Goal: Task Accomplishment & Management: Complete application form

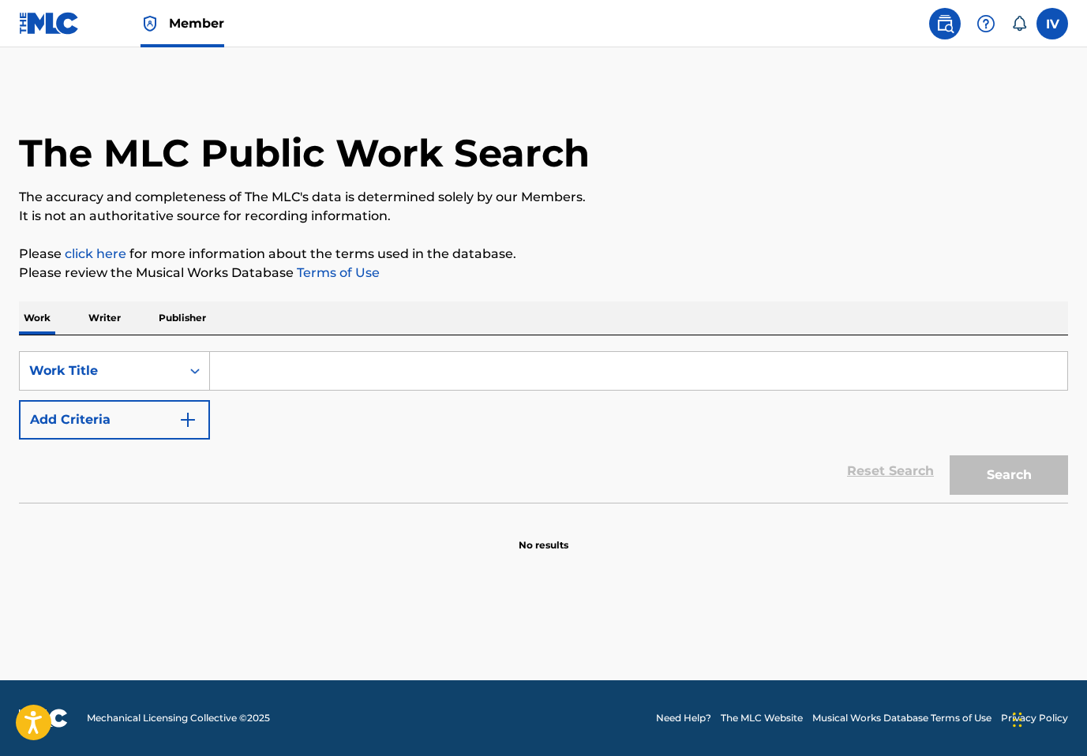
click at [51, 25] on img at bounding box center [49, 23] width 61 height 23
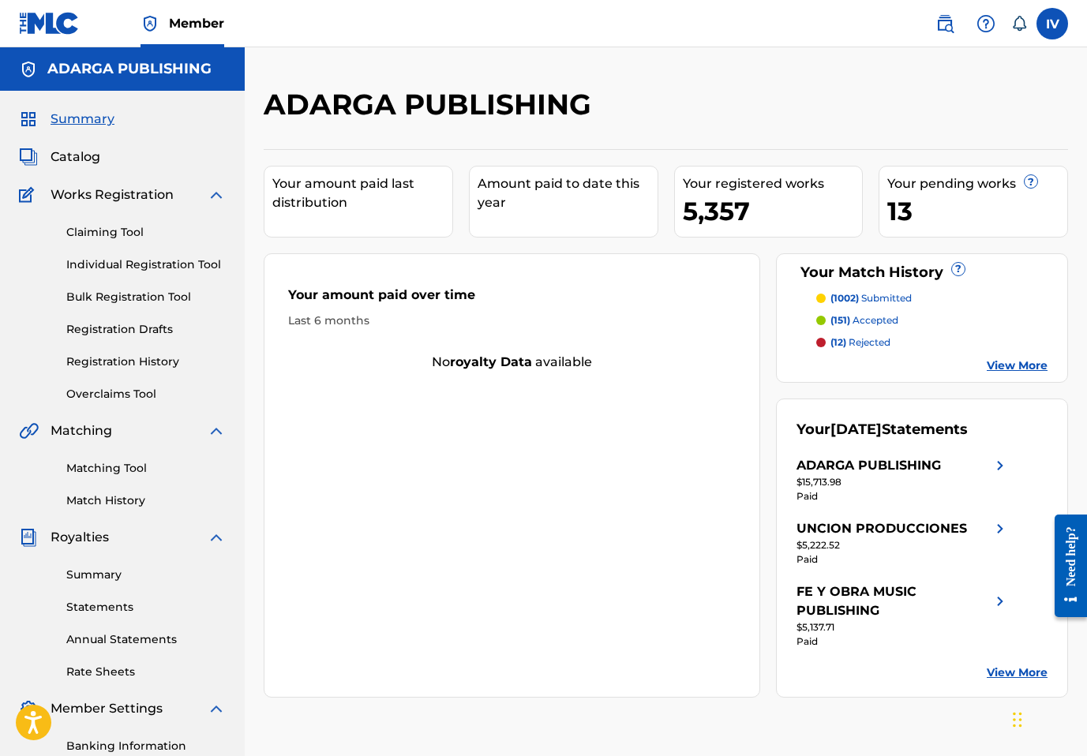
click at [131, 270] on link "Individual Registration Tool" at bounding box center [146, 265] width 160 height 17
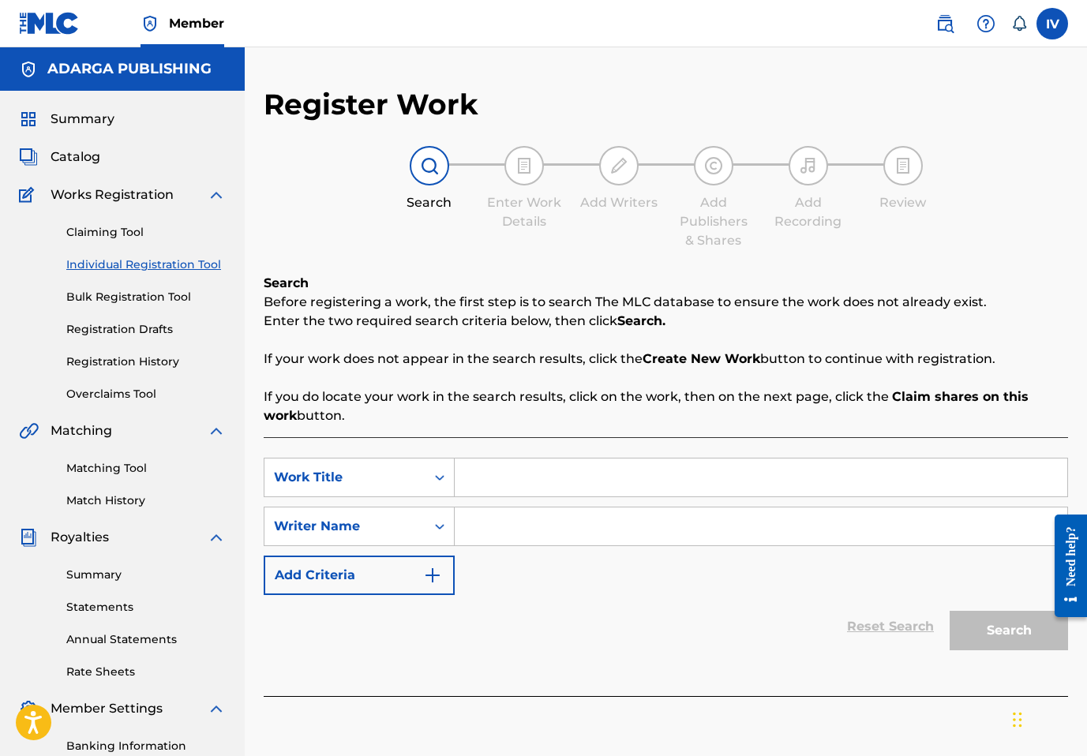
click at [476, 478] on input "Search Form" at bounding box center [761, 478] width 613 height 38
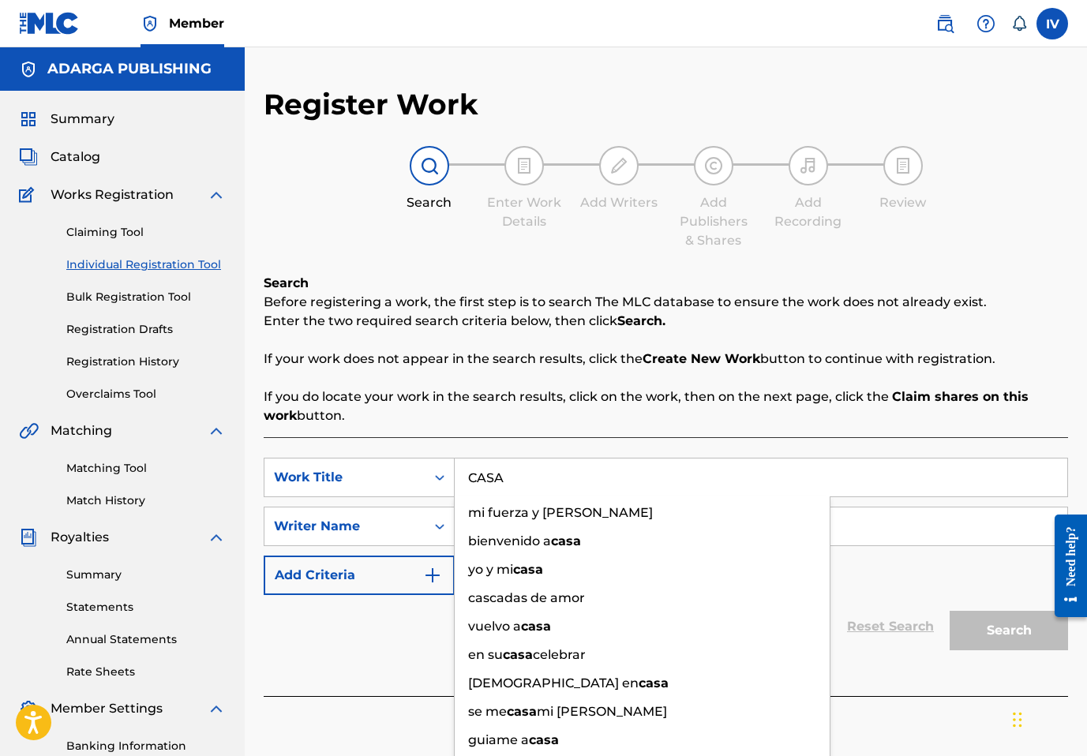
type input "CASA"
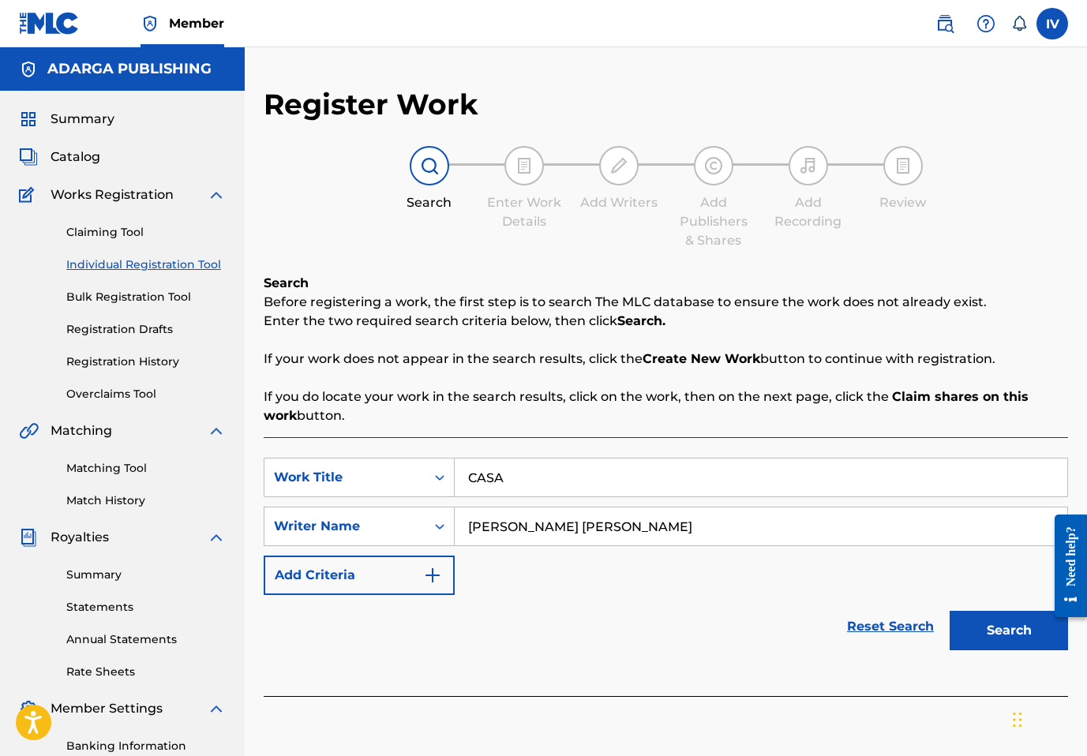
type input "MARIA JULIA"
click at [950, 611] on button "Search" at bounding box center [1009, 630] width 118 height 39
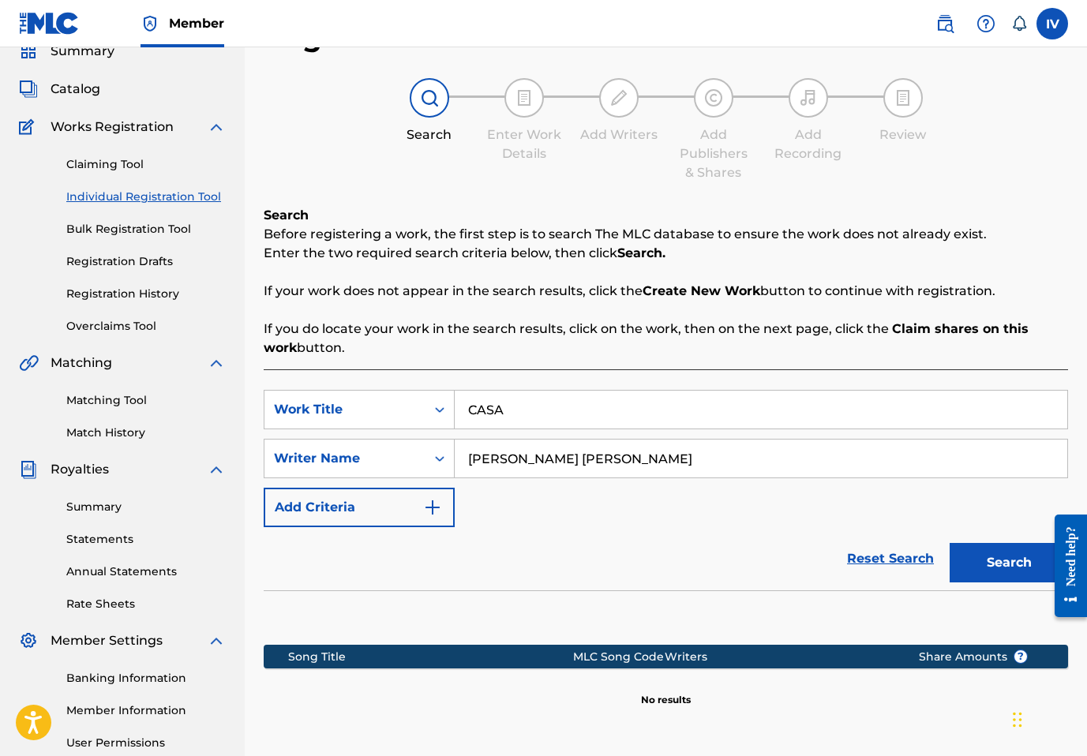
scroll to position [223, 0]
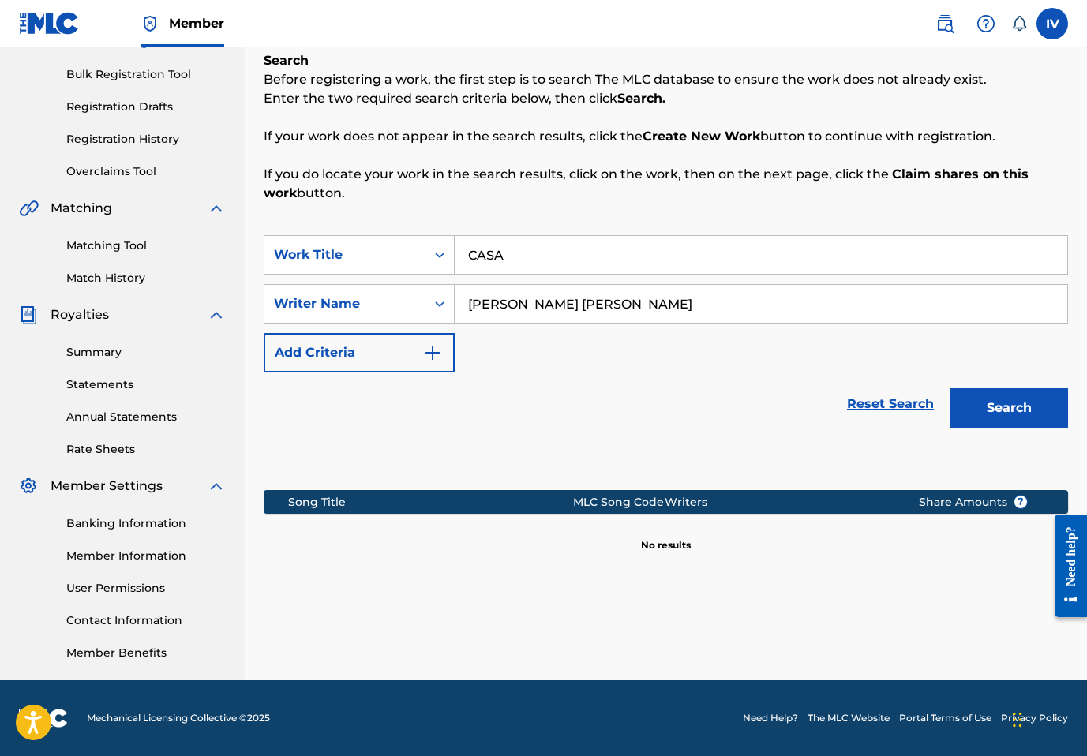
click at [988, 423] on button "Search" at bounding box center [1009, 407] width 118 height 39
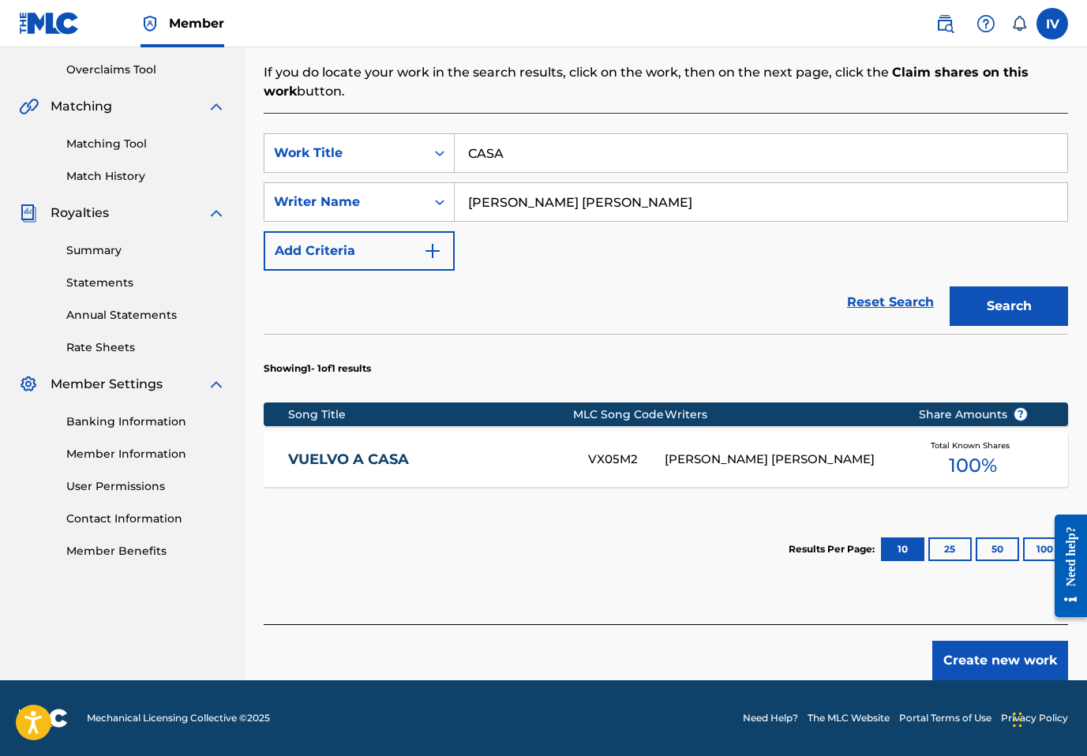
click at [972, 662] on button "Create new work" at bounding box center [1001, 660] width 136 height 39
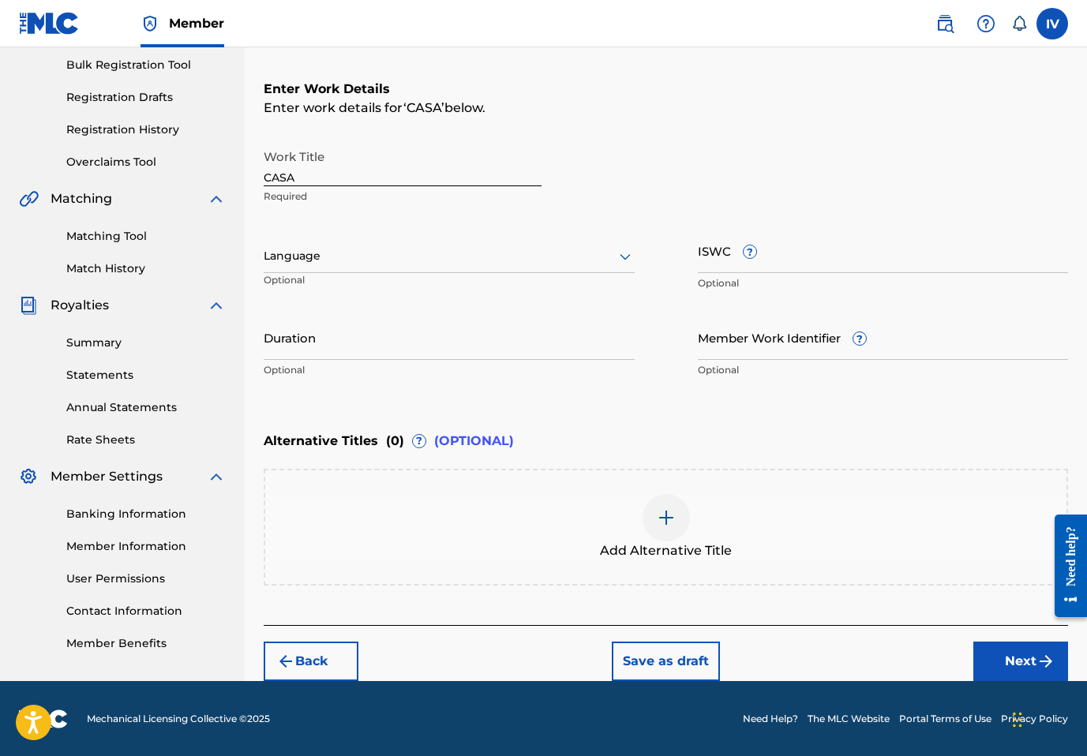
click at [467, 256] on div at bounding box center [449, 256] width 371 height 20
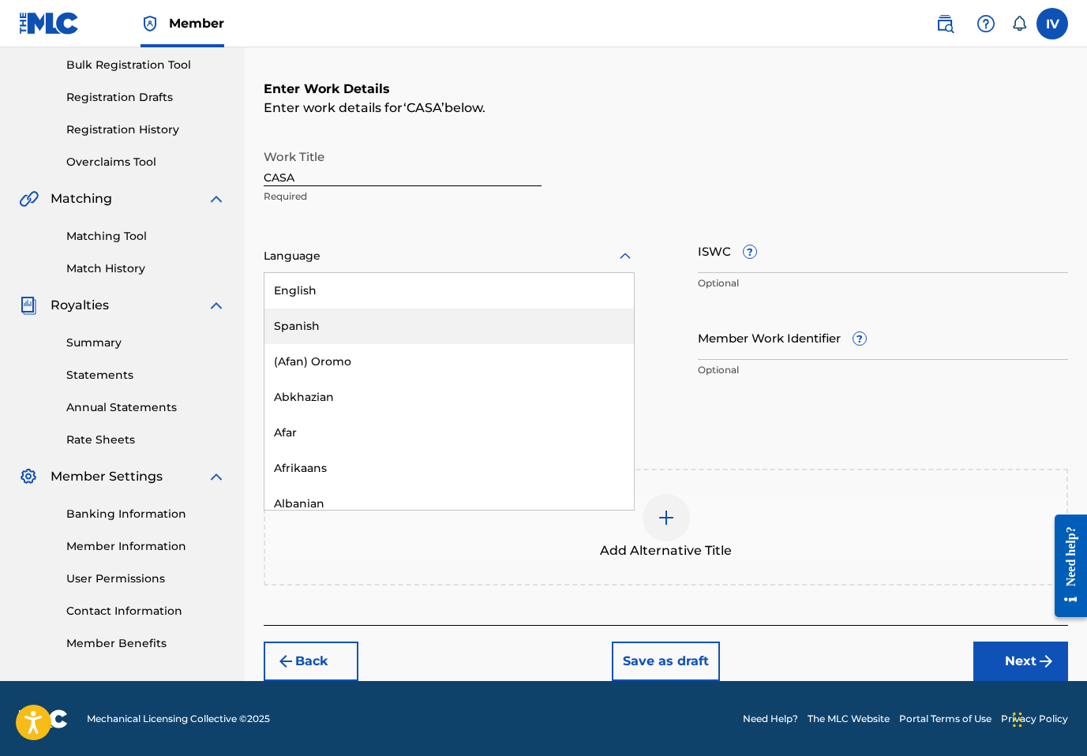
click at [387, 322] on div "Spanish" at bounding box center [450, 327] width 370 height 36
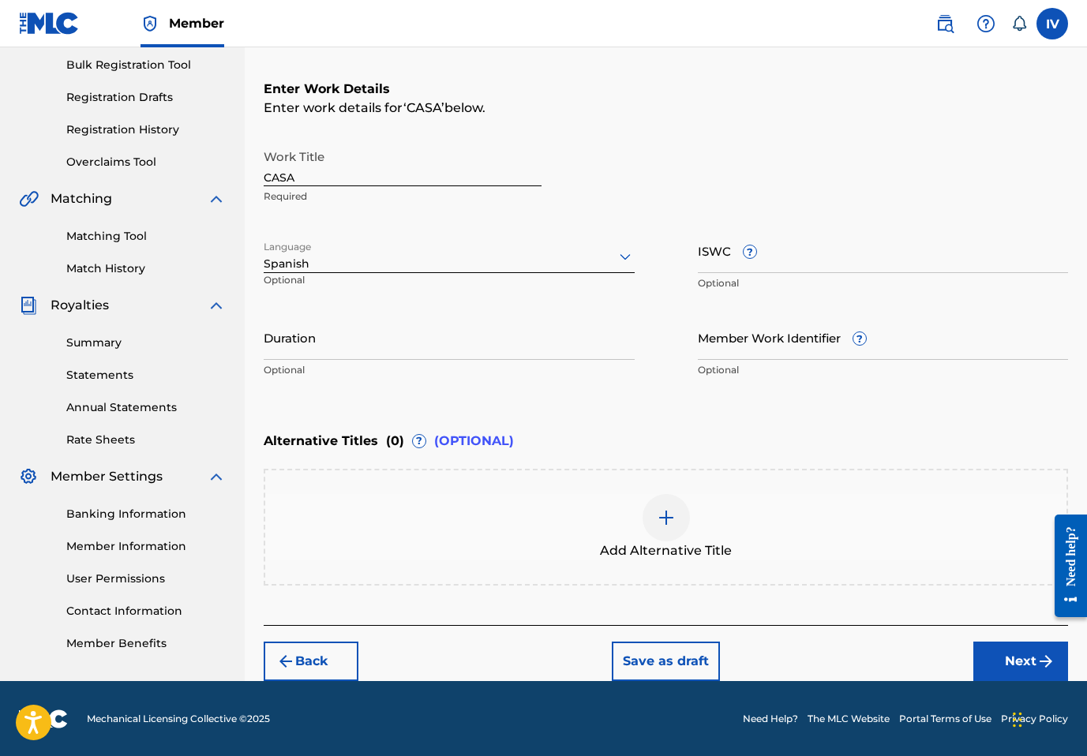
click at [1018, 650] on button "Next" at bounding box center [1021, 661] width 95 height 39
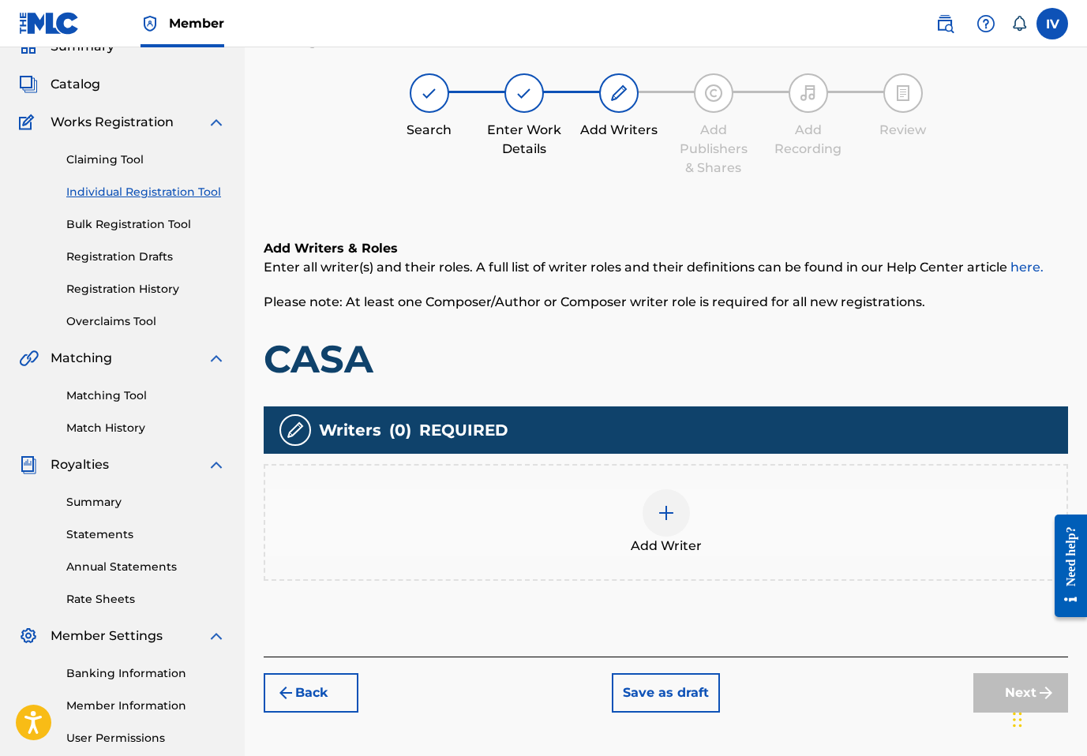
scroll to position [71, 0]
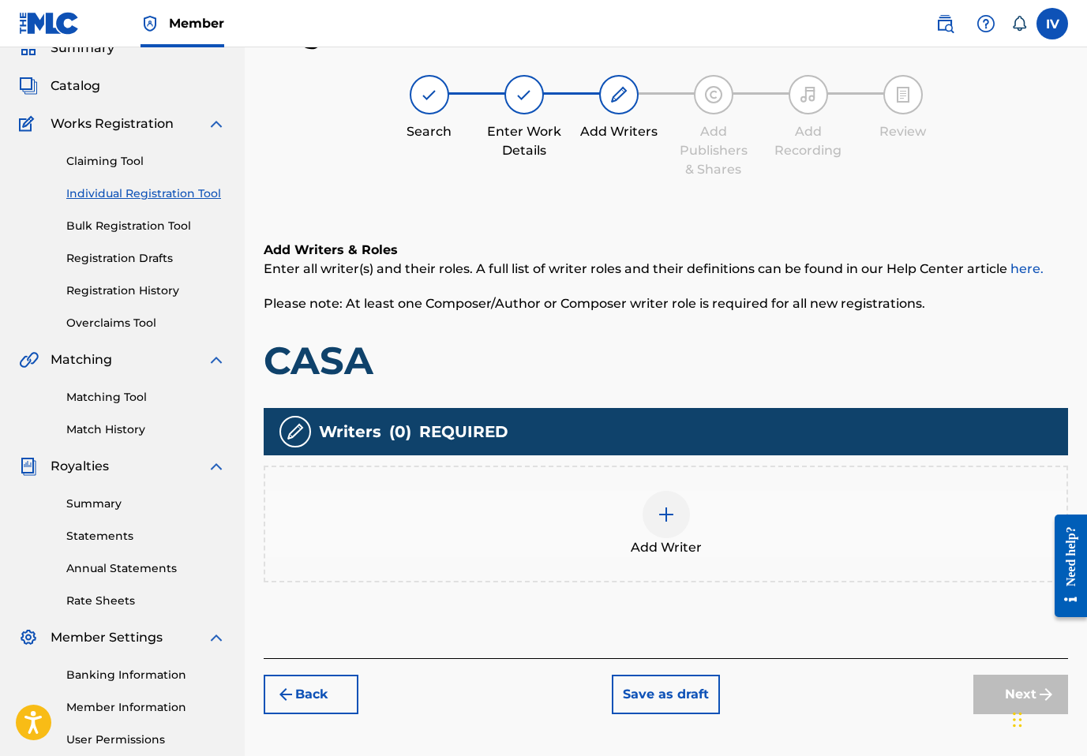
click at [835, 514] on div "Add Writer" at bounding box center [665, 524] width 801 height 66
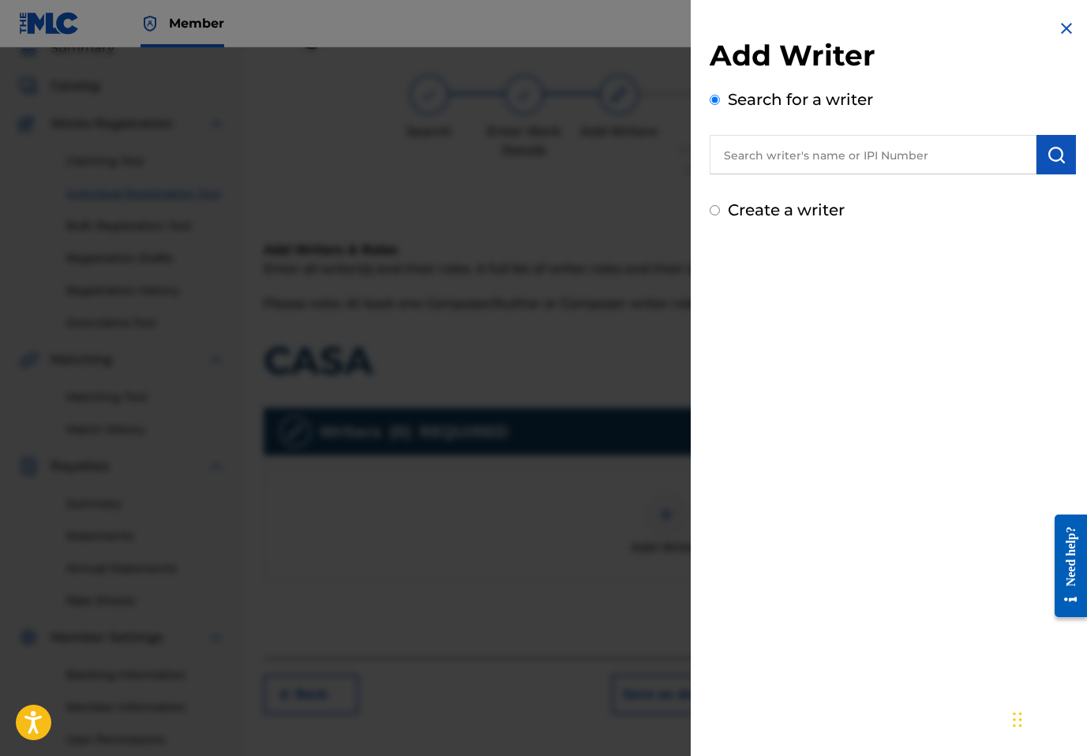
click at [846, 167] on input "text" at bounding box center [873, 154] width 327 height 39
paste input "1089279704"
type input "01089279704"
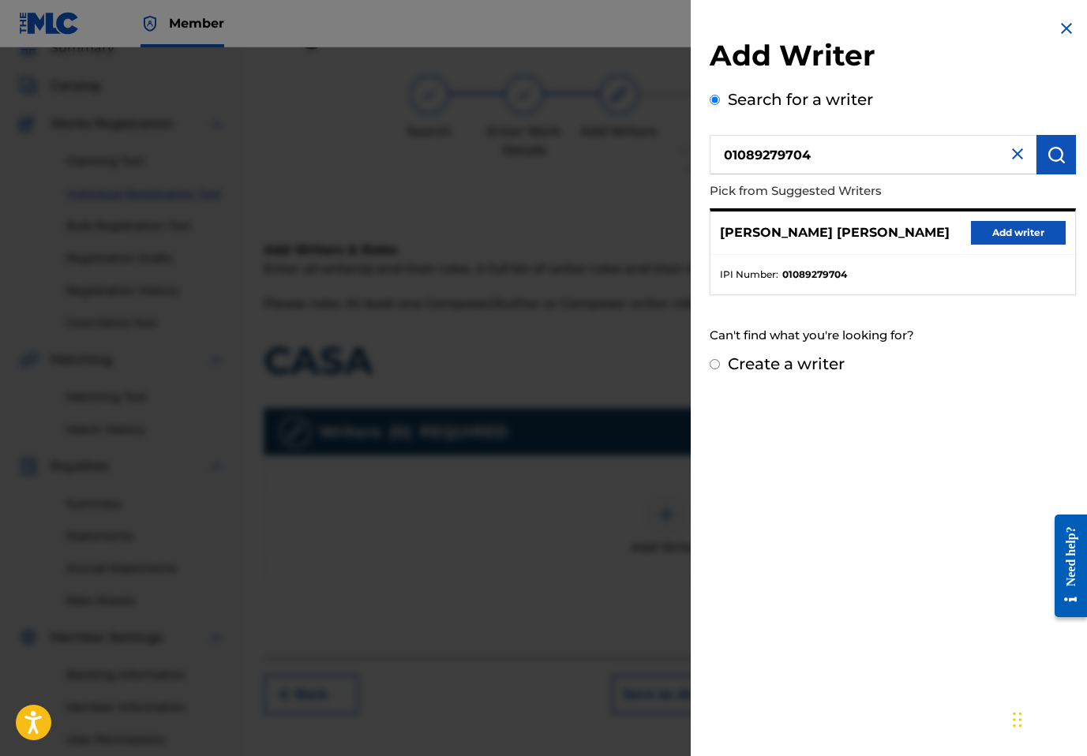
click at [1012, 239] on button "Add writer" at bounding box center [1018, 233] width 95 height 24
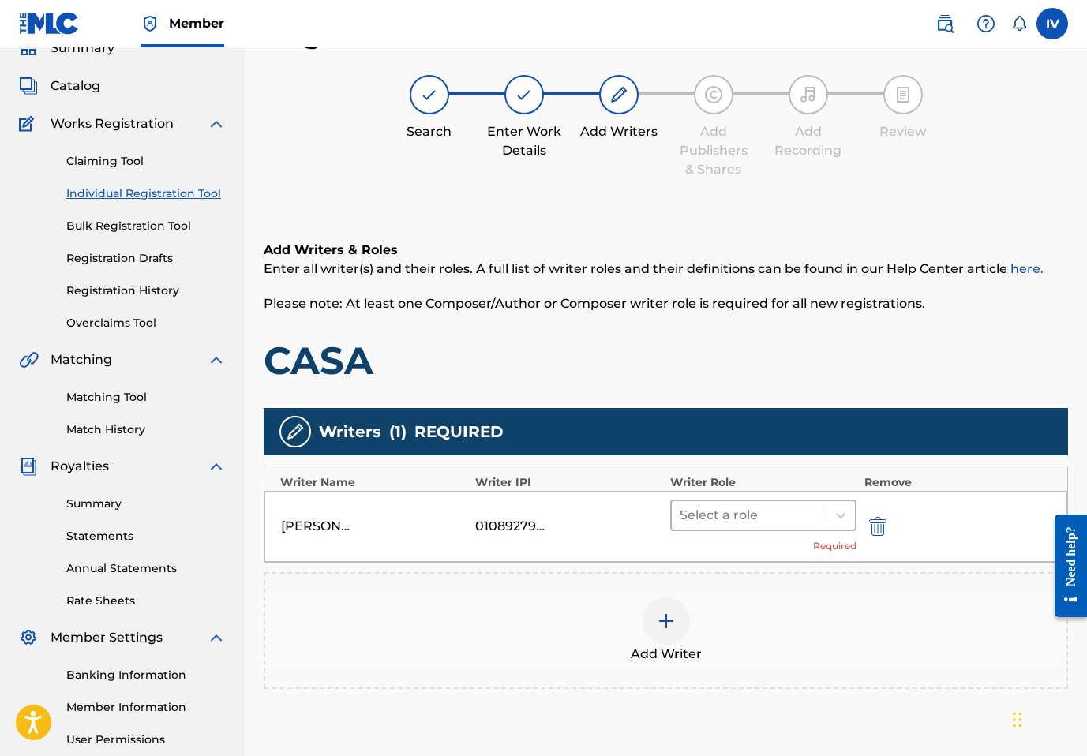
click at [752, 524] on div at bounding box center [749, 516] width 138 height 22
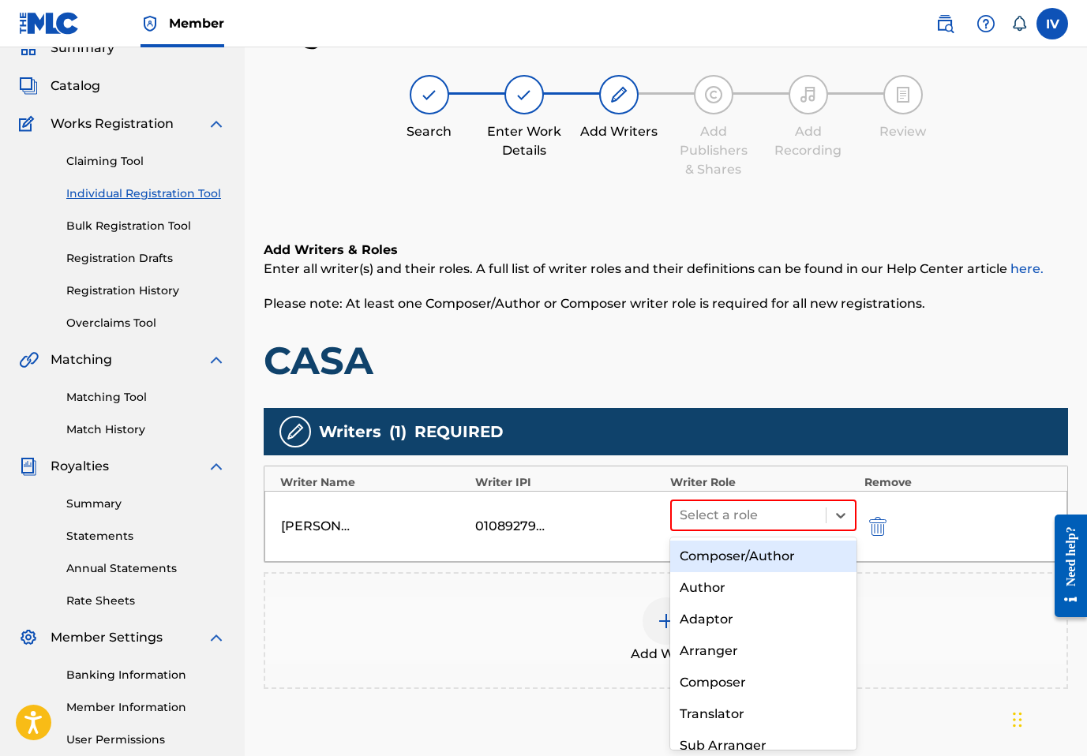
click at [720, 557] on div "Composer/Author" at bounding box center [763, 557] width 186 height 32
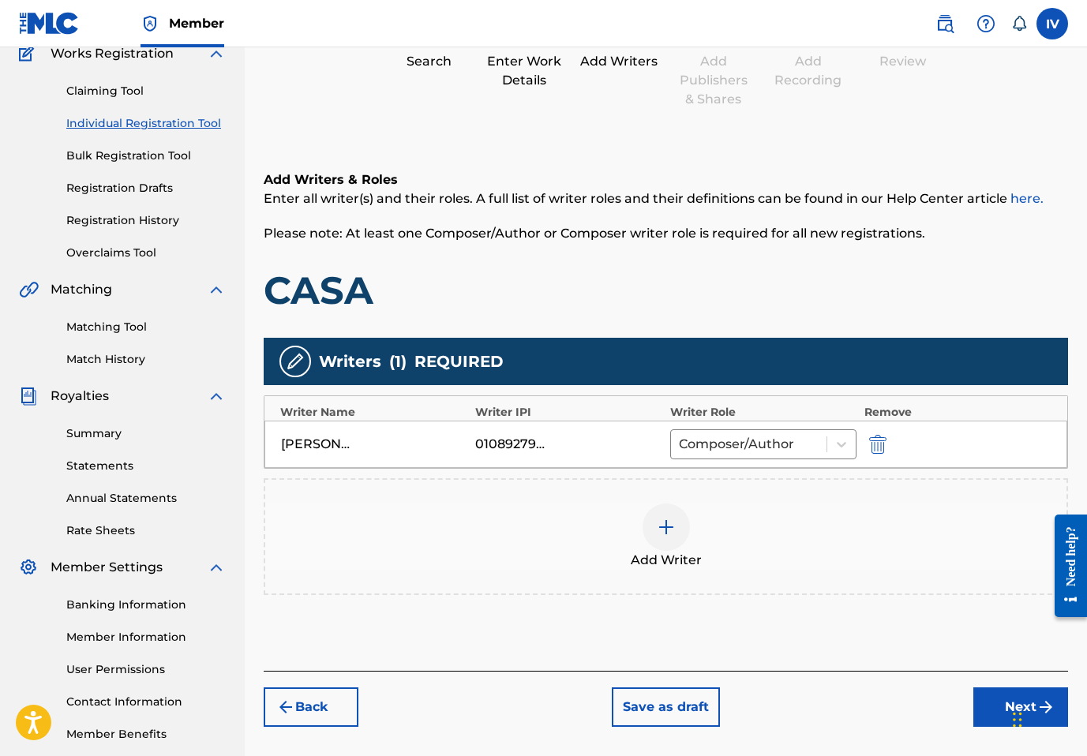
scroll to position [220, 0]
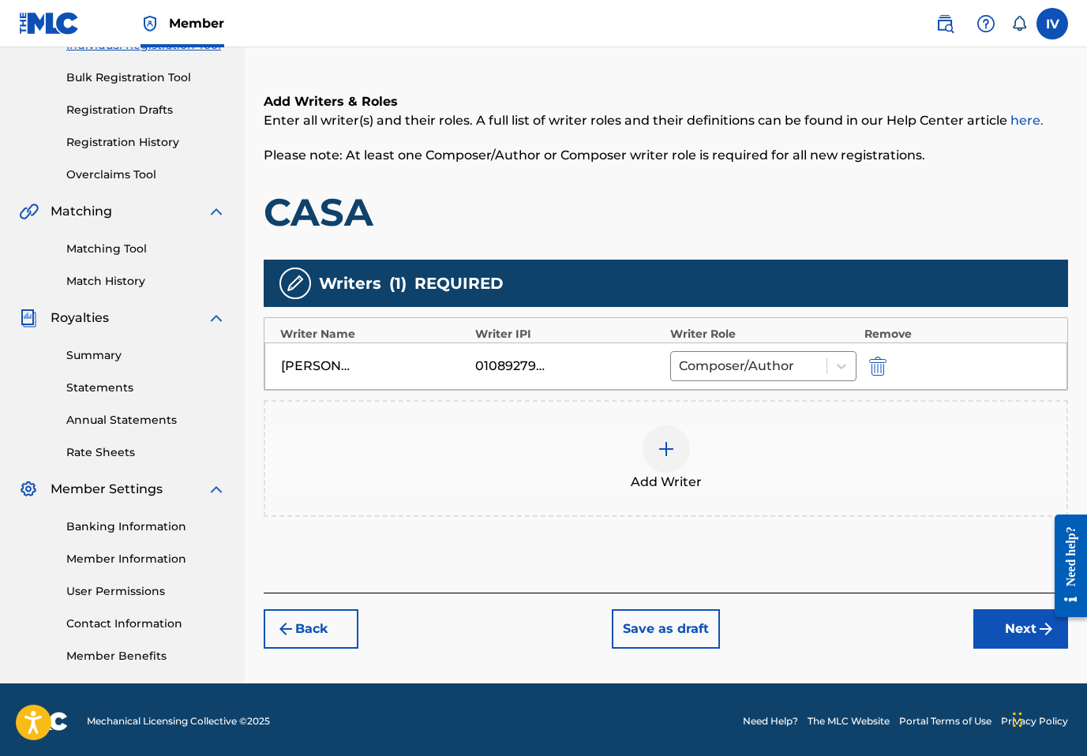
click at [696, 456] on div "Add Writer" at bounding box center [665, 459] width 801 height 66
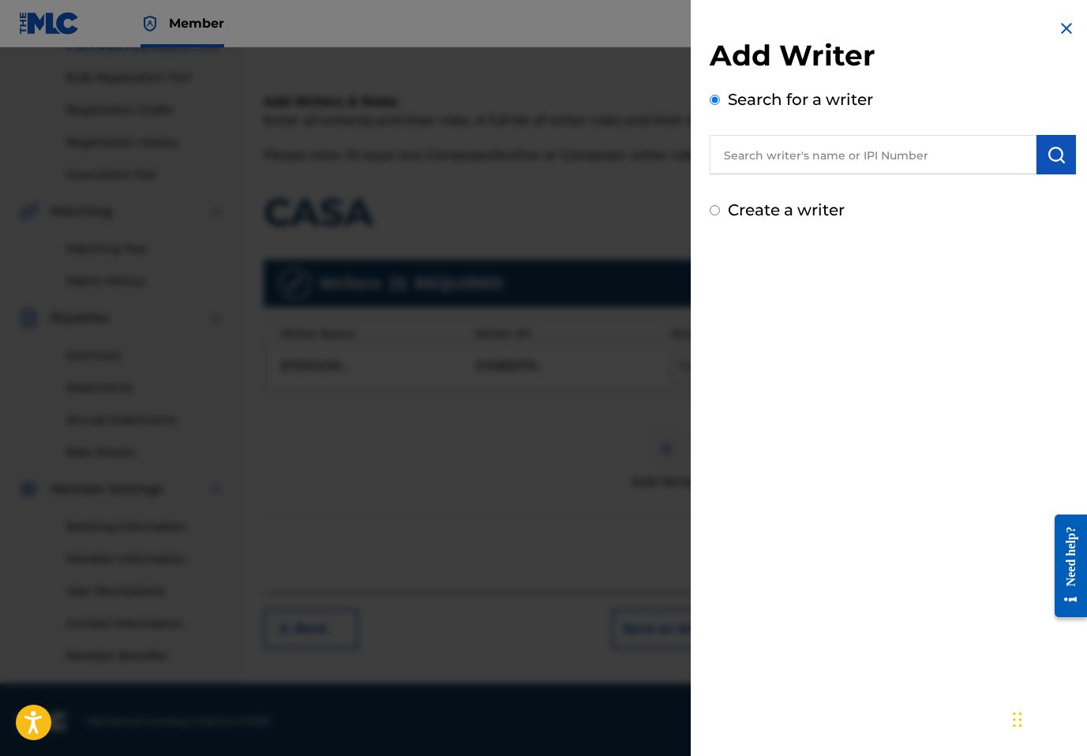
click at [830, 129] on div "Search for a writer" at bounding box center [893, 131] width 366 height 87
click at [822, 151] on input "text" at bounding box center [873, 154] width 327 height 39
paste input "GUILLERMO PALACIA"
type input "GUILLERMO PALACIA"
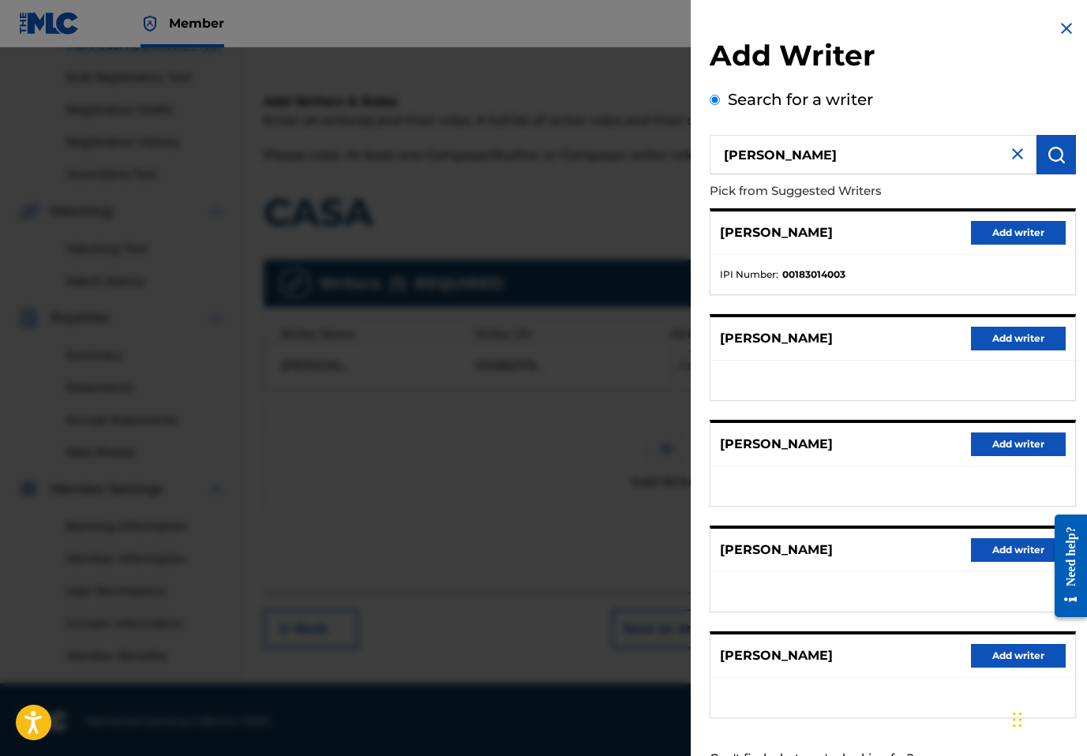
scroll to position [62, 0]
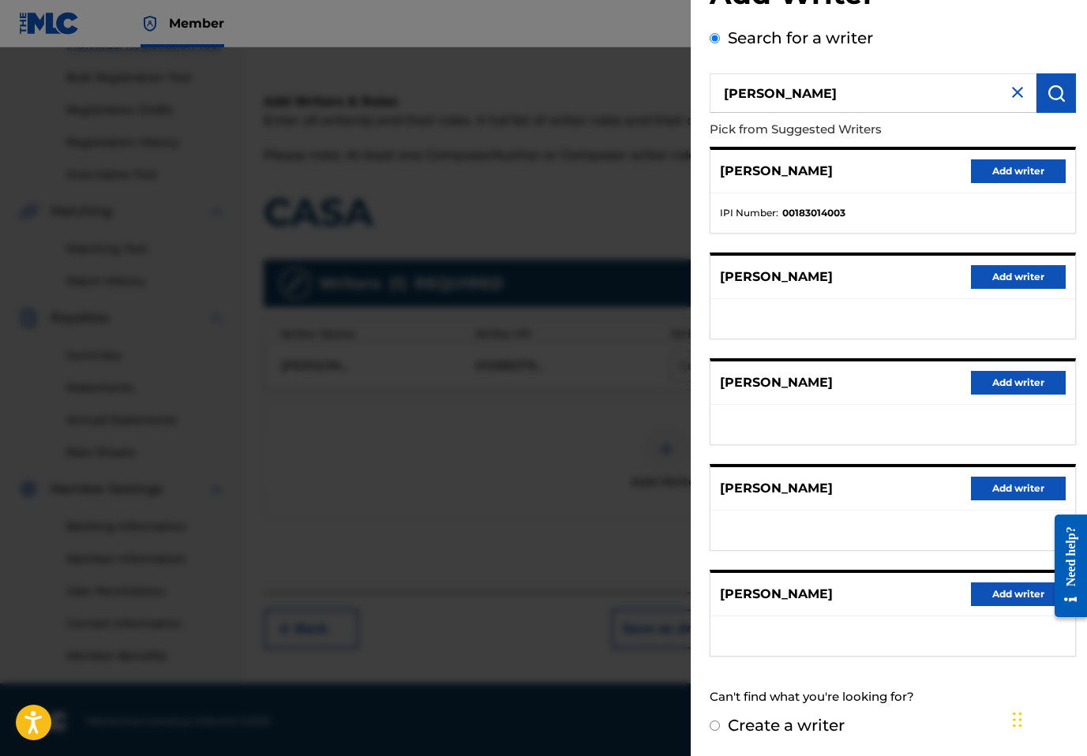
click at [808, 735] on div "Create a writer" at bounding box center [893, 726] width 366 height 24
click at [799, 723] on label "Create a writer" at bounding box center [786, 725] width 117 height 19
radio input "true"
click at [720, 723] on input "Create a writer" at bounding box center [715, 726] width 10 height 10
radio input "false"
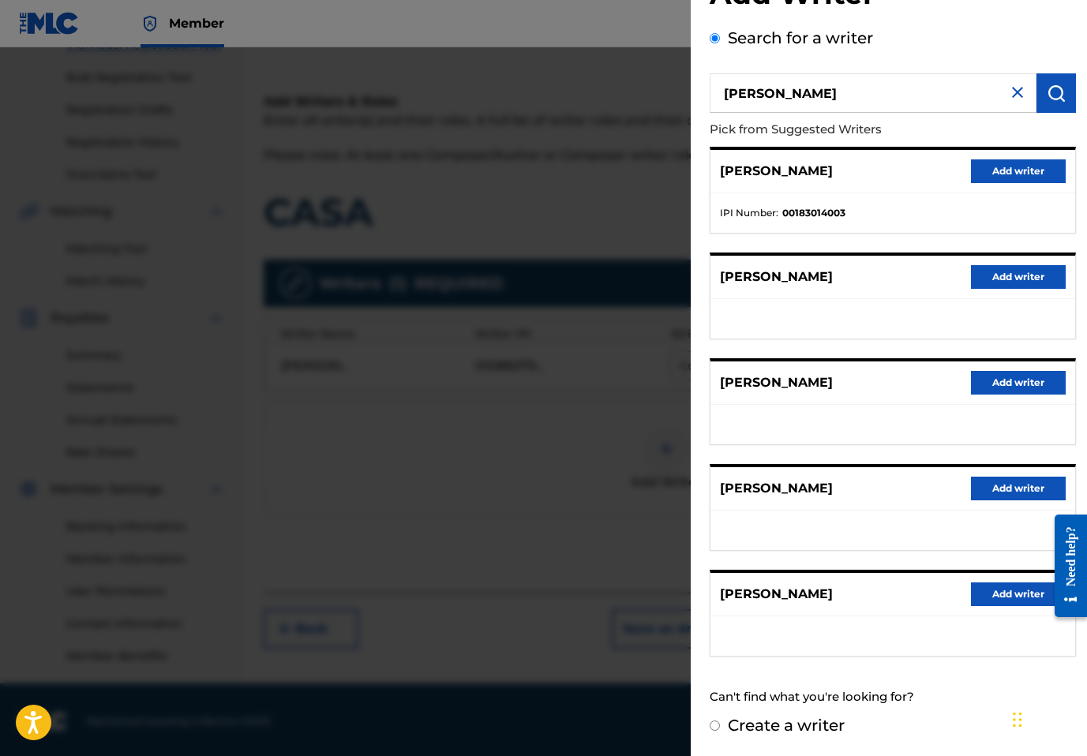
radio input "true"
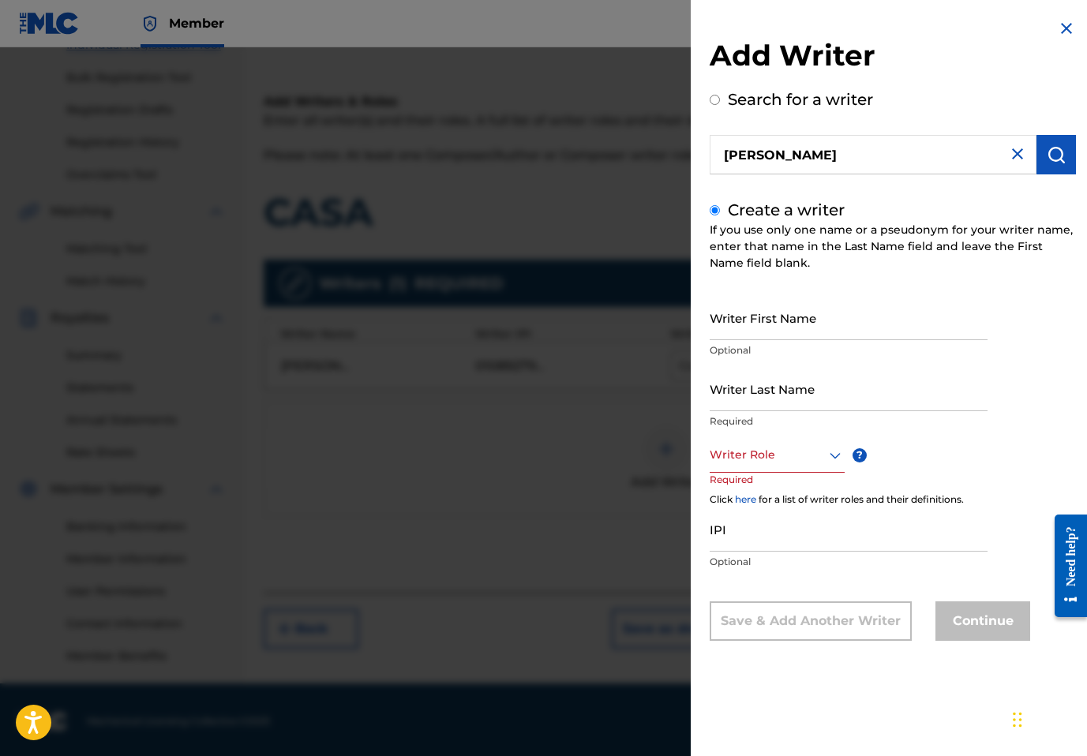
scroll to position [0, 0]
click at [808, 340] on div "Writer First Name Optional" at bounding box center [849, 330] width 278 height 71
click at [794, 328] on input "Writer First Name" at bounding box center [849, 317] width 278 height 45
paste input "GUILLERMO PALACIA"
click at [786, 333] on input "GUILLERMO PALACIA" at bounding box center [849, 317] width 278 height 45
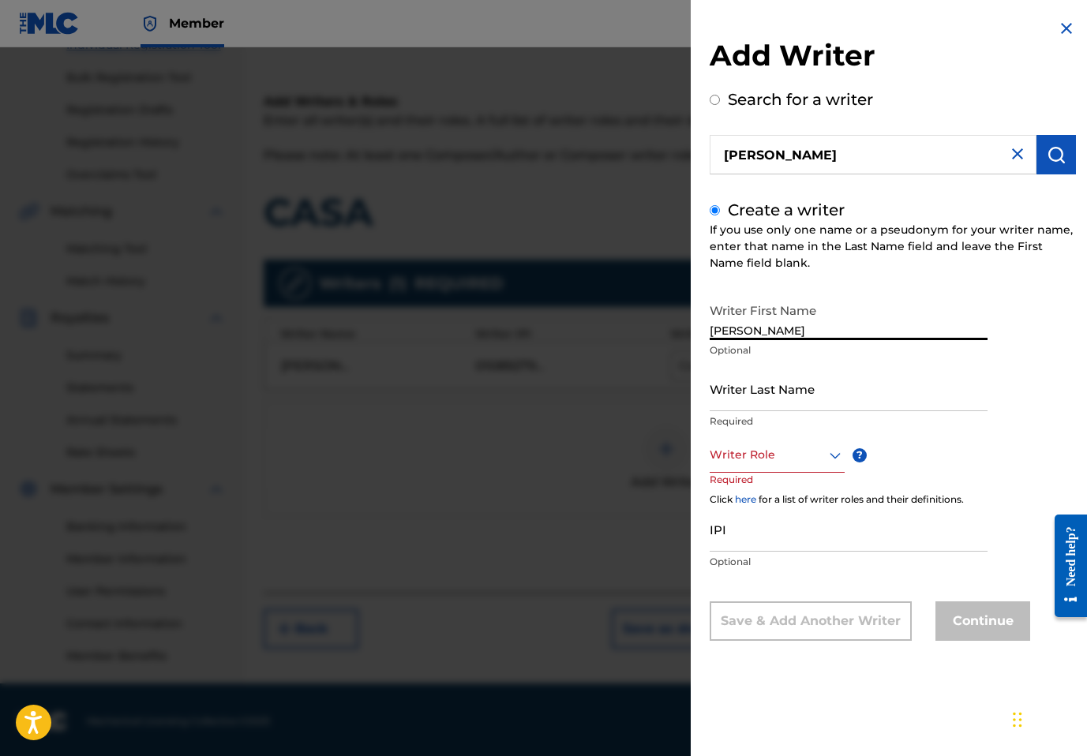
type input "GUILLERM"
paste input "ALACIA"
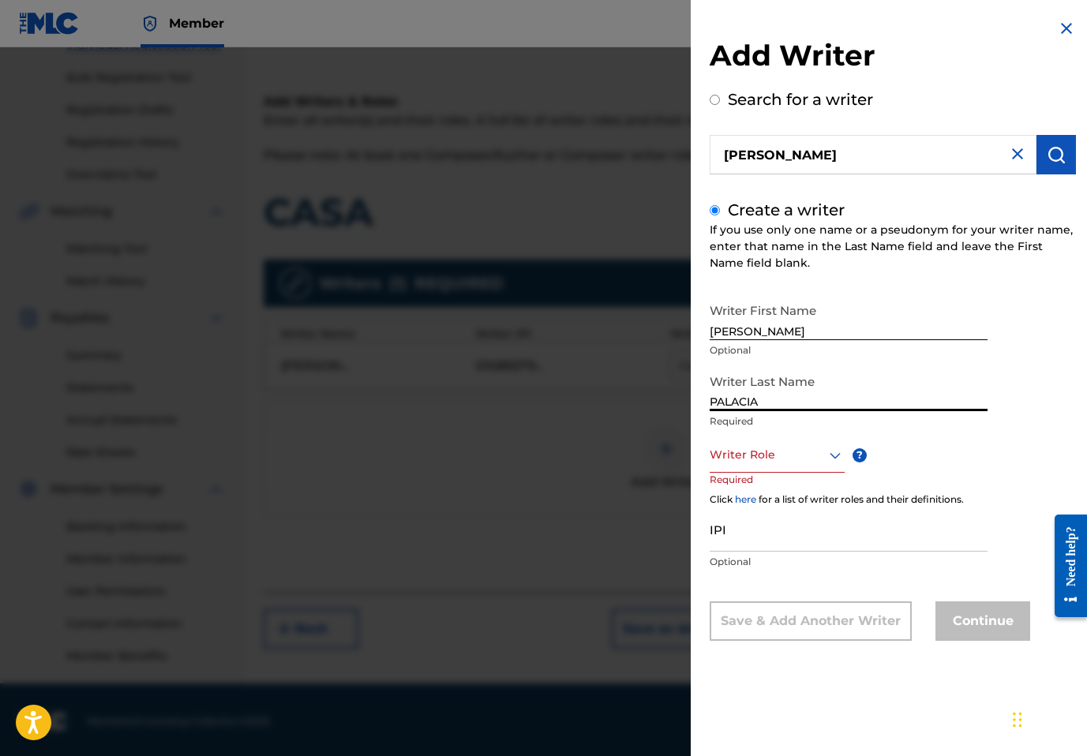
type input "PALACIA"
click at [830, 330] on input "GUILLERM" at bounding box center [849, 317] width 278 height 45
type input "GUILLERMO"
click at [740, 456] on div at bounding box center [777, 455] width 135 height 20
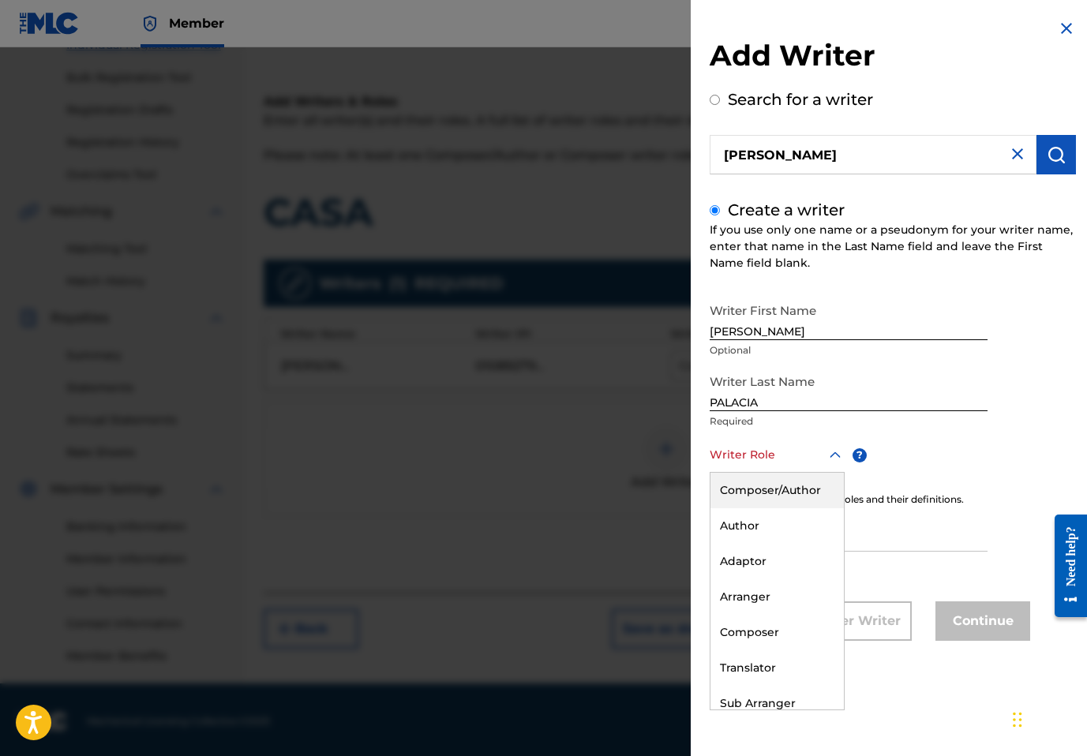
click at [744, 490] on div "Composer/Author" at bounding box center [777, 491] width 133 height 36
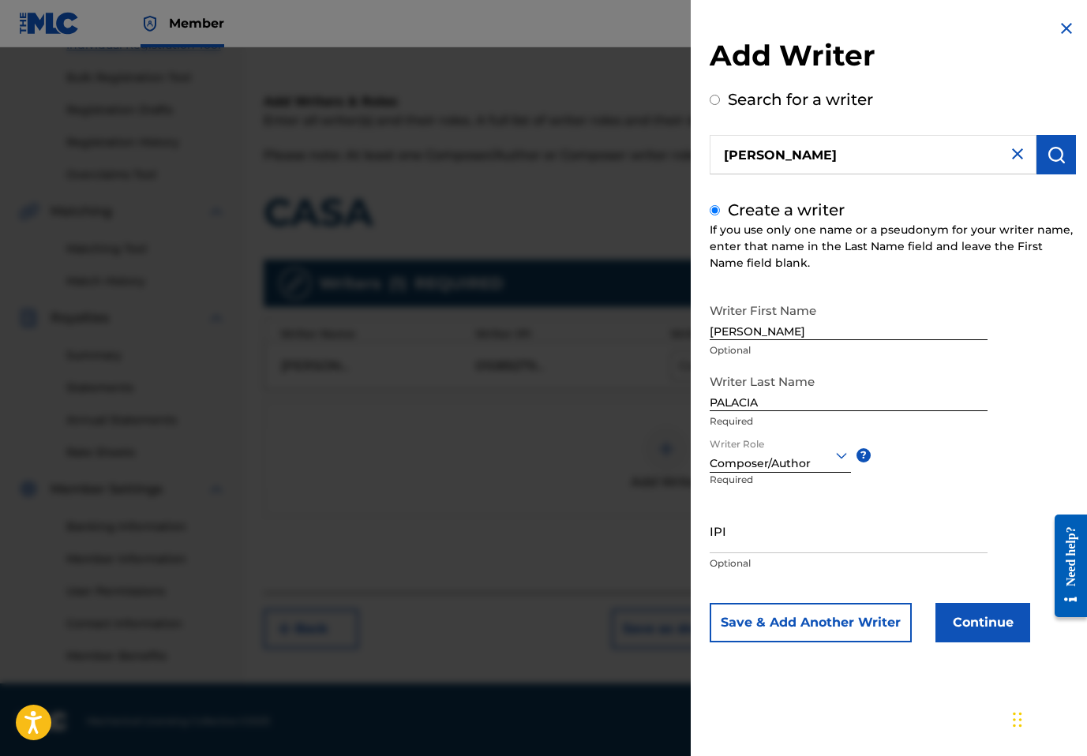
click at [996, 629] on button "Continue" at bounding box center [983, 622] width 95 height 39
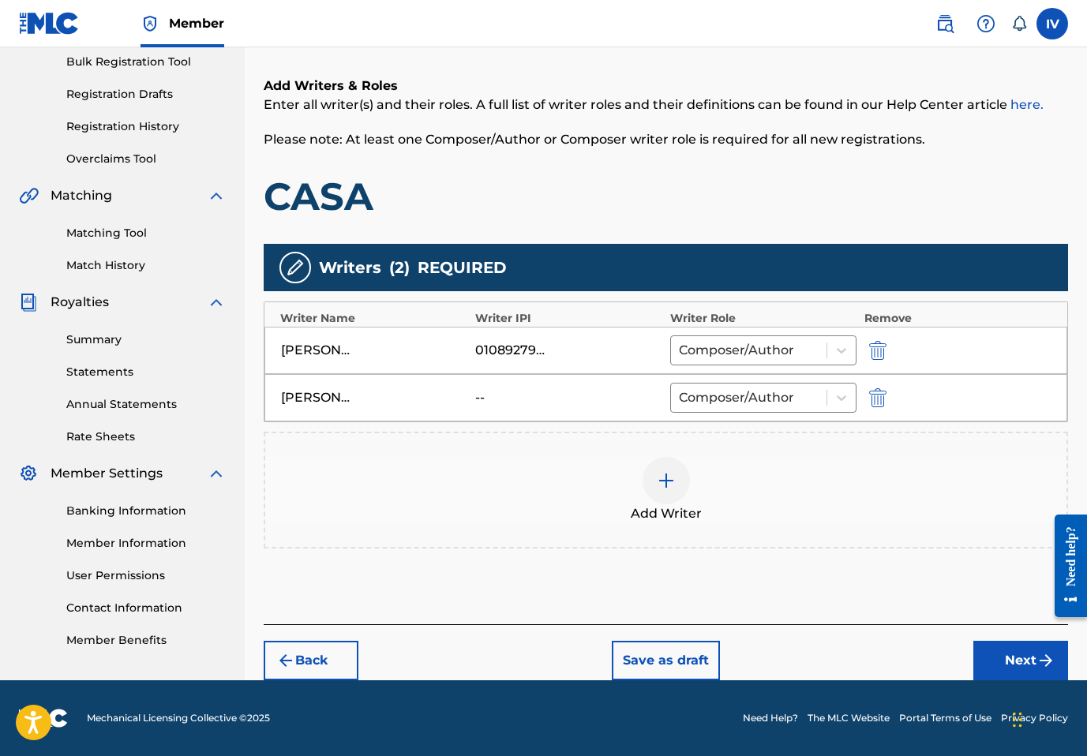
click at [998, 638] on div "Back Save as draft Next" at bounding box center [666, 653] width 805 height 56
click at [995, 658] on button "Next" at bounding box center [1021, 660] width 95 height 39
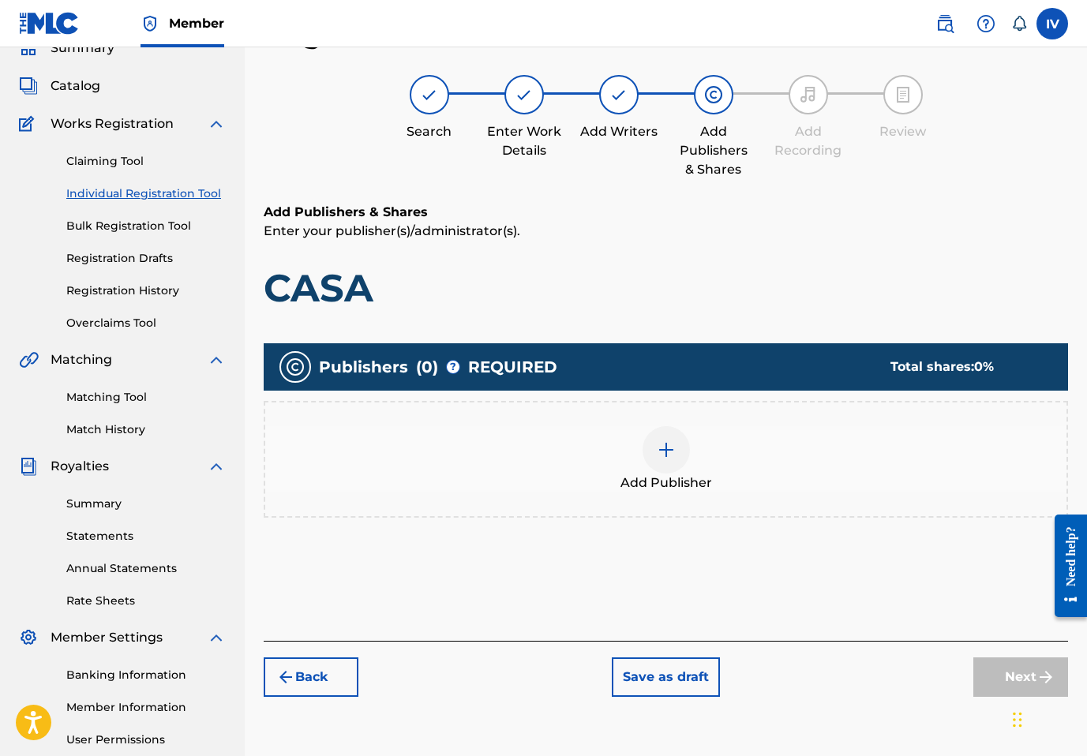
scroll to position [71, 0]
click at [771, 449] on div "Add Publisher" at bounding box center [665, 459] width 801 height 66
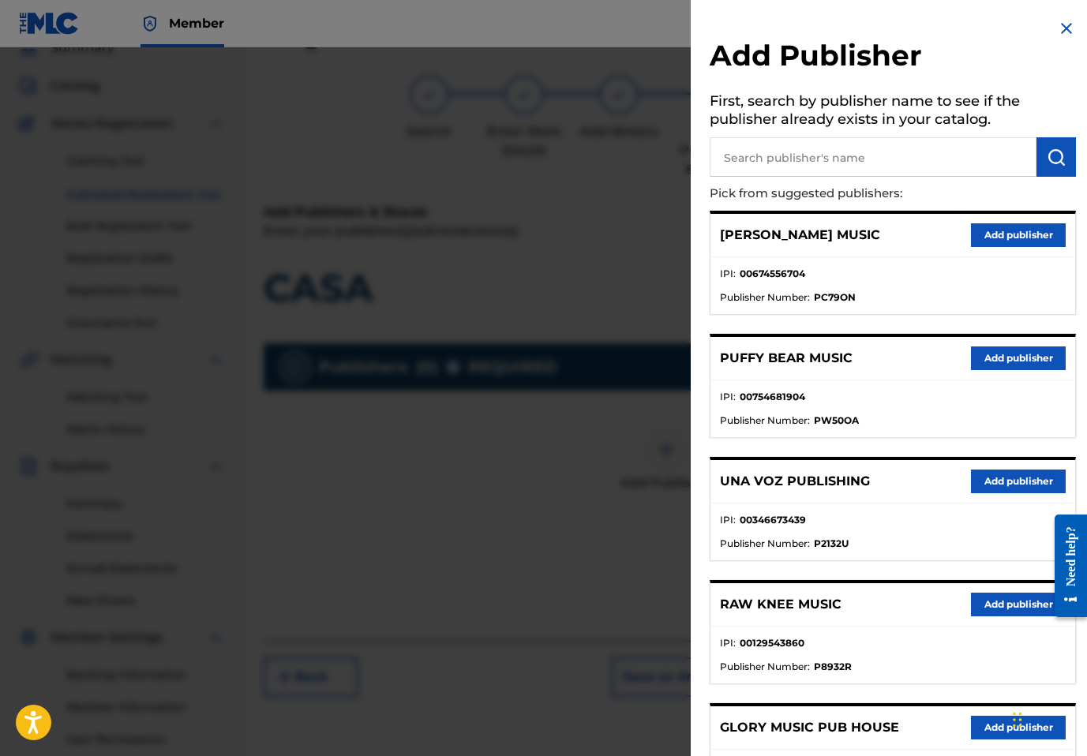
click at [802, 145] on input "text" at bounding box center [873, 156] width 327 height 39
type input "editora"
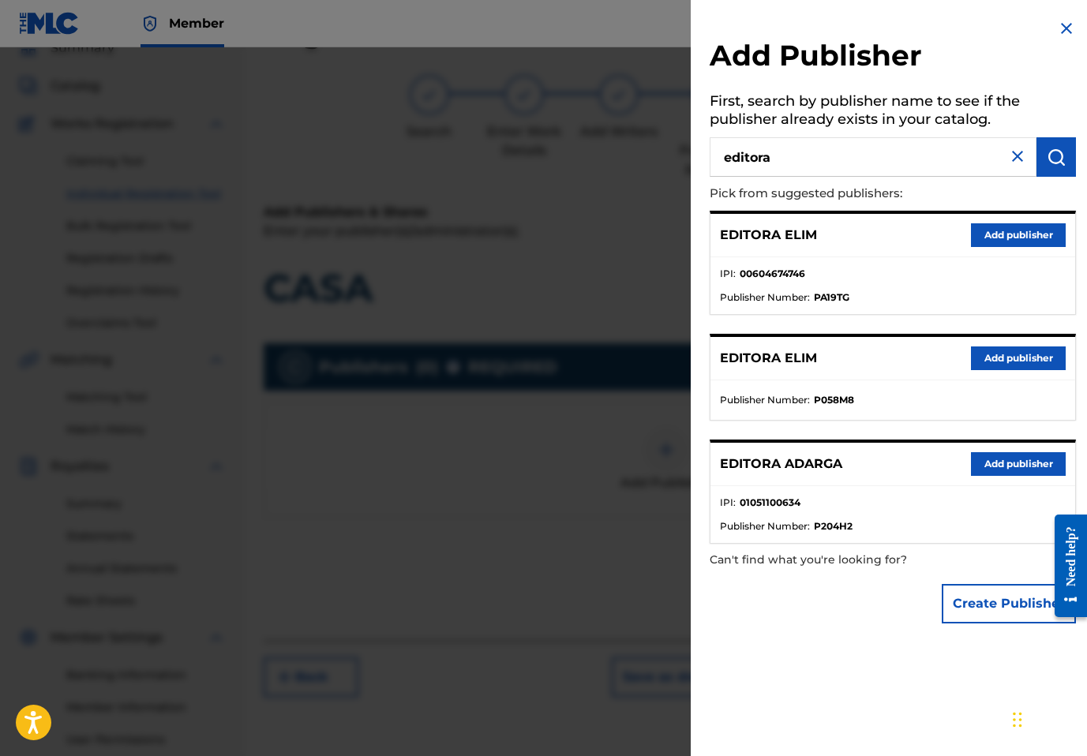
click at [1018, 458] on button "Add publisher" at bounding box center [1018, 464] width 95 height 24
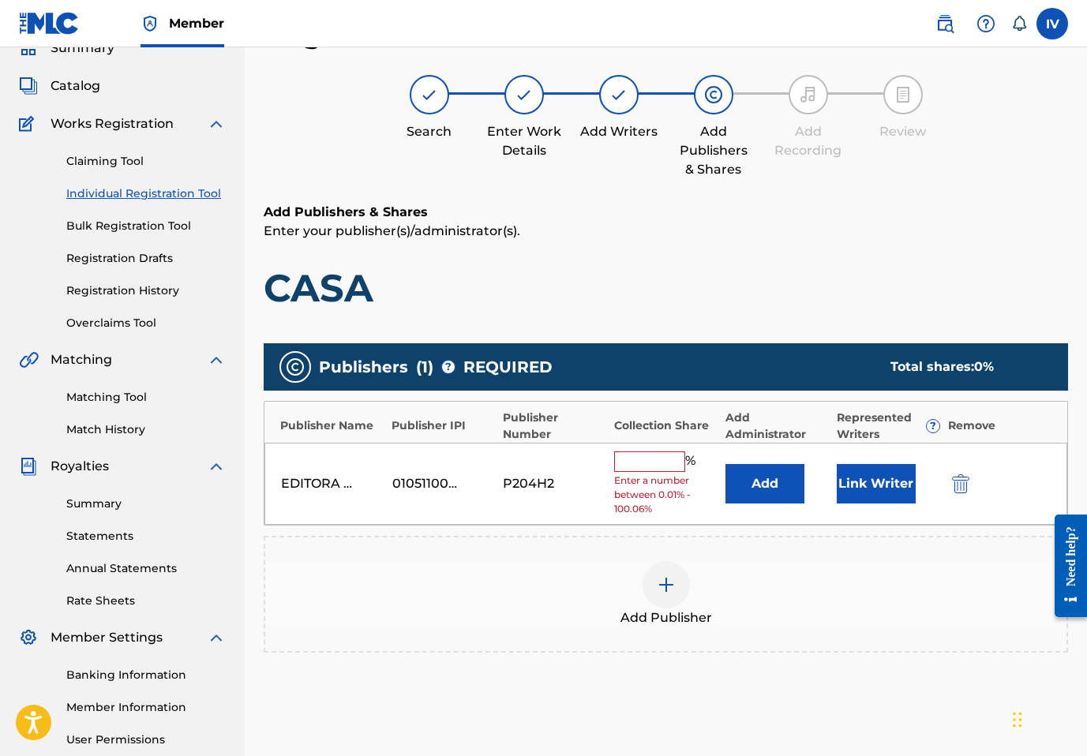
click at [753, 480] on button "Add" at bounding box center [765, 483] width 79 height 39
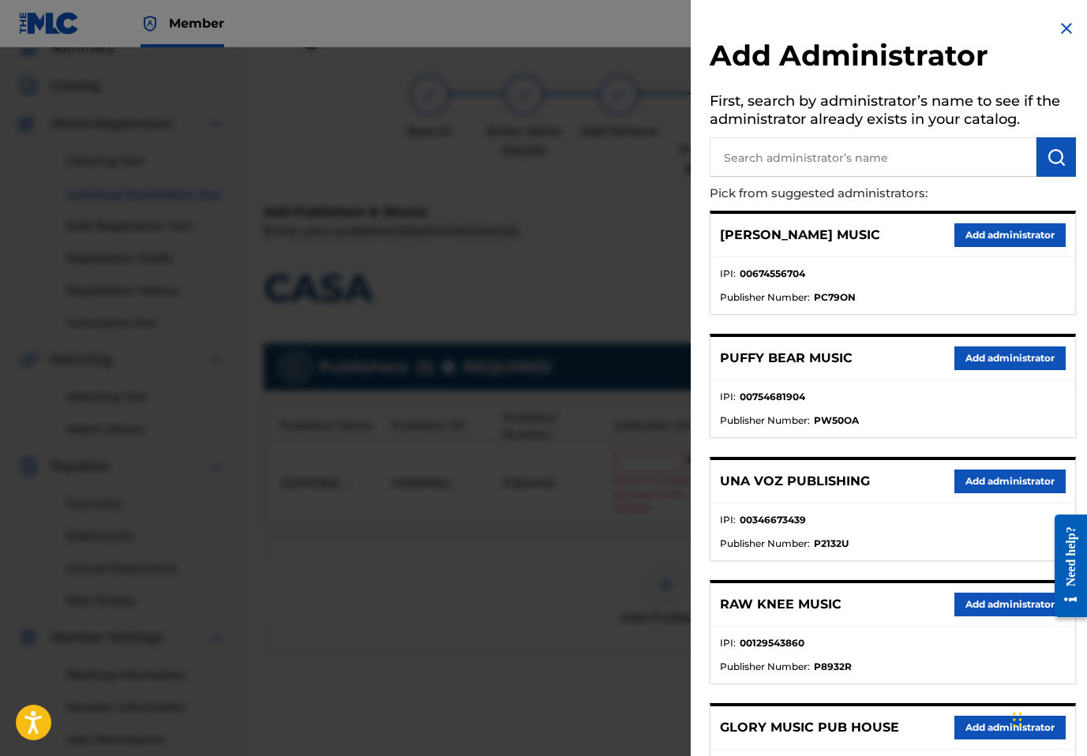
click at [917, 163] on input "text" at bounding box center [873, 156] width 327 height 39
type input "adarga"
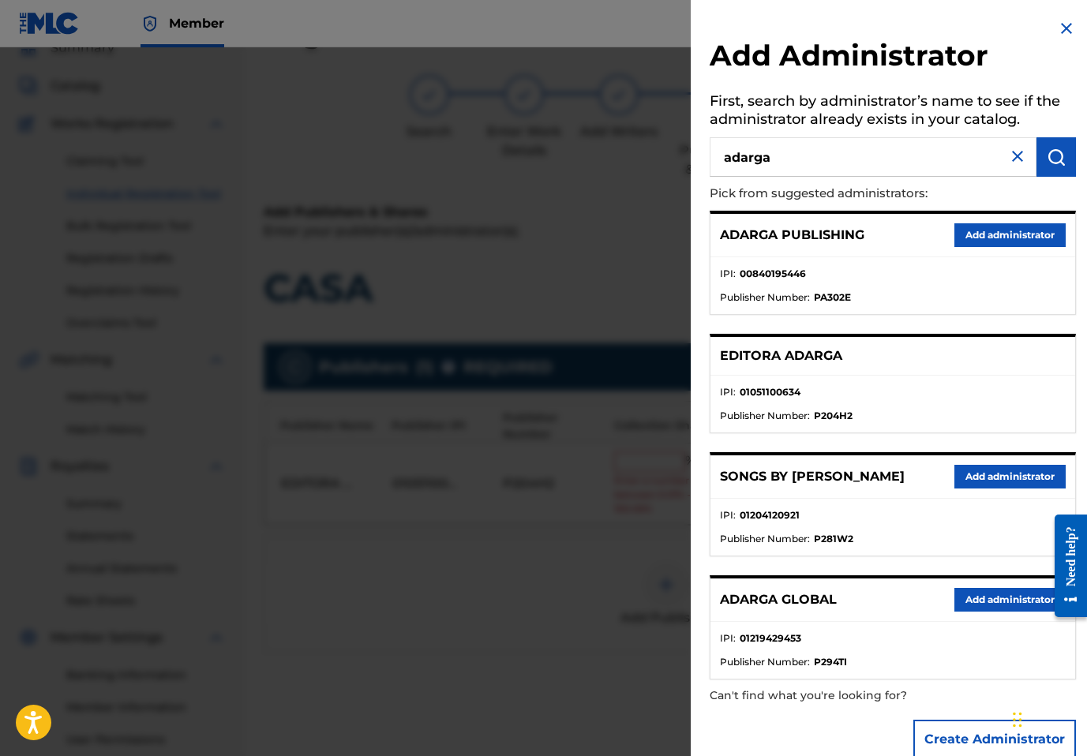
click at [1032, 247] on div "ADARGA PUBLISHING Add administrator" at bounding box center [893, 235] width 365 height 43
click at [1010, 237] on button "Add administrator" at bounding box center [1010, 235] width 111 height 24
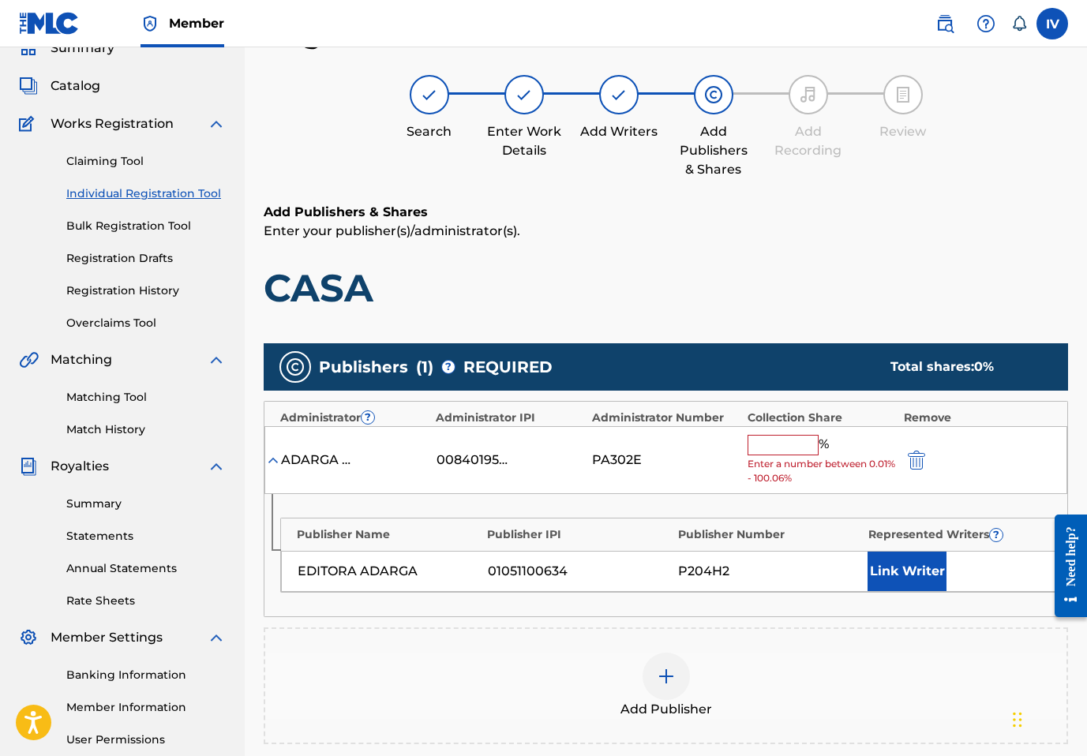
click at [797, 452] on input "text" at bounding box center [783, 445] width 71 height 21
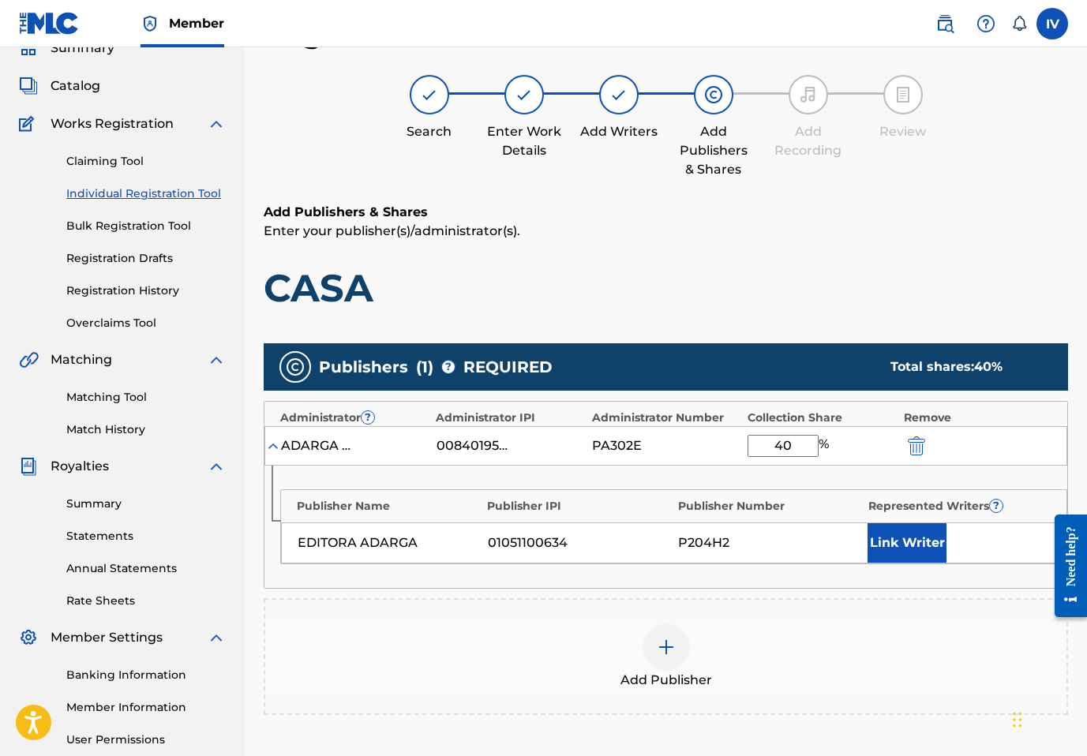
type input "4"
type input "50"
click at [946, 551] on button "Link Writer" at bounding box center [907, 543] width 79 height 39
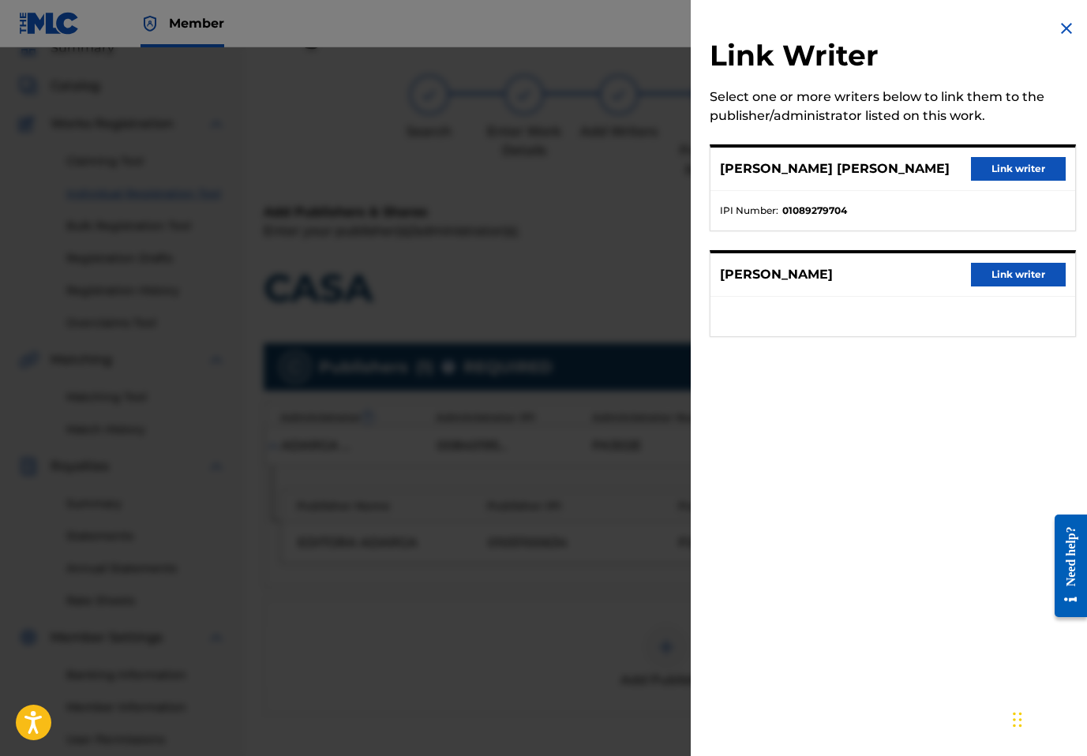
click at [1013, 172] on button "Link writer" at bounding box center [1018, 169] width 95 height 24
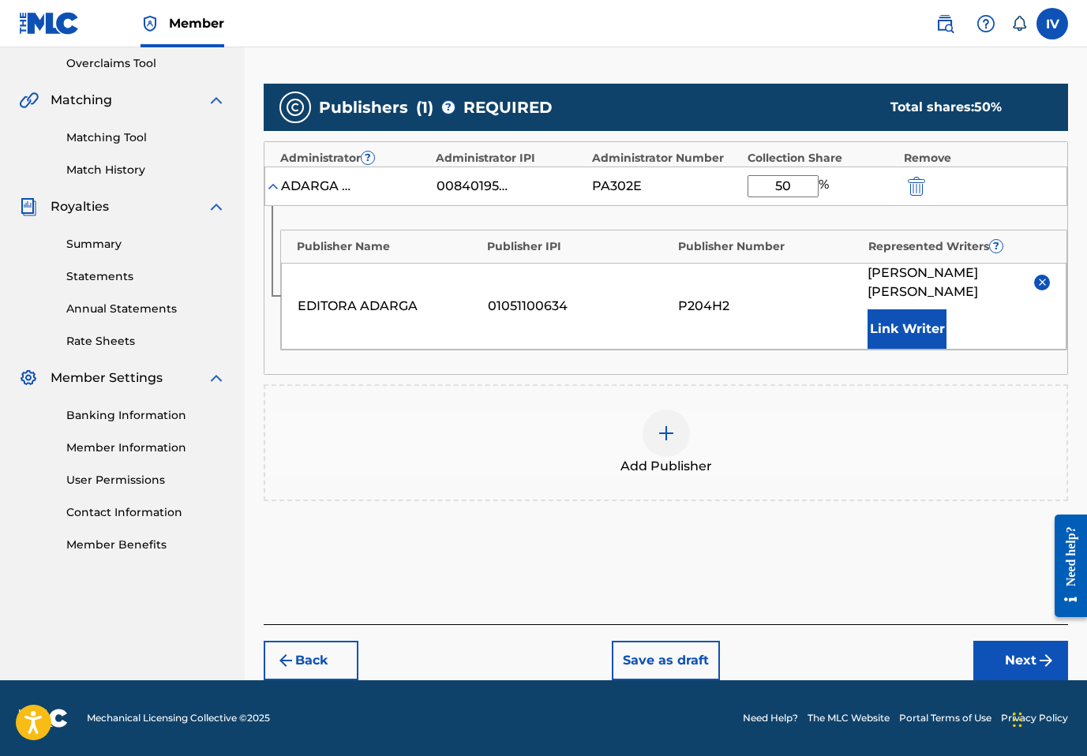
click at [983, 664] on button "Next" at bounding box center [1021, 660] width 95 height 39
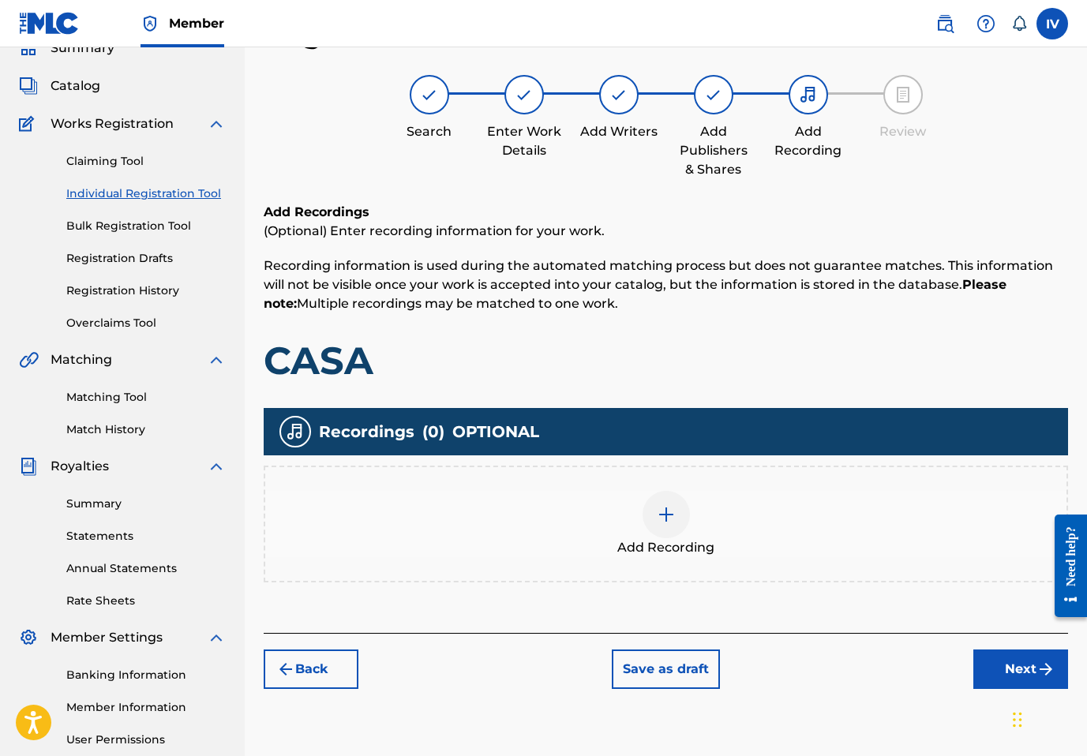
click at [746, 512] on div "Add Recording" at bounding box center [665, 524] width 801 height 66
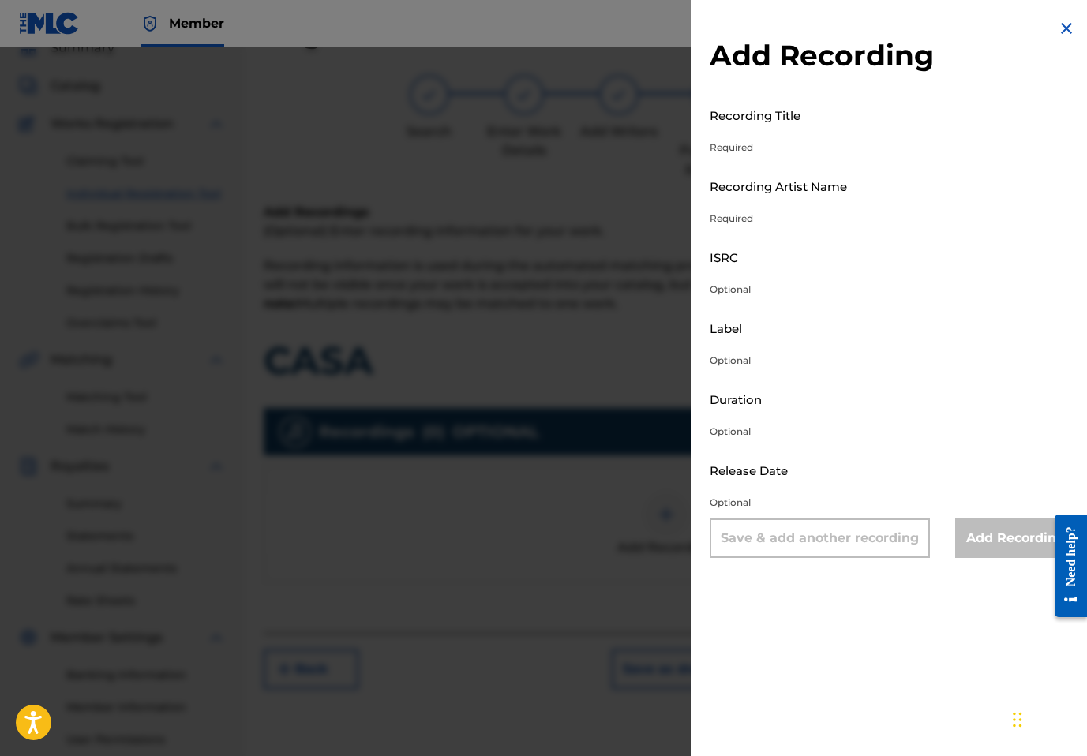
click at [936, 125] on input "Recording Title" at bounding box center [893, 114] width 366 height 45
paste input "Casa MAJU Maju Music USANG2515048"
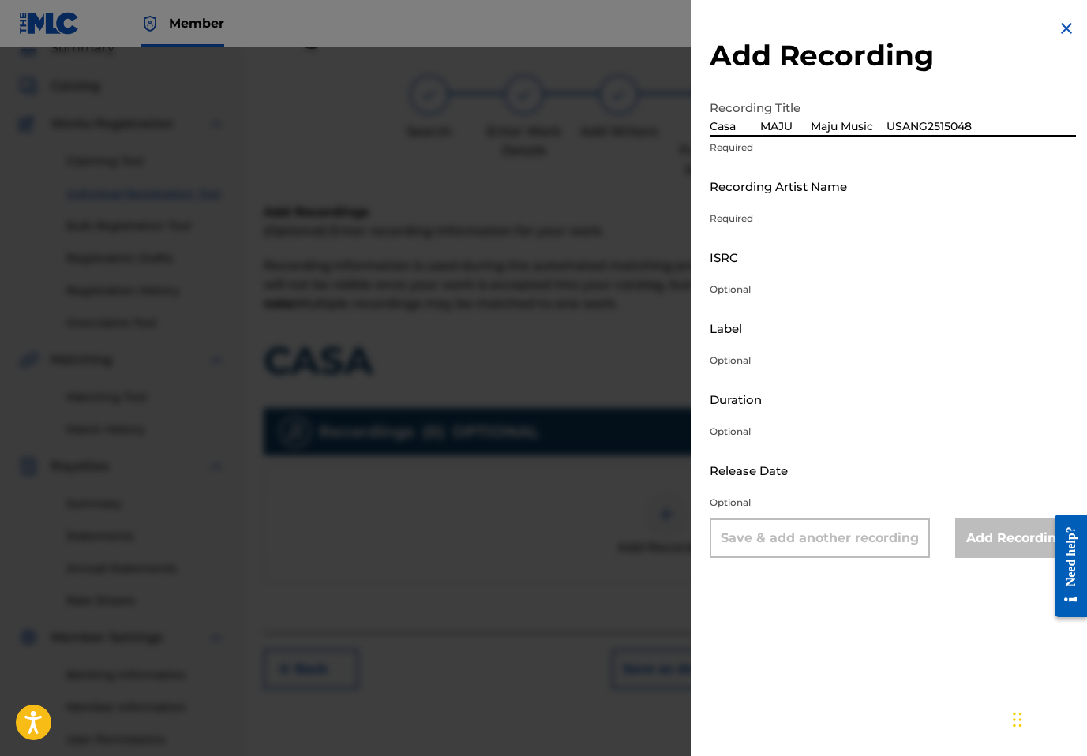
click at [878, 120] on input "Casa MAJU Maju Music USANG2515048" at bounding box center [893, 114] width 366 height 45
type input "Casa MAJU Maju Music"
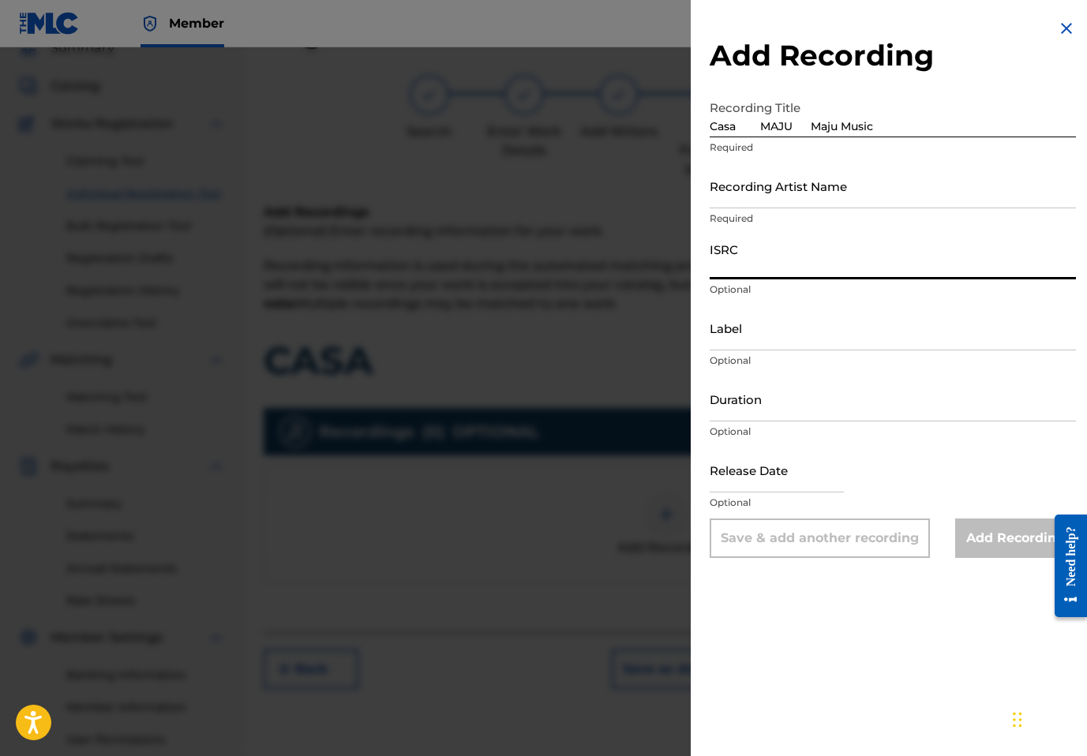
paste input "USANG2515048"
type input "USANG2515048"
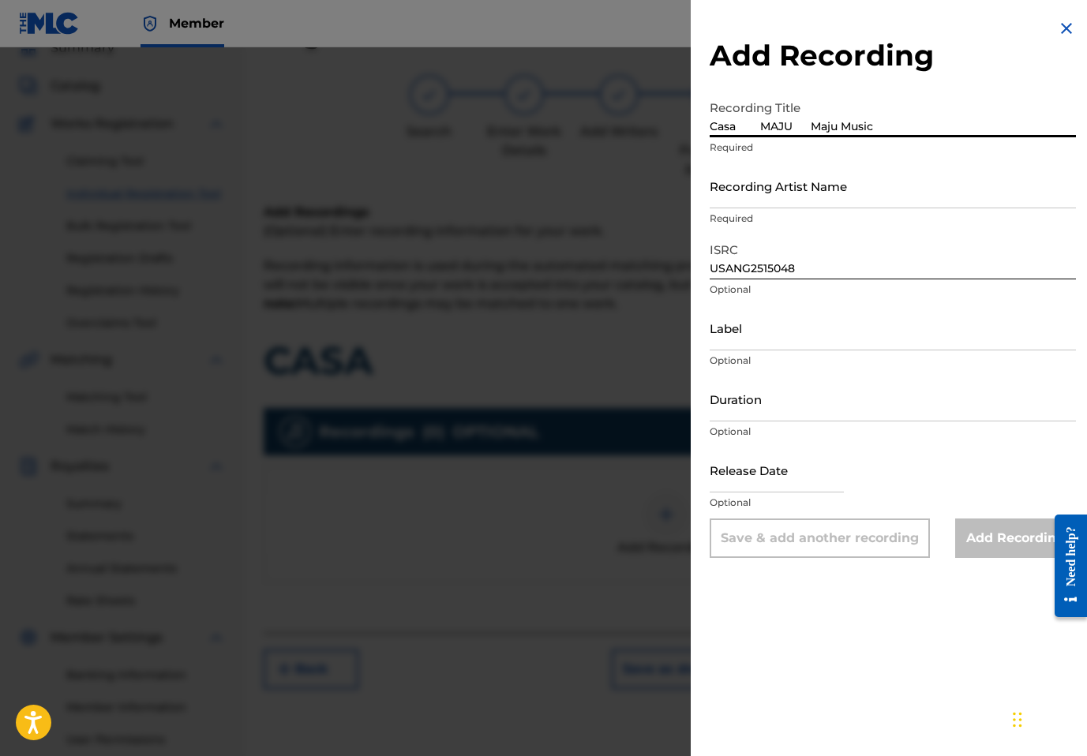
click at [898, 131] on input "Casa MAJU Maju Music" at bounding box center [893, 114] width 366 height 45
click at [805, 128] on input "Casa MAJU Maju Music" at bounding box center [893, 114] width 366 height 45
type input "Casa MAJU"
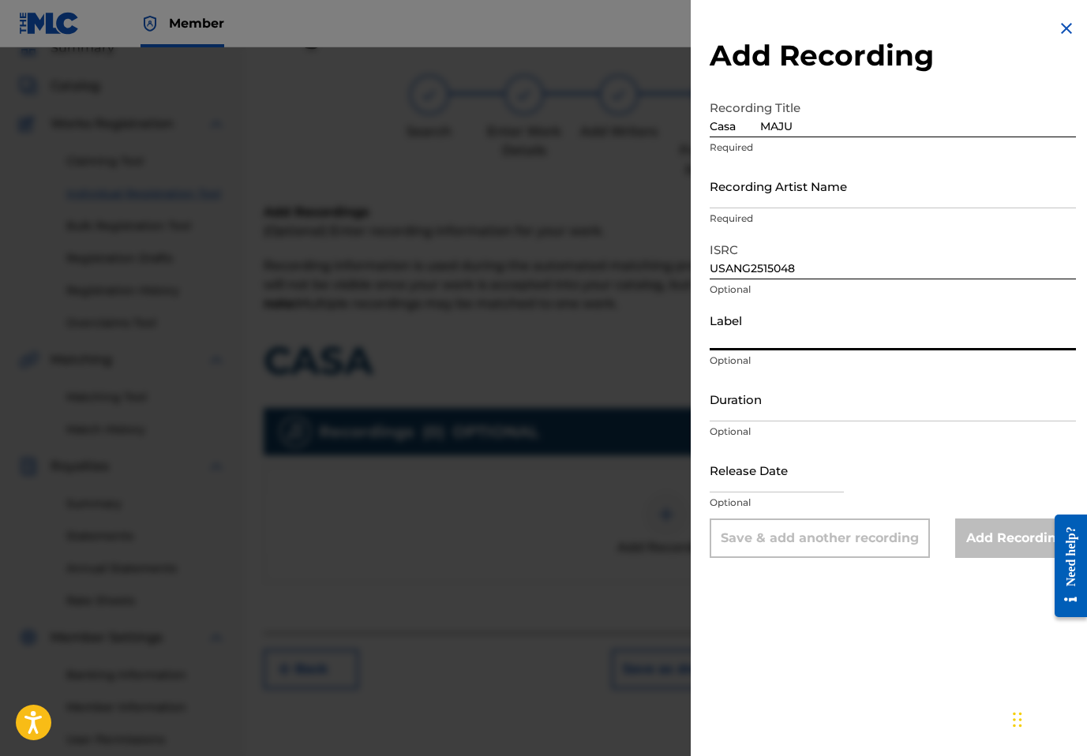
paste input "Maju Music"
type input "Maju Music"
click at [844, 129] on input "Casa MAJU" at bounding box center [893, 114] width 366 height 45
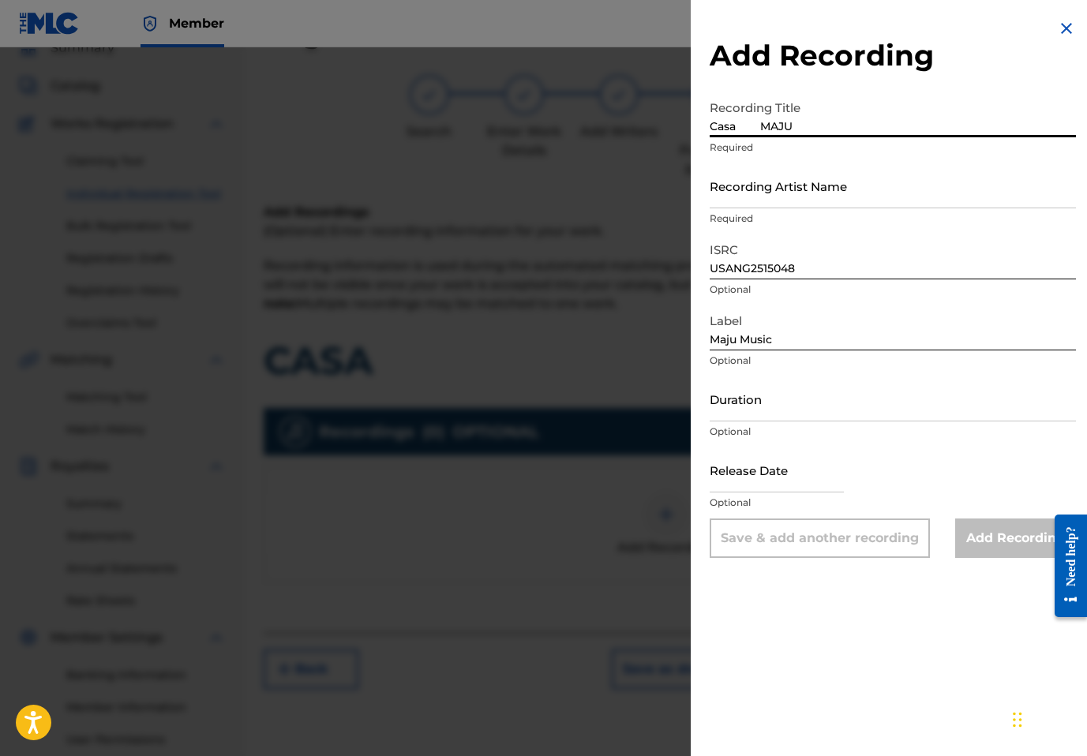
click at [756, 130] on input "Casa MAJU" at bounding box center [893, 114] width 366 height 45
type input "Casa"
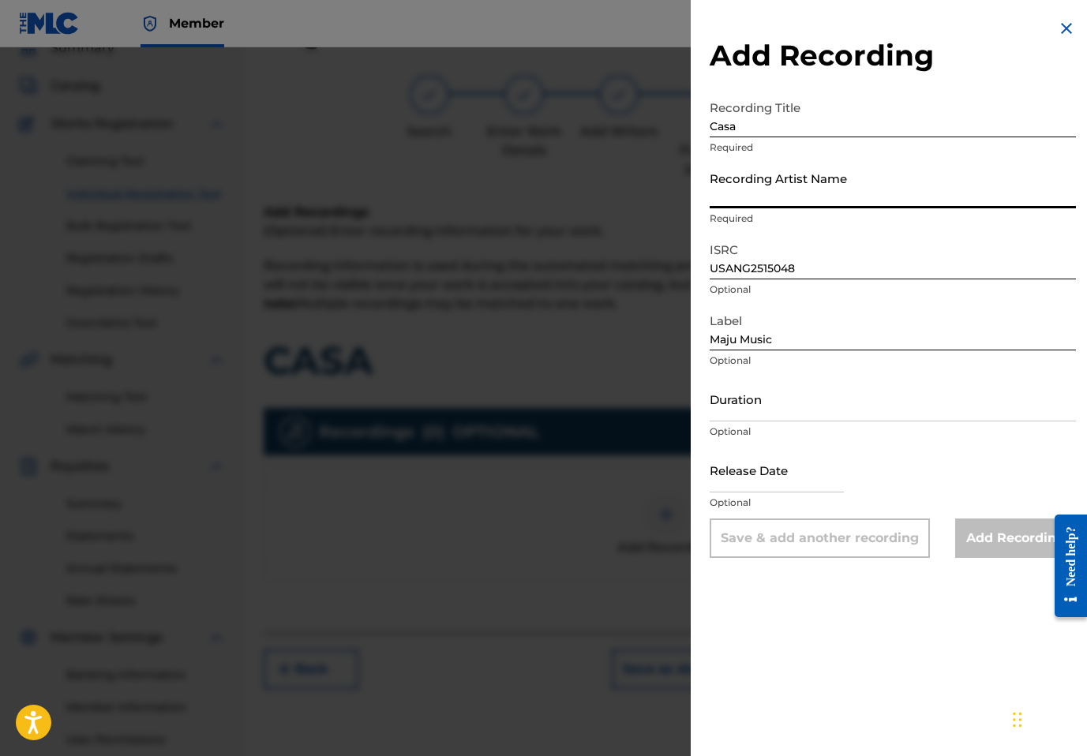
paste input "MAJU"
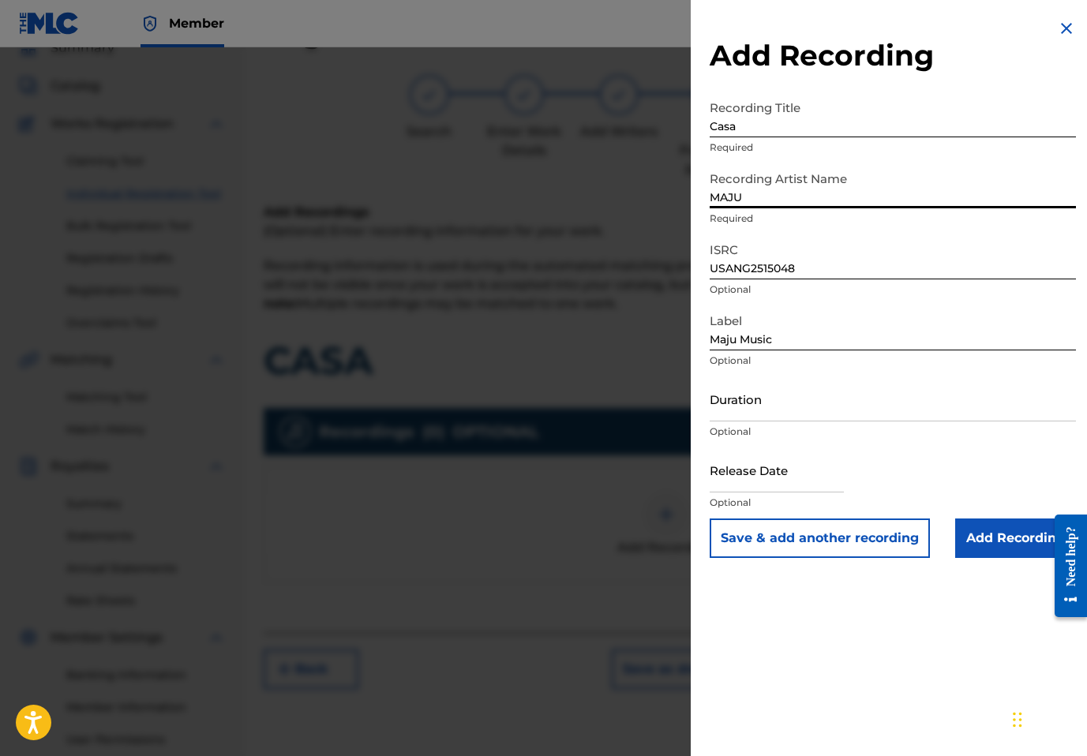
type input "MAJU"
click at [973, 559] on div "Add Recording Recording Title Casa Required Recording Artist Name MAJU Required…" at bounding box center [893, 288] width 404 height 577
click at [972, 549] on input "Add Recording" at bounding box center [1015, 538] width 121 height 39
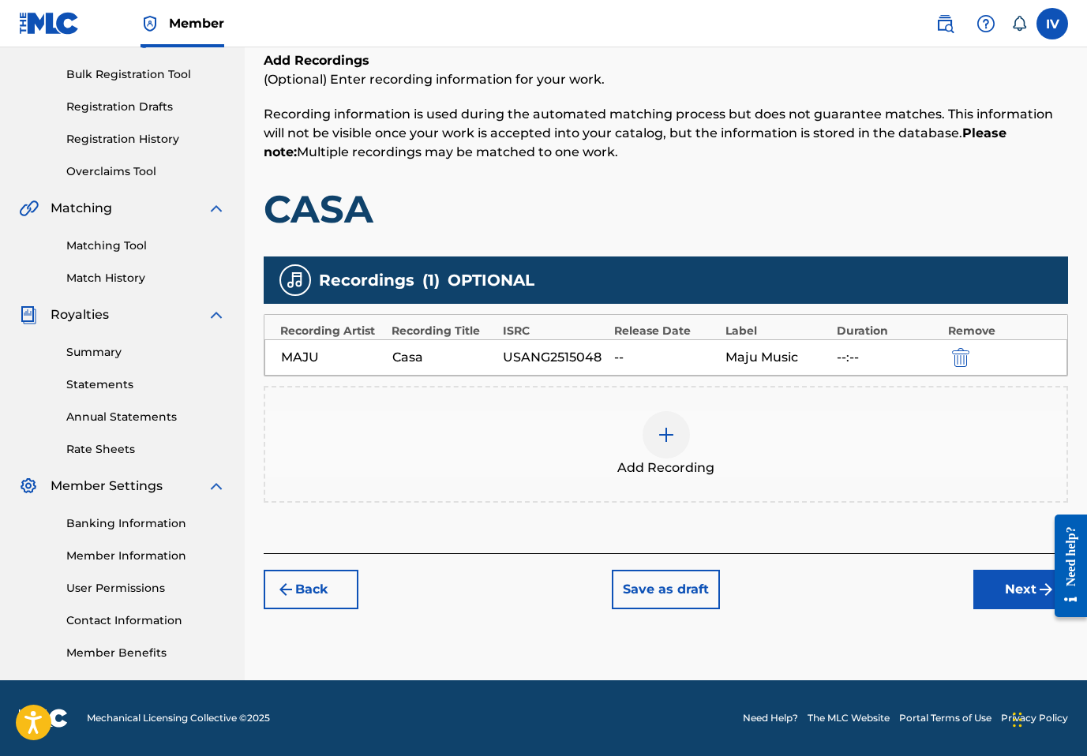
click at [996, 576] on button "Next" at bounding box center [1021, 589] width 95 height 39
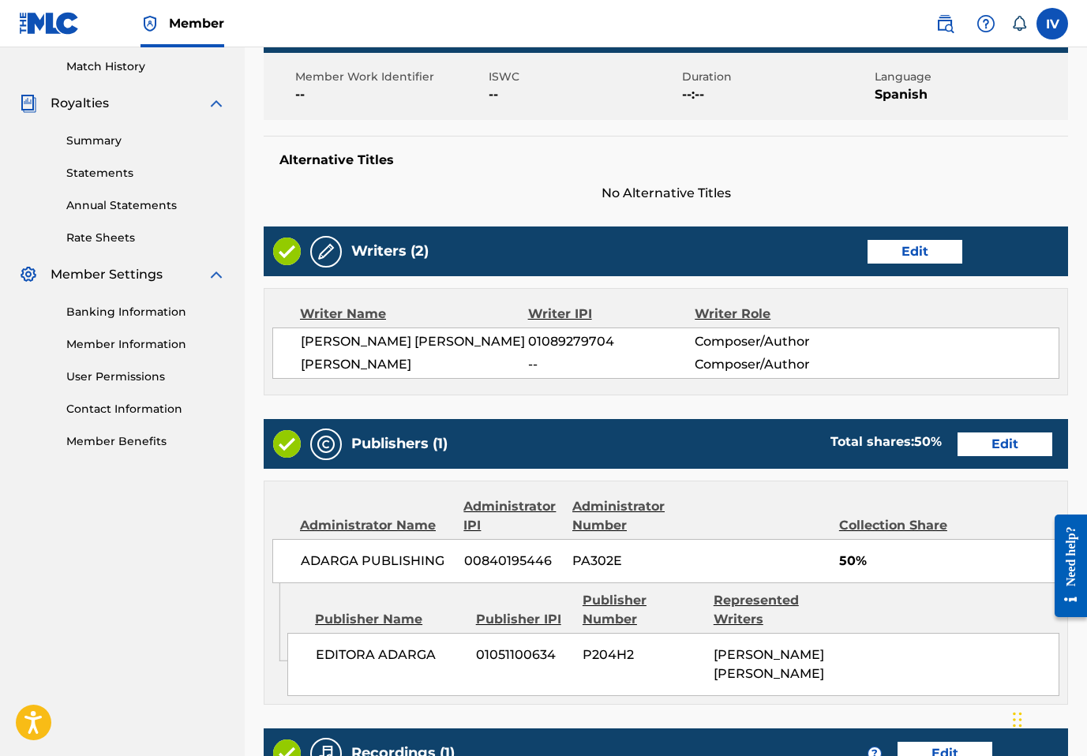
scroll to position [711, 0]
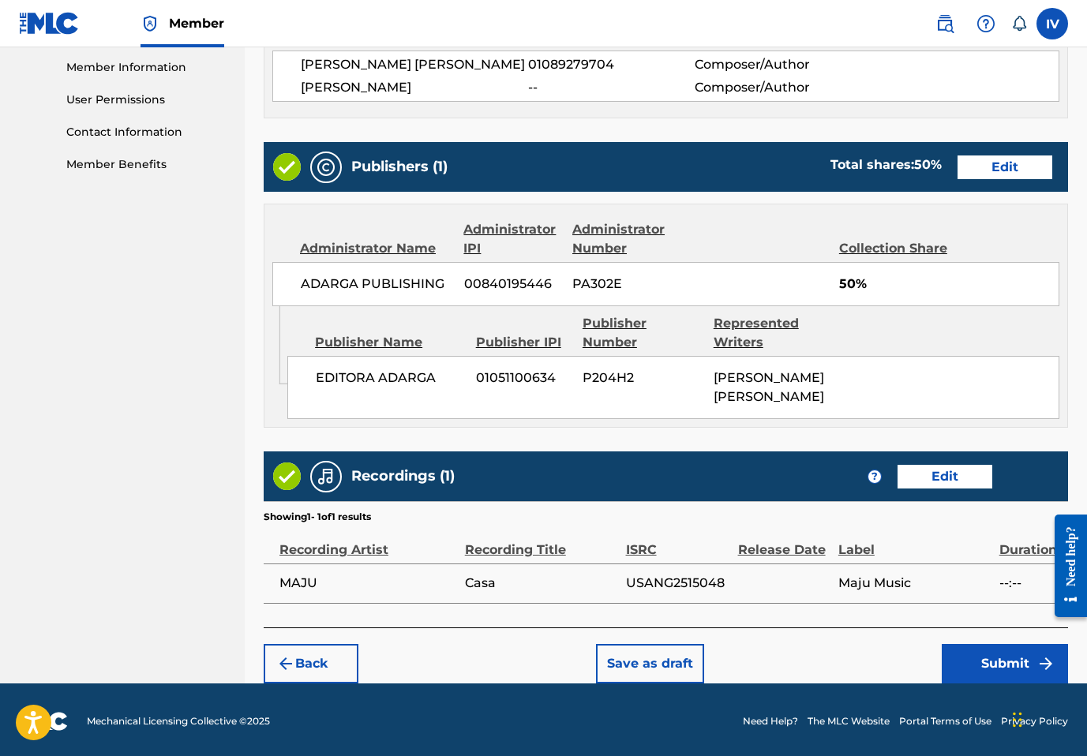
click at [970, 661] on button "Submit" at bounding box center [1005, 663] width 126 height 39
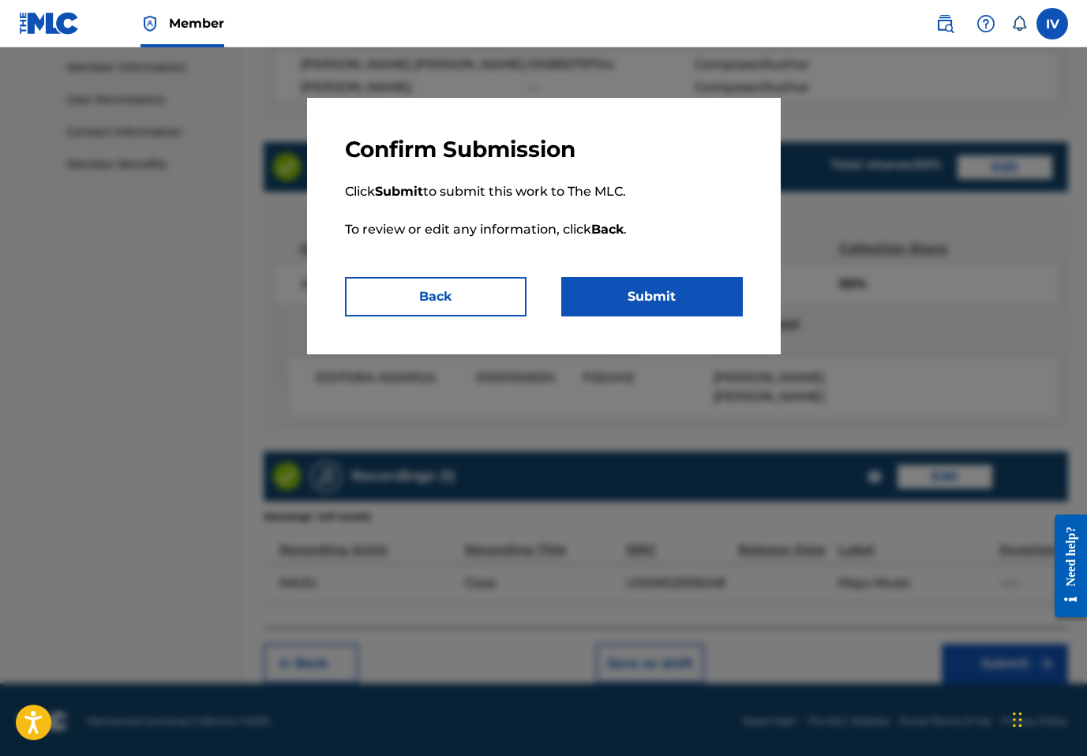
click at [665, 286] on button "Submit" at bounding box center [652, 296] width 182 height 39
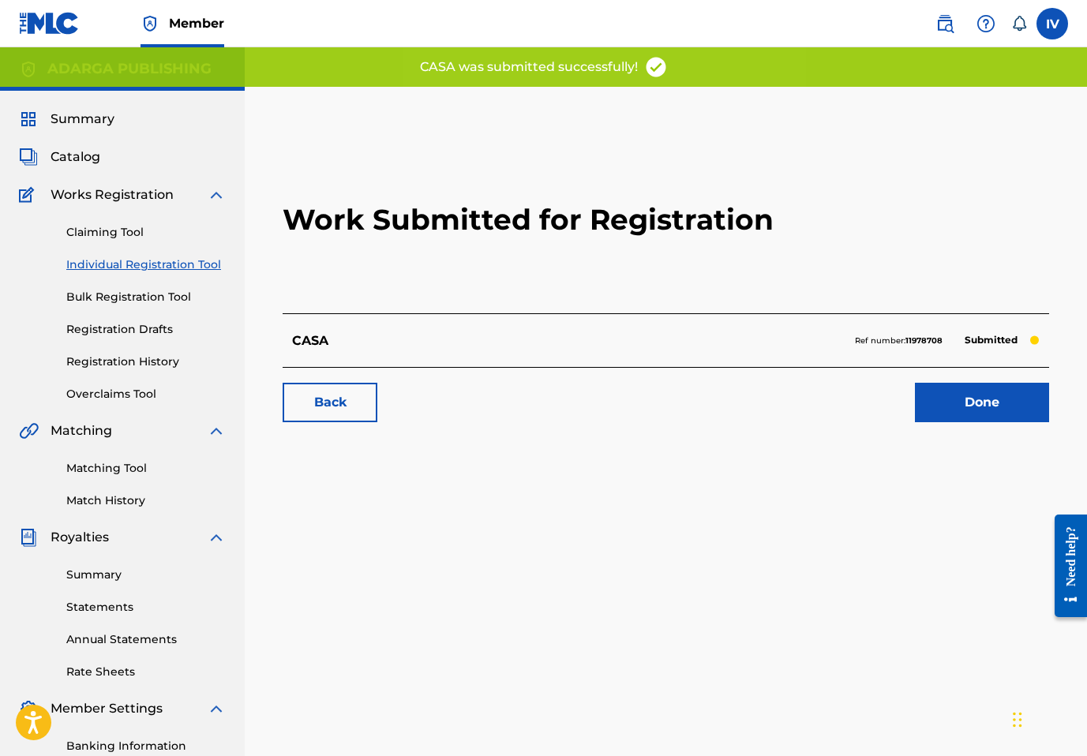
click at [163, 273] on div "Claiming Tool Individual Registration Tool Bulk Registration Tool Registration …" at bounding box center [122, 304] width 207 height 198
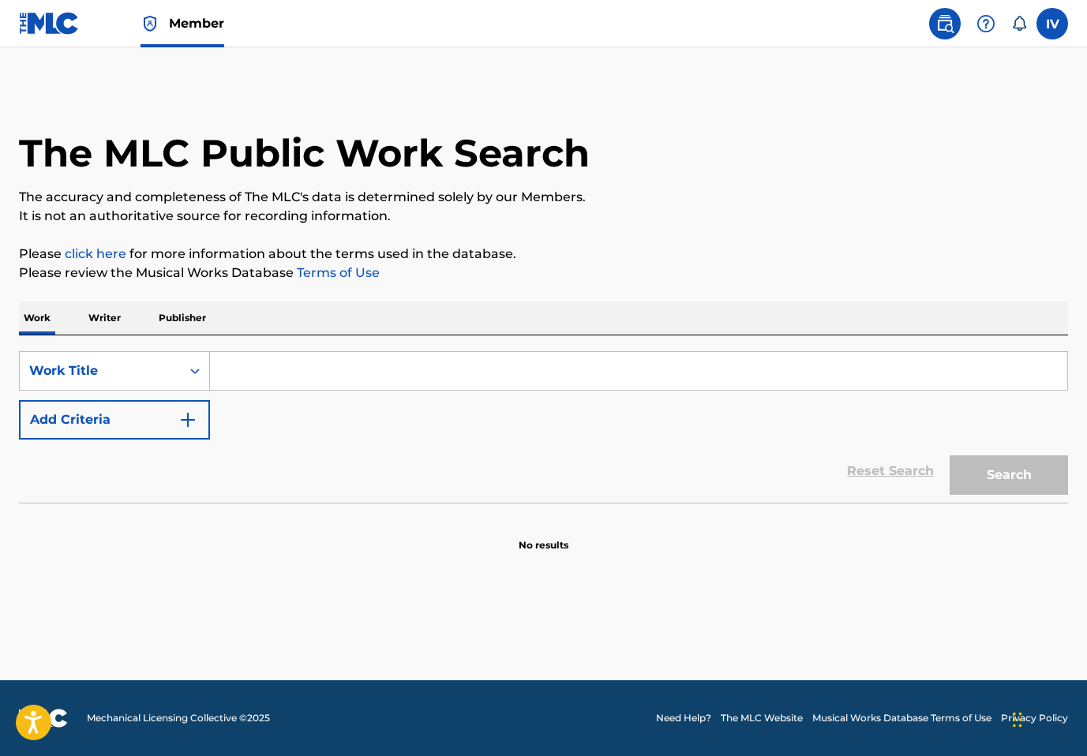
click at [36, 32] on img at bounding box center [49, 23] width 61 height 23
click at [81, 15] on div "Member" at bounding box center [121, 23] width 205 height 47
click at [60, 26] on img at bounding box center [49, 23] width 61 height 23
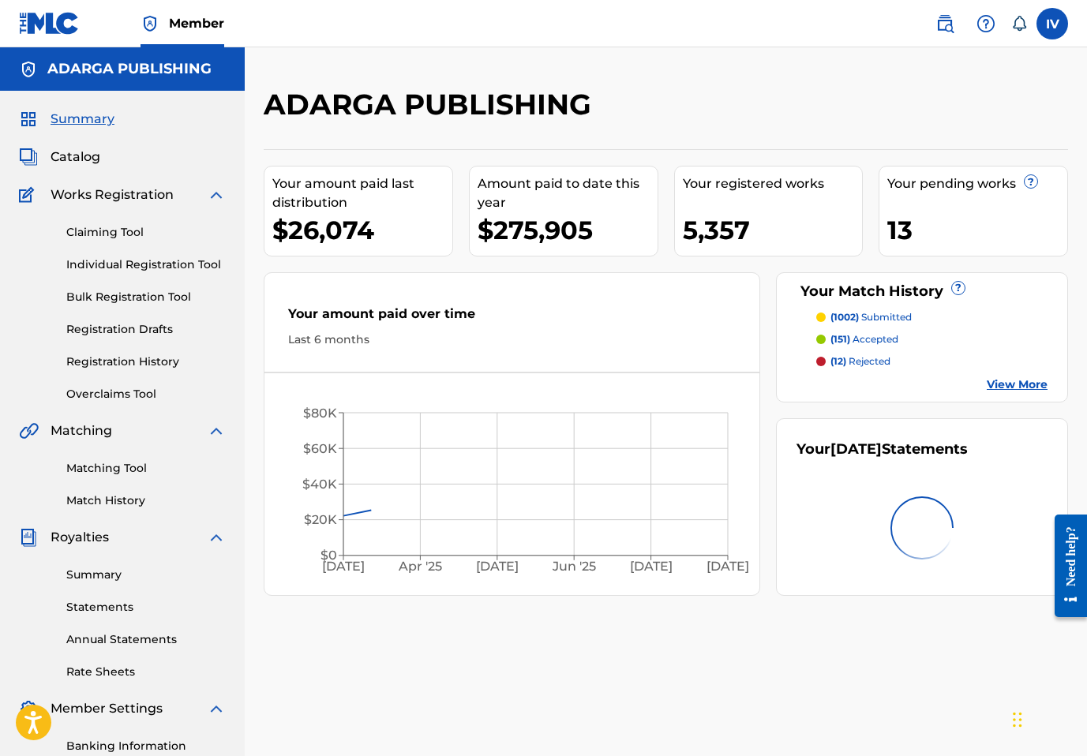
click at [71, 163] on span "Catalog" at bounding box center [76, 157] width 50 height 19
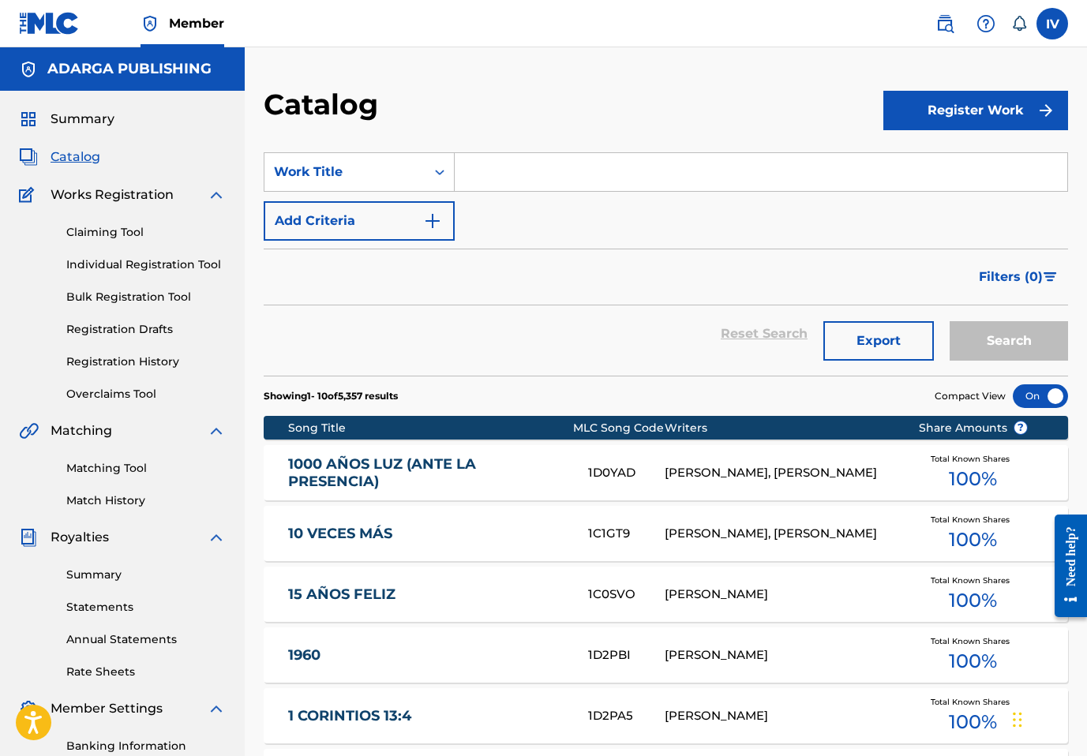
click at [564, 197] on div "SearchWithCriteria1cf14744-a274-4a2d-9d9a-09531ac1e2c1 Work Title Add Criteria" at bounding box center [666, 196] width 805 height 88
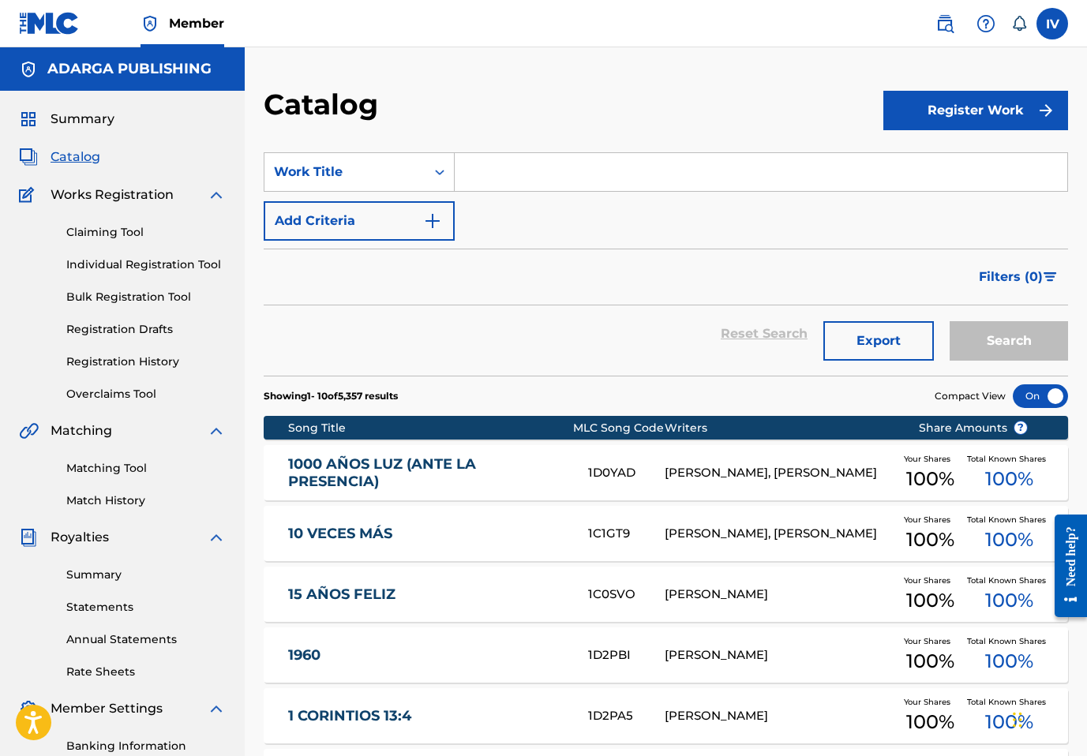
click at [542, 185] on input "Search Form" at bounding box center [761, 172] width 613 height 38
paste input "Inspiración Transiciones (Introducción Instrumental)"
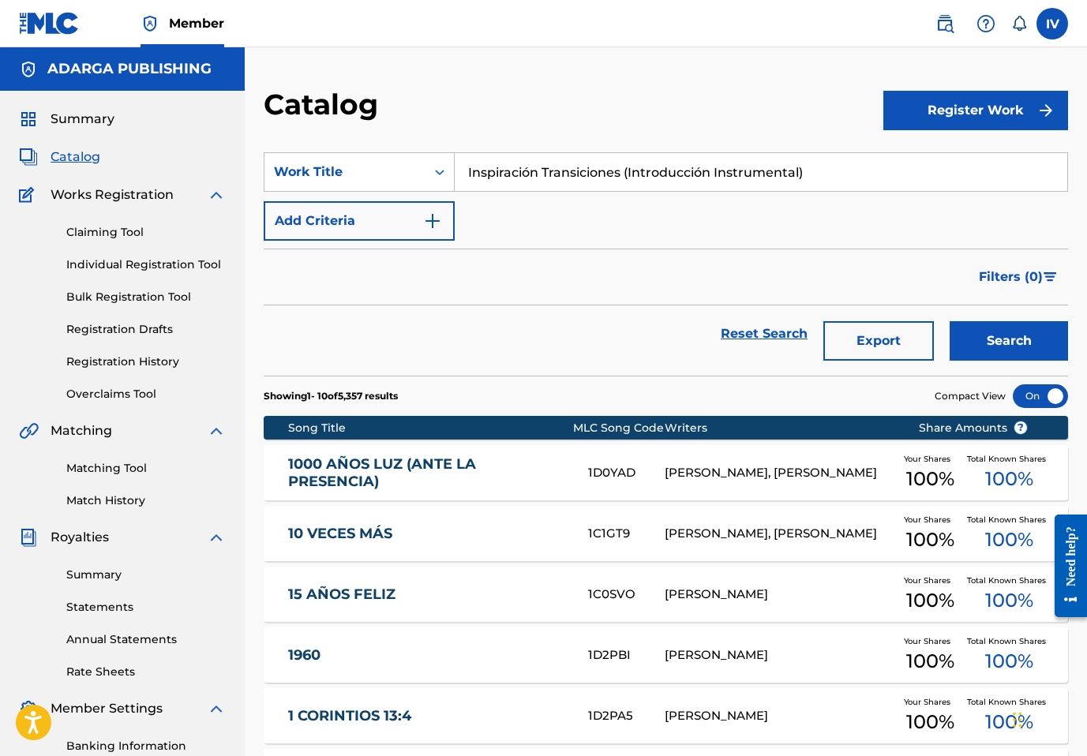
paste input "NSPIRACIÓN TRANSICIONES (INTRODUCCIÓN INSTRUMENTAL"
type input "INSPIRACIÓN TRANSICIONES (INTRODUCCIÓN INSTRUMENTAL)"
click at [950, 321] on button "Search" at bounding box center [1009, 340] width 118 height 39
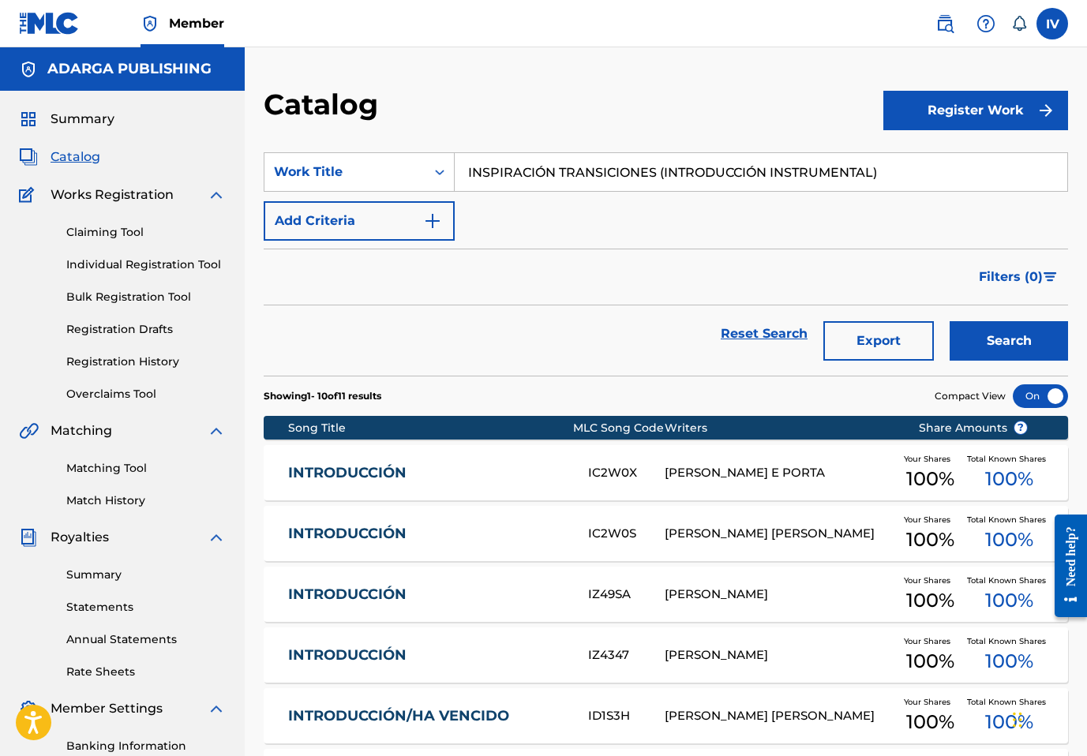
click at [955, 118] on button "Register Work" at bounding box center [976, 110] width 185 height 39
click at [897, 168] on link "Individual" at bounding box center [976, 162] width 185 height 38
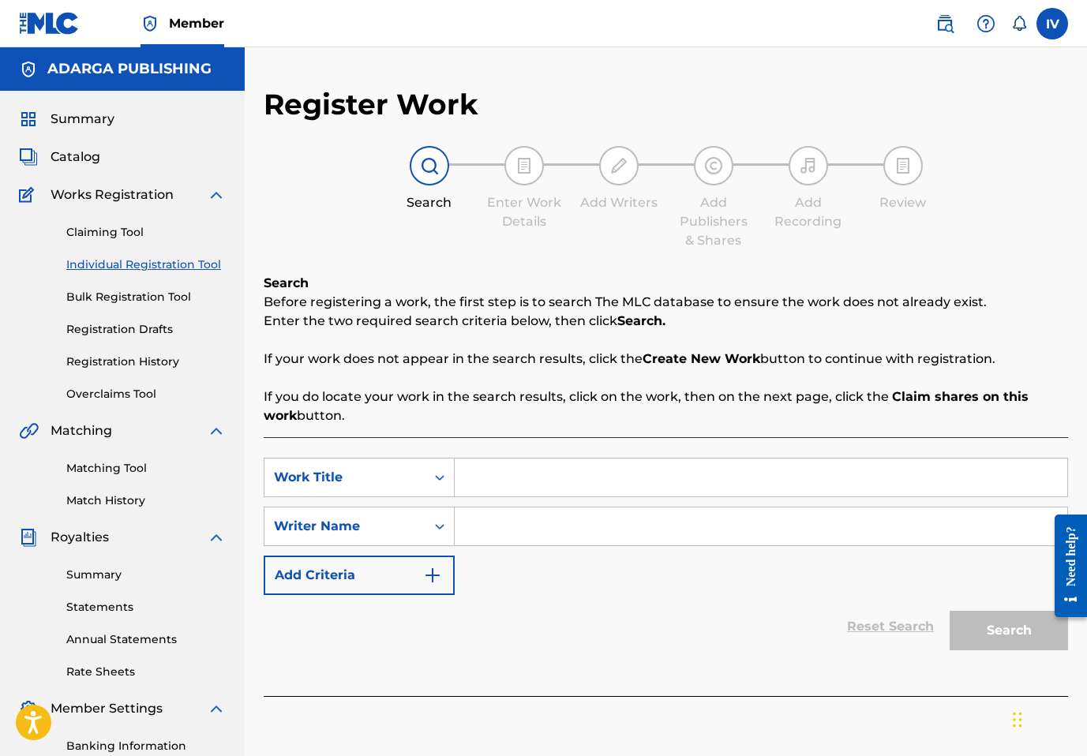
click at [610, 485] on input "Search Form" at bounding box center [761, 478] width 613 height 38
paste input "INSPIRACIÓN TRANSICIONES (INTRODUCCIÓN INSTRUMENTAL)"
type input "INSPIRACIÓN TRANSICIONES (INTRODUCCIÓN INSTRUMENTAL)"
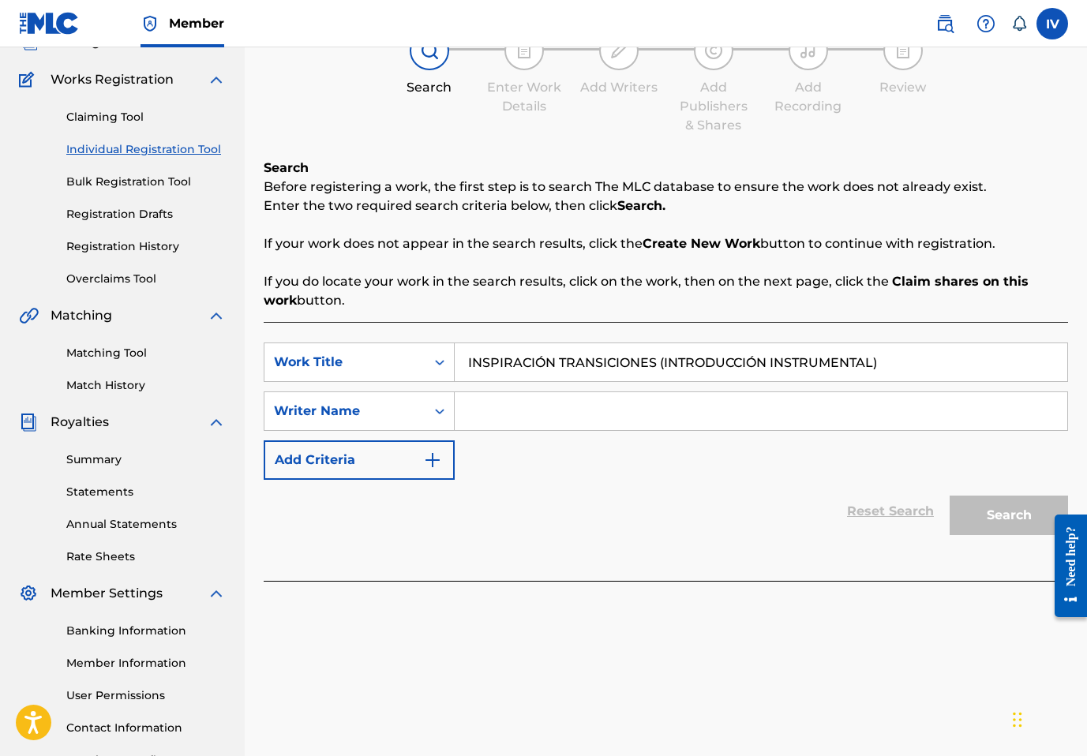
scroll to position [223, 0]
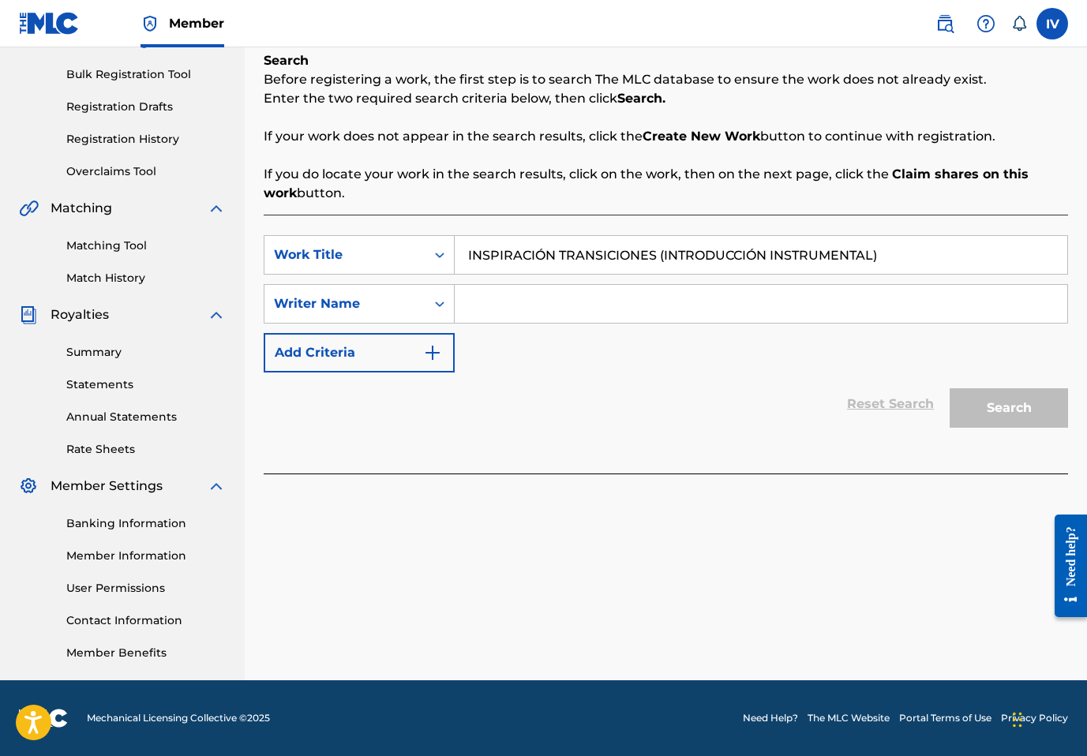
click at [723, 287] on input "Search Form" at bounding box center [761, 304] width 613 height 38
type input "llamada"
click at [950, 388] on button "Search" at bounding box center [1009, 407] width 118 height 39
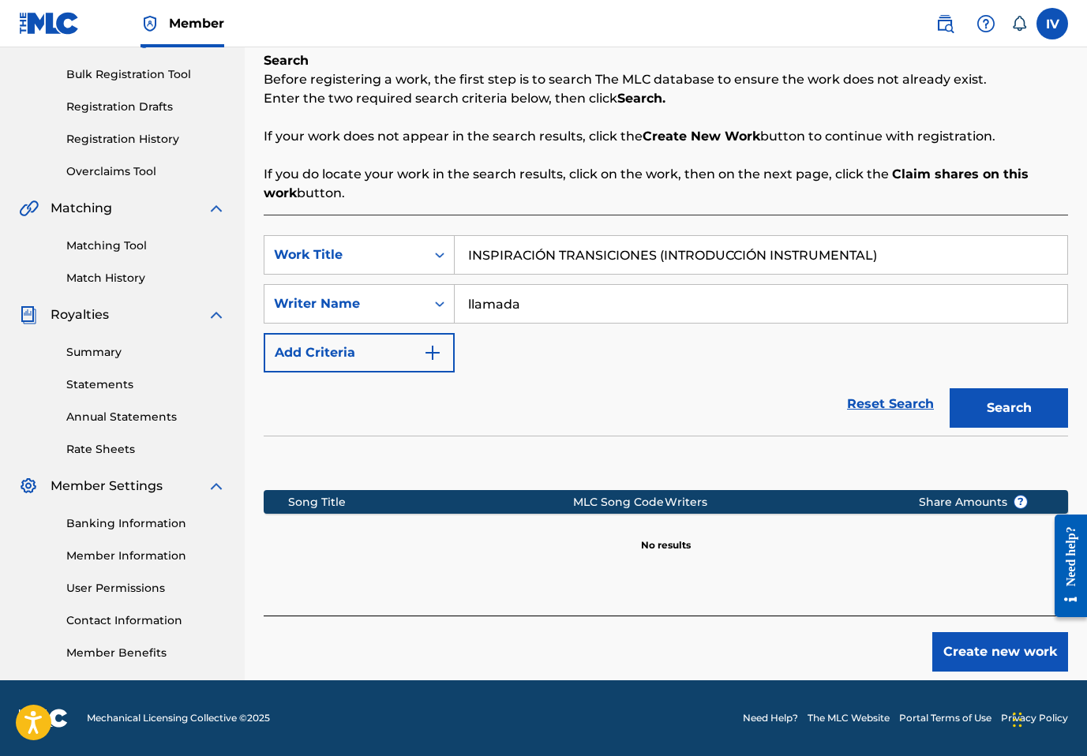
click at [957, 633] on button "Create new work" at bounding box center [1001, 651] width 136 height 39
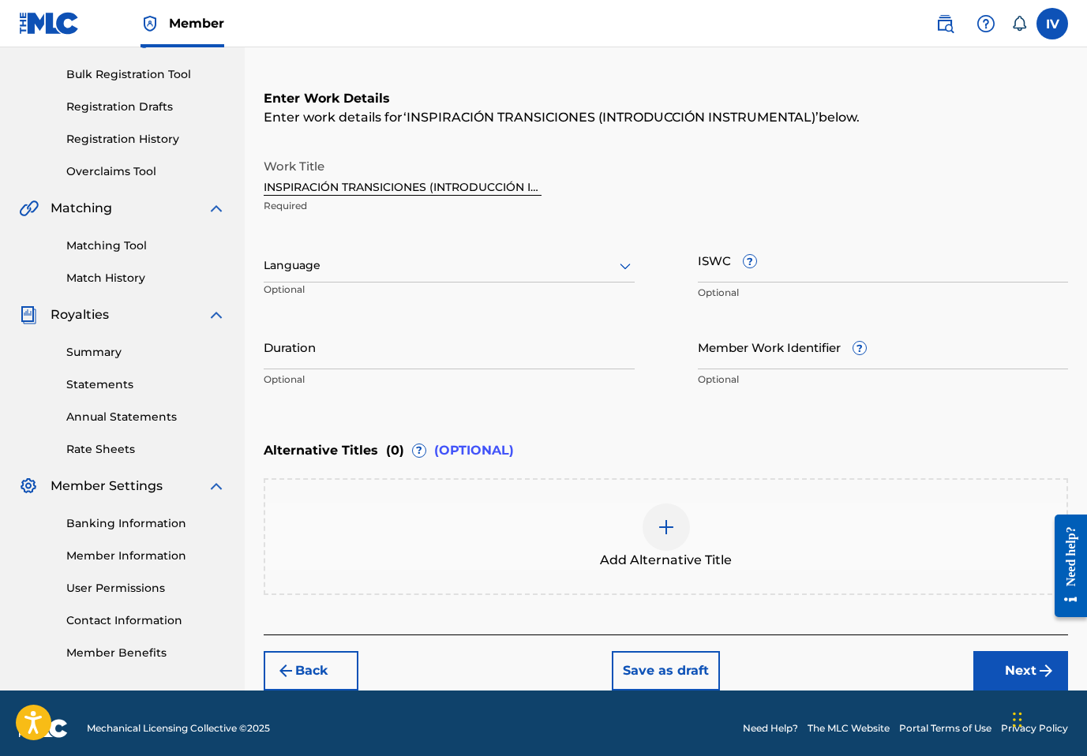
click at [475, 262] on div at bounding box center [449, 266] width 371 height 20
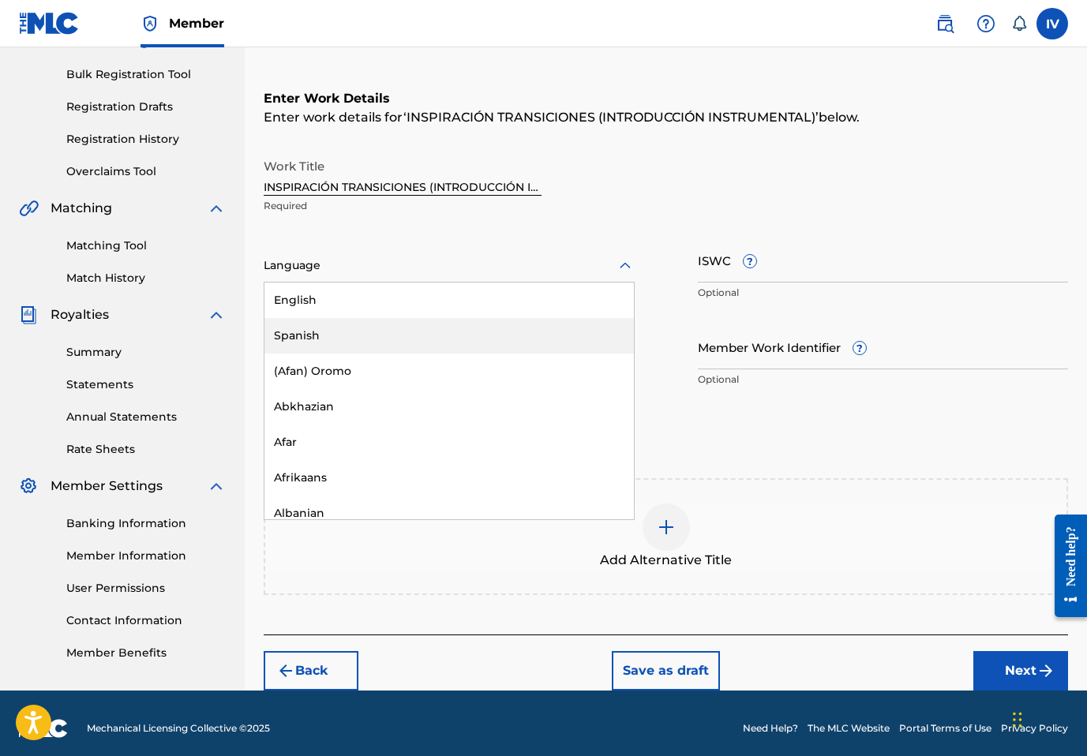
click at [363, 332] on div "Spanish" at bounding box center [450, 336] width 370 height 36
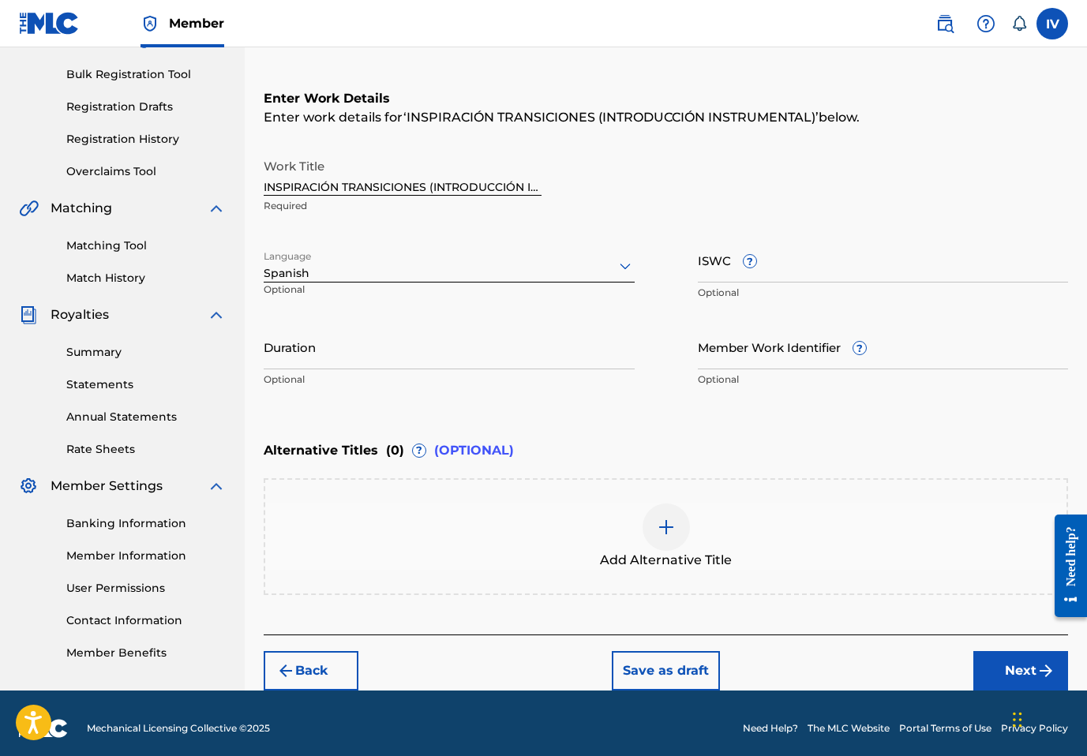
click at [991, 665] on button "Next" at bounding box center [1021, 670] width 95 height 39
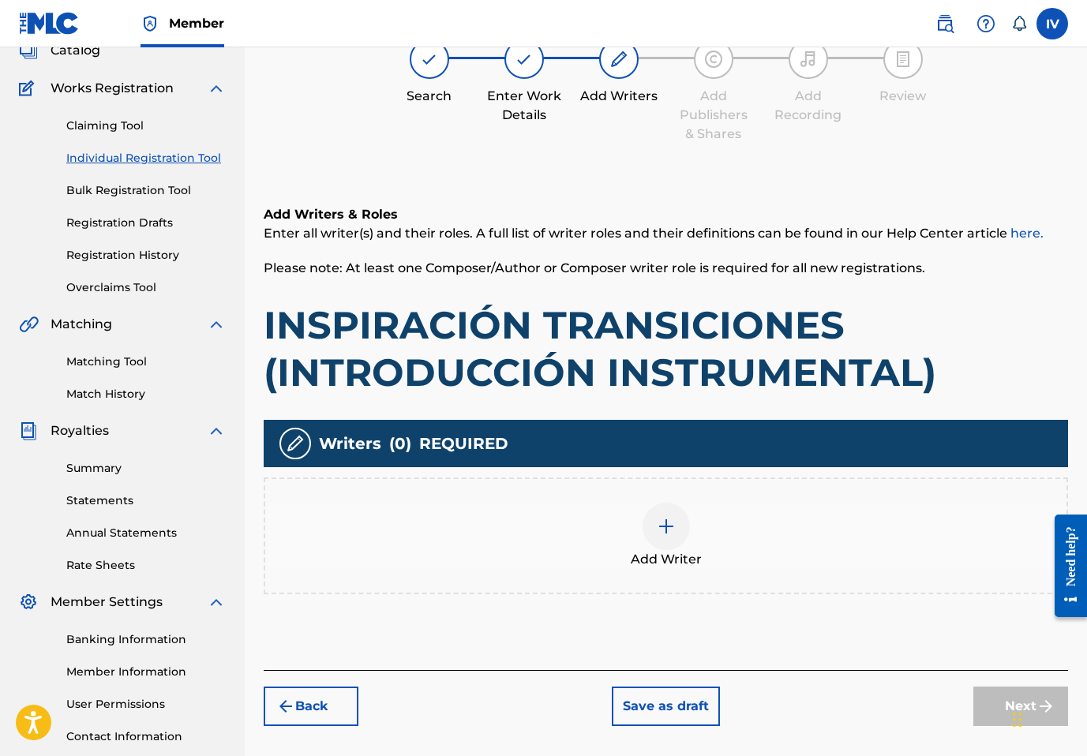
scroll to position [71, 0]
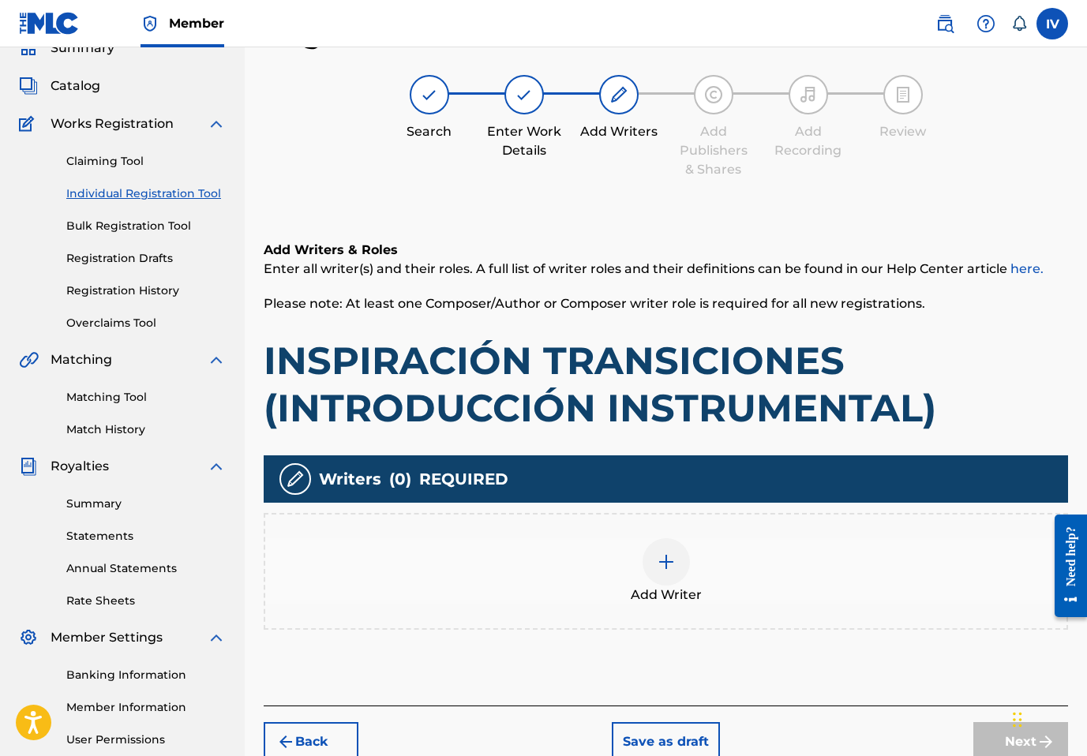
click at [756, 542] on div "Add Writer" at bounding box center [665, 572] width 801 height 66
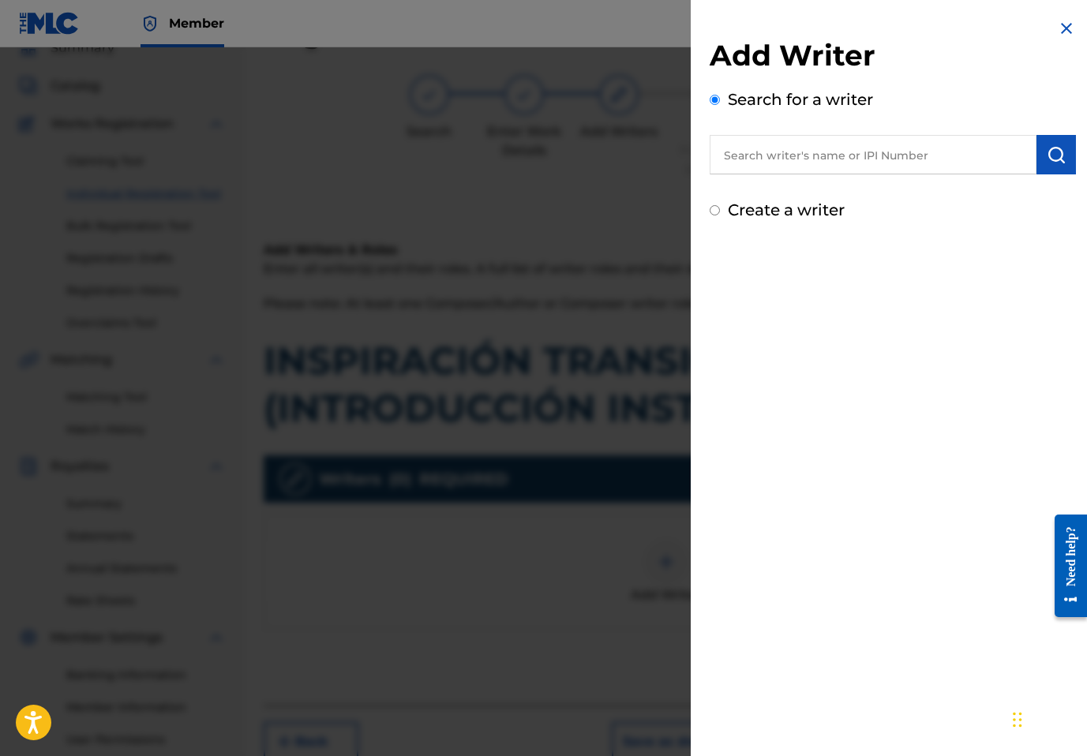
click at [886, 150] on input "text" at bounding box center [873, 154] width 327 height 39
paste input "Llamada Final"
type input "Llamada Final"
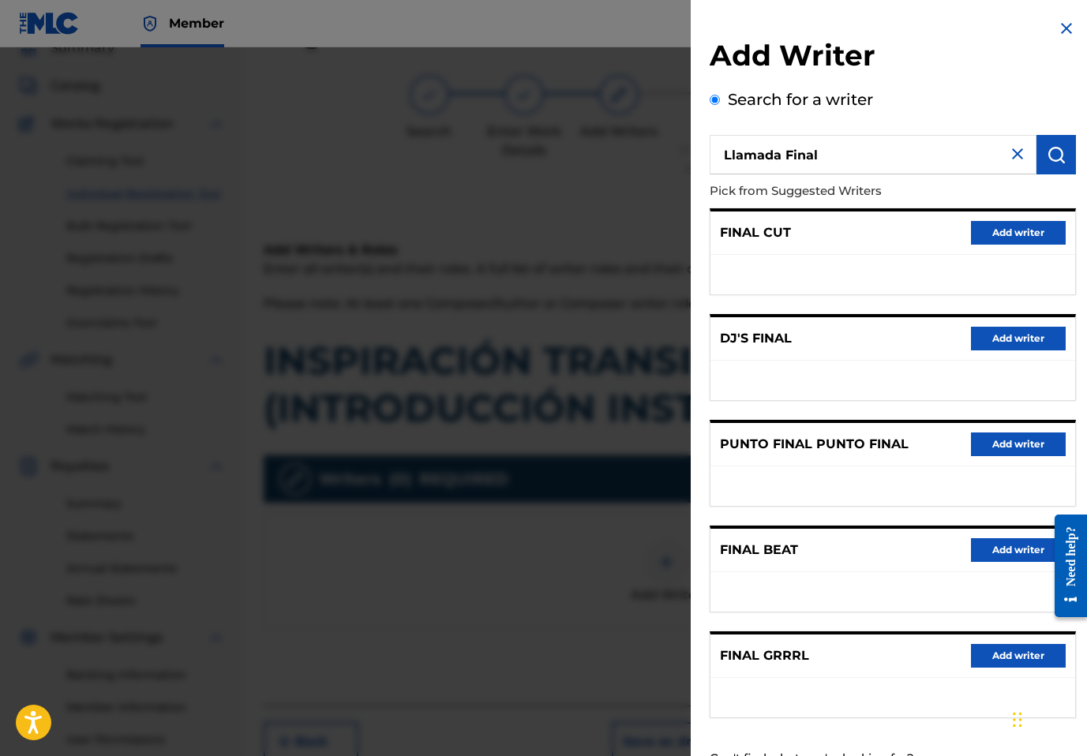
scroll to position [62, 0]
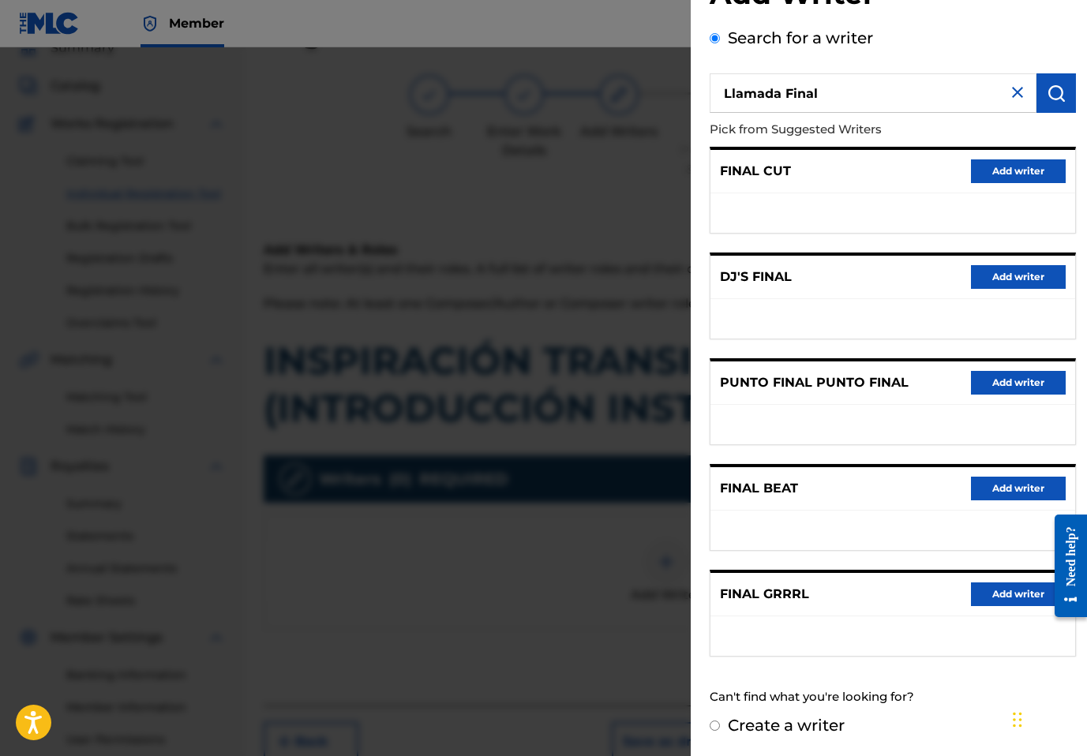
click at [803, 730] on label "Create a writer" at bounding box center [786, 725] width 117 height 19
radio input "true"
click at [720, 730] on input "Create a writer" at bounding box center [715, 726] width 10 height 10
radio input "false"
radio input "true"
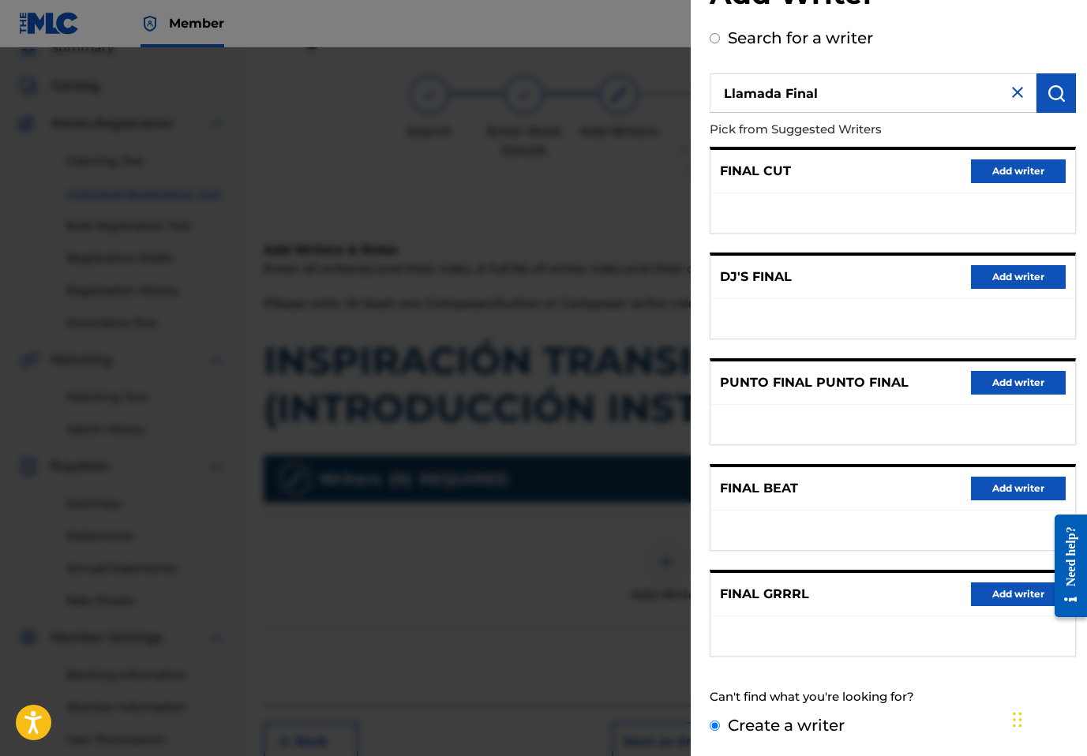
scroll to position [0, 0]
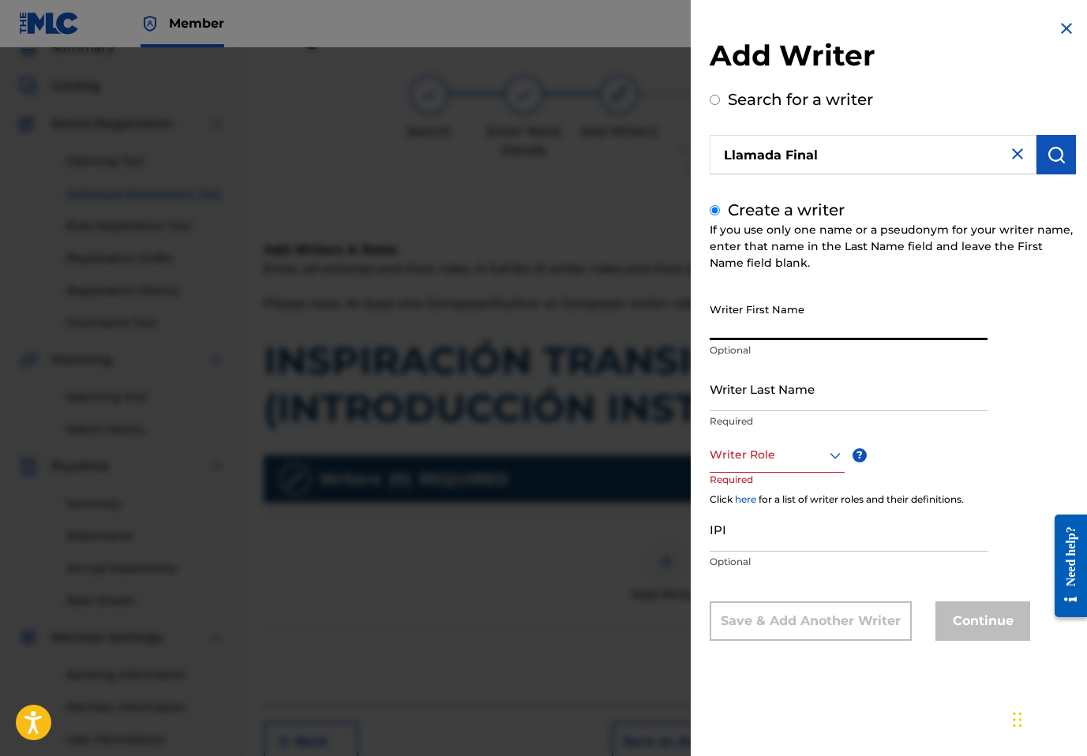
click at [763, 313] on input "Writer First Name" at bounding box center [849, 317] width 278 height 45
paste input "Llamada Final"
click at [761, 331] on input "Llamada Final" at bounding box center [849, 317] width 278 height 45
type input "LLAMADA"
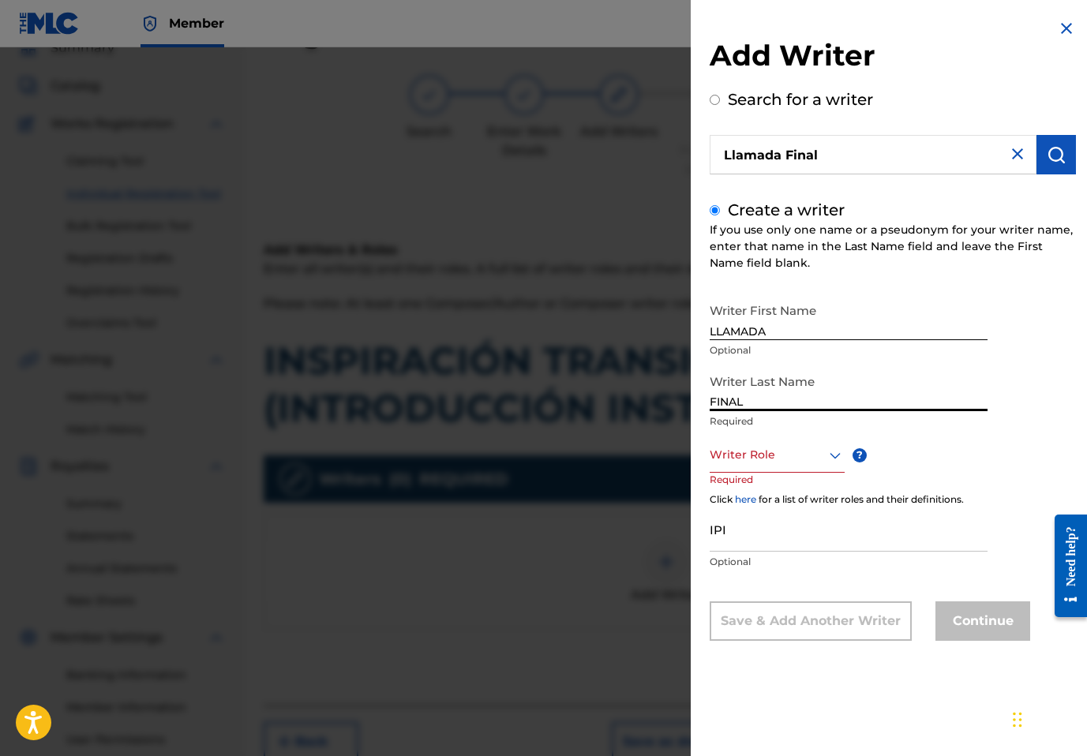
type input "FINAL"
click at [764, 451] on div at bounding box center [777, 455] width 135 height 20
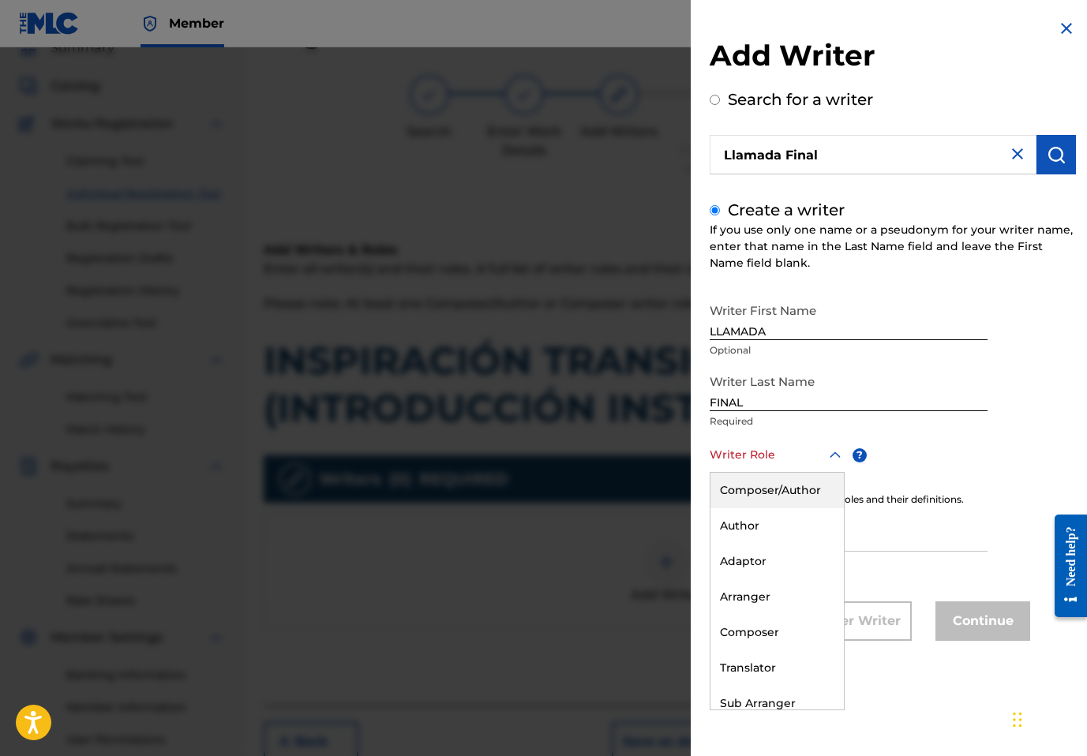
click at [769, 490] on div "Composer/Author" at bounding box center [777, 491] width 133 height 36
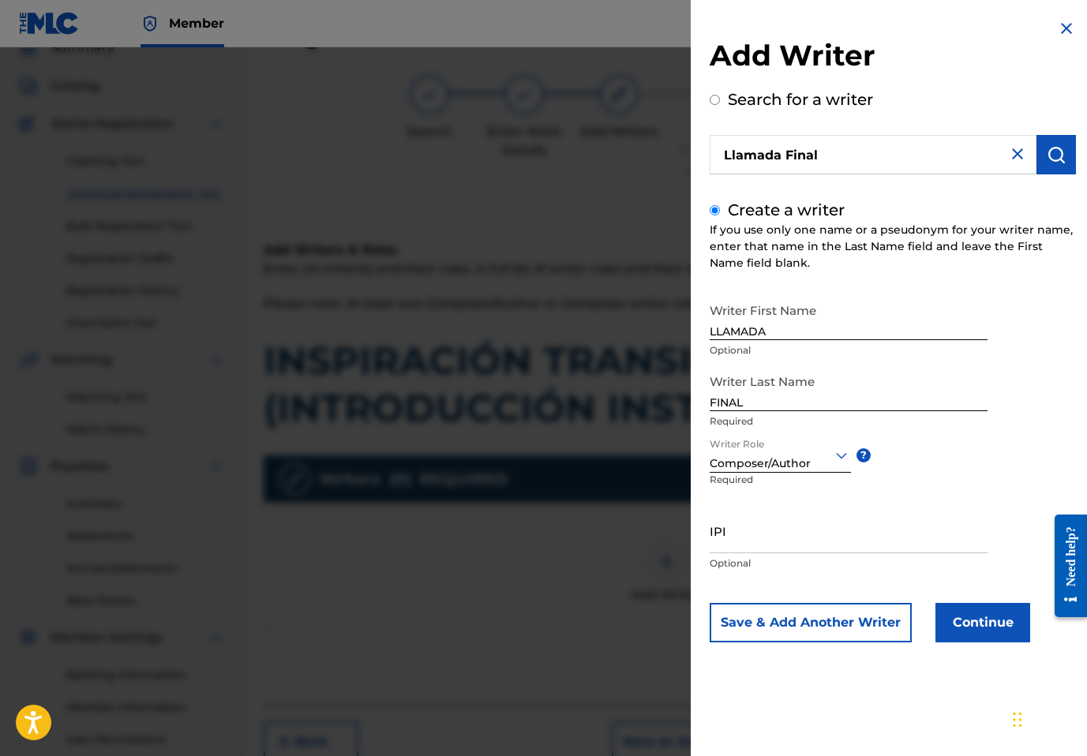
click at [944, 637] on button "Continue" at bounding box center [983, 622] width 95 height 39
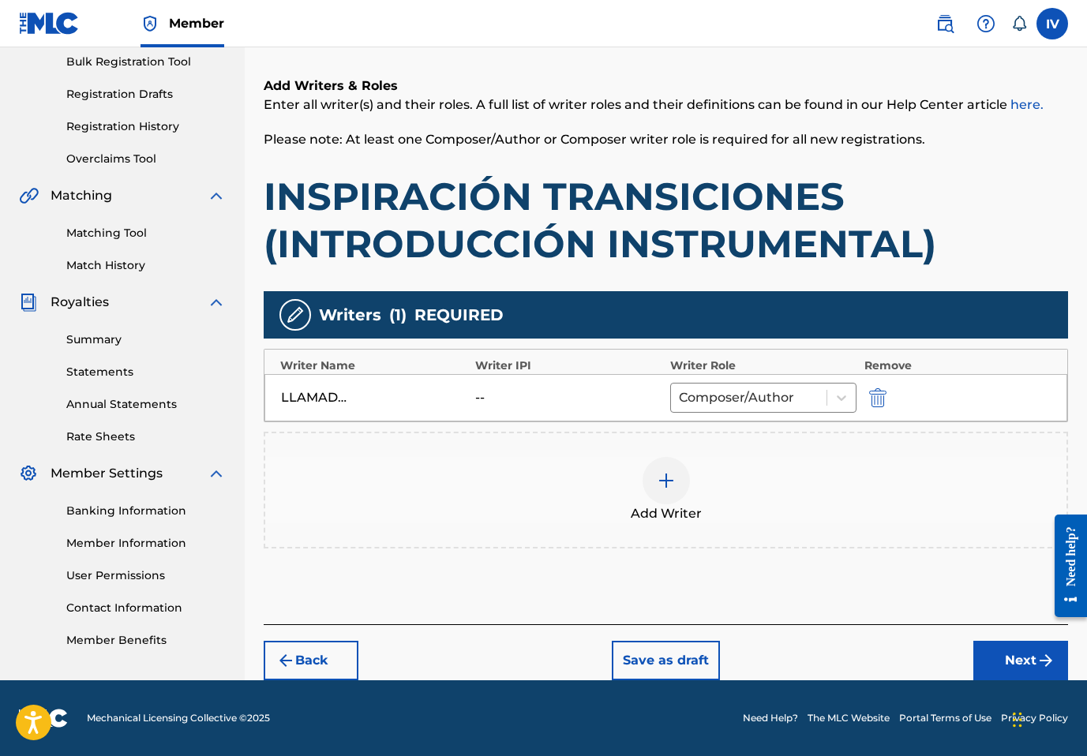
click at [992, 651] on button "Next" at bounding box center [1021, 660] width 95 height 39
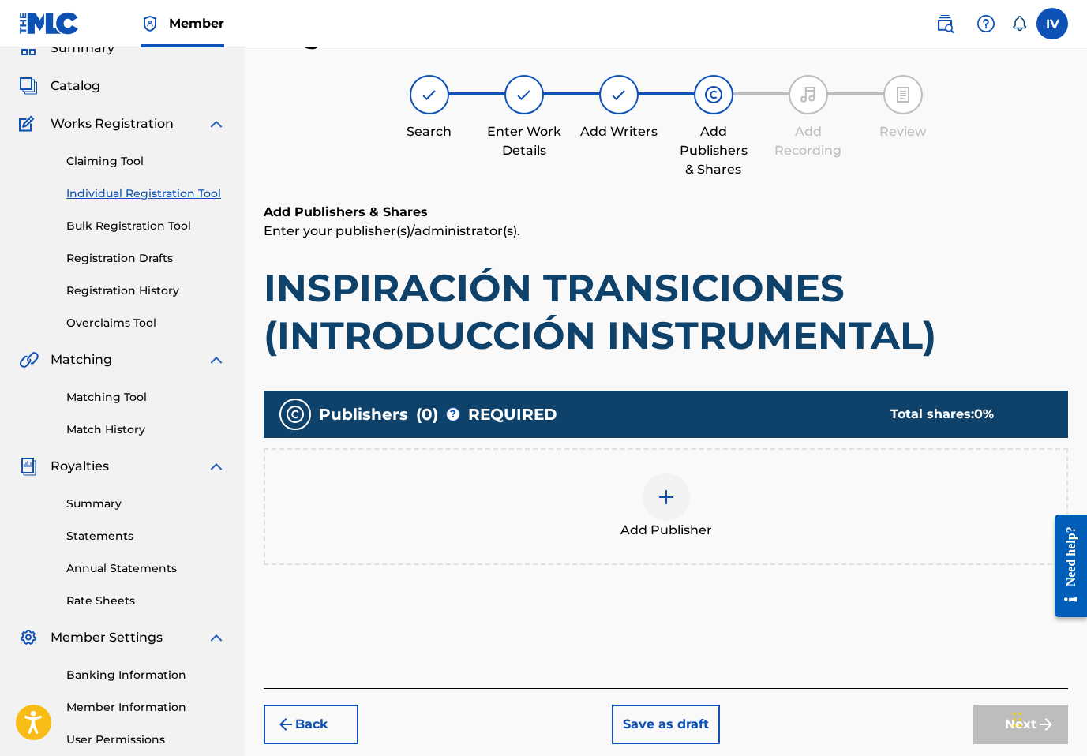
scroll to position [71, 0]
click at [935, 492] on div "Add Publisher" at bounding box center [665, 507] width 801 height 66
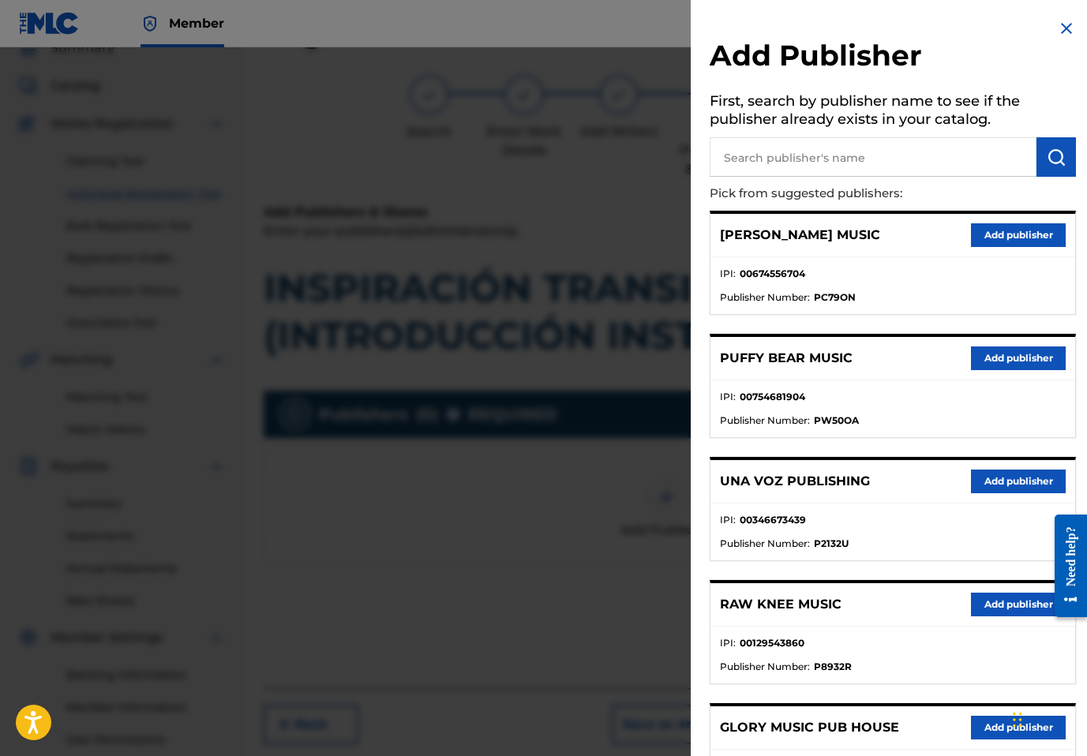
click at [843, 160] on input "text" at bounding box center [873, 156] width 327 height 39
type input "L"
paste input "Llamada Final"
type input "Llamada Final"
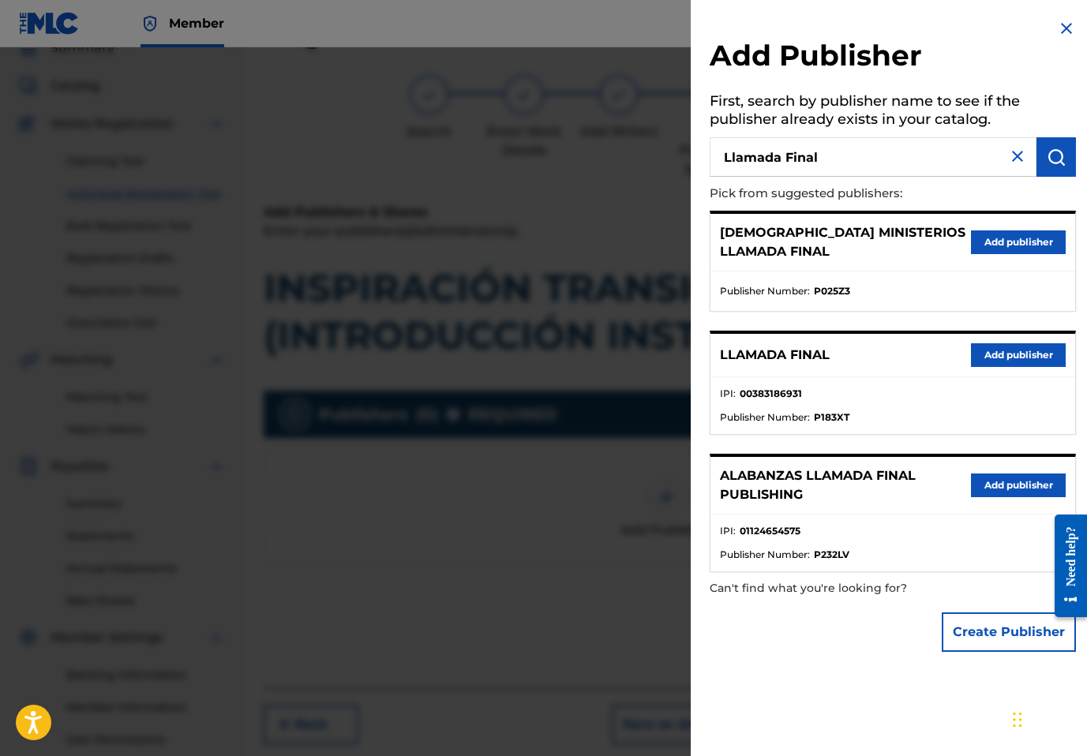
click at [987, 356] on button "Add publisher" at bounding box center [1018, 355] width 95 height 24
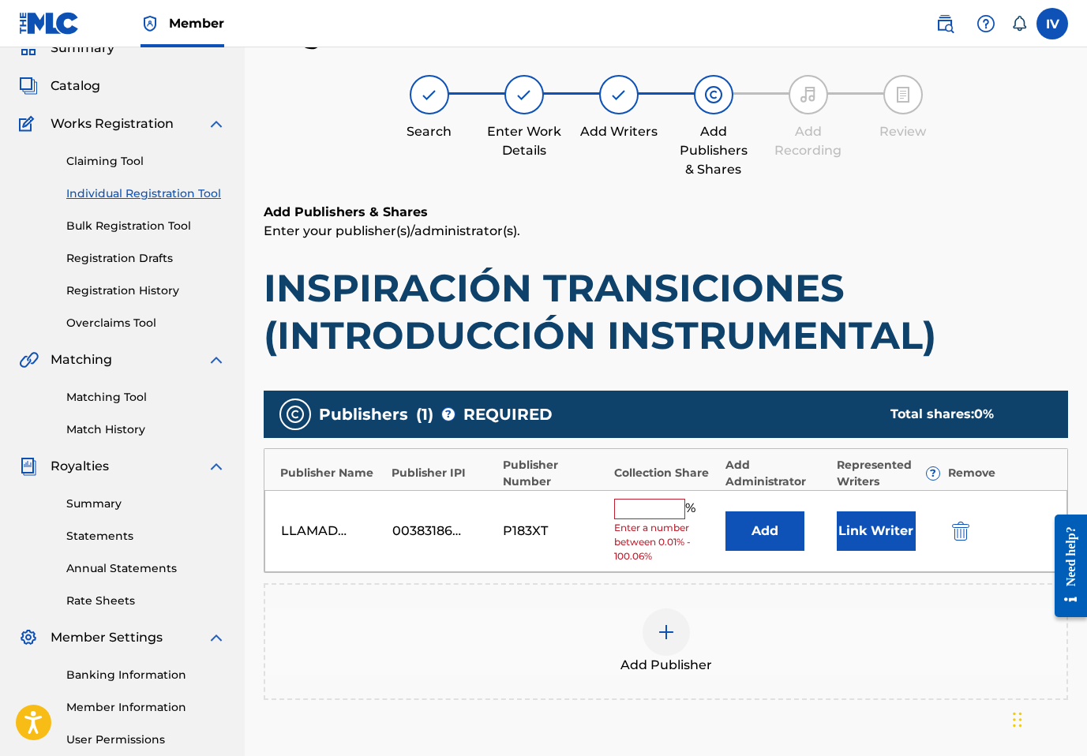
click at [766, 519] on button "Add" at bounding box center [765, 531] width 79 height 39
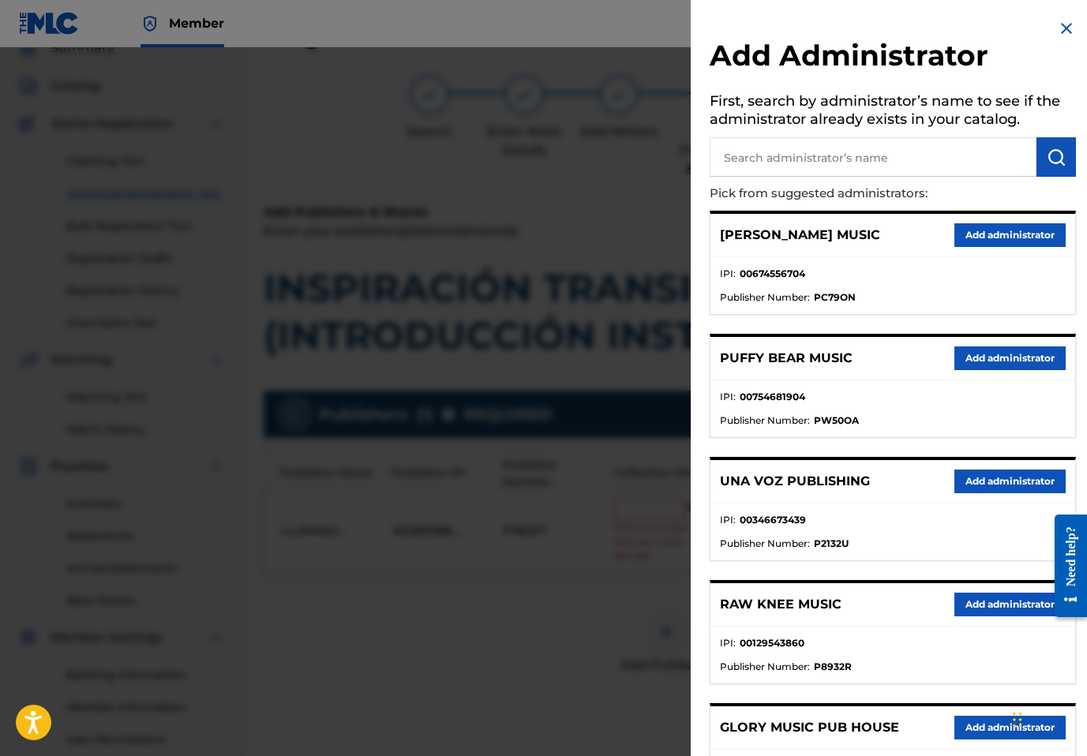
click at [891, 172] on input "text" at bounding box center [873, 156] width 327 height 39
click at [882, 169] on input "text" at bounding box center [873, 156] width 327 height 39
type input "ADARGA"
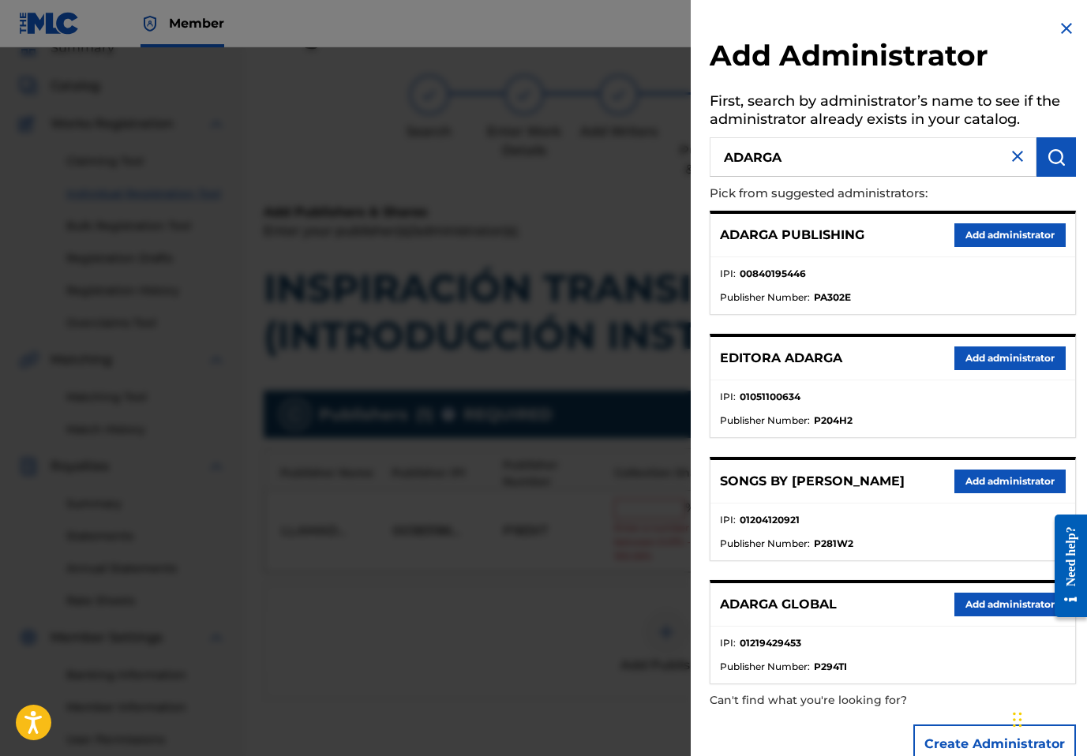
click at [1019, 242] on button "Add administrator" at bounding box center [1010, 235] width 111 height 24
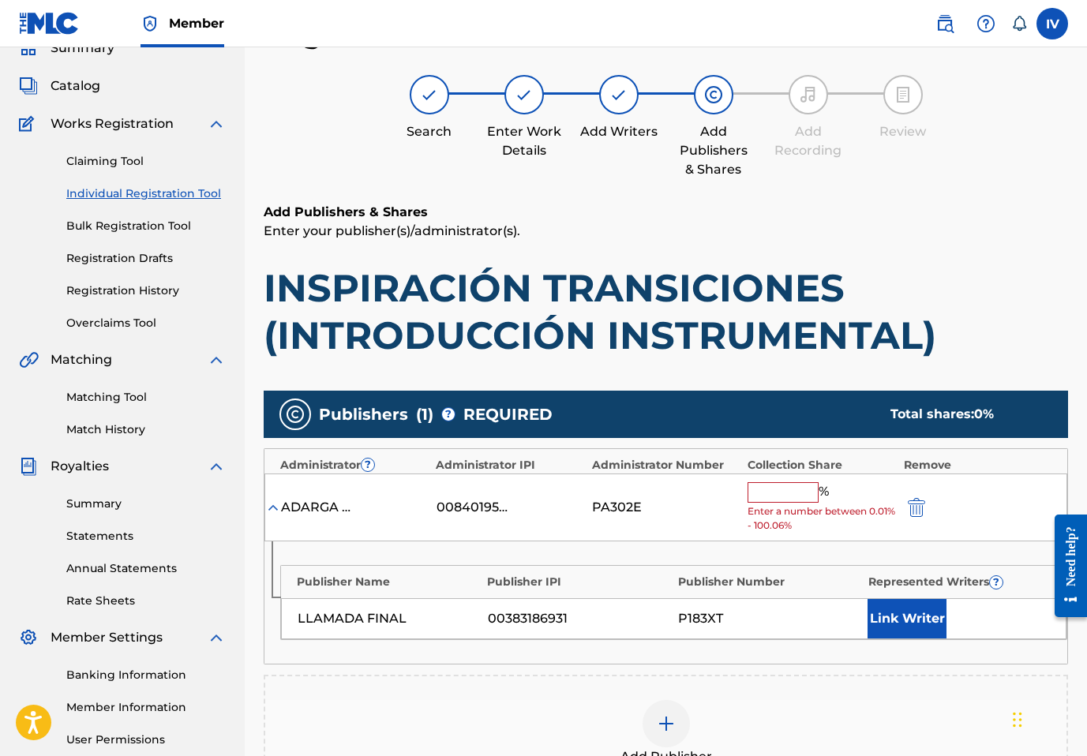
click at [805, 486] on input "text" at bounding box center [783, 492] width 71 height 21
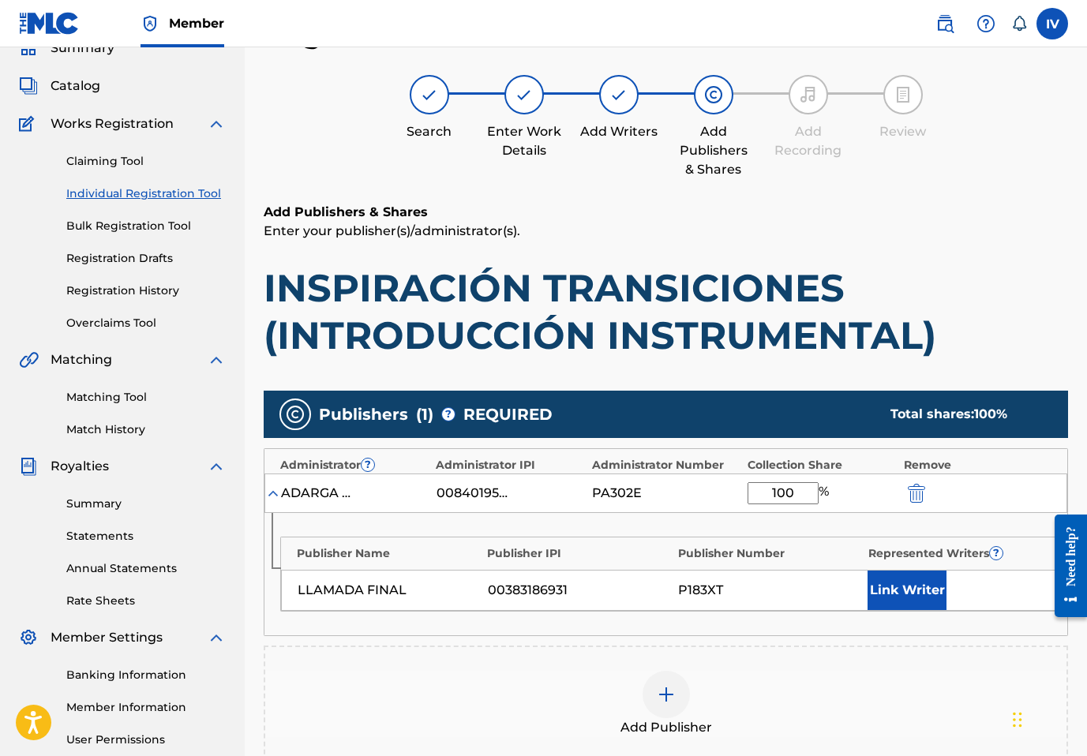
type input "100"
click at [903, 594] on button "Link Writer" at bounding box center [907, 590] width 79 height 39
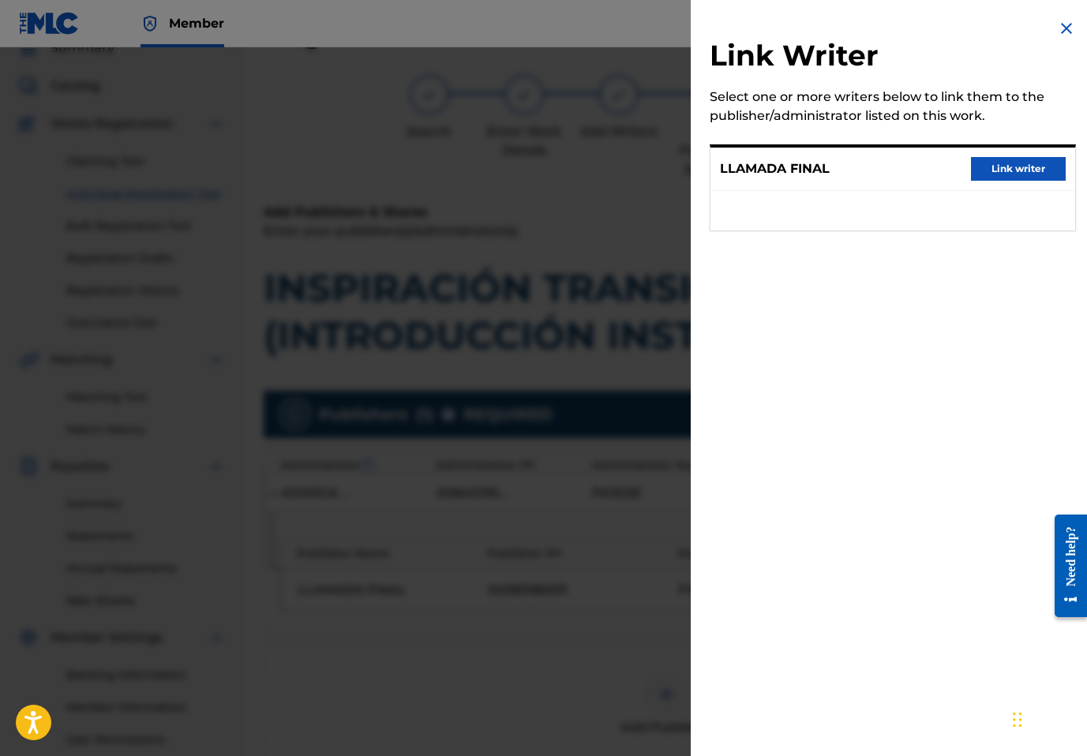
click at [1024, 157] on button "Link writer" at bounding box center [1018, 169] width 95 height 24
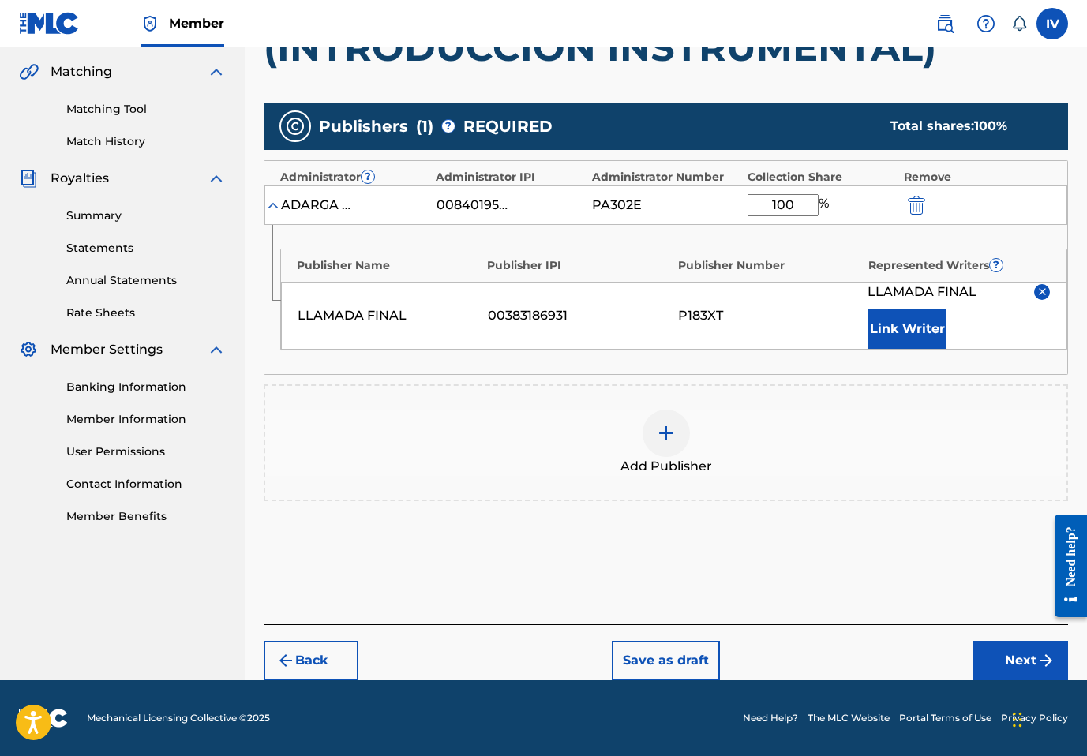
click at [1018, 668] on button "Next" at bounding box center [1021, 660] width 95 height 39
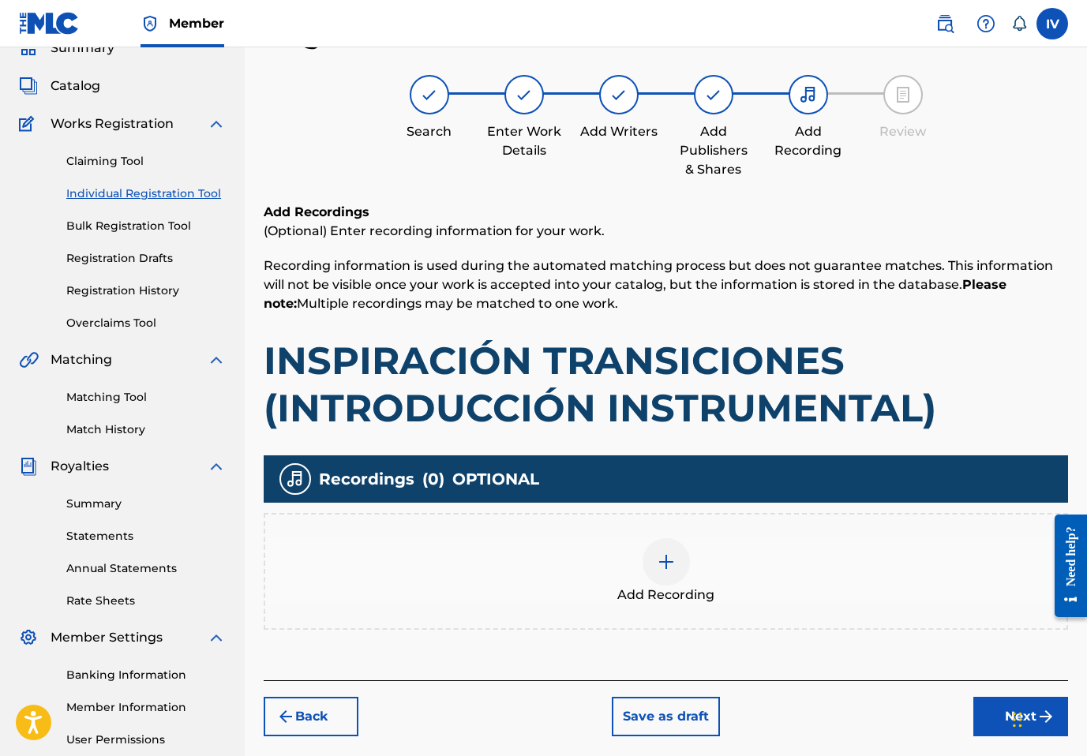
click at [753, 543] on div "Add Recording" at bounding box center [665, 572] width 801 height 66
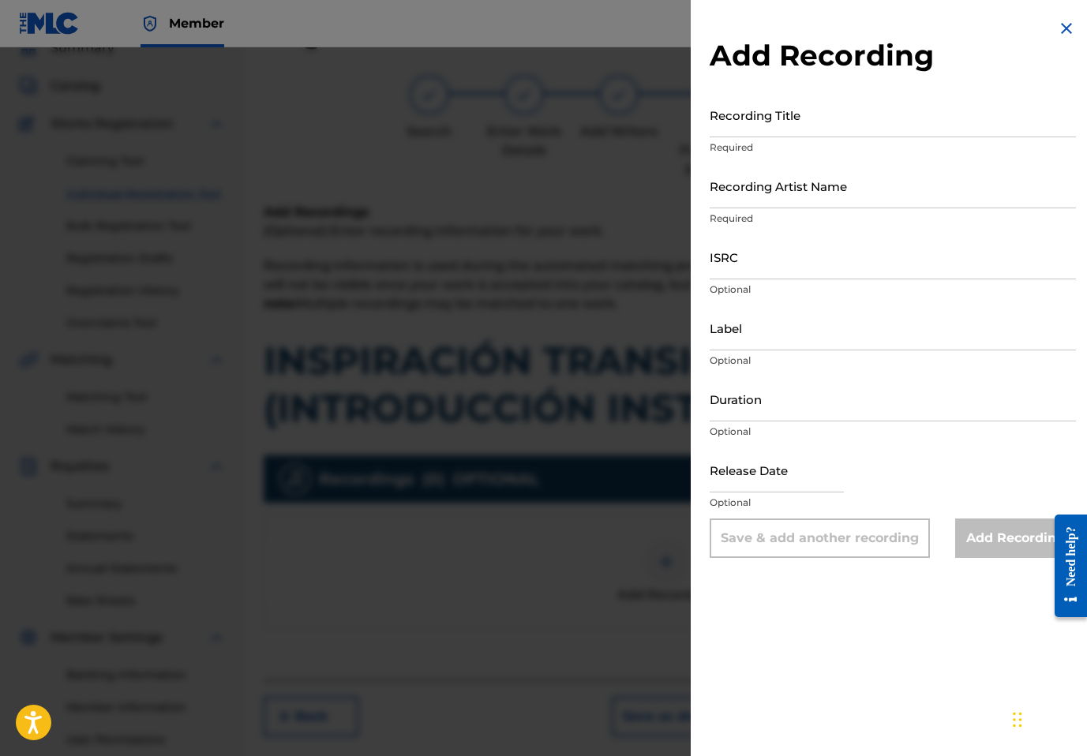
click at [891, 133] on input "Recording Title" at bounding box center [893, 114] width 366 height 45
paste input "Inspiración Transiciones (Introducción Instrumental) Llamada Final, Inspiración…"
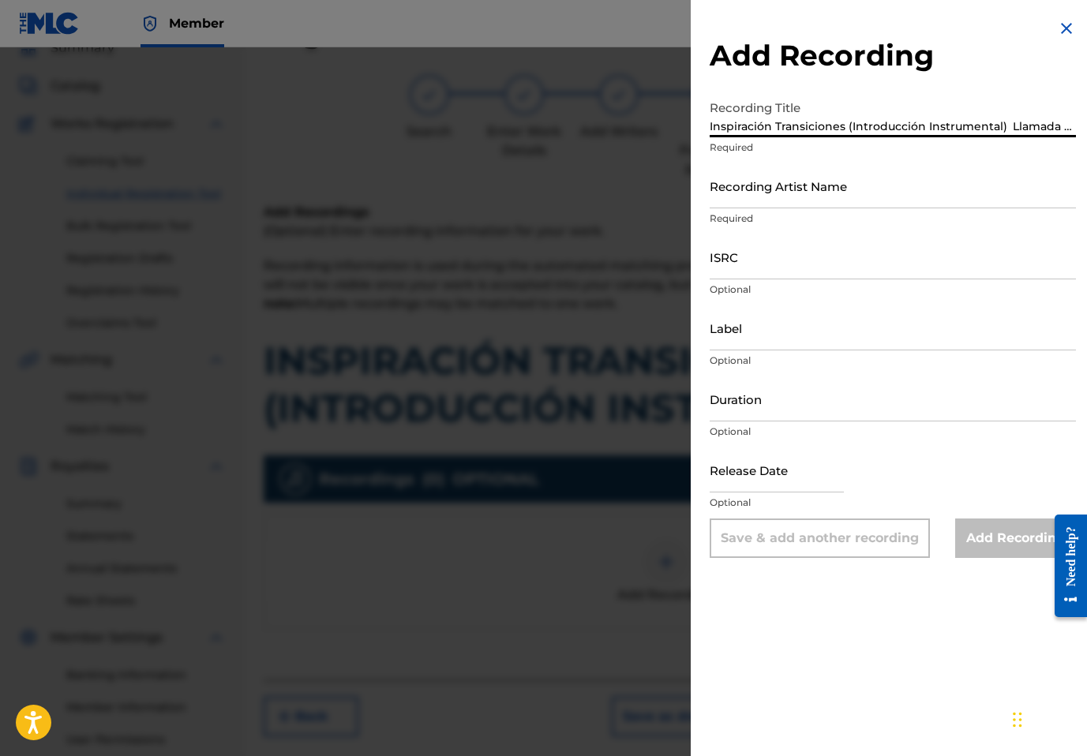
scroll to position [0, 318]
click at [979, 126] on input "Inspiración Transiciones (Introducción Instrumental) Llamada Final, Inspiración…" at bounding box center [893, 114] width 366 height 45
type input "Inspiración Transiciones (Introducción Instrumental) Llamada Final, Inspiración…"
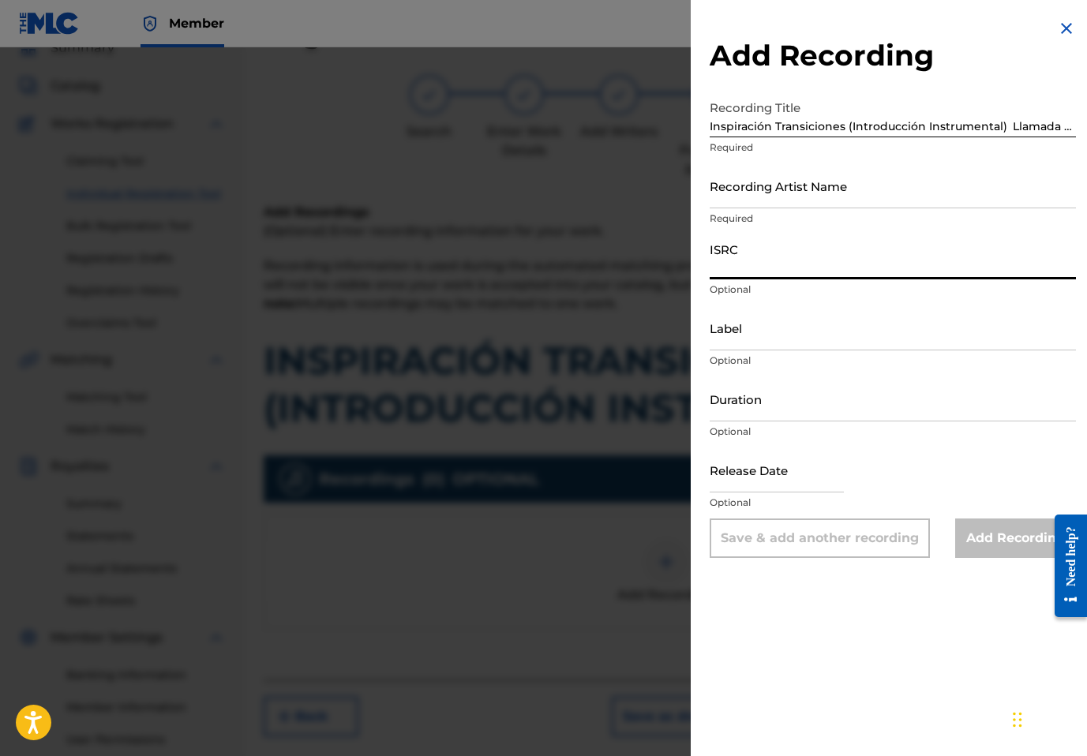
paste input "USANG2414277"
type input "USANG2414277"
click at [1015, 129] on input "Inspiración Transiciones (Introducción Instrumental) Llamada Final, Inspiración…" at bounding box center [893, 114] width 366 height 45
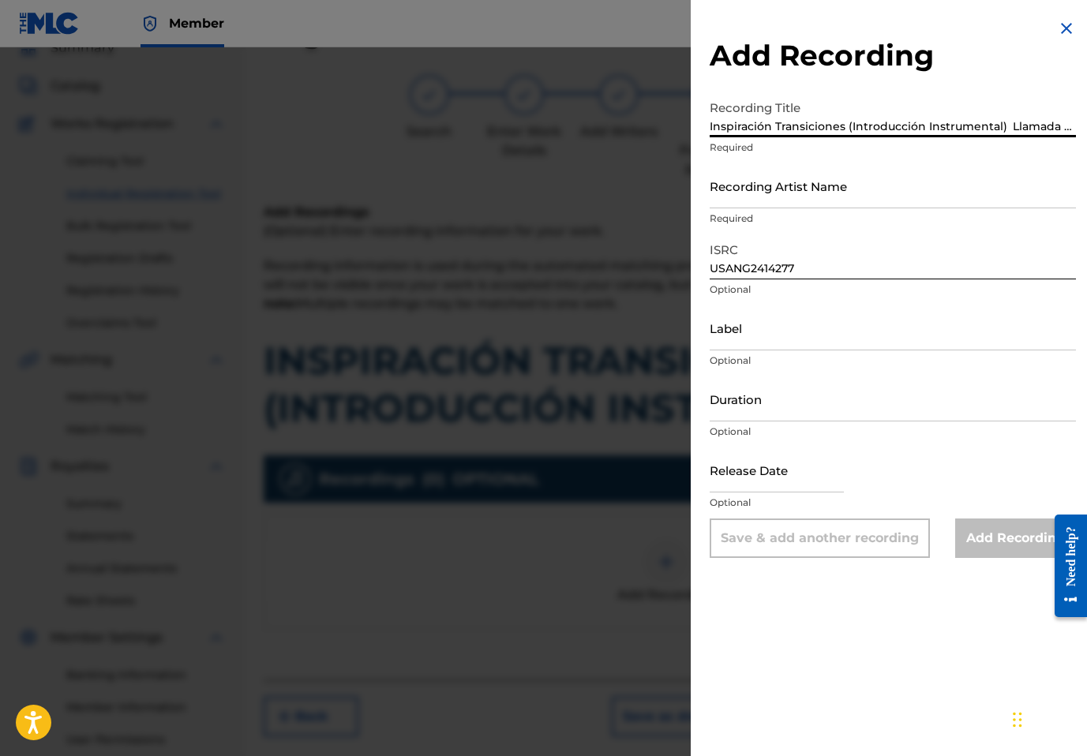
scroll to position [0, 211]
click at [805, 129] on input "Inspiración Transiciones (Introducción Instrumental) Llamada Final, Inspiración…" at bounding box center [893, 114] width 366 height 45
type input "Inspiración Transiciones (Introducción Instrumental)"
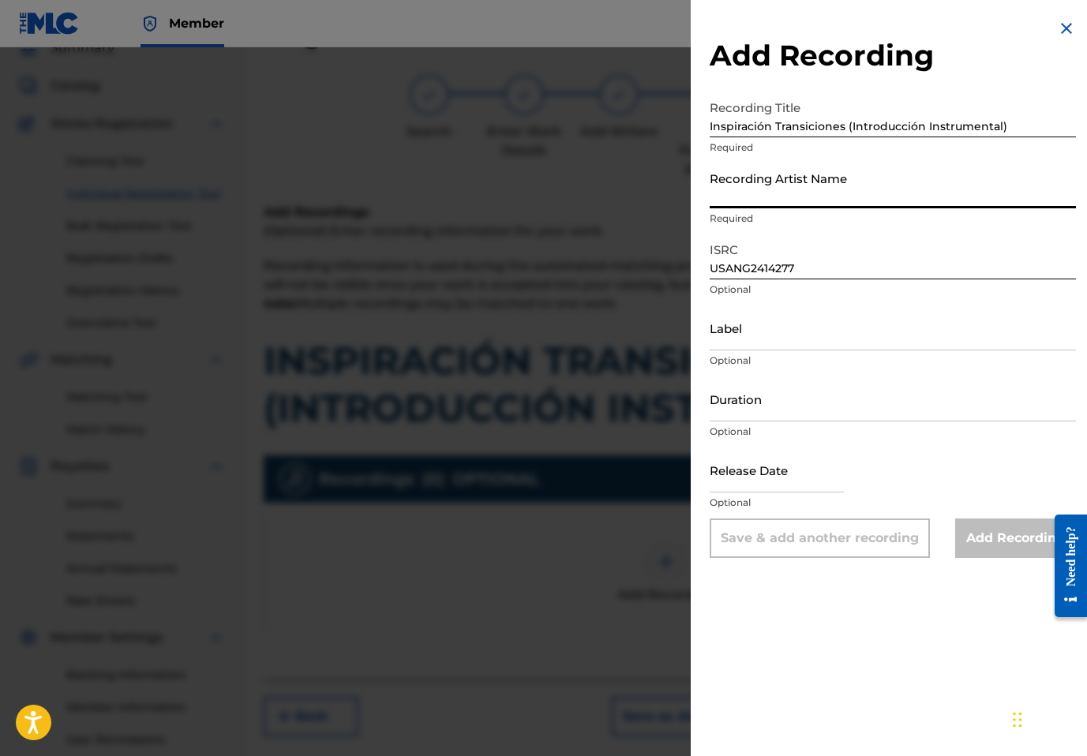
paste input "Llamada Final, Inspiración Worship, Inspiración"
type input "Llamada Final, Inspiración Worship, Inspiración"
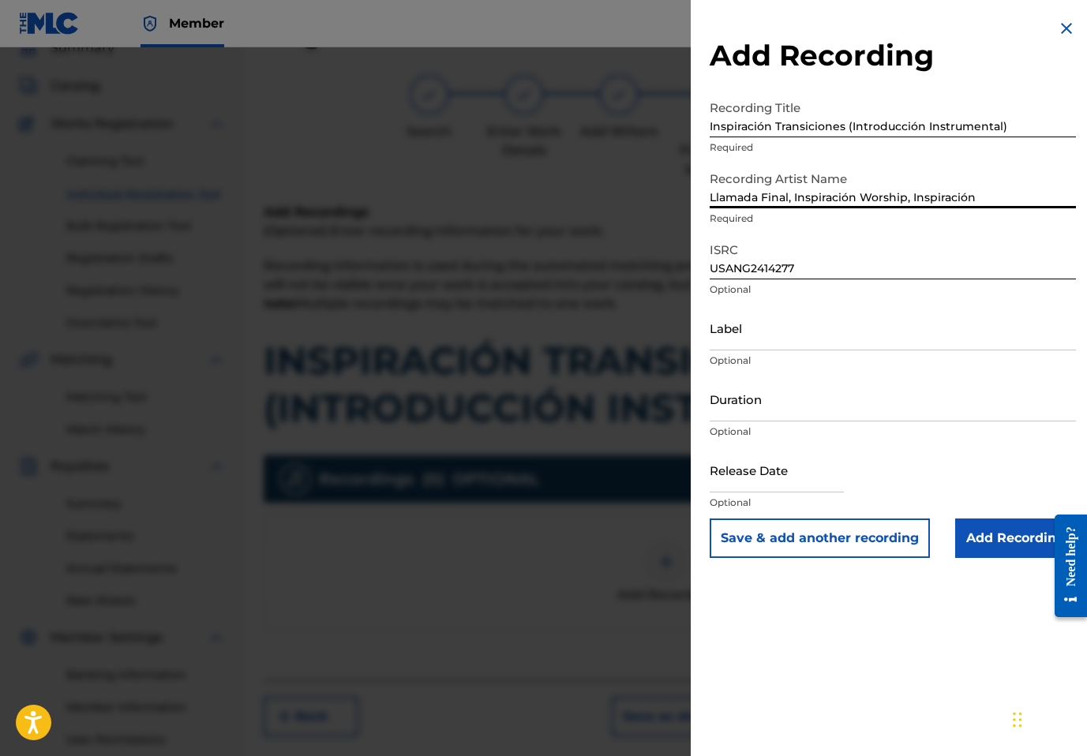
click at [970, 534] on input "Add Recording" at bounding box center [1015, 538] width 121 height 39
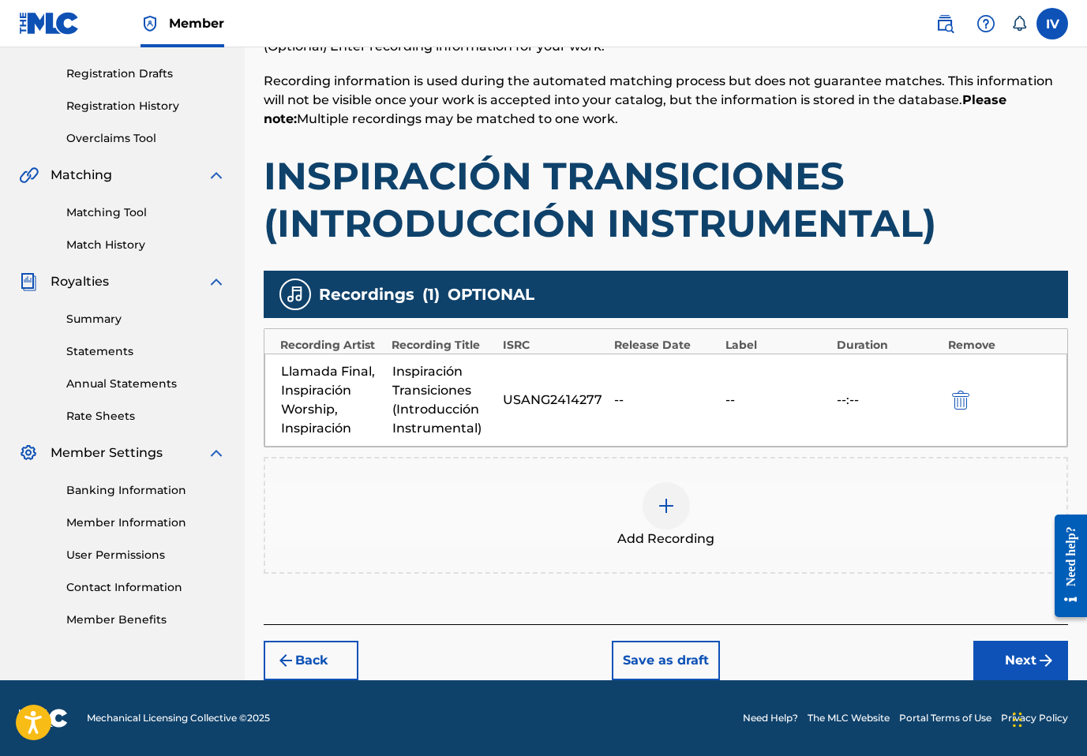
click at [1014, 661] on button "Next" at bounding box center [1021, 660] width 95 height 39
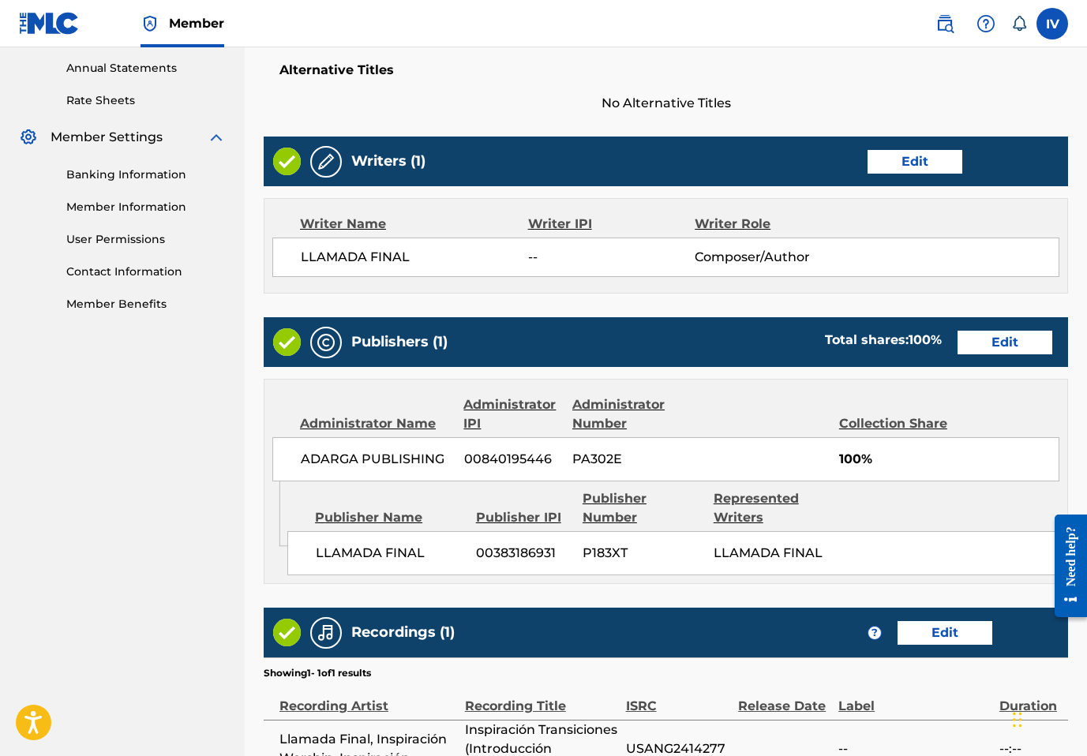
scroll to position [766, 0]
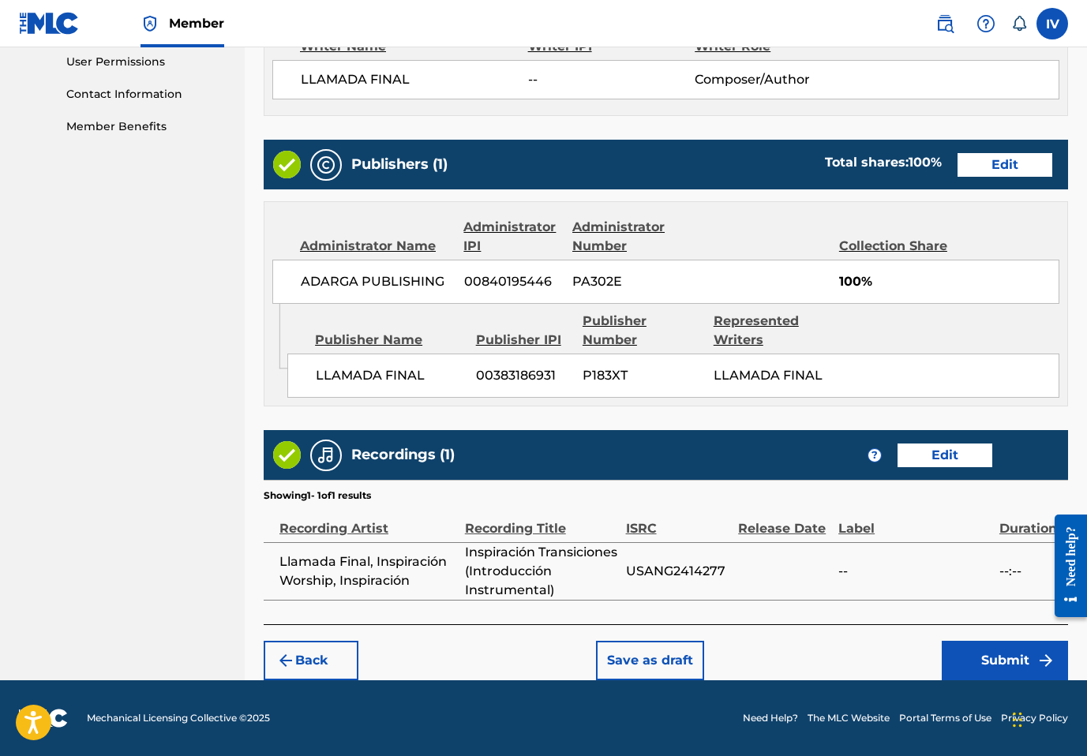
click at [974, 658] on button "Submit" at bounding box center [1005, 660] width 126 height 39
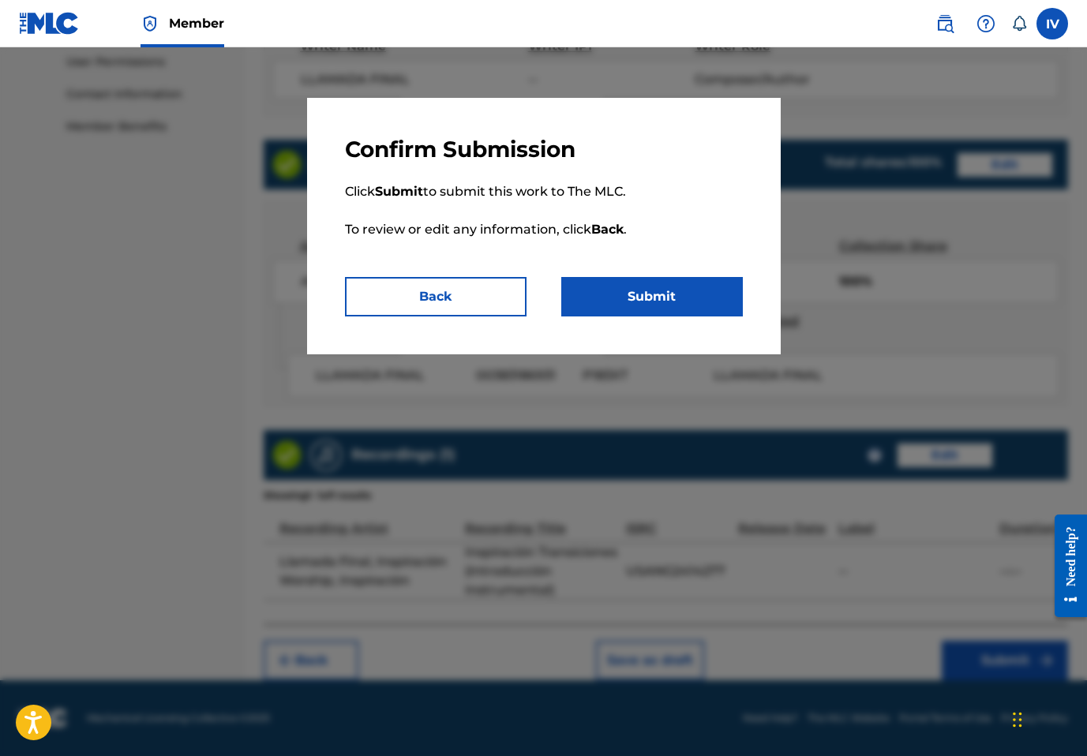
click at [645, 296] on button "Submit" at bounding box center [652, 296] width 182 height 39
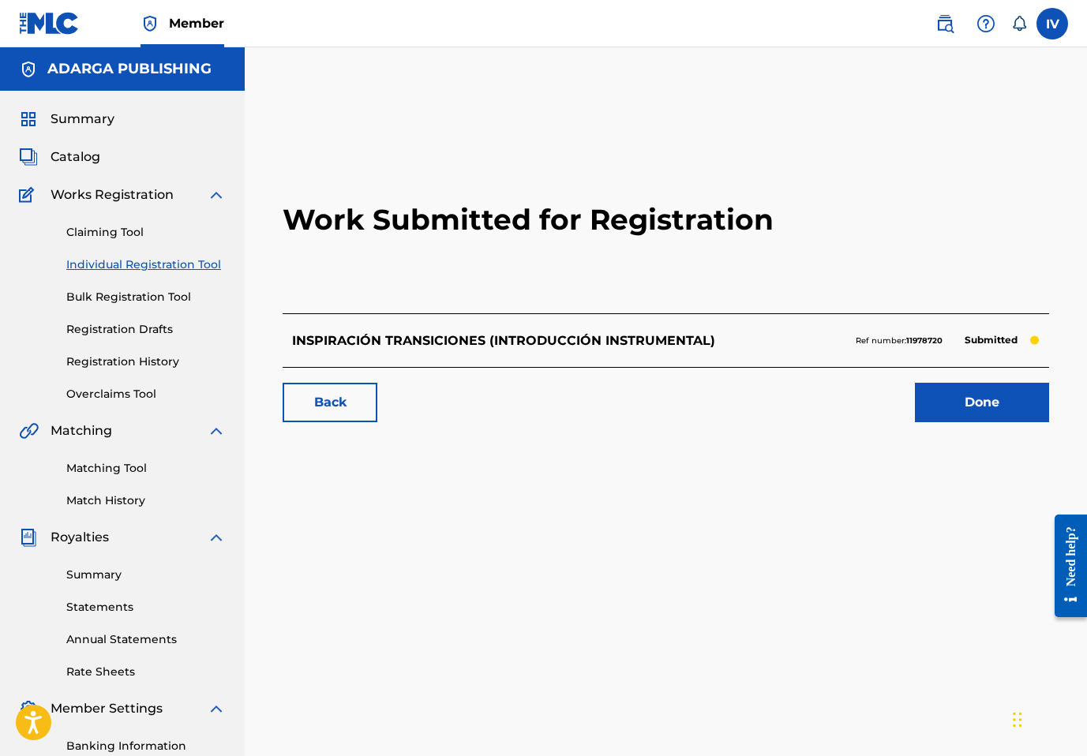
click at [120, 259] on link "Individual Registration Tool" at bounding box center [146, 265] width 160 height 17
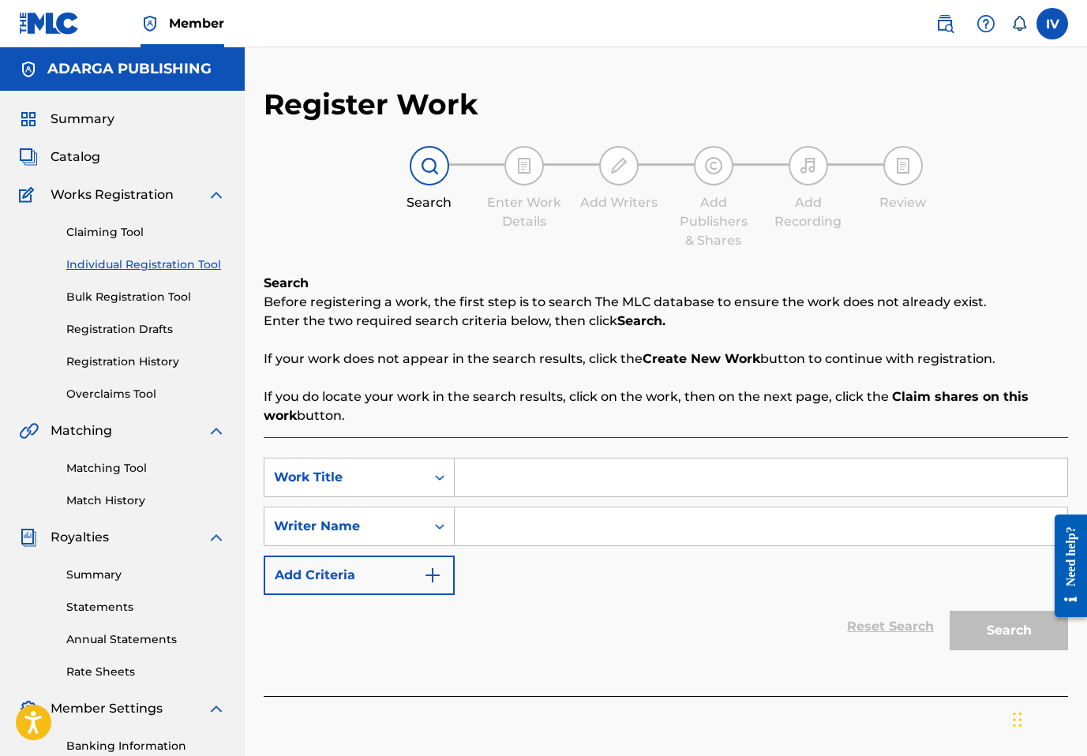
click at [66, 156] on span "Catalog" at bounding box center [76, 157] width 50 height 19
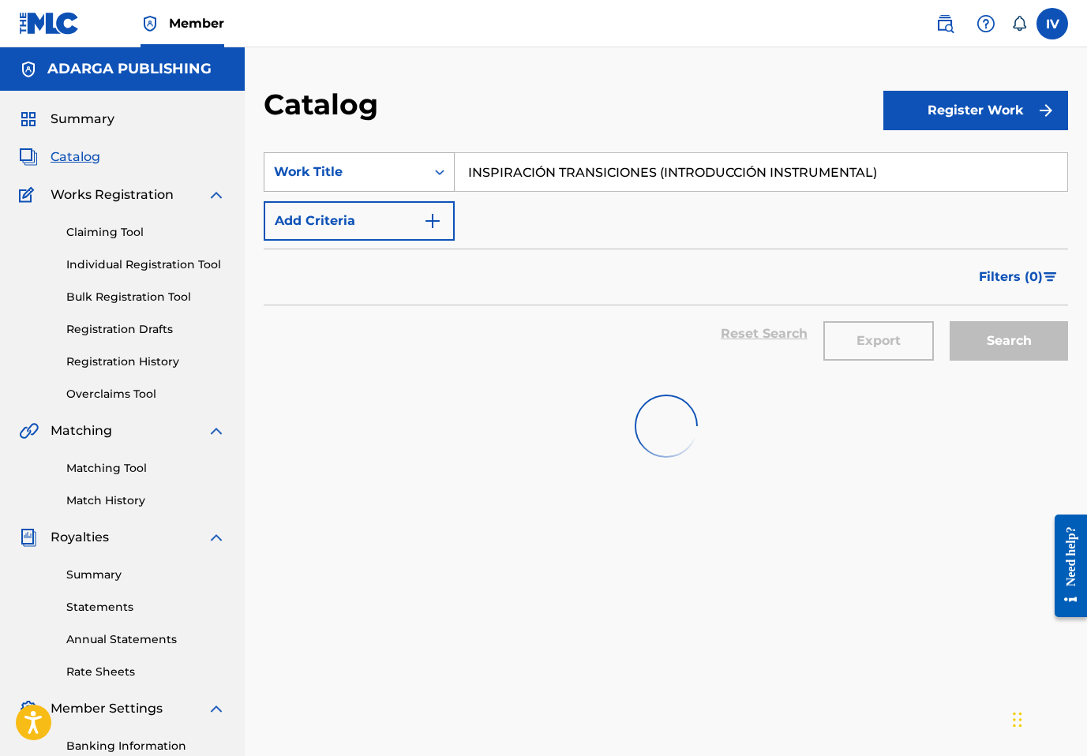
click at [321, 178] on div "Work Title" at bounding box center [345, 172] width 142 height 19
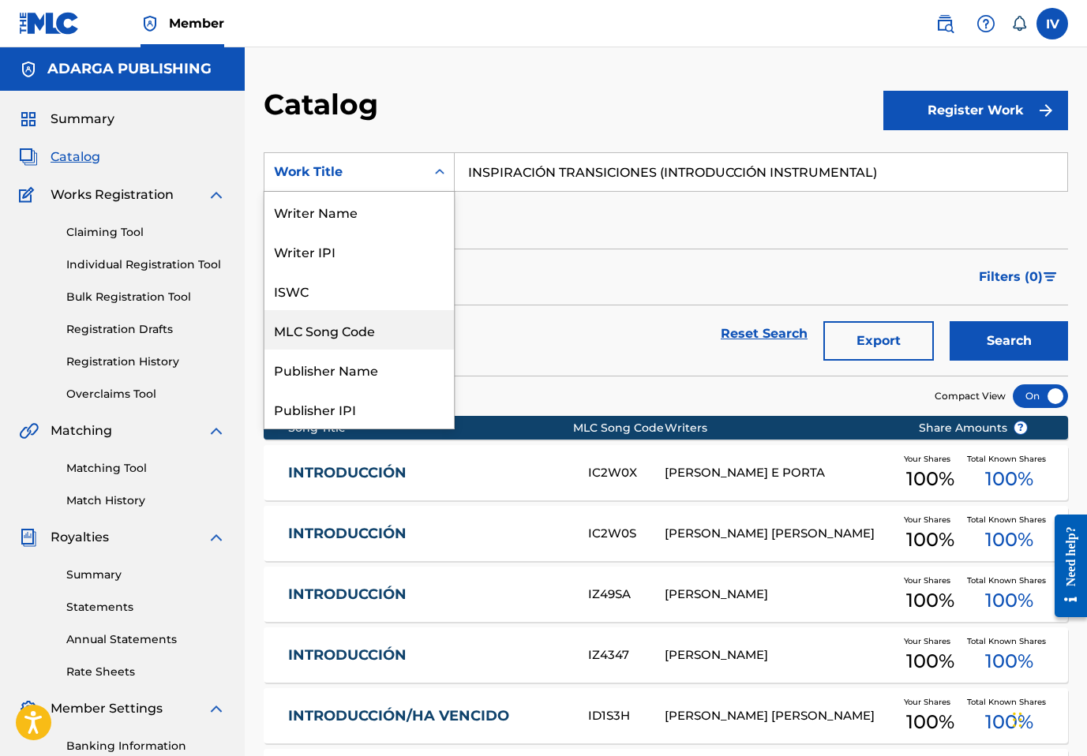
click at [330, 341] on div "MLC Song Code" at bounding box center [360, 329] width 190 height 39
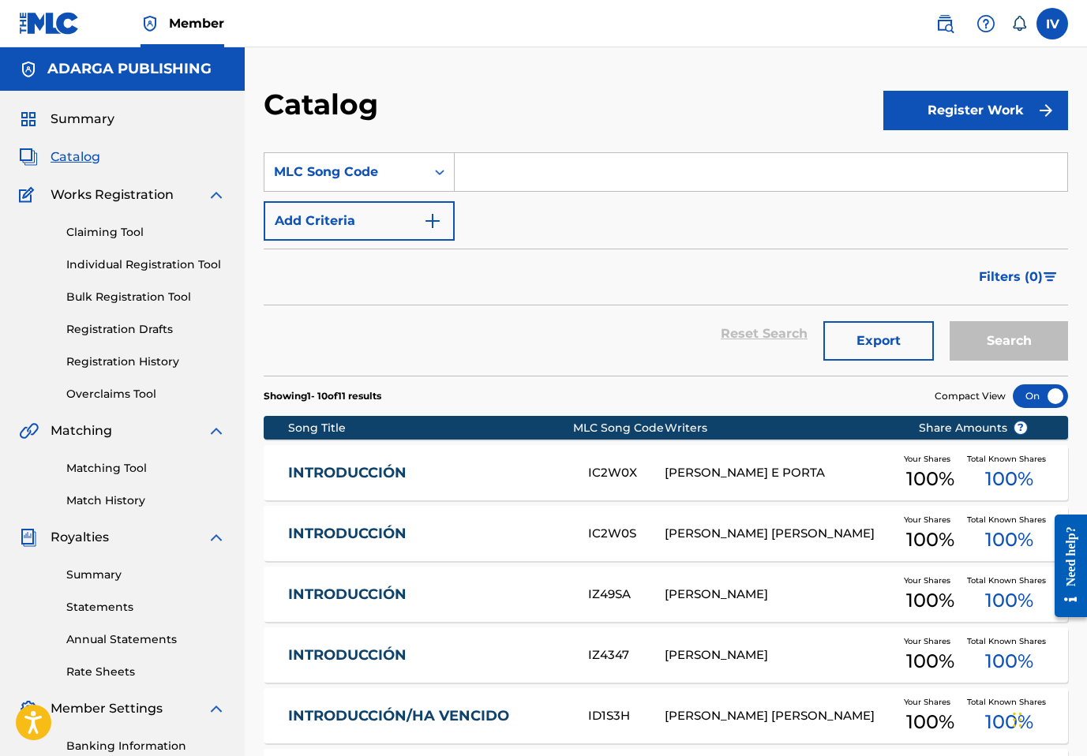
click at [551, 161] on input "Search Form" at bounding box center [761, 172] width 613 height 38
paste input "YA1W3Y"
type input "YA1W3Y"
click at [950, 321] on button "Search" at bounding box center [1009, 340] width 118 height 39
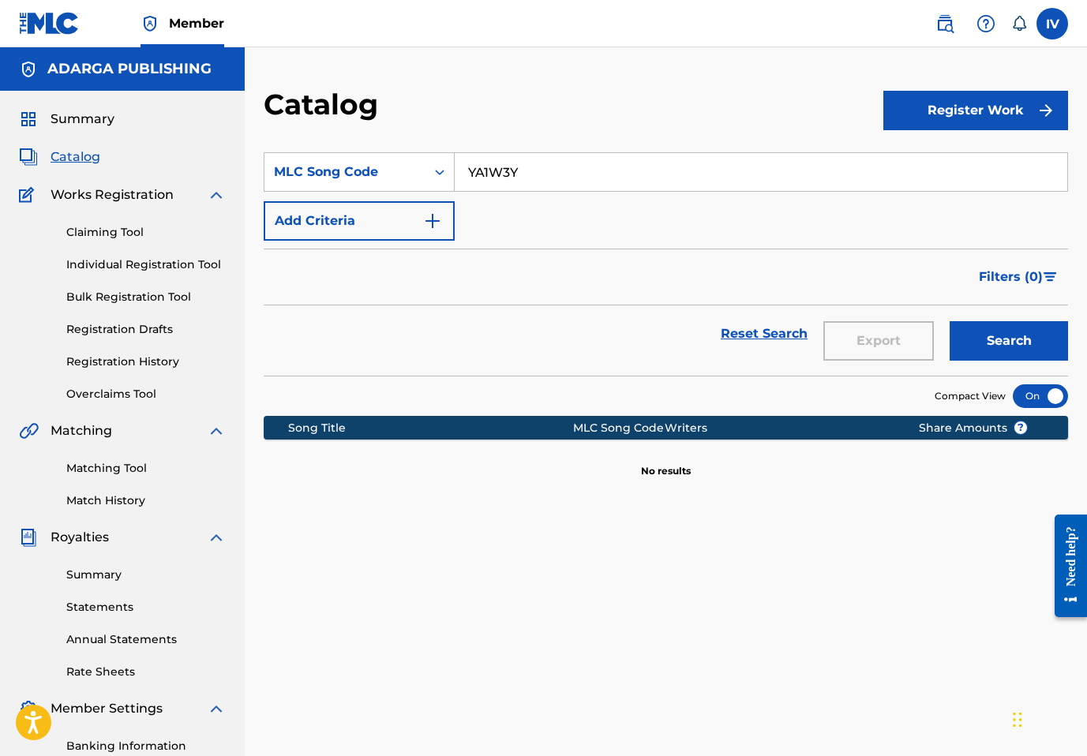
click at [509, 167] on input "YA1W3Y" at bounding box center [761, 172] width 613 height 38
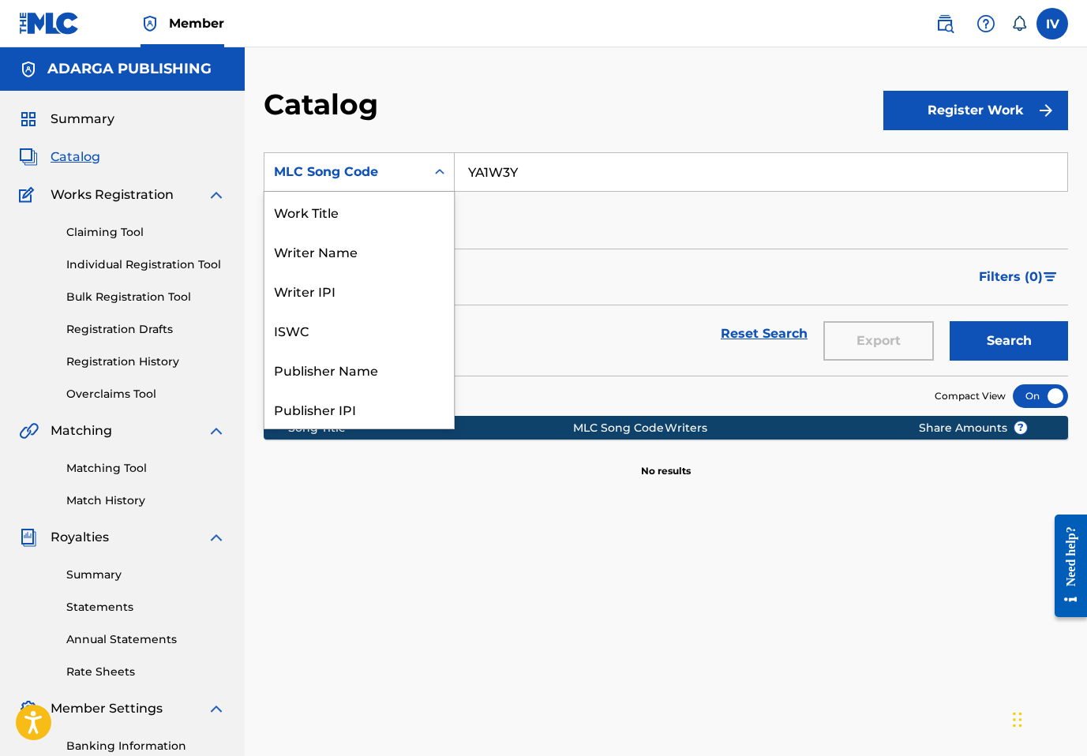
click at [388, 173] on div "MLC Song Code" at bounding box center [345, 172] width 142 height 19
click at [373, 207] on div "Work Title" at bounding box center [360, 211] width 190 height 39
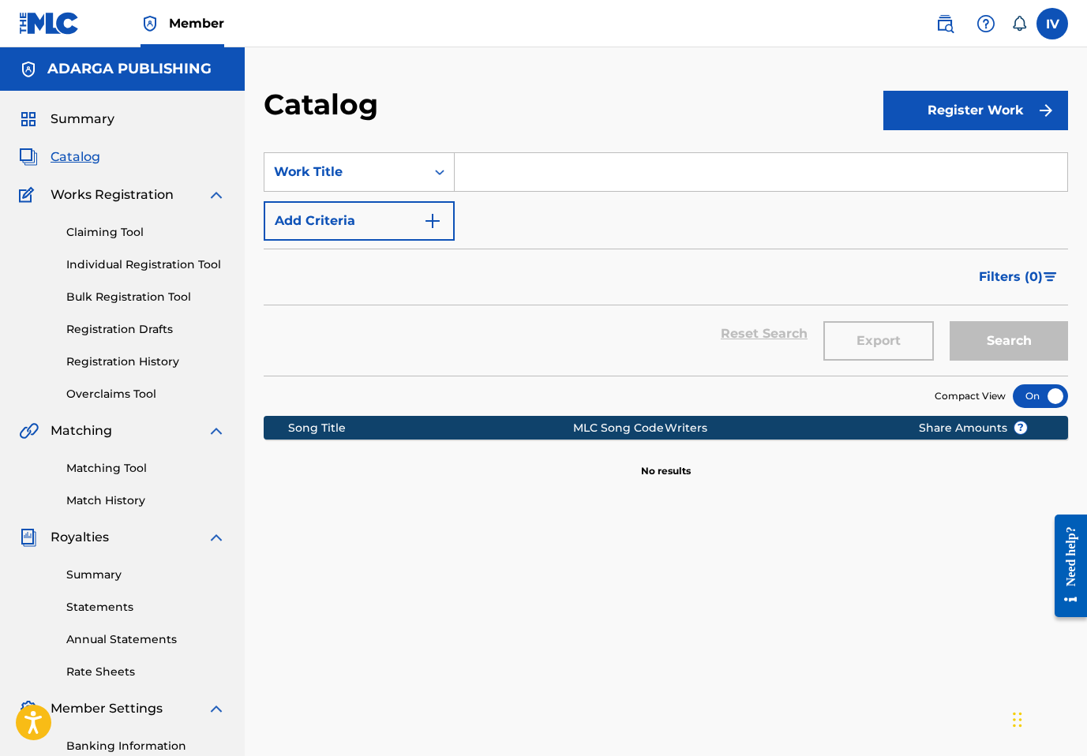
click at [512, 170] on input "Search Form" at bounding box center [761, 172] width 613 height 38
paste input "Cordero"
type input "Cordero"
click at [950, 321] on button "Search" at bounding box center [1009, 340] width 118 height 39
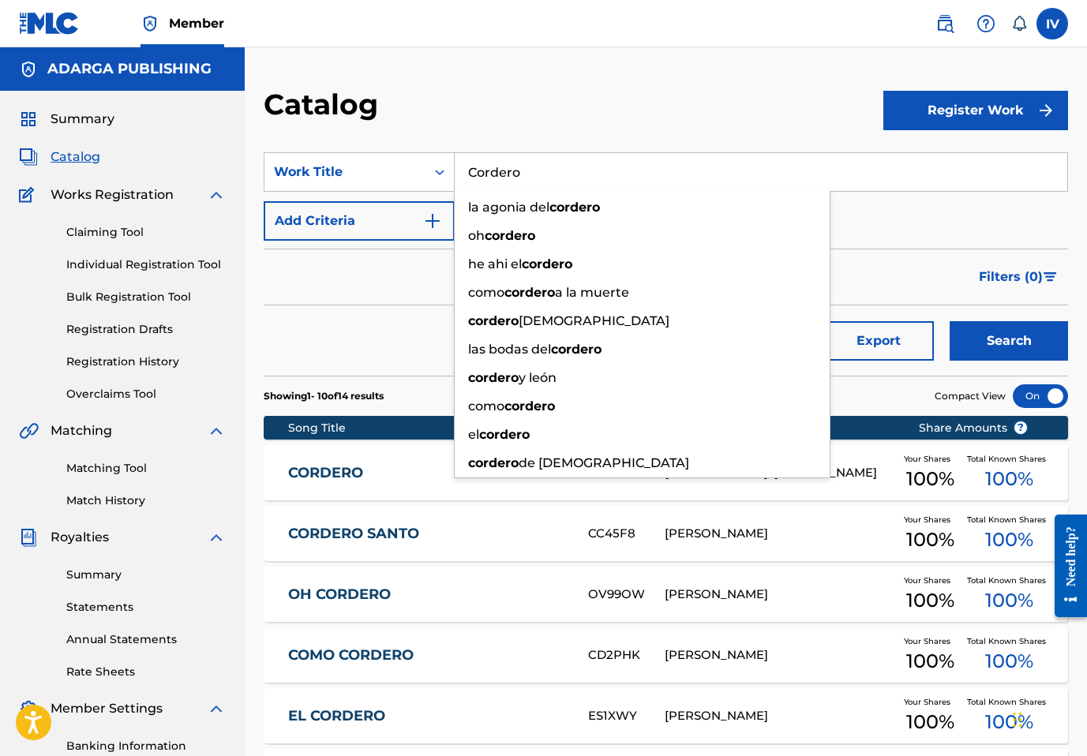
click at [487, 99] on div "Catalog" at bounding box center [574, 110] width 620 height 47
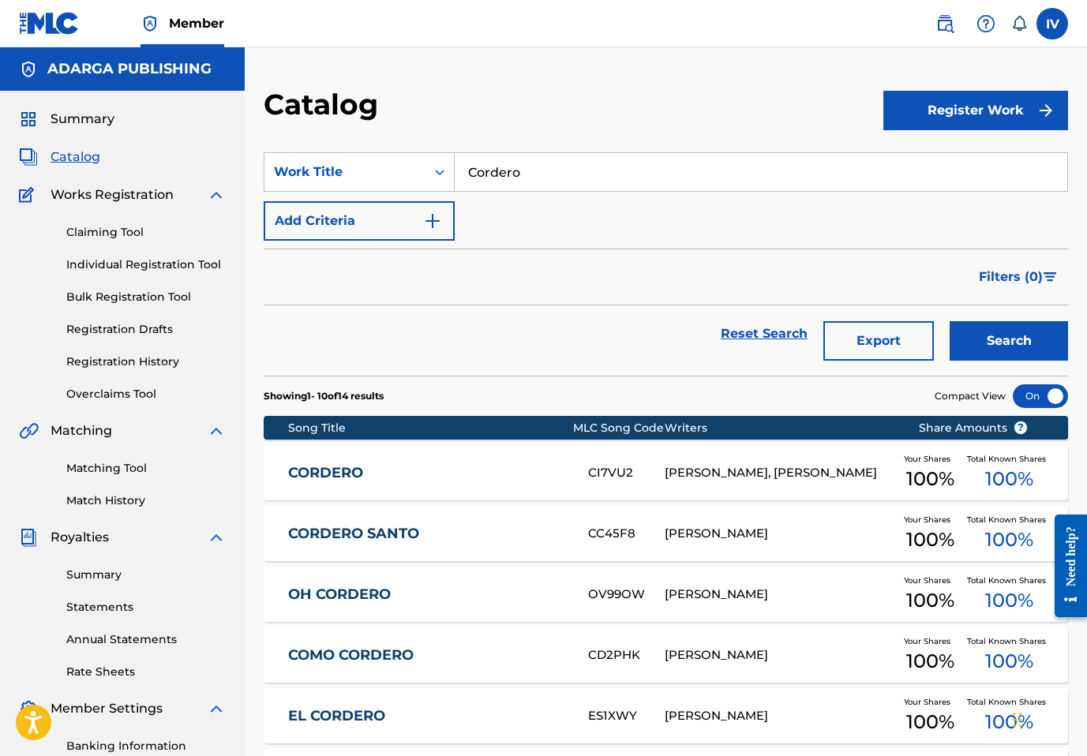
click at [510, 306] on div "Reset Search Export Search" at bounding box center [666, 334] width 805 height 57
click at [927, 124] on button "Register Work" at bounding box center [976, 110] width 185 height 39
click at [910, 160] on link "Individual" at bounding box center [976, 162] width 185 height 38
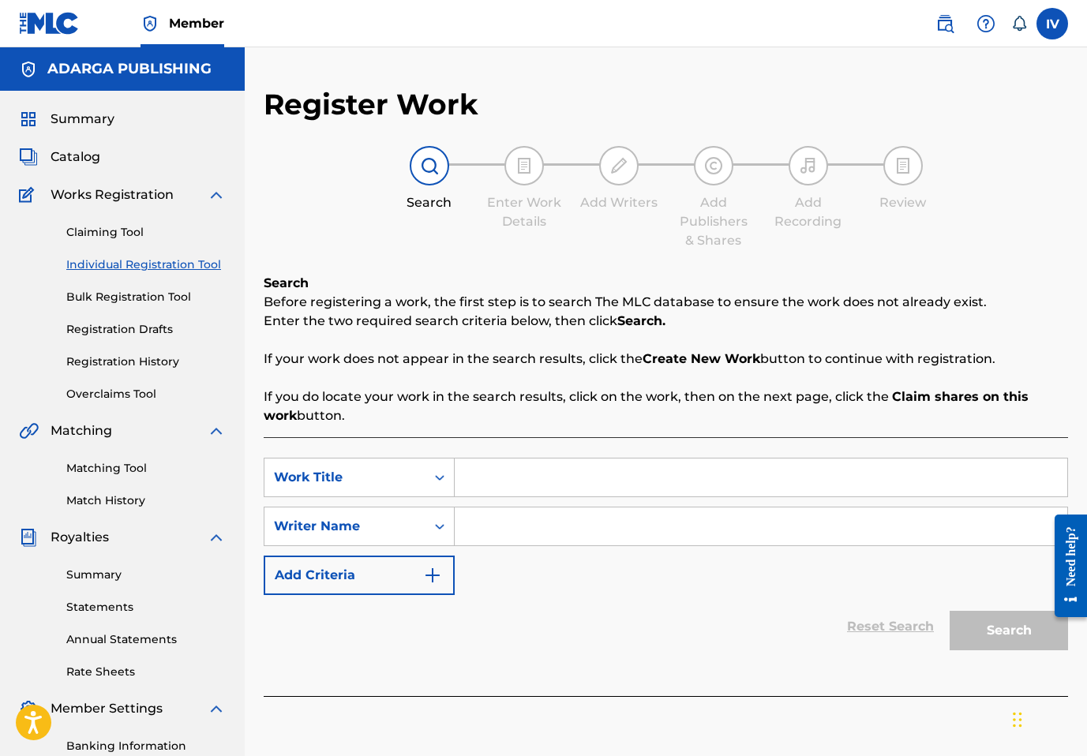
click at [482, 493] on input "Search Form" at bounding box center [761, 478] width 613 height 38
paste input "CORDERO"
type input "CORDERO"
click at [495, 524] on input "Search Form" at bounding box center [761, 527] width 613 height 38
type input "public"
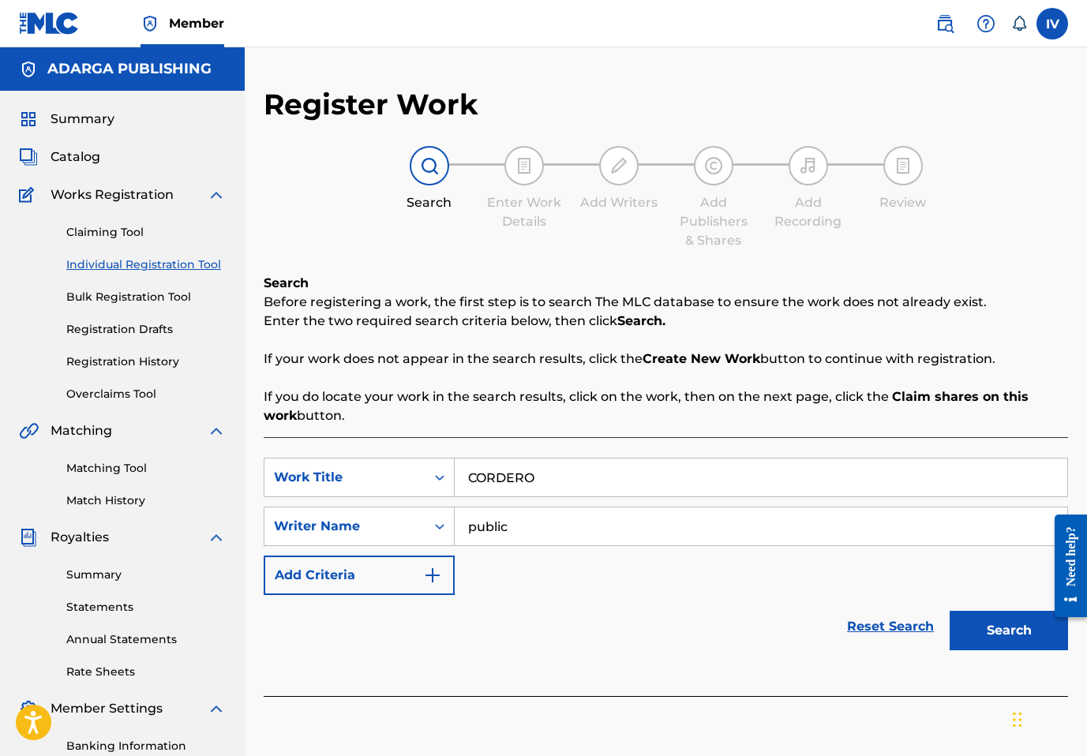
click at [950, 611] on button "Search" at bounding box center [1009, 630] width 118 height 39
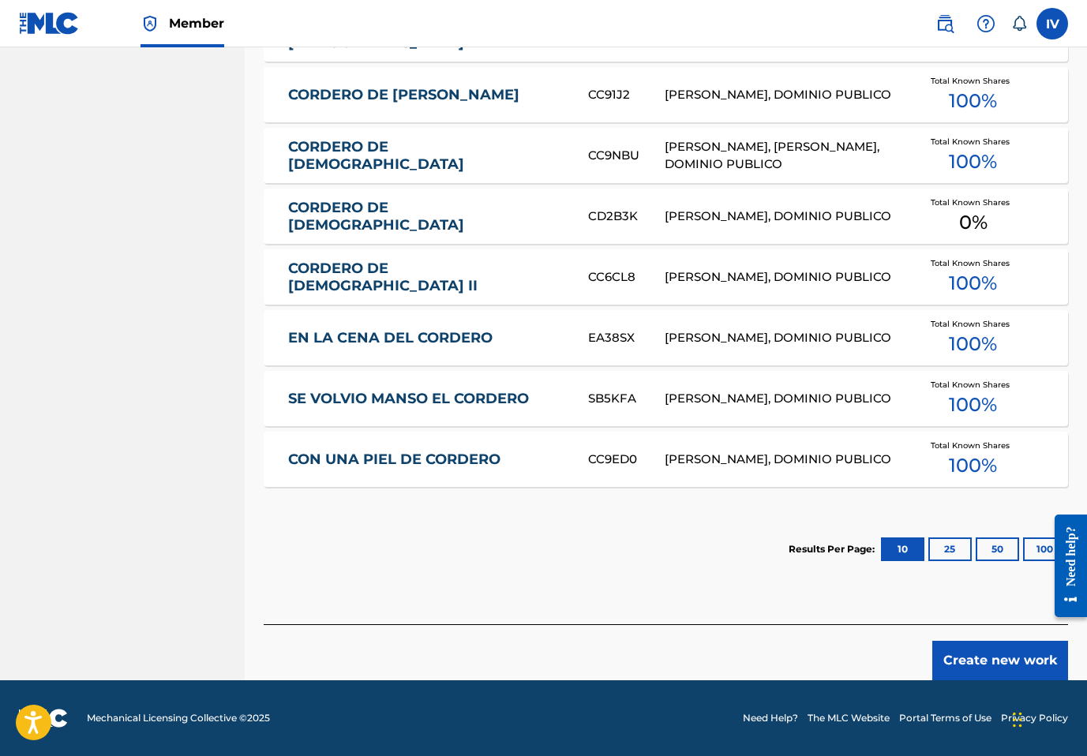
click at [949, 653] on button "Create new work" at bounding box center [1001, 660] width 136 height 39
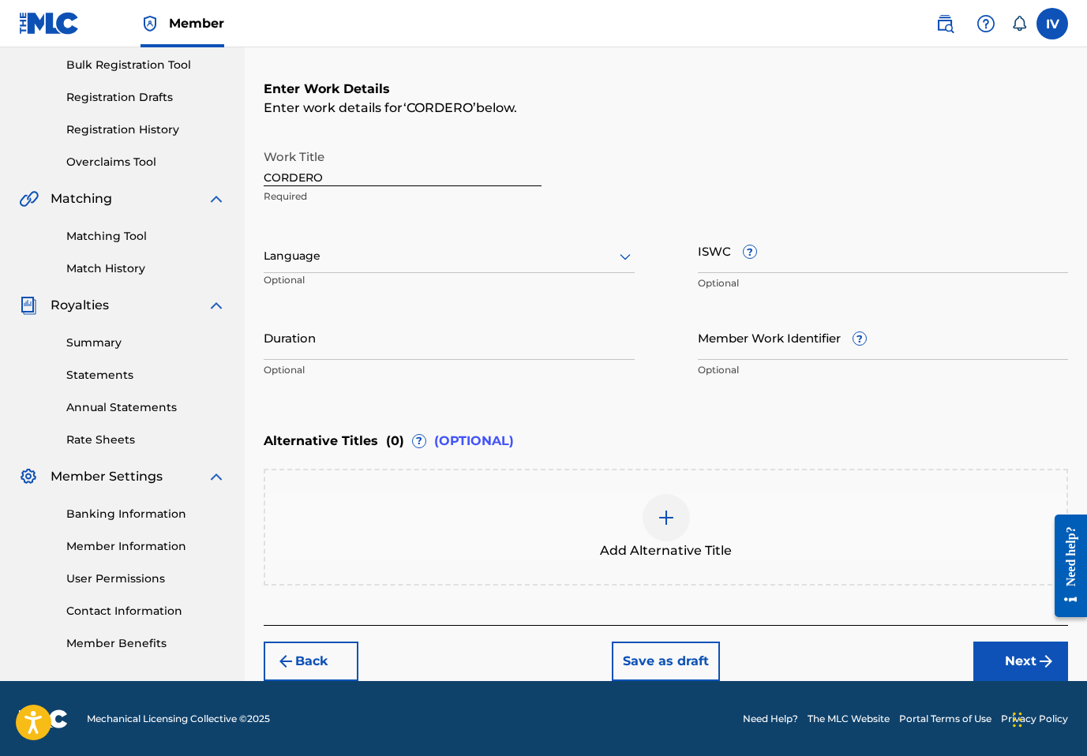
click at [475, 247] on div at bounding box center [449, 256] width 371 height 20
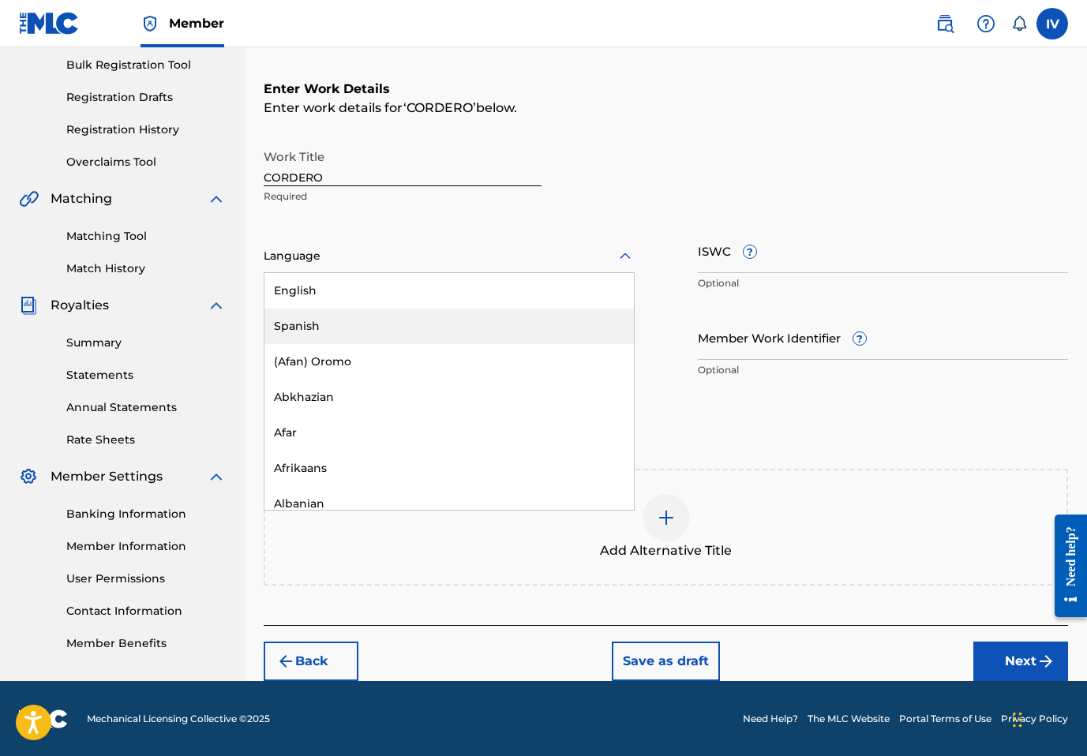
click at [387, 314] on div "Spanish" at bounding box center [450, 327] width 370 height 36
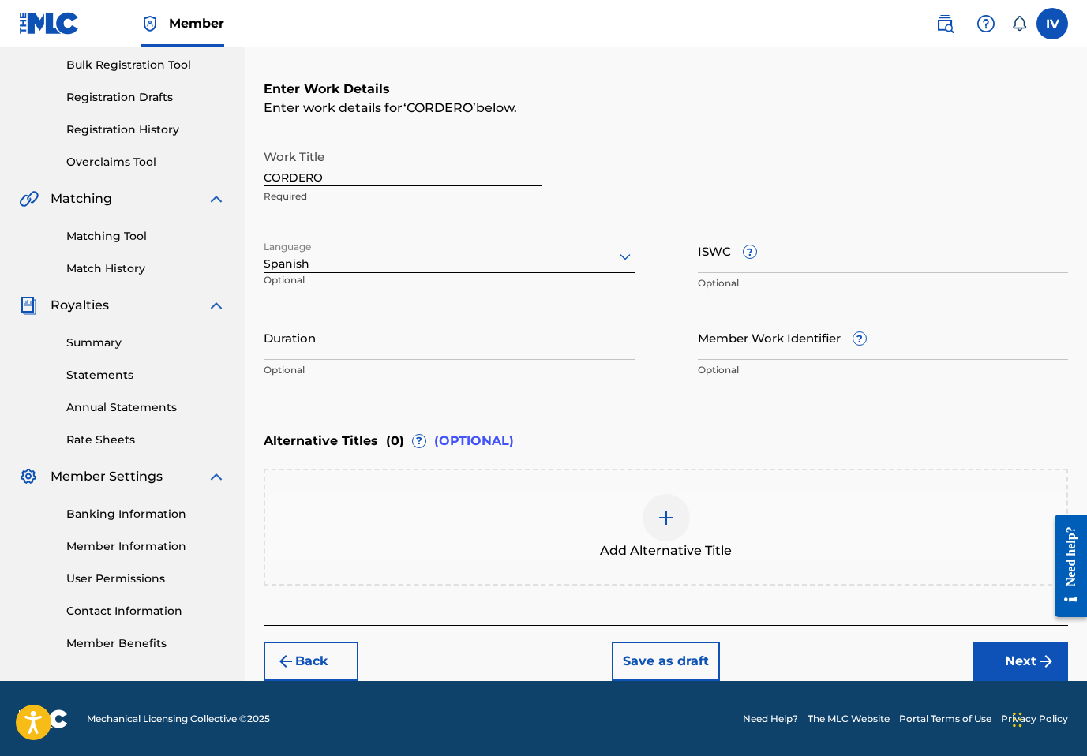
click at [979, 655] on button "Next" at bounding box center [1021, 661] width 95 height 39
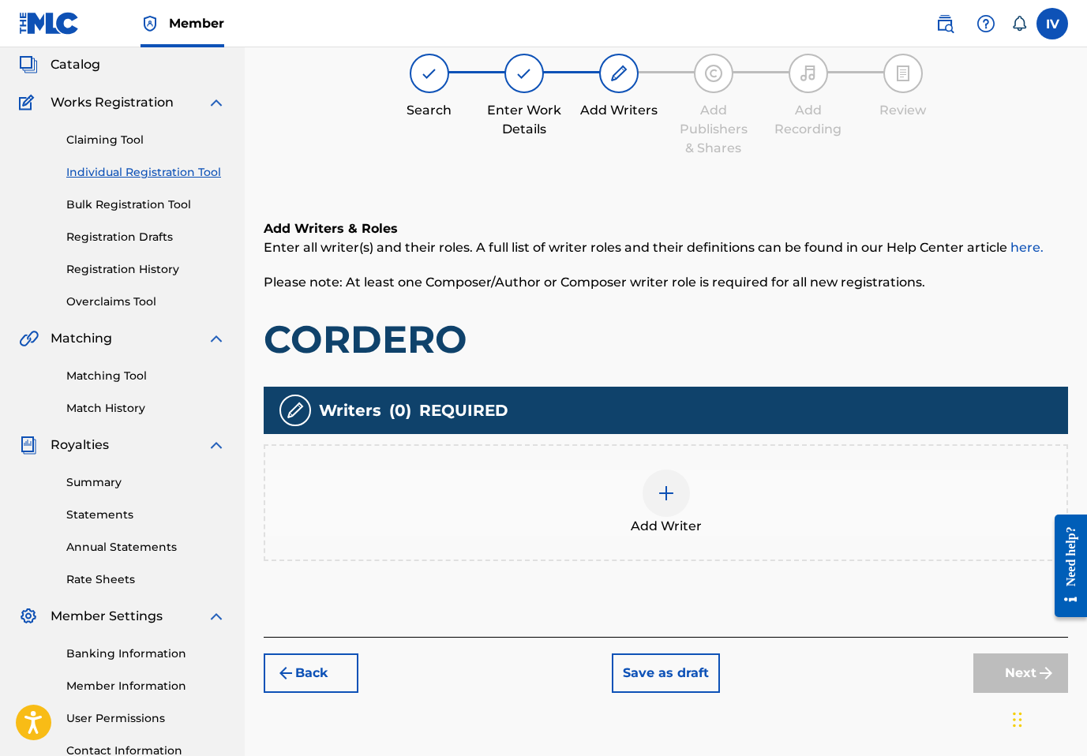
scroll to position [71, 0]
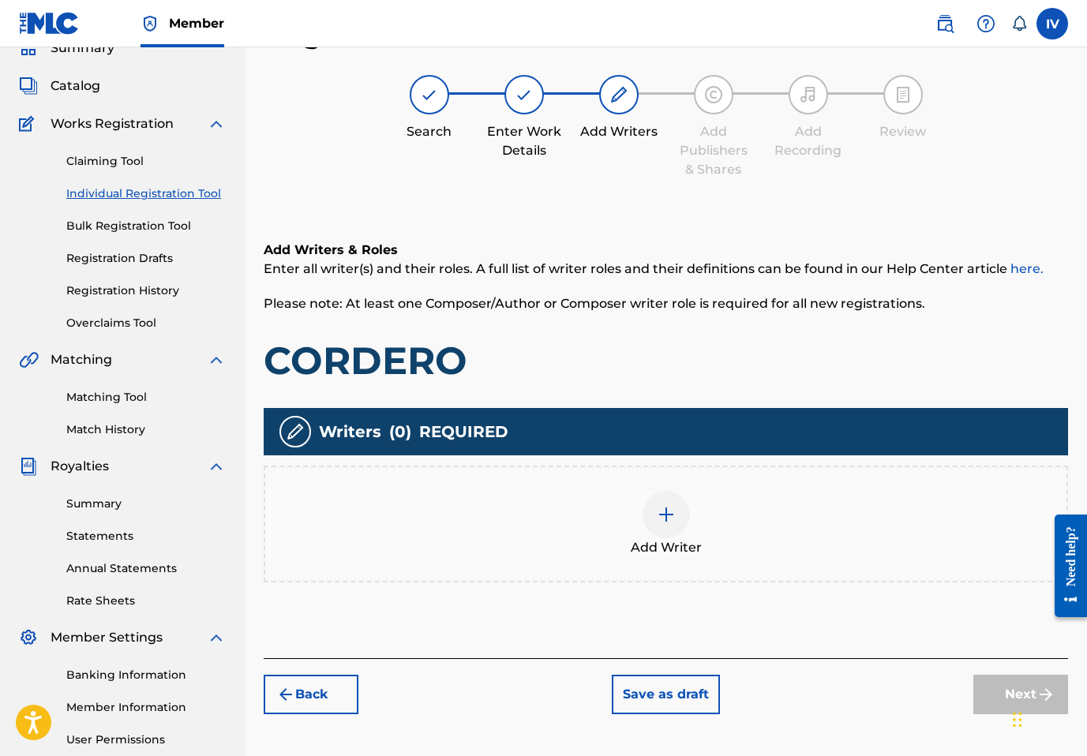
click at [727, 510] on div "Add Writer" at bounding box center [665, 524] width 801 height 66
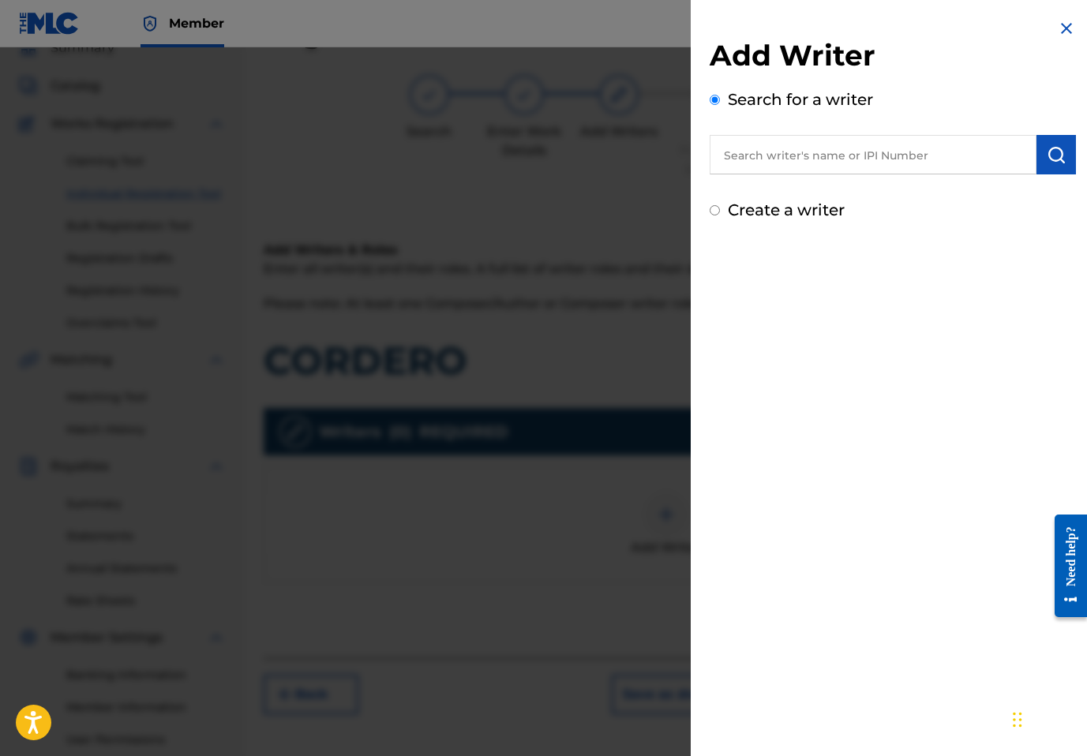
click at [889, 168] on input "text" at bounding box center [873, 154] width 327 height 39
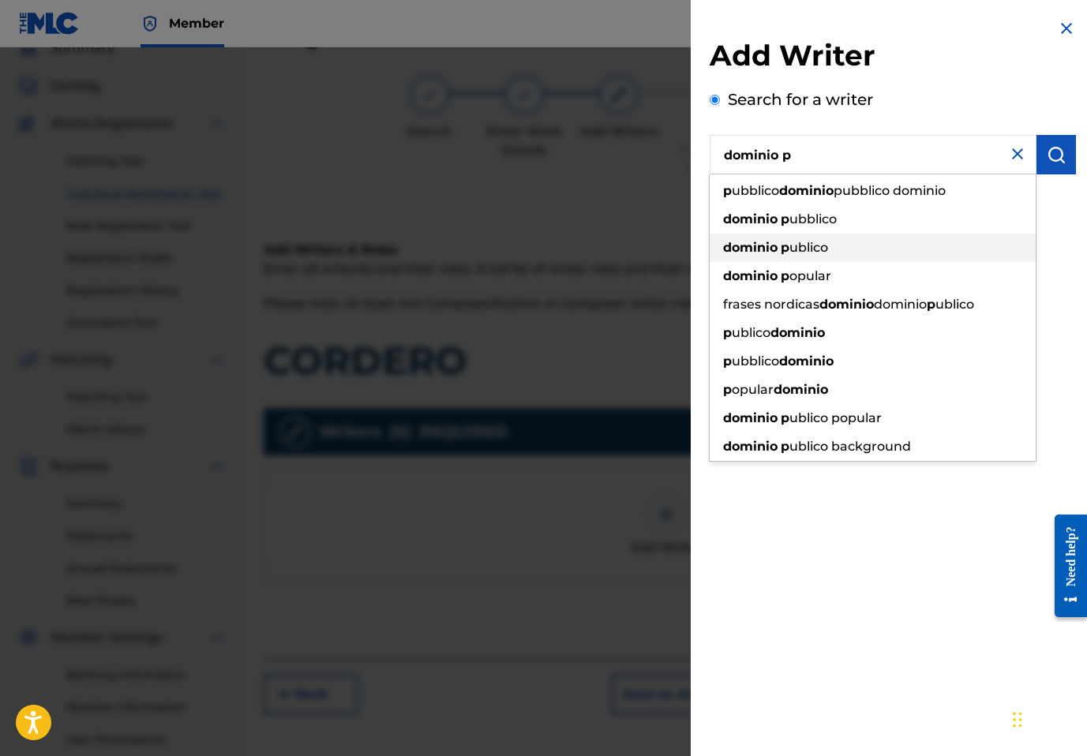
click at [835, 246] on div "dominio p ublico" at bounding box center [873, 248] width 326 height 28
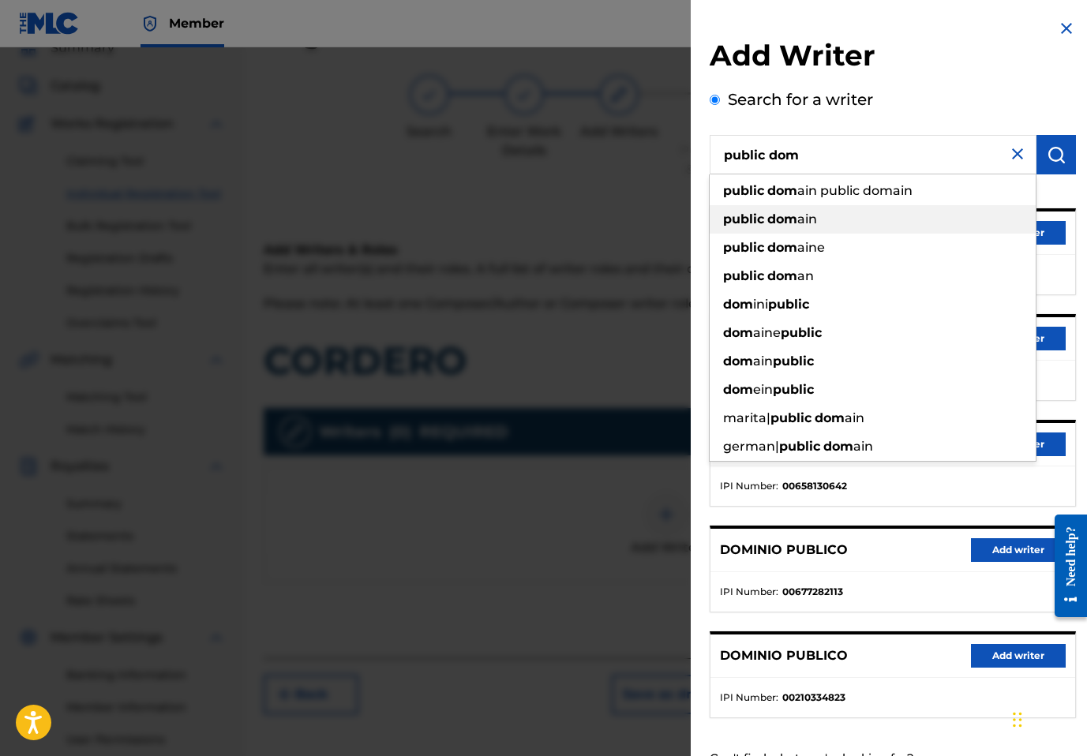
click at [899, 226] on div "public dom ain" at bounding box center [873, 219] width 326 height 28
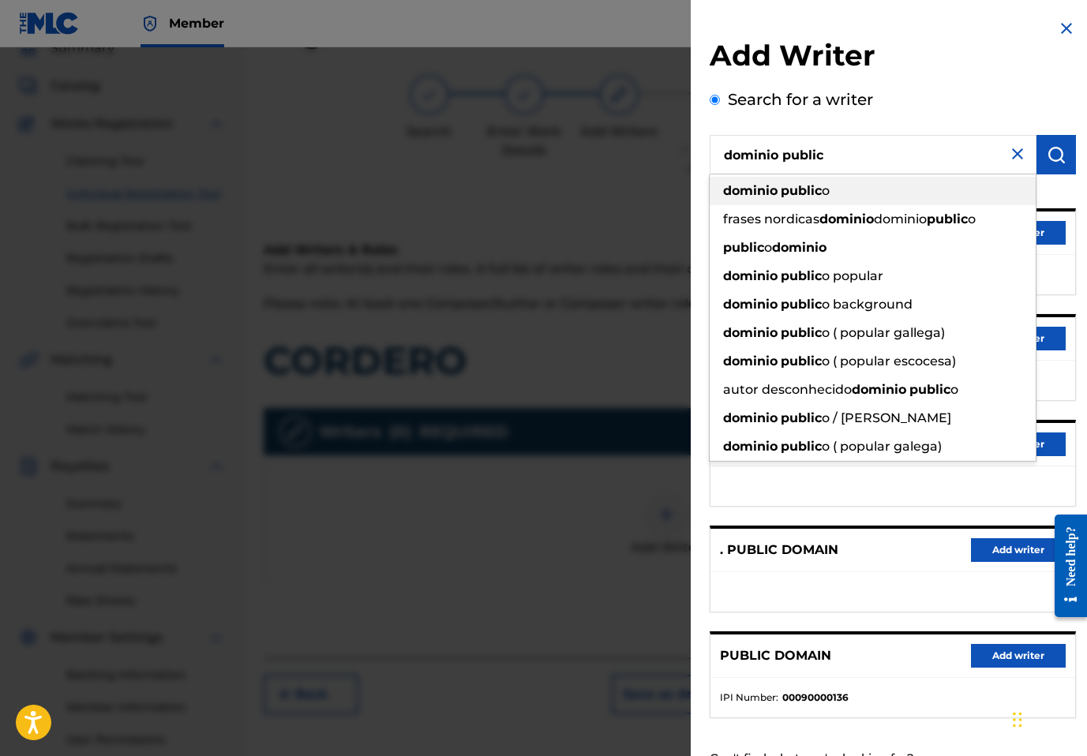
click at [828, 197] on span "o" at bounding box center [826, 190] width 8 height 15
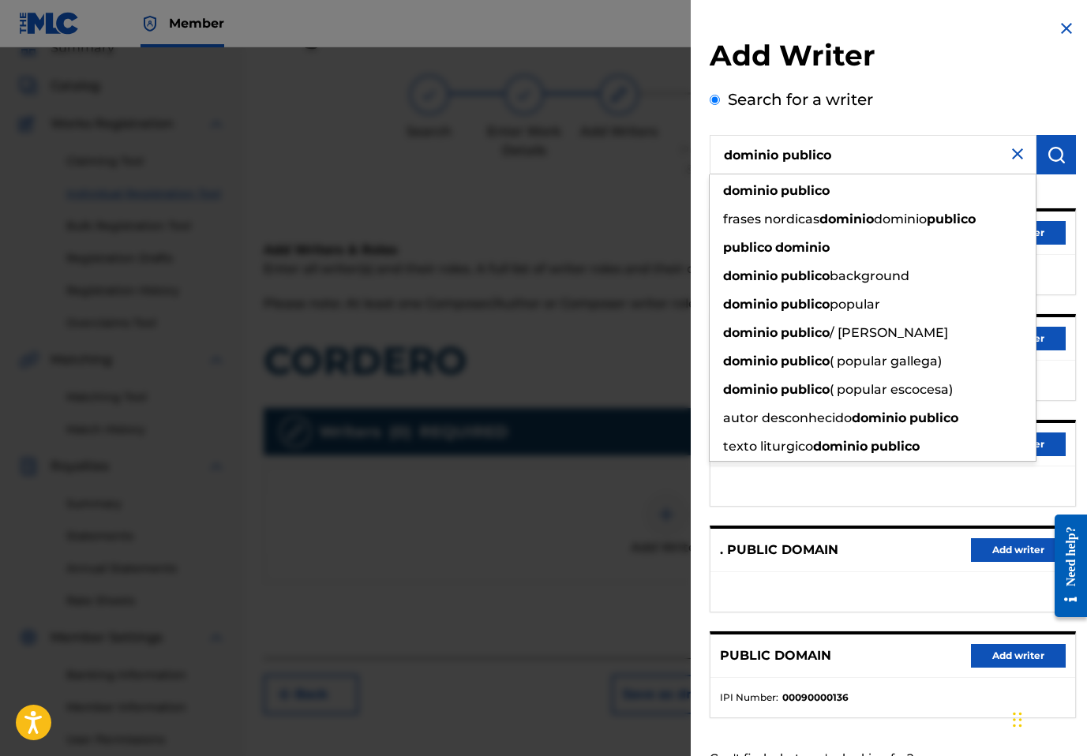
paste input "Public Domain"
type input "Public Domain"
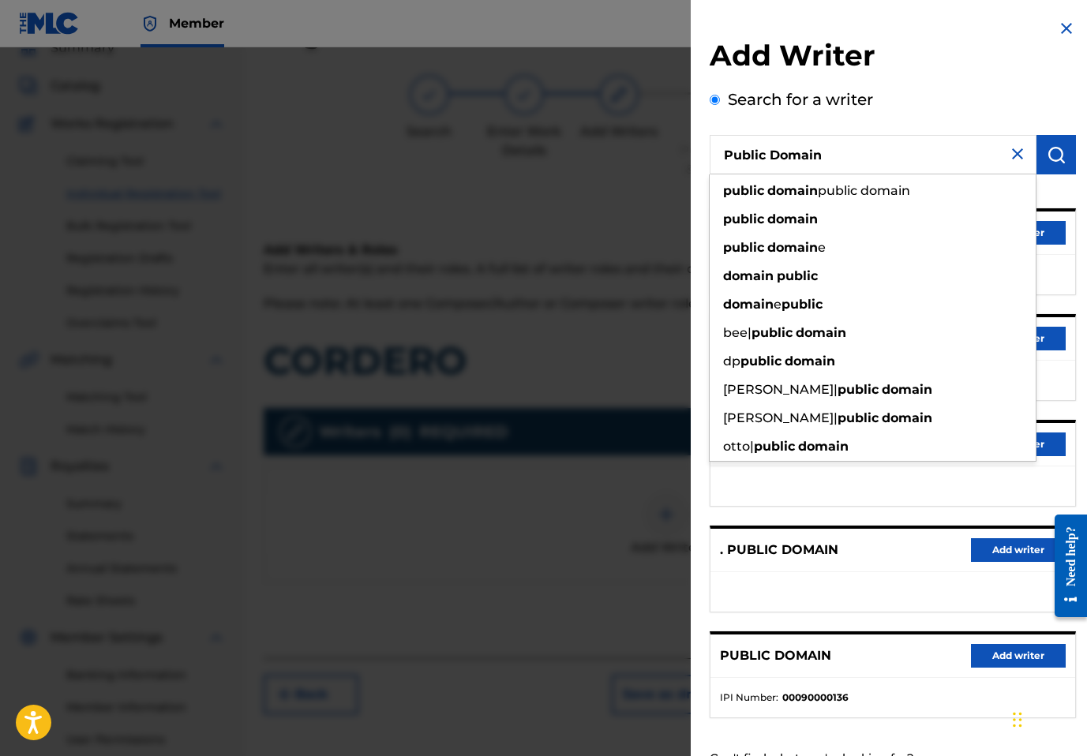
click at [938, 103] on div "Search for a writer Public Domain public domain public domain public domain pub…" at bounding box center [893, 432] width 366 height 688
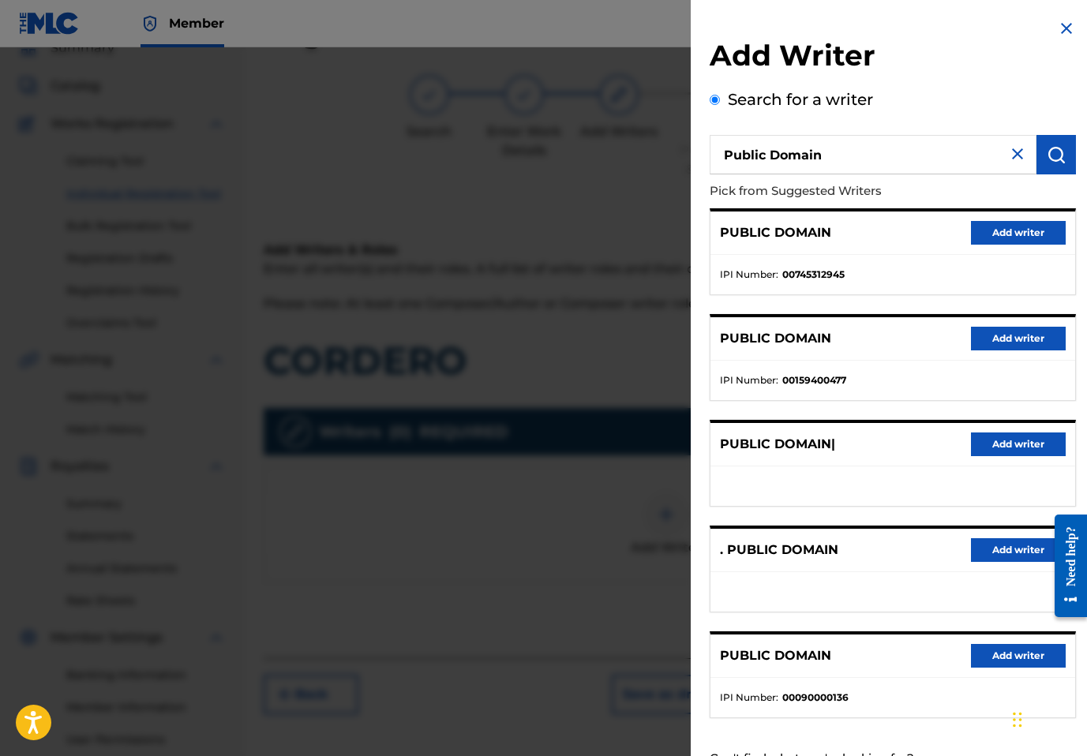
drag, startPoint x: 994, startPoint y: 233, endPoint x: 982, endPoint y: 223, distance: 15.7
click at [982, 223] on button "Add writer" at bounding box center [1018, 233] width 95 height 24
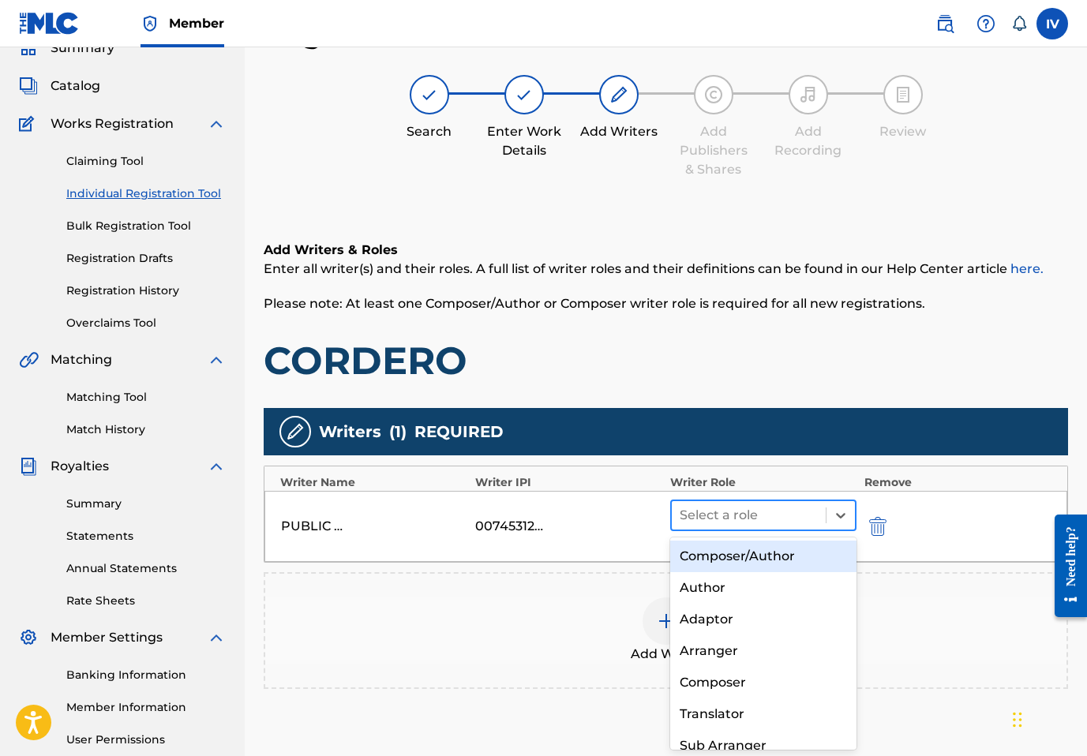
click at [747, 501] on div "Select a role" at bounding box center [749, 515] width 154 height 28
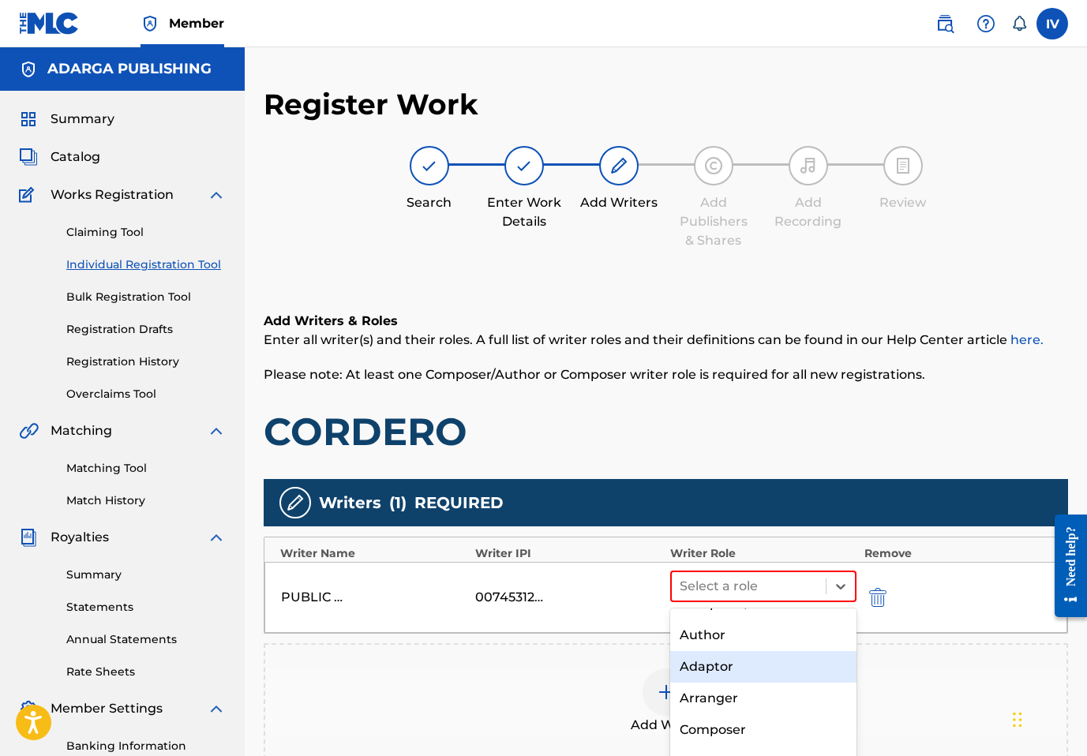
scroll to position [0, 0]
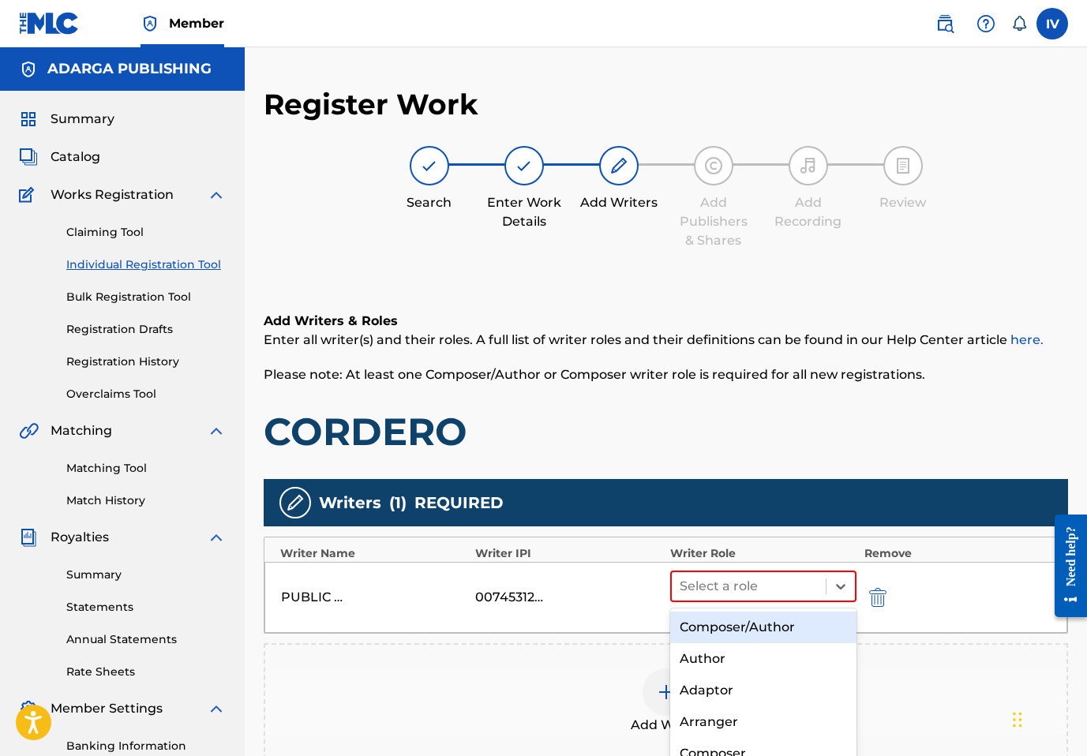
click at [700, 625] on div "Composer/Author" at bounding box center [763, 628] width 186 height 32
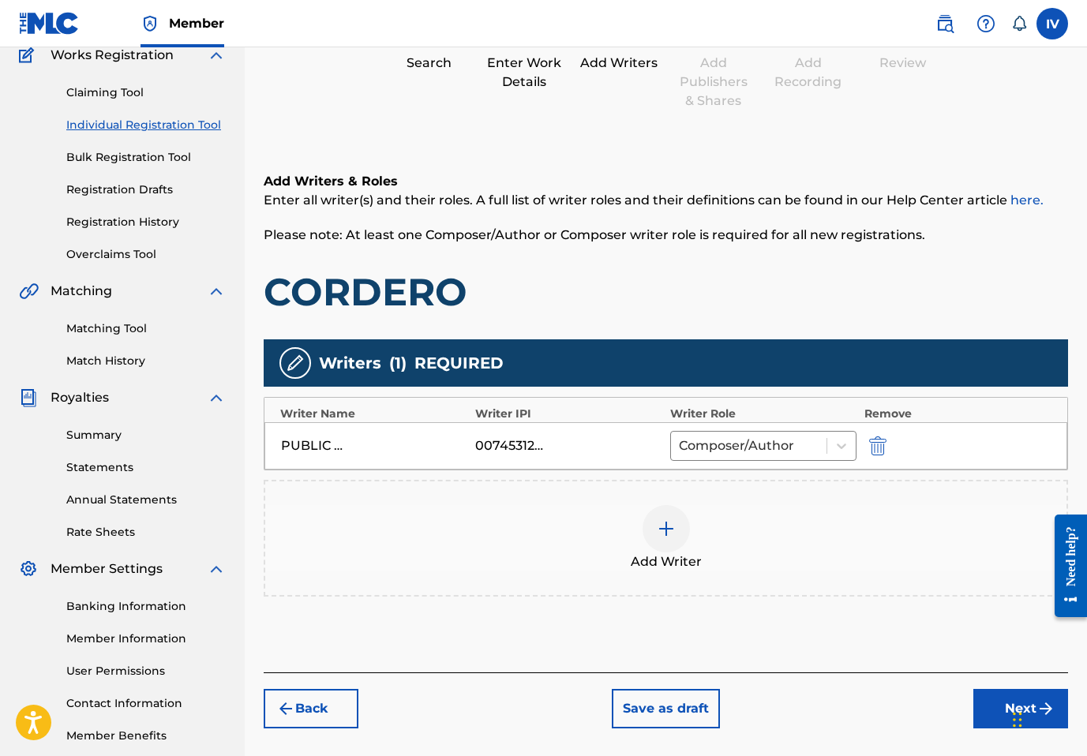
scroll to position [156, 0]
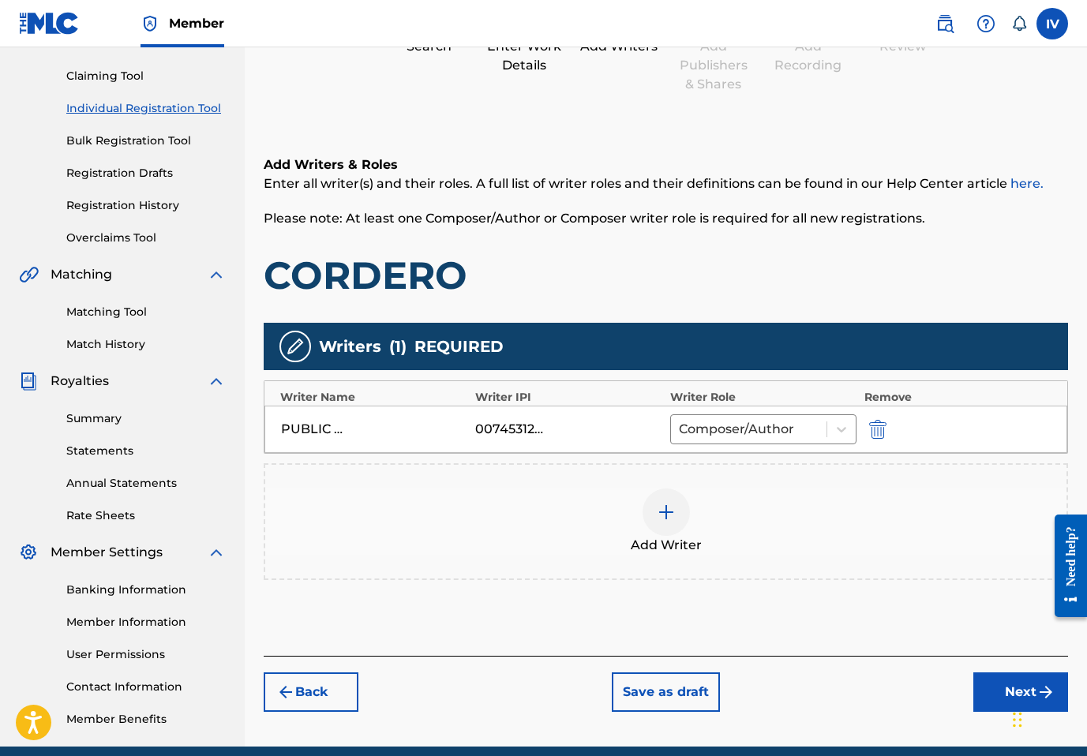
click at [702, 528] on div "Add Writer" at bounding box center [665, 522] width 801 height 66
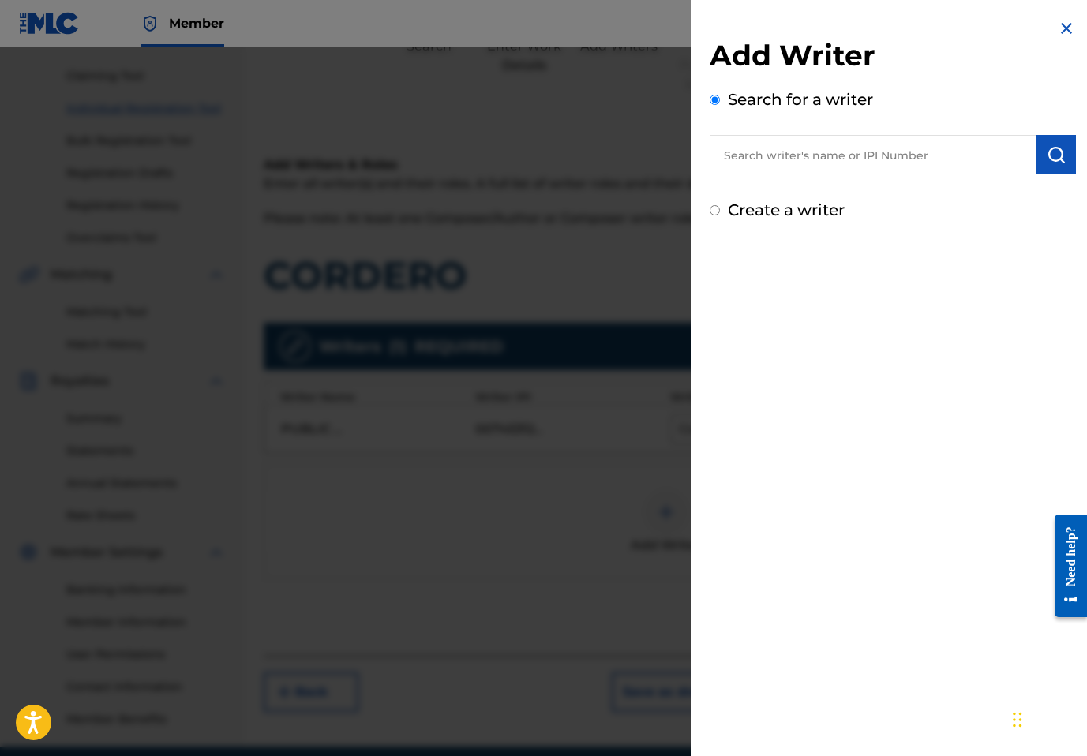
click at [899, 173] on input "text" at bounding box center [873, 154] width 327 height 39
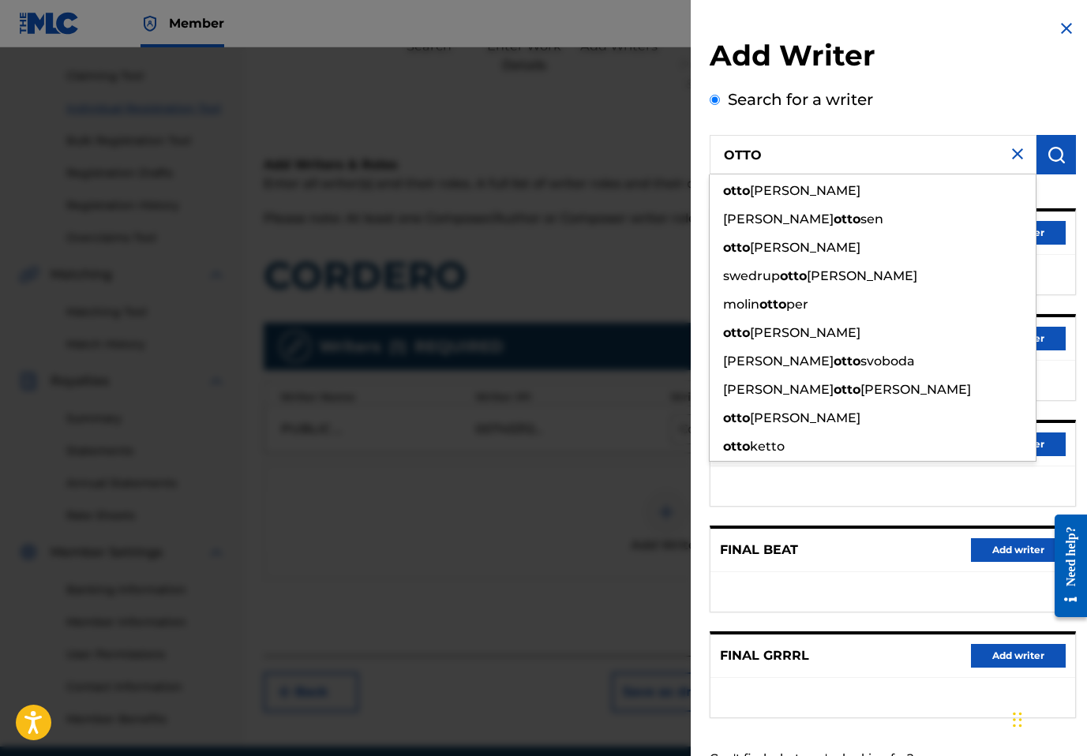
type input "OTTO R"
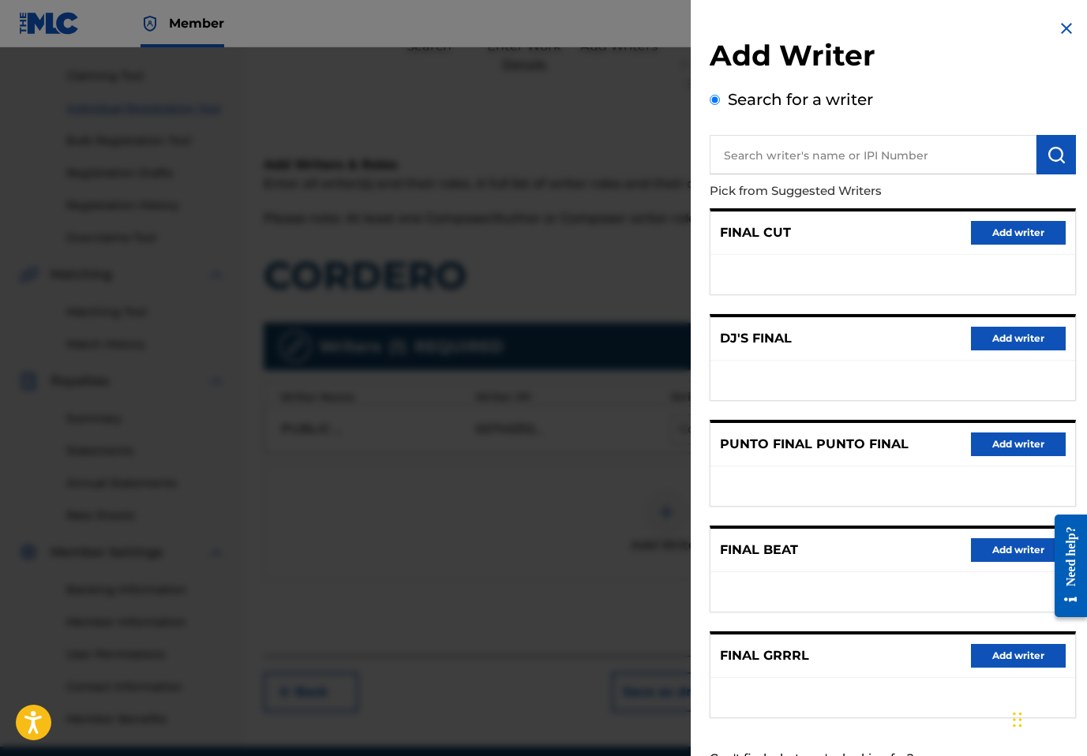
click at [1066, 30] on img at bounding box center [1066, 28] width 19 height 19
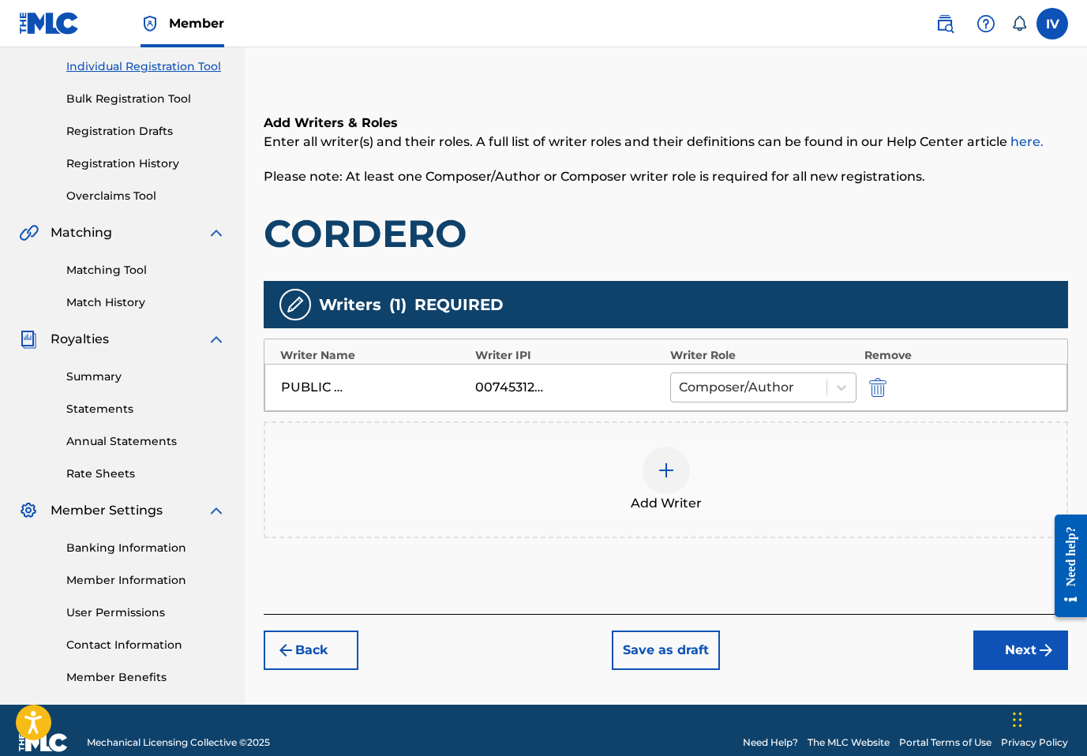
scroll to position [223, 0]
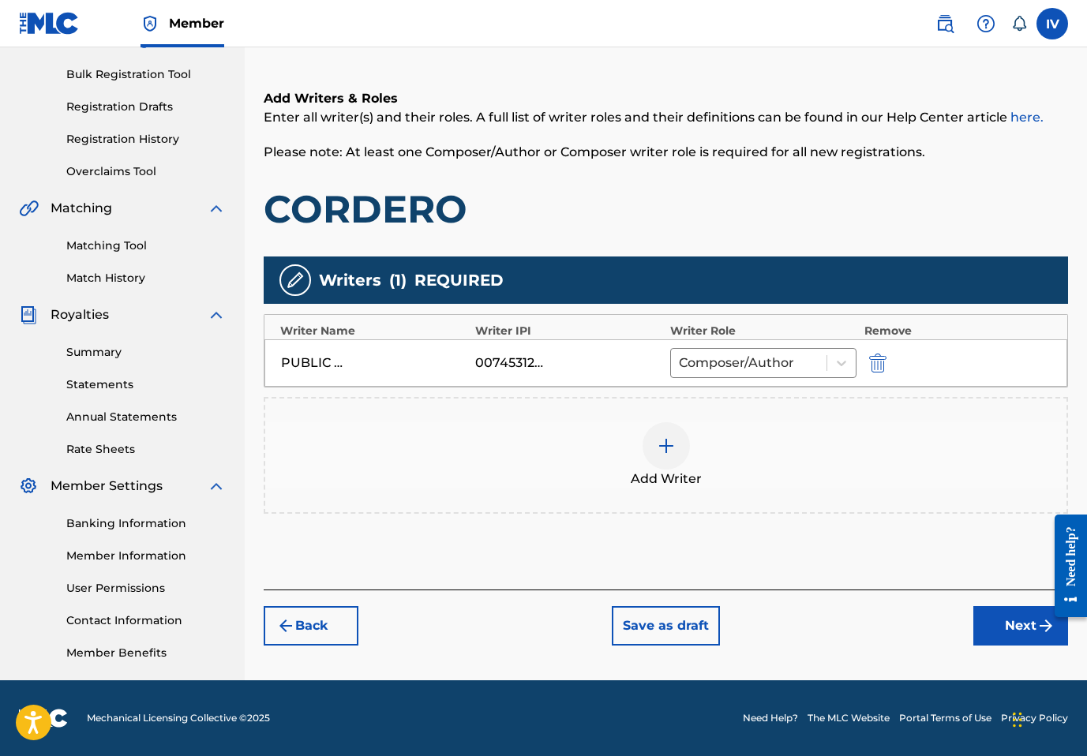
click at [1001, 614] on button "Next" at bounding box center [1021, 625] width 95 height 39
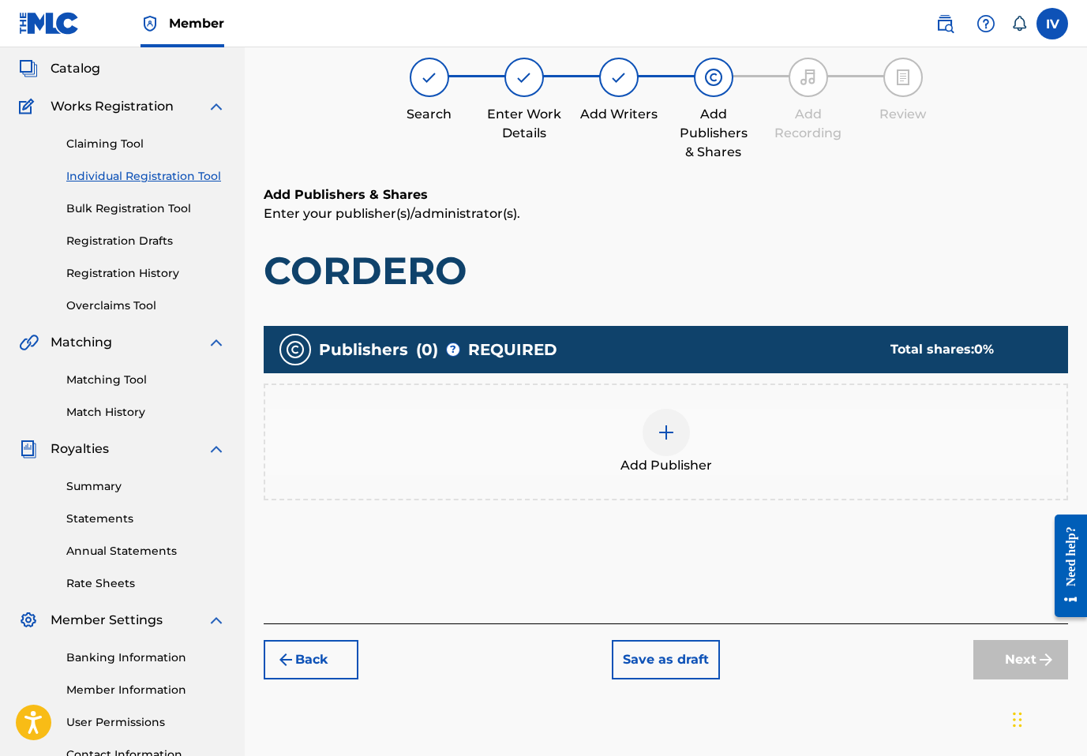
scroll to position [71, 0]
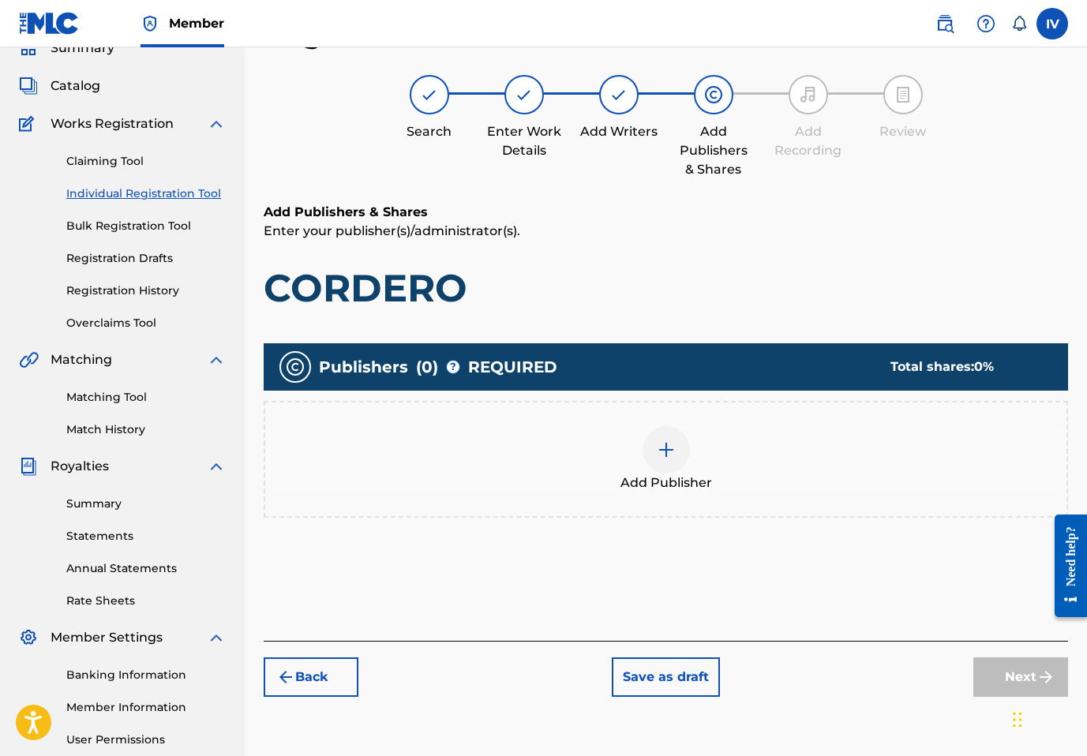
click at [850, 472] on div "Add Publisher" at bounding box center [665, 459] width 801 height 66
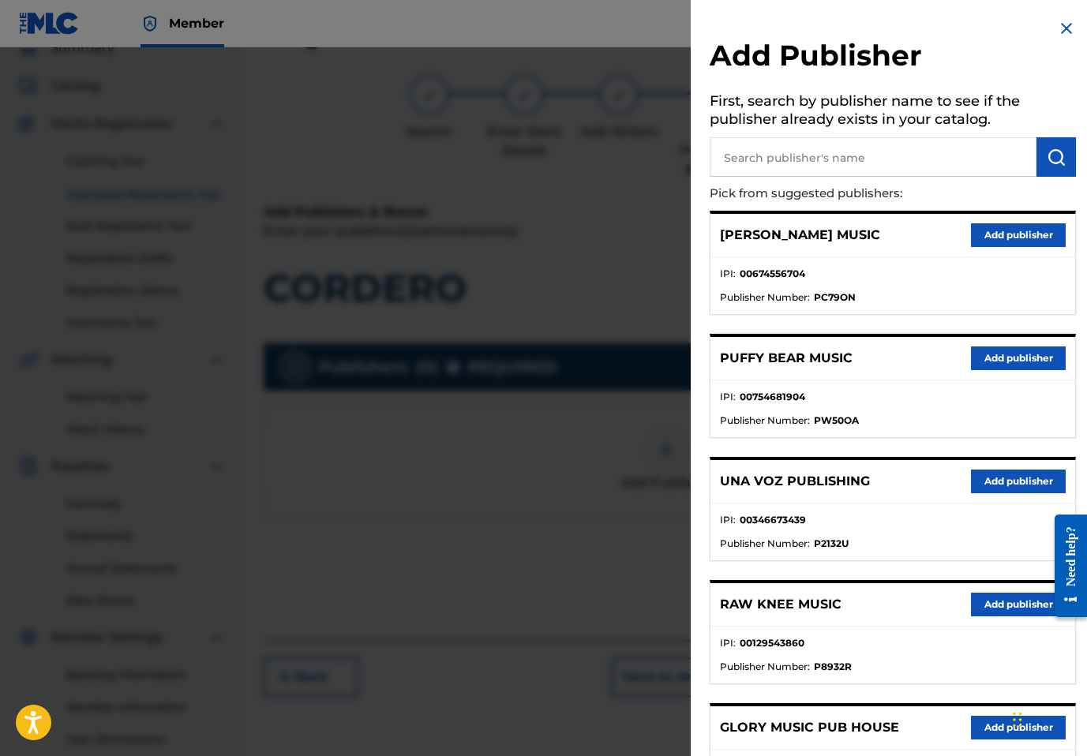
click at [884, 156] on input "text" at bounding box center [873, 156] width 327 height 39
type input "LLAMADA"
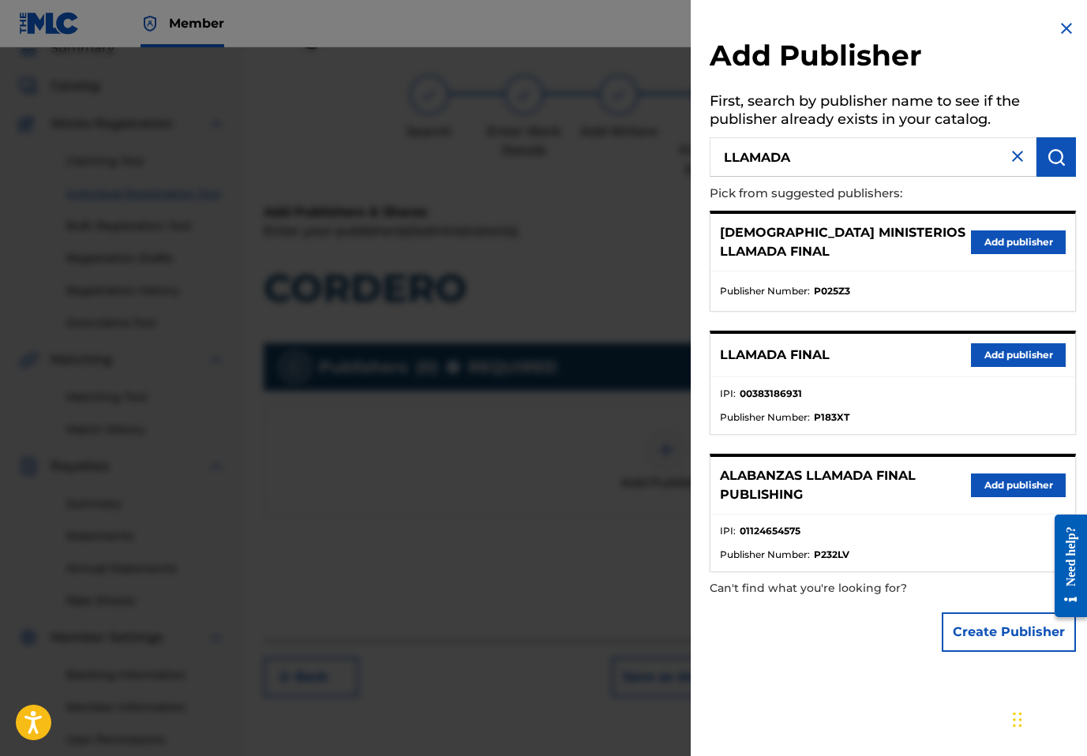
click at [999, 351] on button "Add publisher" at bounding box center [1018, 355] width 95 height 24
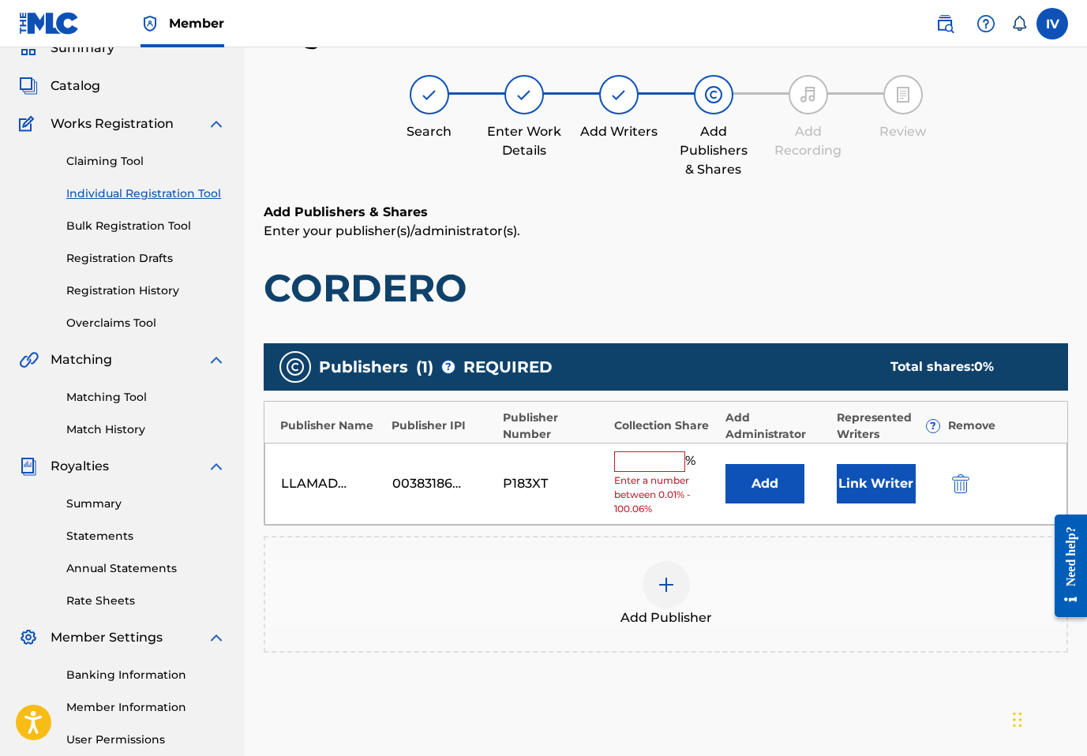
click at [753, 486] on button "Add" at bounding box center [765, 483] width 79 height 39
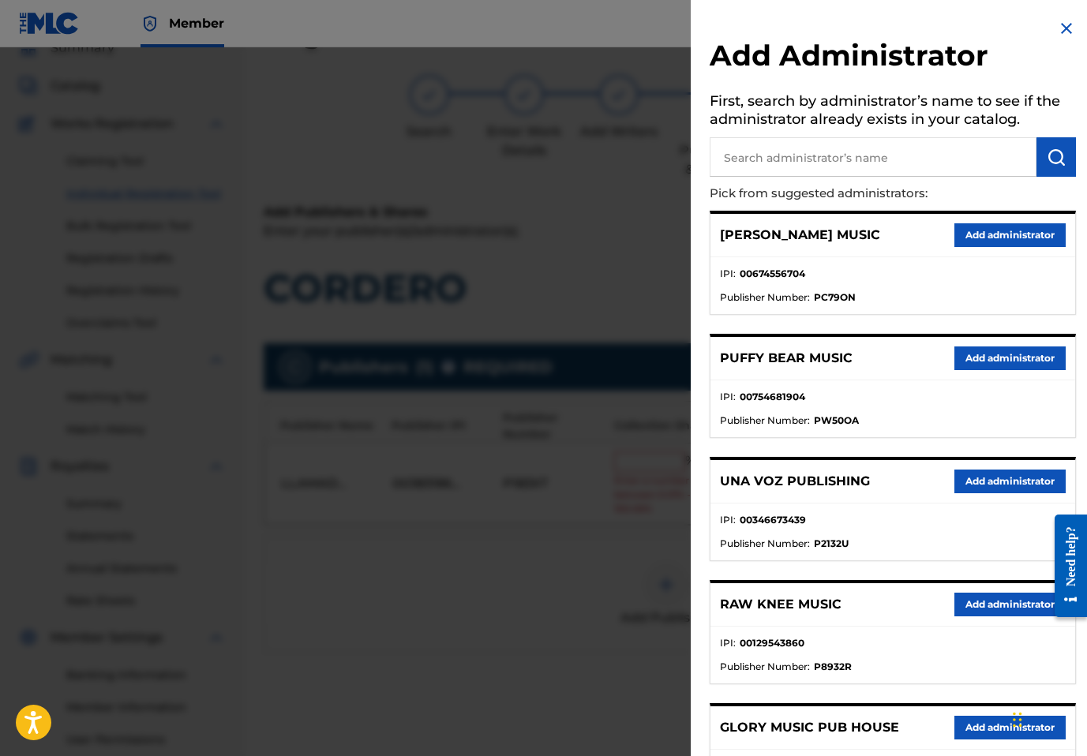
click at [919, 154] on input "text" at bounding box center [873, 156] width 327 height 39
type input "ADARGA"
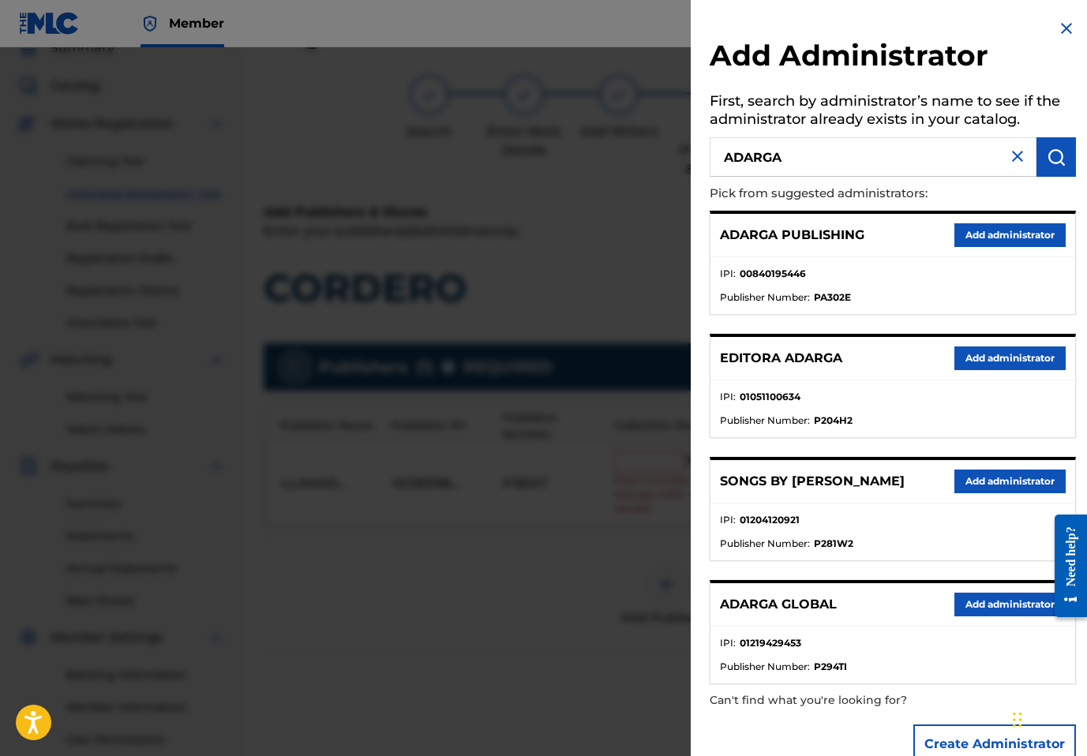
drag, startPoint x: 1008, startPoint y: 229, endPoint x: 837, endPoint y: 400, distance: 241.8
click at [1008, 229] on button "Add administrator" at bounding box center [1010, 235] width 111 height 24
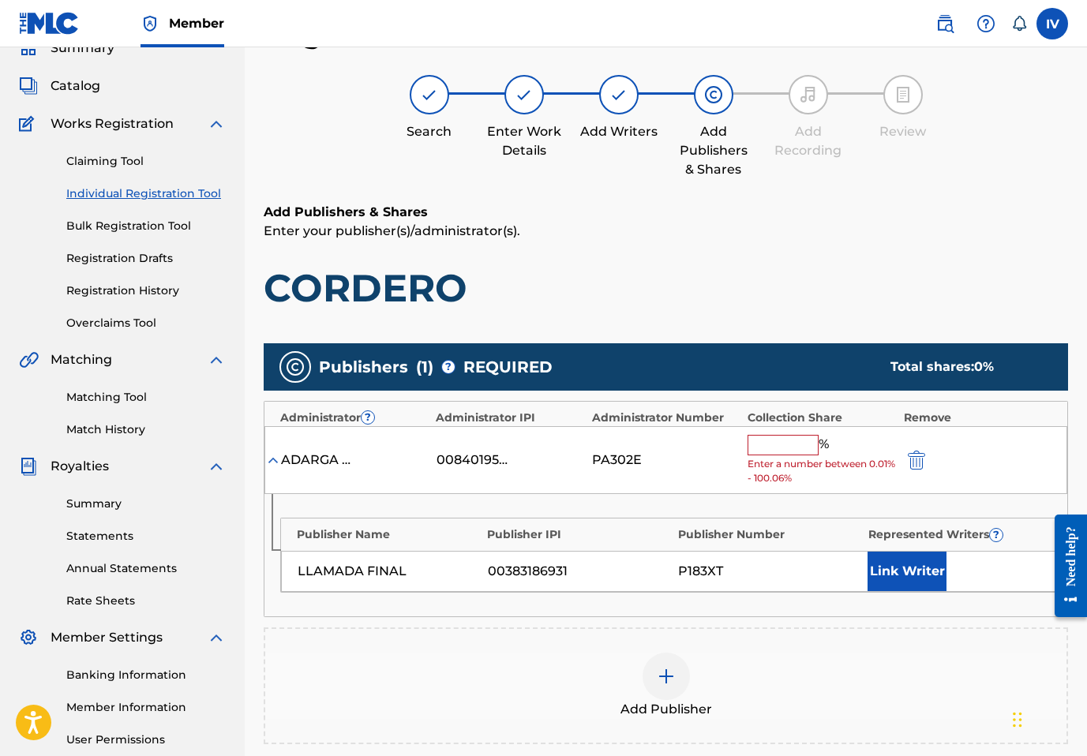
click at [773, 450] on input "text" at bounding box center [783, 445] width 71 height 21
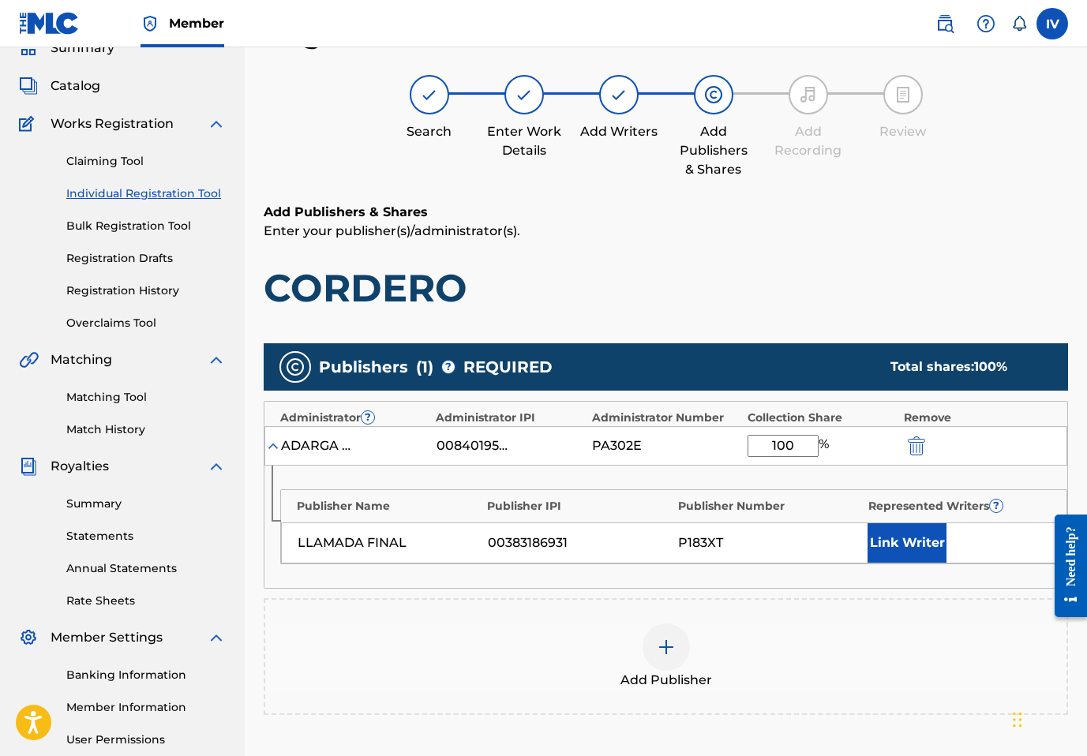
type input "100"
click at [904, 544] on button "Link Writer" at bounding box center [907, 543] width 79 height 39
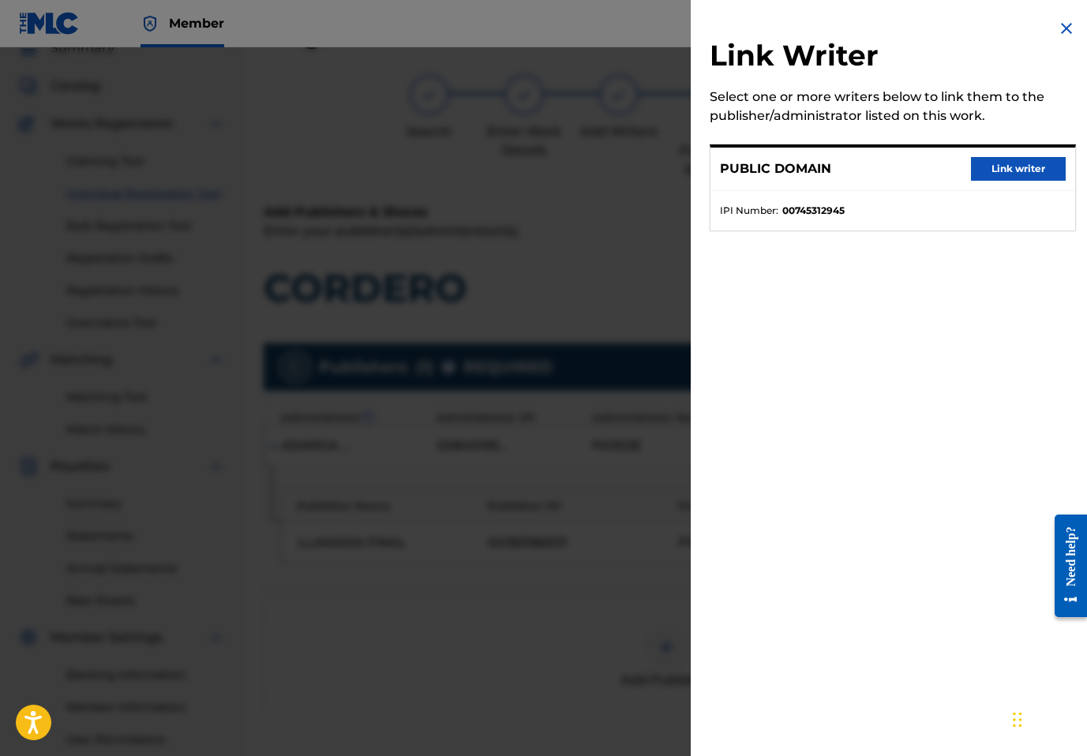
click at [1004, 163] on button "Link writer" at bounding box center [1018, 169] width 95 height 24
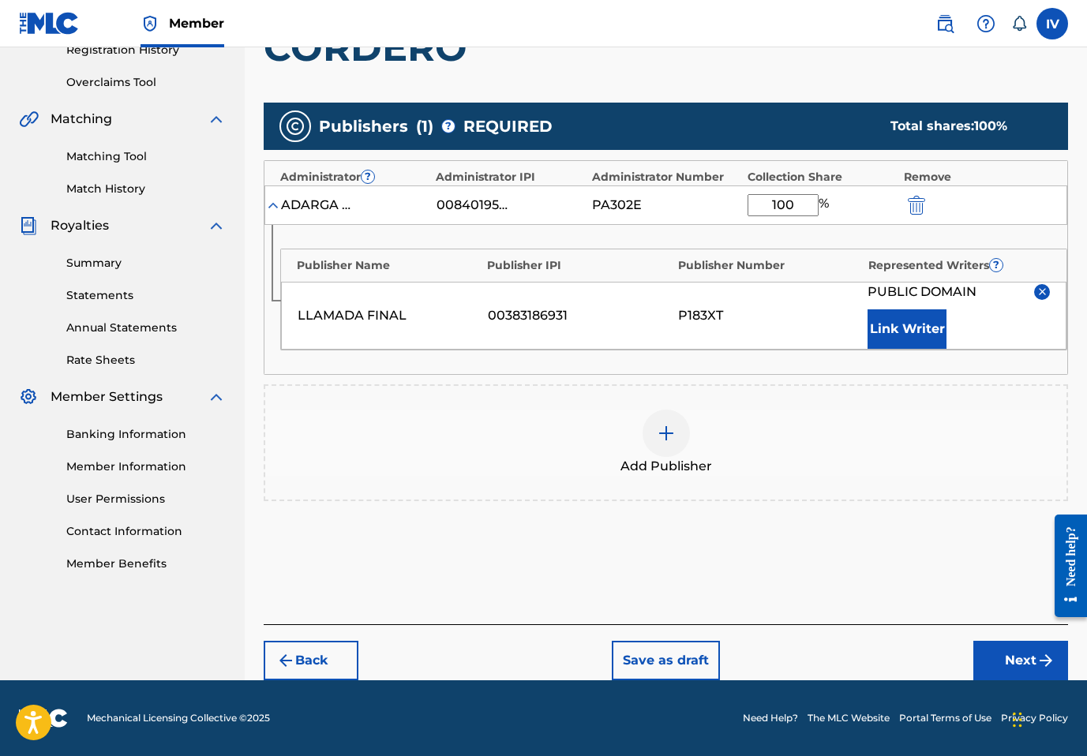
click at [1013, 651] on button "Next" at bounding box center [1021, 660] width 95 height 39
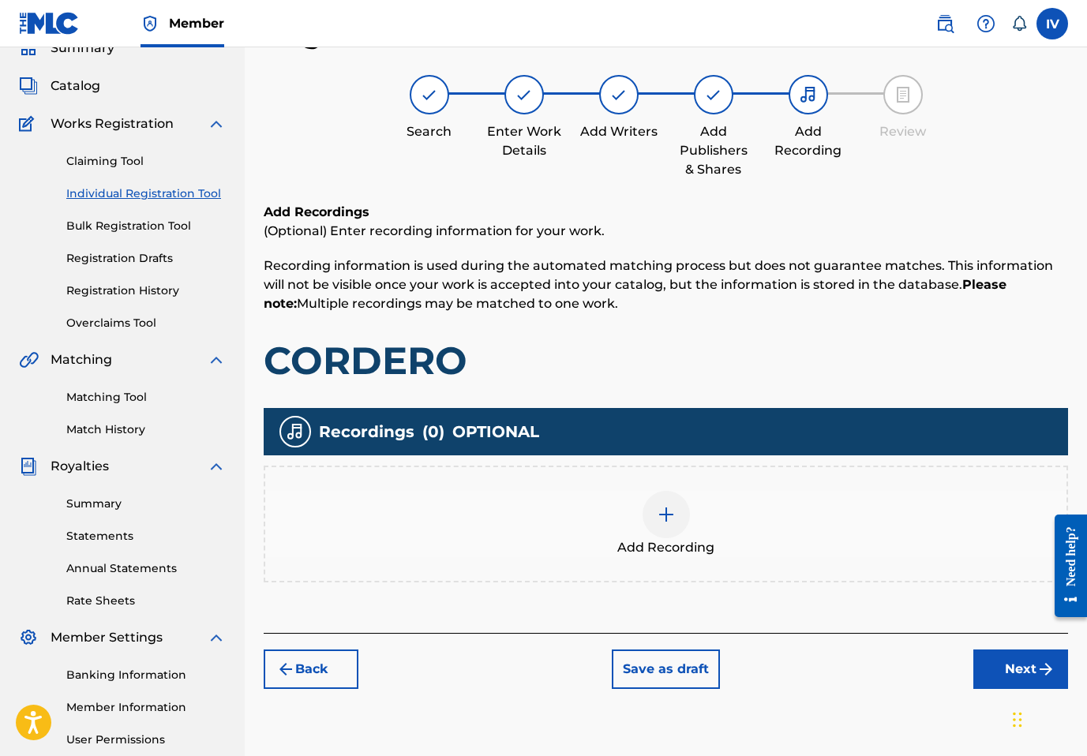
click at [788, 520] on div "Add Recording" at bounding box center [665, 524] width 801 height 66
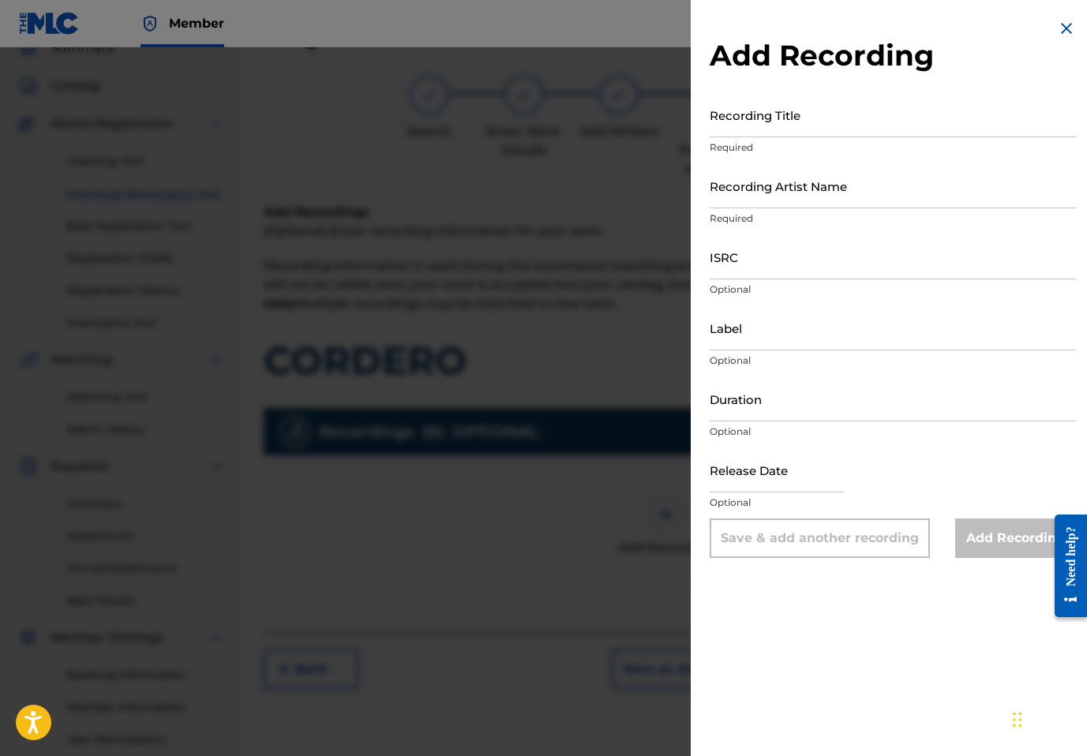
click at [934, 127] on input "Recording Title" at bounding box center [893, 114] width 366 height 45
paste input "Cordero Llamada Final, Inspiración Worship, Inspiración Otto Rene Azurdia Alaba…"
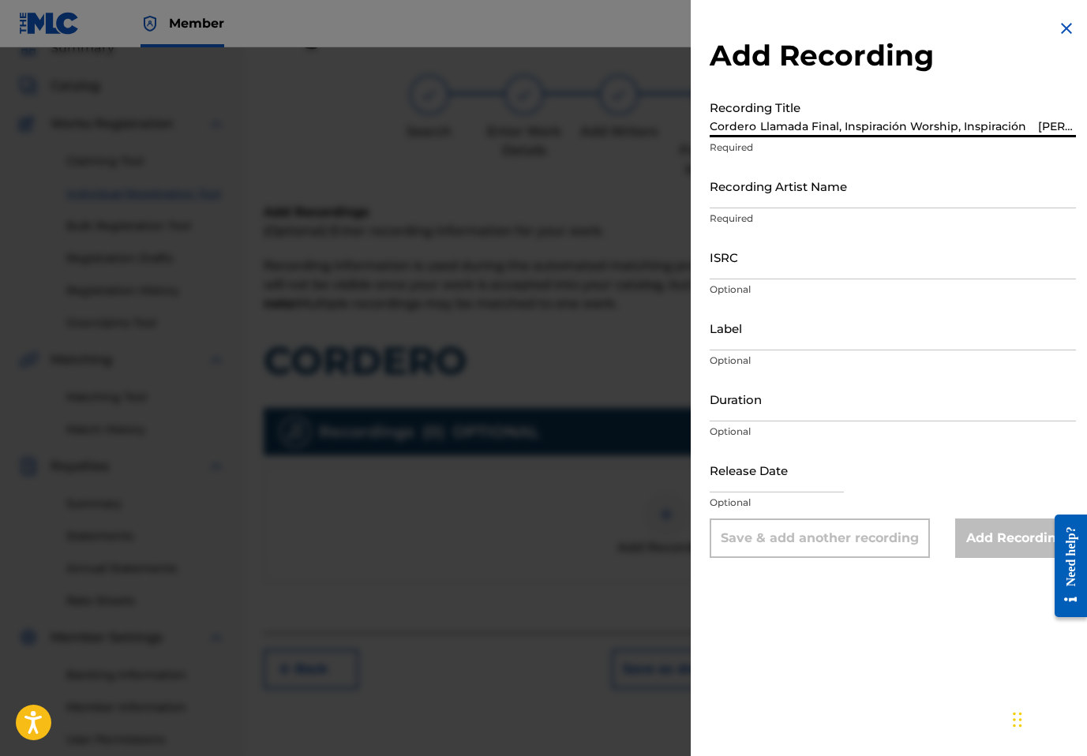
scroll to position [0, 318]
click at [985, 120] on input "Cordero Llamada Final, Inspiración Worship, Inspiración Otto Rene Azurdia Alaba…" at bounding box center [893, 114] width 366 height 45
type input "Cordero Llamada Final, Inspiración Worship, Inspiración Otto Rene Azurdia Alaba…"
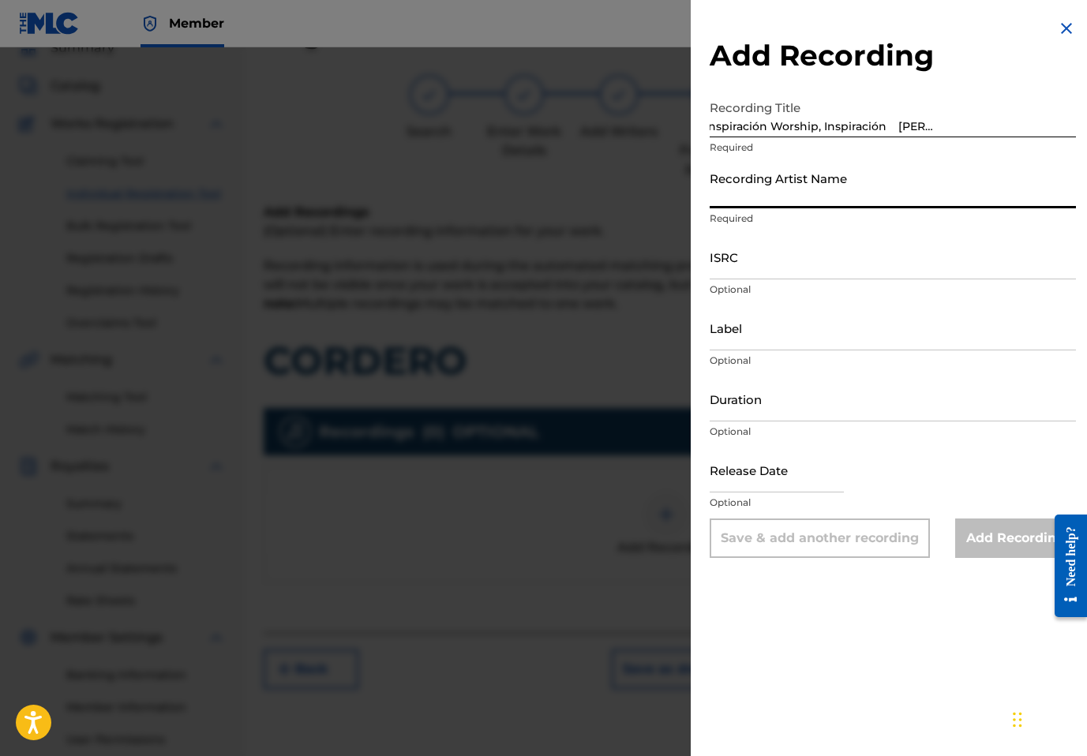
scroll to position [0, 0]
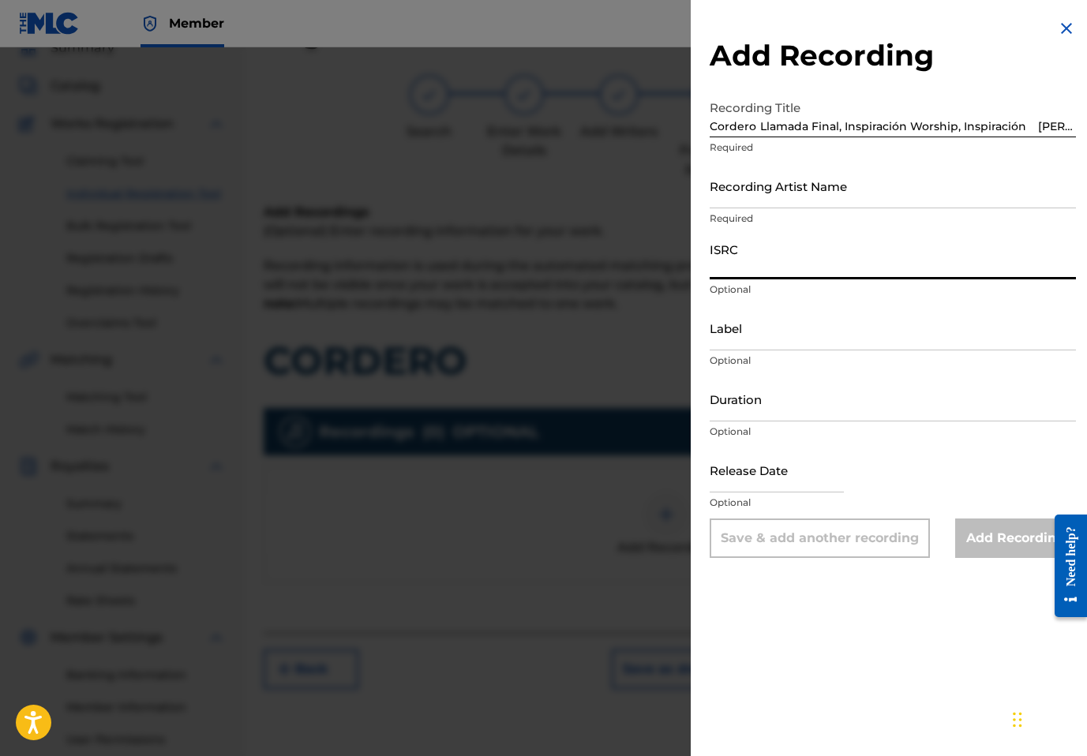
paste input "USANG2414299"
type input "USANG2414299"
click at [1032, 123] on input "Cordero Llamada Final, Inspiración Worship, Inspiración Otto Rene Azurdia Alaba…" at bounding box center [893, 114] width 366 height 45
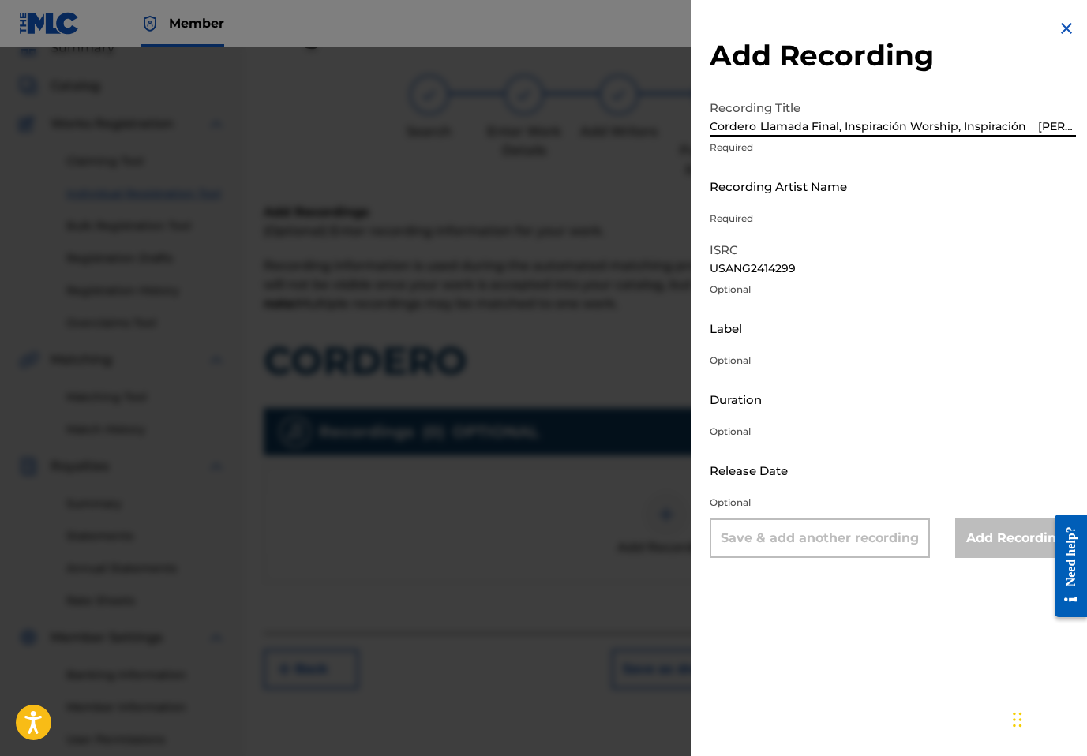
scroll to position [0, 230]
click at [933, 121] on input "Cordero Llamada Final, Inspiración Worship, Inspiración Otto Rene Azurdia Alaba…" at bounding box center [893, 114] width 366 height 45
type input "Cordero Llamada Final, Inspiración Worship, Inspiración Otto Rene Azurdia"
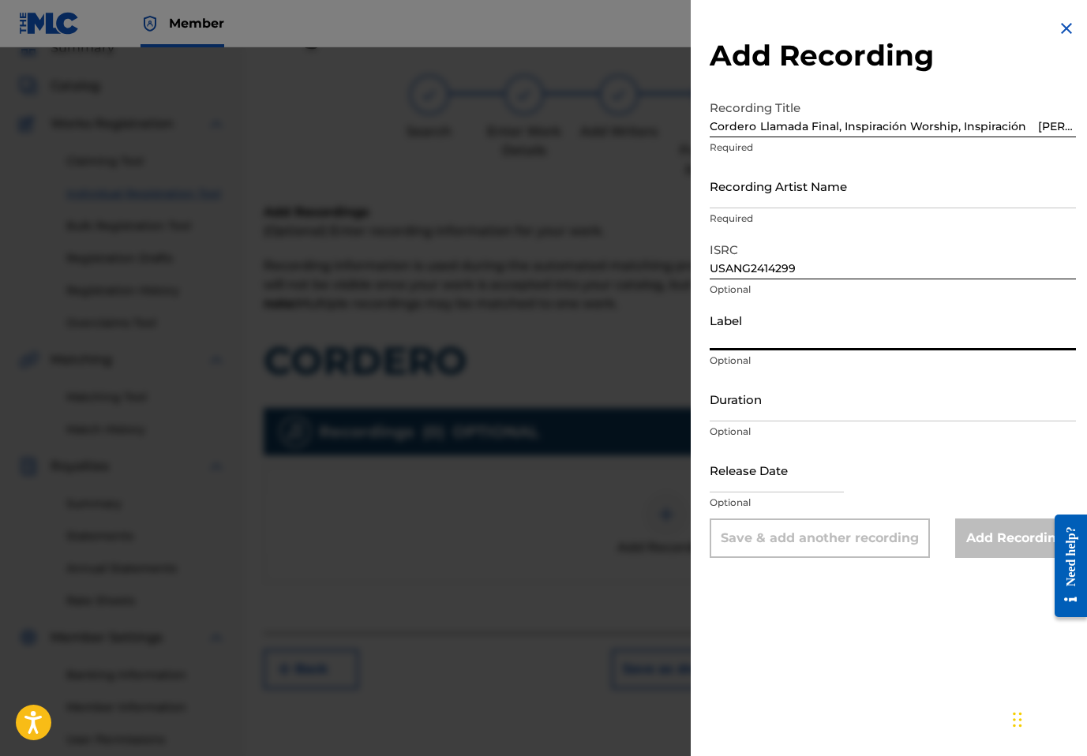
paste input "Alabanzas Llamada Final"
type input "Alabanzas Llamada Final"
click at [1034, 128] on input "Cordero Llamada Final, Inspiración Worship, Inspiración Otto Rene Azurdia" at bounding box center [893, 114] width 366 height 45
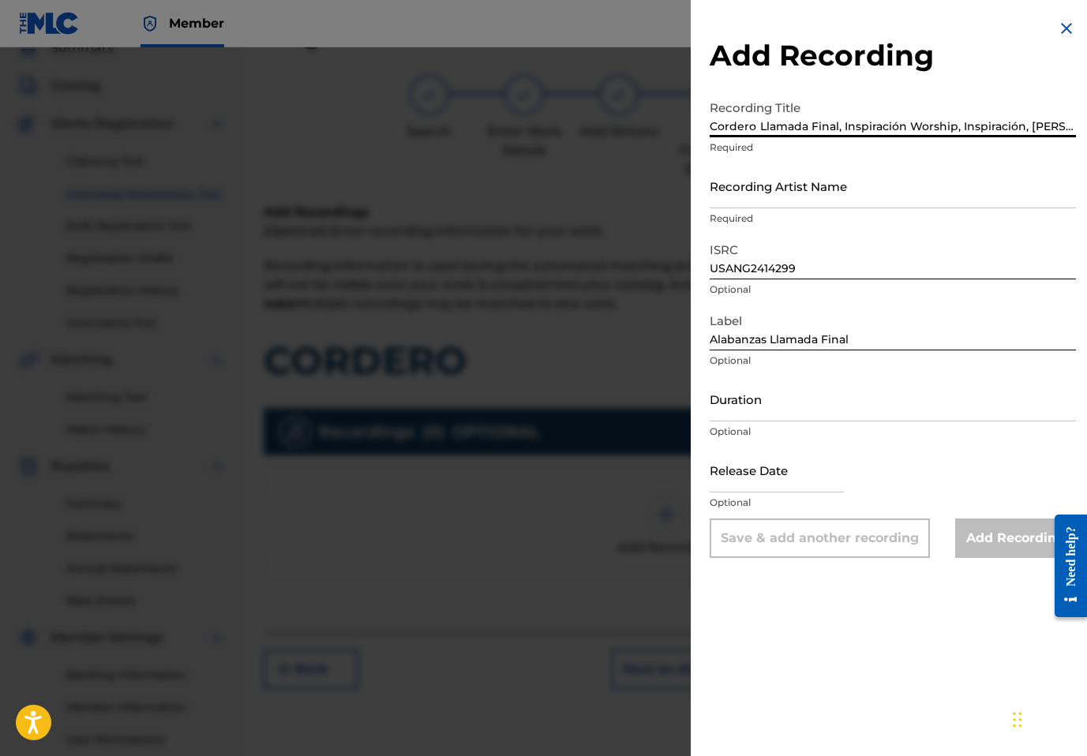
click at [756, 124] on input "Cordero Llamada Final, Inspiración Worship, Inspiración, Otto Rene Azurdia" at bounding box center [893, 114] width 366 height 45
type input "Cordero"
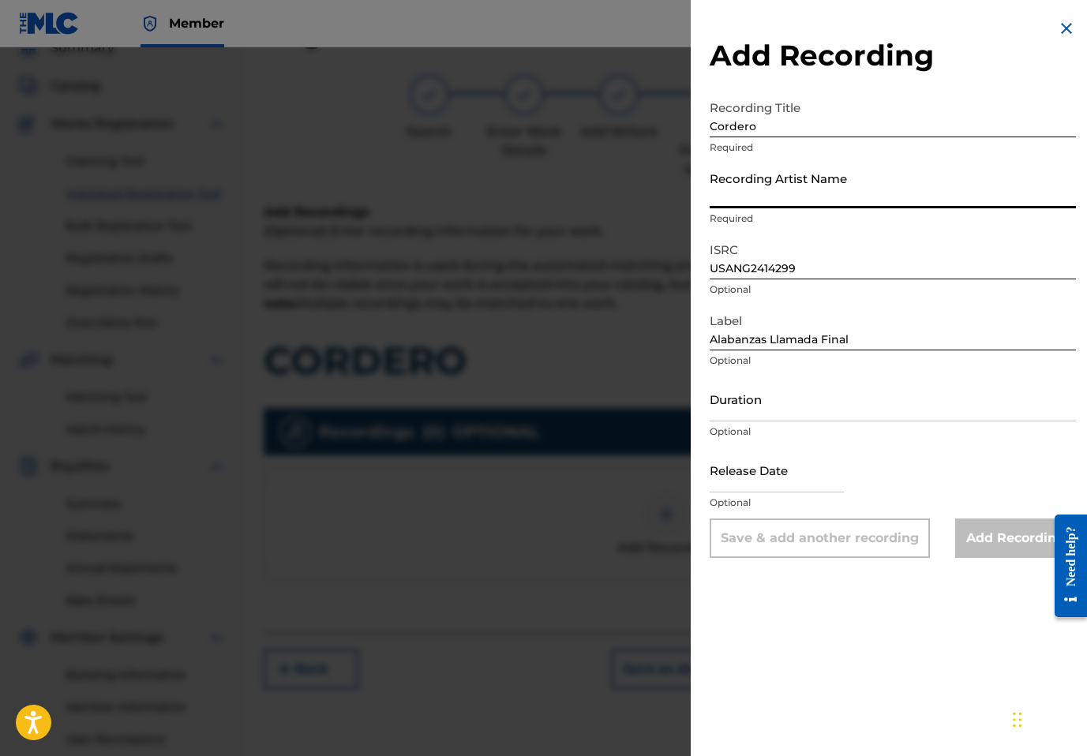
paste input "Llamada Final, Inspiración Worship, Inspiración, Otto Rene Azurdia"
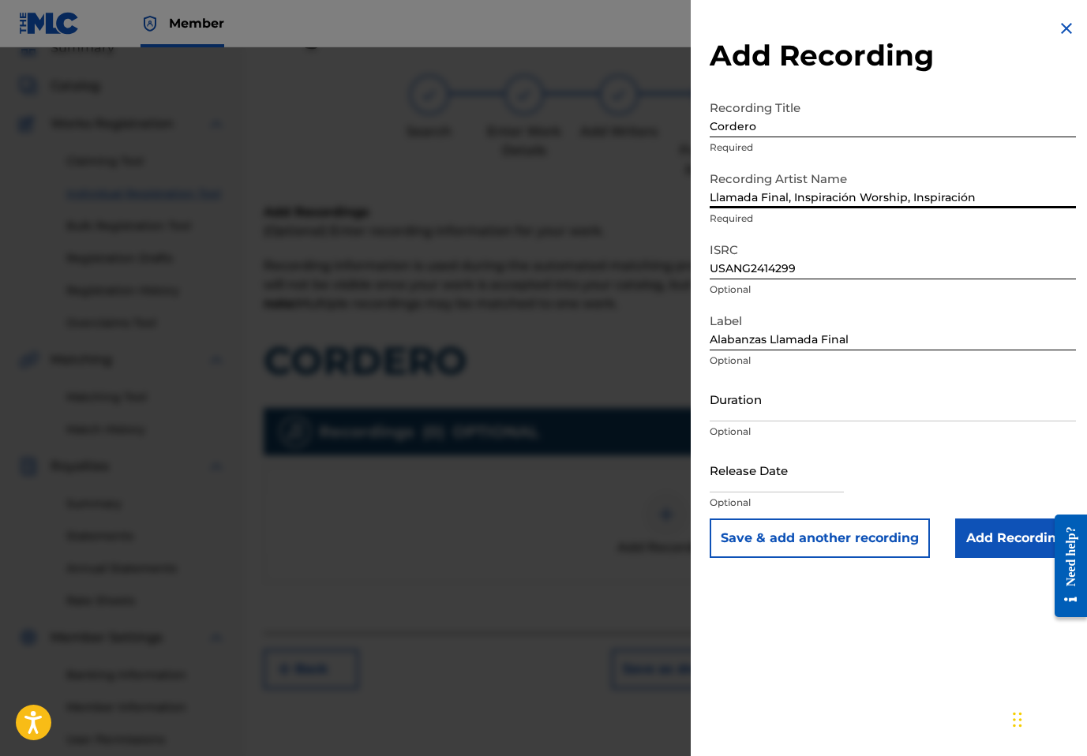
type input "Llamada Final, Inspiración Worship, Inspiración"
click at [1012, 524] on input "Add Recording" at bounding box center [1015, 538] width 121 height 39
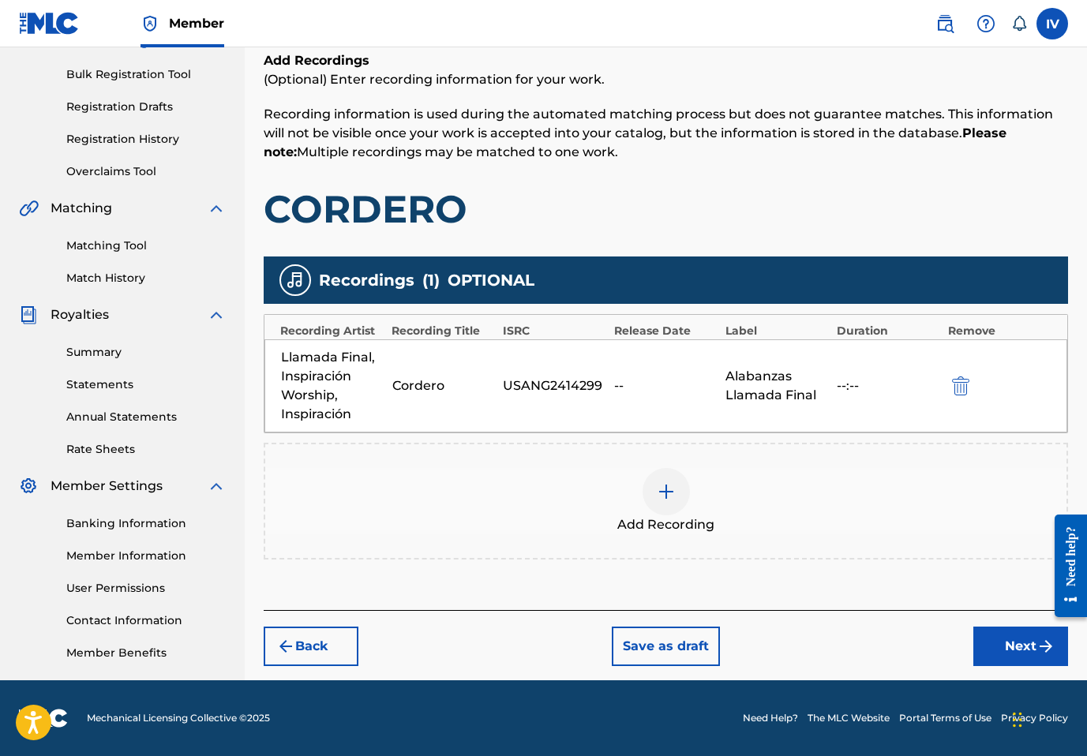
click at [999, 646] on button "Next" at bounding box center [1021, 646] width 95 height 39
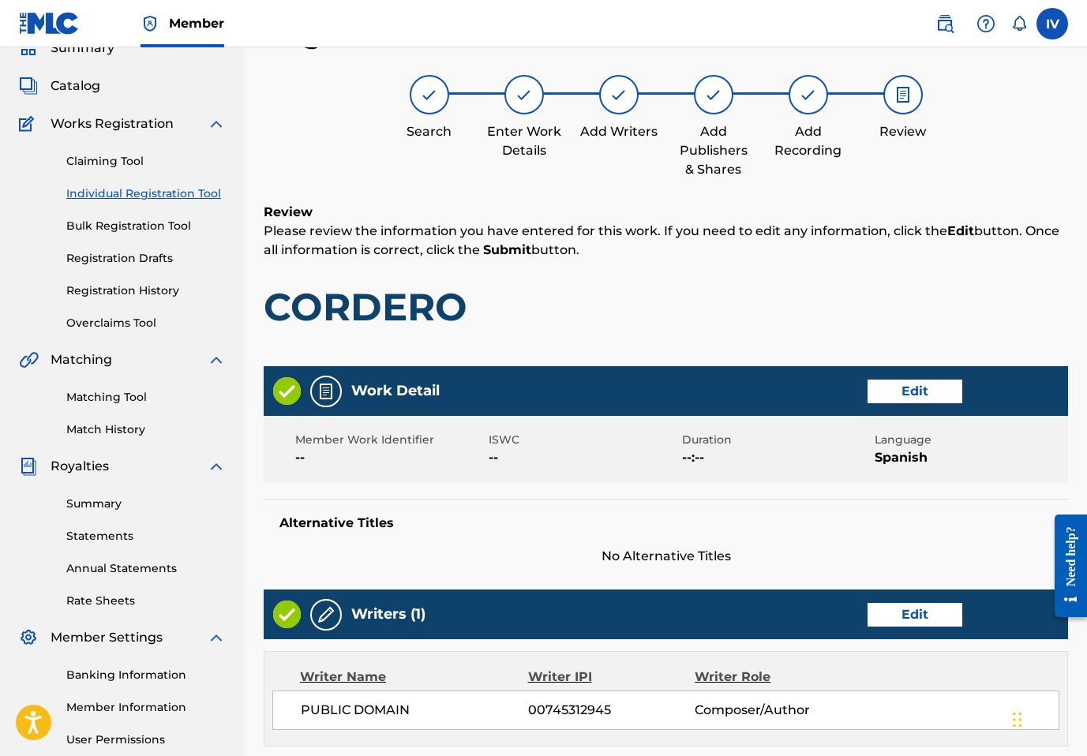
scroll to position [681, 0]
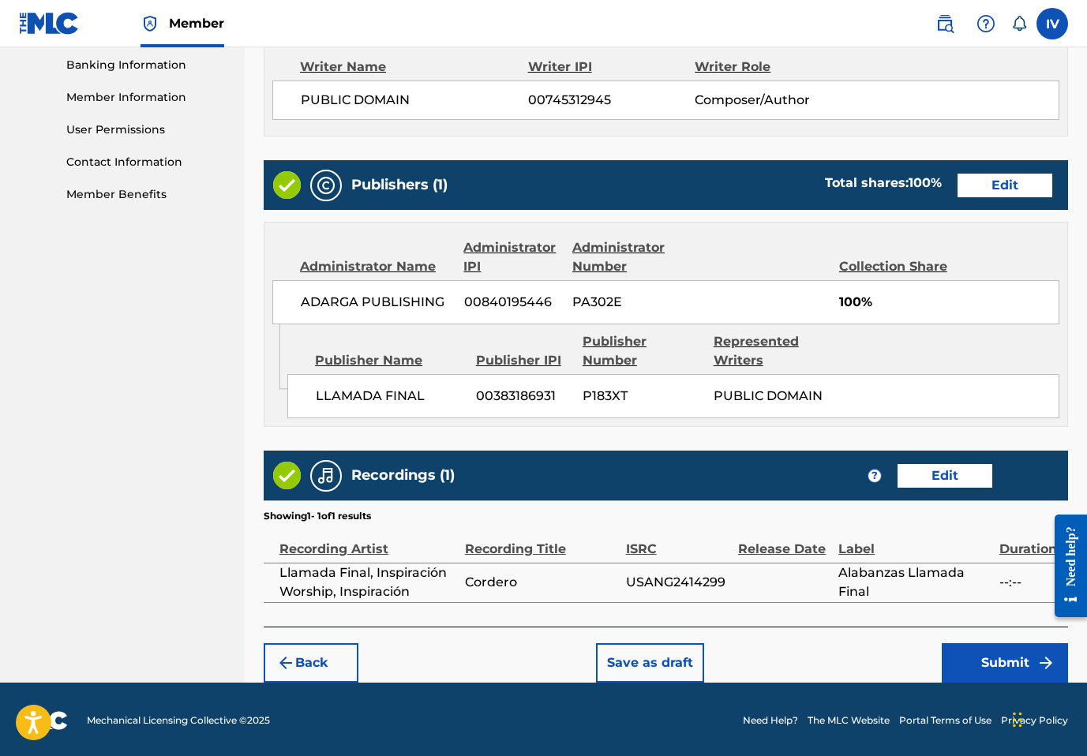
click at [978, 657] on button "Submit" at bounding box center [1005, 663] width 126 height 39
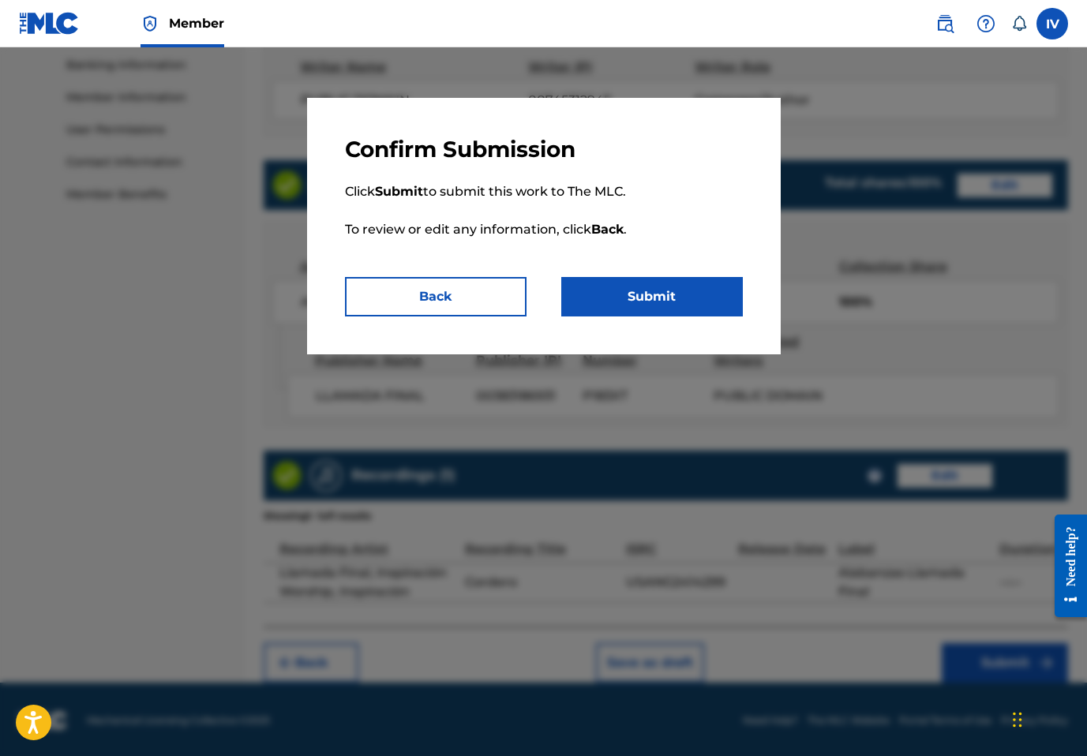
click at [591, 293] on button "Submit" at bounding box center [652, 296] width 182 height 39
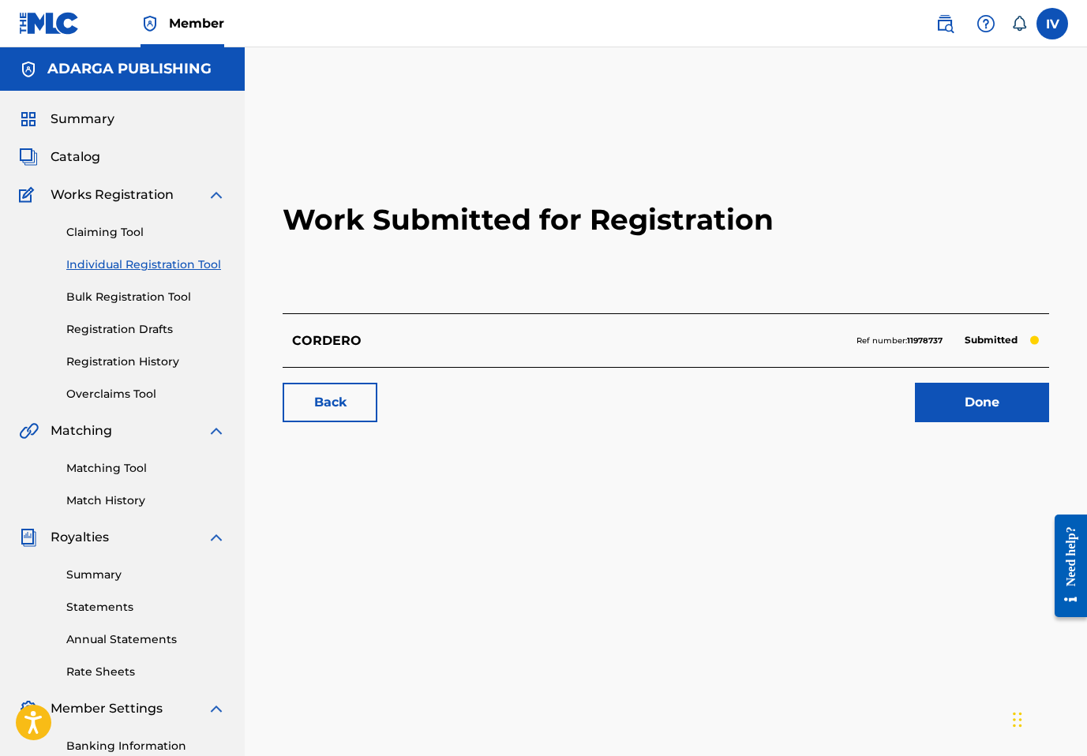
click at [188, 263] on link "Individual Registration Tool" at bounding box center [146, 265] width 160 height 17
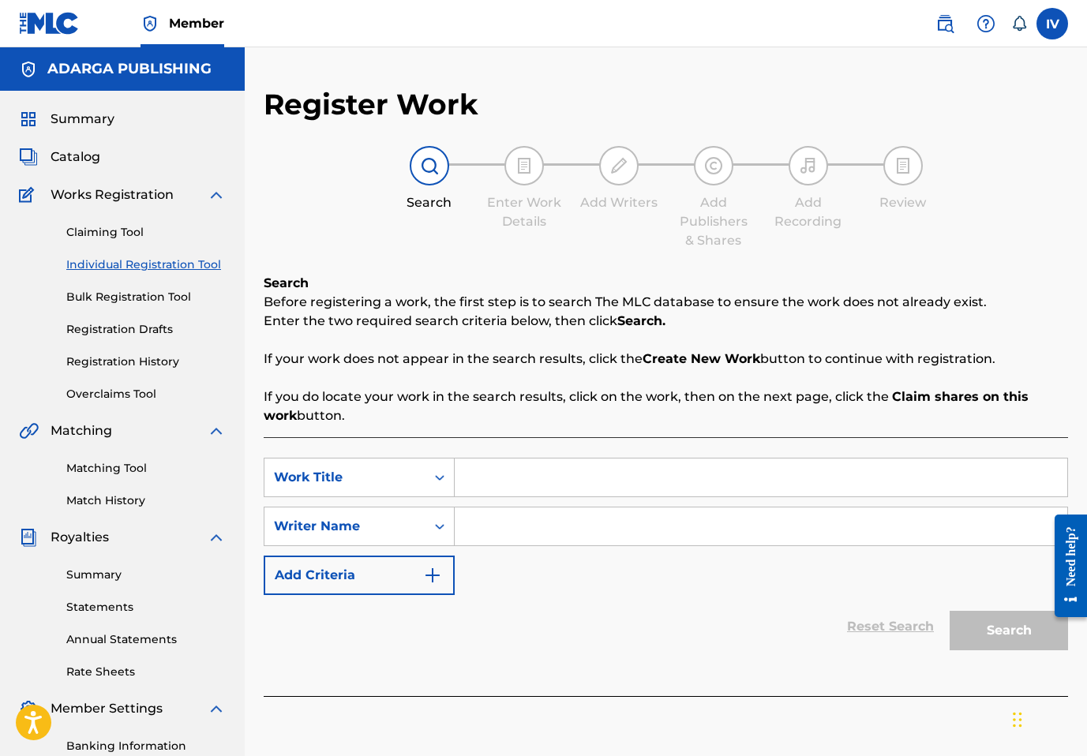
click at [536, 497] on div "SearchWithCriteria75ccd0af-bae6-4e5c-bb73-9823e6b81e1d Work Title SearchWithCri…" at bounding box center [666, 526] width 805 height 137
click at [519, 462] on input "Search Form" at bounding box center [761, 478] width 613 height 38
type input "vine a adorar a dios"
click at [476, 524] on input "Search Form" at bounding box center [761, 527] width 613 height 38
paste input "Wayne Romero"
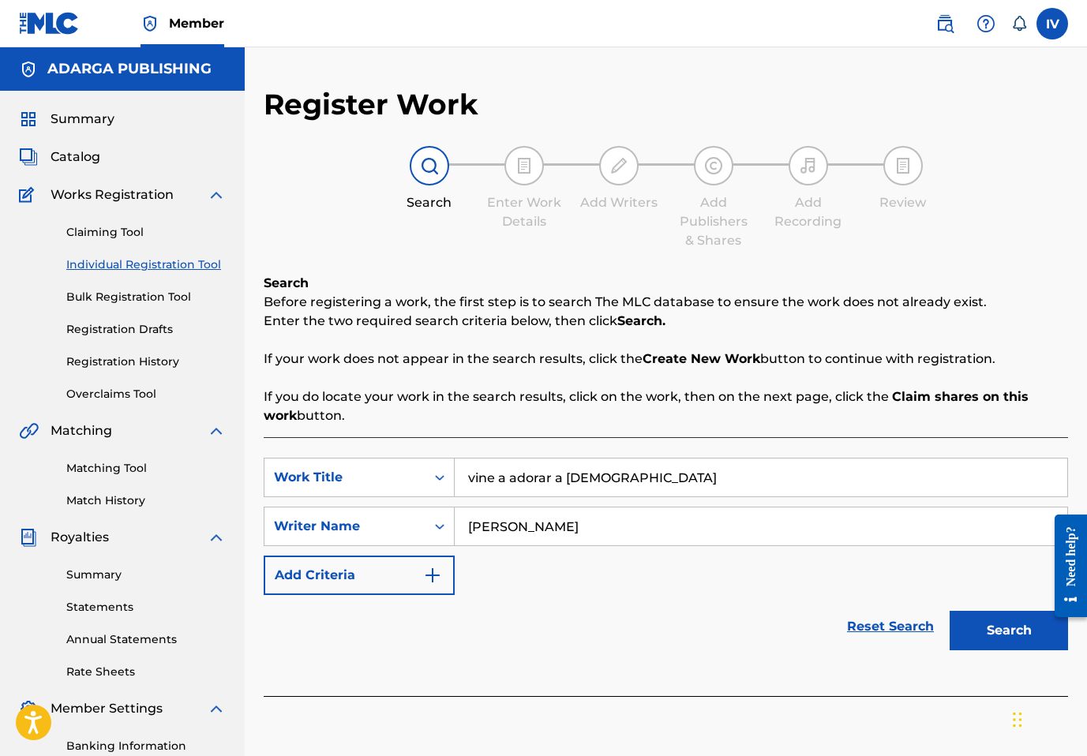
type input "Wayne Romero"
click at [950, 611] on button "Search" at bounding box center [1009, 630] width 118 height 39
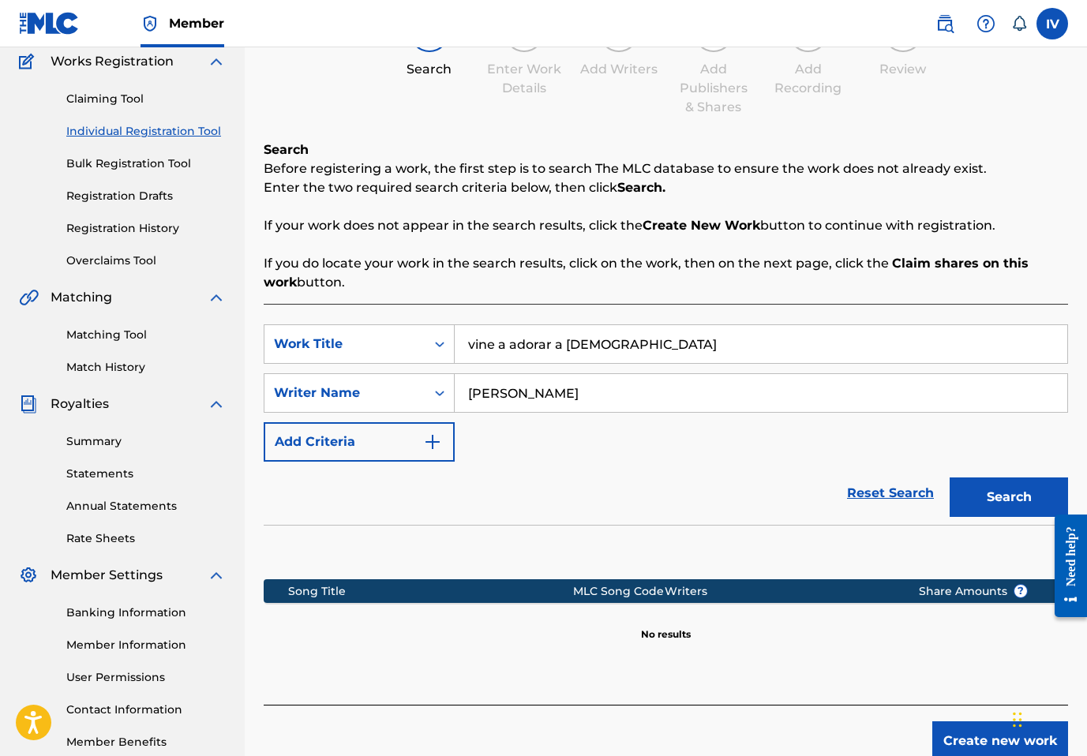
scroll to position [141, 0]
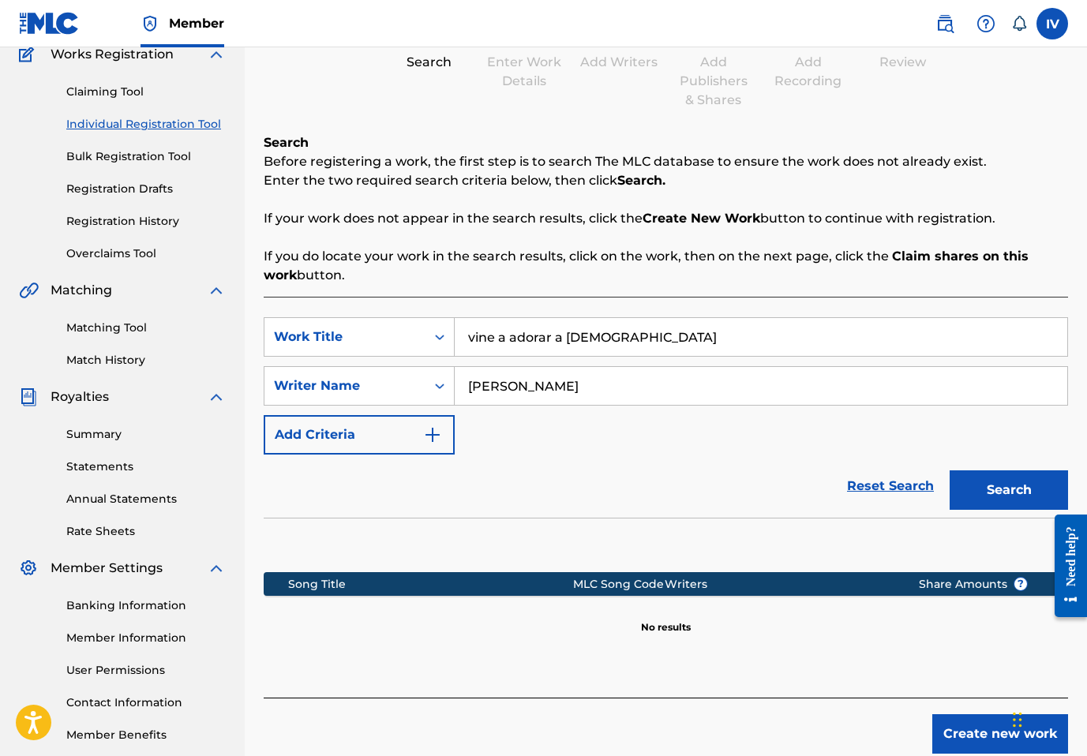
click at [988, 730] on button "Create new work" at bounding box center [1001, 734] width 136 height 39
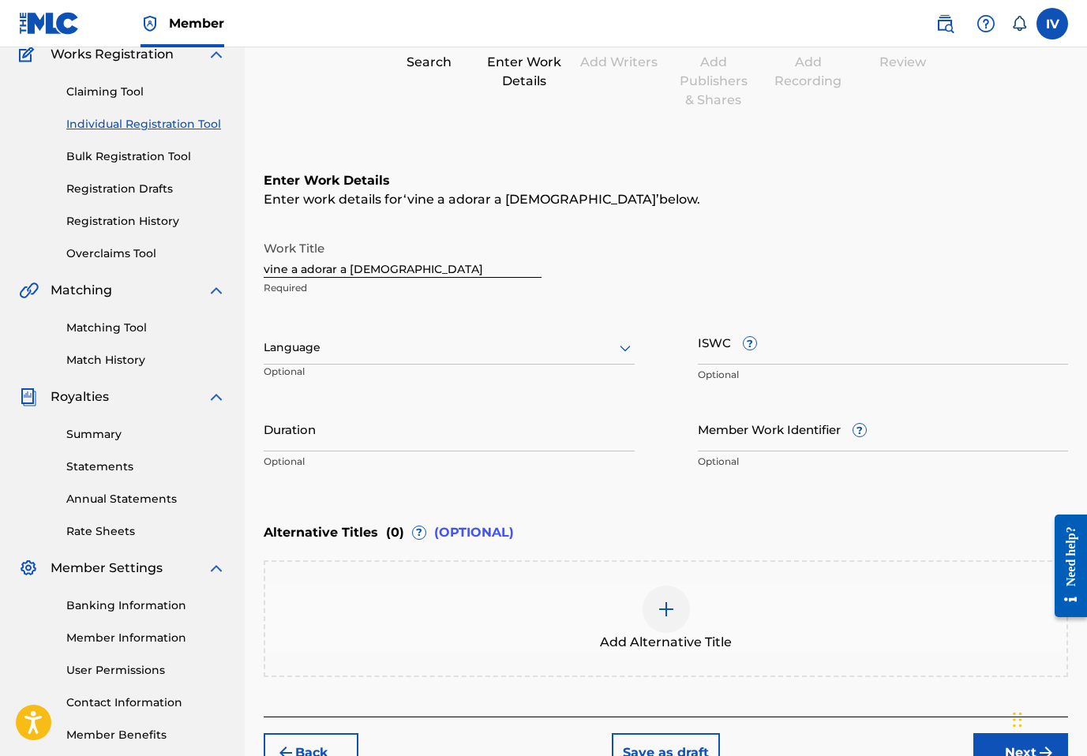
click at [438, 263] on input "vine a adorar a dios" at bounding box center [403, 255] width 278 height 45
type input "VINE A ADORAR A DIOS"
click at [351, 351] on div at bounding box center [449, 348] width 371 height 20
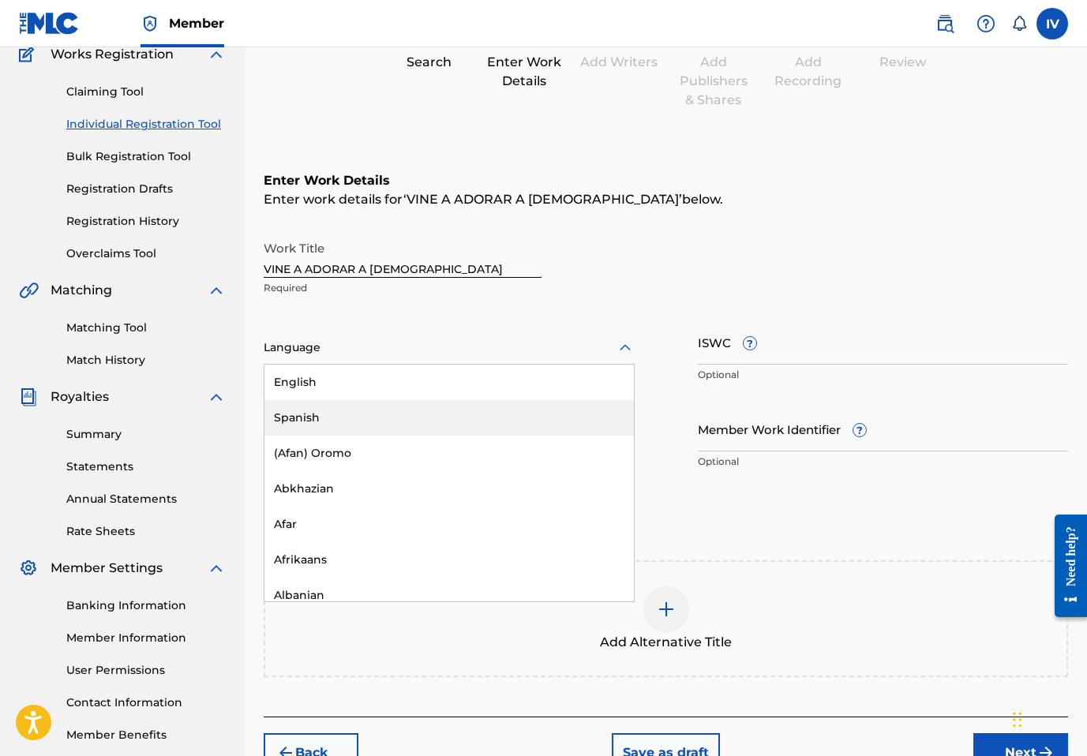
click at [317, 407] on div "Spanish" at bounding box center [450, 418] width 370 height 36
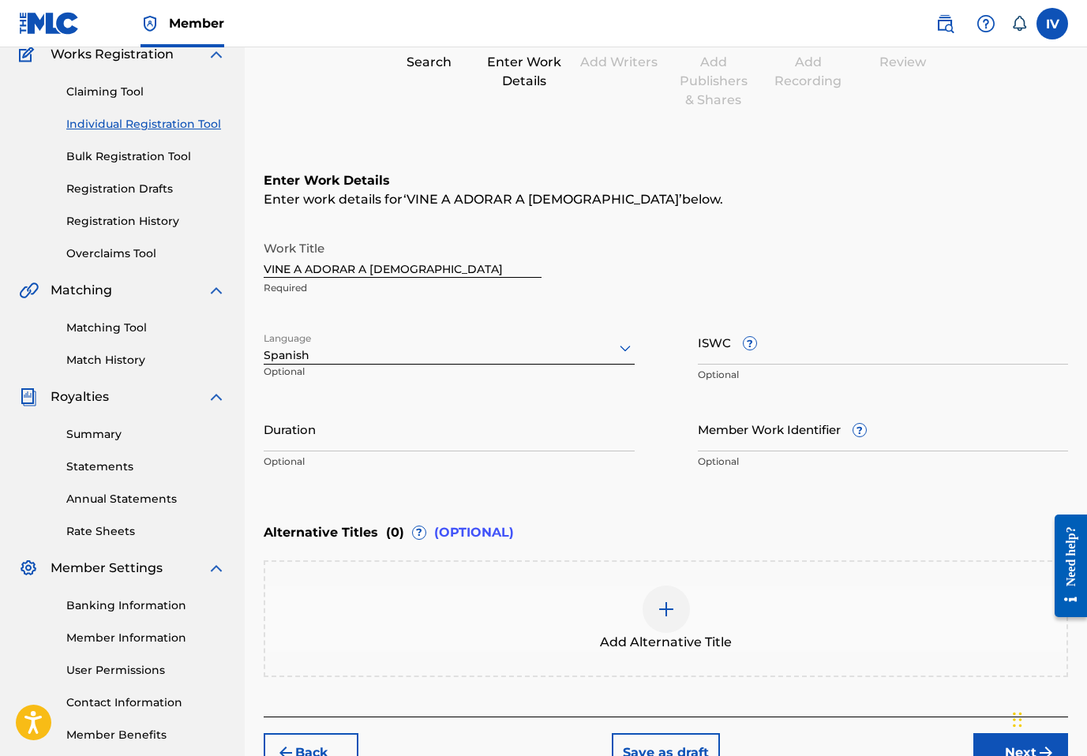
click at [997, 752] on button "Next" at bounding box center [1021, 753] width 95 height 39
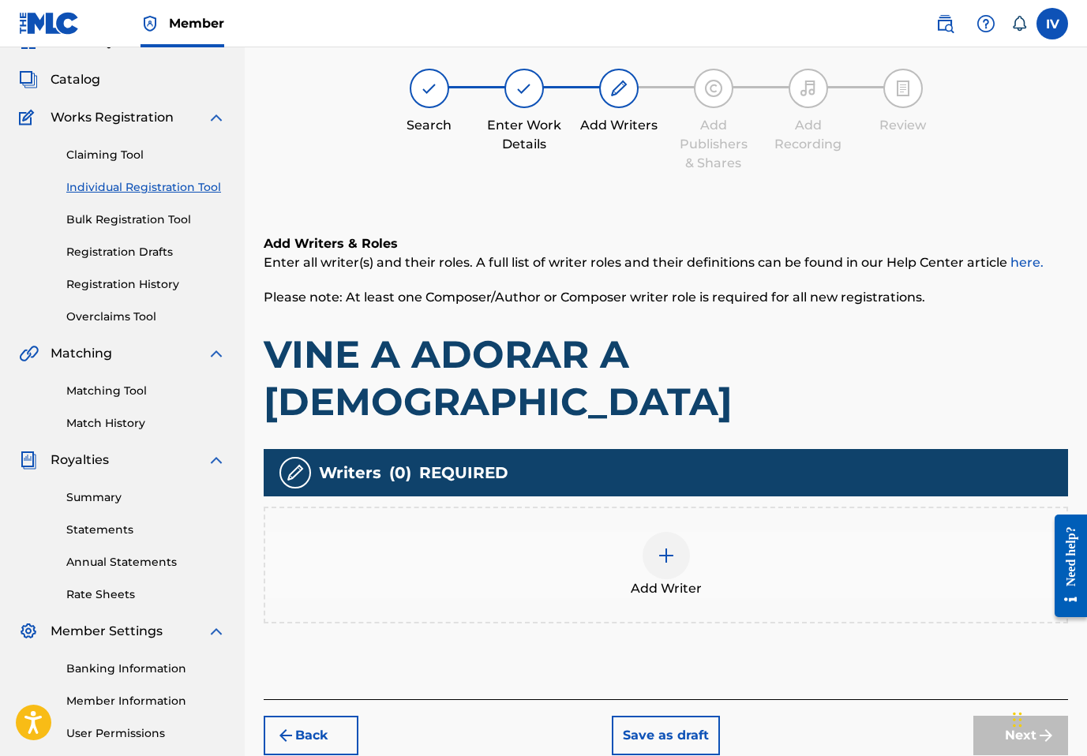
scroll to position [71, 0]
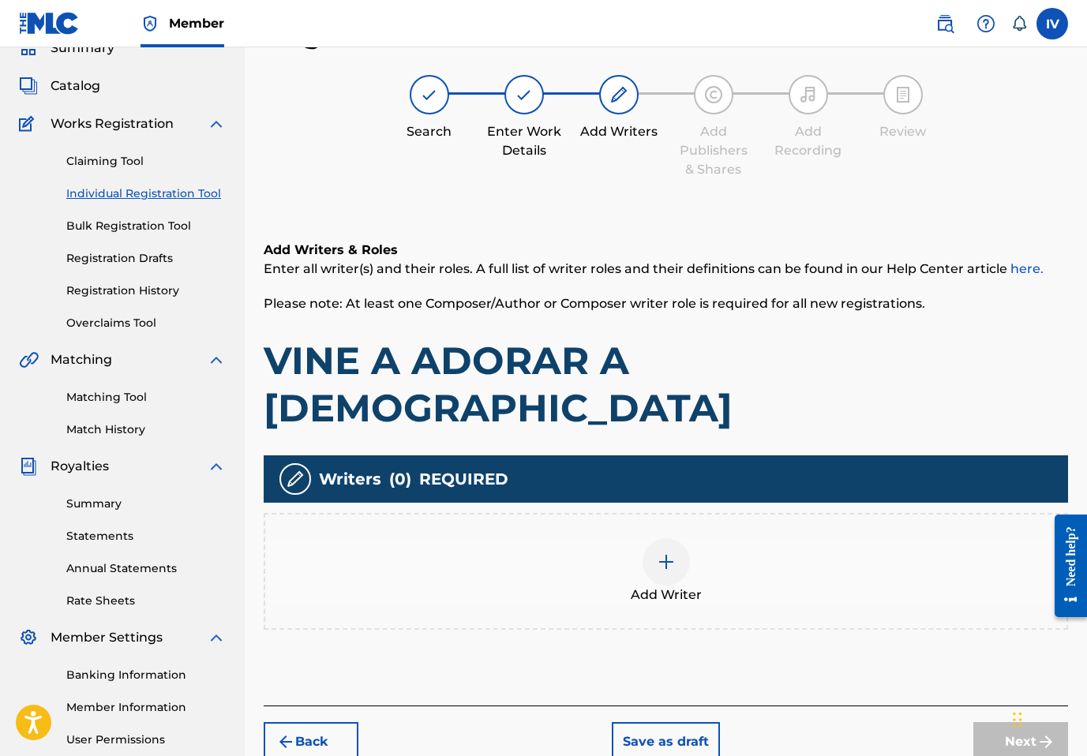
click at [621, 539] on div "Add Writer" at bounding box center [665, 572] width 801 height 66
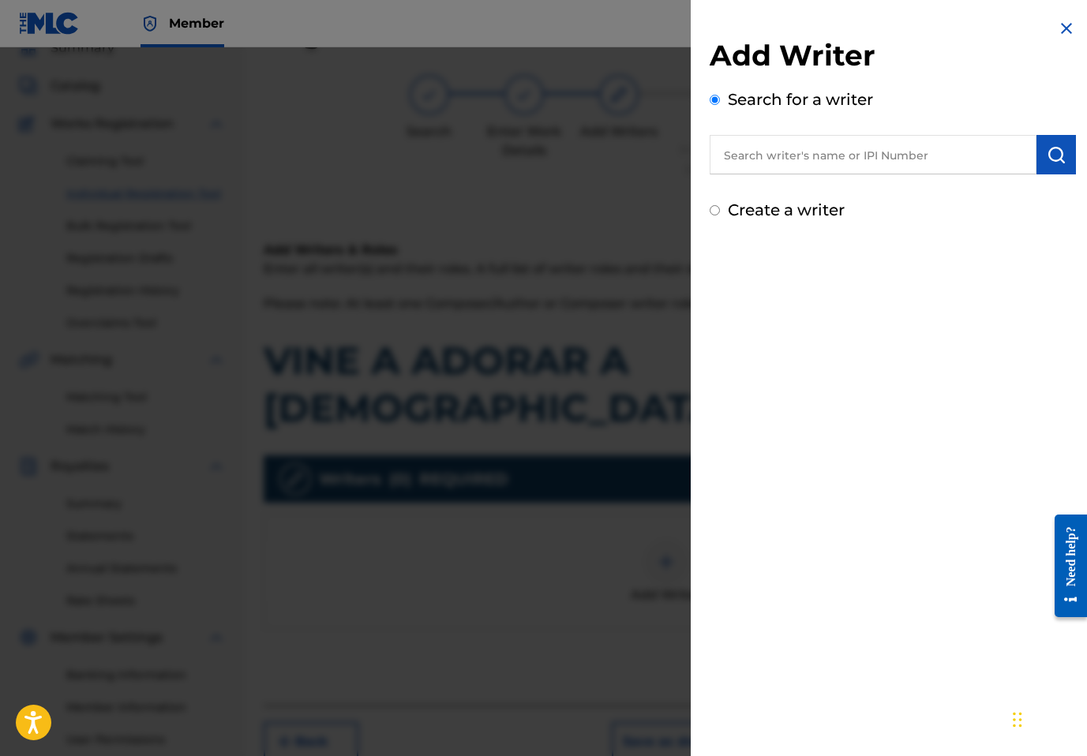
click at [869, 159] on input "text" at bounding box center [873, 154] width 327 height 39
paste input "Wayne Romero"
type input "Wayne Romero"
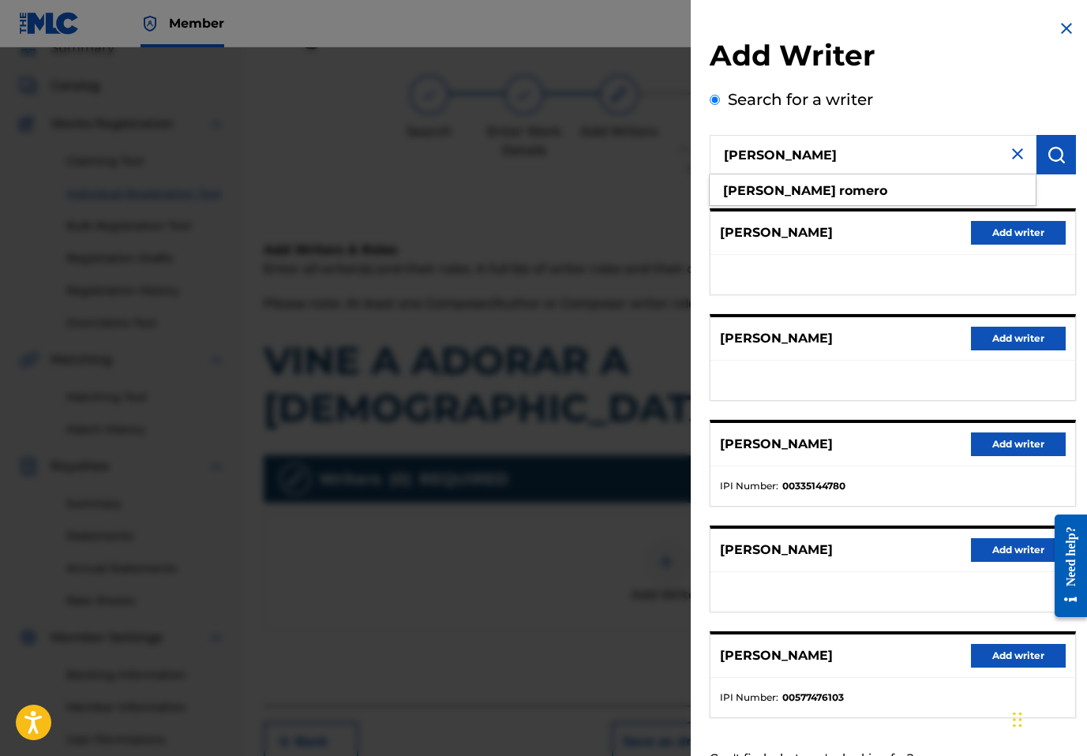
click at [885, 358] on div "WAYNE ROMERO Add writer" at bounding box center [893, 338] width 365 height 43
click at [1060, 58] on h2 "Add Writer" at bounding box center [893, 58] width 366 height 40
click at [1058, 36] on img at bounding box center [1066, 28] width 19 height 19
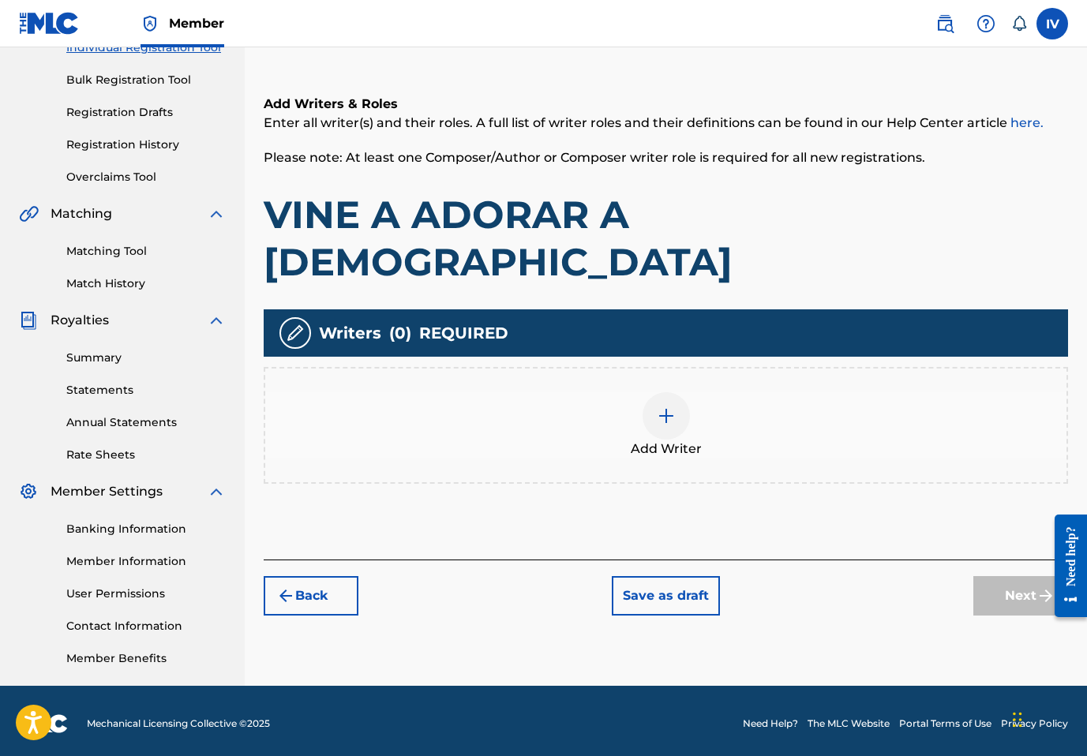
scroll to position [223, 0]
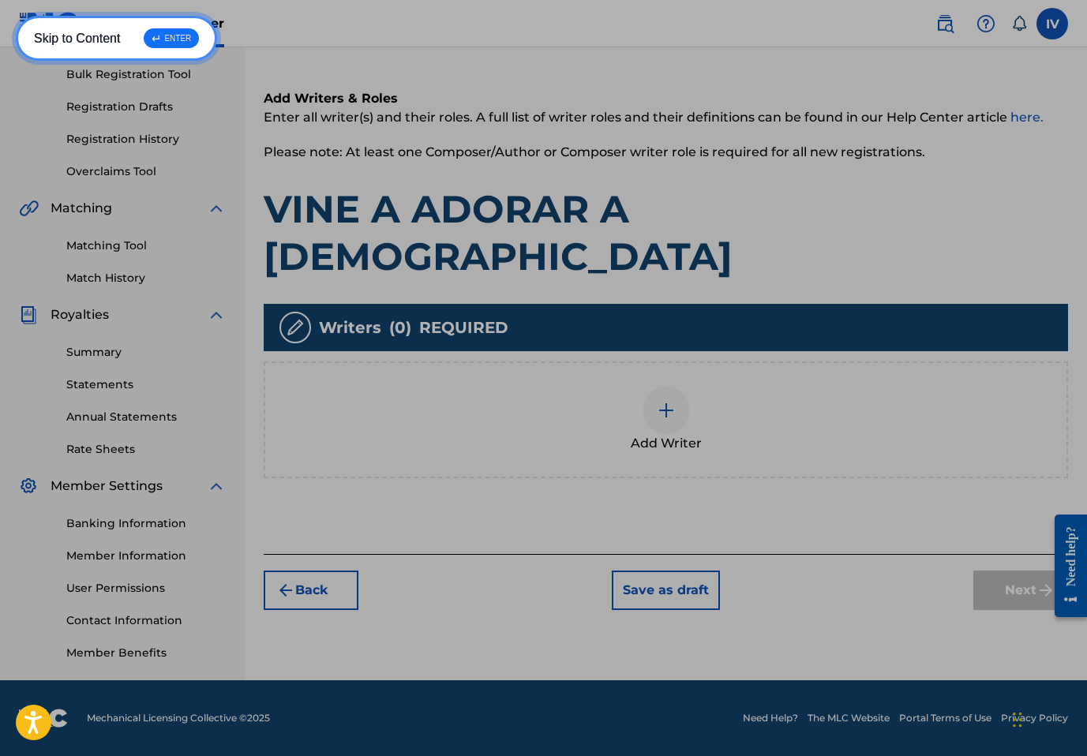
drag, startPoint x: 649, startPoint y: 532, endPoint x: 490, endPoint y: 514, distance: 159.7
click at [490, 554] on div "Back Save as draft Next" at bounding box center [666, 582] width 805 height 56
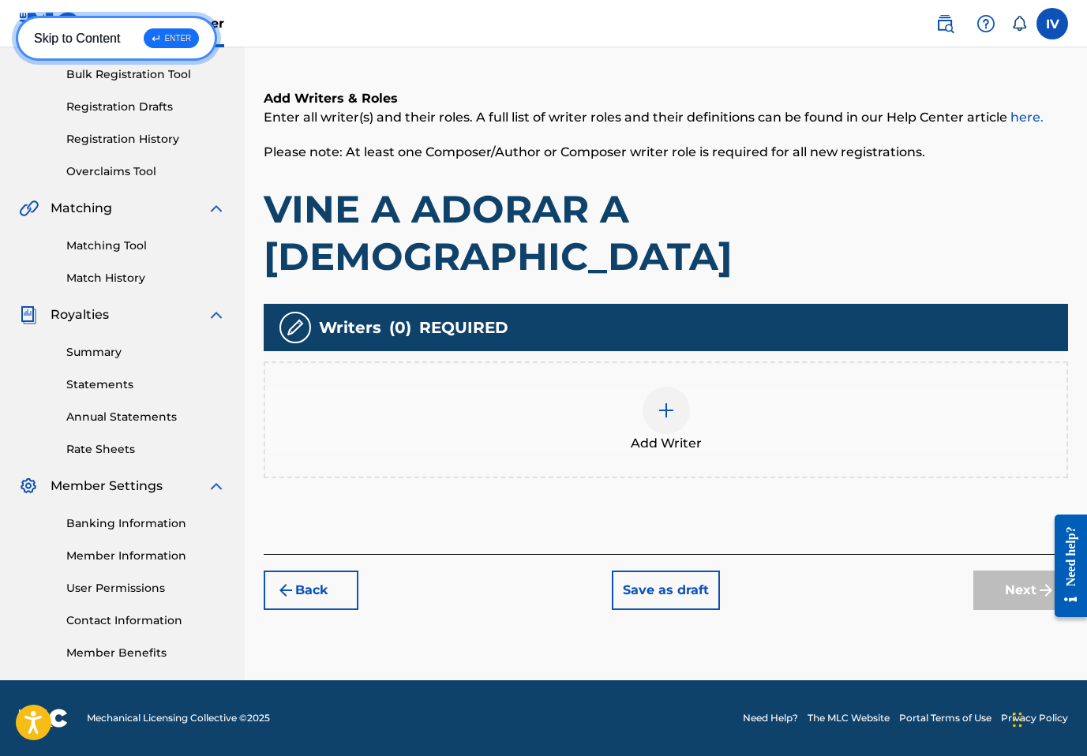
click at [348, 571] on button "Back" at bounding box center [311, 590] width 95 height 39
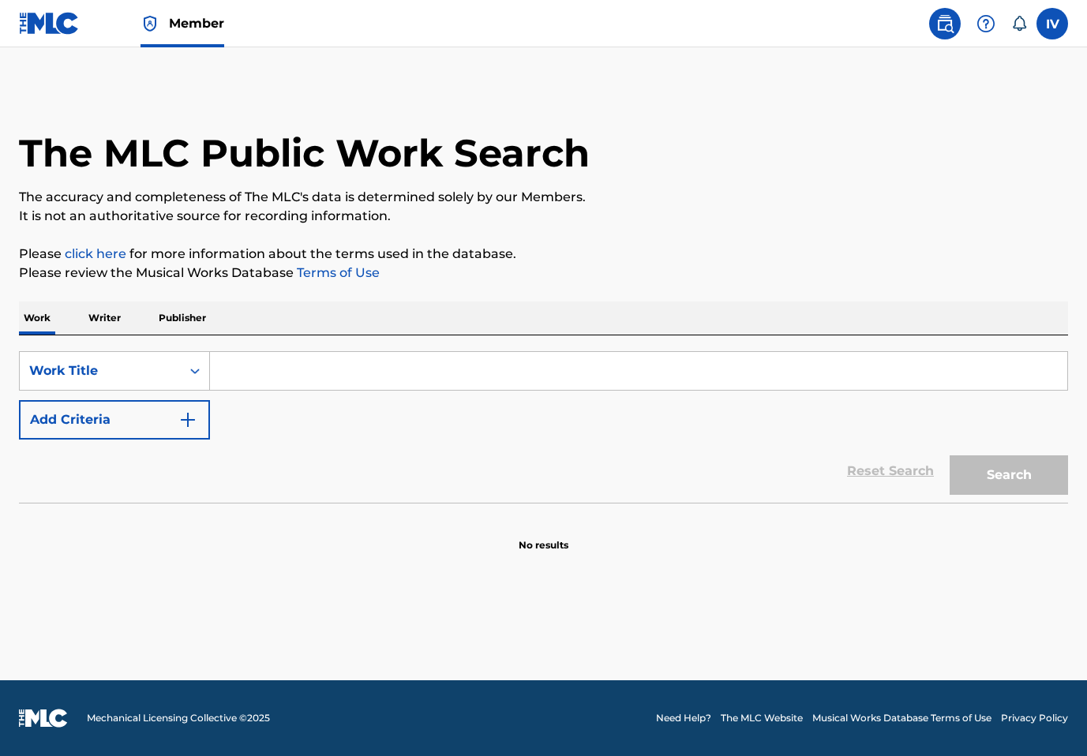
click at [388, 355] on input "Search Form" at bounding box center [639, 371] width 858 height 38
paste input "Vine Adorar A Dios"
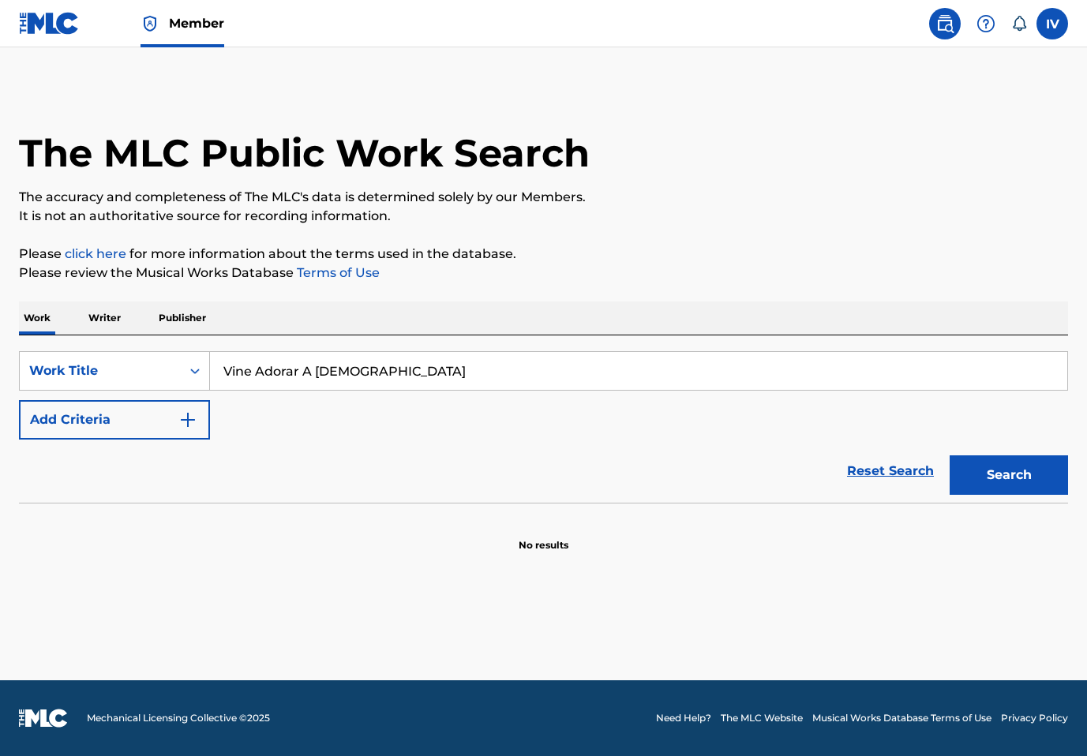
type input "Vine Adorar A Dios"
click at [950, 456] on button "Search" at bounding box center [1009, 475] width 118 height 39
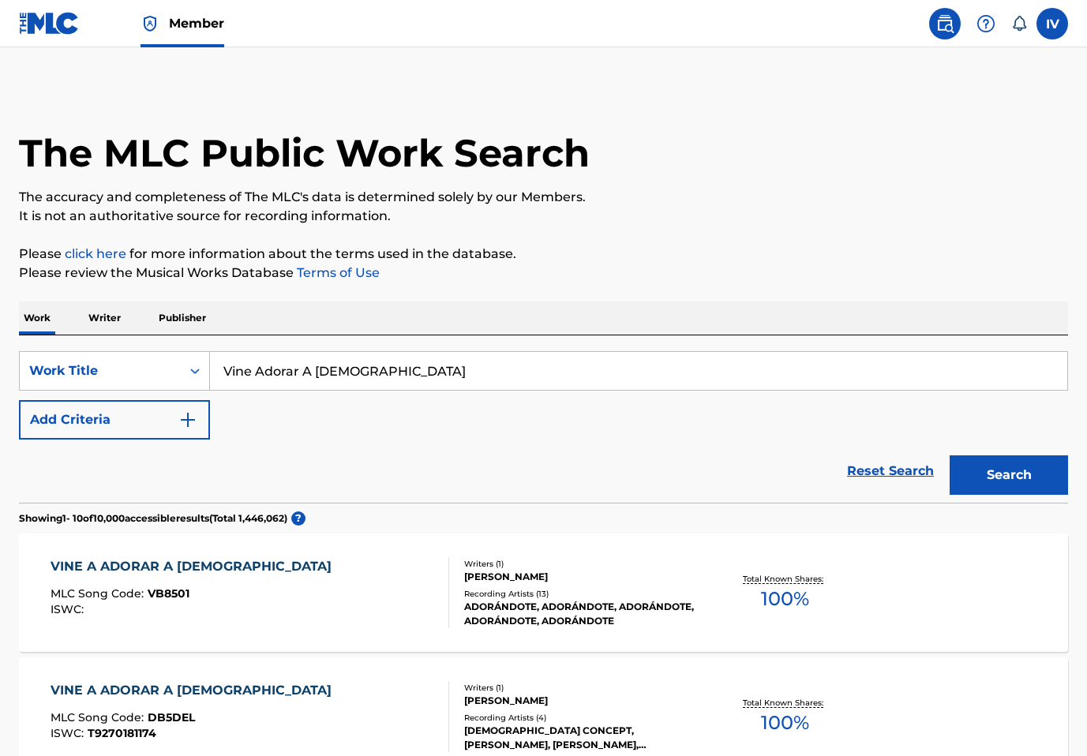
click at [154, 576] on div "VINE A ADORAR A DIOS" at bounding box center [195, 566] width 289 height 19
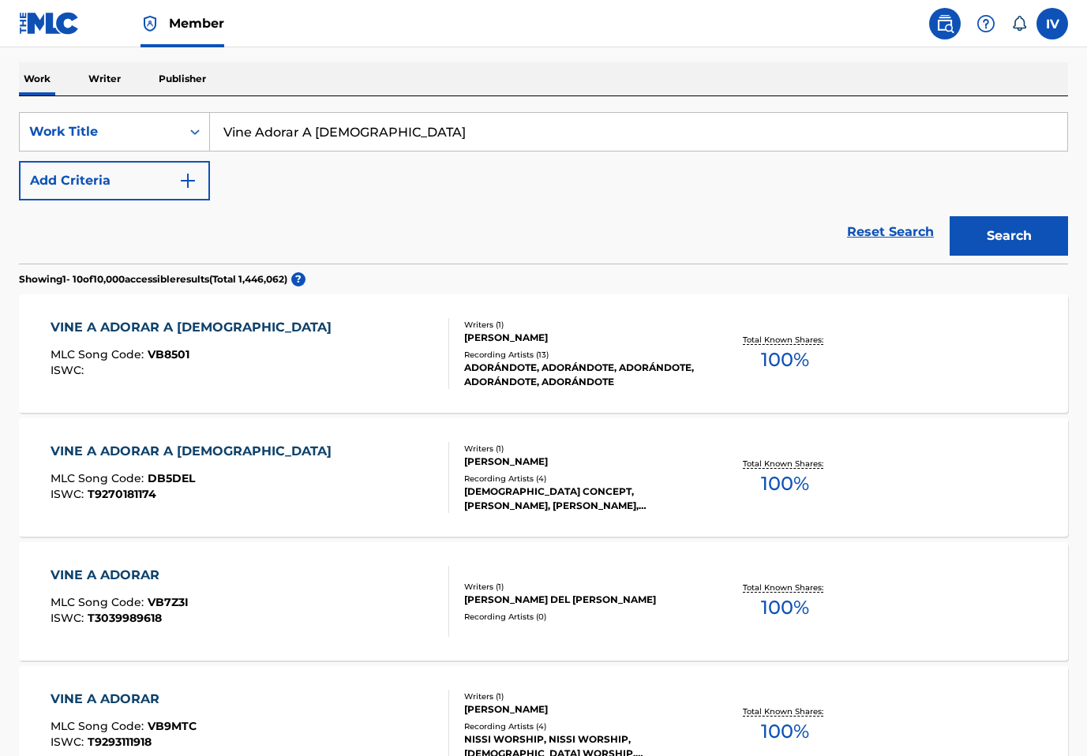
scroll to position [334, 0]
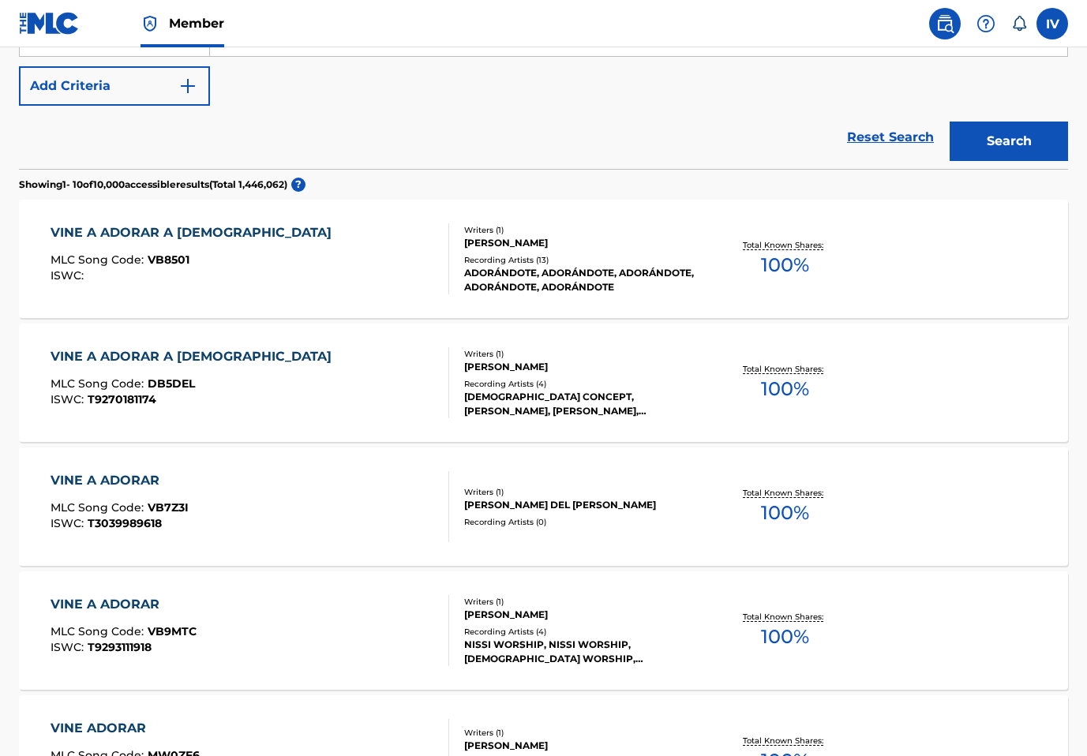
click at [183, 351] on div "VINE A ADORAR A DIOS" at bounding box center [195, 356] width 289 height 19
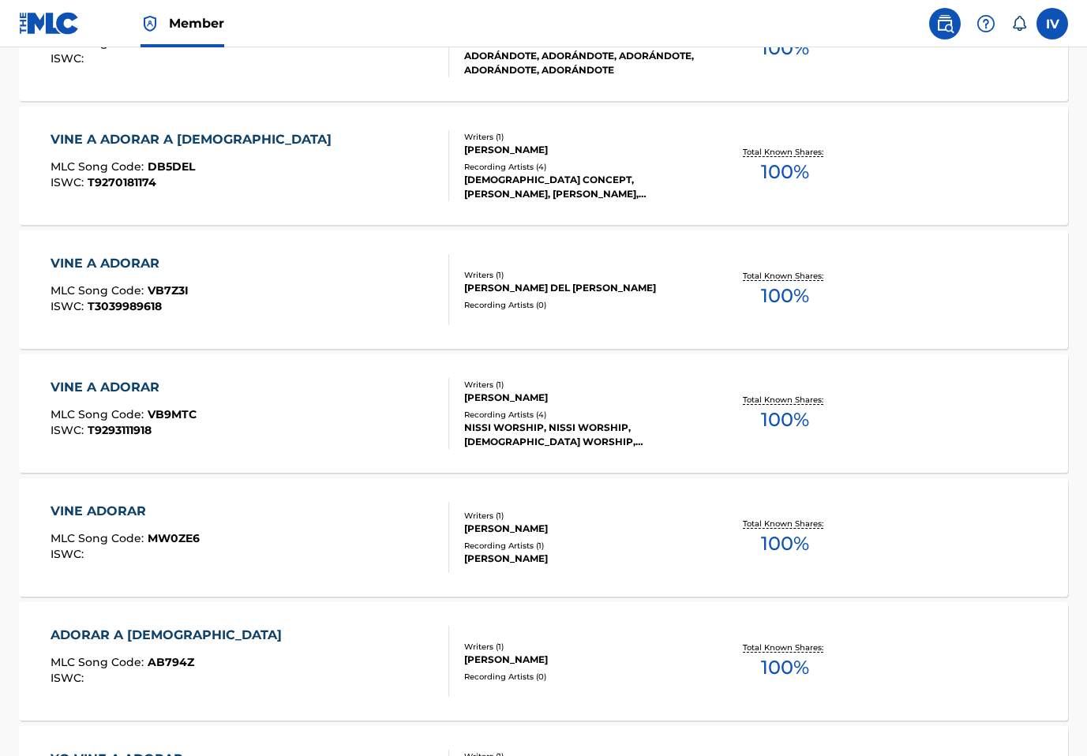
scroll to position [567, 0]
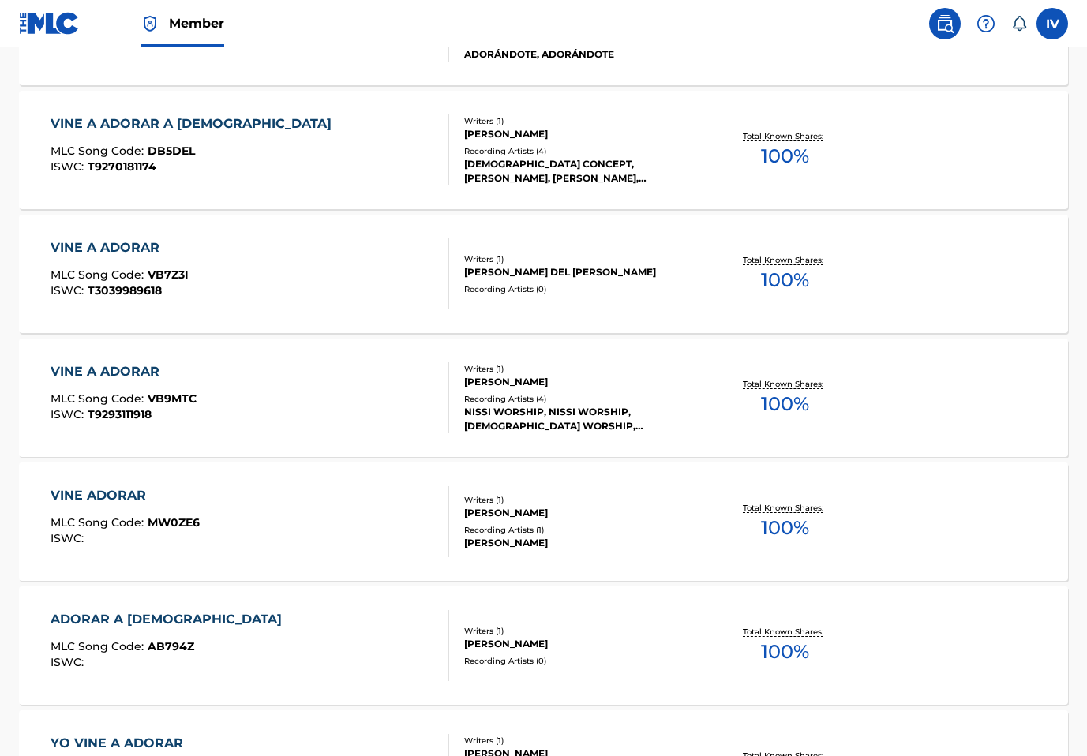
click at [167, 377] on div "VINE A ADORAR" at bounding box center [124, 371] width 146 height 19
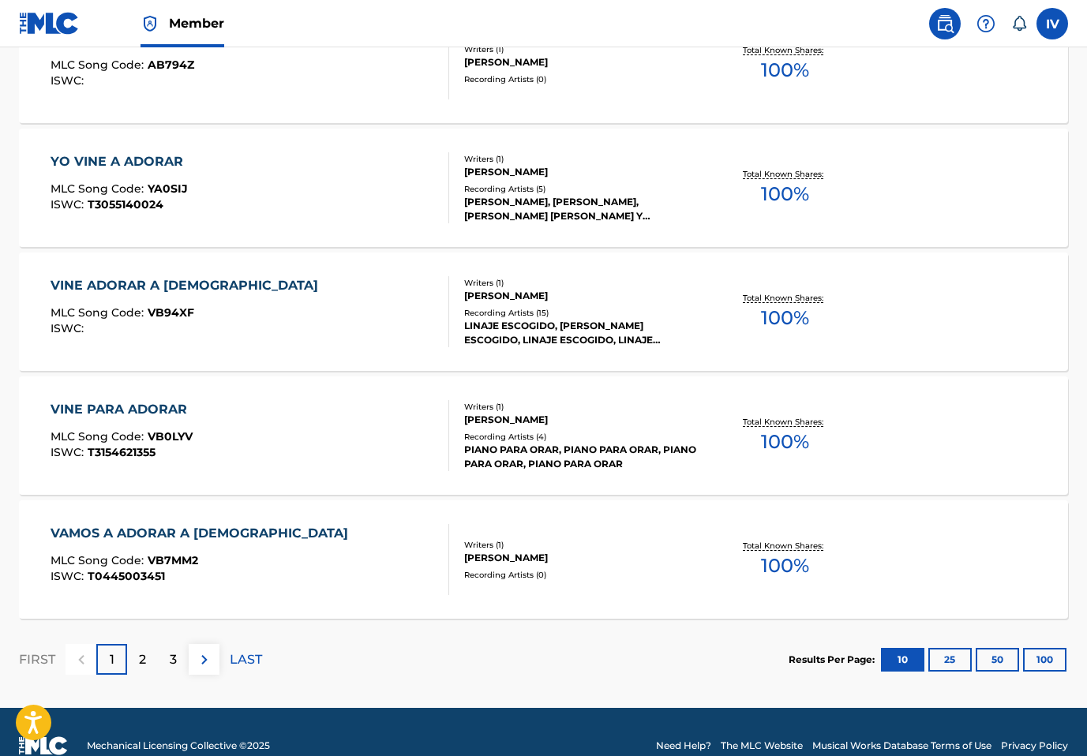
scroll to position [1177, 0]
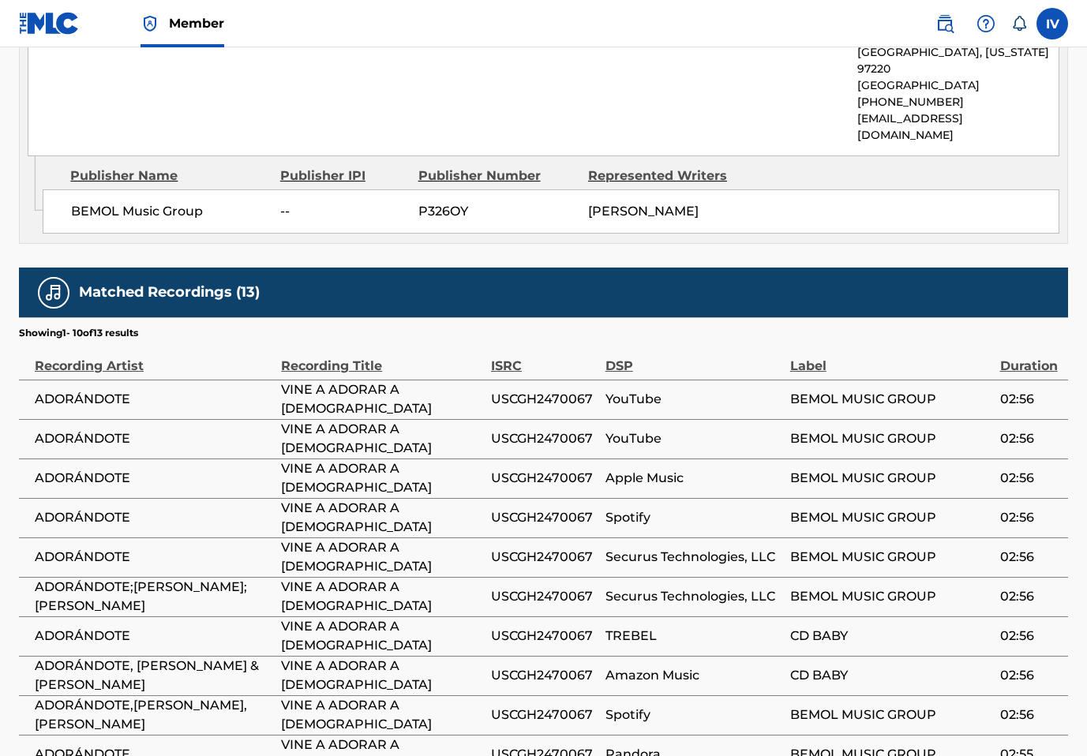
scroll to position [895, 0]
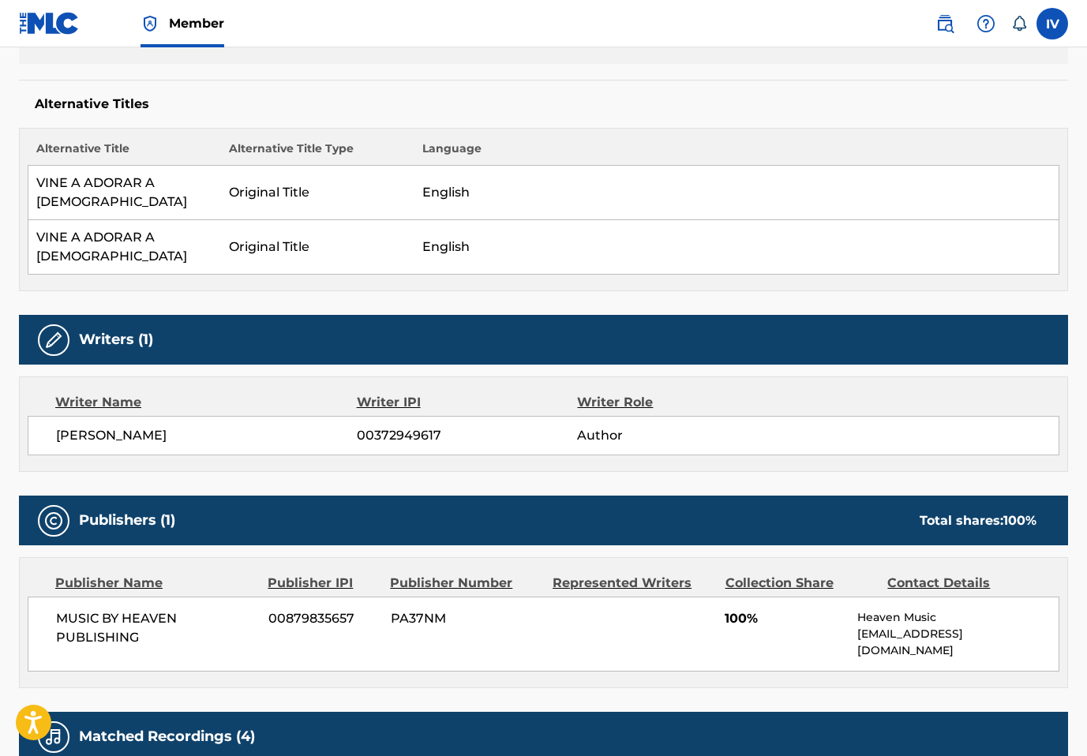
scroll to position [726, 0]
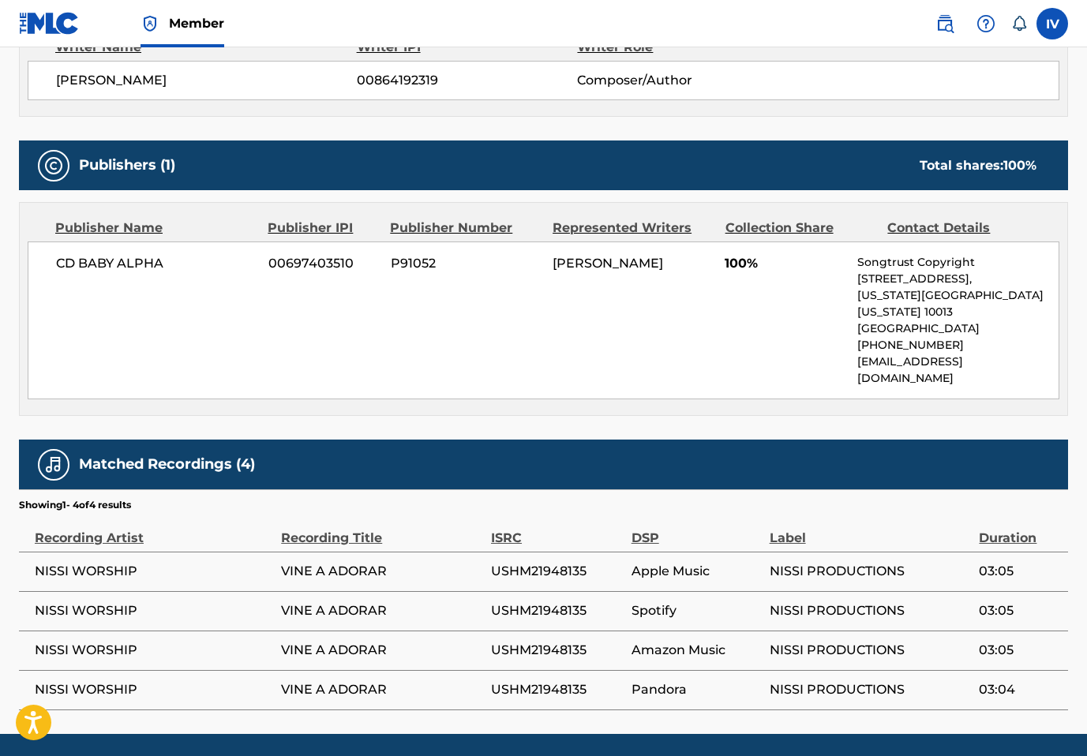
scroll to position [615, 0]
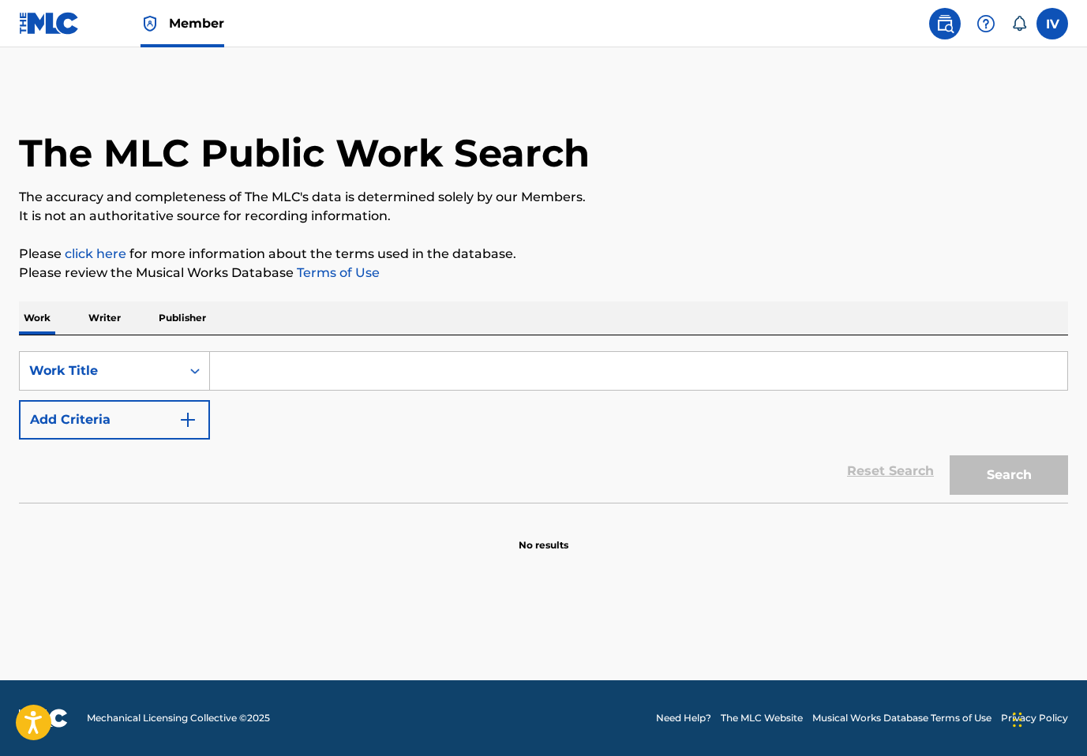
click at [110, 325] on p "Writer" at bounding box center [105, 318] width 42 height 33
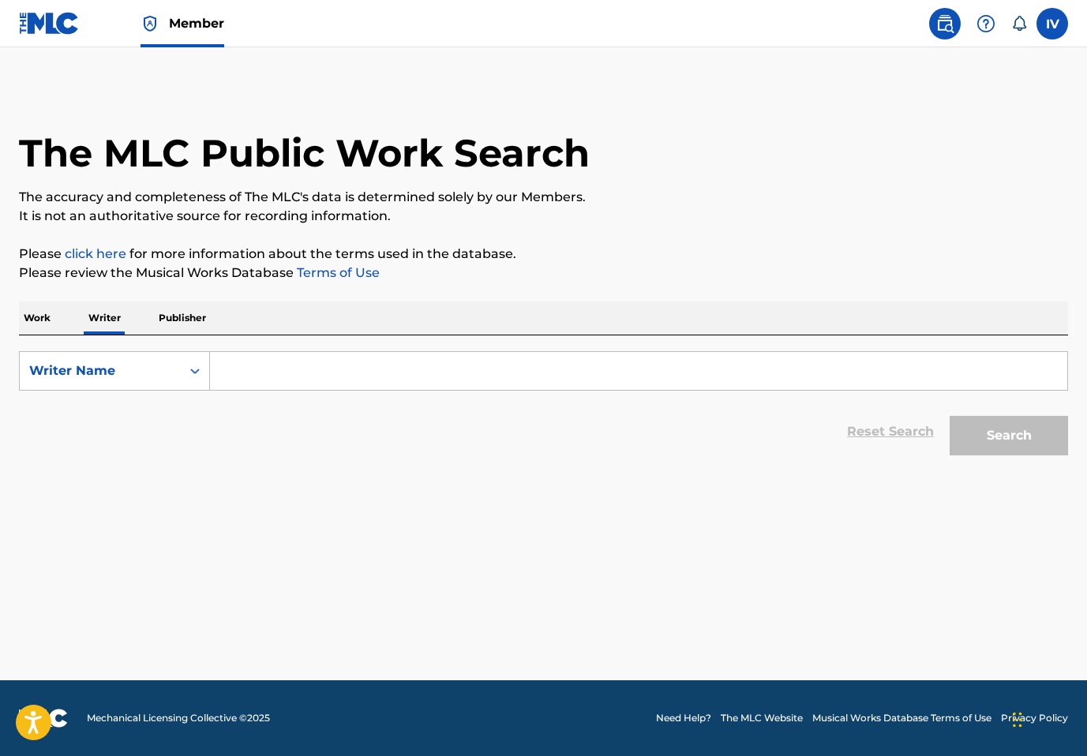
click at [276, 372] on input "Search Form" at bounding box center [639, 371] width 858 height 38
paste input "Wayne Romero"
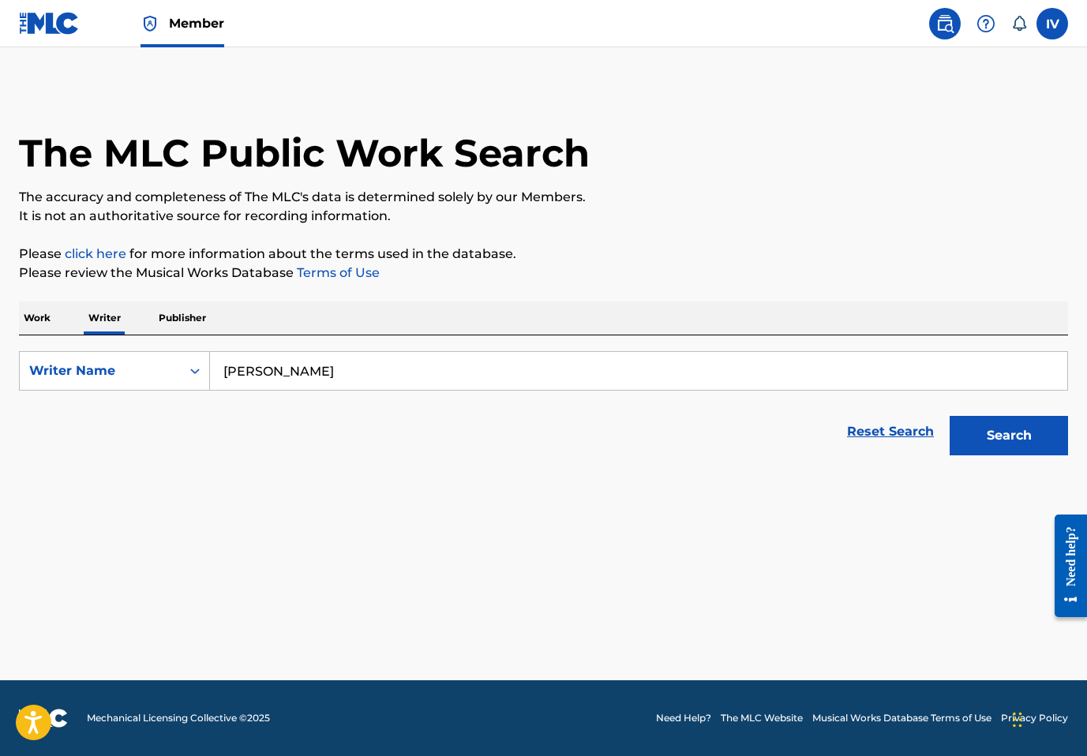
type input "Wayne Romero"
click at [950, 416] on button "Search" at bounding box center [1009, 435] width 118 height 39
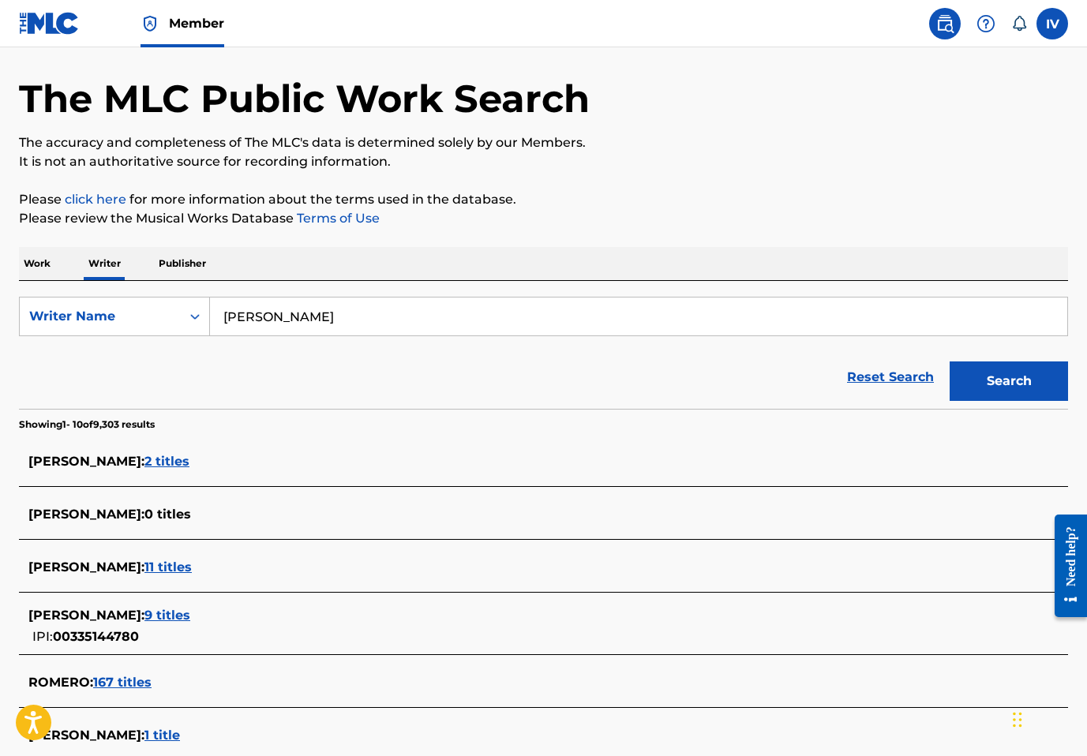
scroll to position [174, 0]
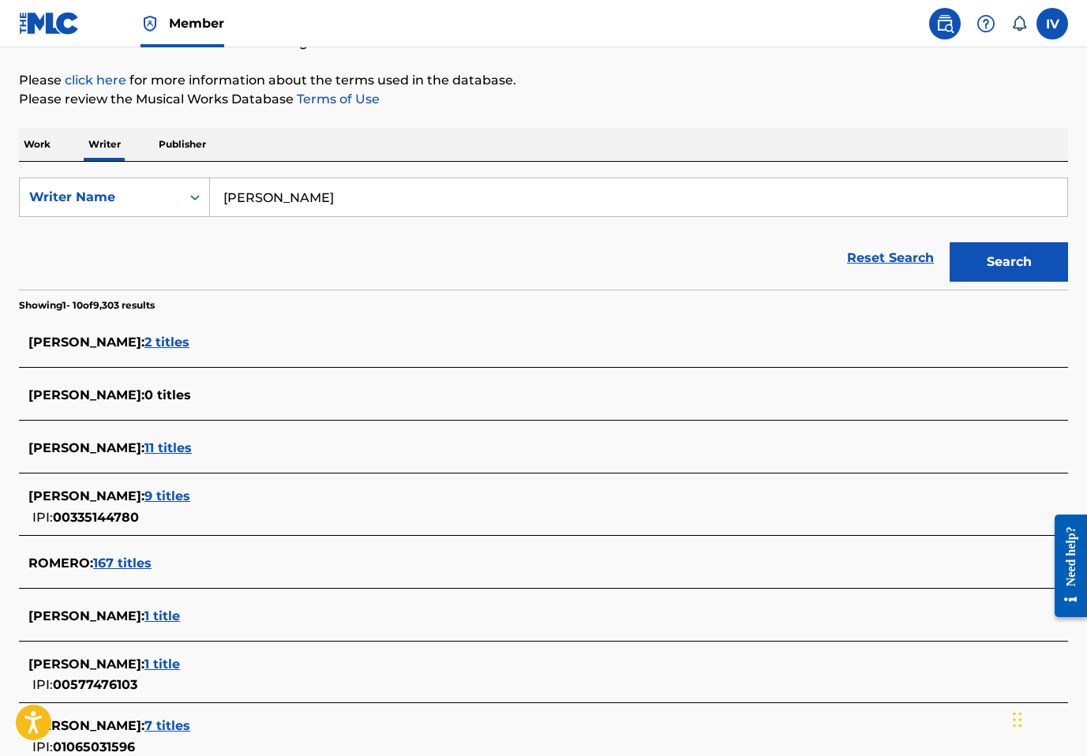
click at [178, 493] on span "9 titles" at bounding box center [168, 496] width 46 height 15
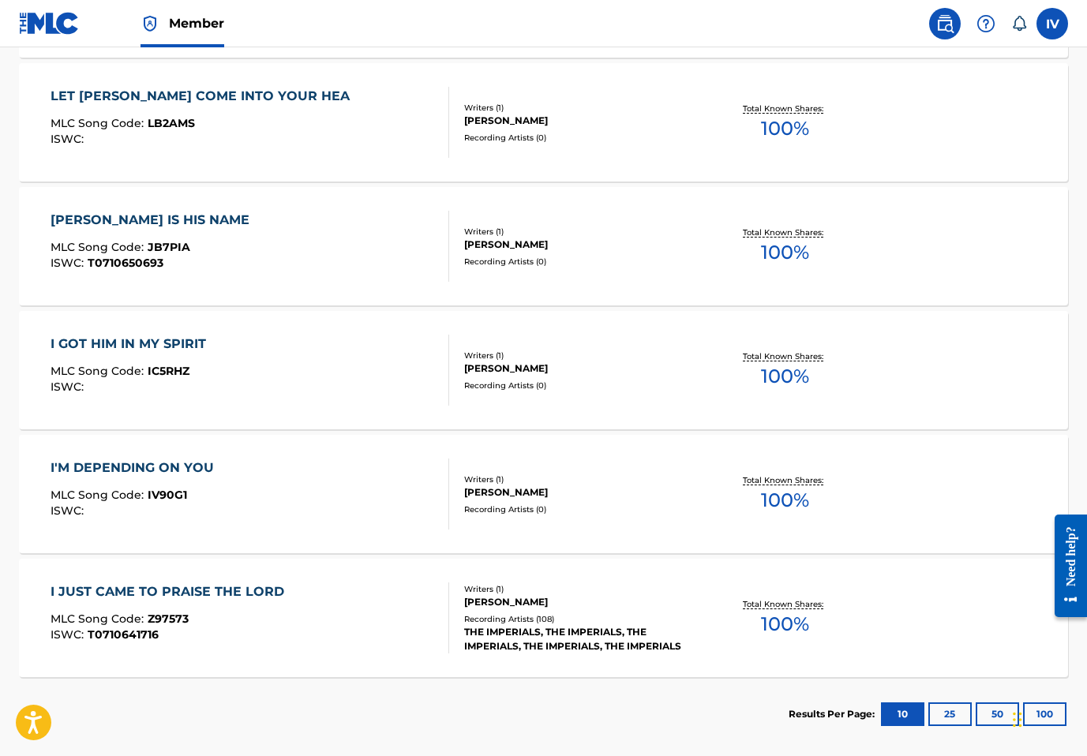
scroll to position [1045, 0]
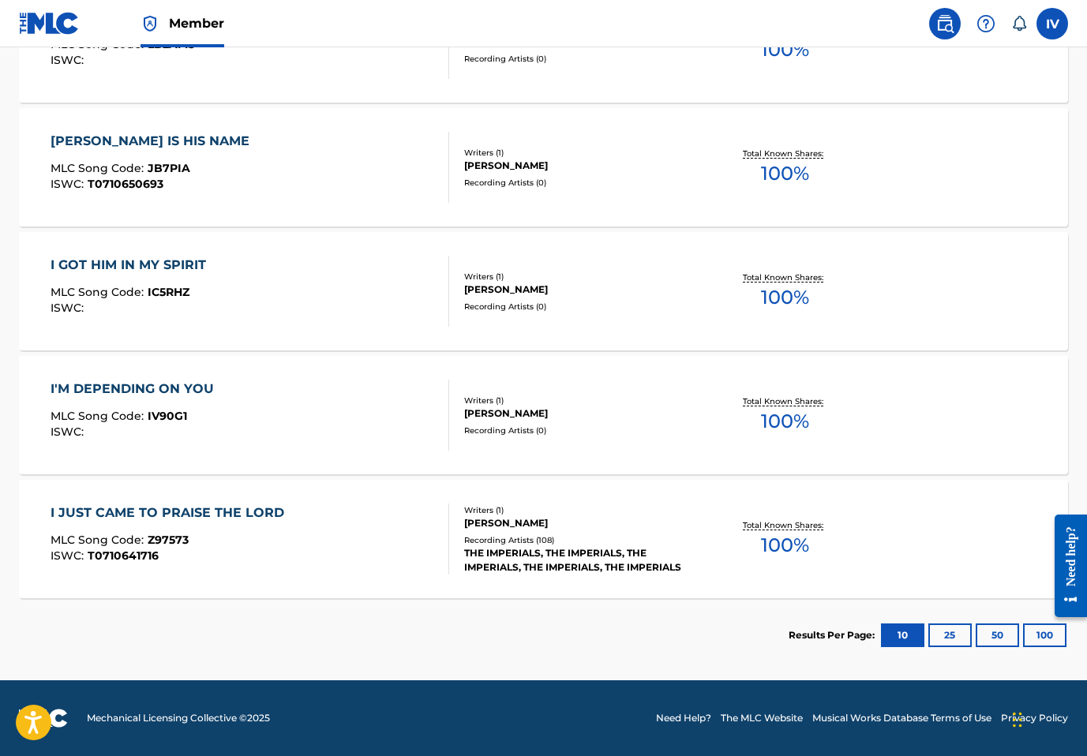
click at [195, 499] on div "I JUST CAME TO PRAISE THE LORD MLC Song Code : Z97573 ISWC : T0710641716 Writer…" at bounding box center [543, 539] width 1049 height 118
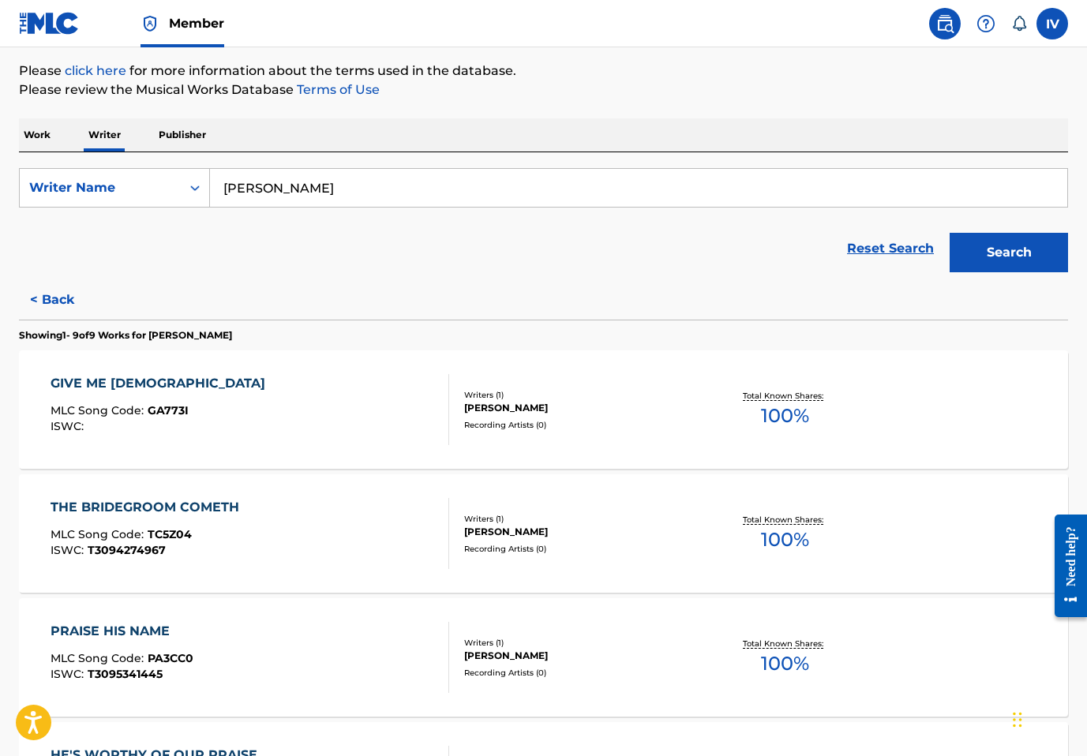
scroll to position [0, 0]
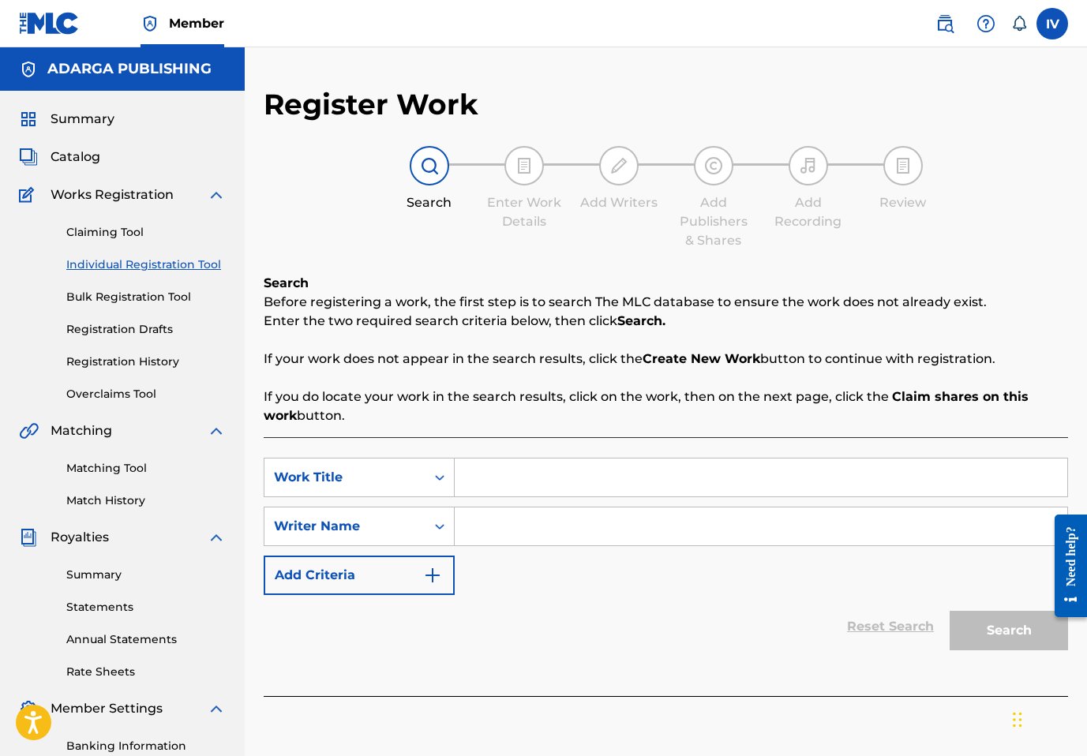
click at [531, 472] on input "Search Form" at bounding box center [761, 478] width 613 height 38
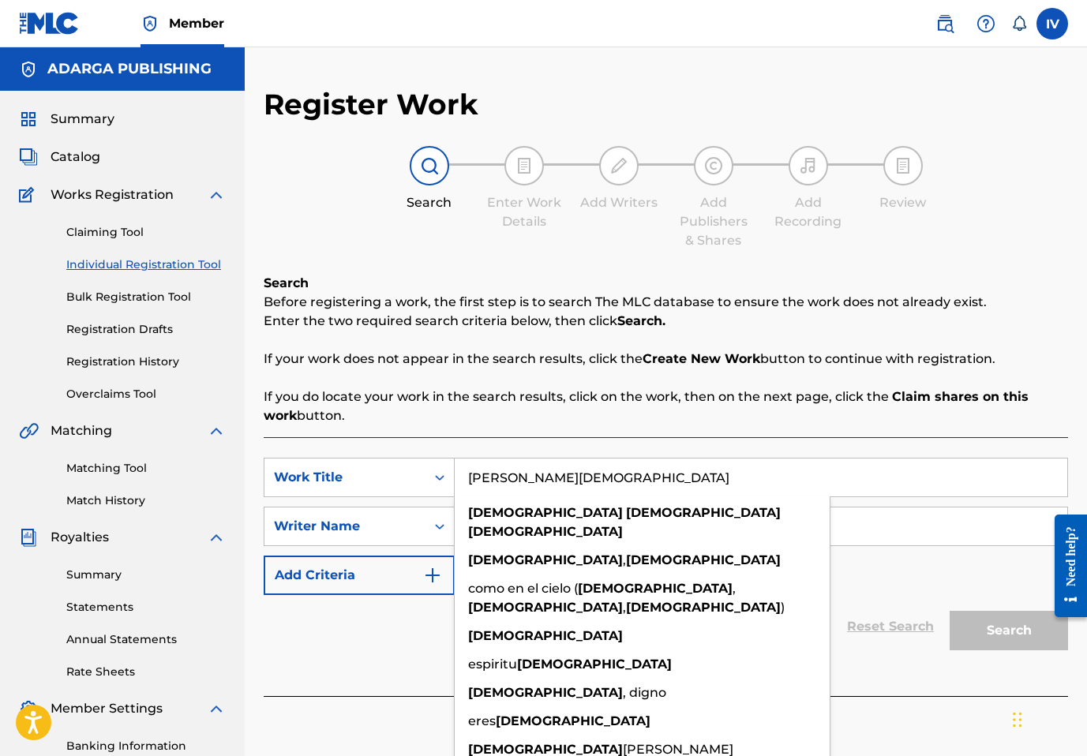
type input "SANTO SANTO SANTO"
click at [473, 393] on p "If you do locate your work in the search results, click on the work, then on th…" at bounding box center [666, 407] width 805 height 38
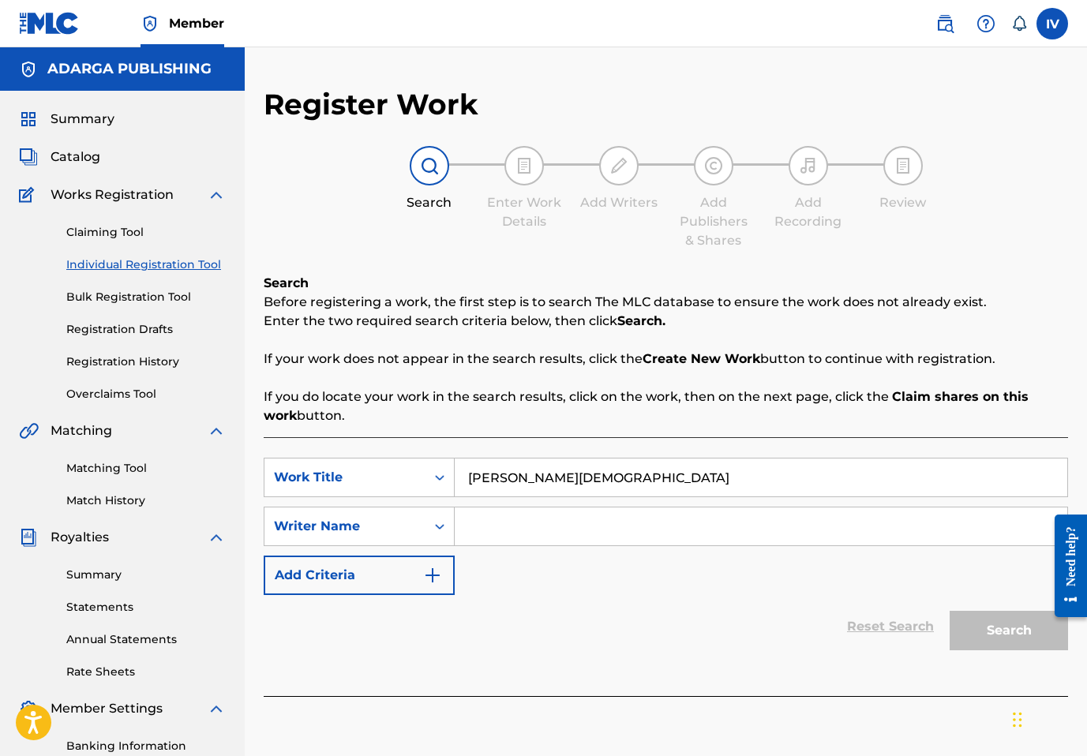
click at [530, 542] on input "Search Form" at bounding box center [761, 527] width 613 height 38
type input "PUBLIC"
click at [950, 611] on button "Search" at bounding box center [1009, 630] width 118 height 39
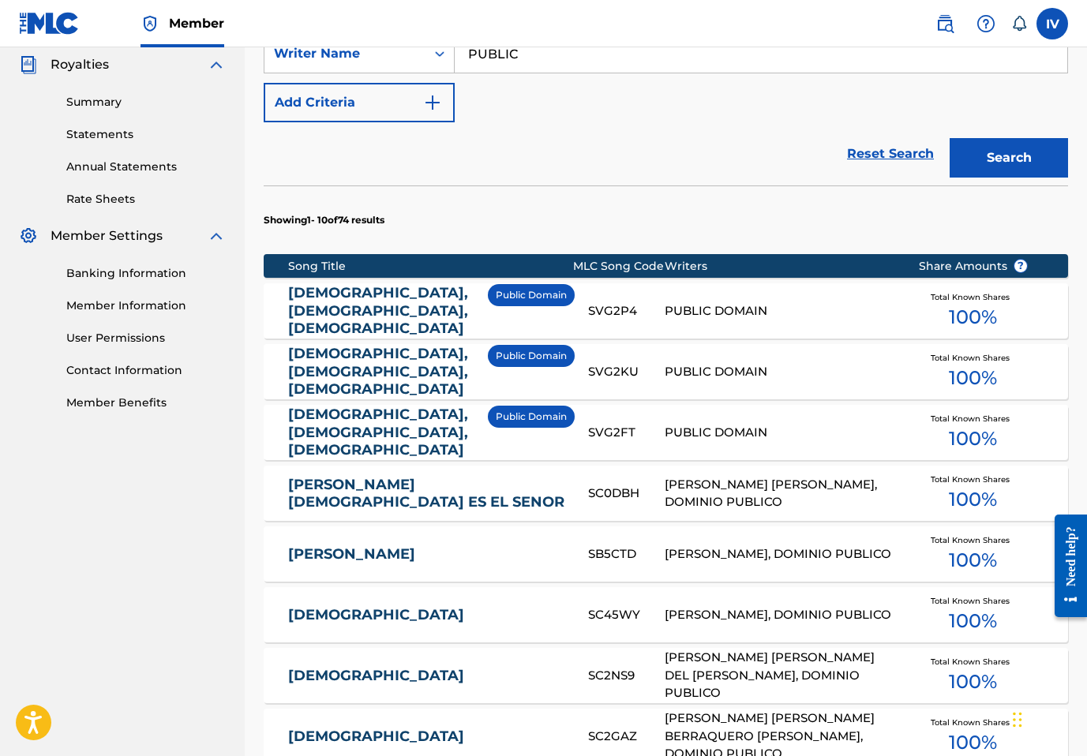
scroll to position [481, 0]
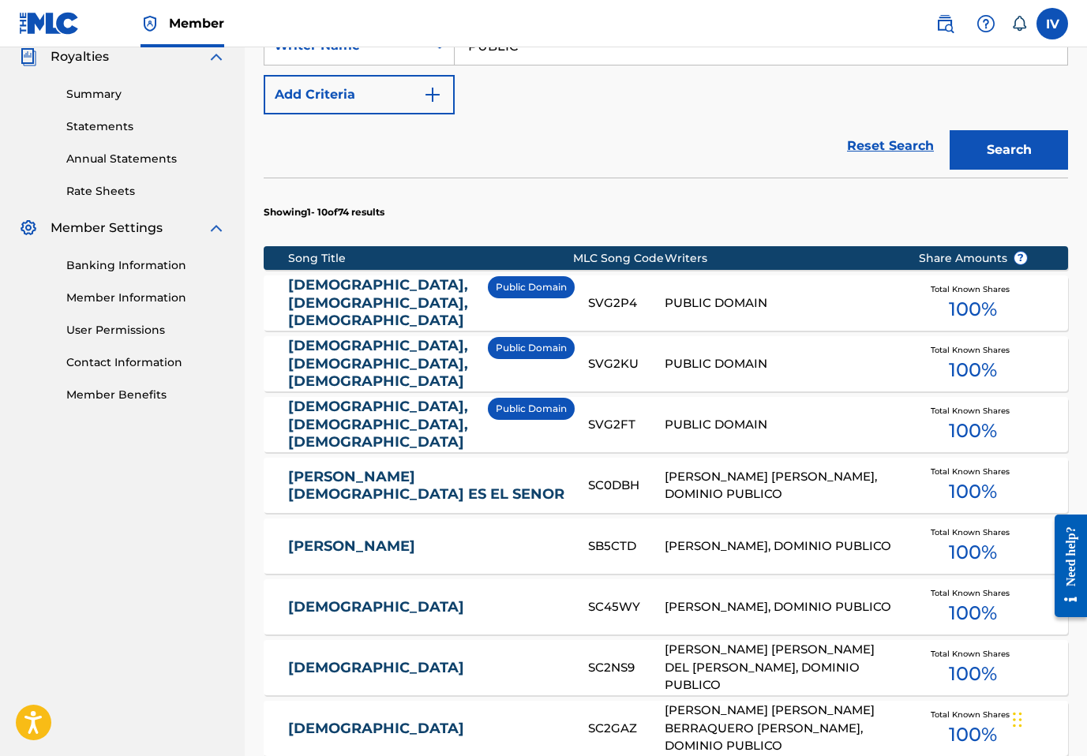
click at [397, 294] on link "SANTO, SANTO, SANTO" at bounding box center [384, 303] width 193 height 54
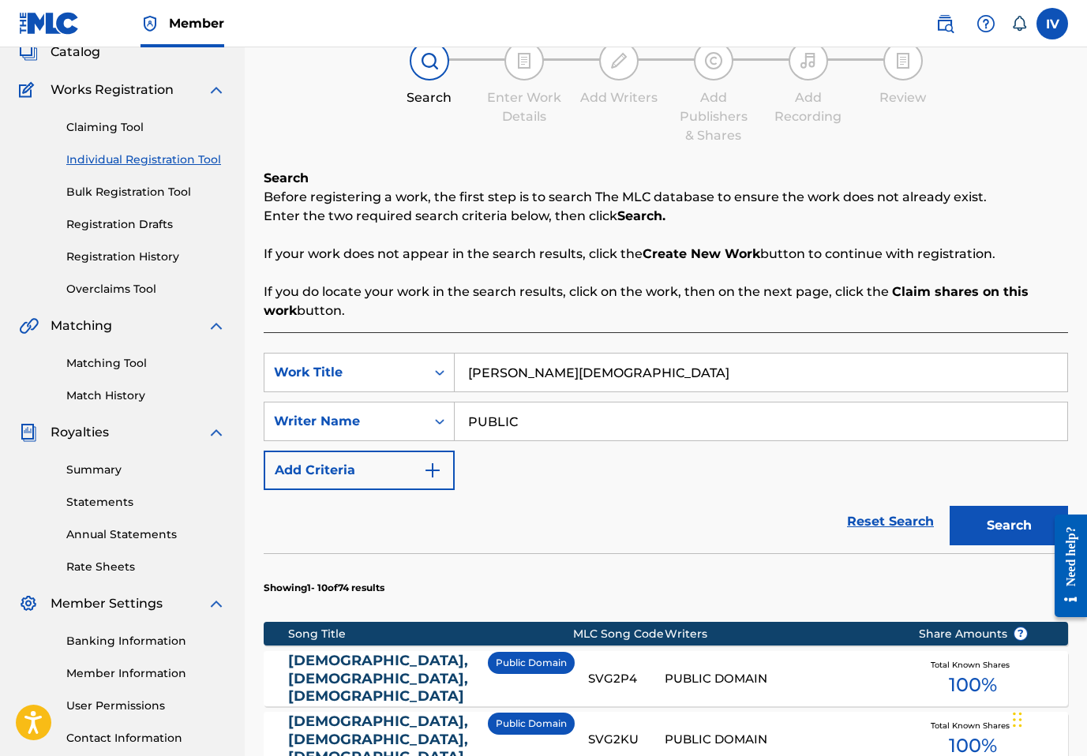
scroll to position [84, 0]
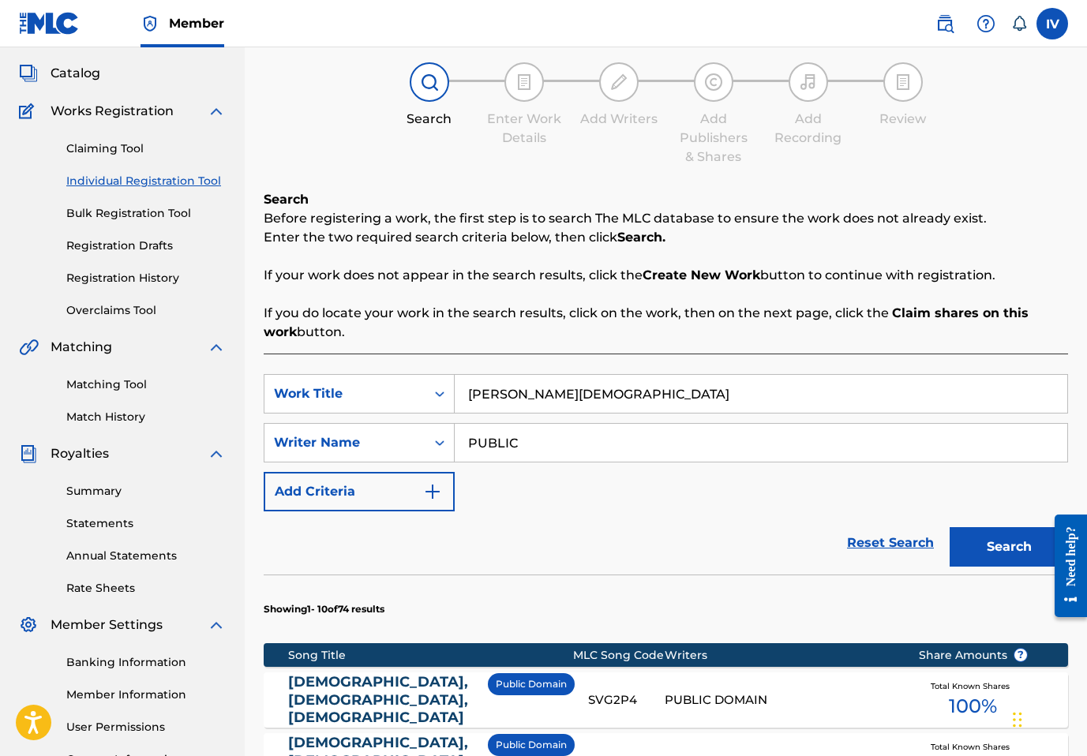
click at [1028, 535] on button "Search" at bounding box center [1009, 546] width 118 height 39
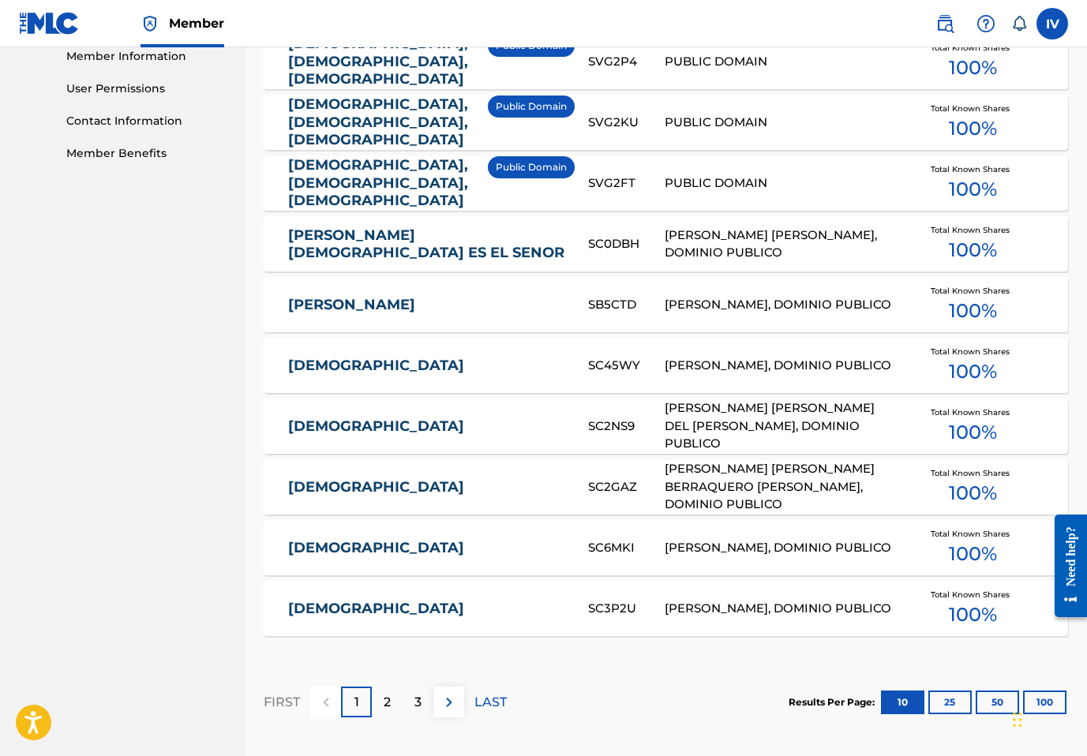
scroll to position [396, 0]
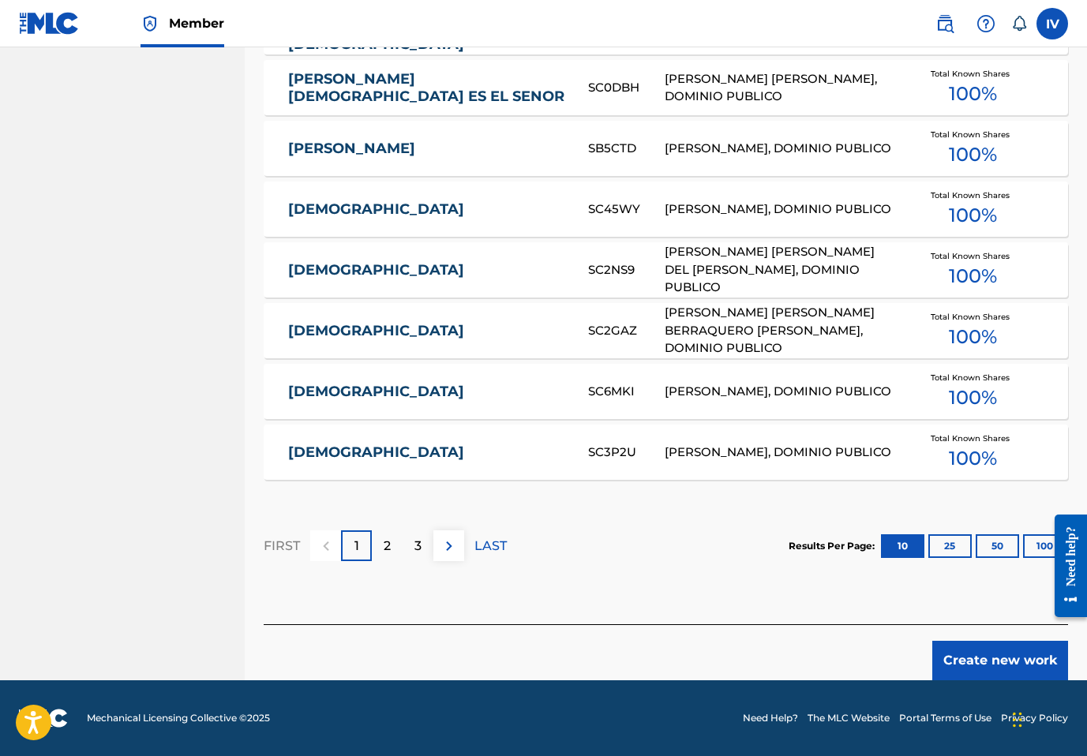
click at [974, 668] on button "Create new work" at bounding box center [1001, 660] width 136 height 39
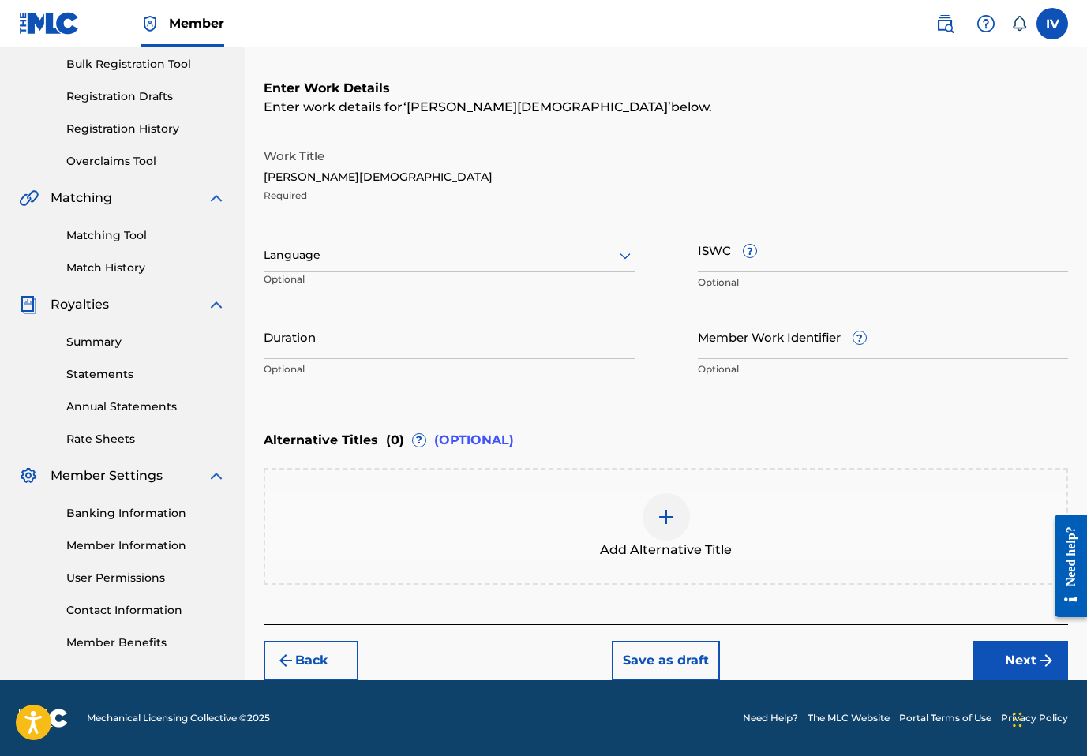
scroll to position [232, 0]
click at [317, 242] on div "Language" at bounding box center [449, 256] width 371 height 33
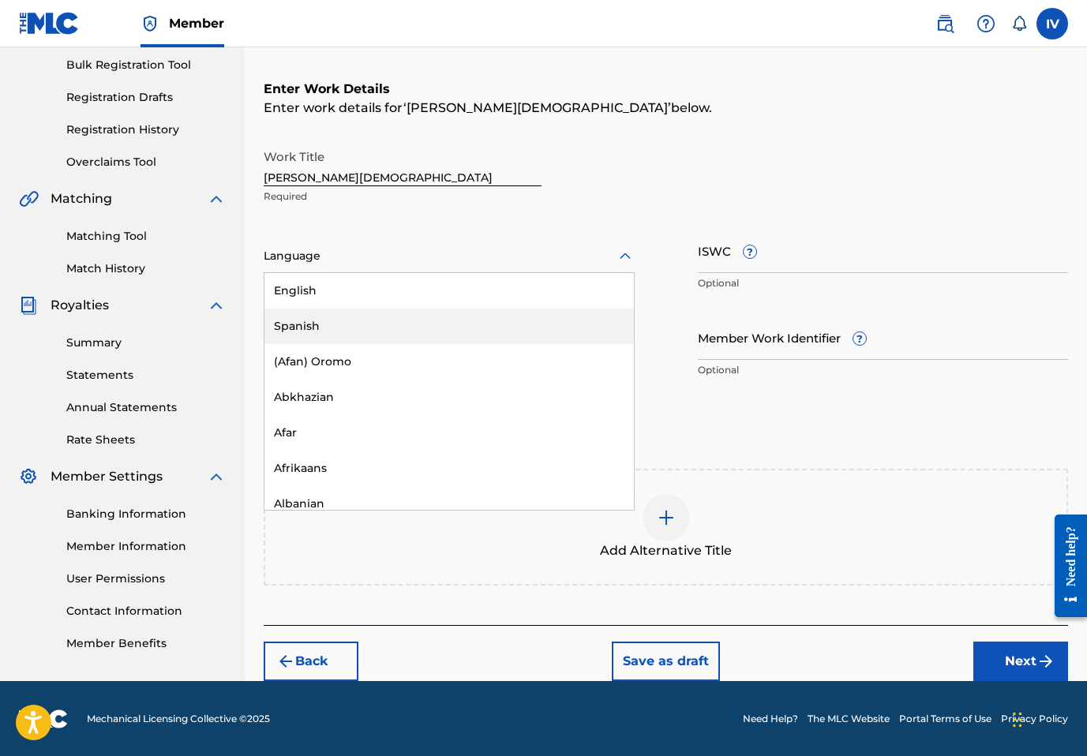
click at [320, 317] on div "Spanish" at bounding box center [450, 327] width 370 height 36
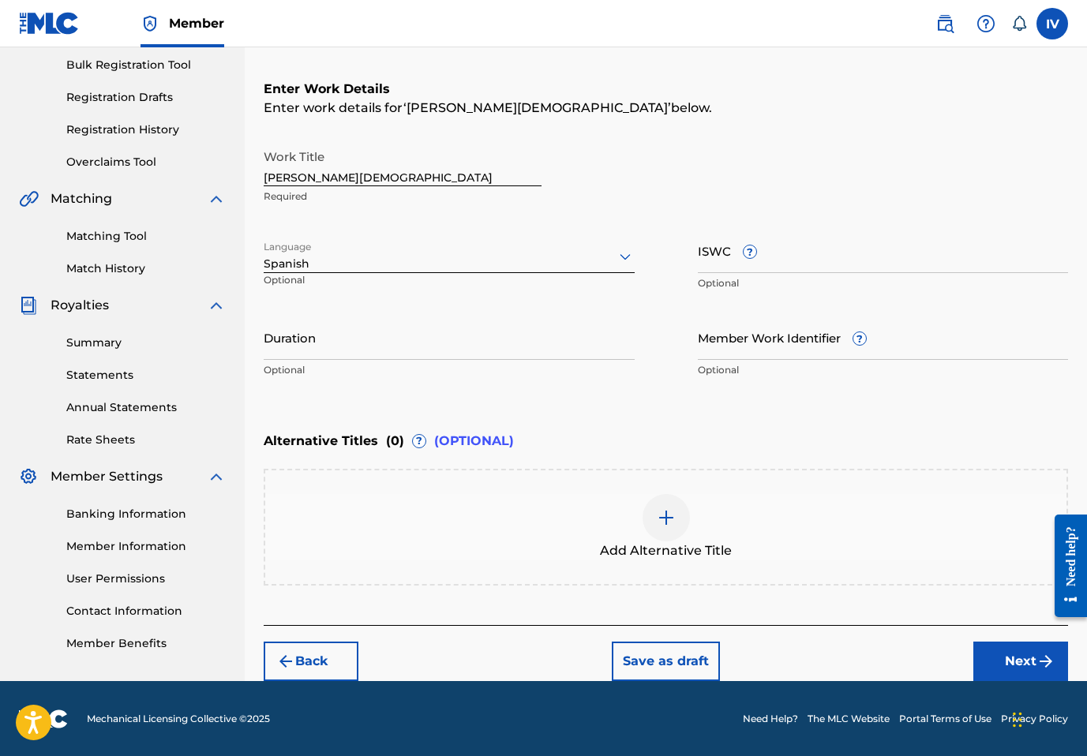
click at [1009, 650] on button "Next" at bounding box center [1021, 661] width 95 height 39
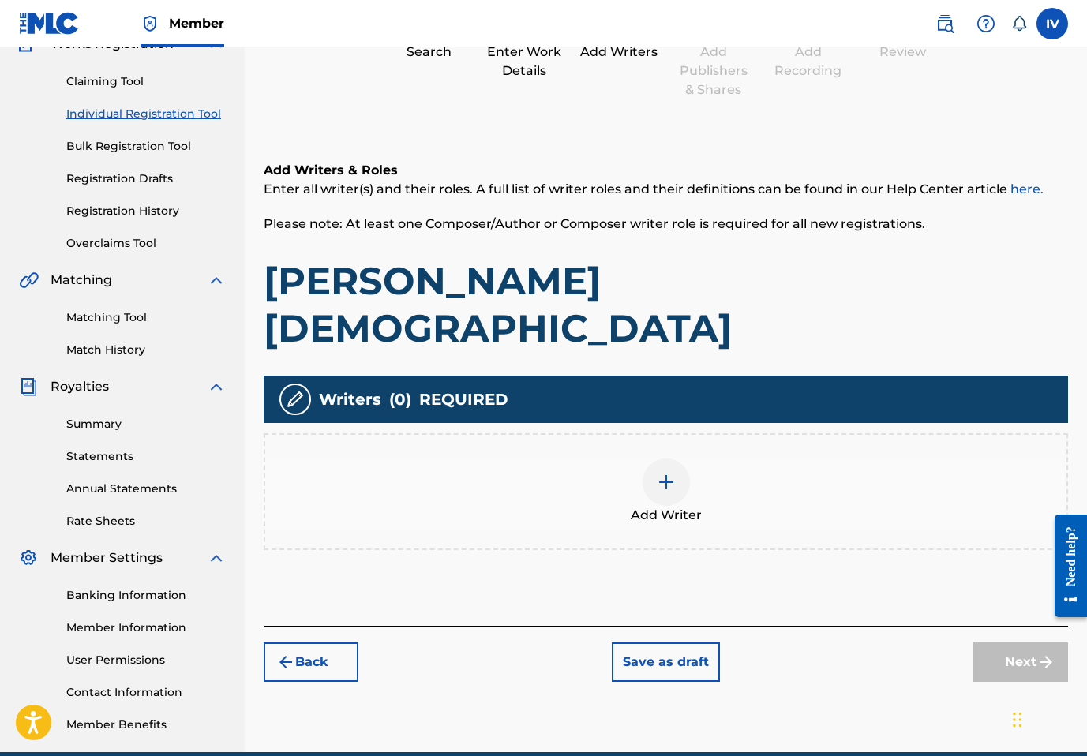
scroll to position [71, 0]
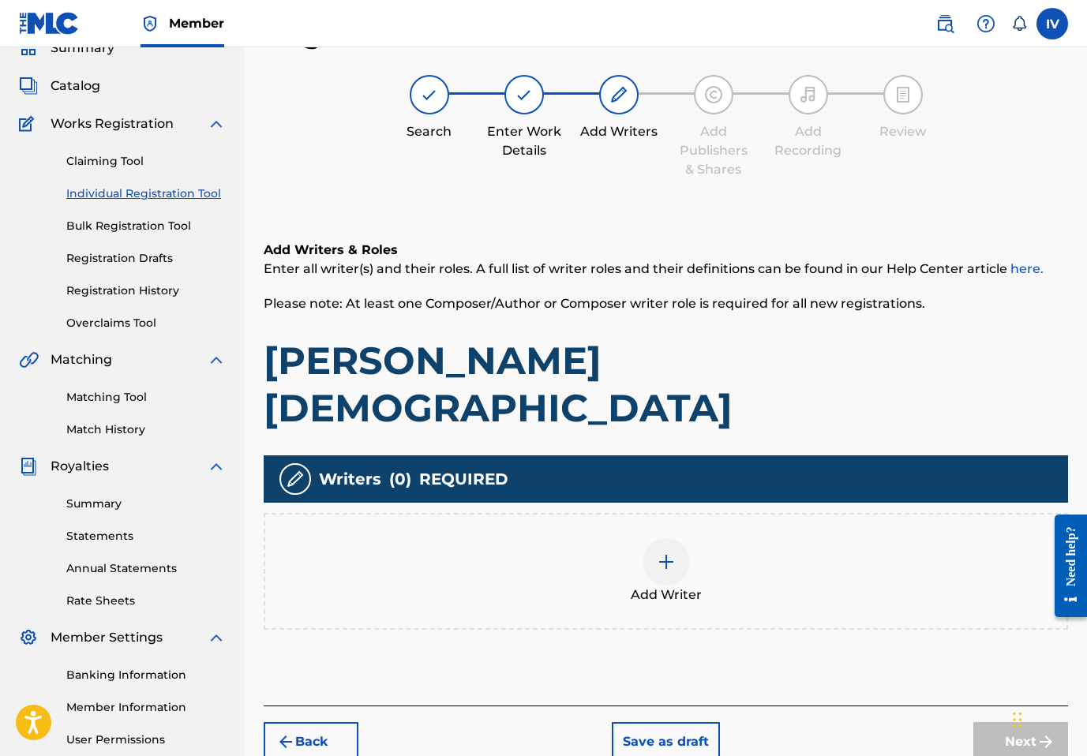
click at [707, 539] on div "Add Writer" at bounding box center [665, 572] width 801 height 66
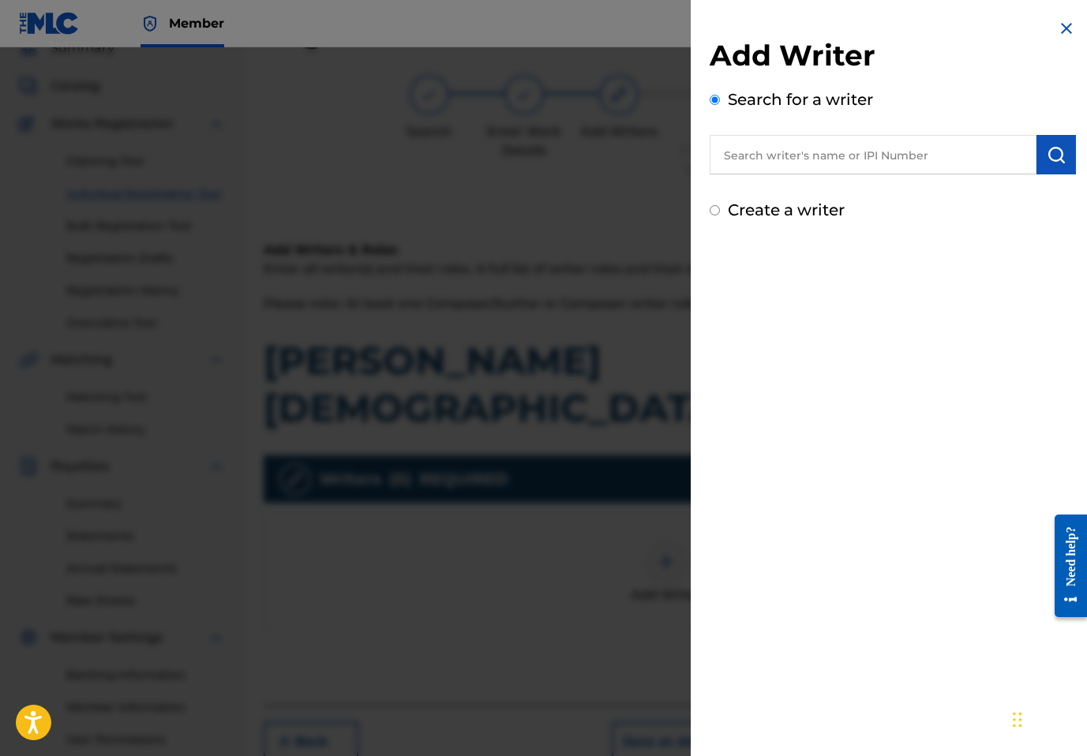
click at [893, 148] on input "text" at bounding box center [873, 154] width 327 height 39
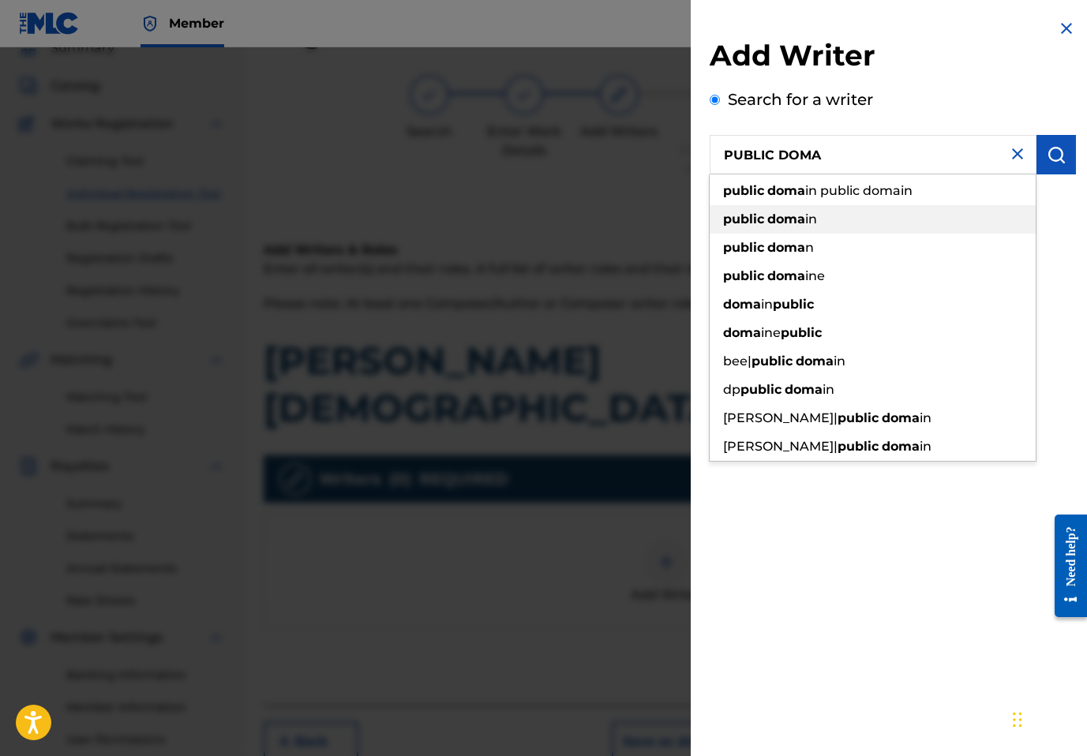
drag, startPoint x: 807, startPoint y: 205, endPoint x: 806, endPoint y: 217, distance: 12.7
click at [806, 217] on div "public doma in" at bounding box center [873, 219] width 326 height 28
type input "public domain"
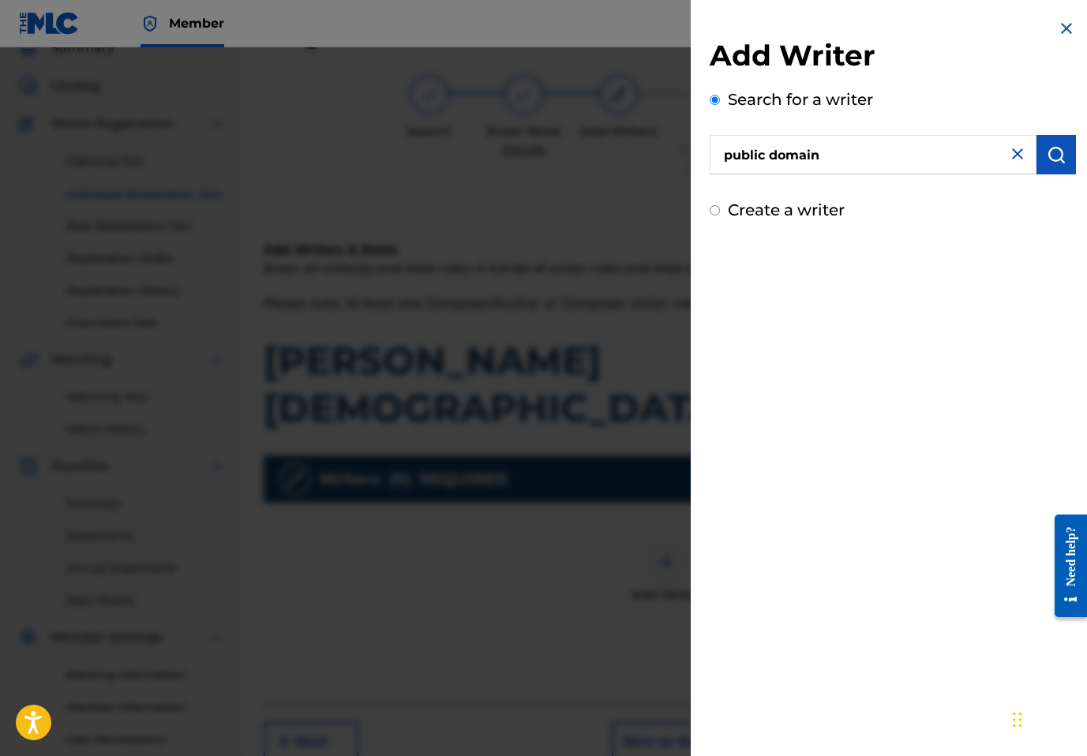
click at [817, 212] on label "Create a writer" at bounding box center [786, 210] width 117 height 19
radio input "true"
click at [720, 212] on input "Create a writer" at bounding box center [715, 210] width 10 height 10
radio input "false"
radio input "true"
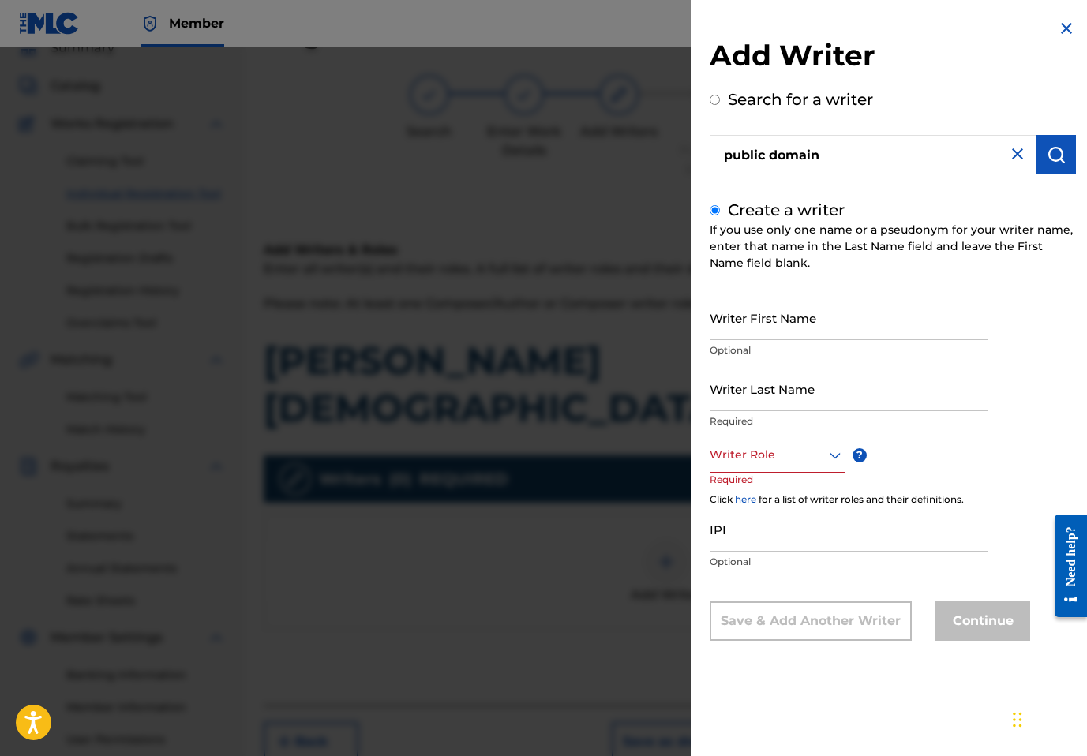
click at [894, 163] on input "public domain" at bounding box center [873, 154] width 327 height 39
radio input "true"
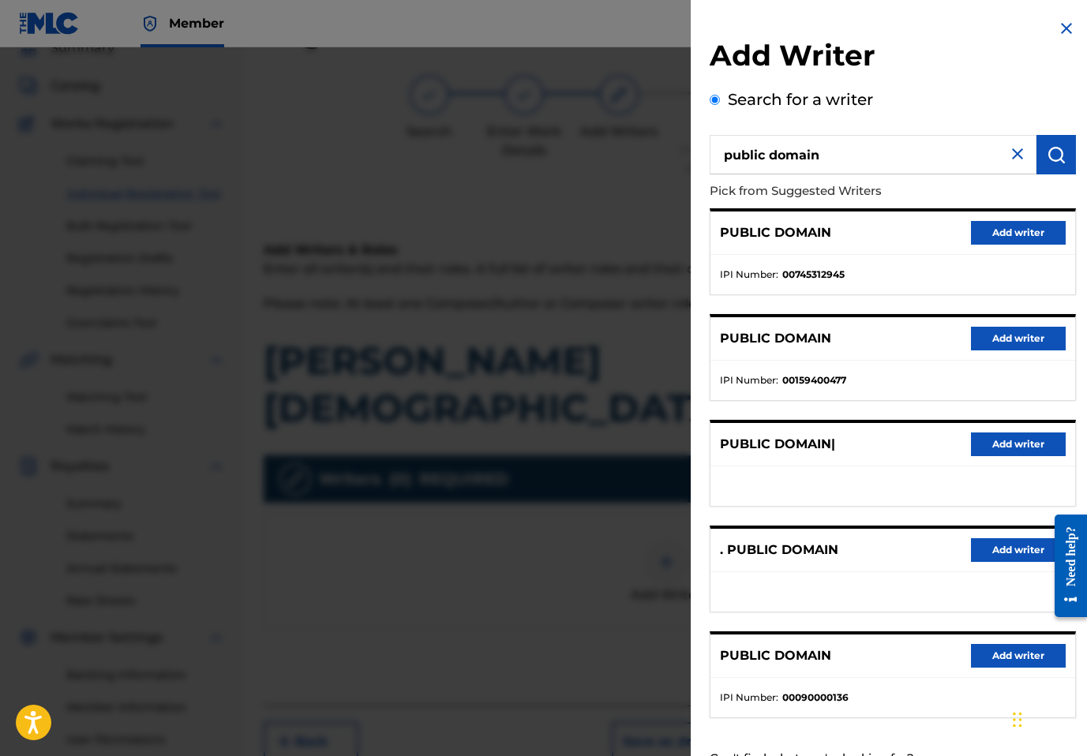
click at [993, 230] on button "Add writer" at bounding box center [1018, 233] width 95 height 24
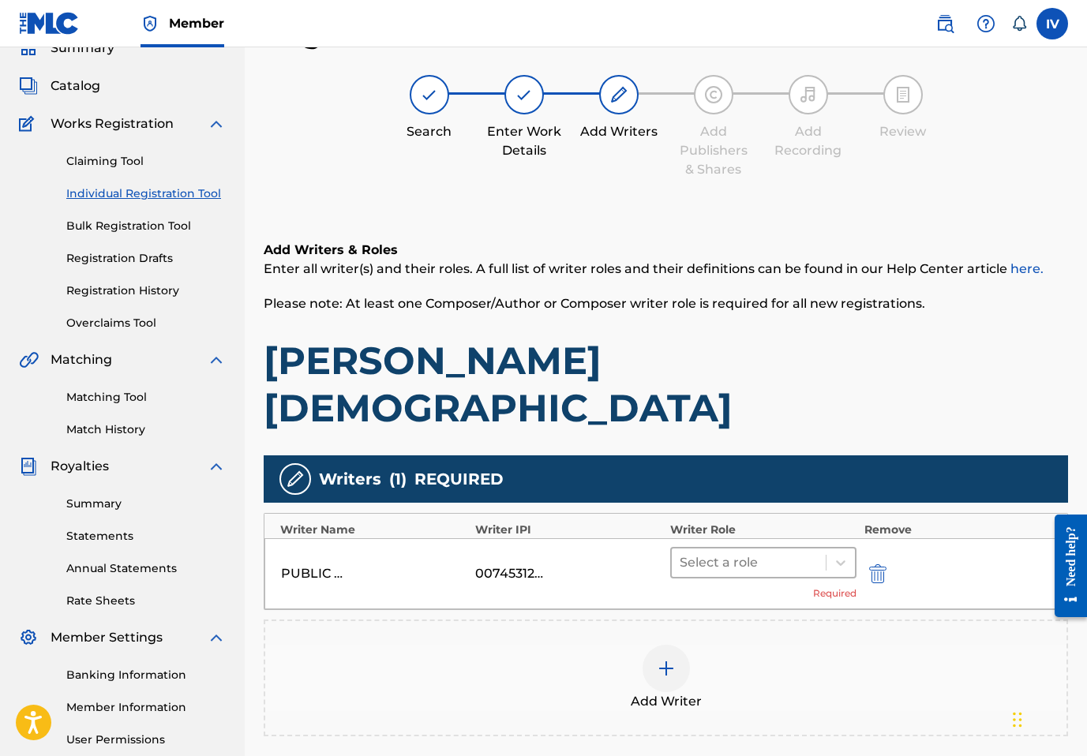
click at [740, 552] on div at bounding box center [749, 563] width 138 height 22
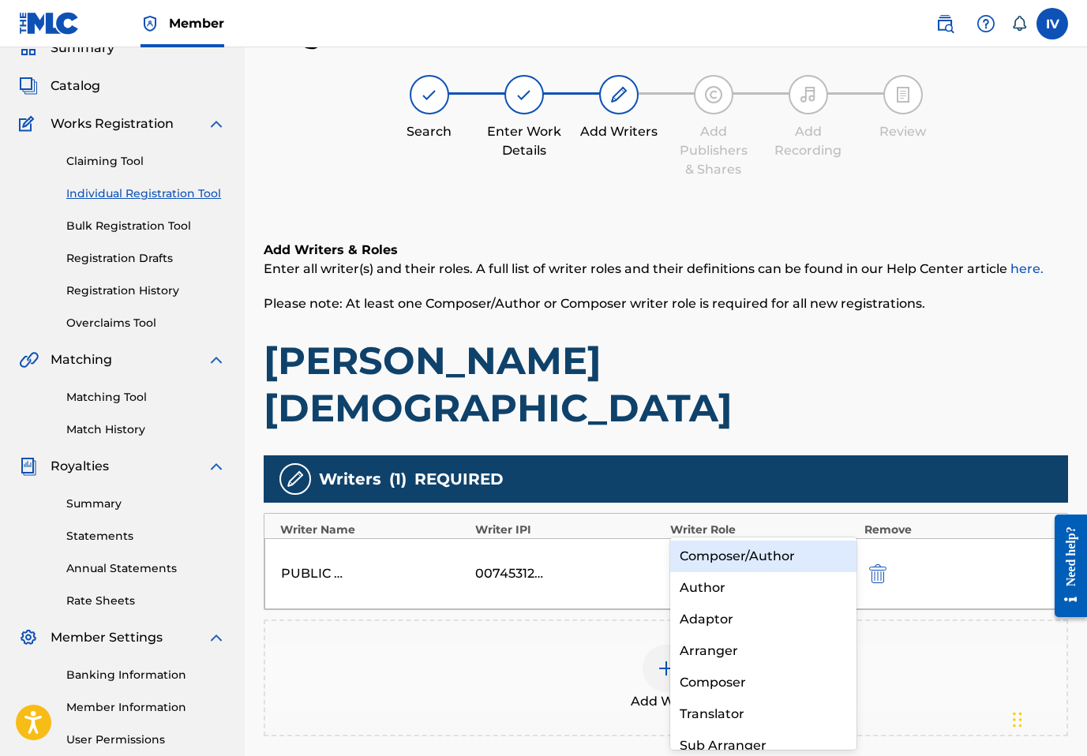
click at [719, 546] on div "Composer/Author" at bounding box center [763, 557] width 186 height 32
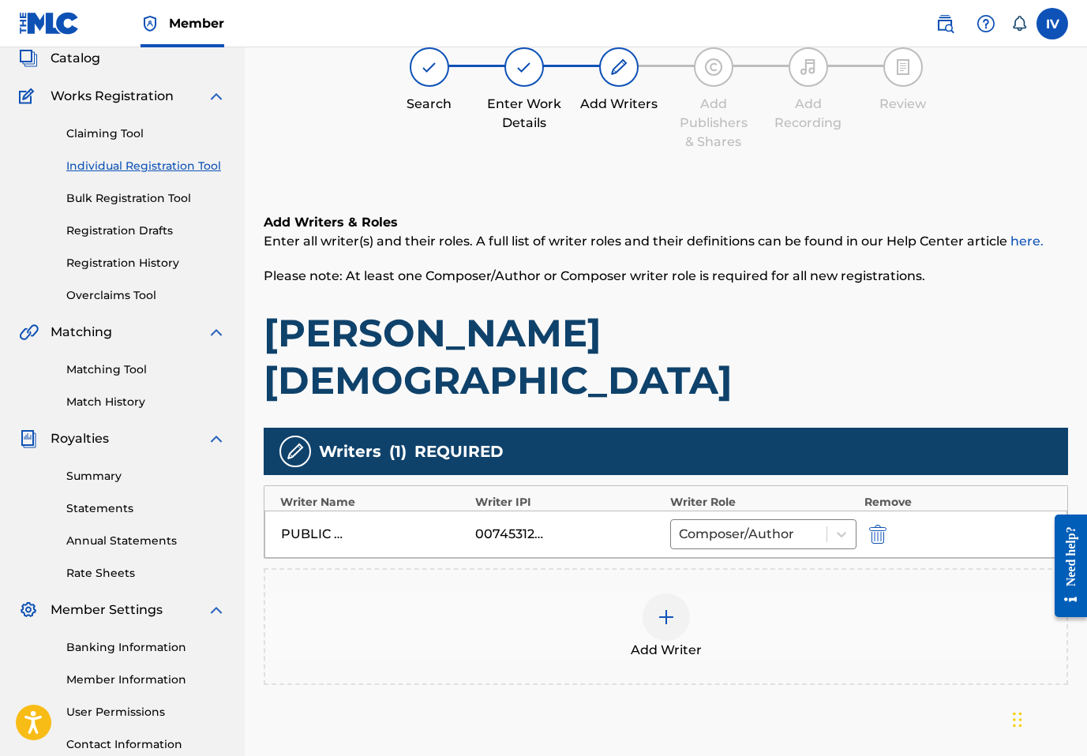
scroll to position [111, 0]
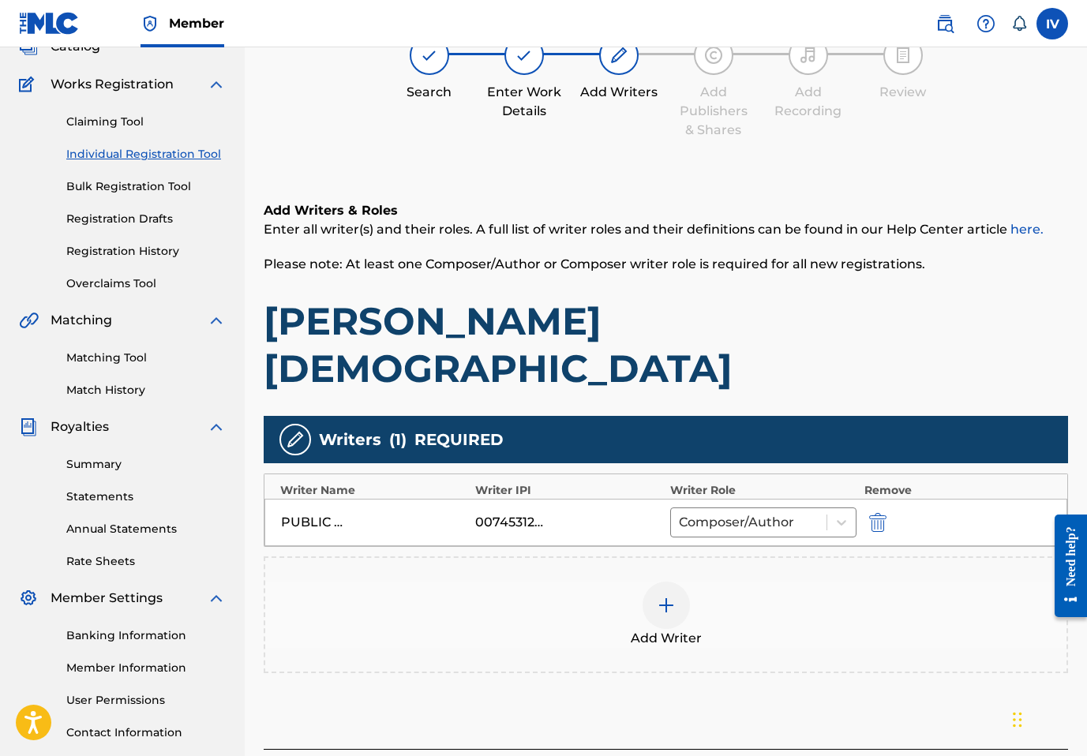
click at [719, 582] on div "Add Writer" at bounding box center [665, 615] width 801 height 66
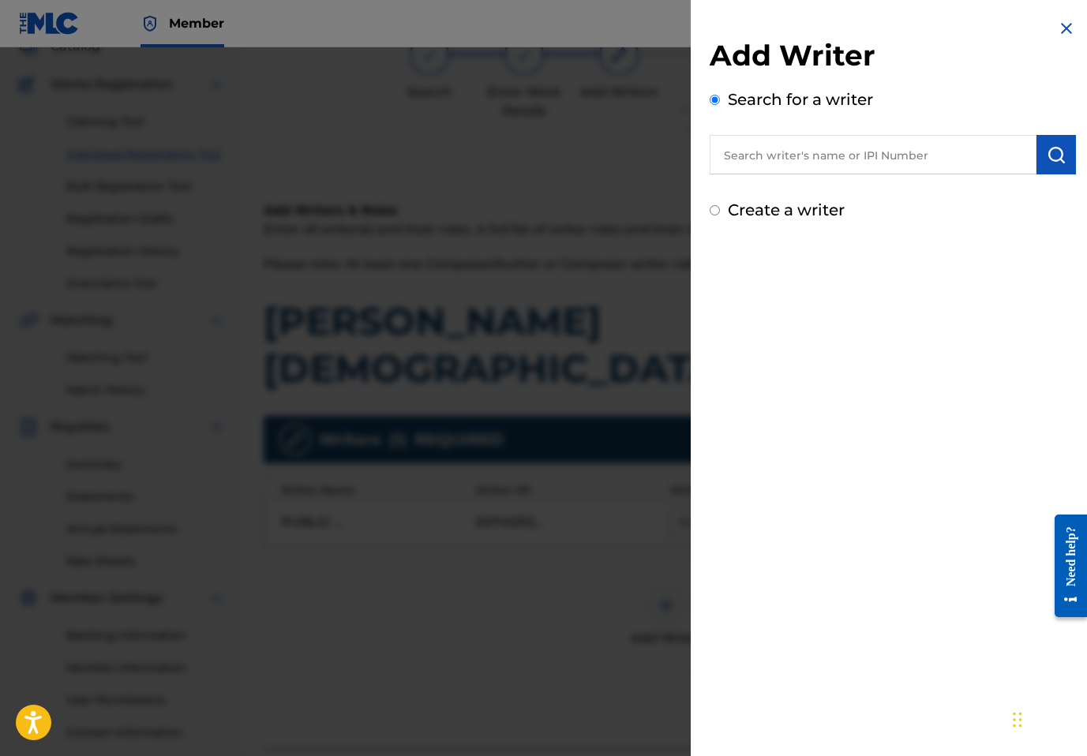
click at [912, 145] on input "text" at bounding box center [873, 154] width 327 height 39
paste input "Otto Rene Azurdia"
type input "Otto Rene Azurdia"
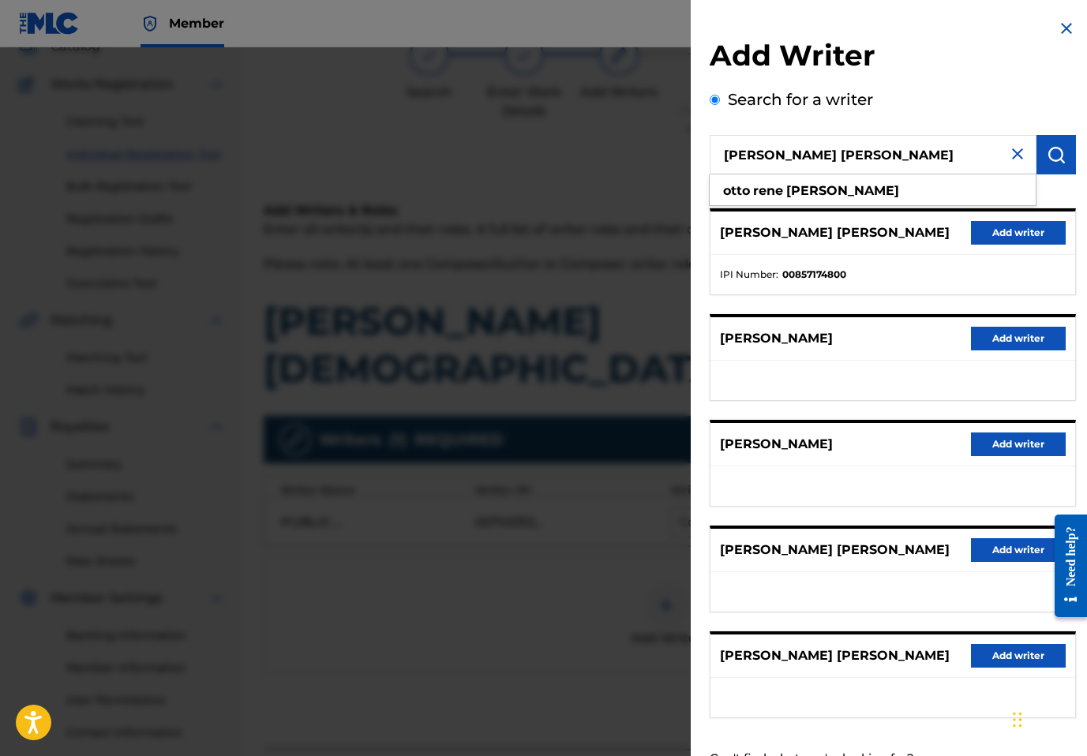
click at [996, 215] on div "OTTO RENE AZURDIA Add writer" at bounding box center [893, 233] width 365 height 43
click at [994, 226] on button "Add writer" at bounding box center [1018, 233] width 95 height 24
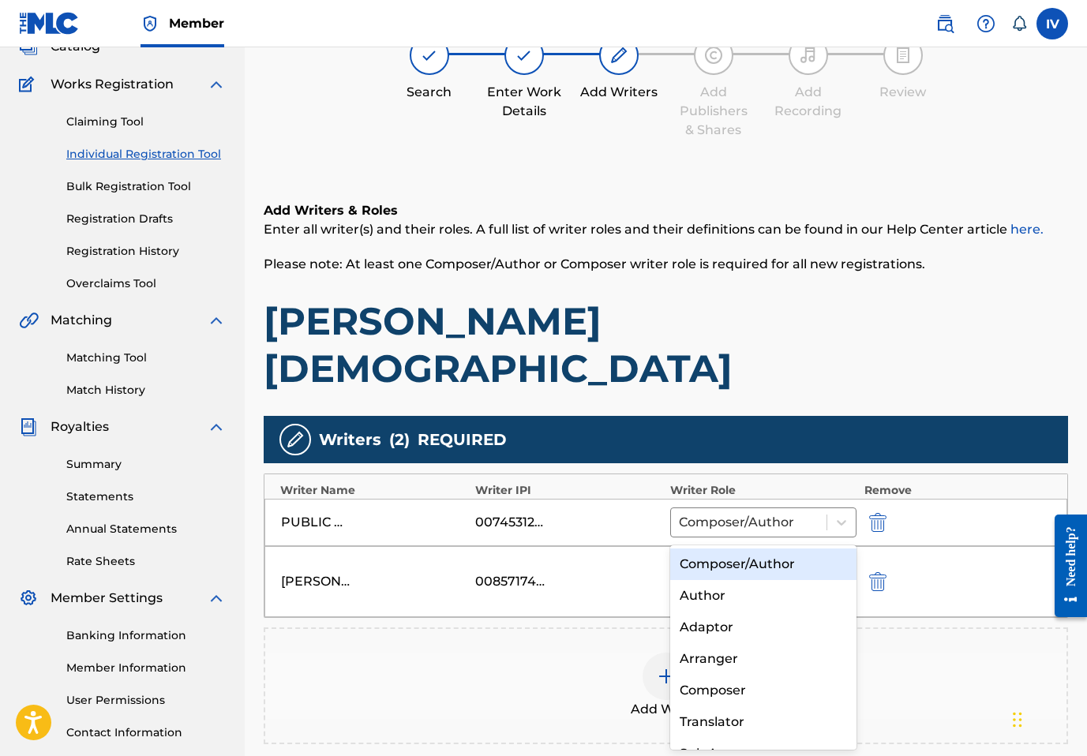
click at [709, 560] on div at bounding box center [749, 571] width 138 height 22
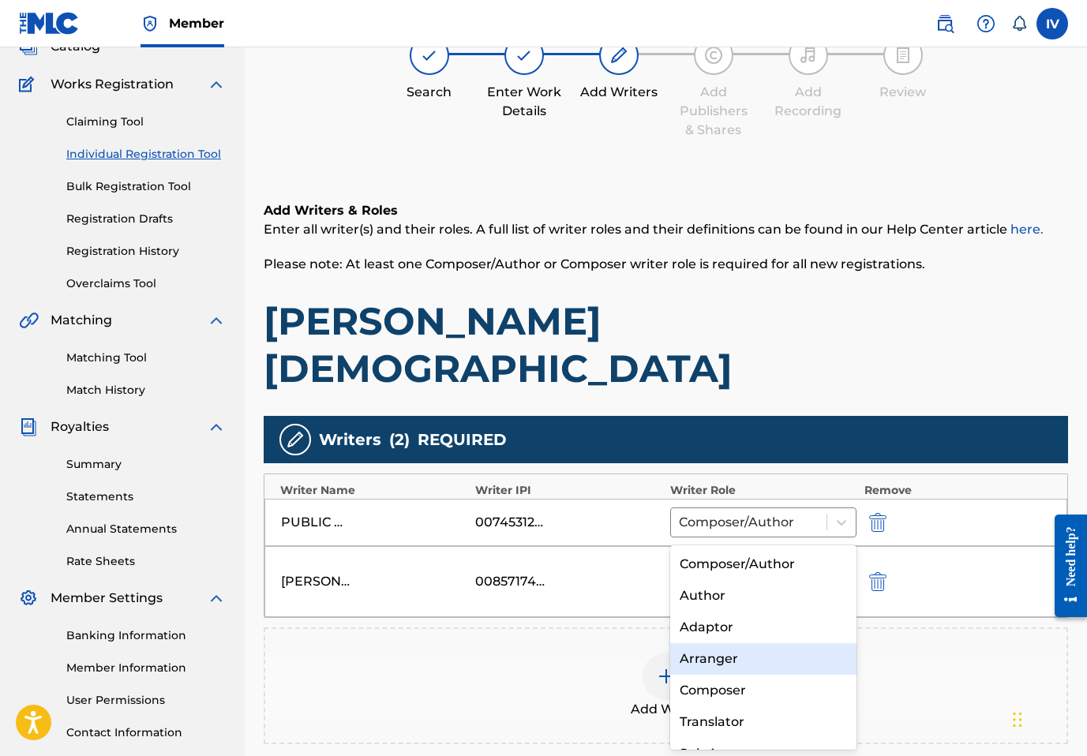
click at [723, 651] on div "Arranger" at bounding box center [763, 660] width 186 height 32
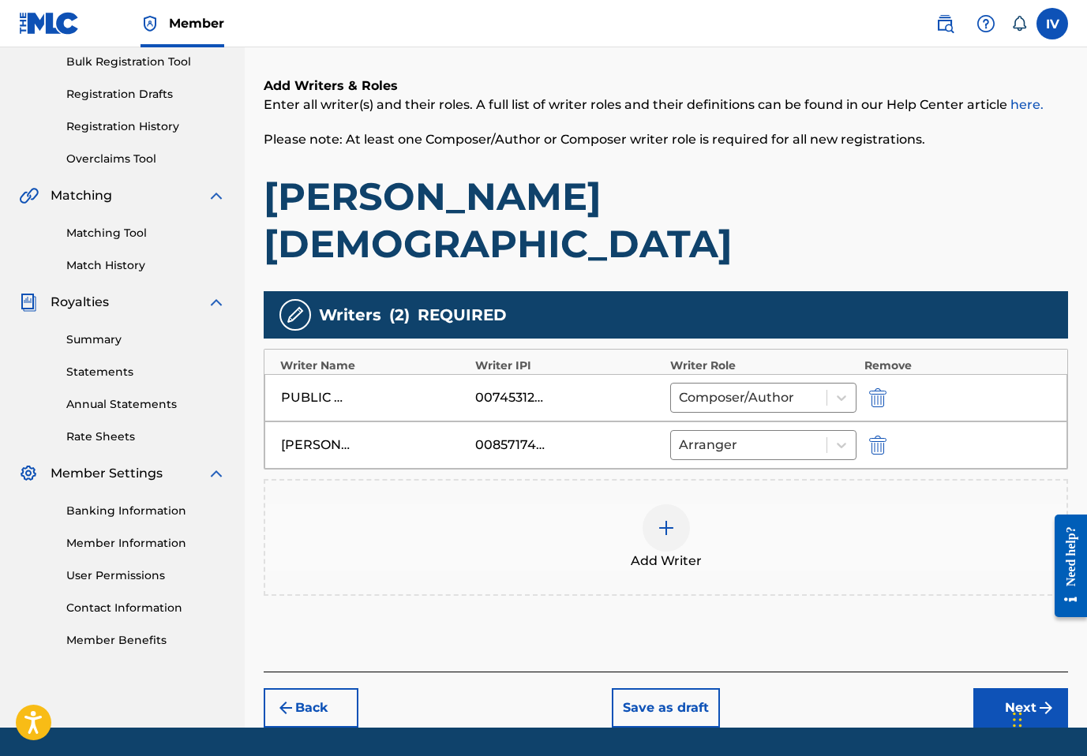
click at [1015, 689] on button "Next" at bounding box center [1021, 708] width 95 height 39
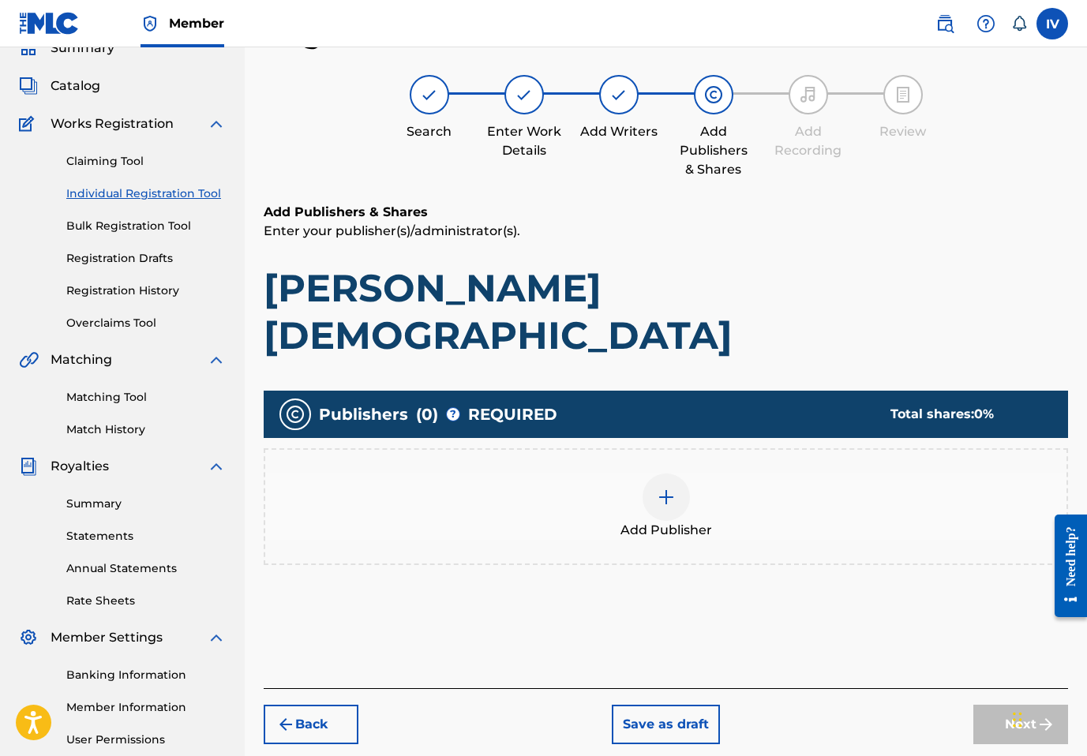
scroll to position [71, 0]
click at [800, 496] on div "Add Publisher" at bounding box center [666, 507] width 805 height 117
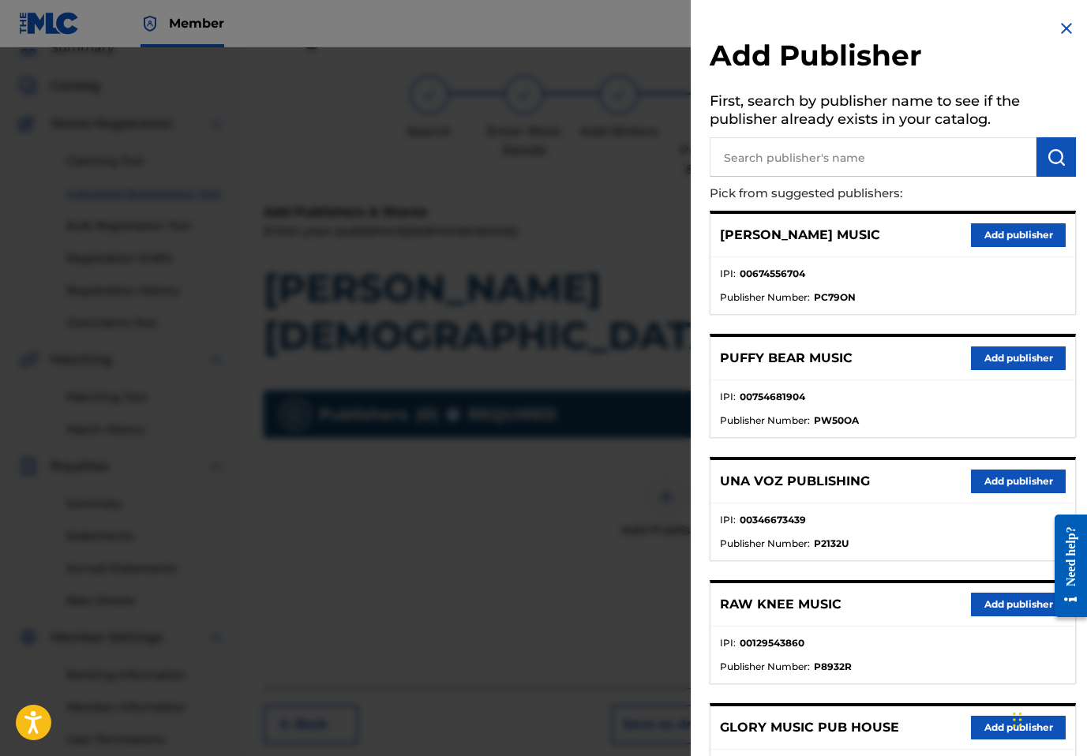
click at [916, 138] on input "text" at bounding box center [873, 156] width 327 height 39
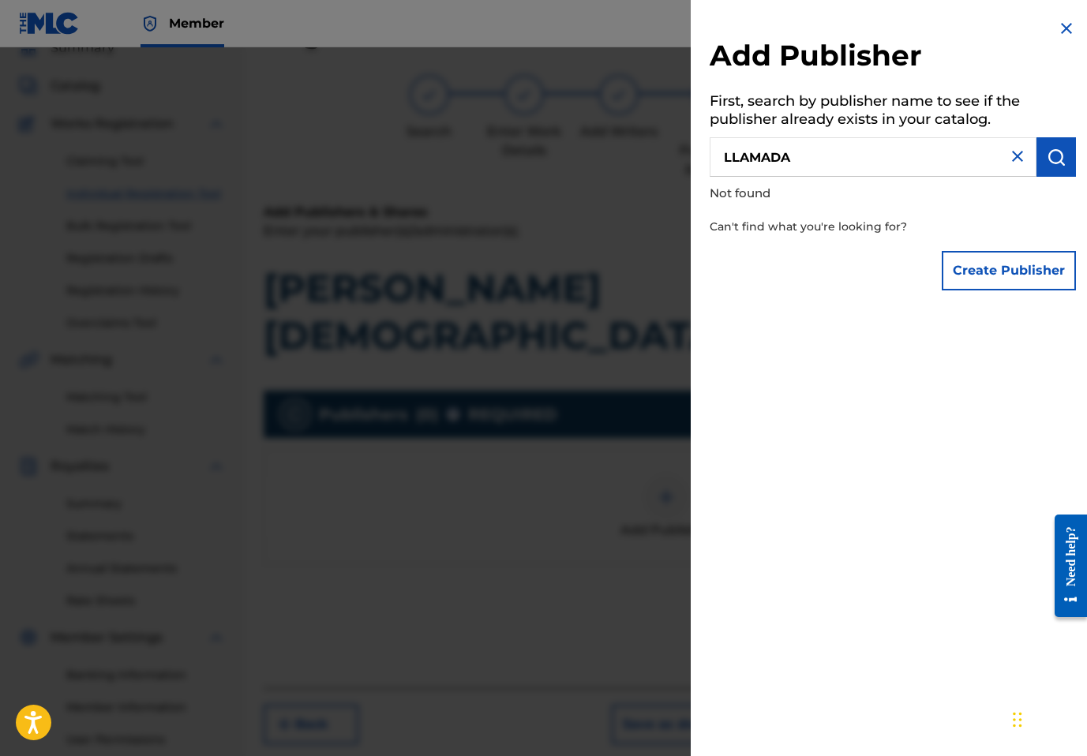
type input "LLAMADA"
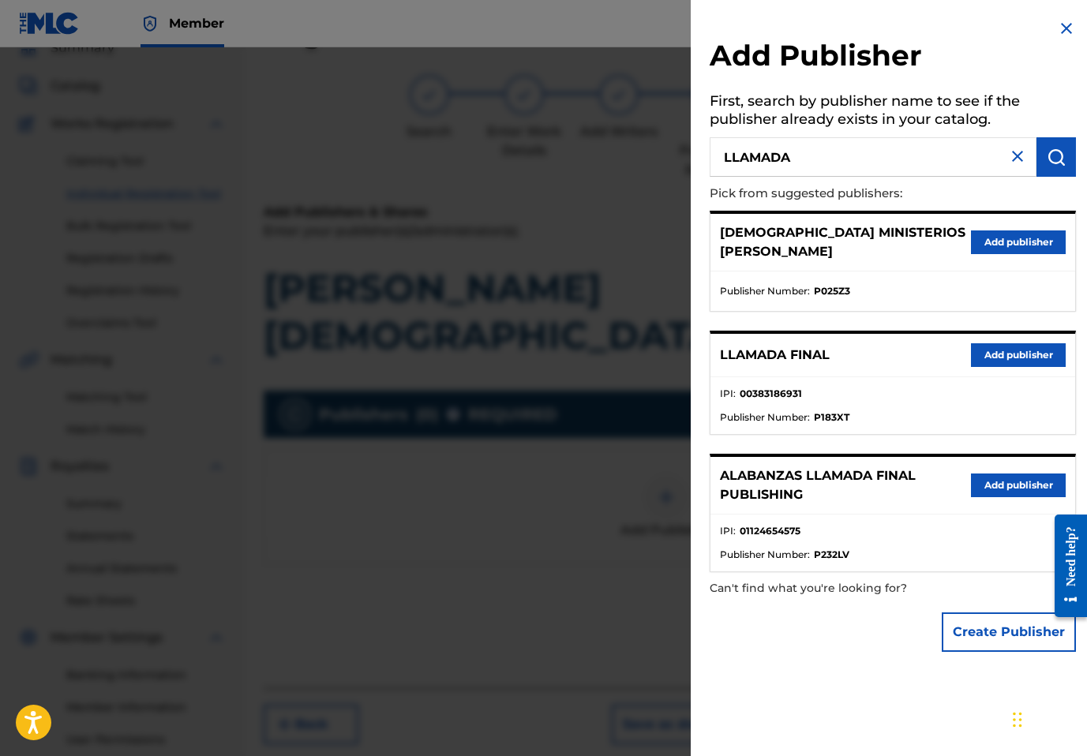
click at [1003, 358] on button "Add publisher" at bounding box center [1018, 355] width 95 height 24
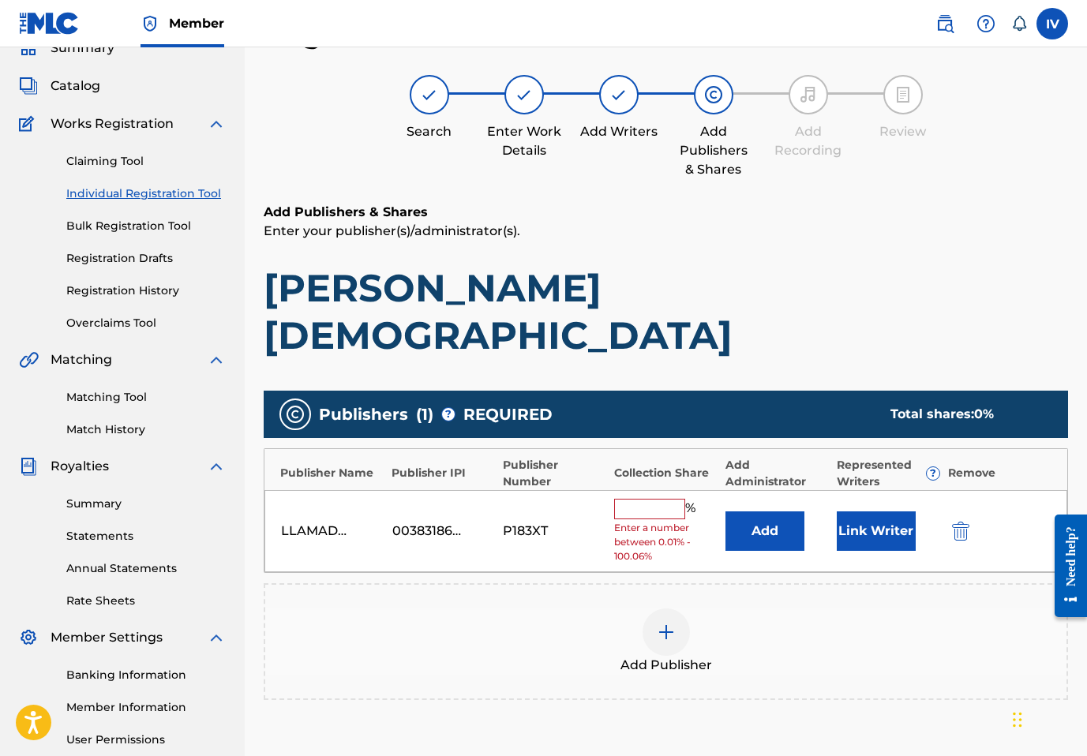
click at [786, 512] on button "Add" at bounding box center [765, 531] width 79 height 39
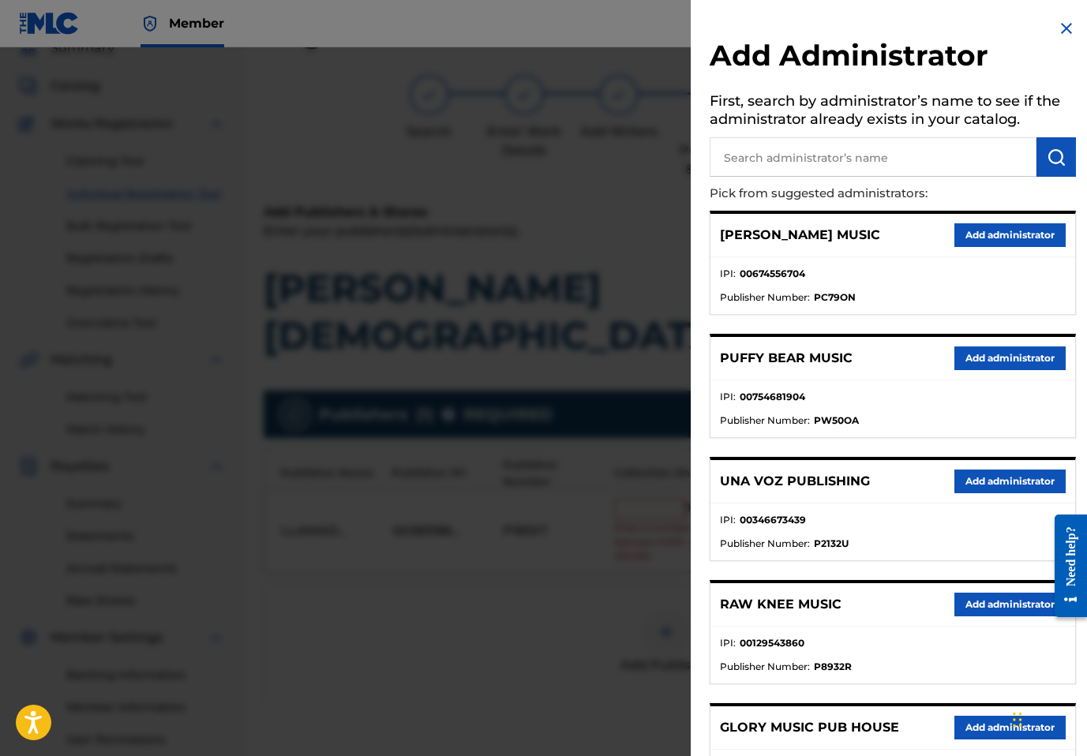
click at [867, 155] on input "text" at bounding box center [873, 156] width 327 height 39
type input "ADARGA"
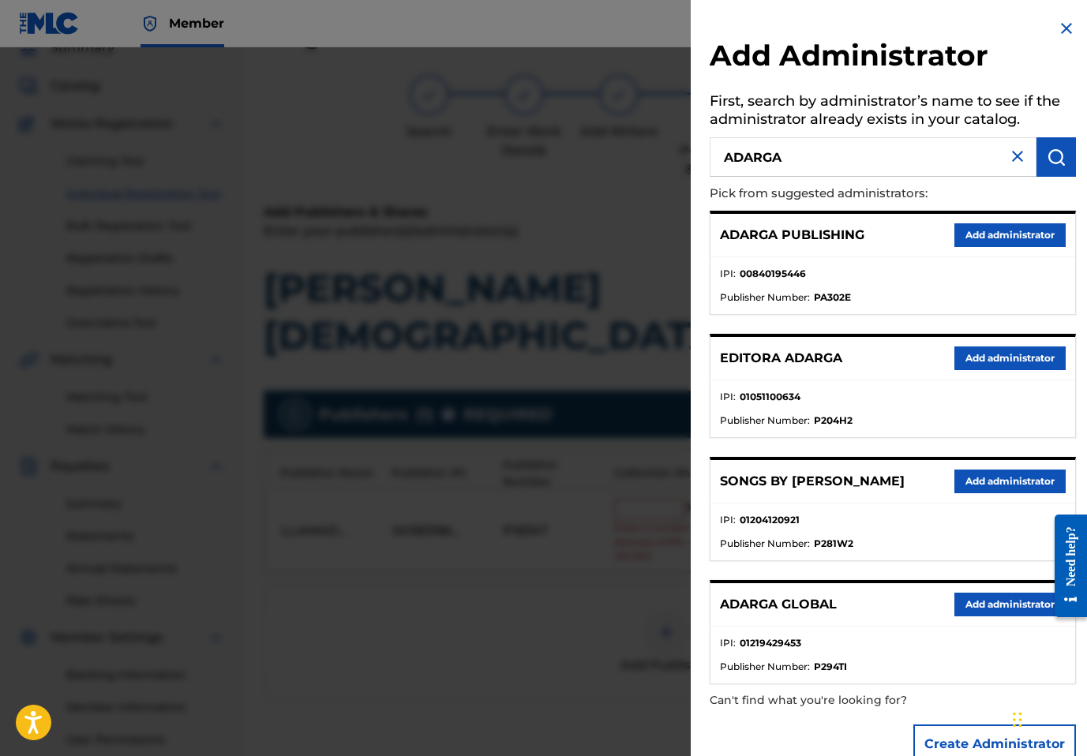
click at [1027, 239] on button "Add administrator" at bounding box center [1010, 235] width 111 height 24
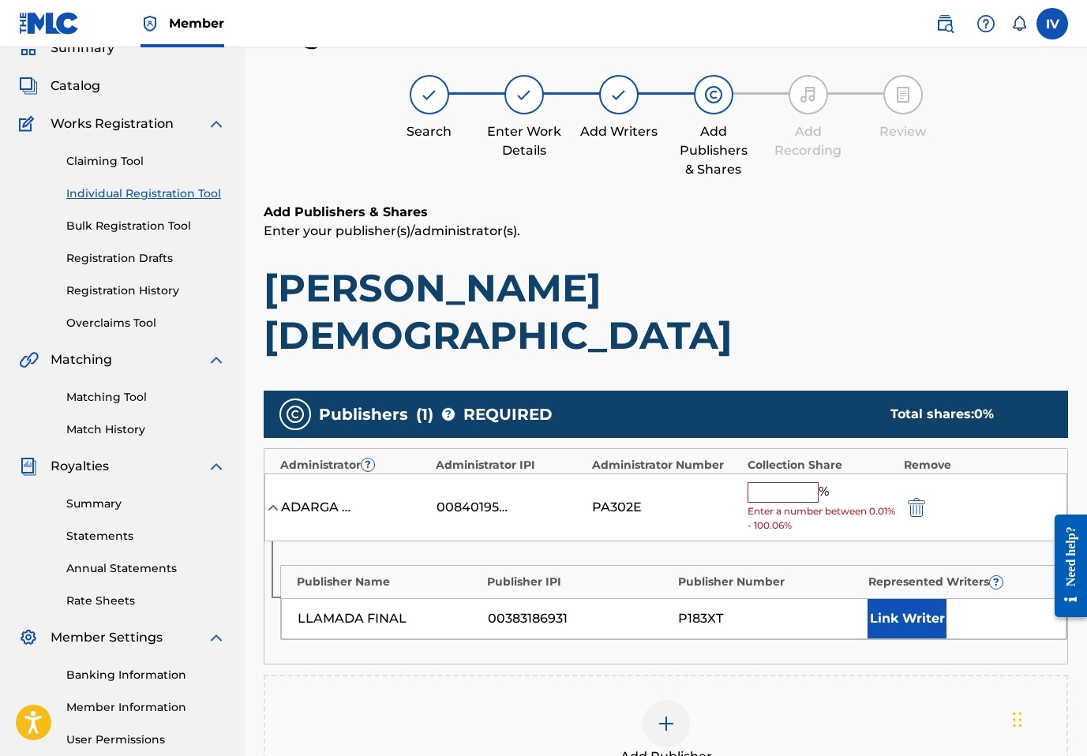
click at [769, 482] on input "text" at bounding box center [783, 492] width 71 height 21
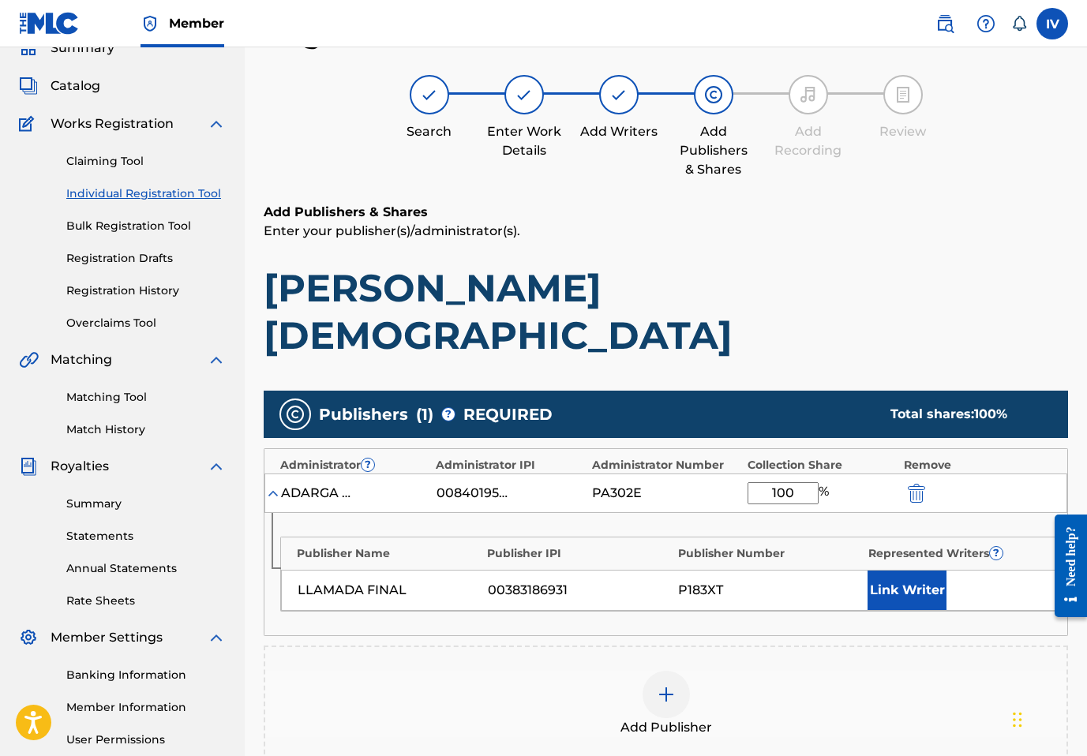
type input "100"
click at [897, 571] on button "Link Writer" at bounding box center [907, 590] width 79 height 39
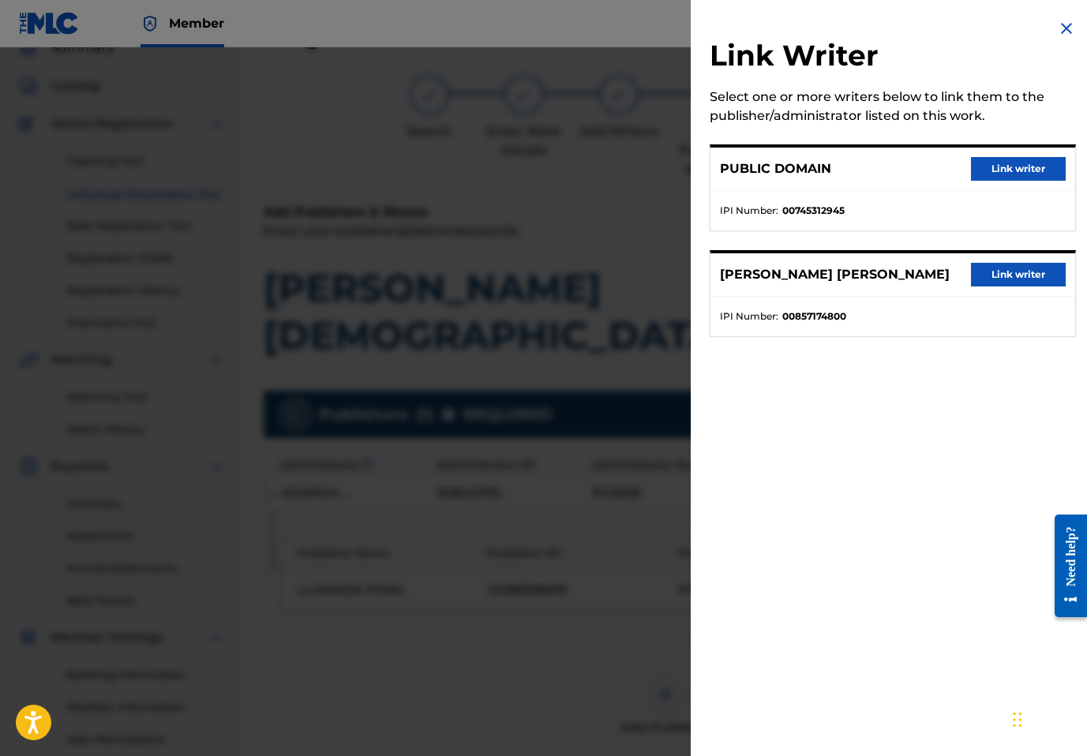
click at [1016, 281] on button "Link writer" at bounding box center [1018, 275] width 95 height 24
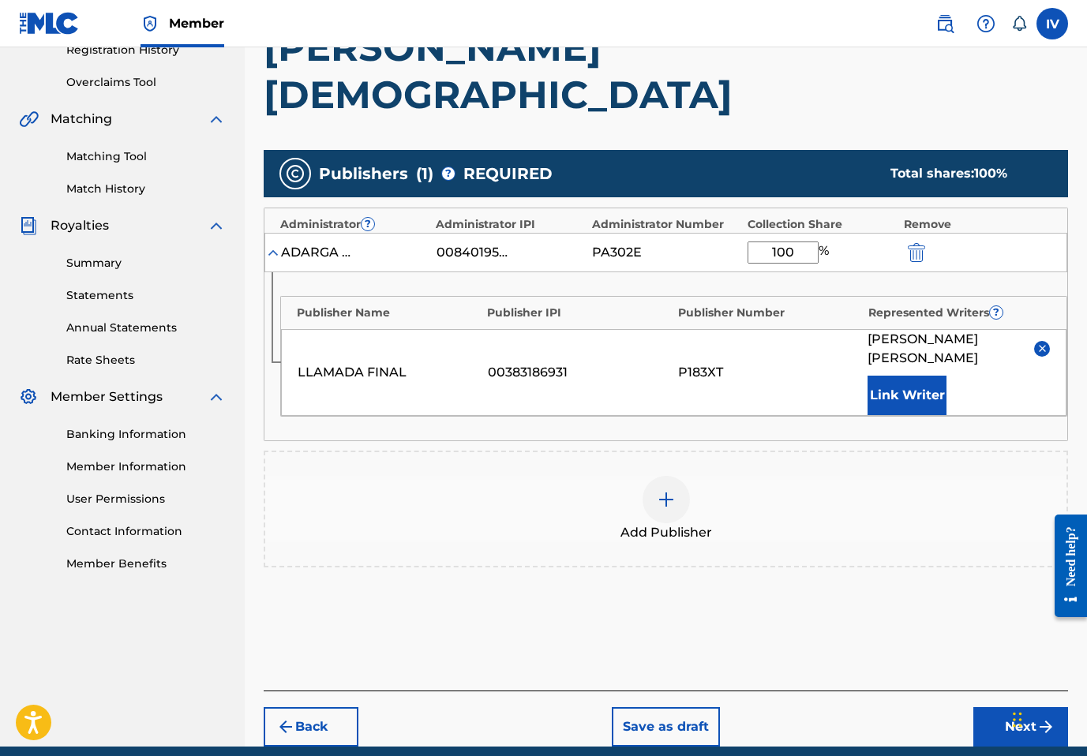
click at [1010, 707] on button "Next" at bounding box center [1021, 726] width 95 height 39
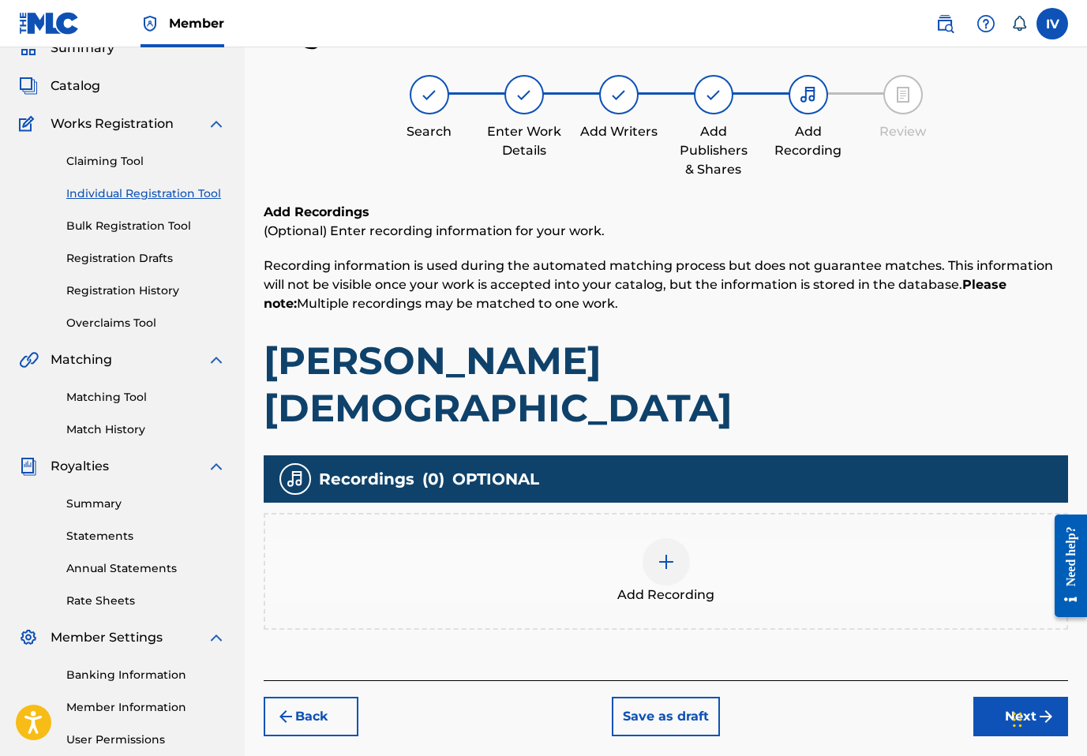
click at [815, 546] on div "Add Recording" at bounding box center [665, 572] width 801 height 66
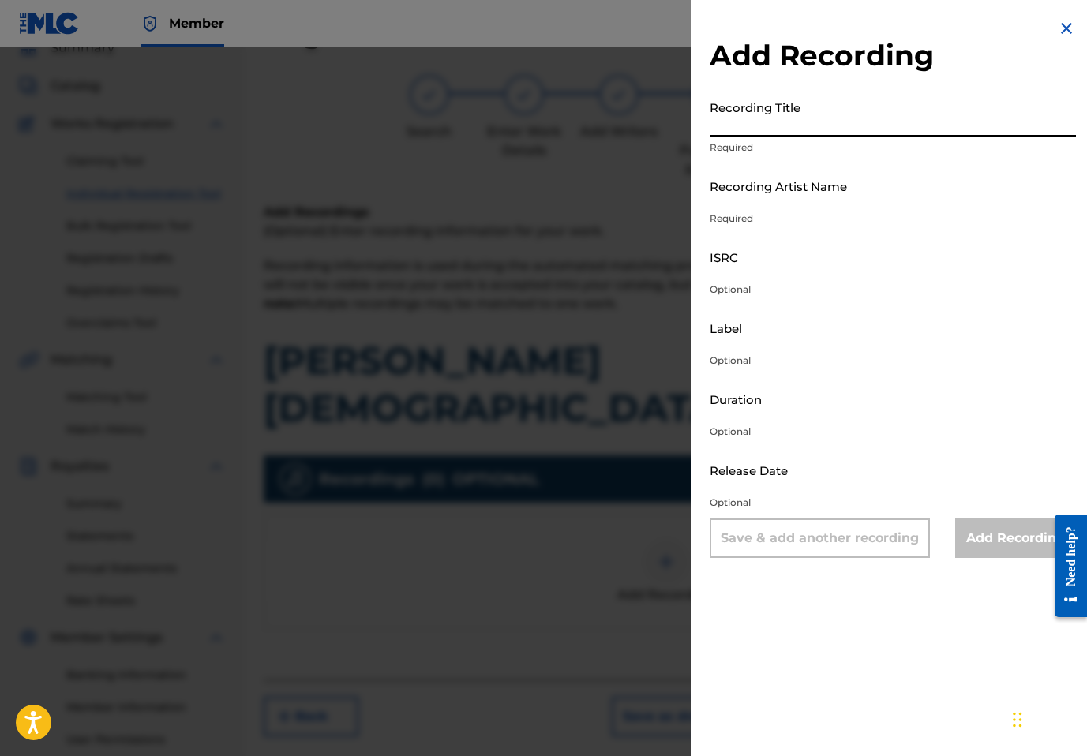
click at [794, 107] on input "Recording Title" at bounding box center [893, 114] width 366 height 45
paste input "Santo, Santo, Santo Llamada Final, Inspiración Worship, Inspiración Alabanzas L…"
click at [988, 124] on input "Santo, Santo, Santo Llamada Final, Inspiración Worship, Inspiración Alabanzas L…" at bounding box center [893, 114] width 366 height 45
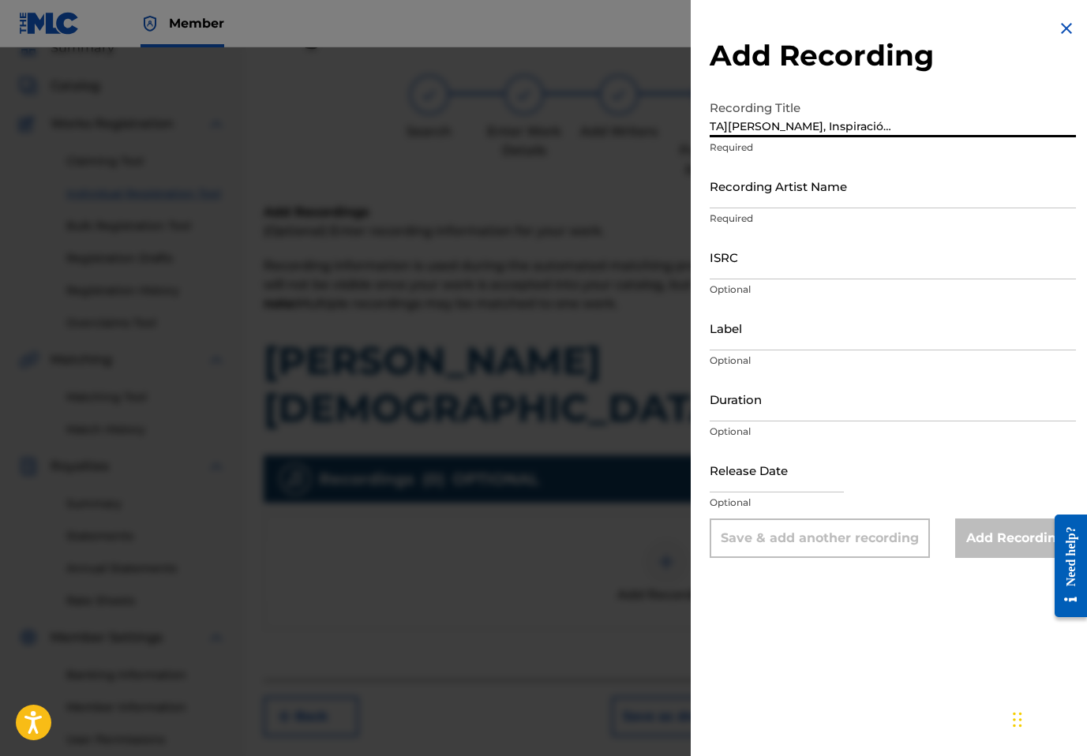
type input "Santo, Santo, Santo Llamada Final, Inspiración Worship, Inspiración Alabanzas L…"
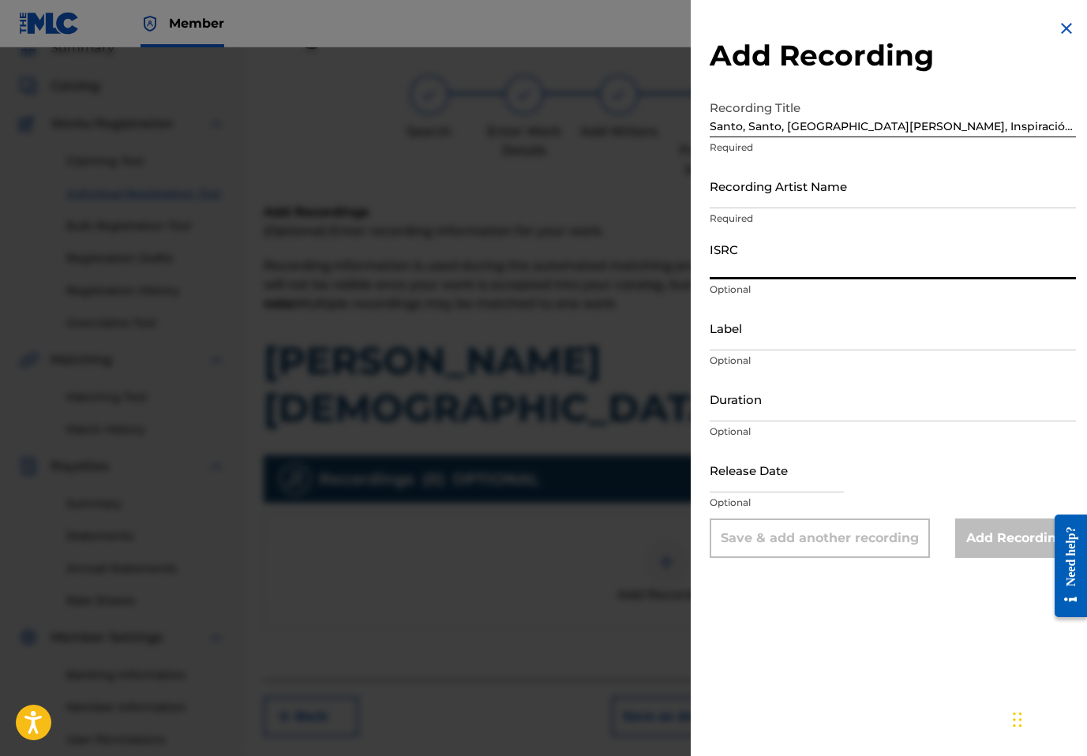
paste input "USANG2414301"
type input "USANG2414301"
click at [1017, 129] on input "Santo, Santo, Santo Llamada Final, Inspiración Worship, Inspiración Alabanzas L…" at bounding box center [893, 114] width 366 height 45
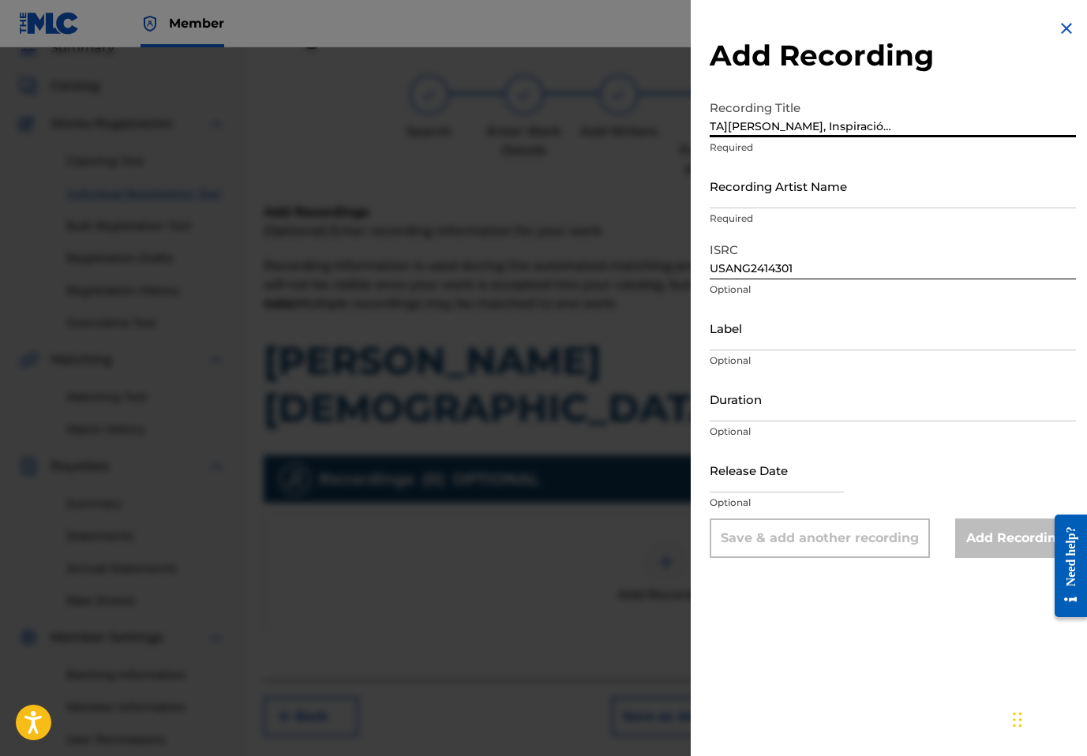
click at [935, 127] on input "Santo, Santo, Santo Llamada Final, Inspiración Worship, Inspiración Alabanzas L…" at bounding box center [893, 114] width 366 height 45
type input "Santo, Santo, Santo Llamada Final, Inspiración Worship, Inspiración"
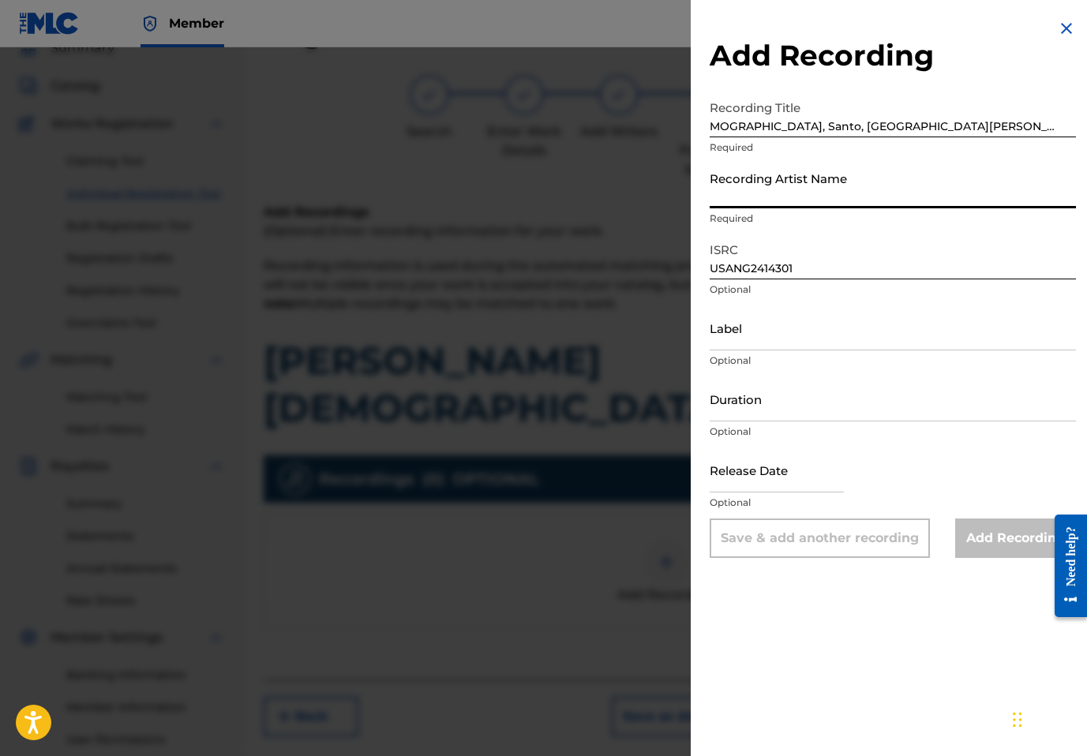
scroll to position [0, 0]
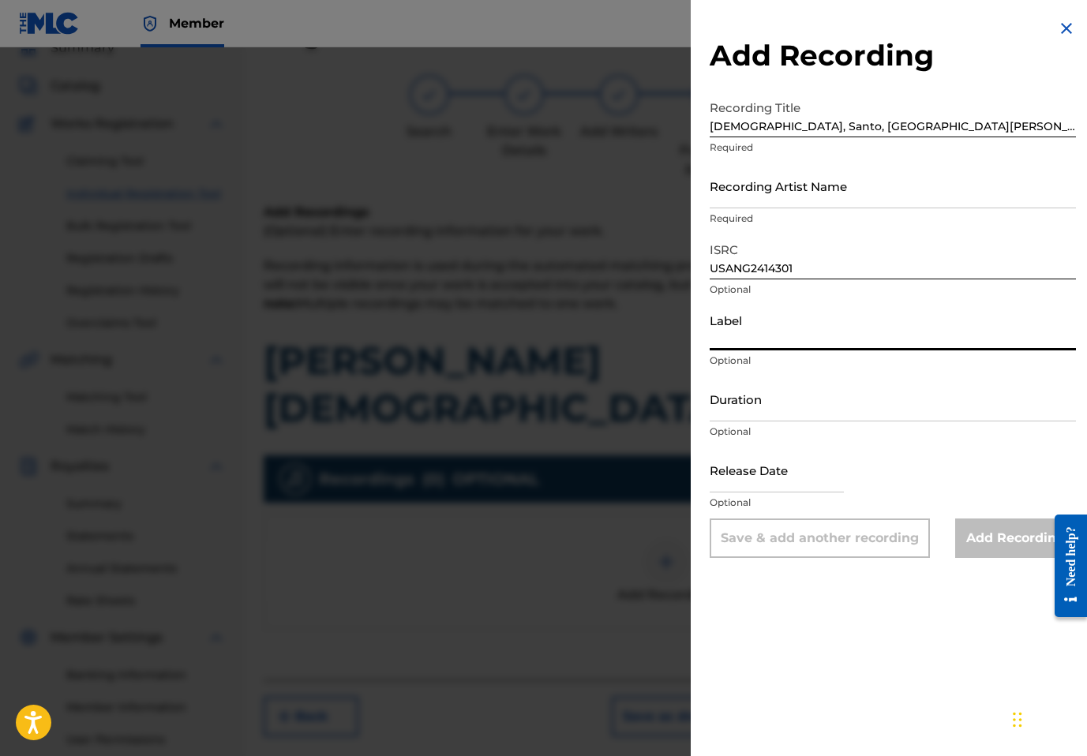
paste input "Alabanzas Llamada Final"
type input "Alabanzas Llamada Final"
click at [829, 126] on input "Santo, Santo, Santo Llamada Final, Inspiración Worship, Inspiración" at bounding box center [893, 114] width 366 height 45
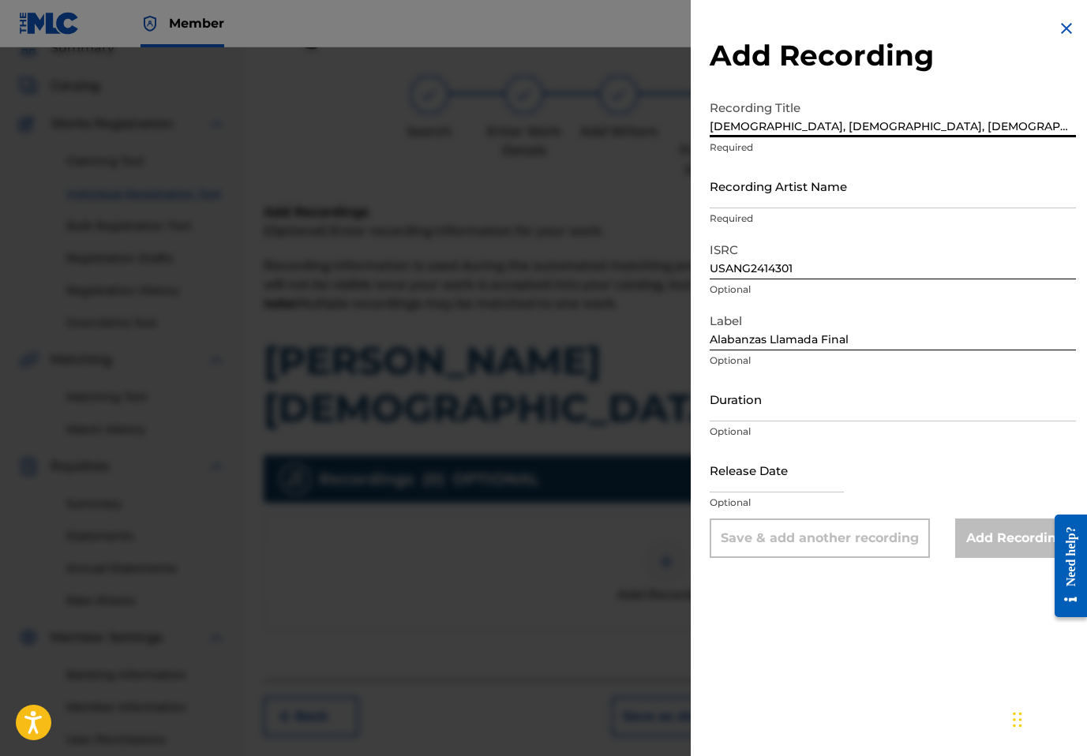
type input "Santo, Santo, Santo"
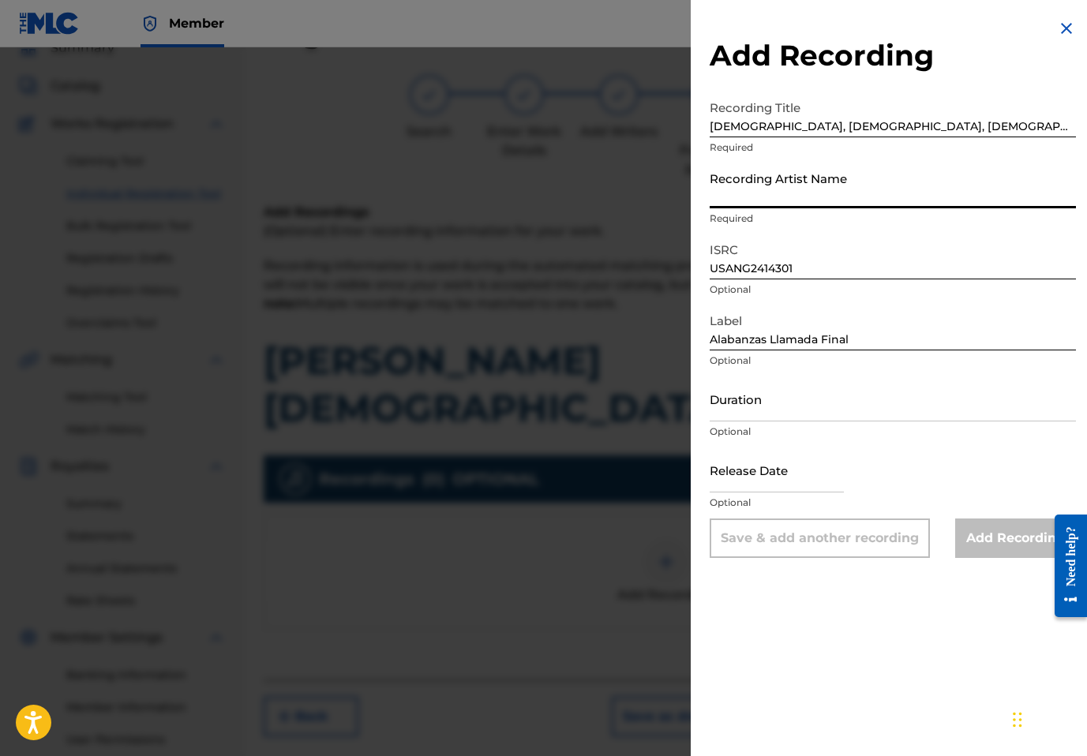
paste input "Llamada Final, Inspiración Worship, Inspiración"
type input "Llamada Final, Inspiración Worship, Inspiración"
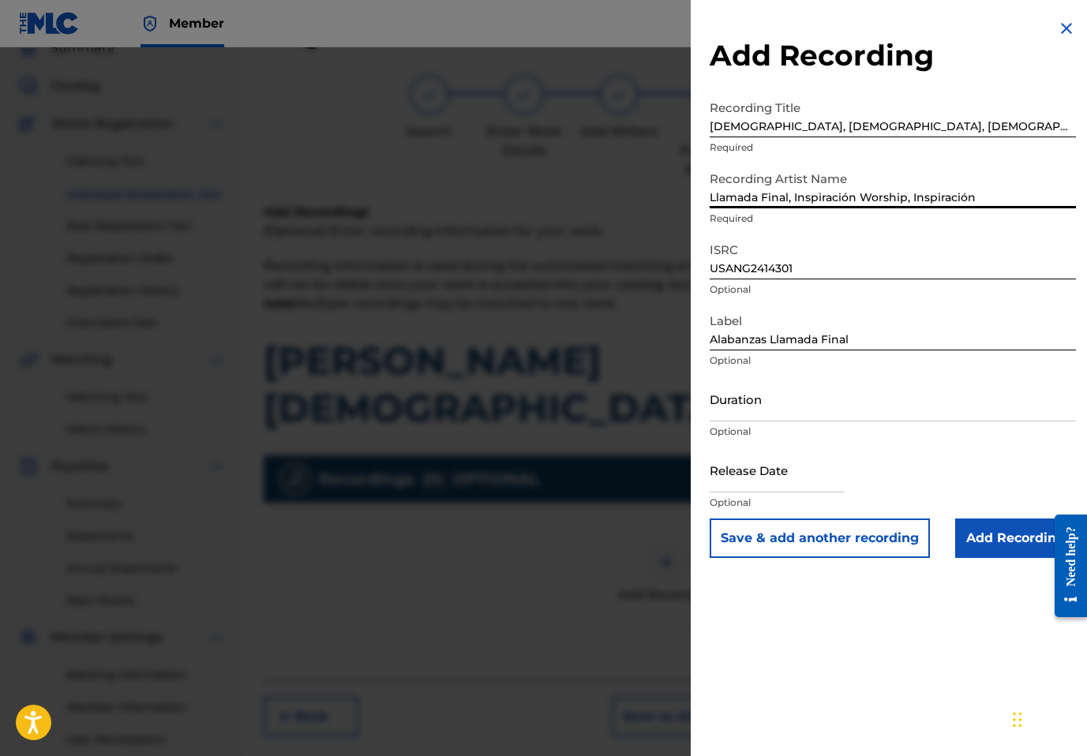
click at [969, 523] on input "Add Recording" at bounding box center [1015, 538] width 121 height 39
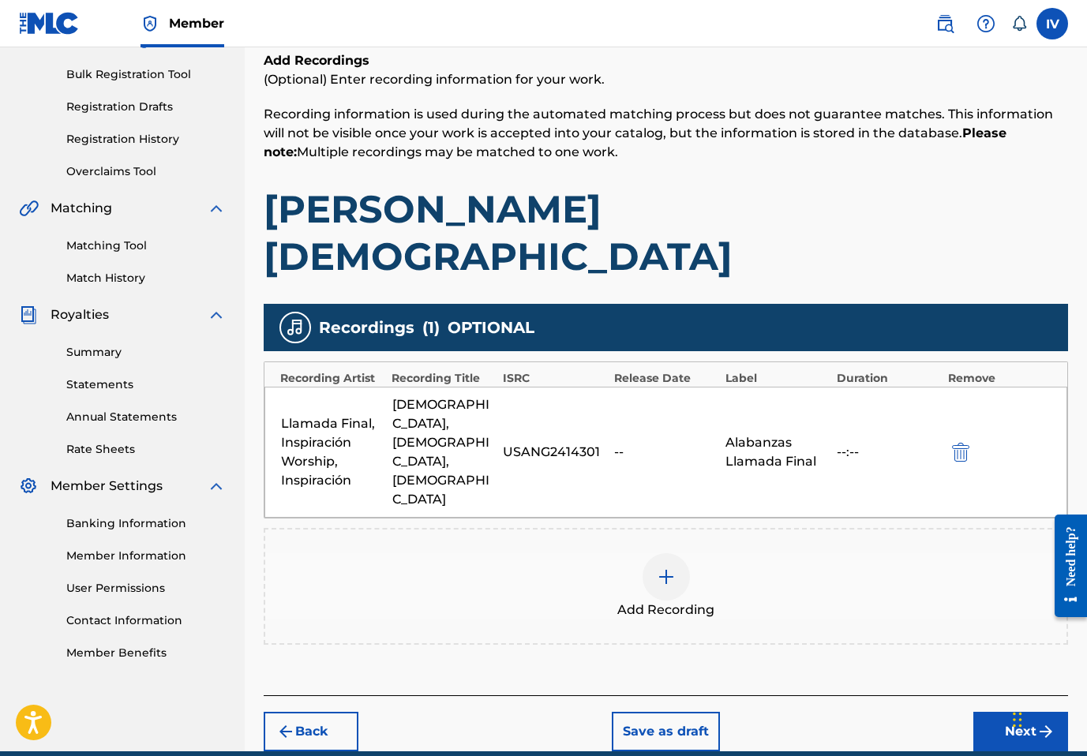
click at [985, 712] on button "Next" at bounding box center [1021, 731] width 95 height 39
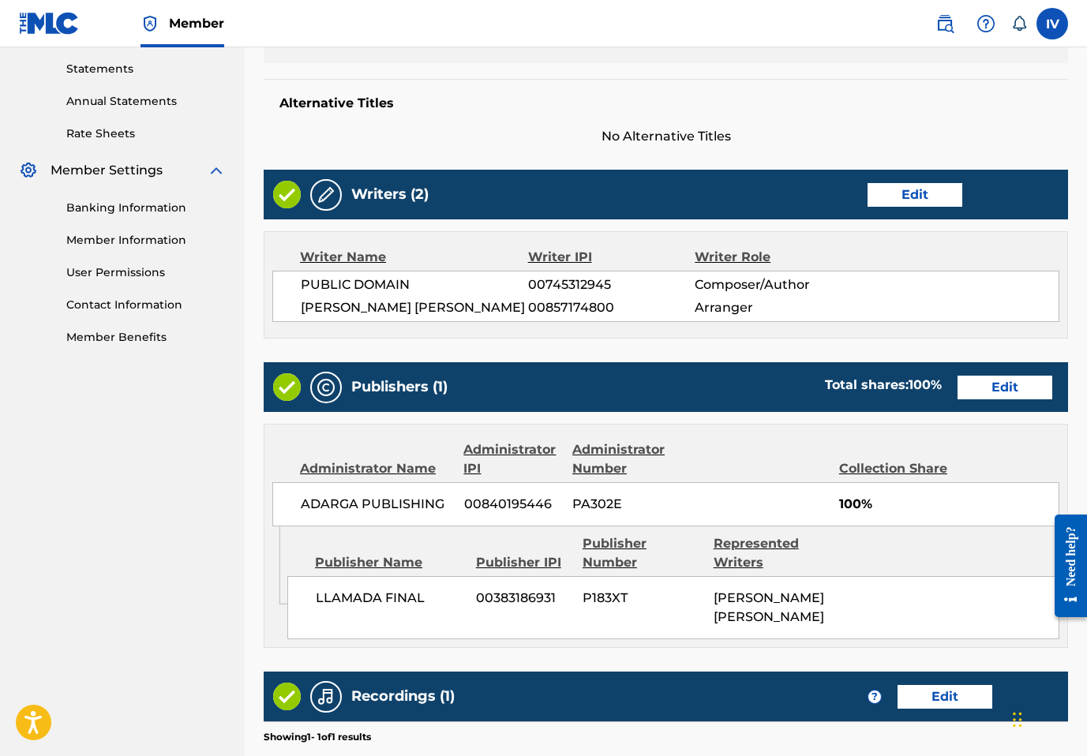
scroll to position [711, 0]
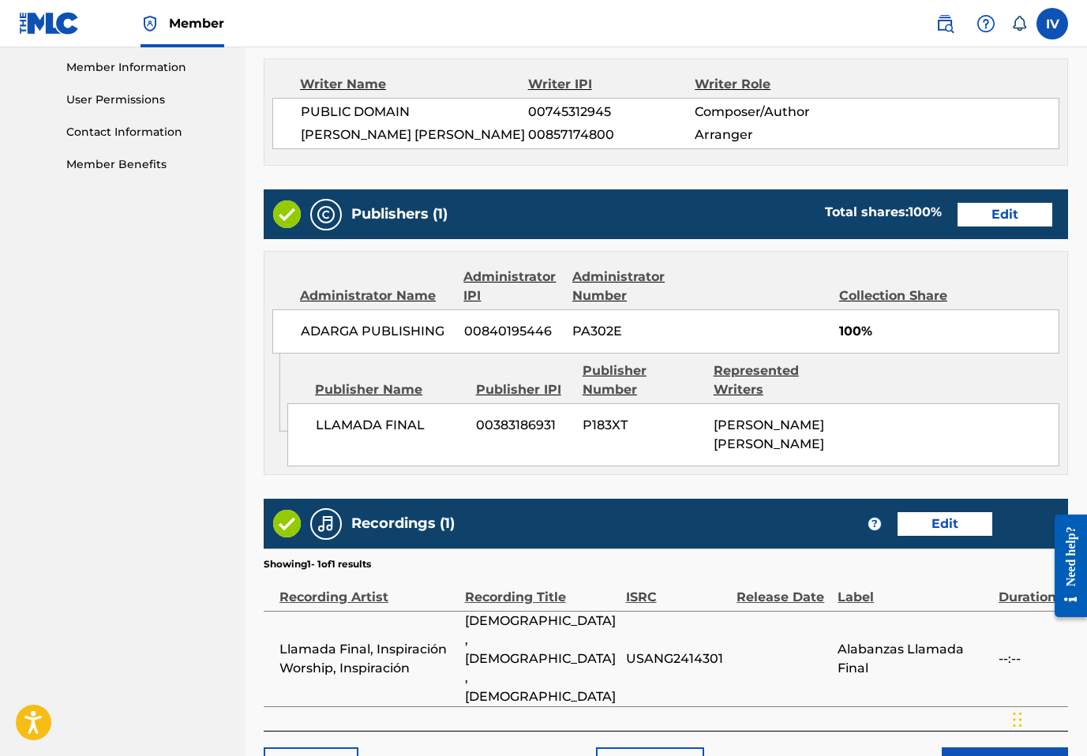
click at [993, 748] on button "Submit" at bounding box center [1005, 767] width 126 height 39
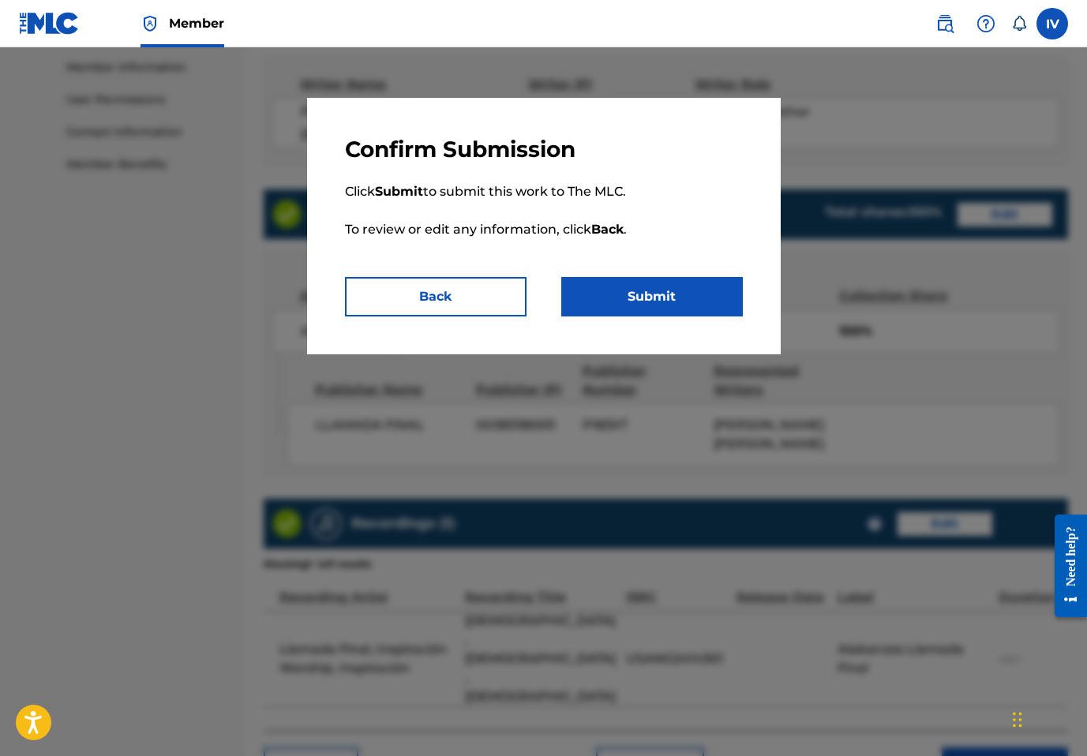
click at [637, 289] on button "Submit" at bounding box center [652, 296] width 182 height 39
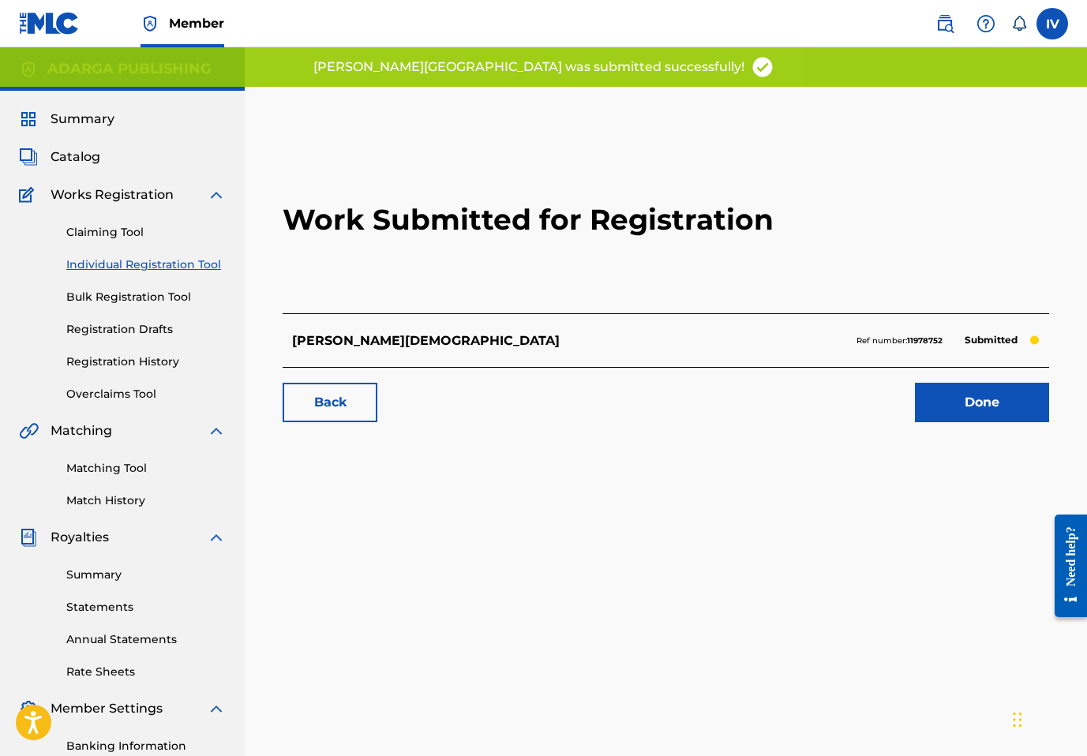
click at [193, 280] on div "Claiming Tool Individual Registration Tool Bulk Registration Tool Registration …" at bounding box center [122, 304] width 207 height 198
click at [182, 272] on link "Individual Registration Tool" at bounding box center [146, 265] width 160 height 17
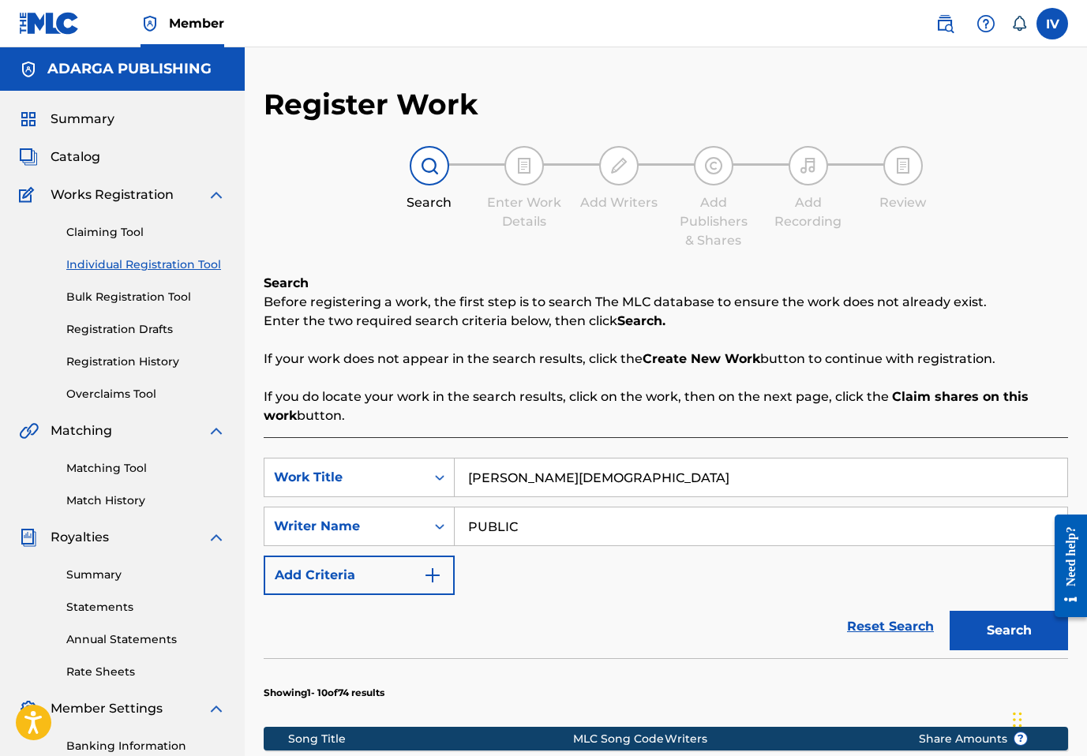
click at [549, 470] on input "SANTO SANTO SANTO" at bounding box center [761, 478] width 613 height 38
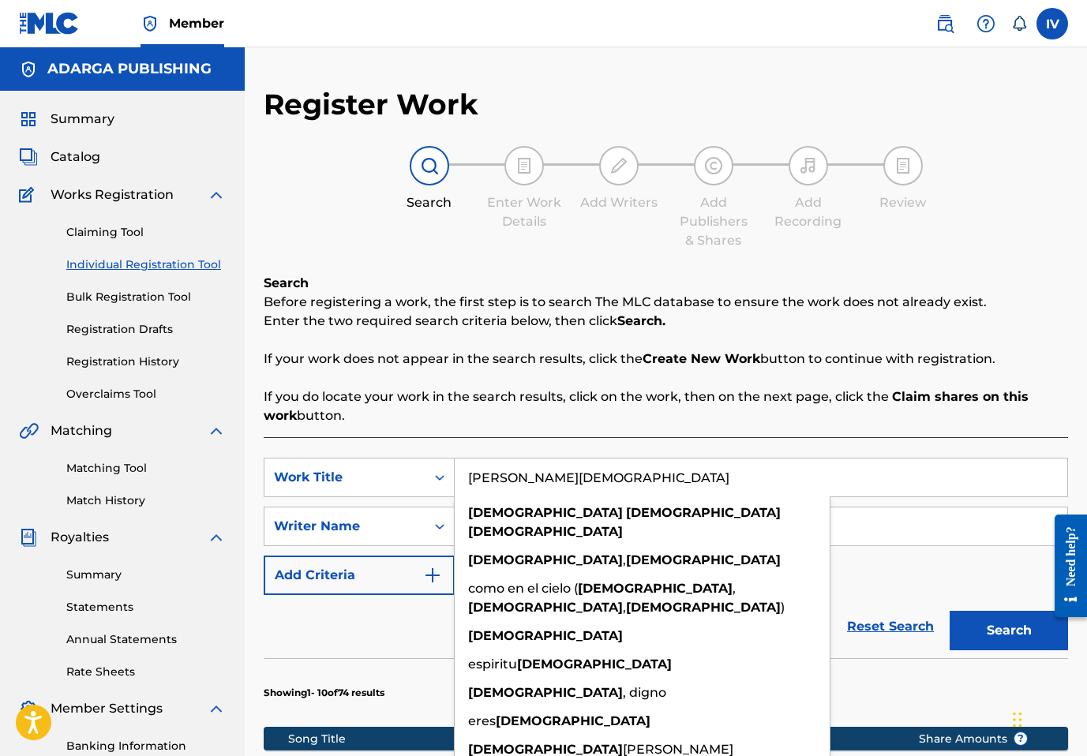
paste input "CRISTO ESTÁ AQUÍ"
type input "CRISTO ESTÁ AQUÍ"
click at [950, 611] on button "Search" at bounding box center [1009, 630] width 118 height 39
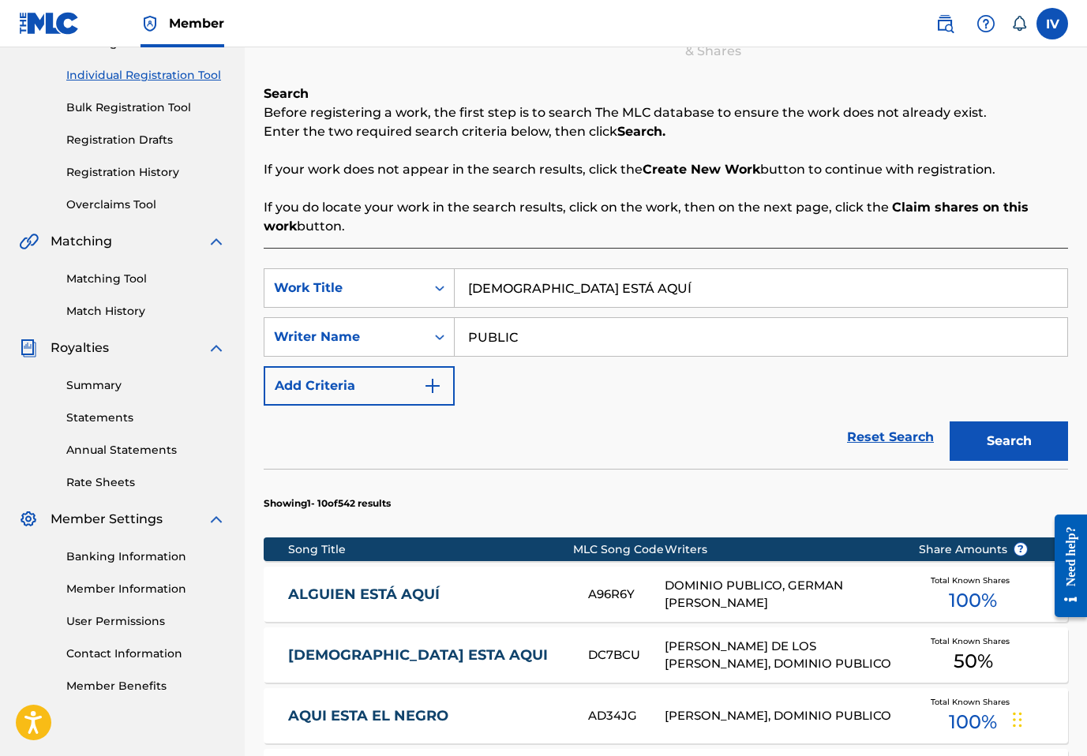
scroll to position [256, 0]
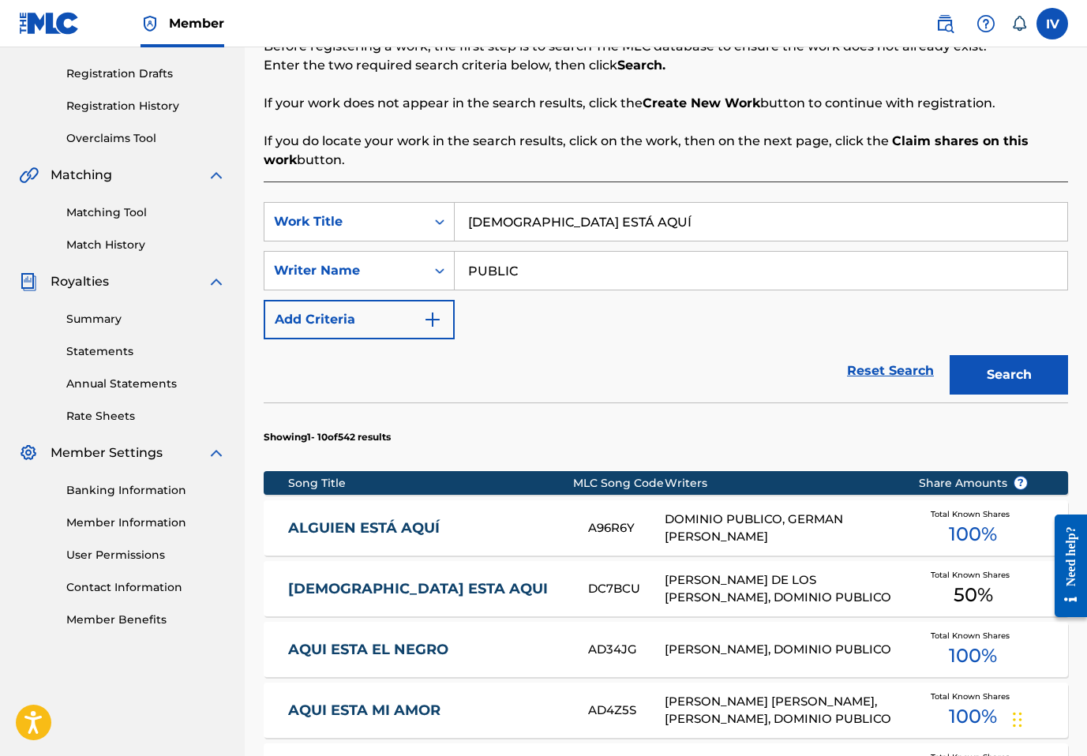
click at [590, 278] on input "PUBLIC" at bounding box center [761, 271] width 613 height 38
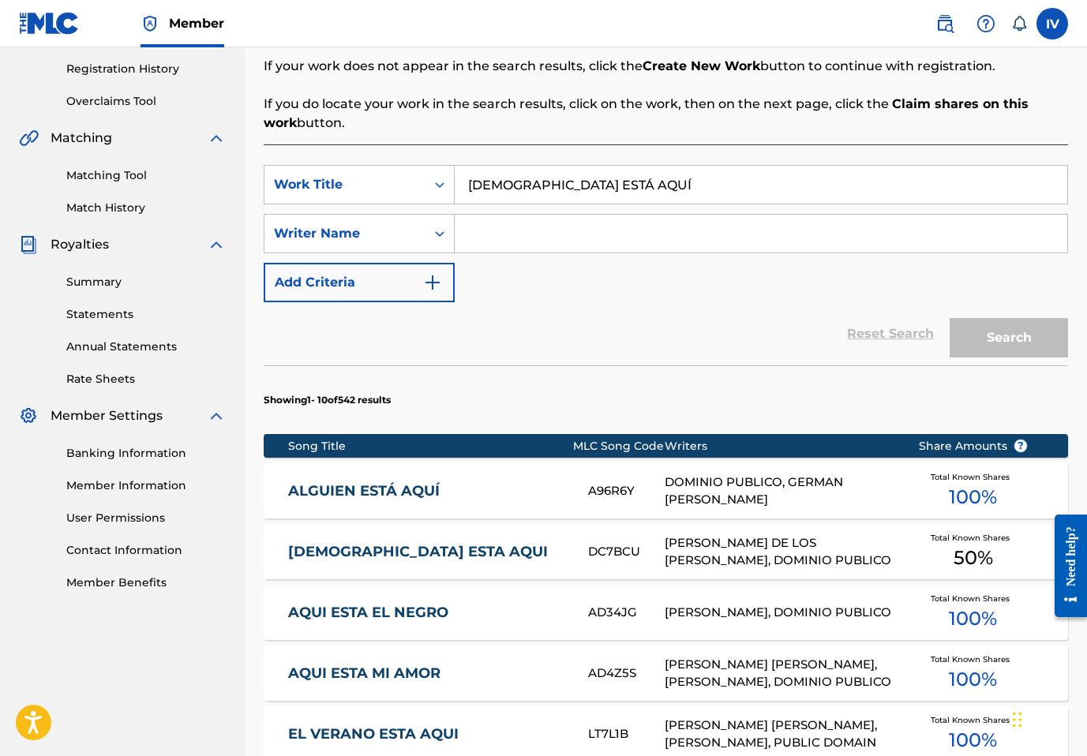
scroll to position [297, 0]
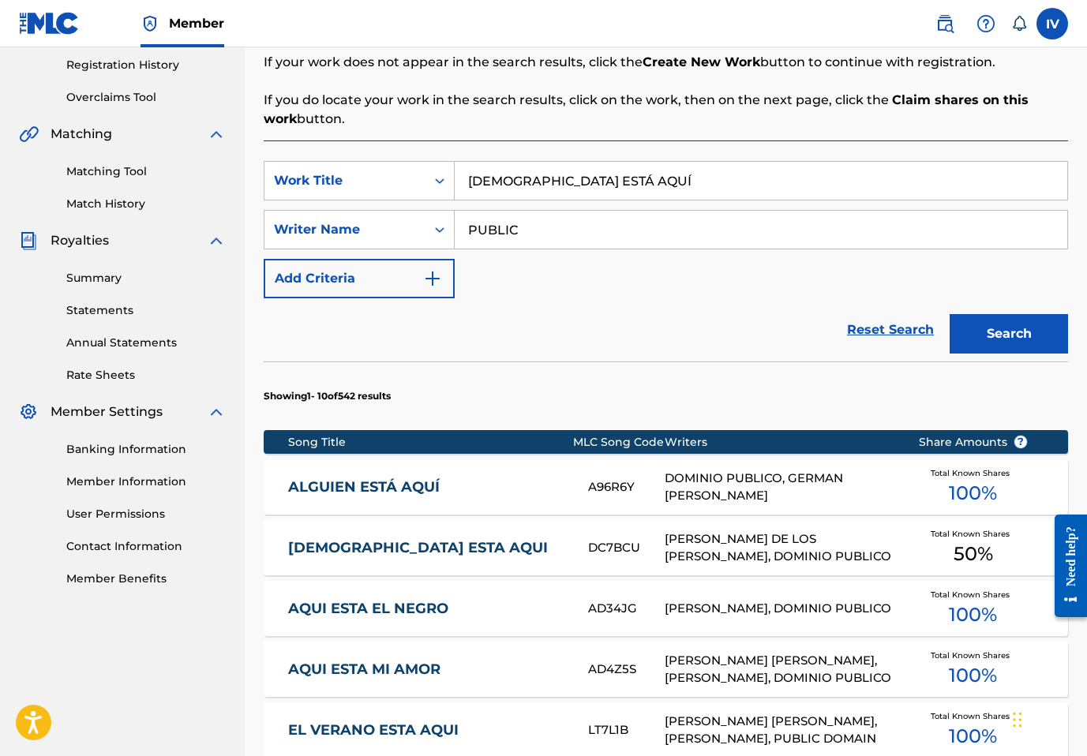
type input "PUBLIC"
click at [950, 314] on button "Search" at bounding box center [1009, 333] width 118 height 39
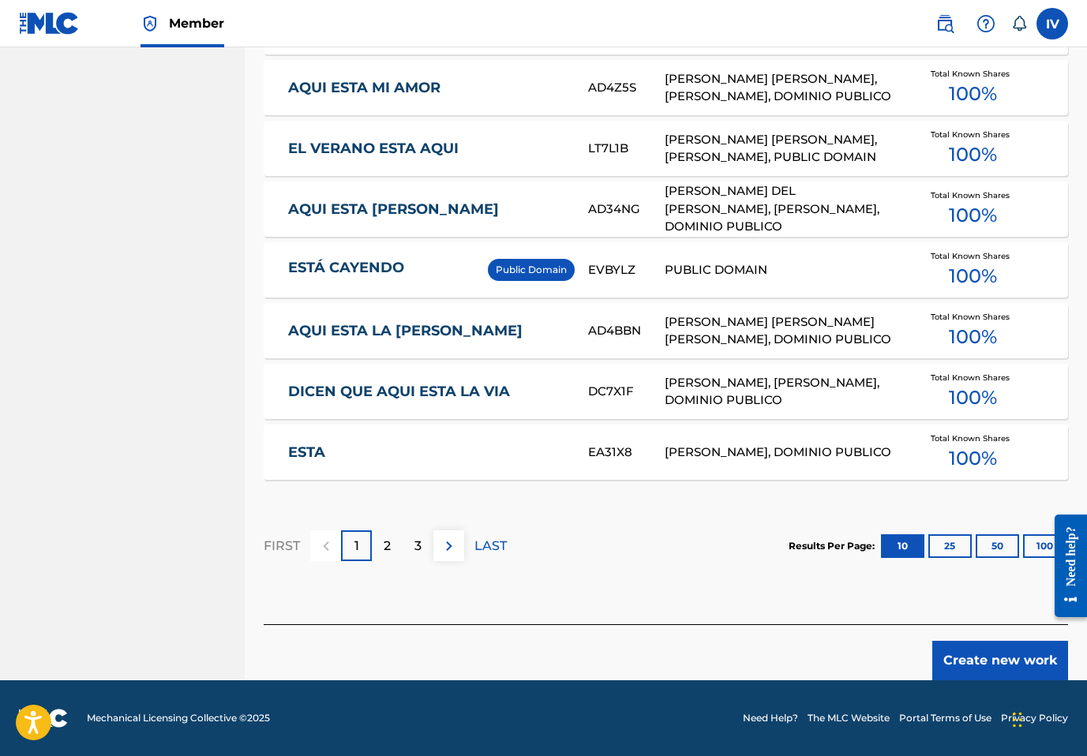
click at [970, 656] on button "Create new work" at bounding box center [1001, 660] width 136 height 39
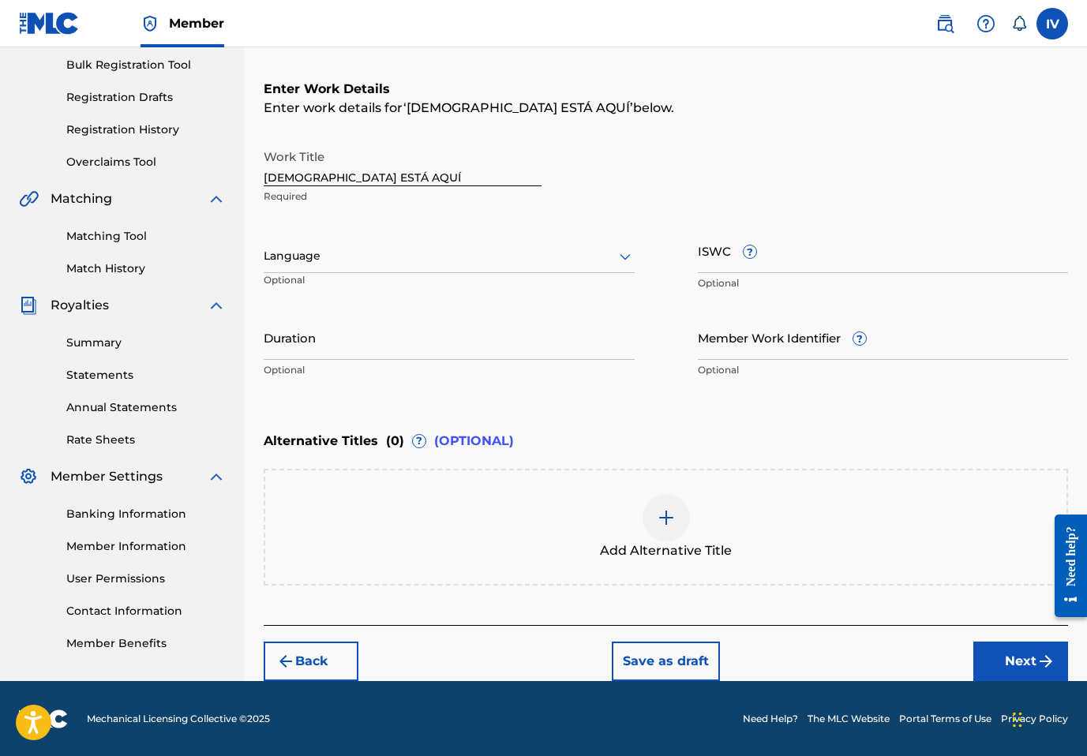
click at [451, 257] on div at bounding box center [449, 256] width 371 height 20
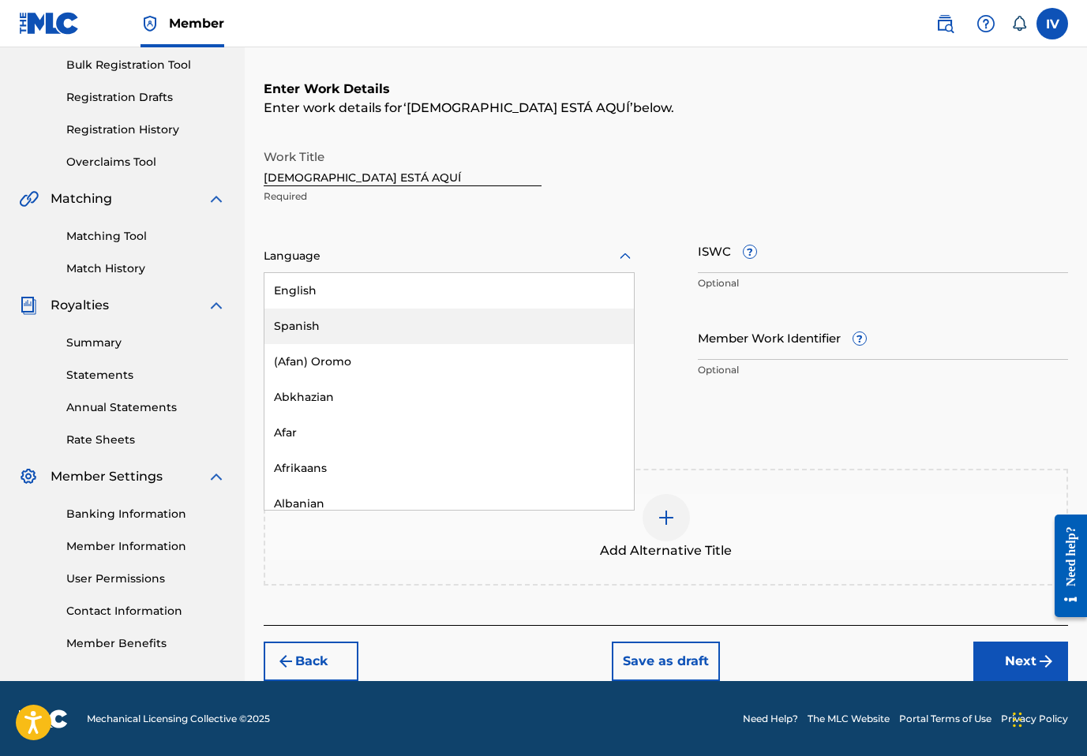
click at [382, 328] on div "Spanish" at bounding box center [450, 327] width 370 height 36
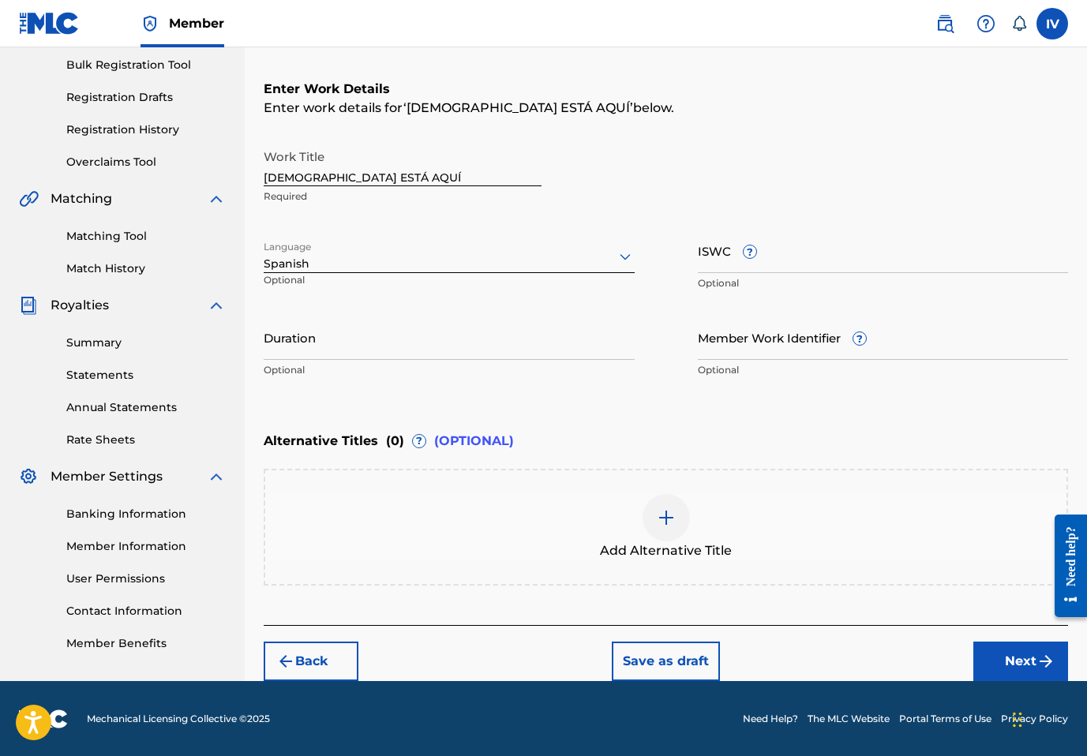
click at [388, 172] on input "CRISTO ESTÁ AQUÍ" at bounding box center [403, 163] width 278 height 45
click at [572, 529] on div "Add Alternative Title" at bounding box center [665, 527] width 801 height 66
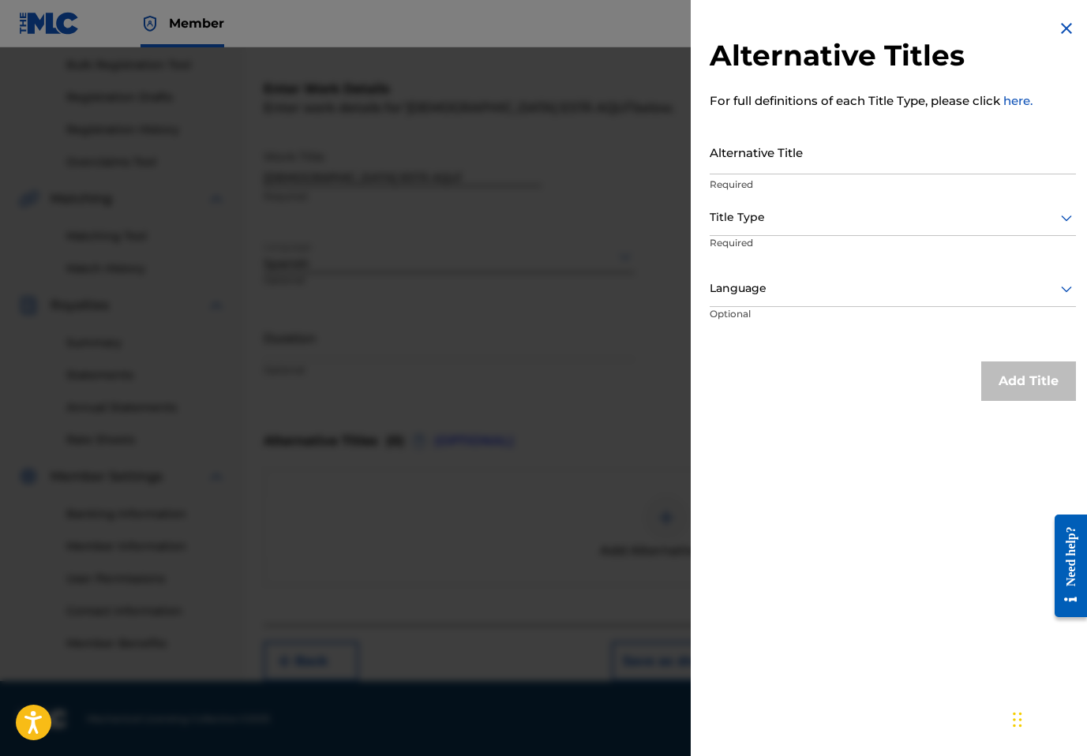
click at [900, 157] on input "Alternative Title" at bounding box center [893, 151] width 366 height 45
paste input "CRISTO ESTÁ AQUÍ"
click at [783, 164] on input "CRISTO ESTÁ AQUÍ" at bounding box center [893, 151] width 366 height 45
type input "CRISTO ESTA AQUI"
click at [795, 218] on div at bounding box center [893, 218] width 366 height 20
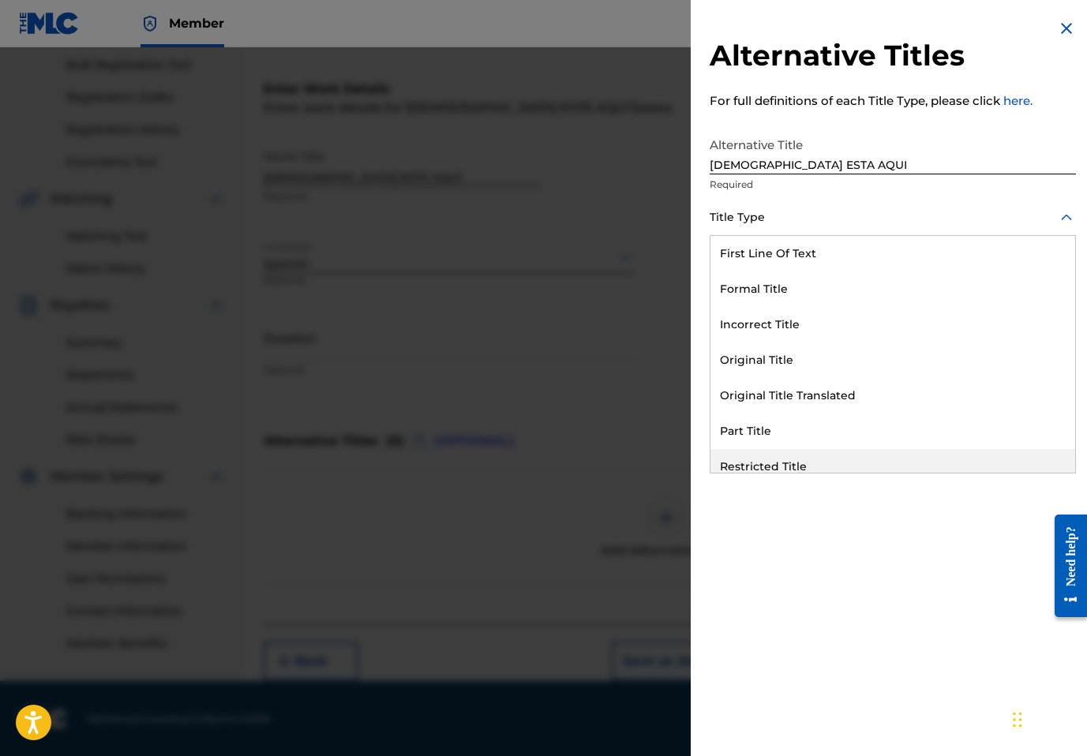
scroll to position [154, 0]
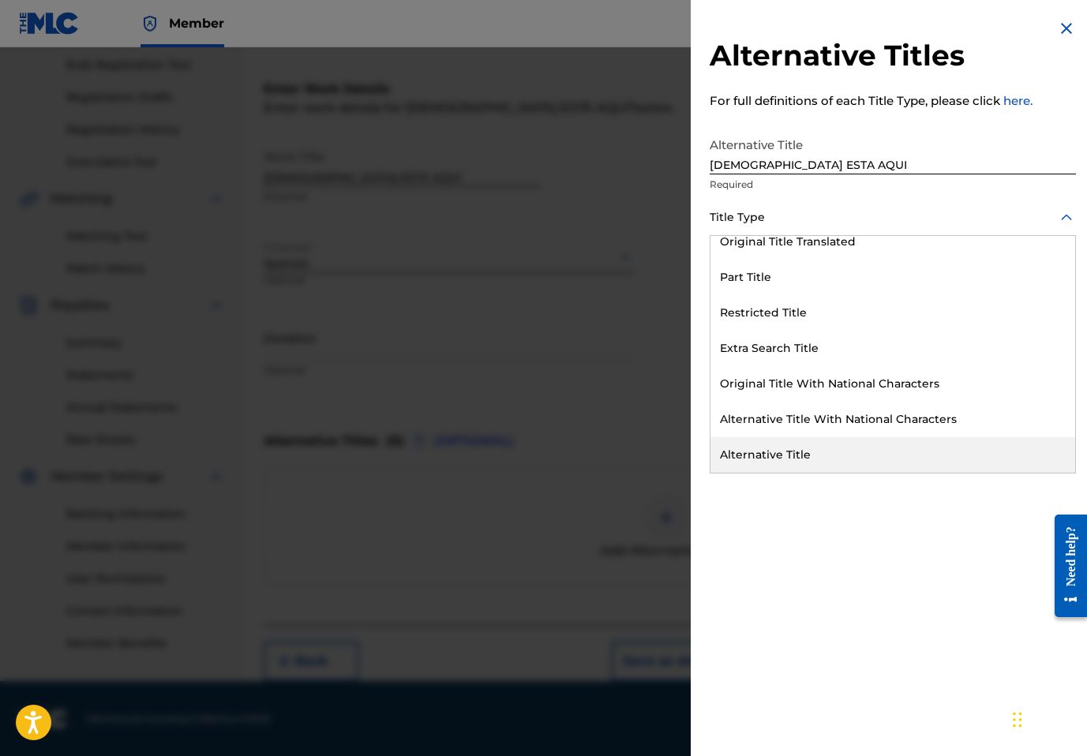
click at [766, 460] on div "Alternative Title" at bounding box center [893, 455] width 365 height 36
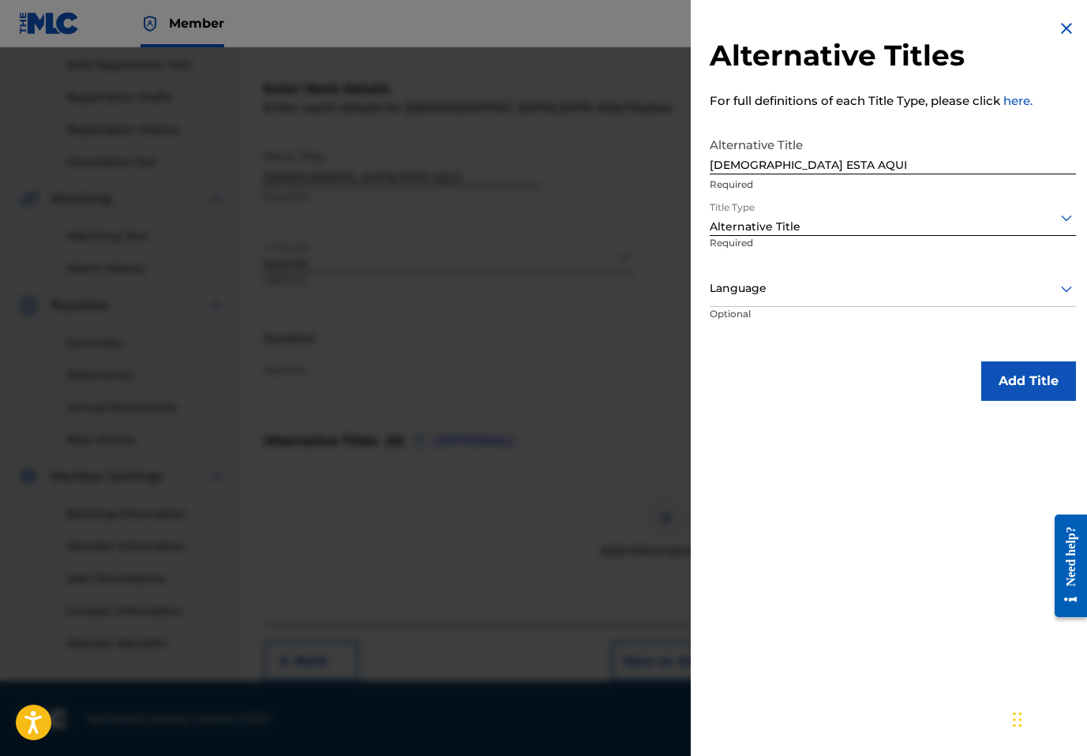
click at [783, 291] on div at bounding box center [893, 289] width 366 height 20
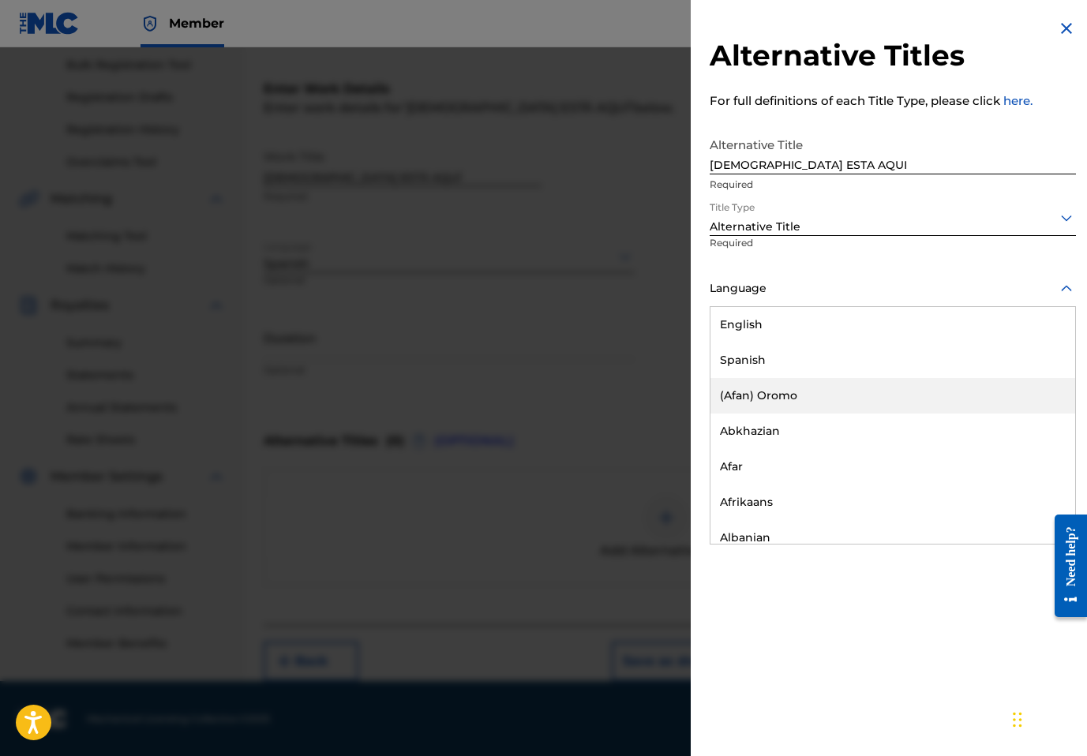
drag, startPoint x: 753, startPoint y: 382, endPoint x: 742, endPoint y: 361, distance: 24.0
click at [742, 361] on div "English Spanish (Afan) Oromo Abkhazian Afar Afrikaans Albanian Amharic Arabic A…" at bounding box center [893, 425] width 365 height 237
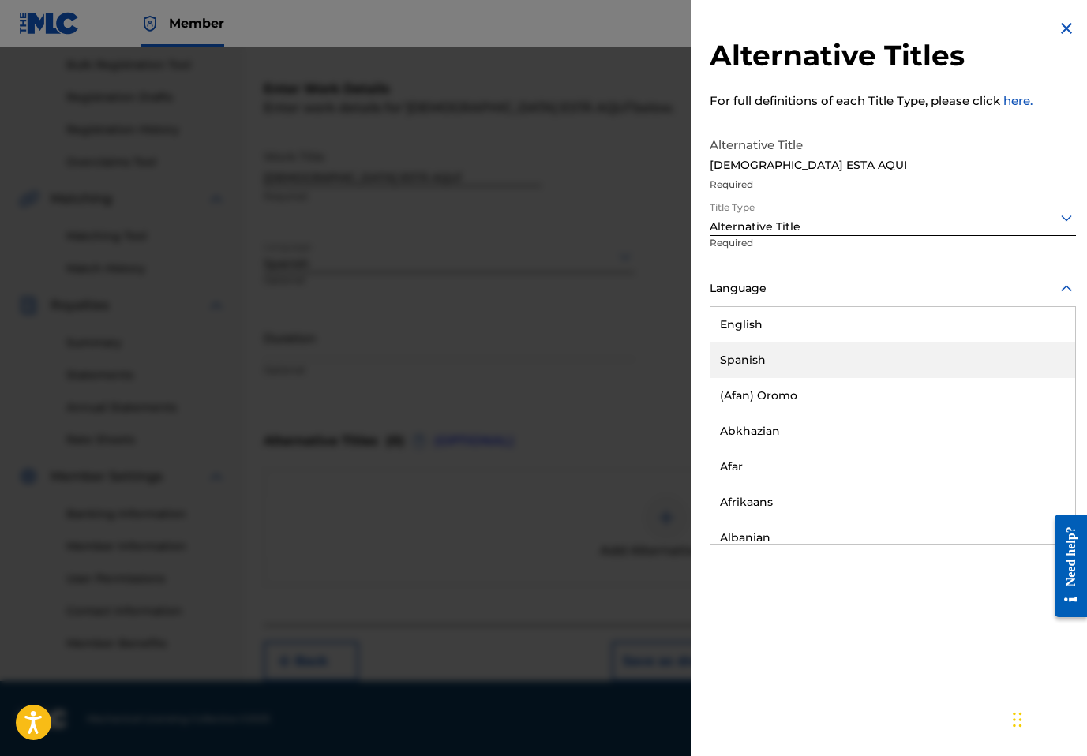
click at [742, 361] on div "Spanish" at bounding box center [893, 361] width 365 height 36
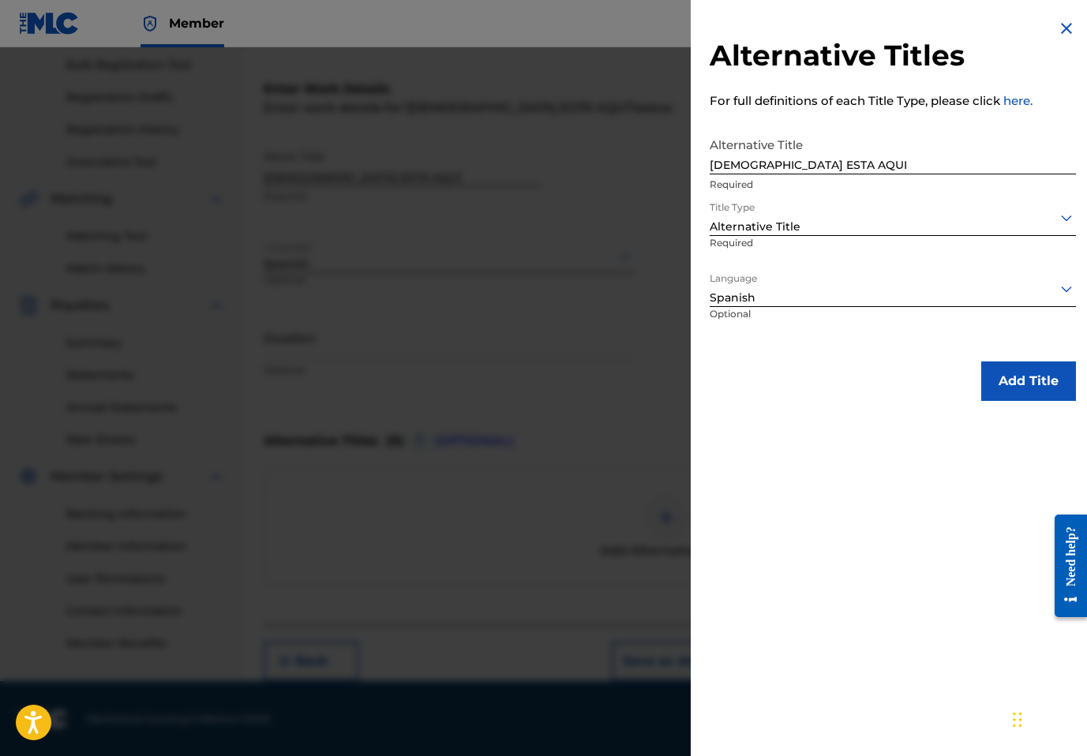
drag, startPoint x: 1000, startPoint y: 376, endPoint x: 996, endPoint y: 416, distance: 40.4
click at [1000, 376] on button "Add Title" at bounding box center [1028, 381] width 95 height 39
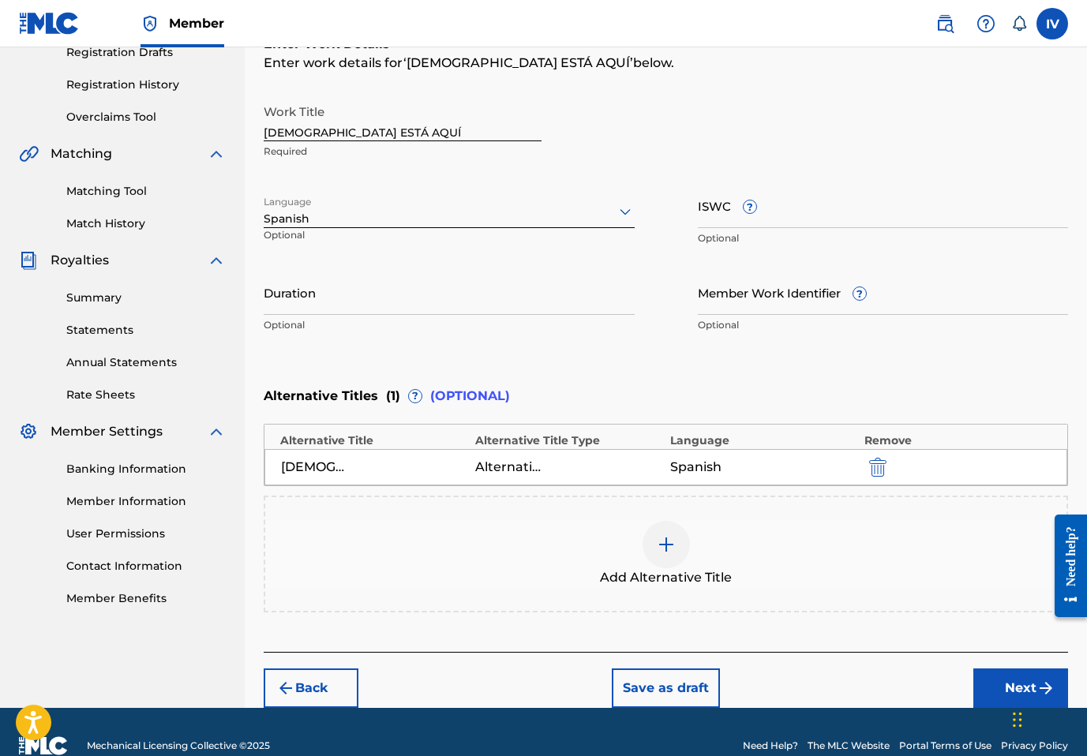
click at [992, 687] on button "Next" at bounding box center [1021, 688] width 95 height 39
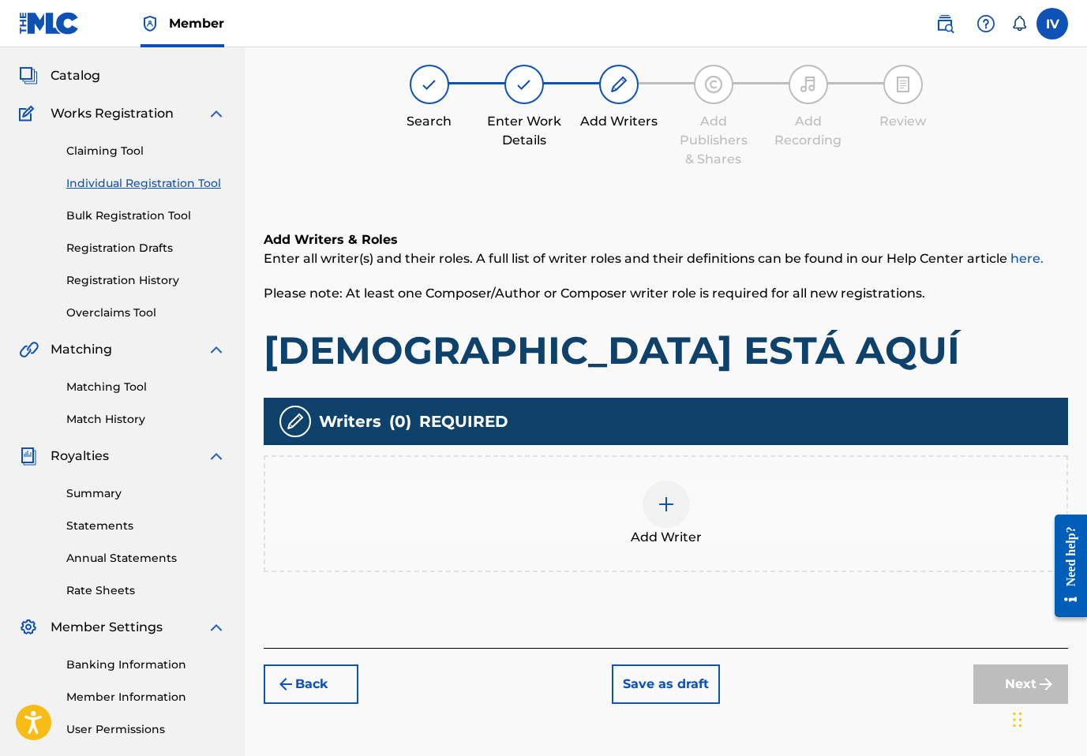
scroll to position [71, 0]
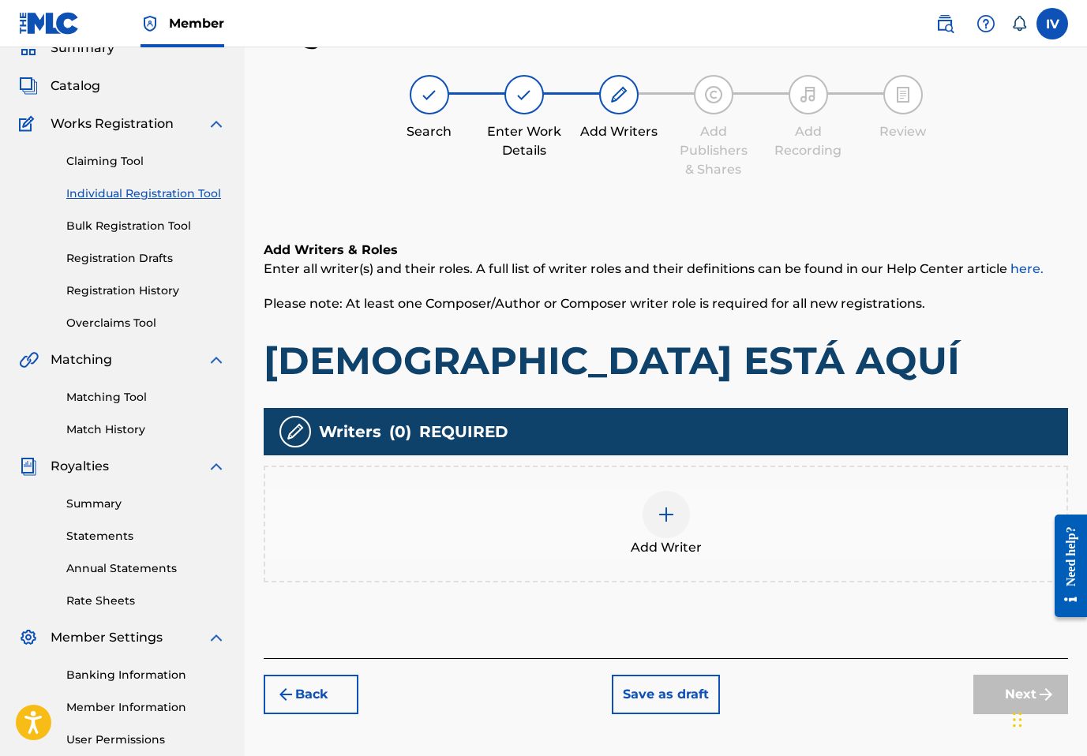
click at [663, 520] on img at bounding box center [666, 514] width 19 height 19
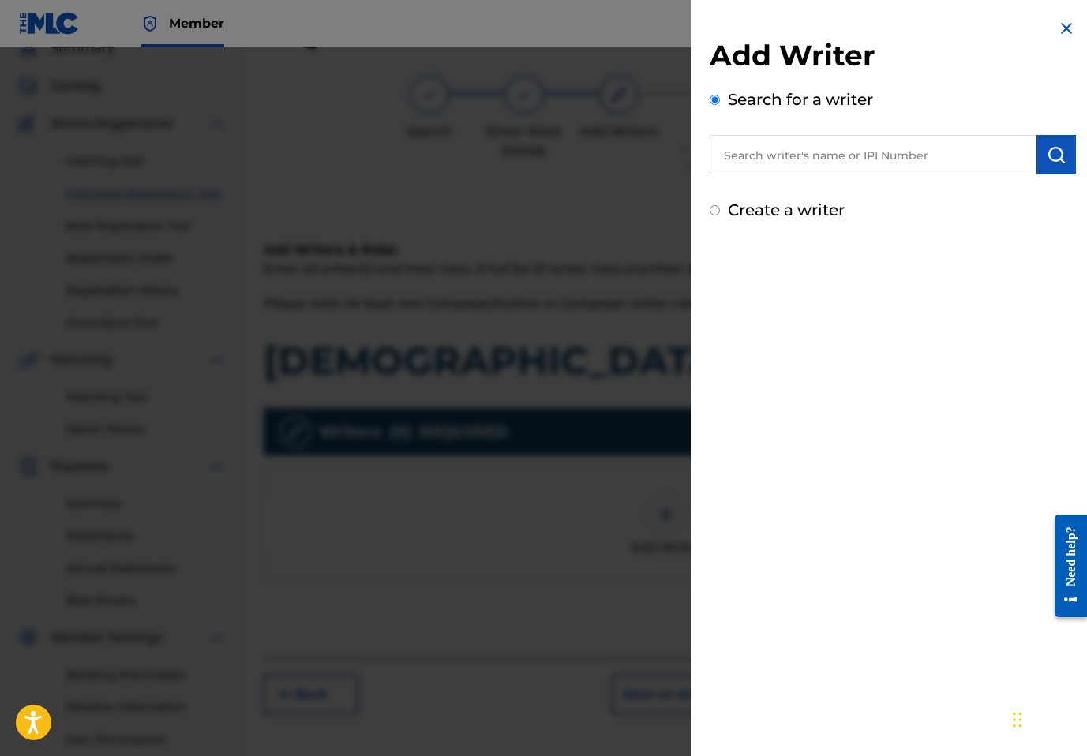
click at [905, 159] on input "text" at bounding box center [873, 154] width 327 height 39
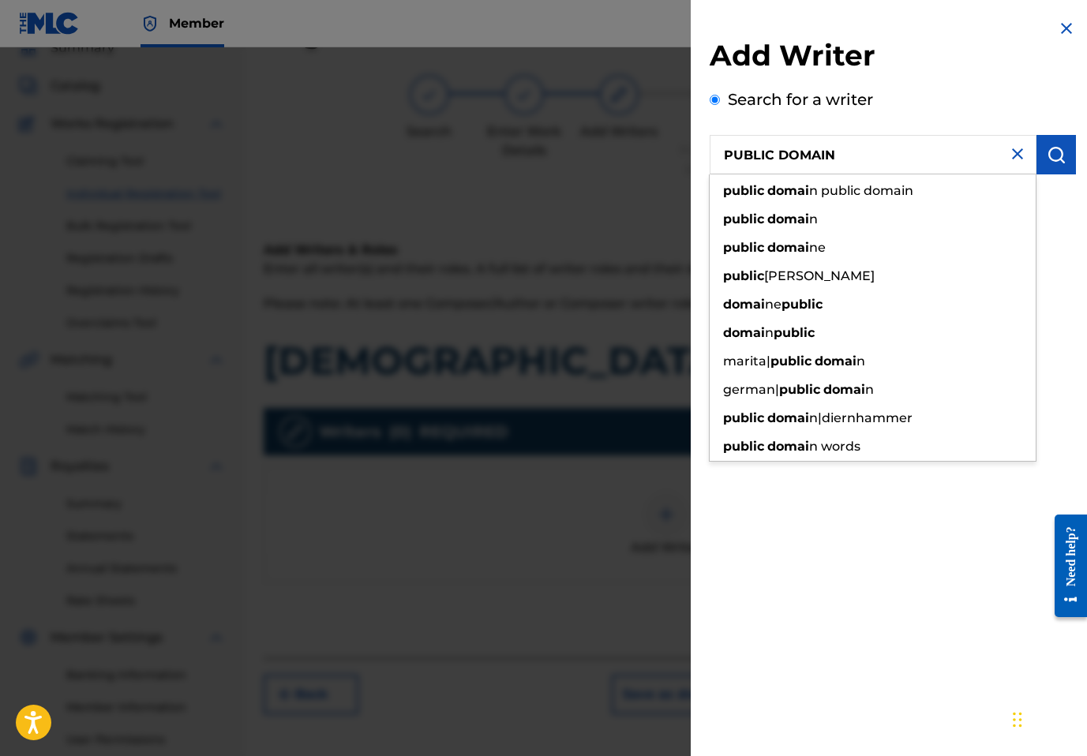
type input "PUBLIC DOMAIN"
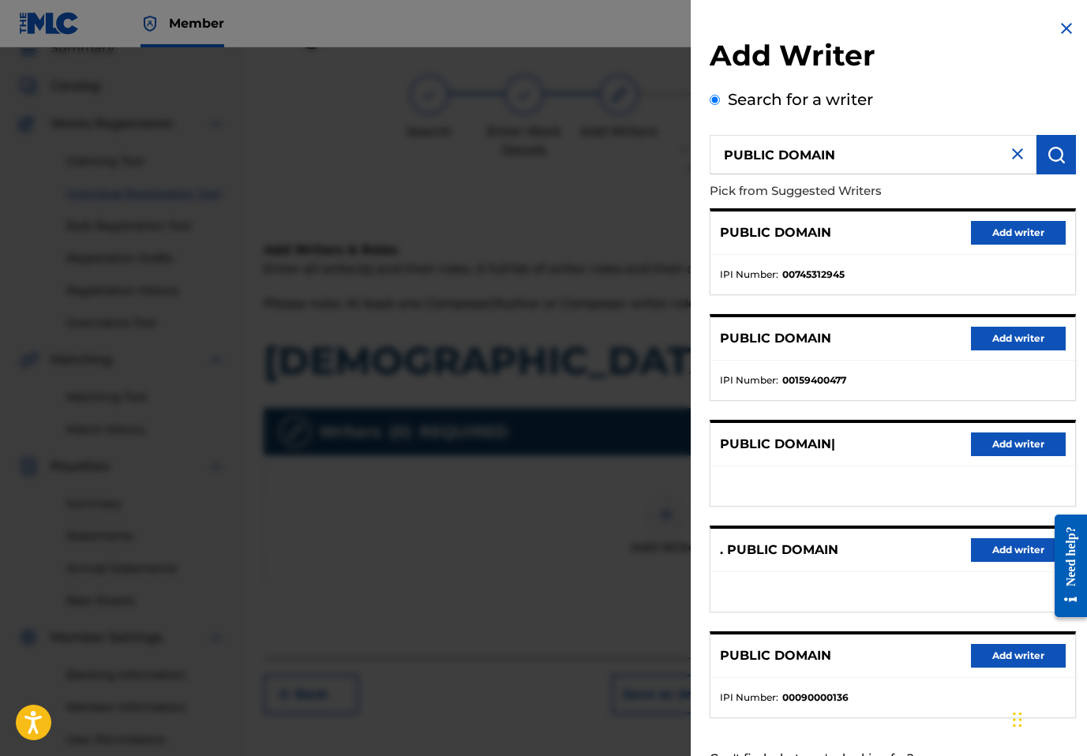
click at [1004, 229] on button "Add writer" at bounding box center [1018, 233] width 95 height 24
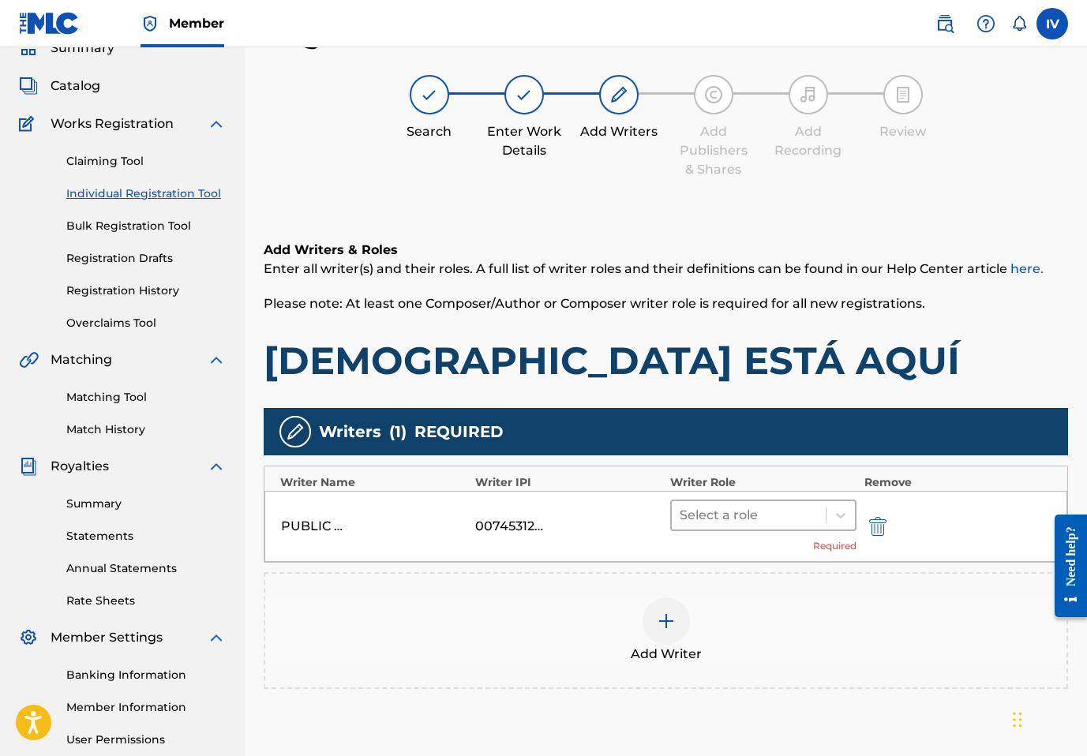
click at [712, 512] on div at bounding box center [749, 516] width 138 height 22
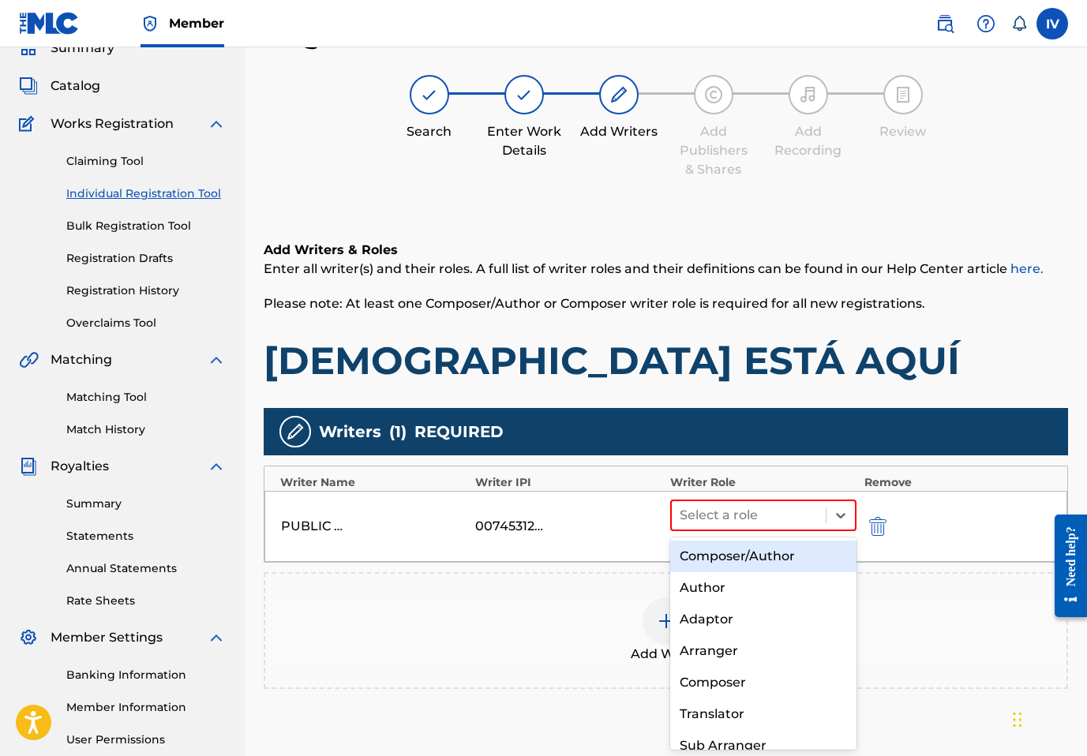
click at [715, 560] on div "Composer/Author" at bounding box center [763, 557] width 186 height 32
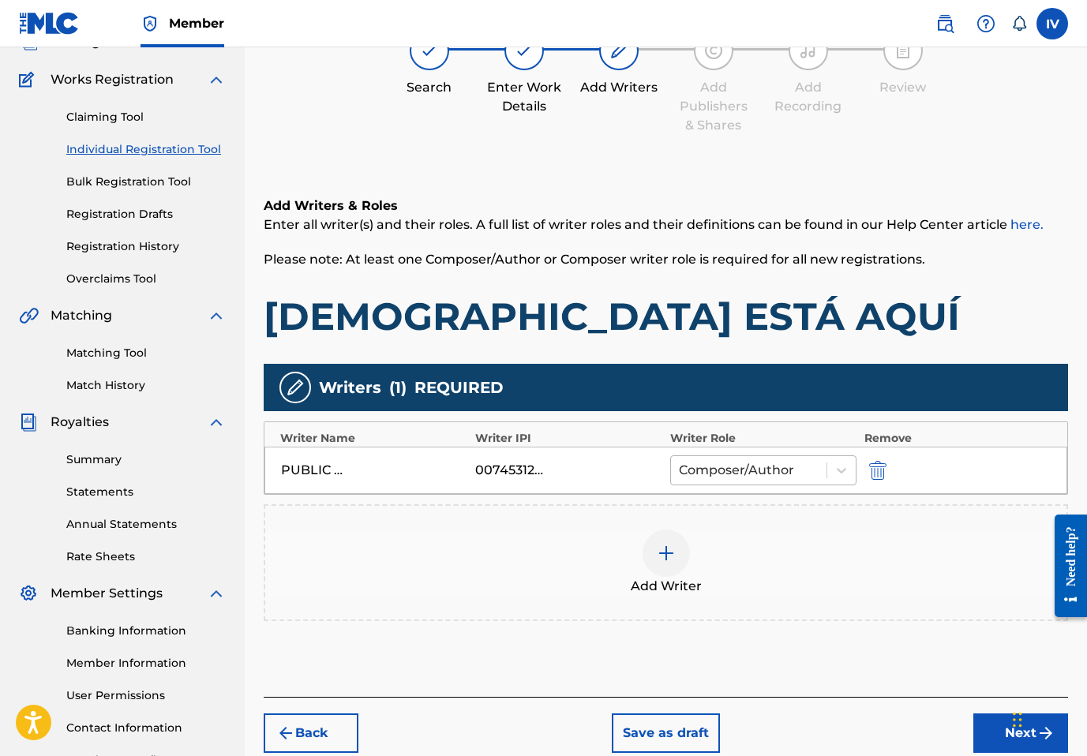
scroll to position [125, 0]
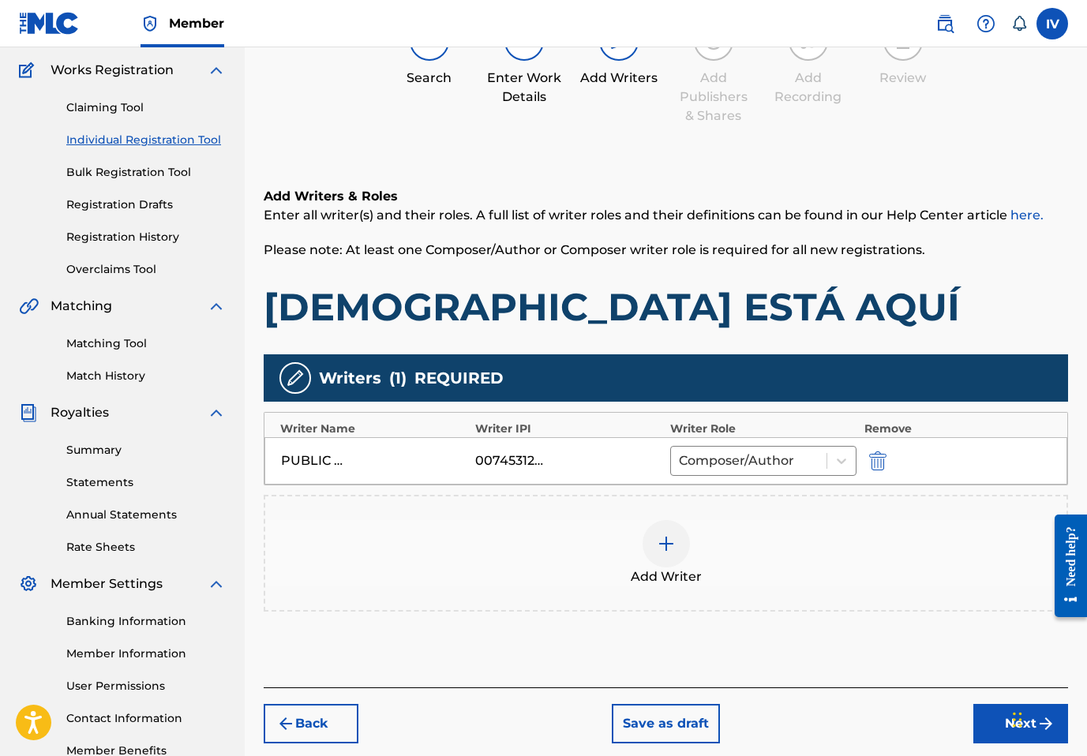
click at [739, 515] on div "Add Writer" at bounding box center [666, 553] width 805 height 117
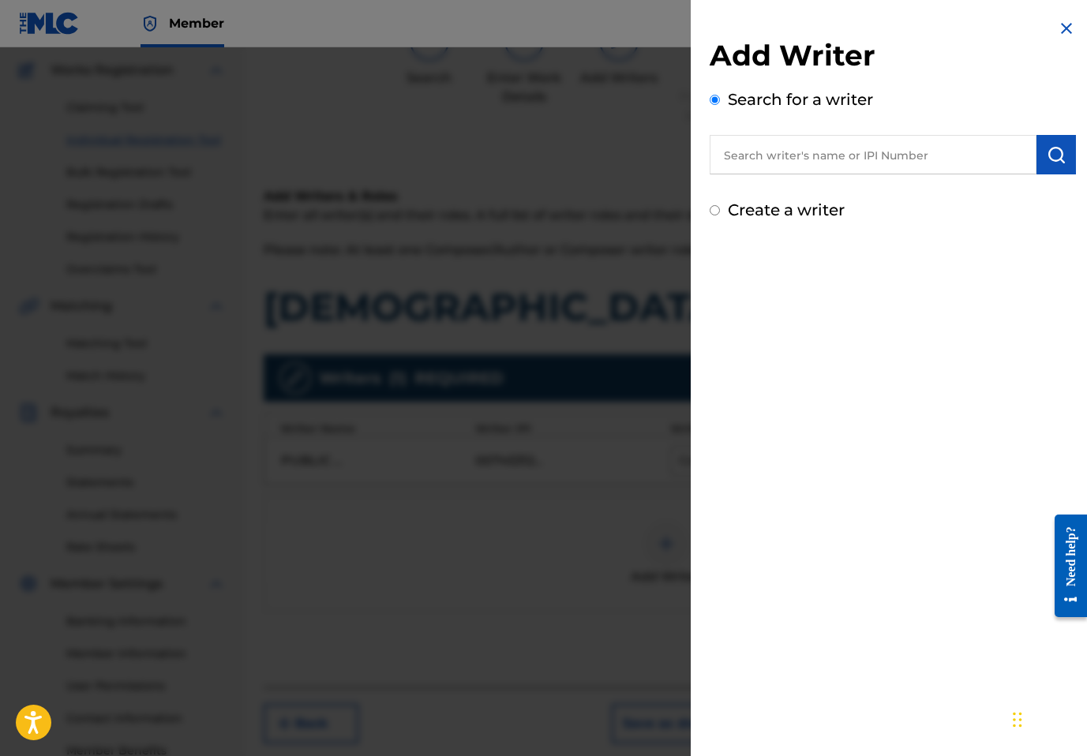
click at [861, 157] on input "text" at bounding box center [873, 154] width 327 height 39
type input "L"
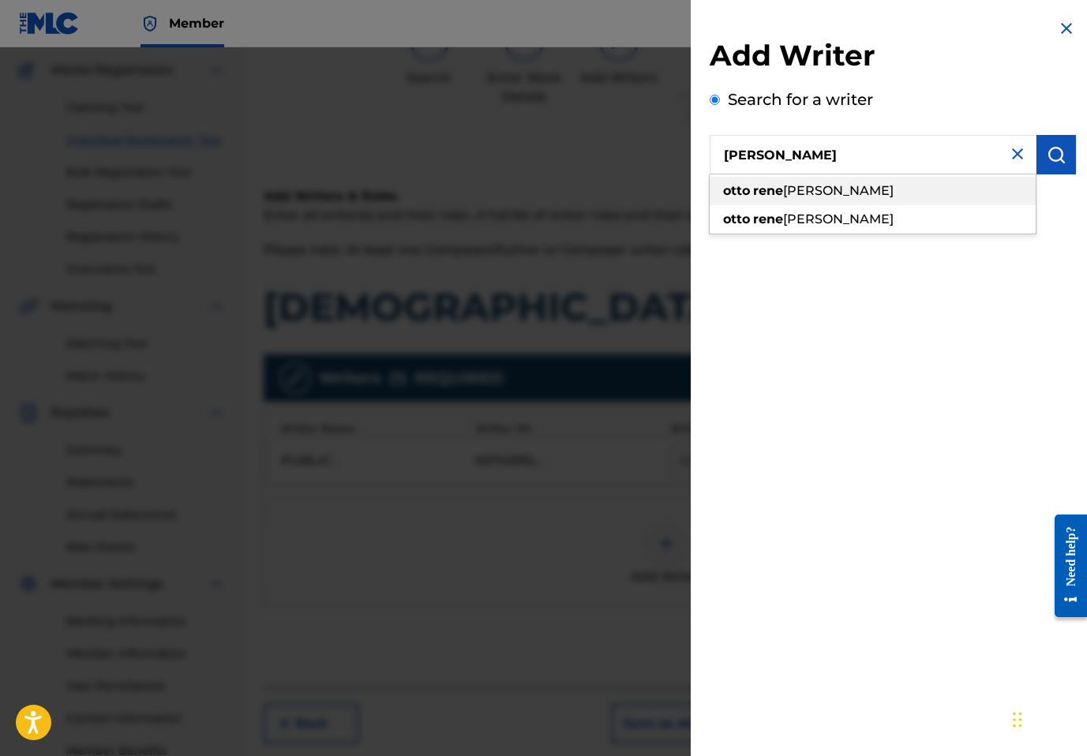
click at [812, 197] on span "azurdia" at bounding box center [838, 190] width 111 height 15
type input "otto rene azurdia"
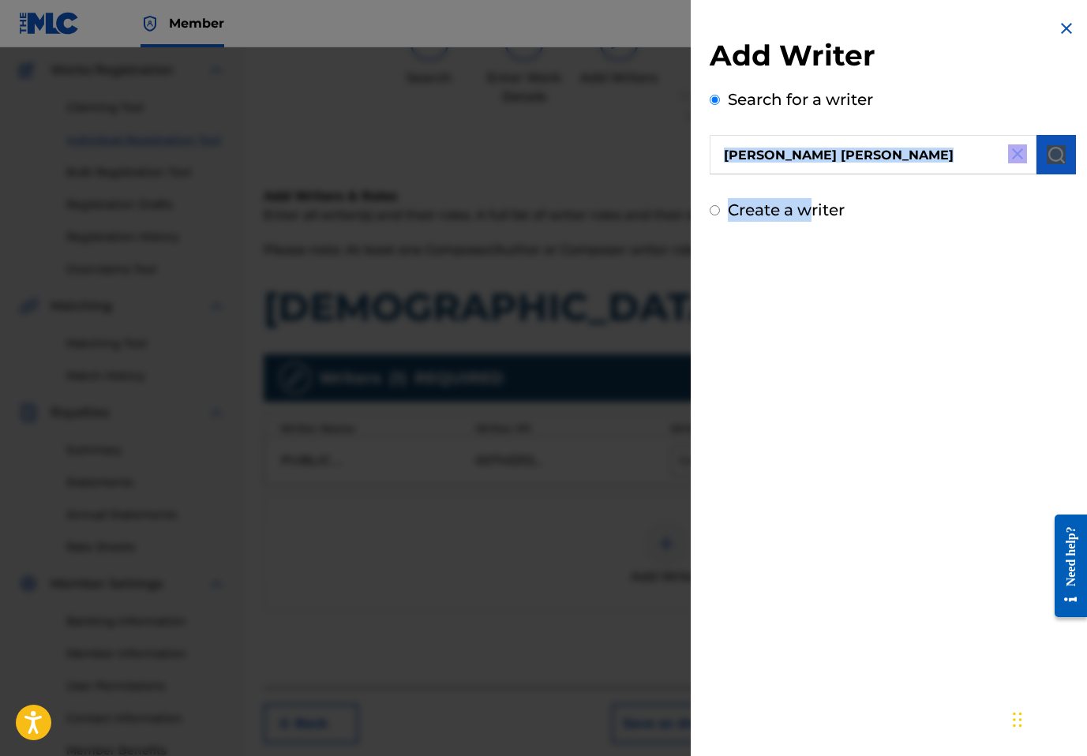
drag, startPoint x: 809, startPoint y: 212, endPoint x: 868, endPoint y: 158, distance: 79.9
click at [868, 158] on div "Add Writer Search for a writer otto rene azurdia Create a writer" at bounding box center [893, 130] width 366 height 184
click at [868, 158] on input "otto rene azurdia" at bounding box center [873, 154] width 327 height 39
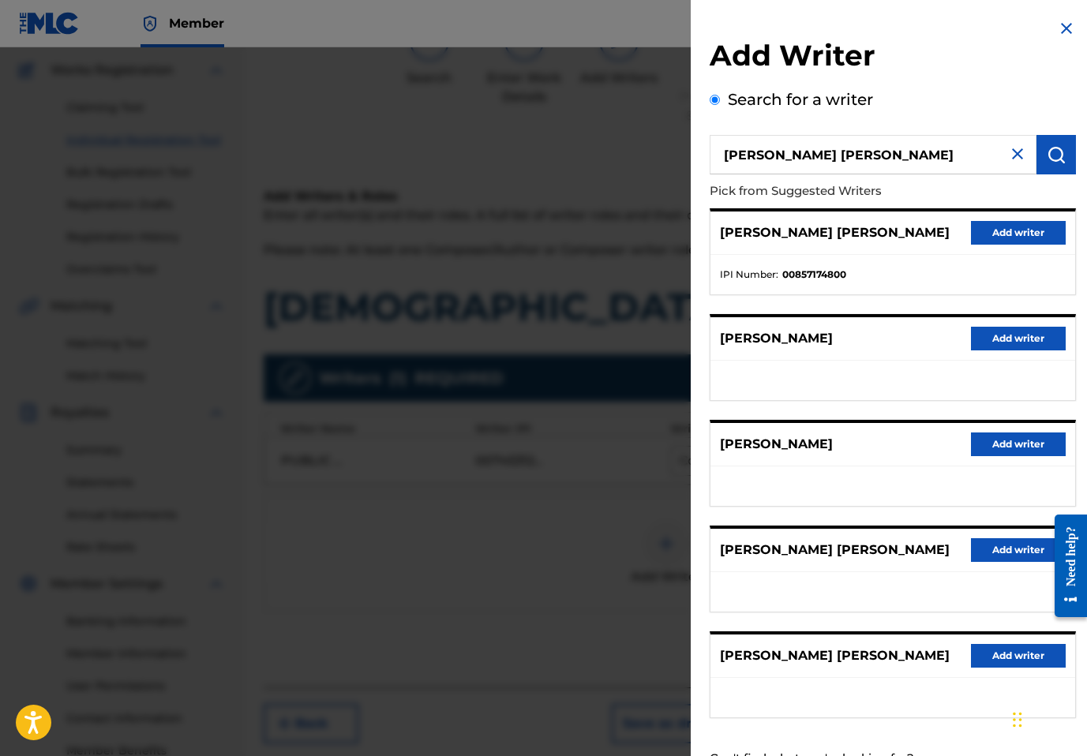
click at [1000, 235] on button "Add writer" at bounding box center [1018, 233] width 95 height 24
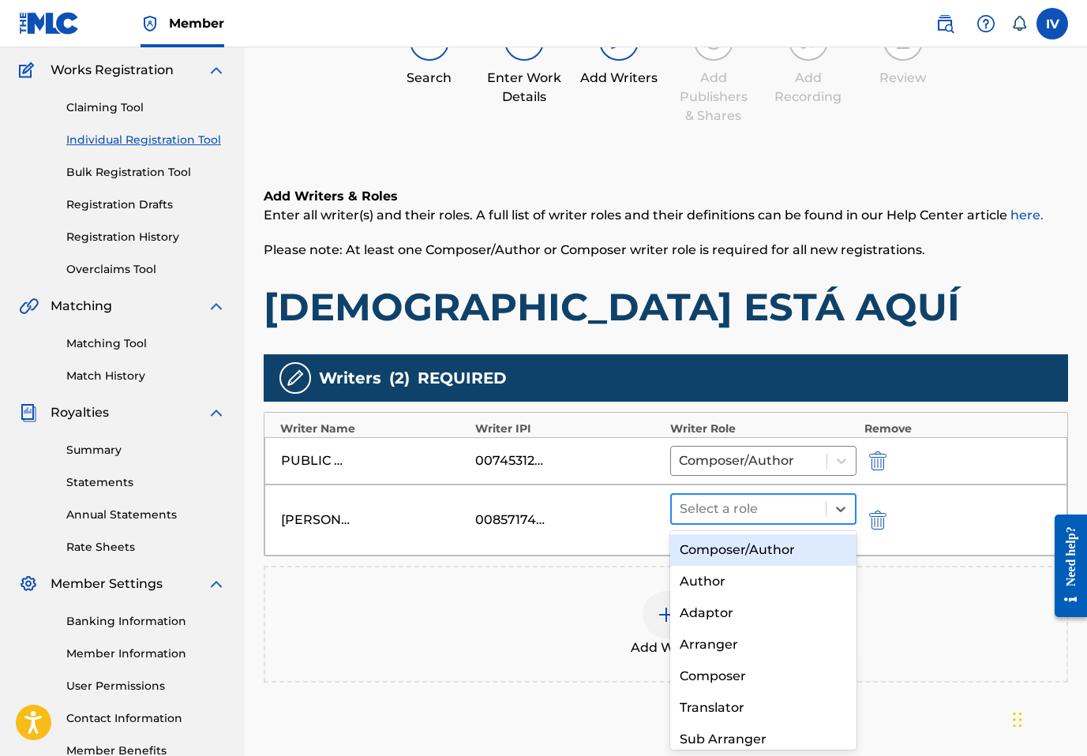
click at [777, 510] on div at bounding box center [749, 509] width 138 height 22
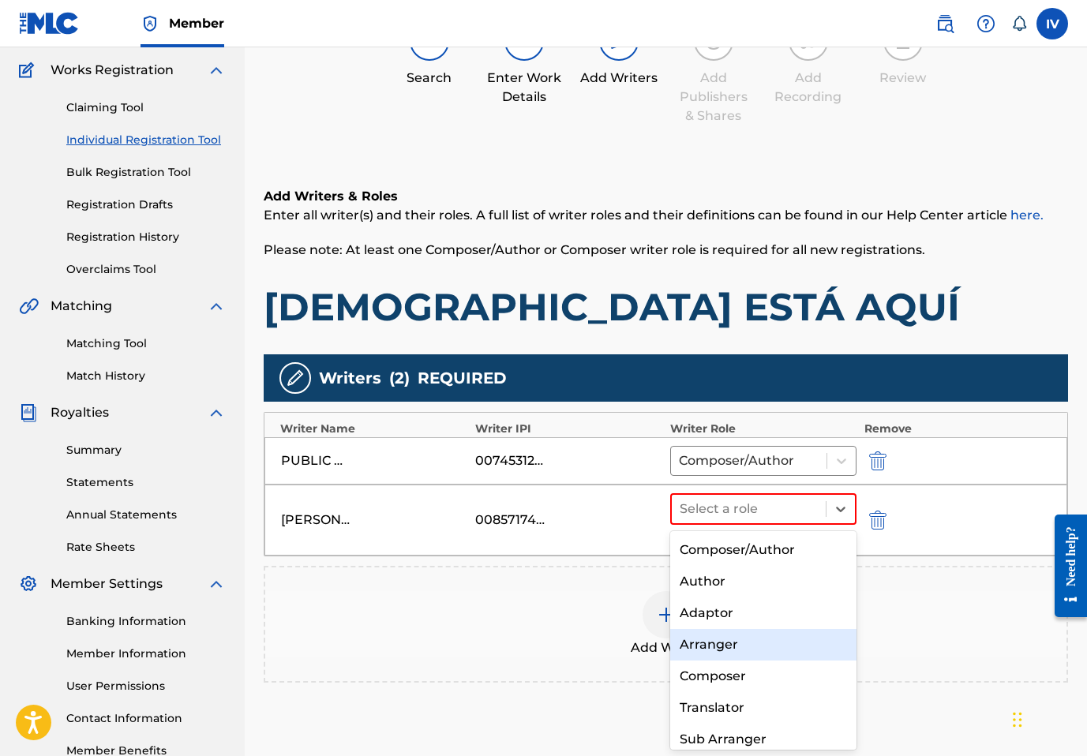
click at [732, 640] on div "Arranger" at bounding box center [763, 645] width 186 height 32
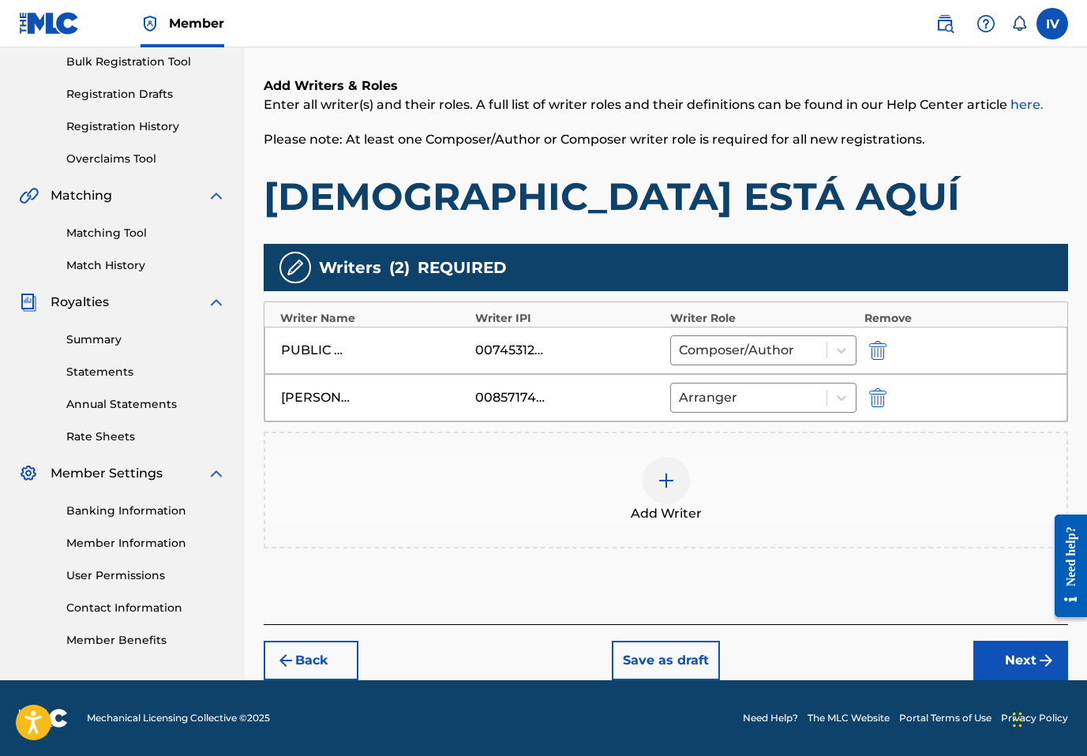
click at [1002, 658] on button "Next" at bounding box center [1021, 660] width 95 height 39
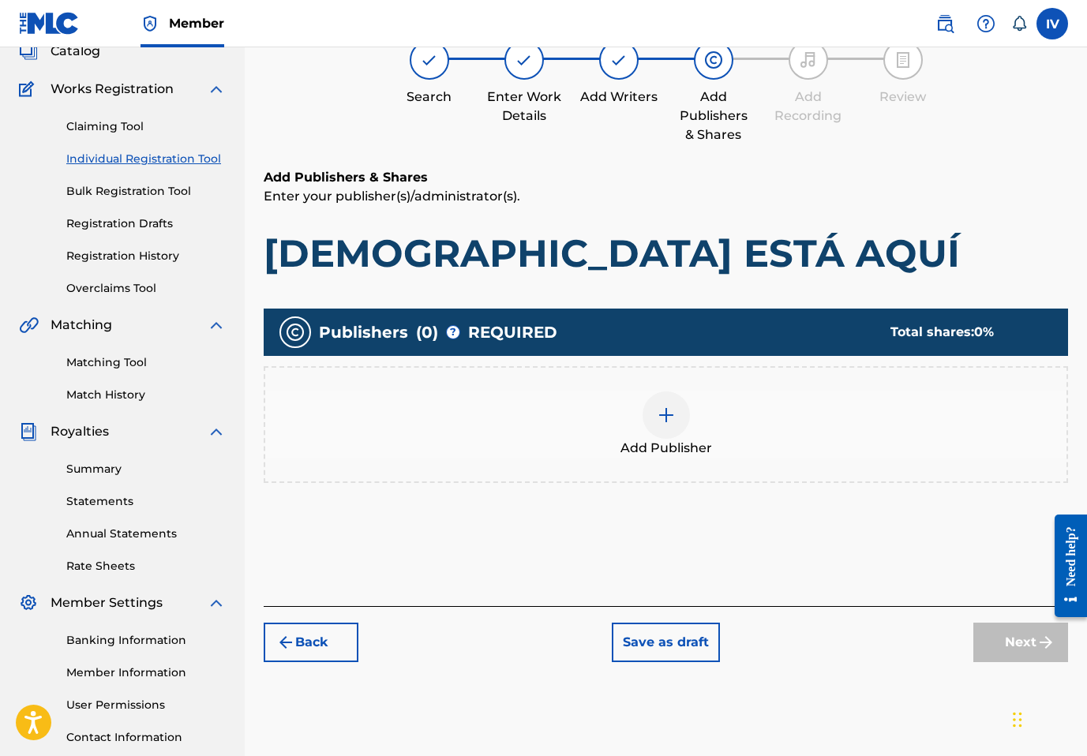
scroll to position [71, 0]
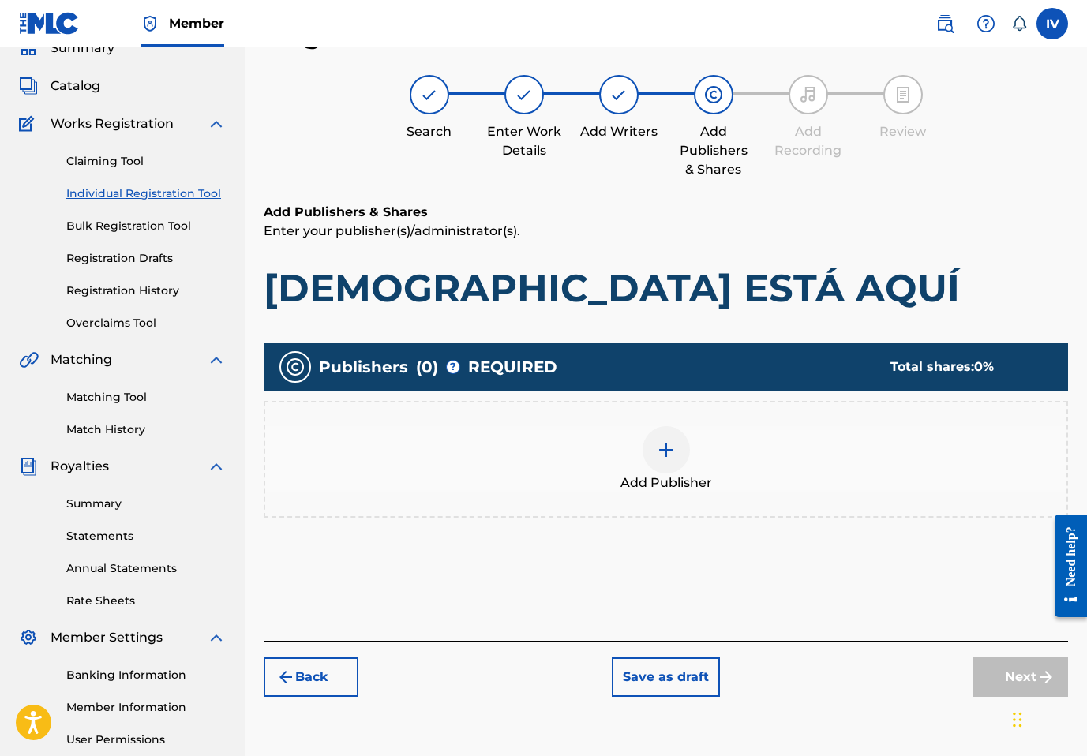
click at [602, 448] on div "Add Publisher" at bounding box center [665, 459] width 801 height 66
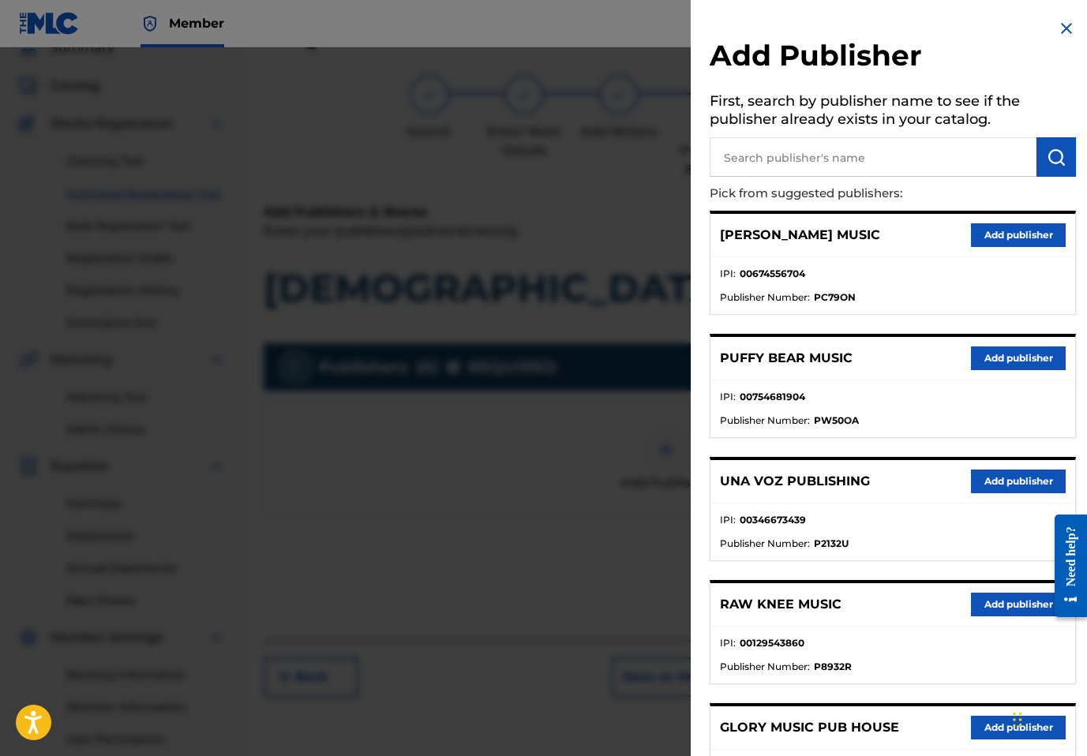
click at [875, 145] on input "text" at bounding box center [873, 156] width 327 height 39
type input "LLAMADA"
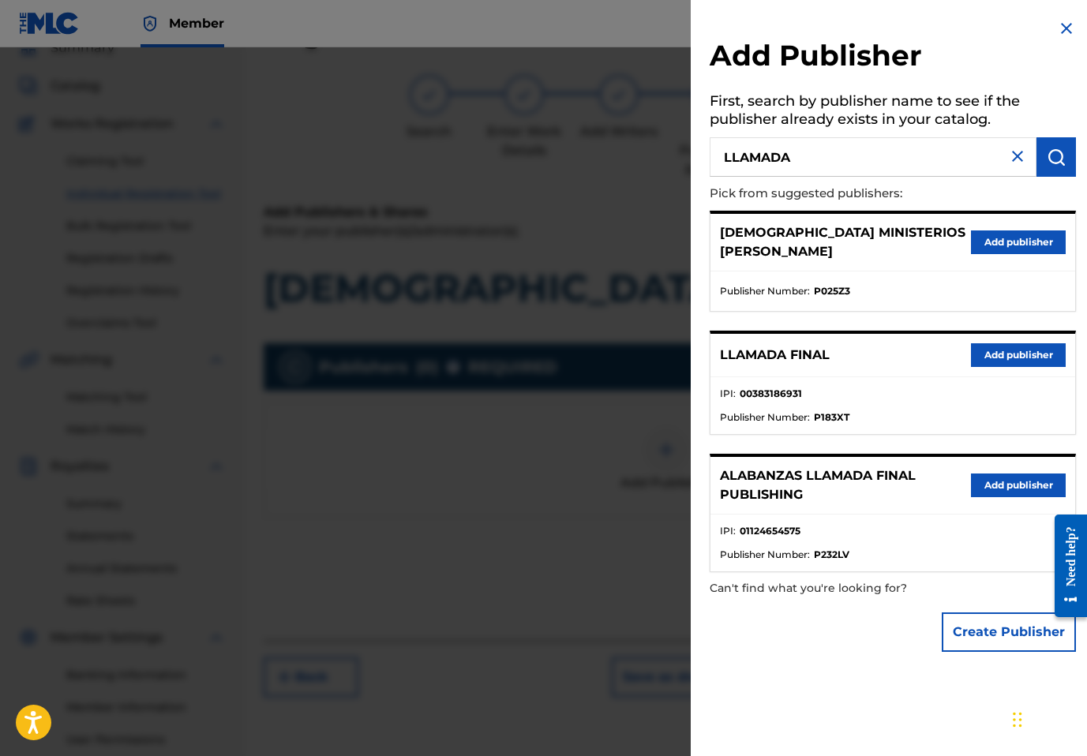
click at [1005, 373] on div "LLAMADA FINAL Add publisher" at bounding box center [893, 355] width 365 height 43
click at [992, 347] on button "Add publisher" at bounding box center [1018, 355] width 95 height 24
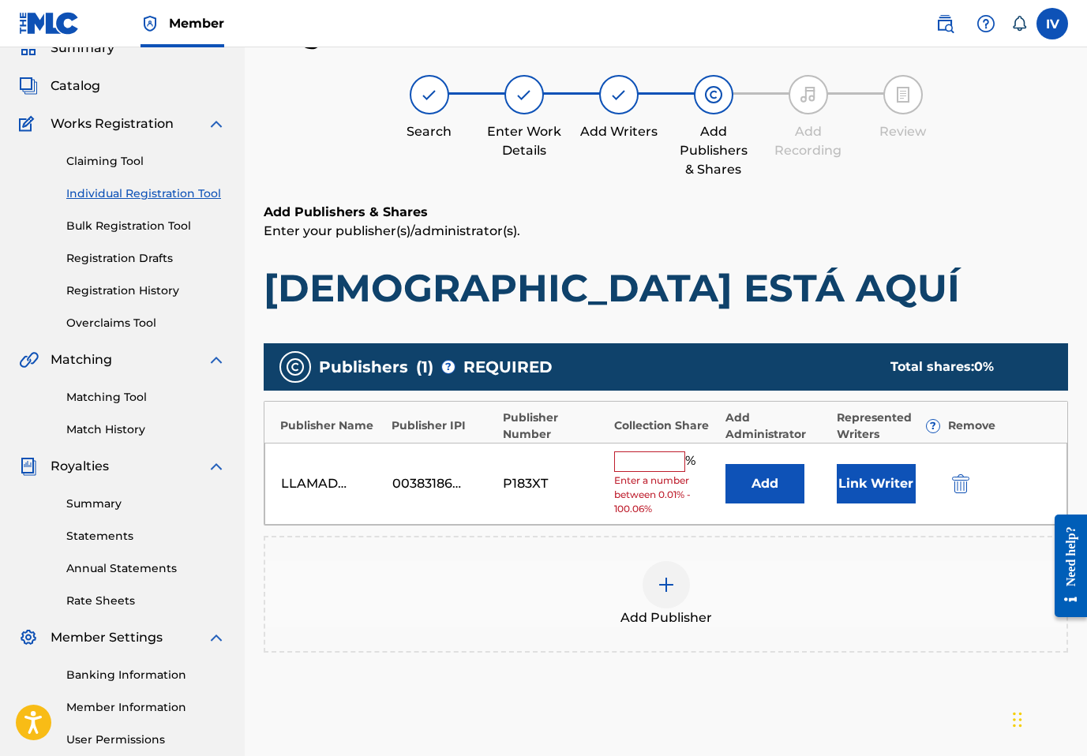
click at [739, 480] on button "Add" at bounding box center [765, 483] width 79 height 39
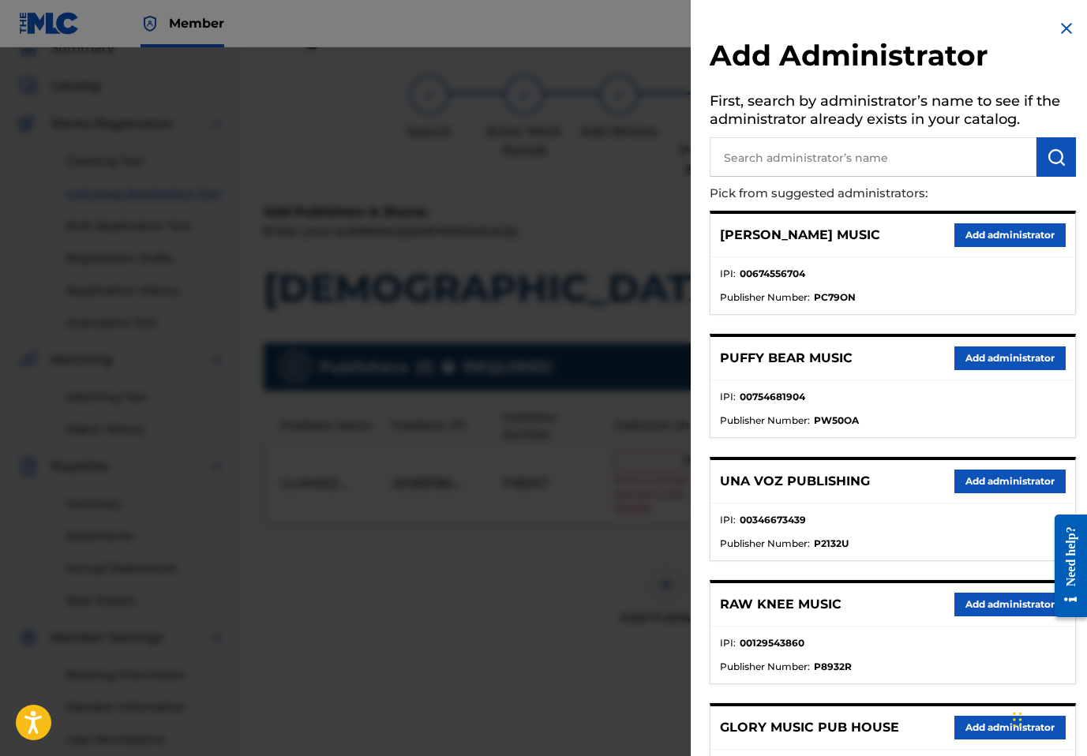
click at [887, 157] on input "text" at bounding box center [873, 156] width 327 height 39
type input "ADARGA"
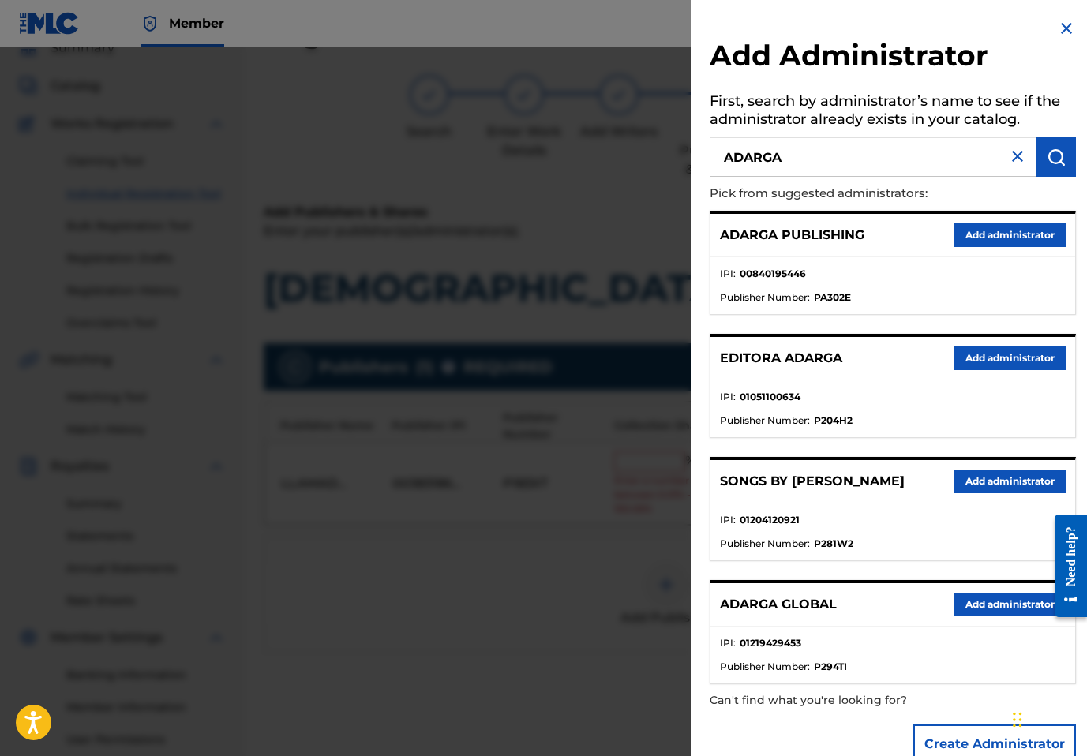
click at [1021, 242] on button "Add administrator" at bounding box center [1010, 235] width 111 height 24
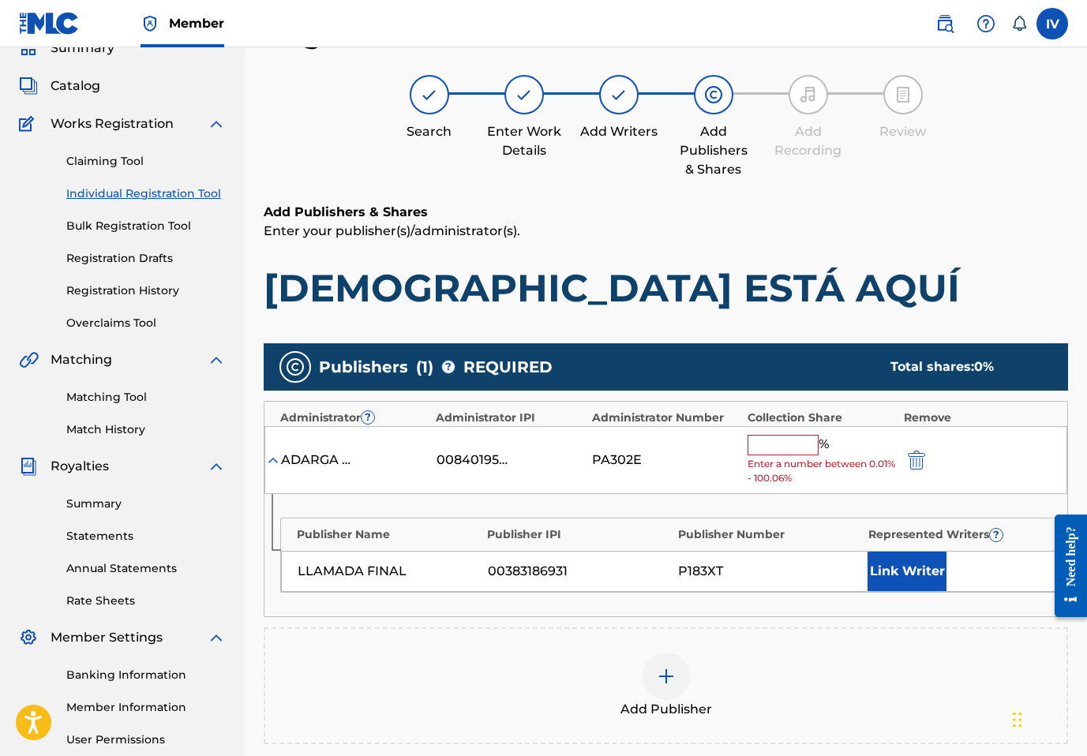
click at [779, 437] on input "text" at bounding box center [783, 445] width 71 height 21
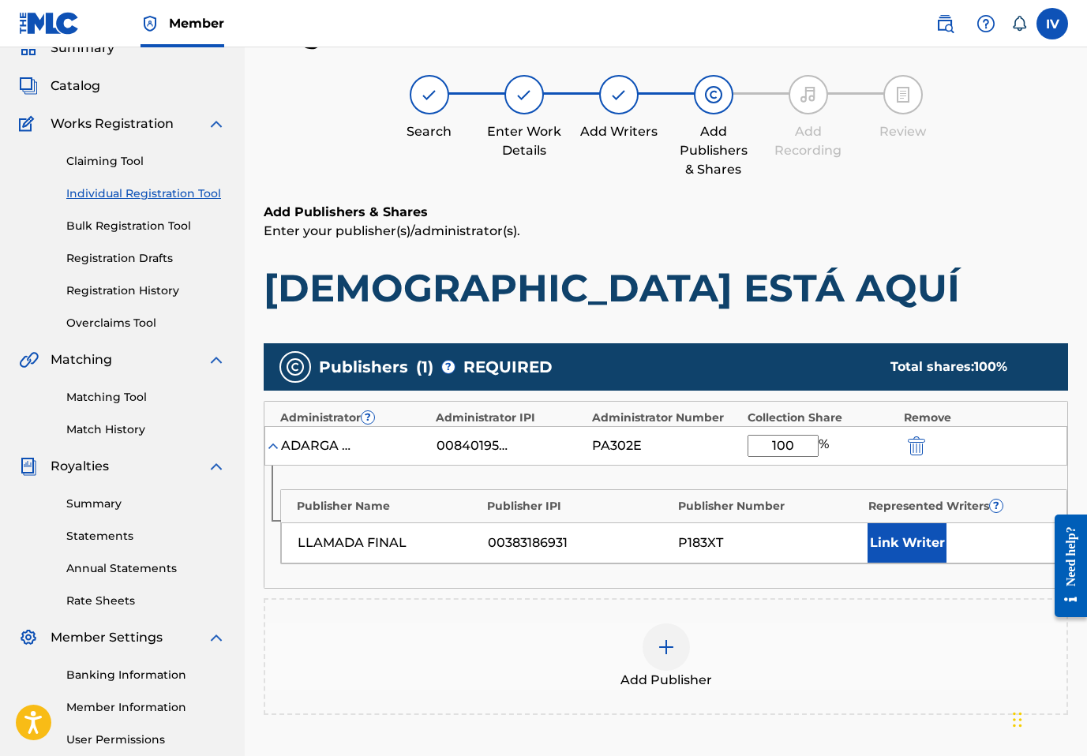
type input "100"
click at [940, 548] on button "Link Writer" at bounding box center [907, 543] width 79 height 39
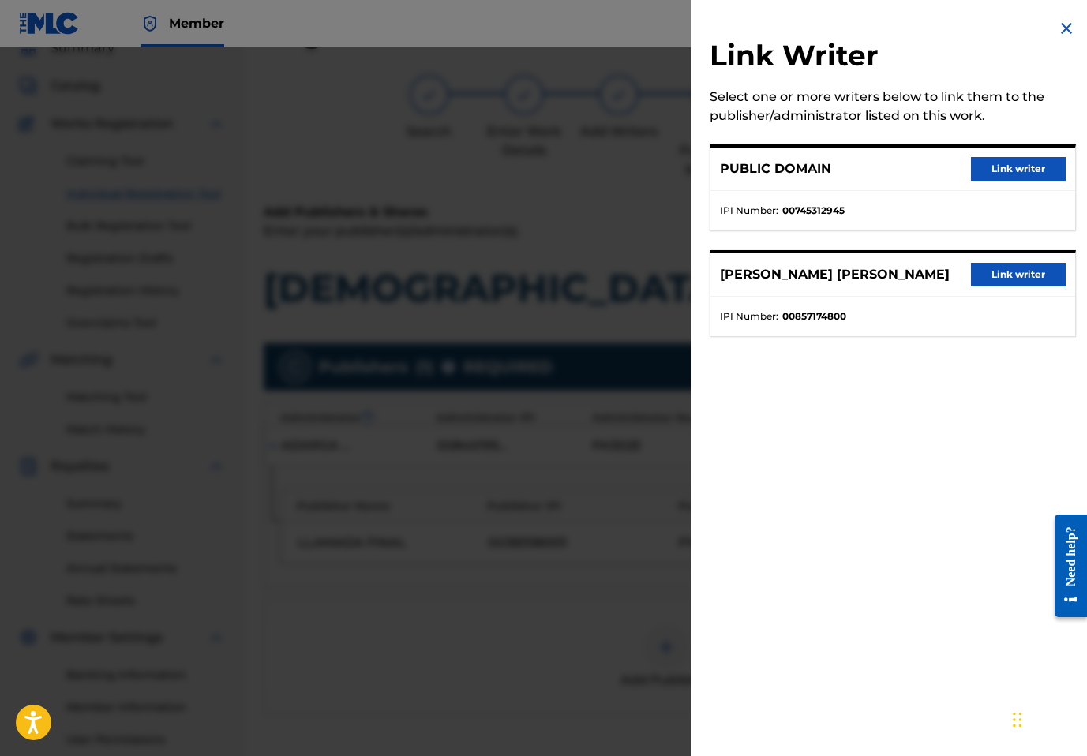
click at [1032, 280] on button "Link writer" at bounding box center [1018, 275] width 95 height 24
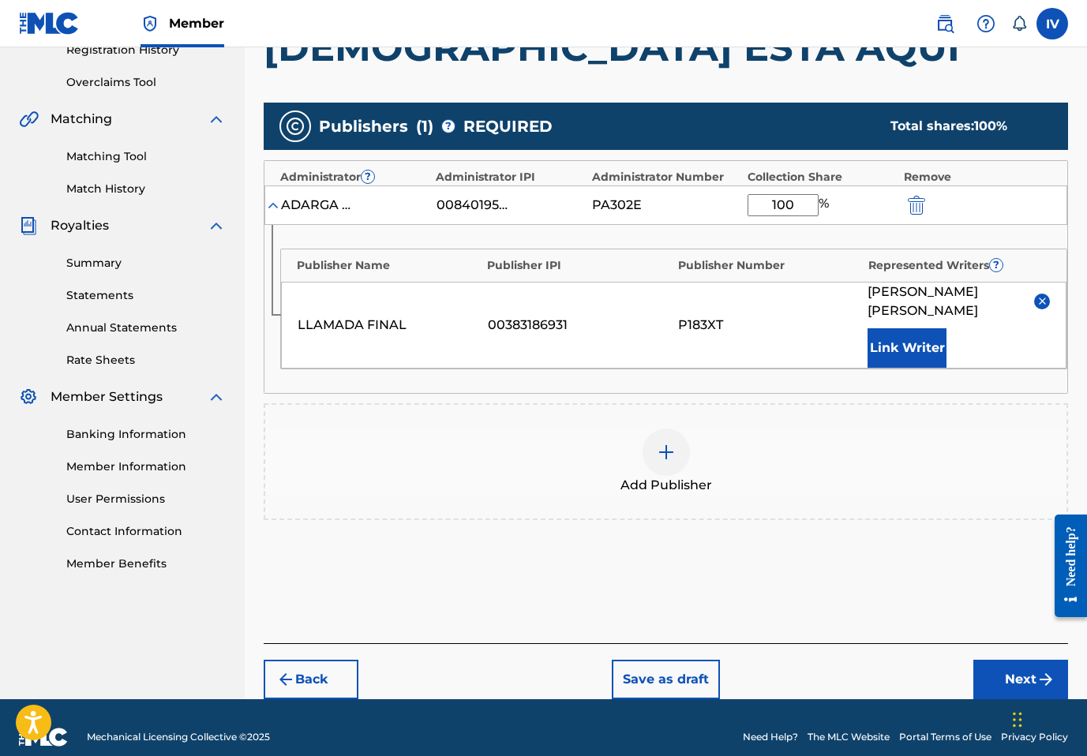
click at [996, 662] on button "Next" at bounding box center [1021, 679] width 95 height 39
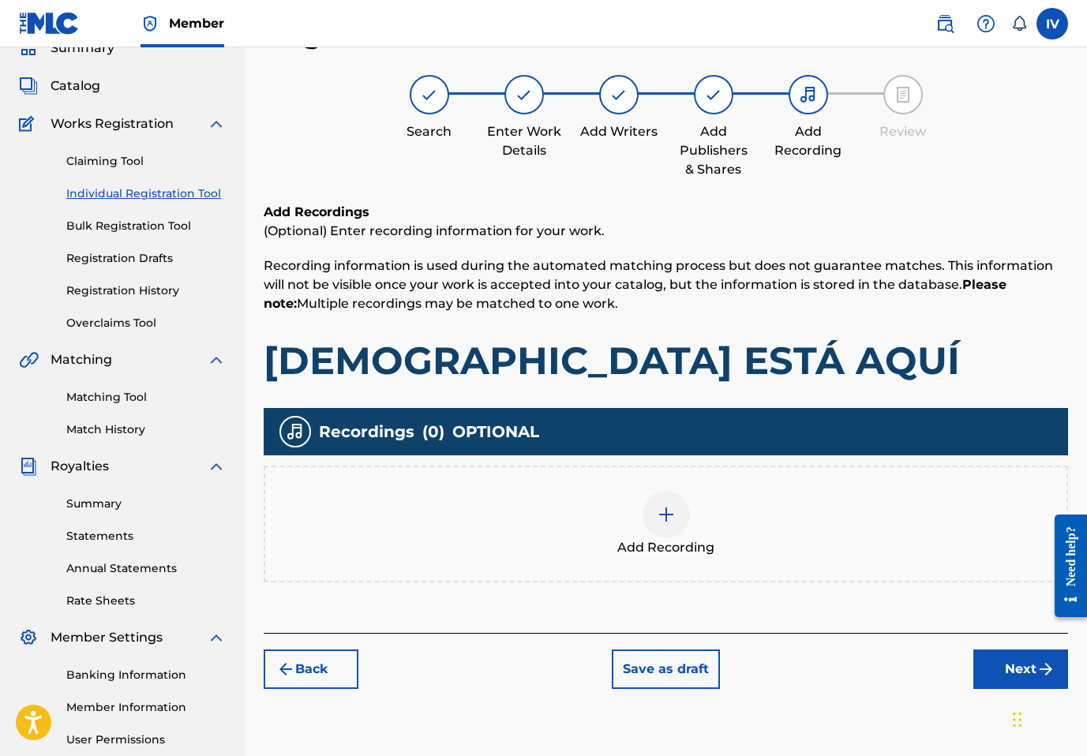
click at [750, 507] on div "Add Recording" at bounding box center [665, 524] width 801 height 66
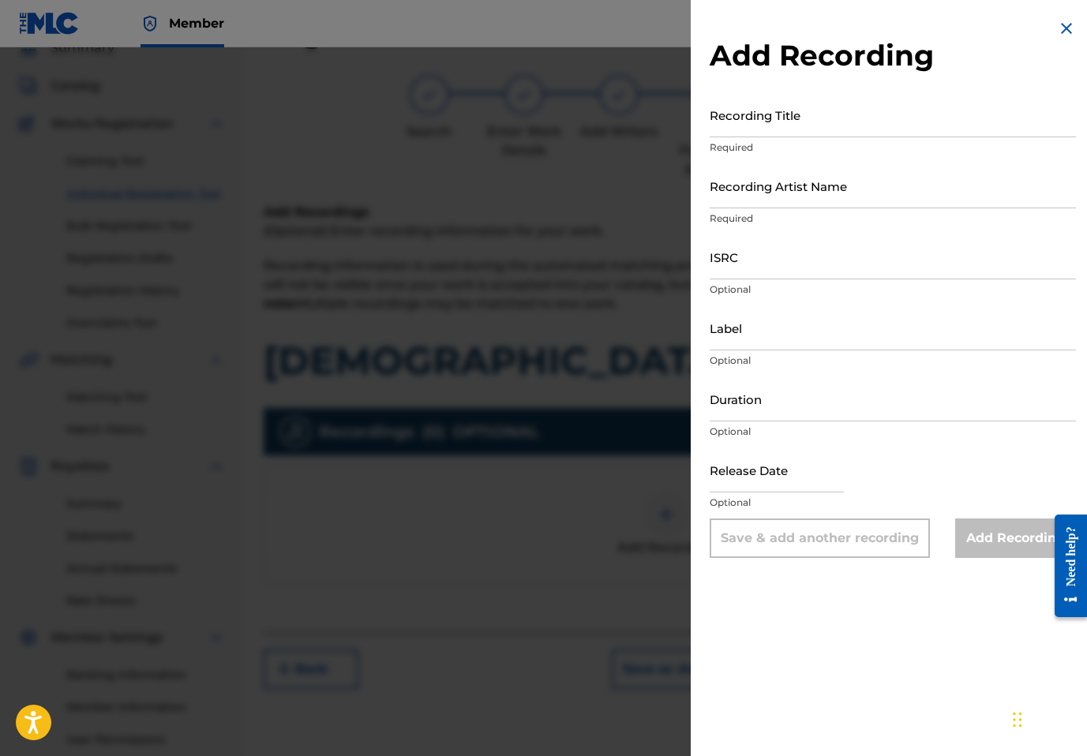
click at [876, 107] on input "Recording Title" at bounding box center [893, 114] width 366 height 45
paste input "Cristo Está Aquí Llamada Final, Inspiración Worship, Inspiración Alabanzas Llam…"
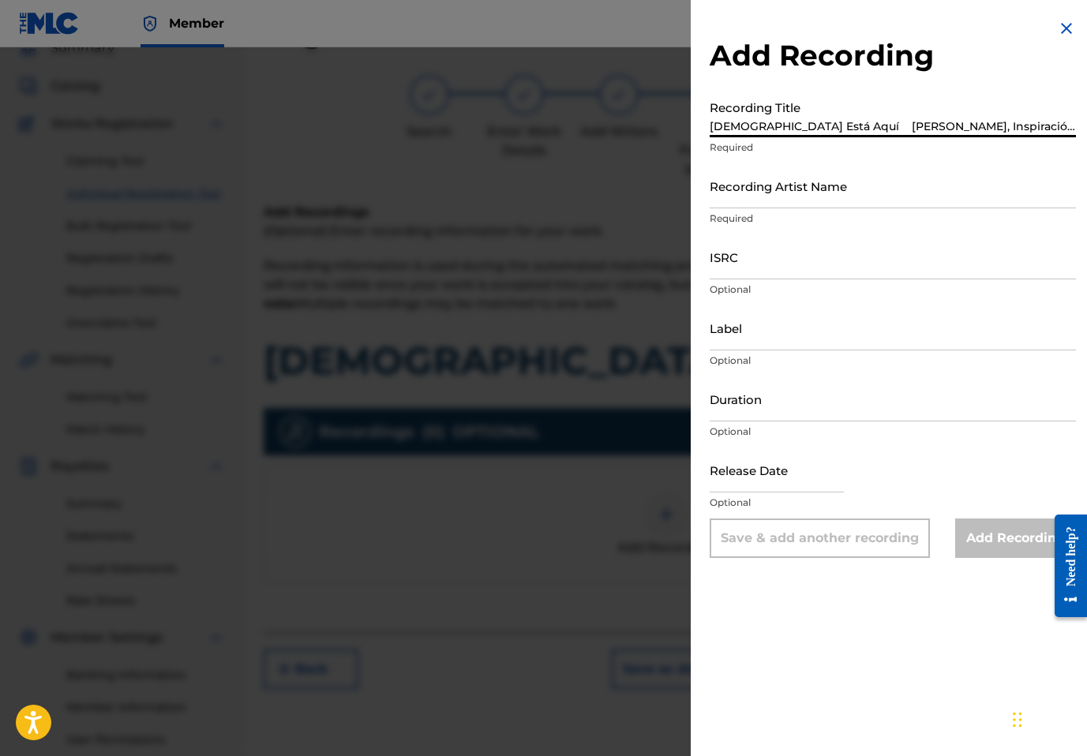
scroll to position [0, 247]
click at [987, 128] on input "Cristo Está Aquí Llamada Final, Inspiración Worship, Inspiración Alabanzas Llam…" at bounding box center [893, 114] width 366 height 45
type input "Cristo Está Aquí Llamada Final, Inspiración Worship, Inspiración Alabanzas Llam…"
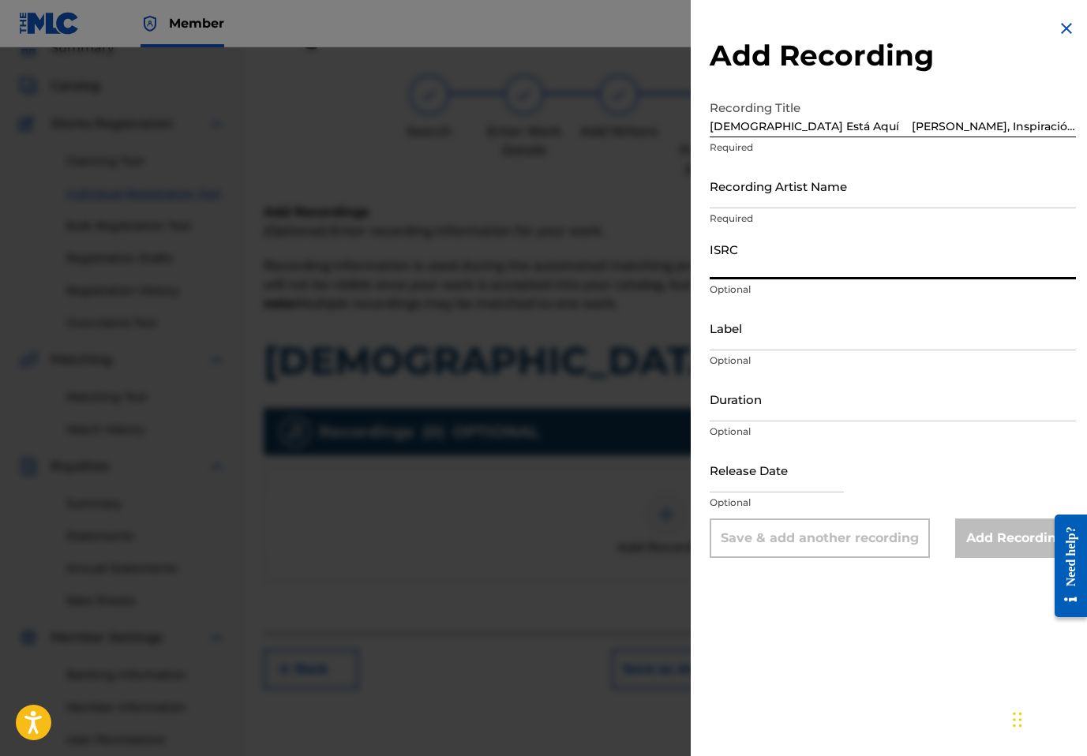
paste input "USANG2414302"
type input "USANG2414302"
click at [996, 125] on input "Cristo Está Aquí Llamada Final, Inspiración Worship, Inspiración Alabanzas Llam…" at bounding box center [893, 114] width 366 height 45
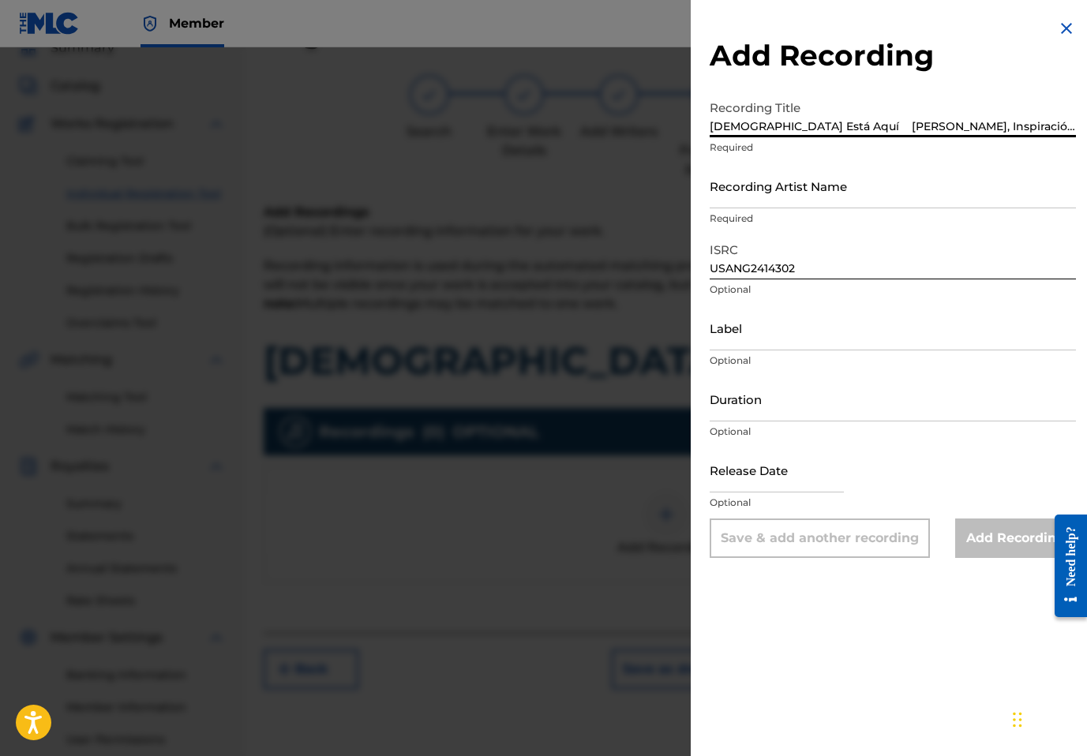
scroll to position [0, 158]
click at [933, 126] on input "Cristo Está Aquí Llamada Final, Inspiración Worship, Inspiración Alabanzas Llam…" at bounding box center [893, 114] width 366 height 45
type input "Cristo Está Aquí Llamada Final, Inspiración Worship, Inspiración"
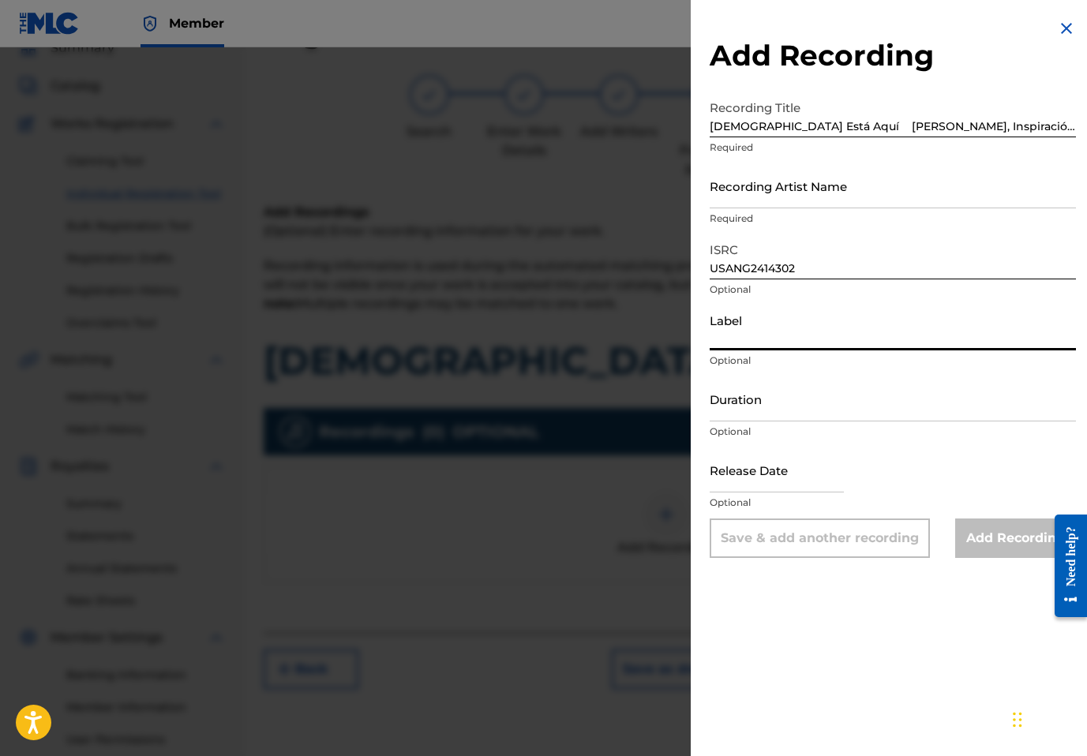
paste input "Alabanzas Llamada Final"
type input "Alabanzas Llamada Final"
click at [807, 125] on input "Cristo Está Aquí Llamada Final, Inspiración Worship, Inspiración" at bounding box center [893, 114] width 366 height 45
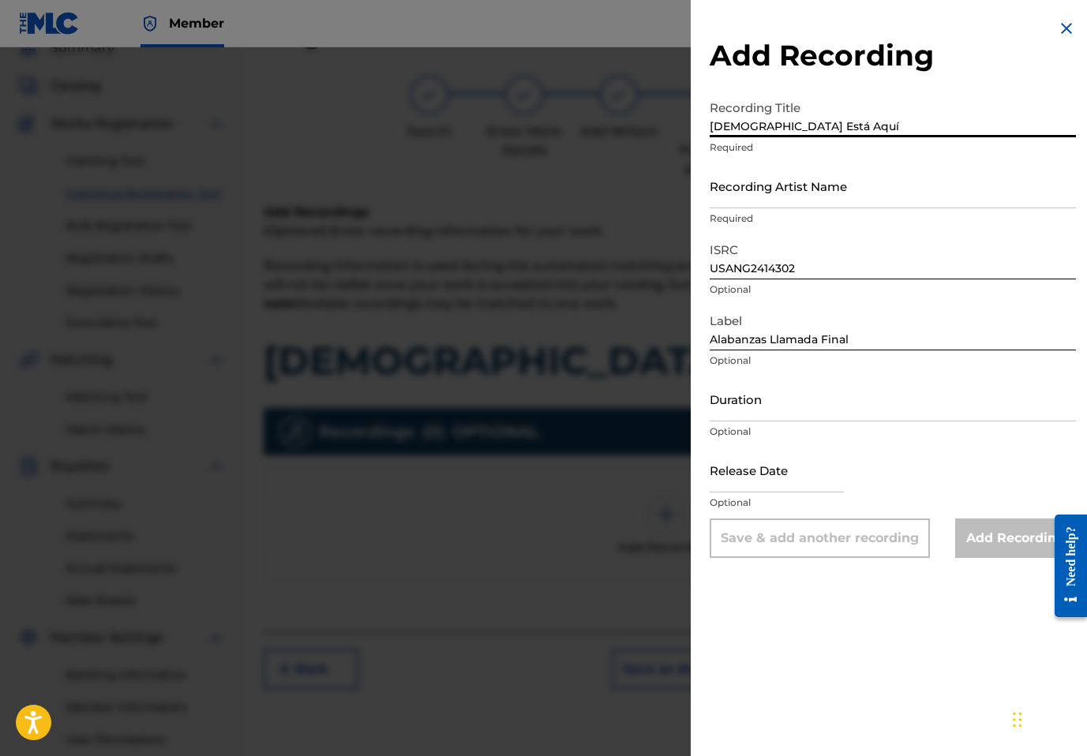
type input "Cristo Está Aquí"
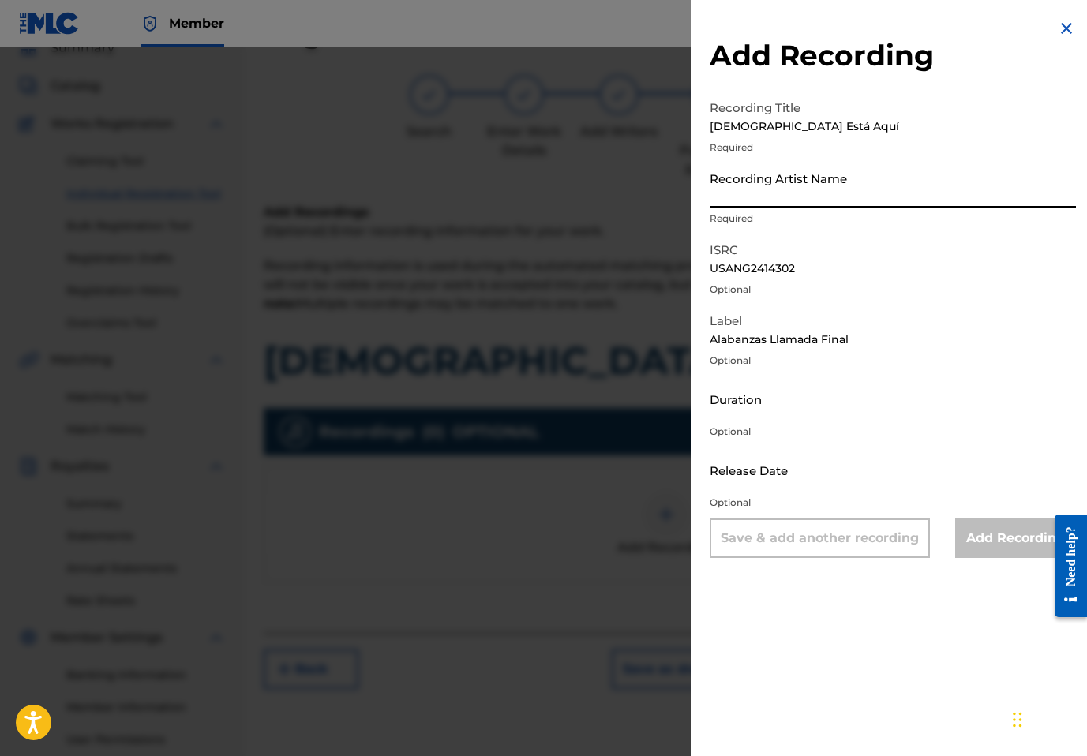
paste input "Llamada Final, Inspiración Worship, Inspiración"
type input "Llamada Final, Inspiración Worship, Inspiración"
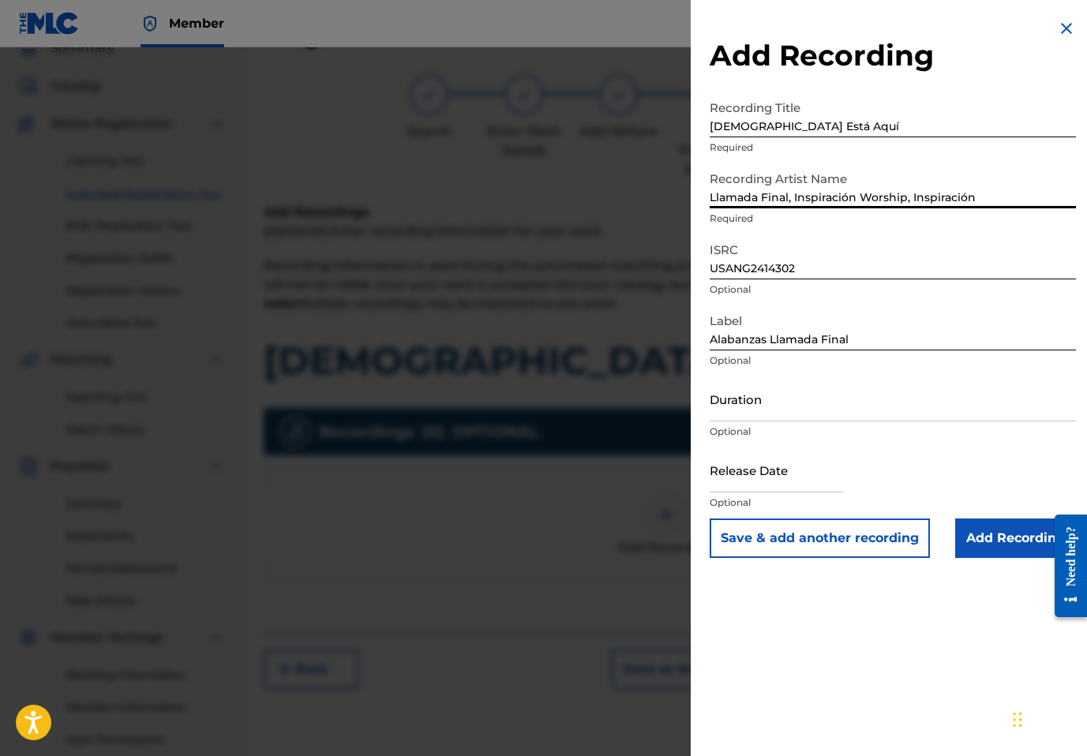
click at [955, 535] on input "Add Recording" at bounding box center [1015, 538] width 121 height 39
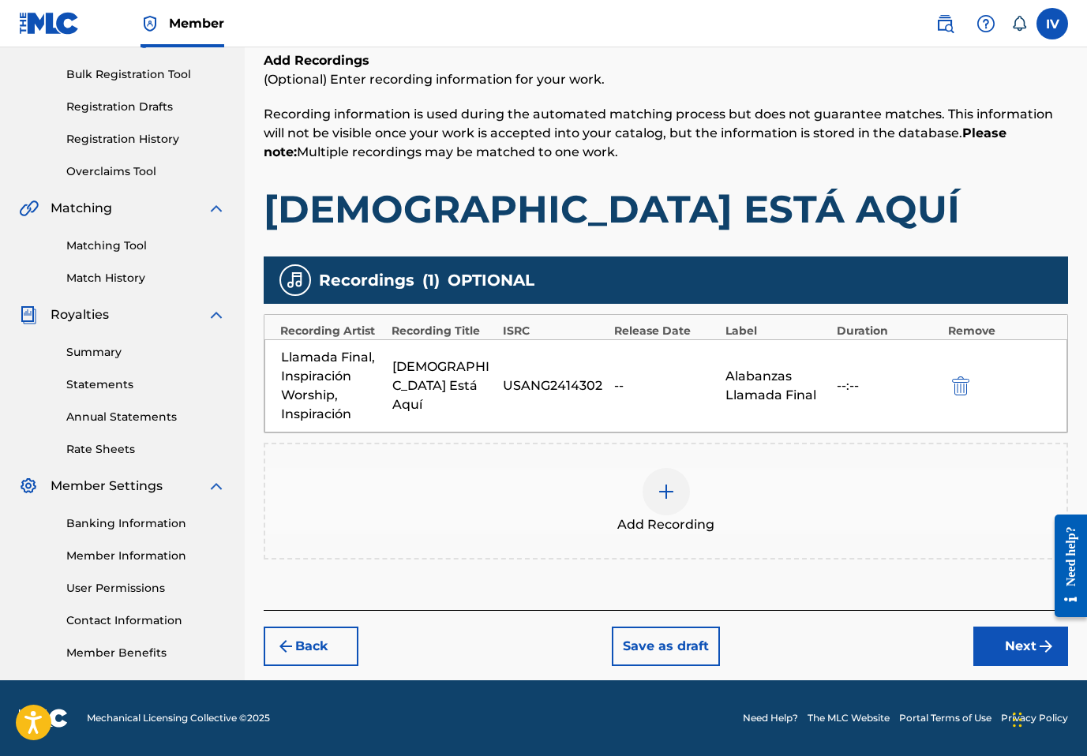
click at [1001, 651] on button "Next" at bounding box center [1021, 646] width 95 height 39
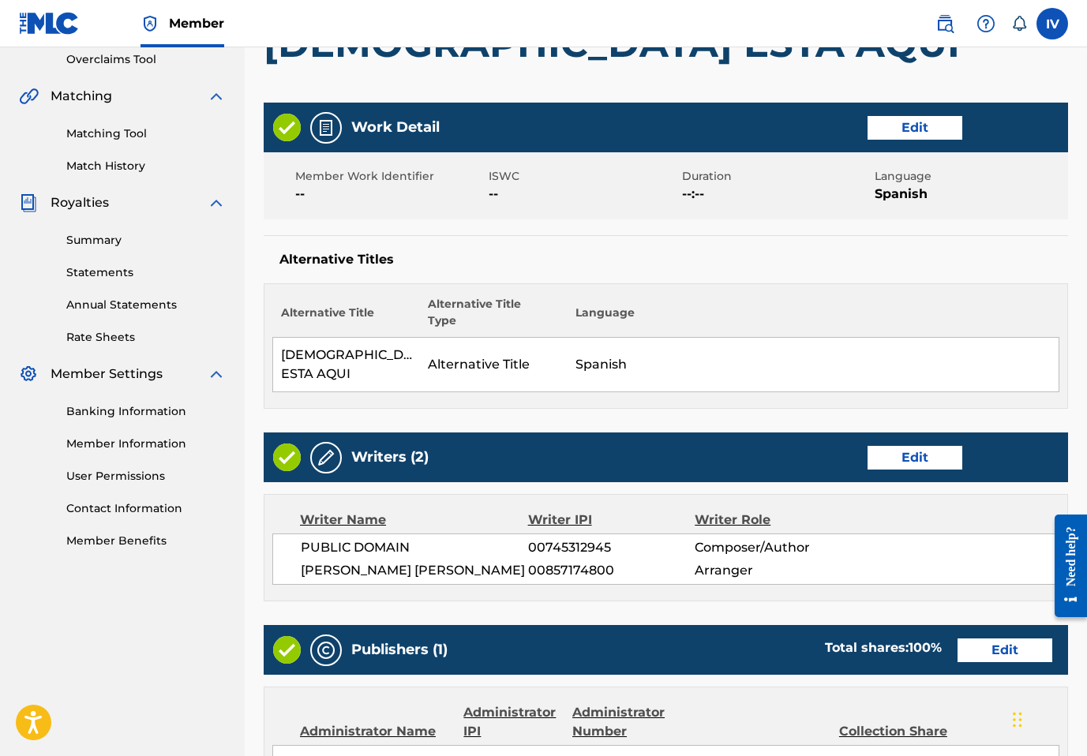
scroll to position [783, 0]
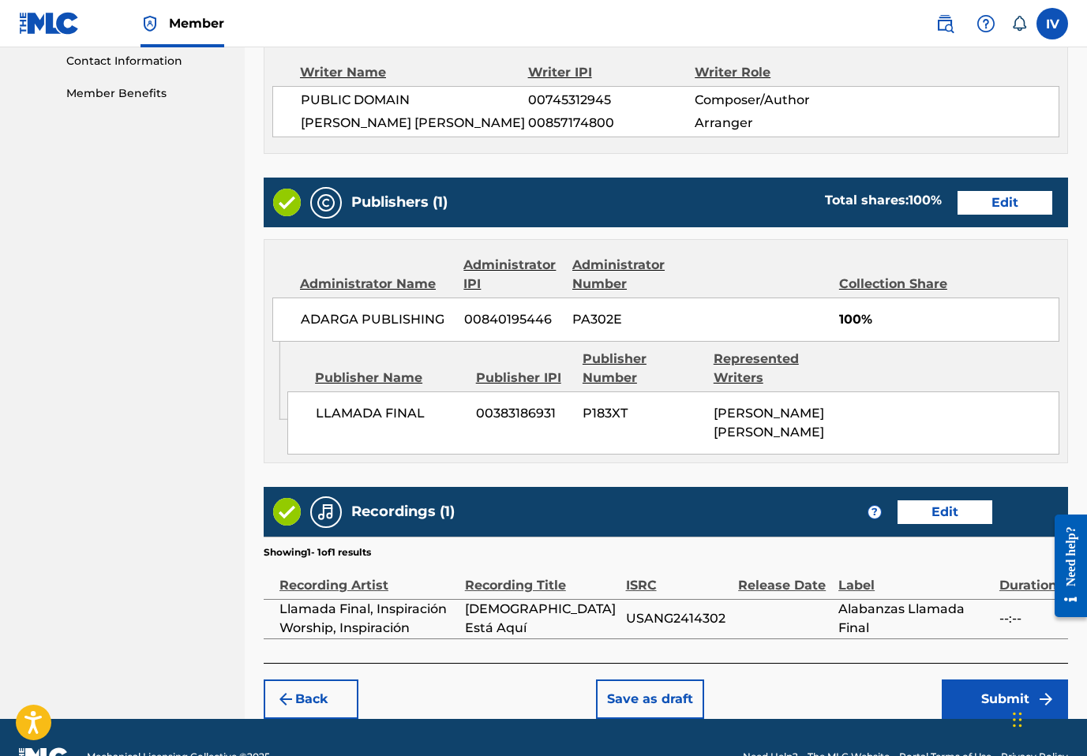
click at [1007, 680] on button "Submit" at bounding box center [1005, 699] width 126 height 39
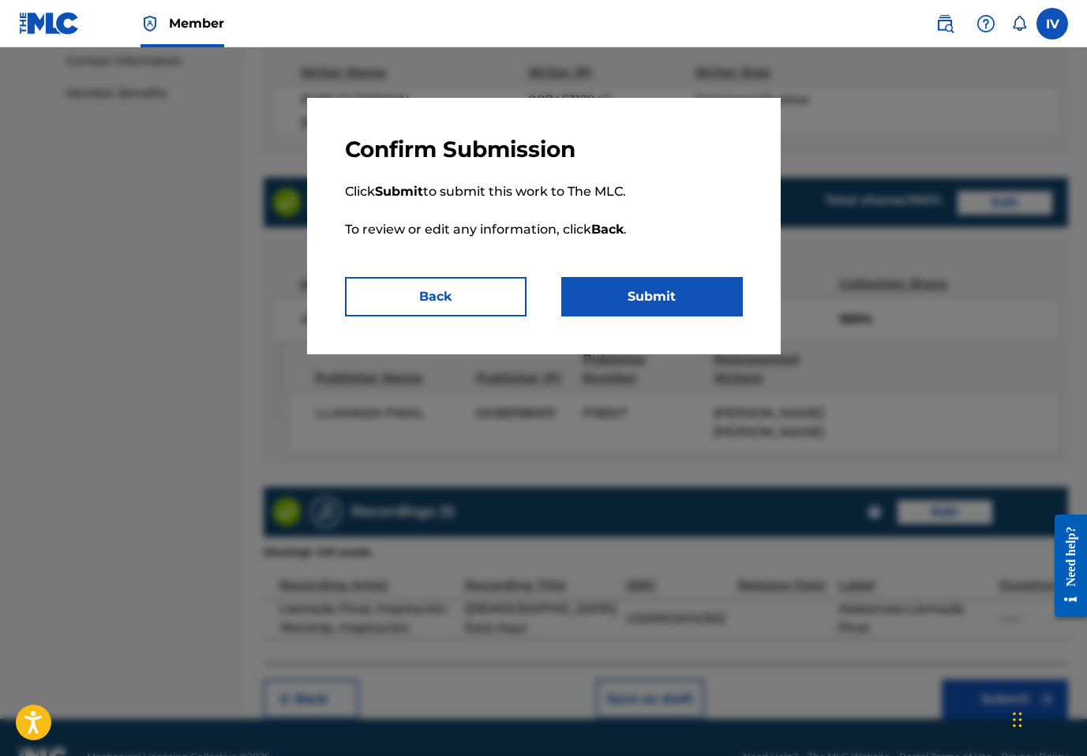
click at [670, 298] on button "Submit" at bounding box center [652, 296] width 182 height 39
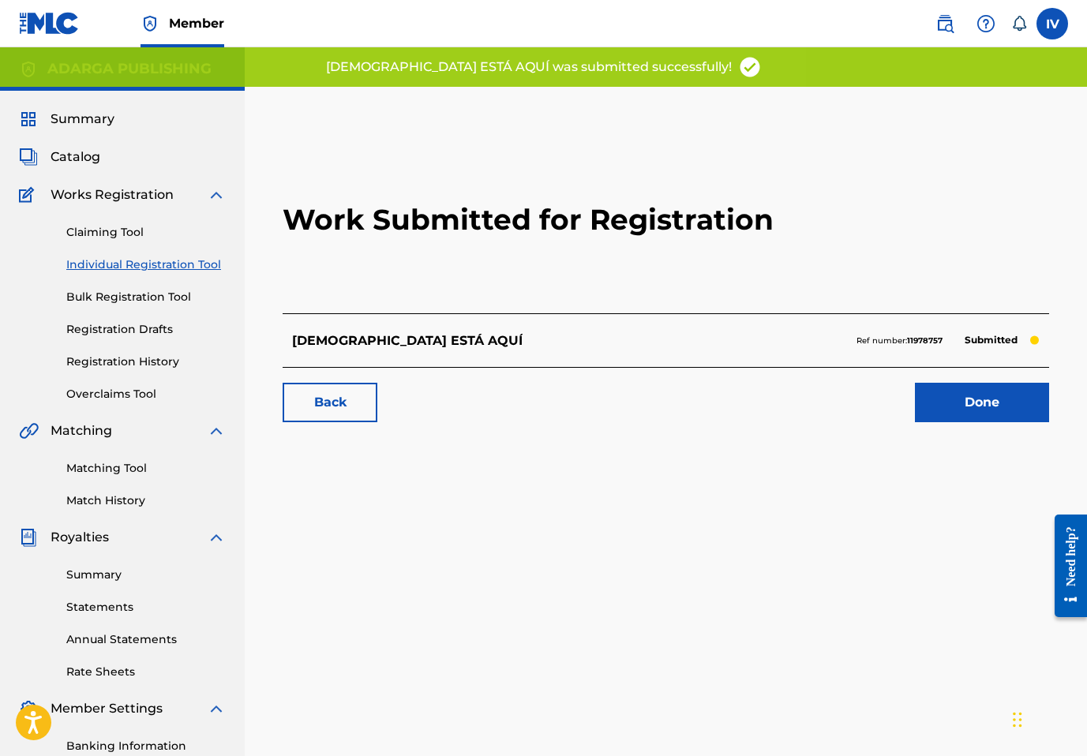
click at [133, 267] on link "Individual Registration Tool" at bounding box center [146, 265] width 160 height 17
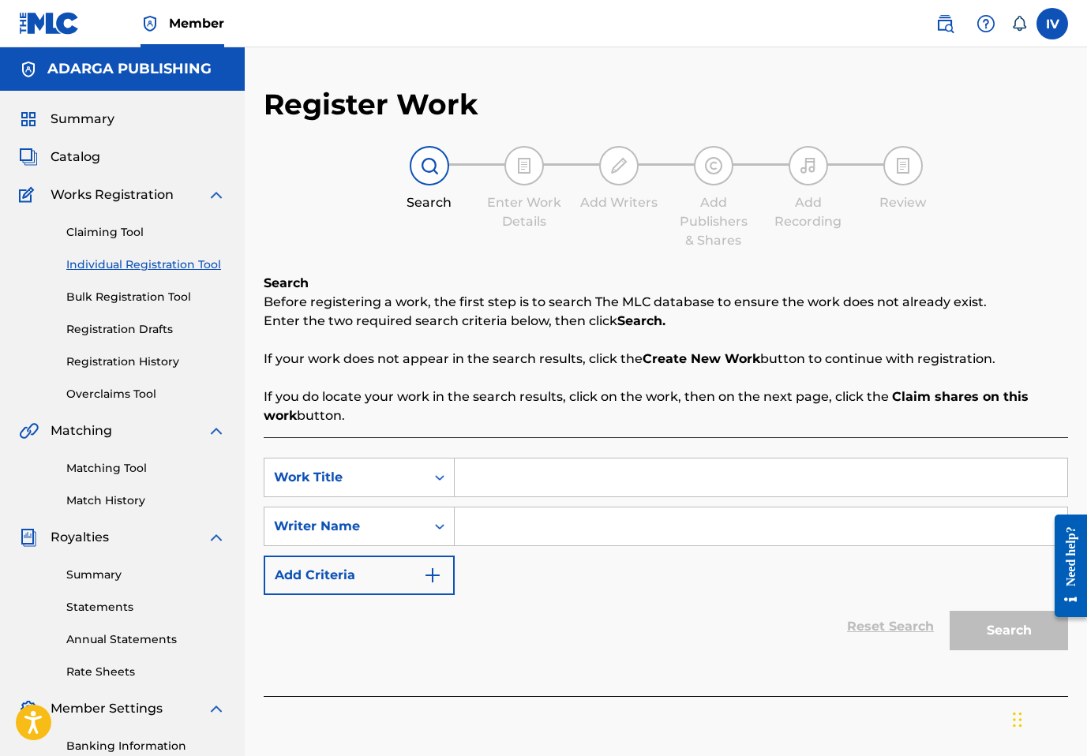
click at [548, 478] on input "Search Form" at bounding box center [761, 478] width 613 height 38
paste input "Anhelo Sentir Tu Presencia"
type input "Anhelo Sentir Tu Presencia"
click at [84, 156] on span "Catalog" at bounding box center [76, 157] width 50 height 19
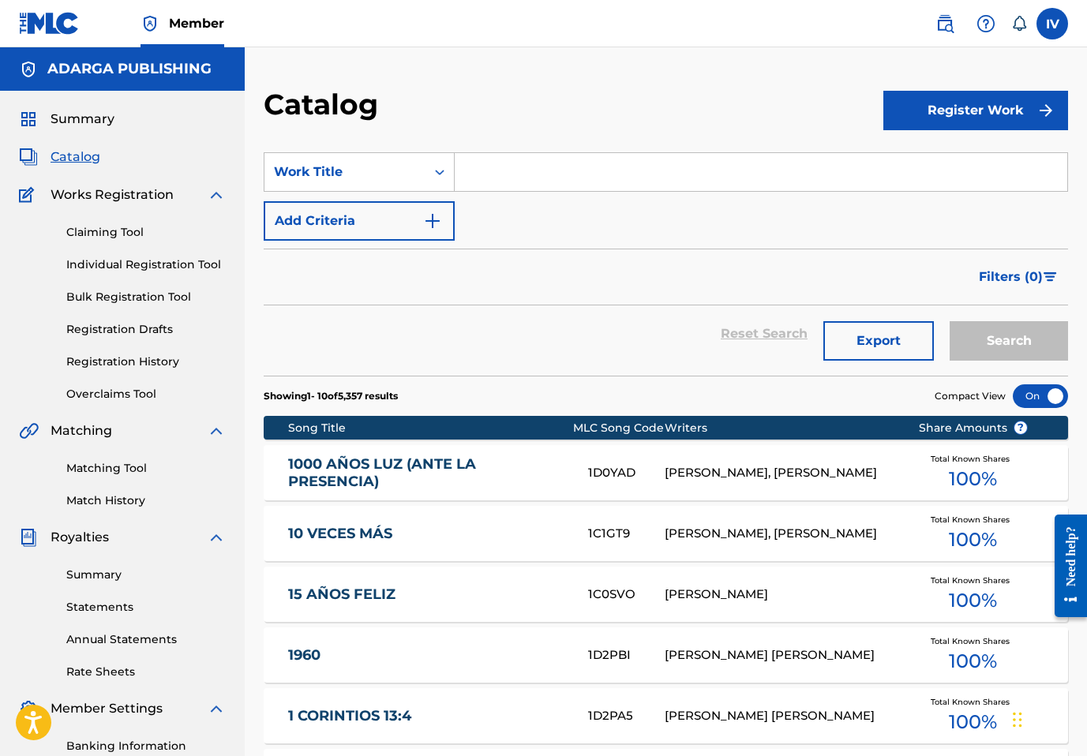
click at [569, 169] on input "Search Form" at bounding box center [761, 172] width 613 height 38
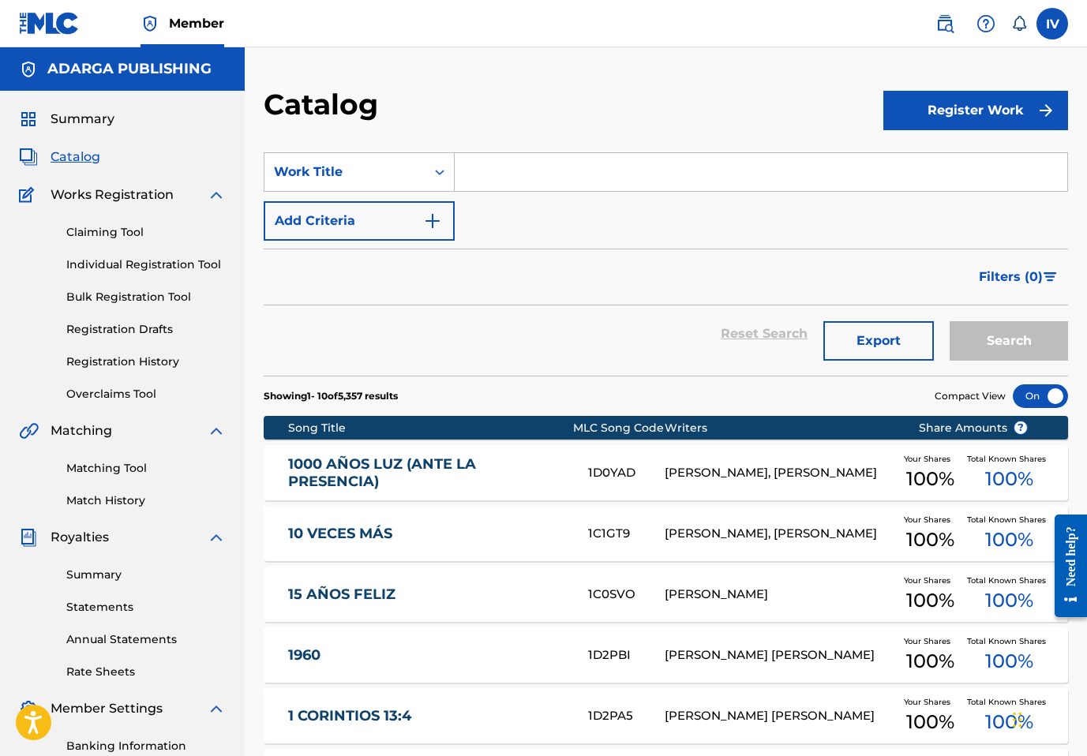
paste input "Anhelo Sentir Tu Presencia"
type input "Anhelo Sentir Tu Presencia"
click at [950, 321] on button "Search" at bounding box center [1009, 340] width 118 height 39
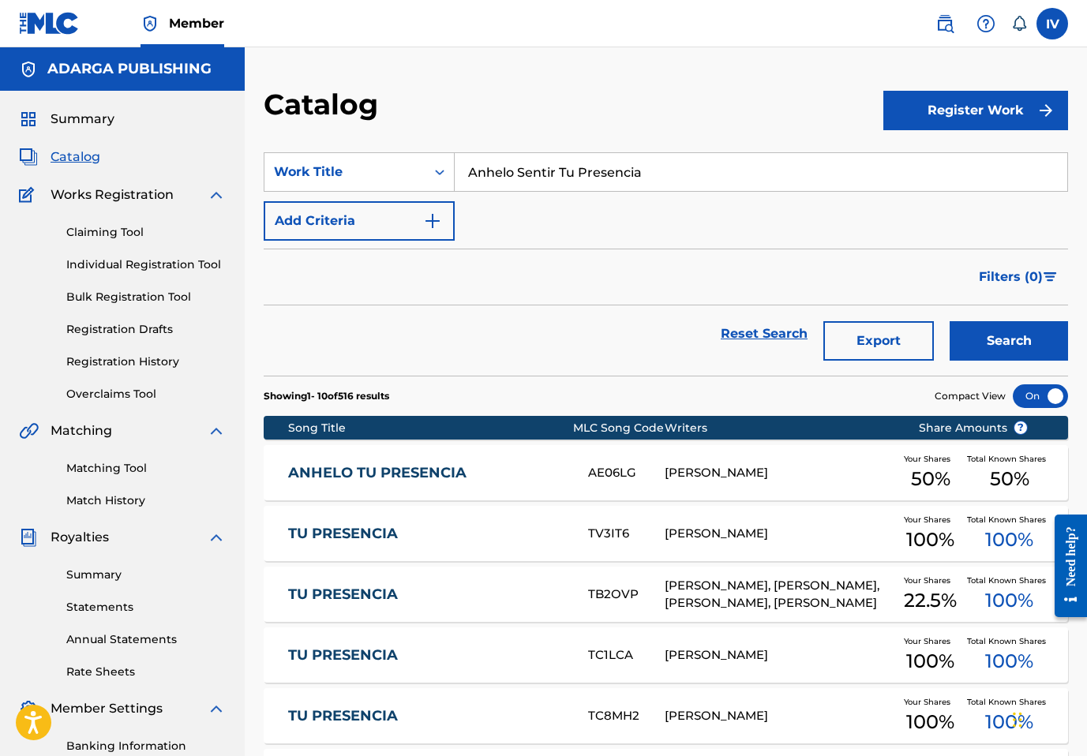
click at [115, 261] on link "Individual Registration Tool" at bounding box center [146, 265] width 160 height 17
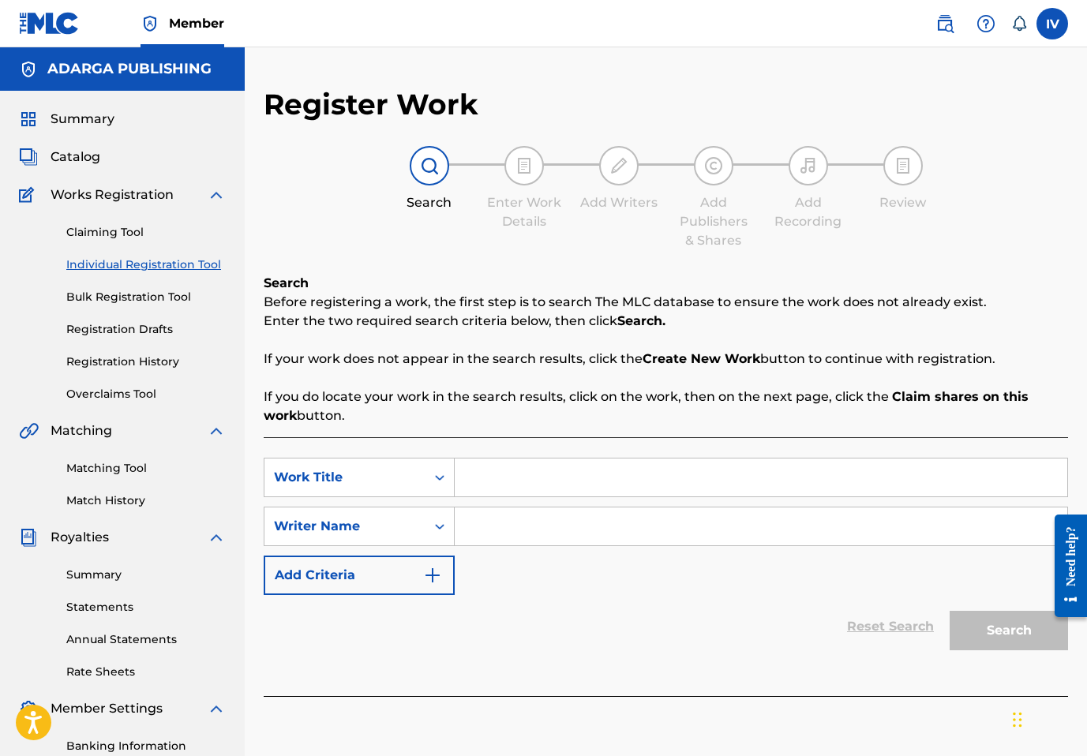
click at [497, 482] on input "Search Form" at bounding box center [761, 478] width 613 height 38
paste input "ANHELO SENTIR TU PRESENCIA"
type input "ANHELO SENTIR TU PRESENCIA"
click at [682, 522] on input "Search Form" at bounding box center [761, 527] width 613 height 38
paste input "Otto Azurdia"
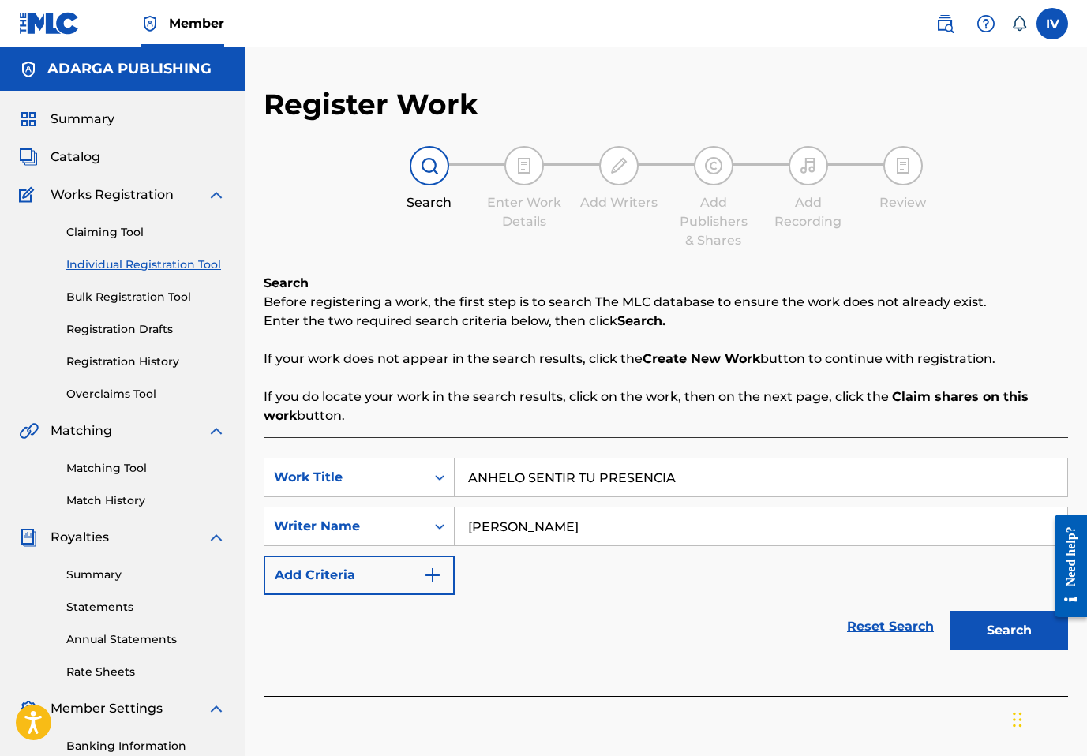
type input "Otto Azurdia"
click at [950, 611] on button "Search" at bounding box center [1009, 630] width 118 height 39
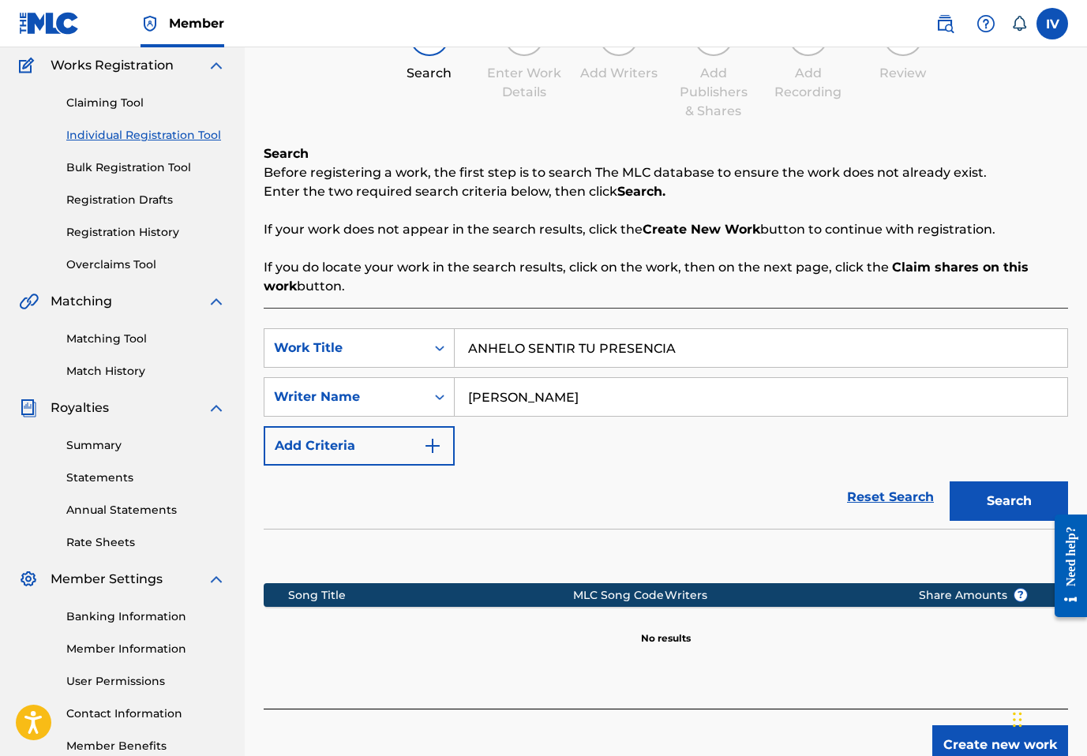
scroll to position [223, 0]
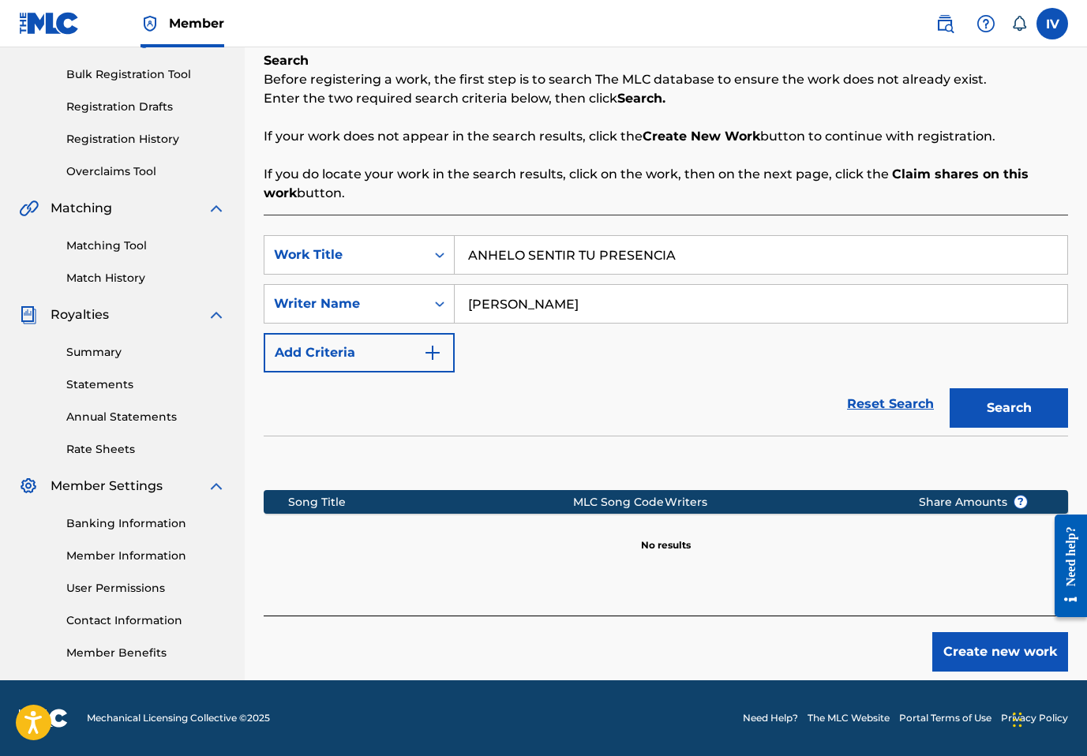
click at [987, 654] on button "Create new work" at bounding box center [1001, 651] width 136 height 39
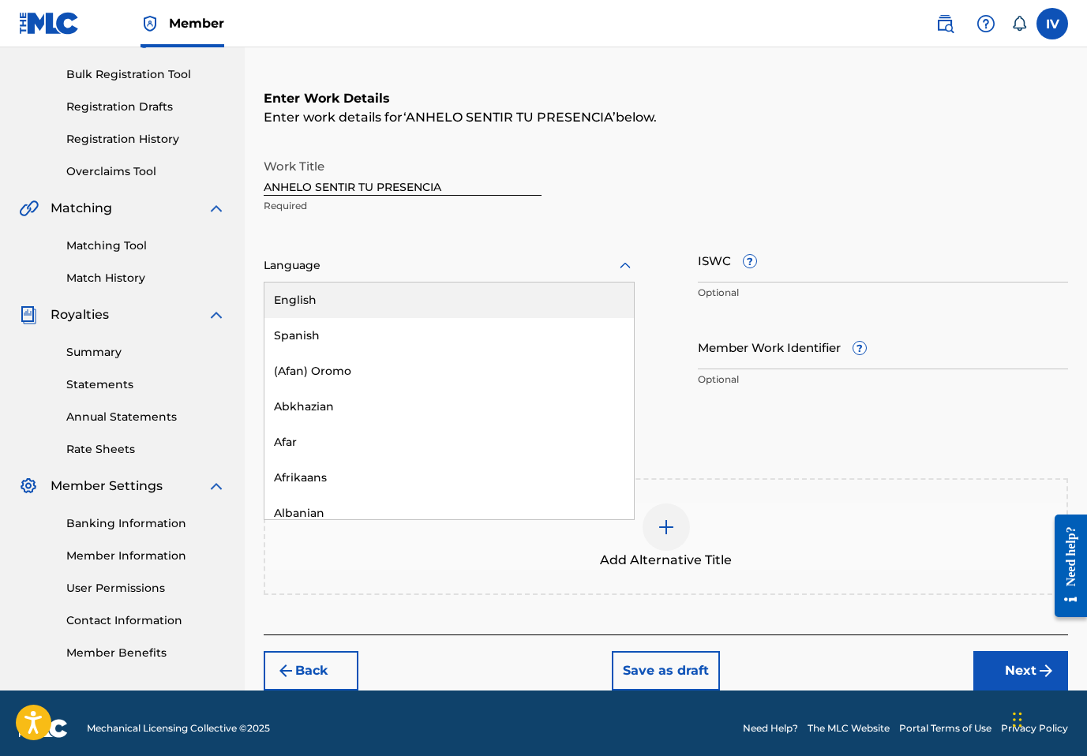
click at [360, 265] on div at bounding box center [449, 266] width 371 height 20
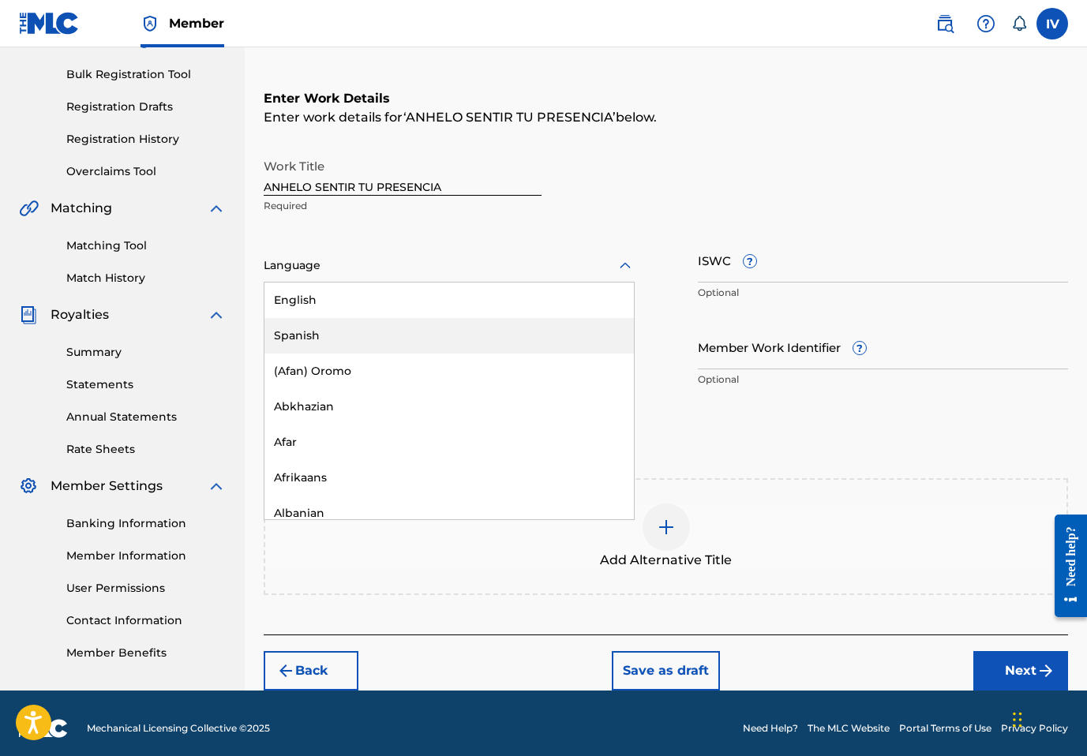
click at [337, 339] on div "Spanish" at bounding box center [450, 336] width 370 height 36
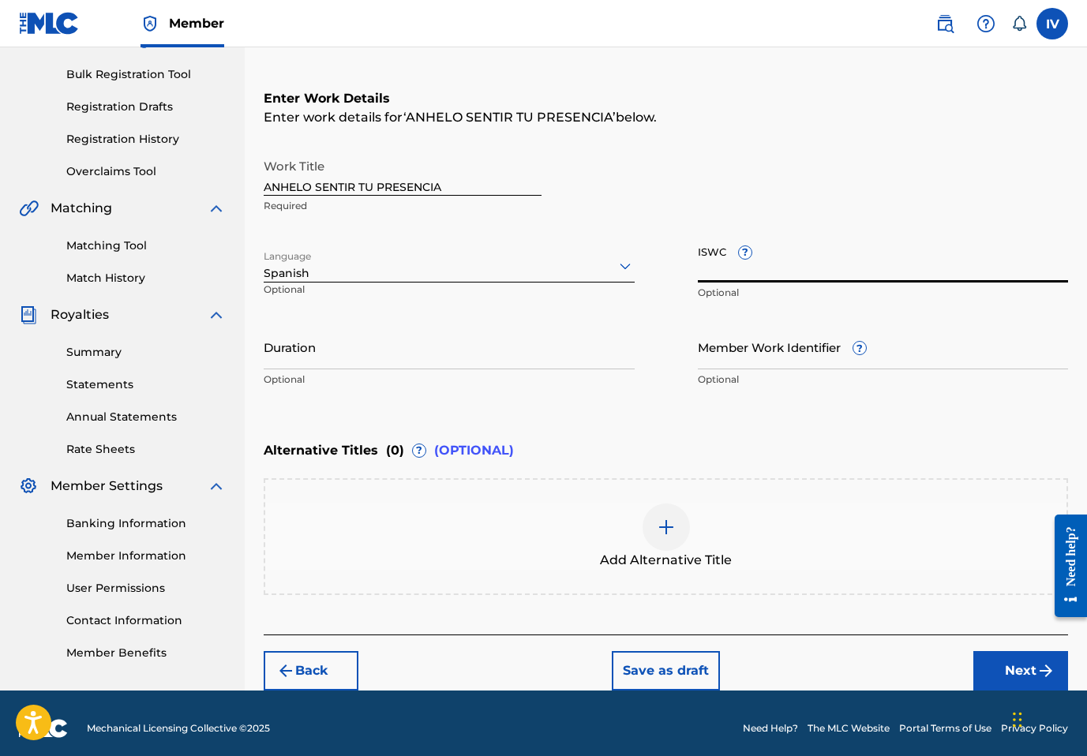
click at [865, 273] on input "ISWC ?" at bounding box center [883, 260] width 371 height 45
paste input "T3331280521"
type input "T3331280521"
click at [1008, 666] on button "Next" at bounding box center [1021, 670] width 95 height 39
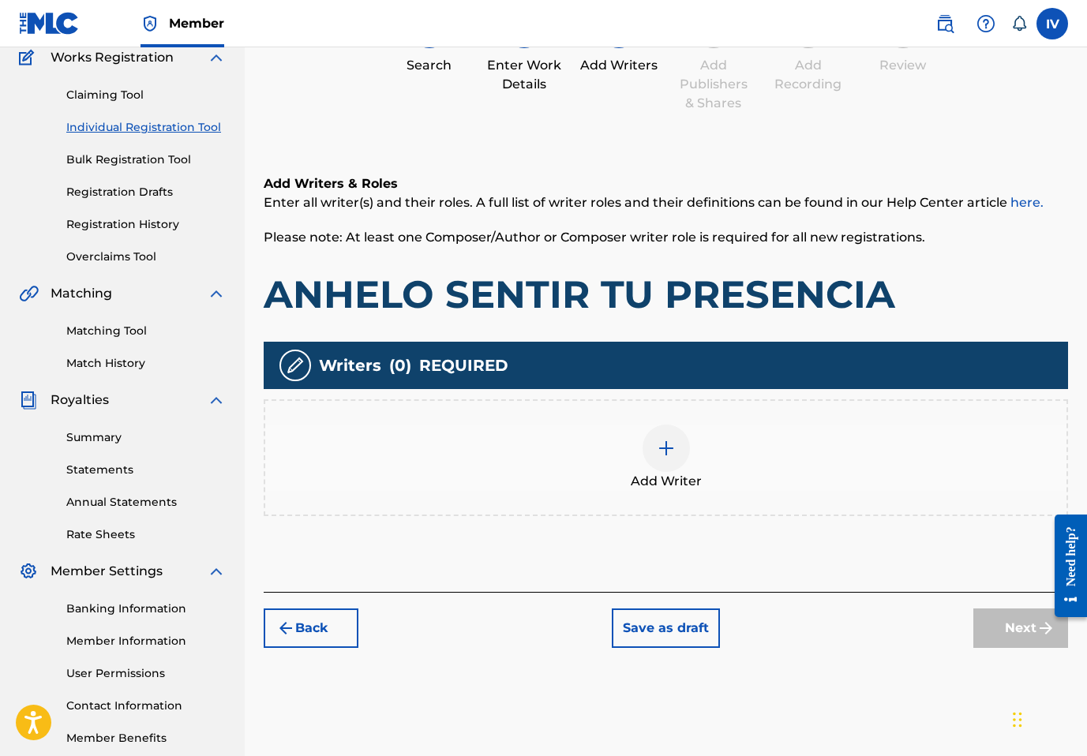
scroll to position [71, 0]
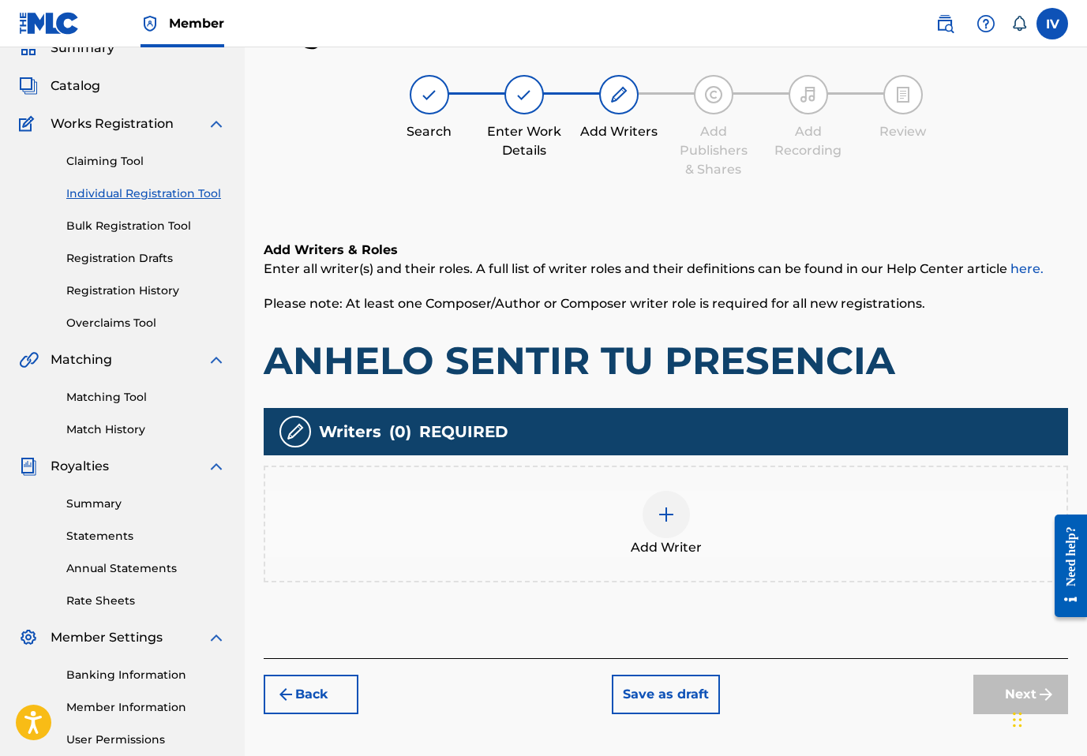
click at [899, 535] on div "Add Writer" at bounding box center [665, 524] width 801 height 66
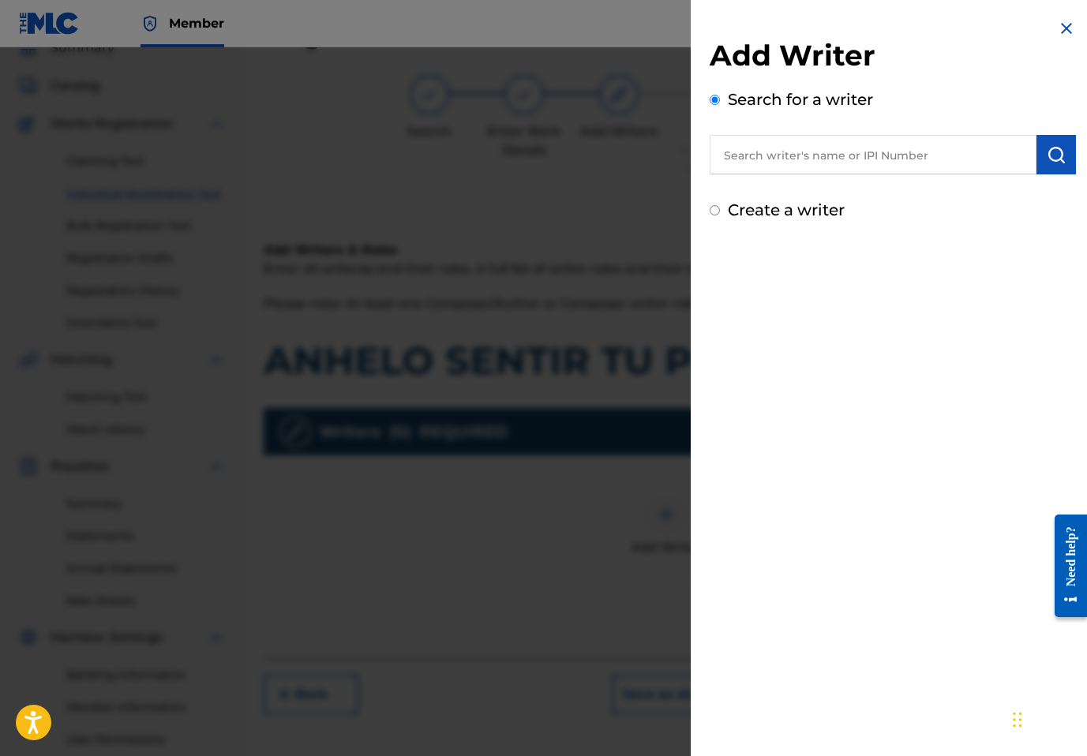
click at [884, 155] on input "text" at bounding box center [873, 154] width 327 height 39
paste input "857174800"
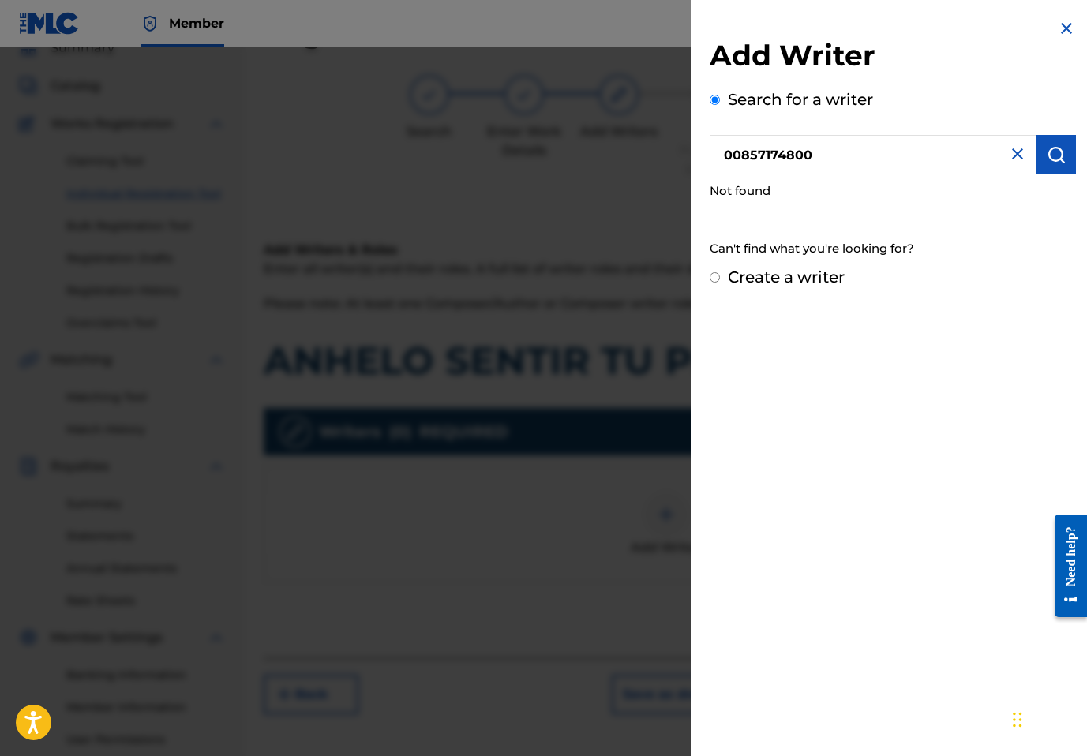
type input "00857174800"
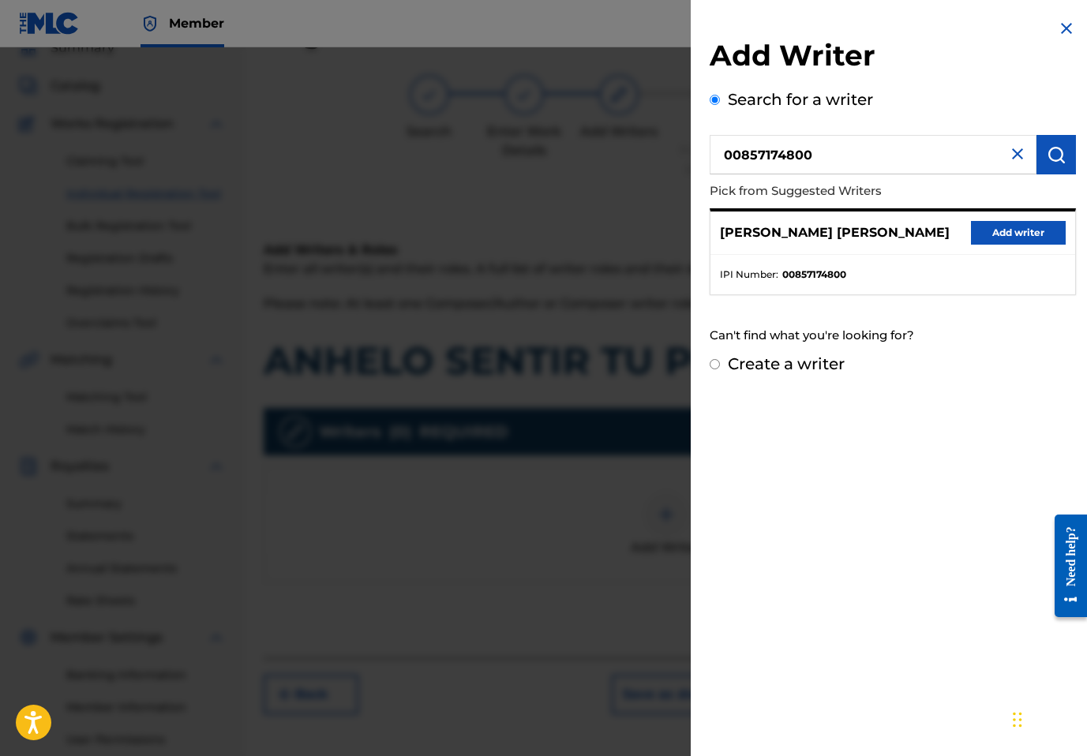
click at [985, 231] on button "Add writer" at bounding box center [1018, 233] width 95 height 24
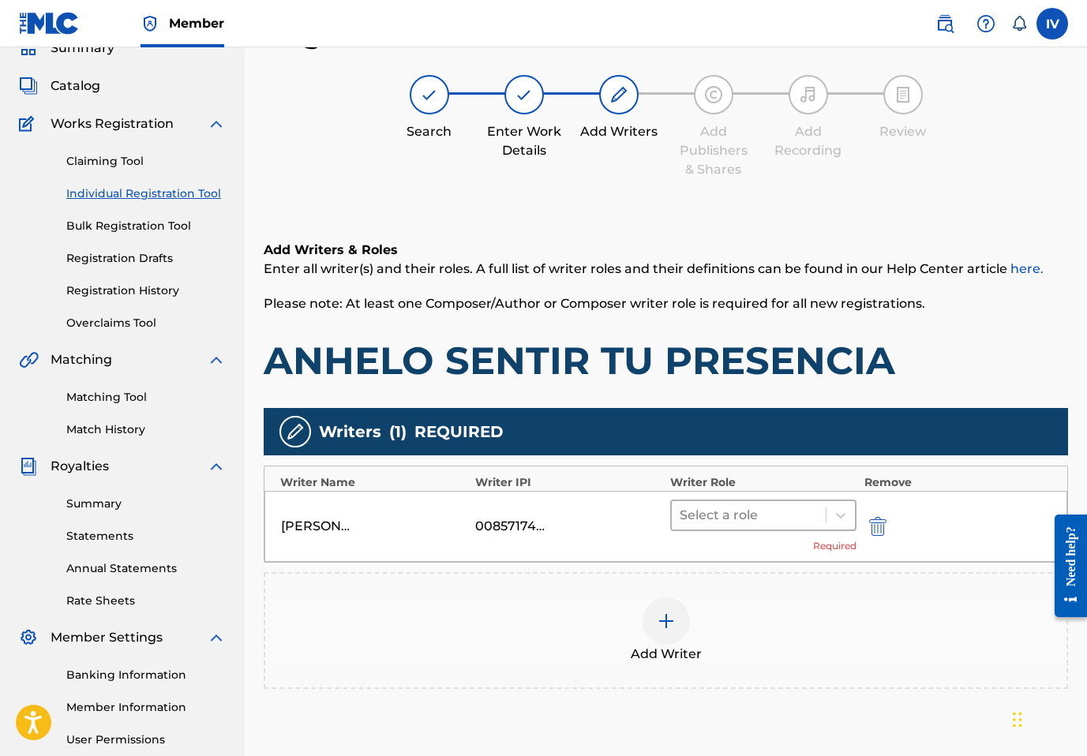
click at [699, 520] on div at bounding box center [749, 516] width 138 height 22
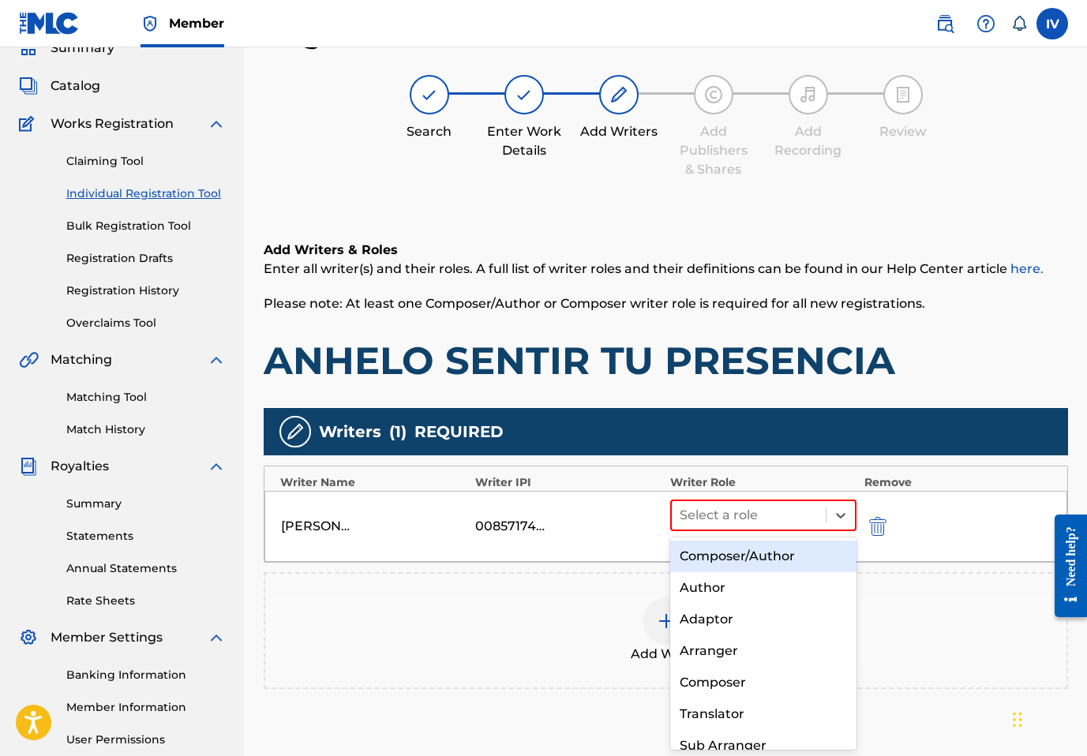
click at [704, 556] on div "Composer/Author" at bounding box center [763, 557] width 186 height 32
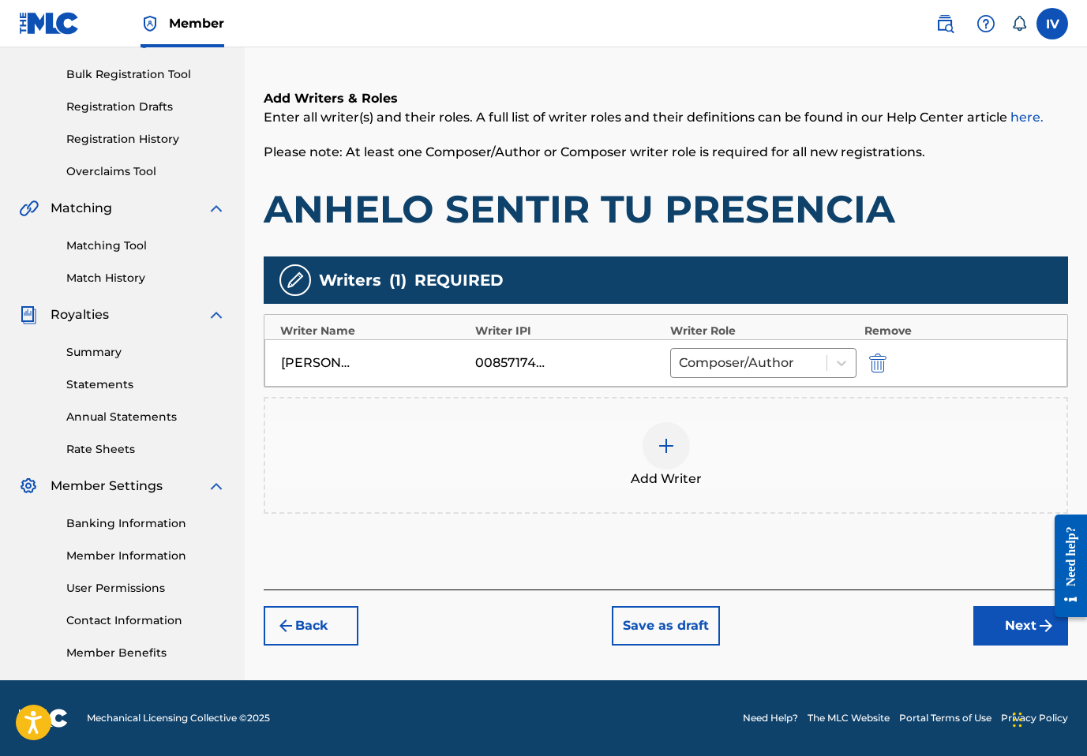
click at [979, 617] on button "Next" at bounding box center [1021, 625] width 95 height 39
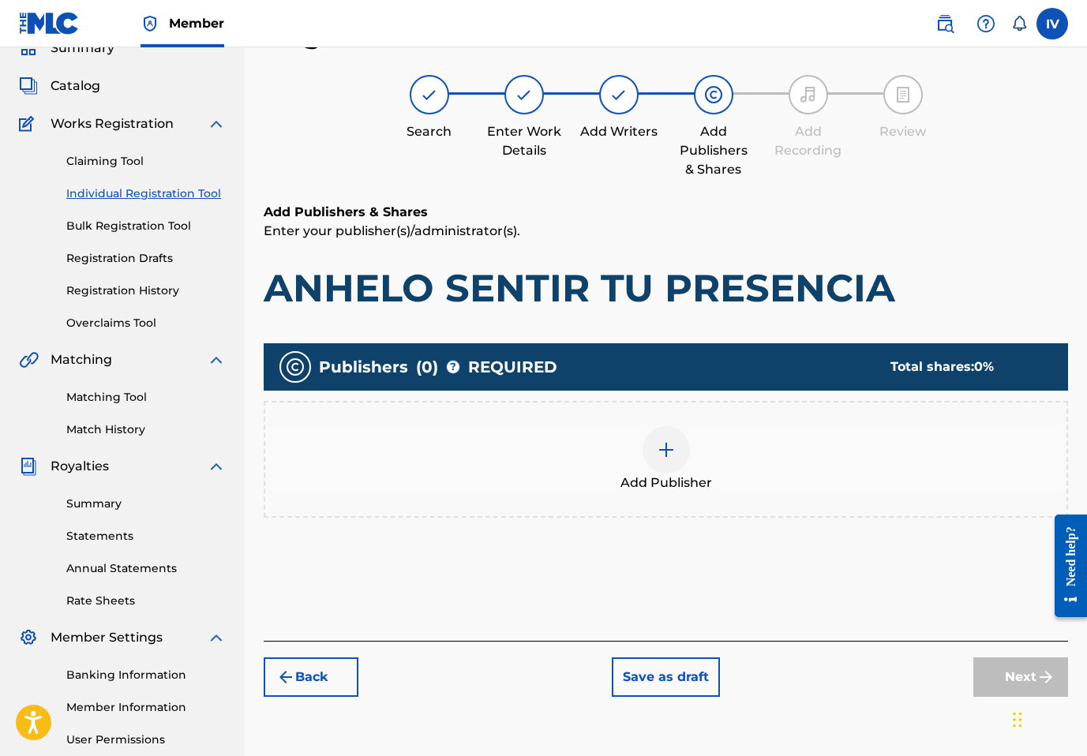
click at [789, 444] on div "Add Publisher" at bounding box center [665, 459] width 801 height 66
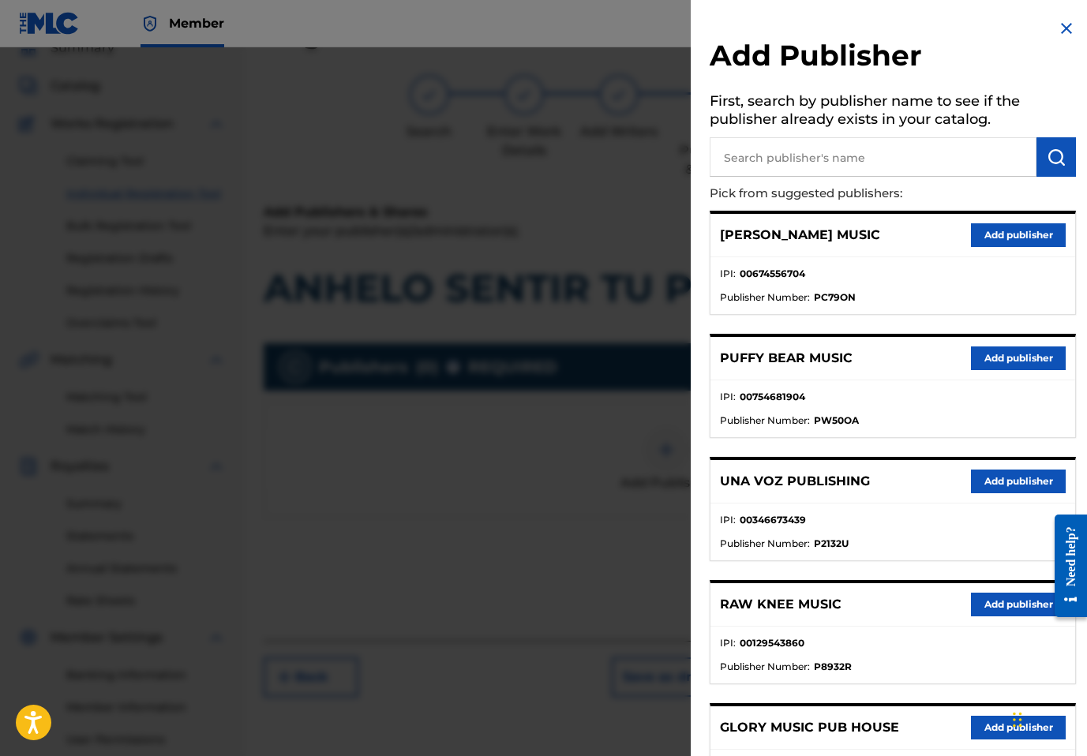
click at [926, 148] on input "text" at bounding box center [873, 156] width 327 height 39
paste input "ALABANZAS LLAMADA FINAL PUBLISHING"
type input "ALABANZAS LLAMADA FINAL PUBLISHING"
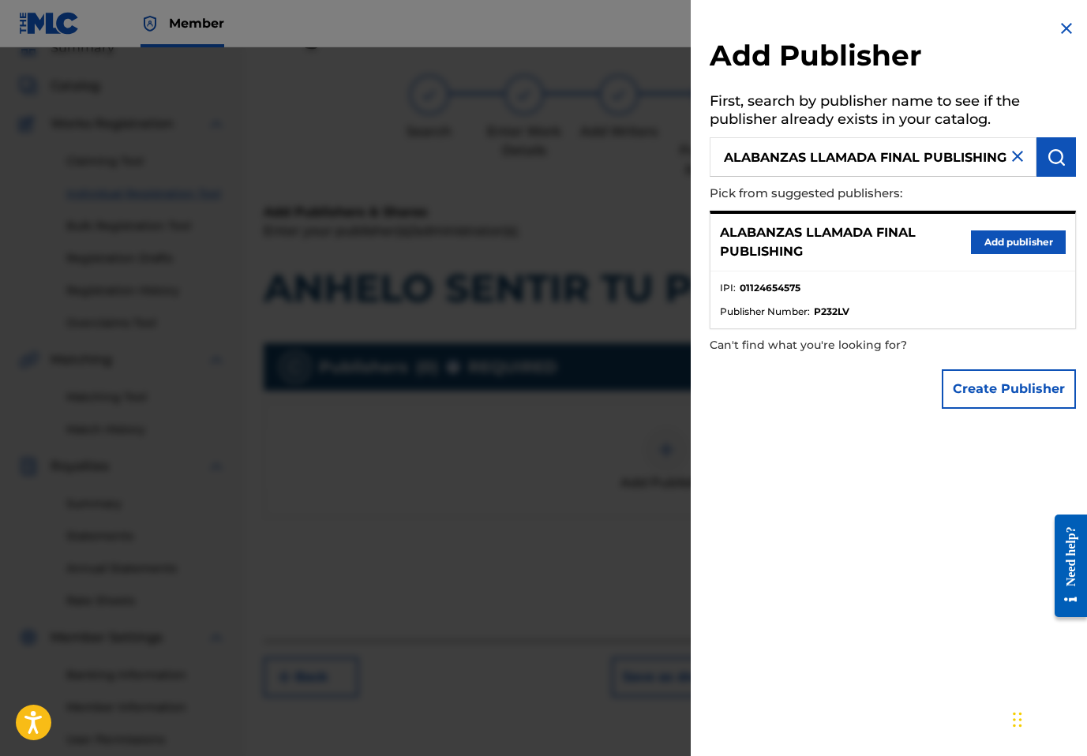
click at [1008, 238] on button "Add publisher" at bounding box center [1018, 243] width 95 height 24
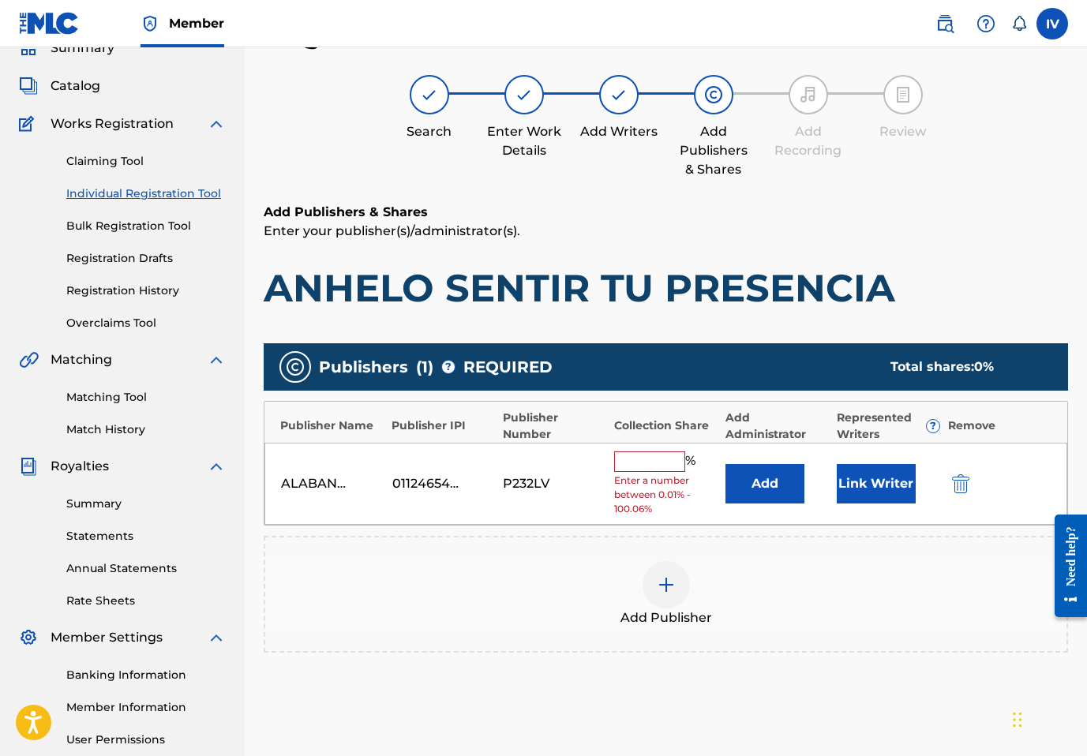
click at [763, 487] on button "Add" at bounding box center [765, 483] width 79 height 39
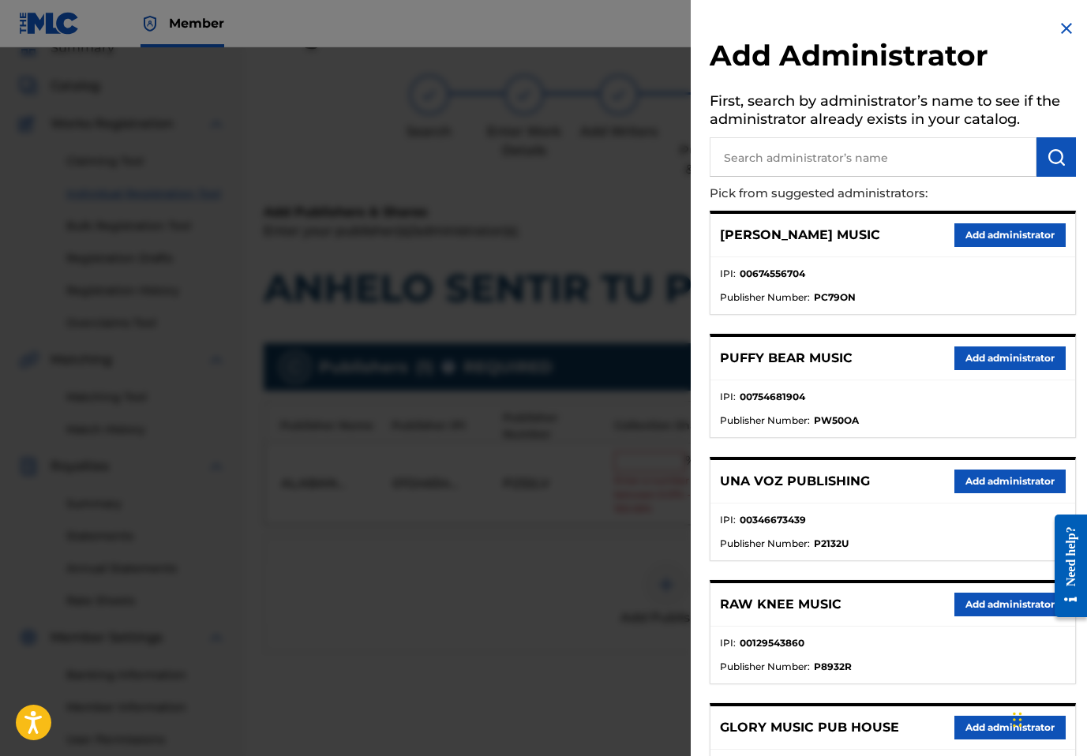
click at [866, 160] on input "text" at bounding box center [873, 156] width 327 height 39
type input "ADARGA"
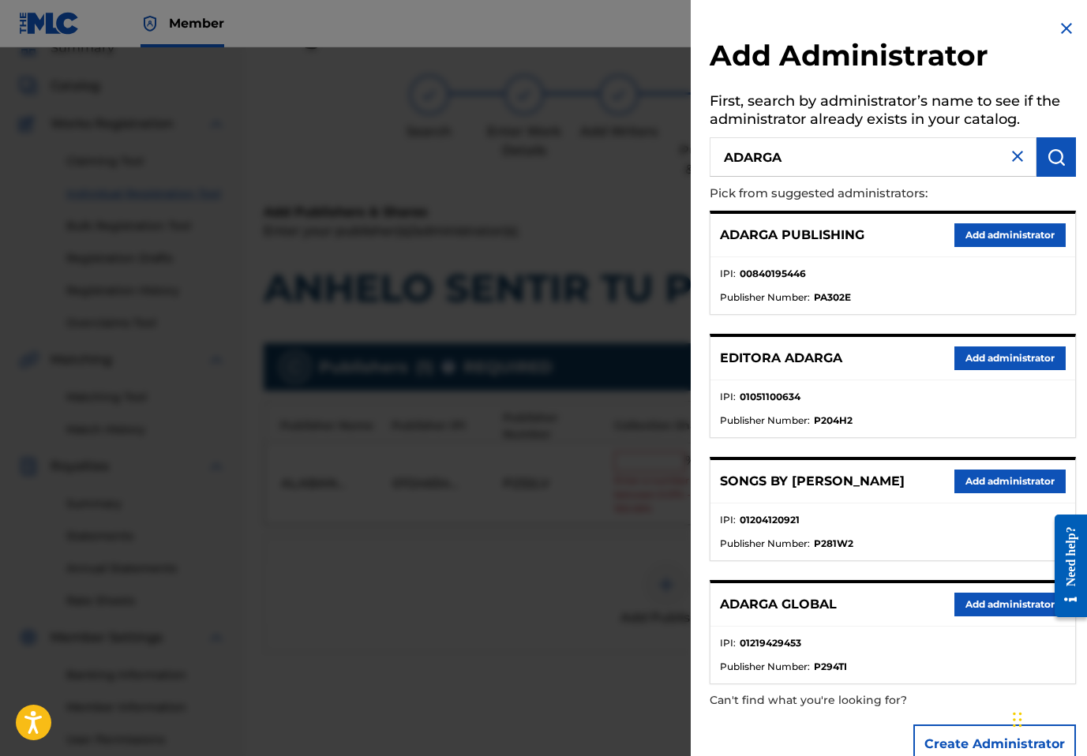
click at [1022, 238] on button "Add administrator" at bounding box center [1010, 235] width 111 height 24
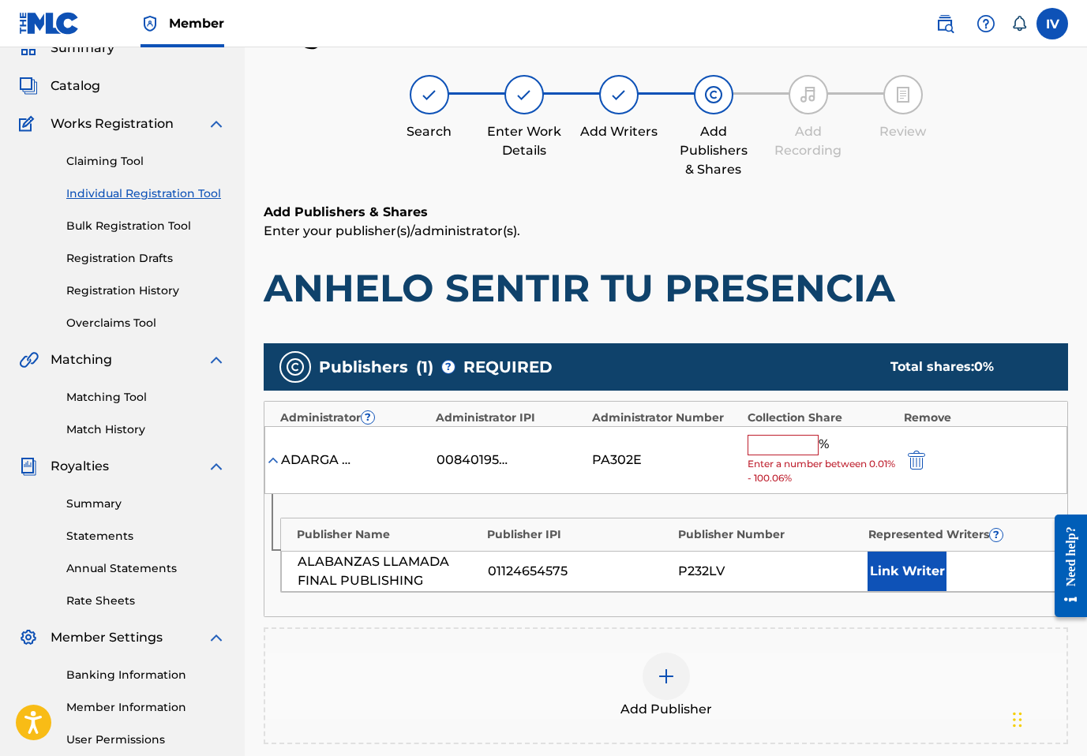
click at [801, 442] on input "text" at bounding box center [783, 445] width 71 height 21
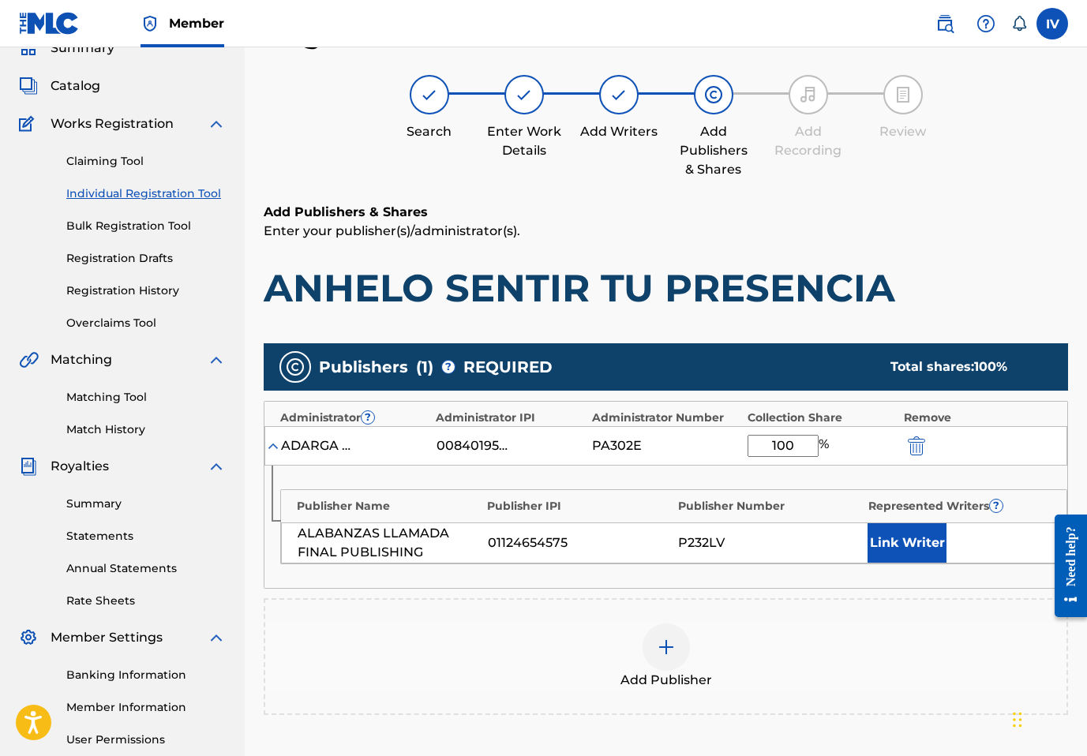
type input "100"
click at [905, 535] on button "Link Writer" at bounding box center [907, 543] width 79 height 39
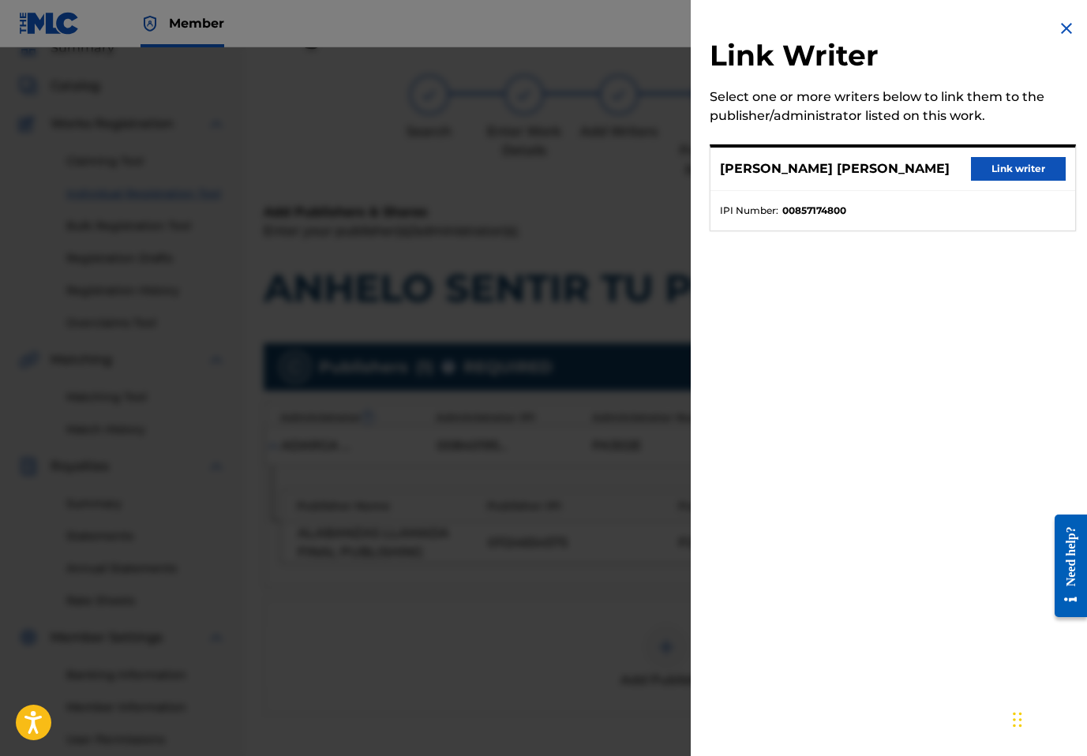
click at [1007, 165] on button "Link writer" at bounding box center [1018, 169] width 95 height 24
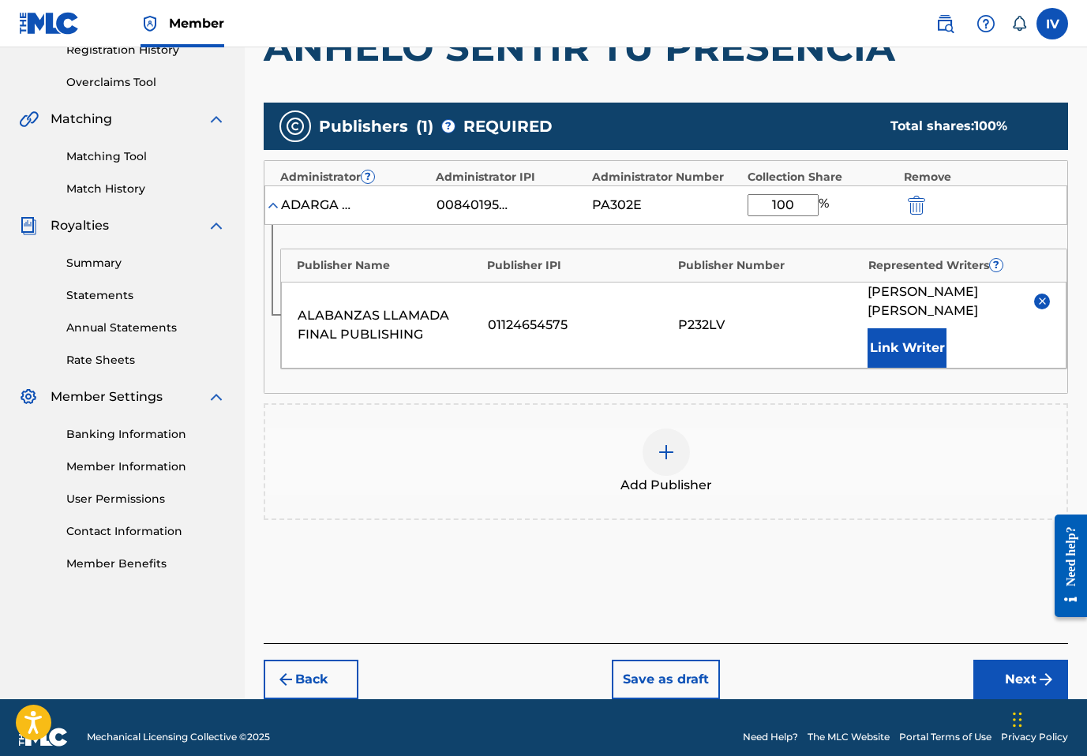
click at [1035, 660] on button "Next" at bounding box center [1021, 679] width 95 height 39
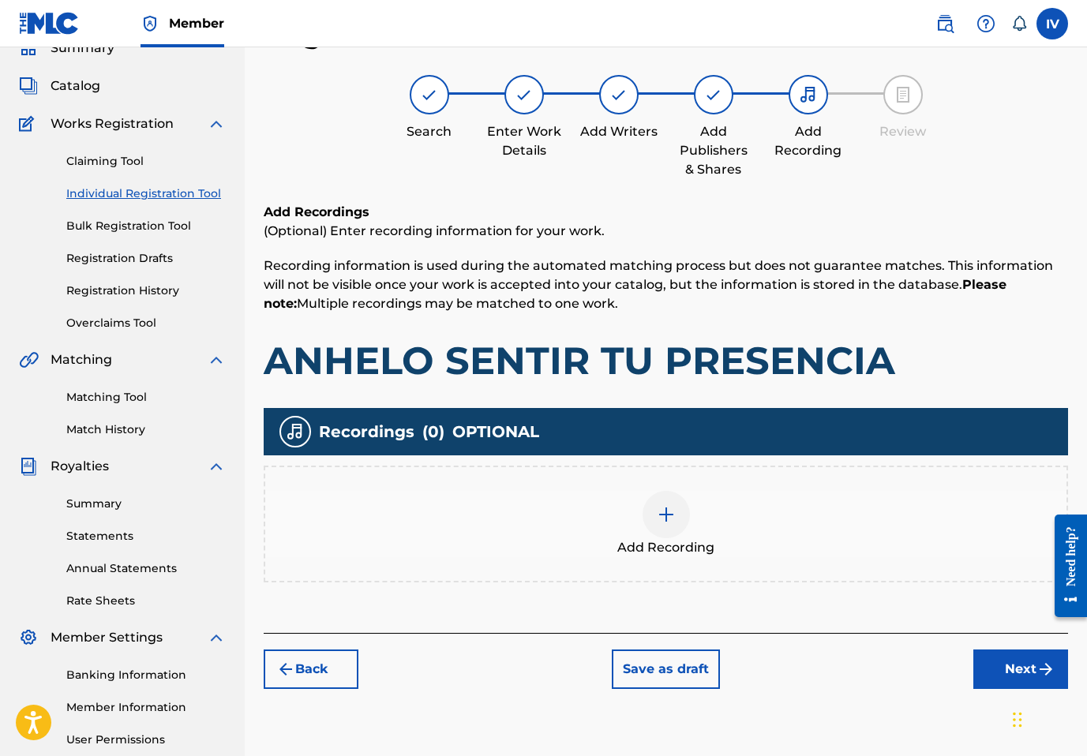
click at [904, 524] on div "Add Recording" at bounding box center [665, 524] width 801 height 66
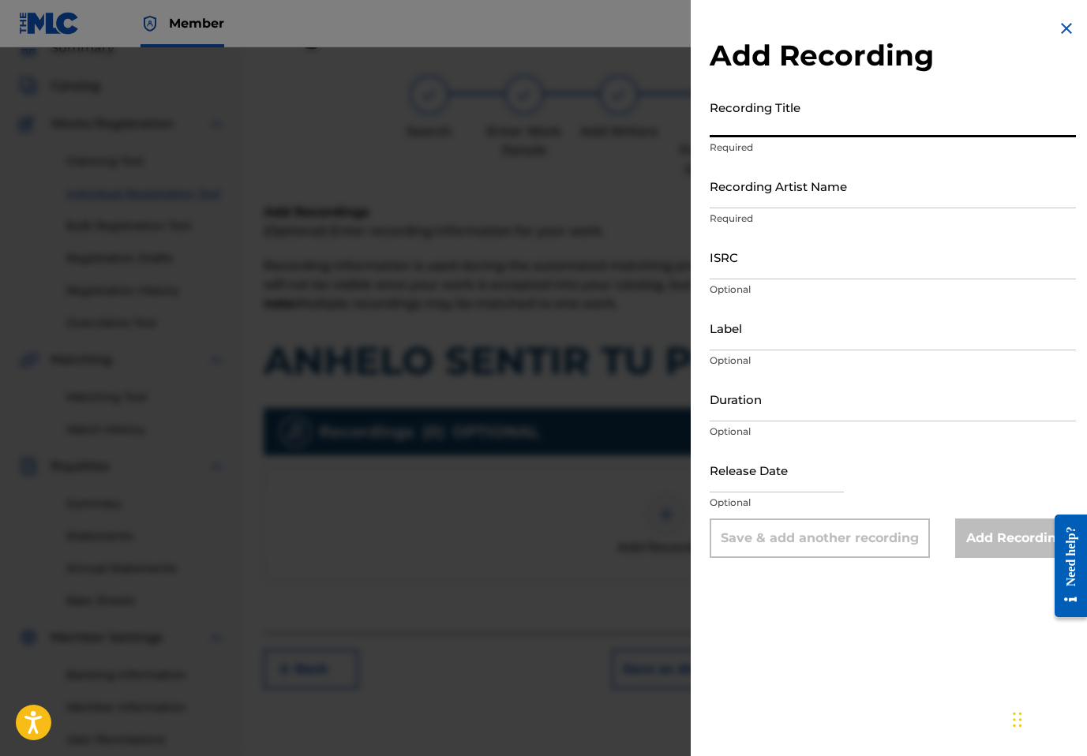
click at [948, 106] on input "Recording Title" at bounding box center [893, 114] width 366 height 45
paste input "Anhelo Sentir Tu Presencia Llamada Final, Inspiración Worship, Inspiración Alab…"
click at [985, 128] on input "Anhelo Sentir Tu Presencia Llamada Final, Inspiración Worship, Inspiración Alab…" at bounding box center [893, 114] width 366 height 45
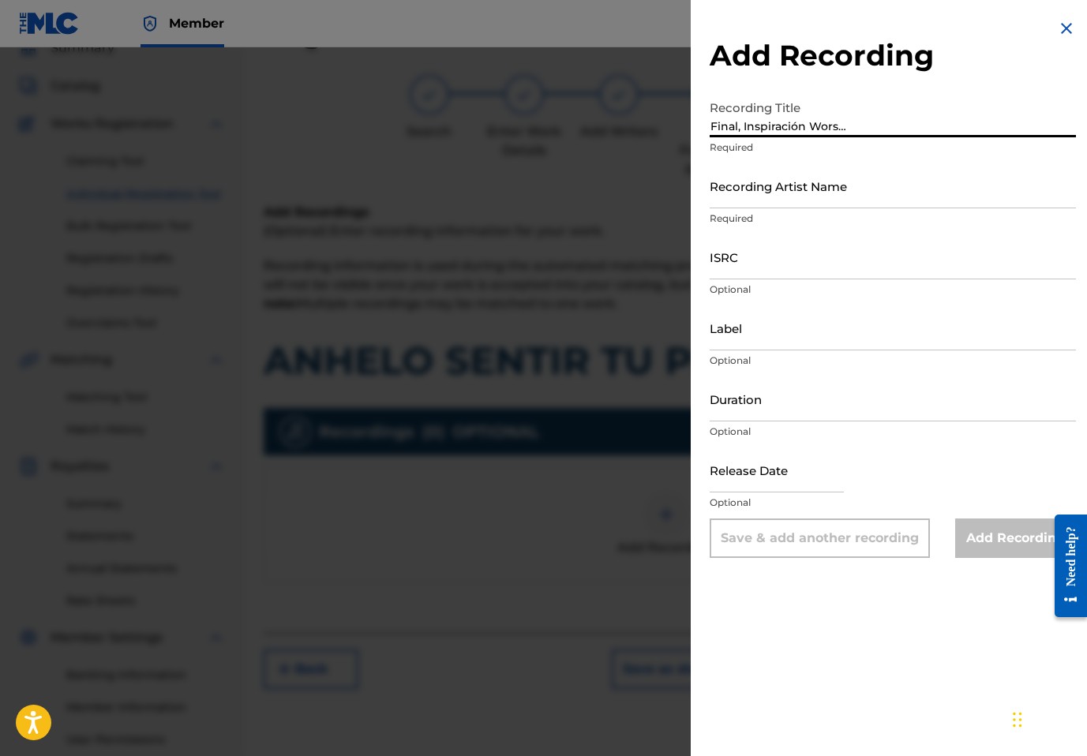
type input "Anhelo Sentir Tu Presencia Llamada Final, Inspiración Worship, Inspiración Alab…"
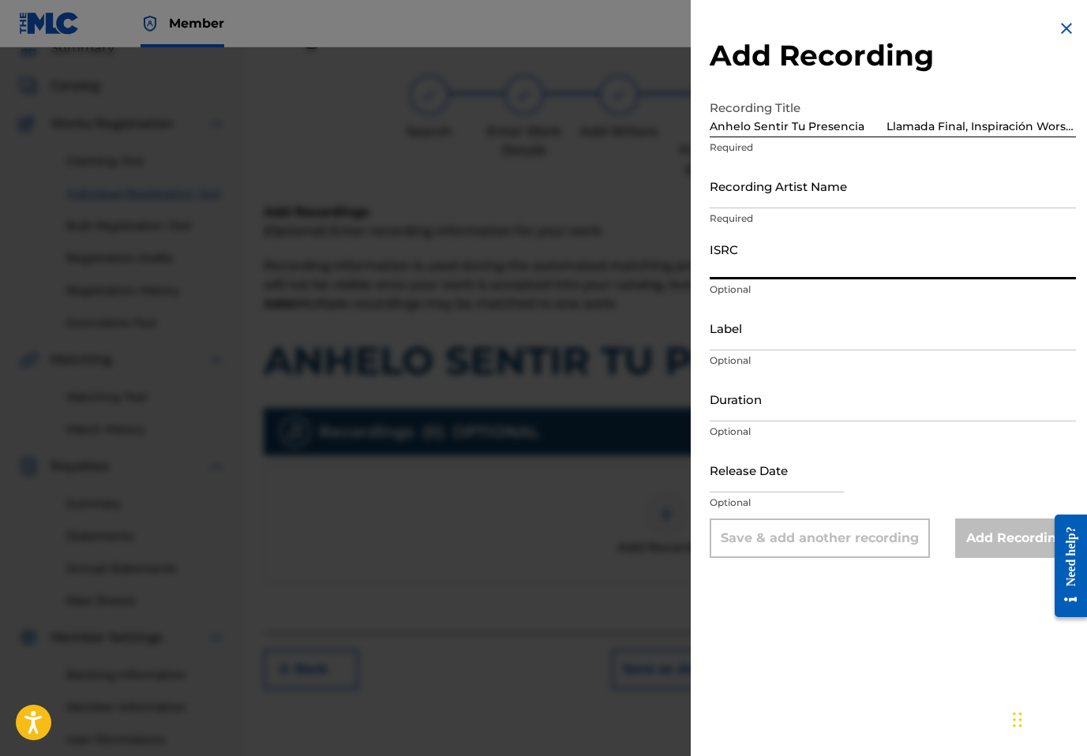
paste input "USANG2414309"
type input "USANG2414309"
click at [880, 122] on input "Anhelo Sentir Tu Presencia Llamada Final, Inspiración Worship, Inspiración Alab…" at bounding box center [893, 114] width 366 height 45
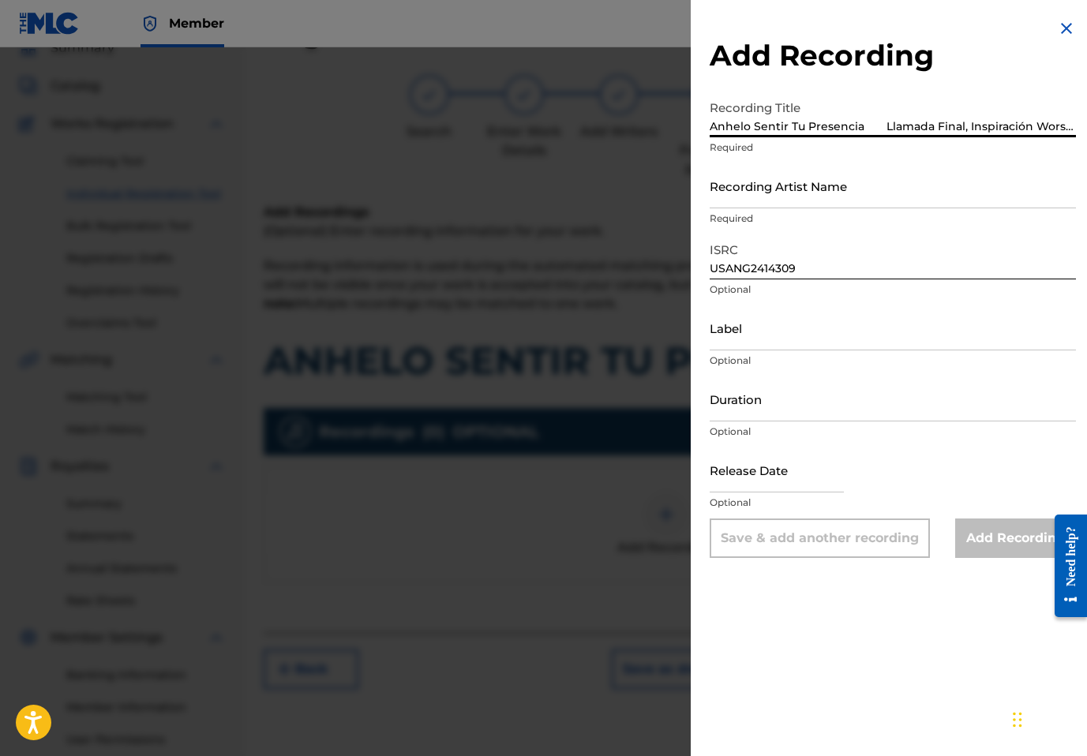
scroll to position [0, 230]
click at [932, 123] on input "Anhelo Sentir Tu Presencia Llamada Final, Inspiración Worship, Inspiración Alab…" at bounding box center [893, 114] width 366 height 45
type input "Anhelo Sentir Tu Presencia Llamada Final, Inspiración Worship, Inspiración"
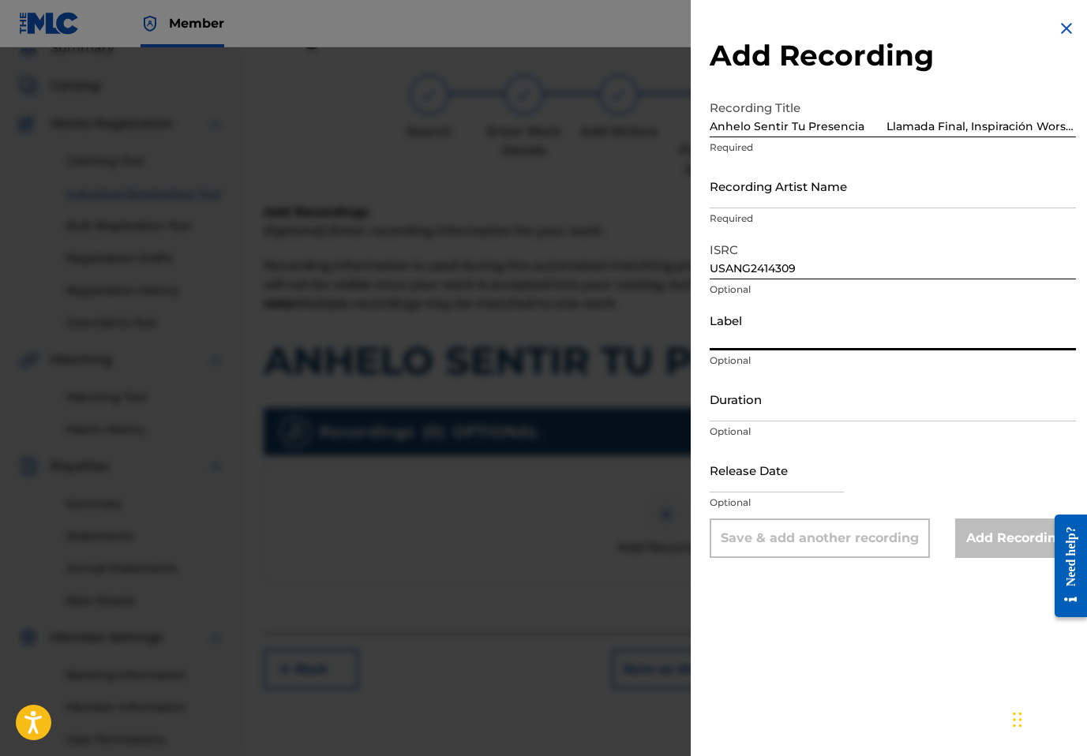
paste input "Alabanzas Llamada Final"
type input "Alabanzas Llamada Final"
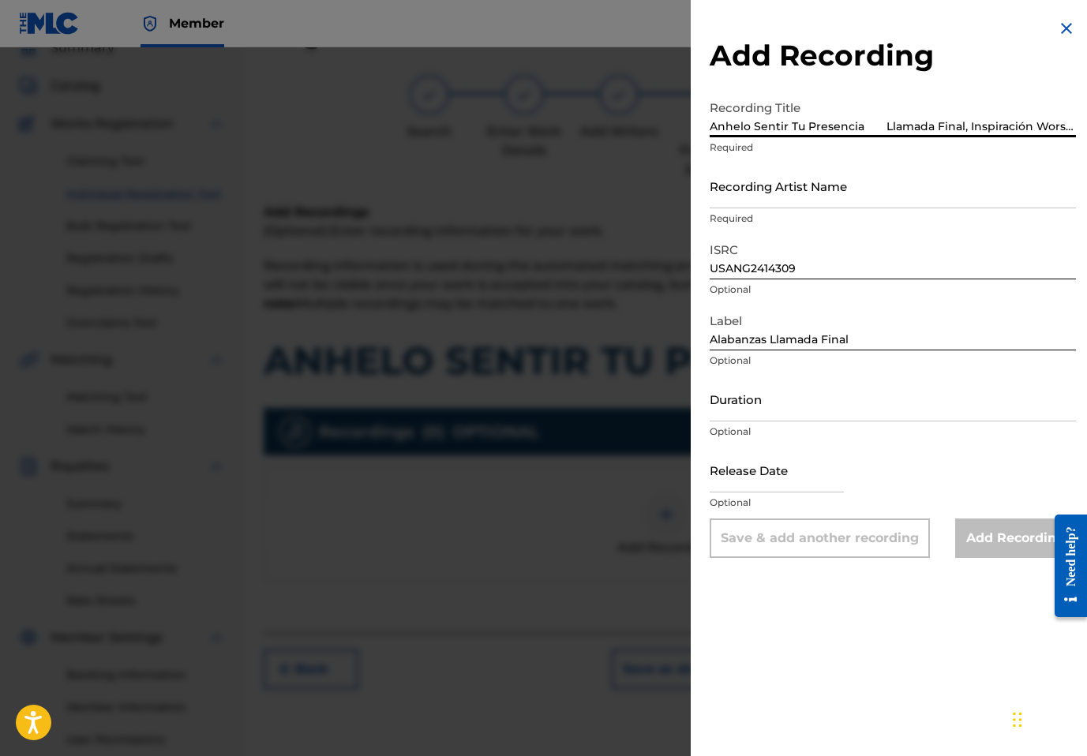
click at [869, 122] on input "Anhelo Sentir Tu Presencia Llamada Final, Inspiración Worship, Inspiración" at bounding box center [893, 114] width 366 height 45
type input "Anhelo Sentir Tu Presencia"
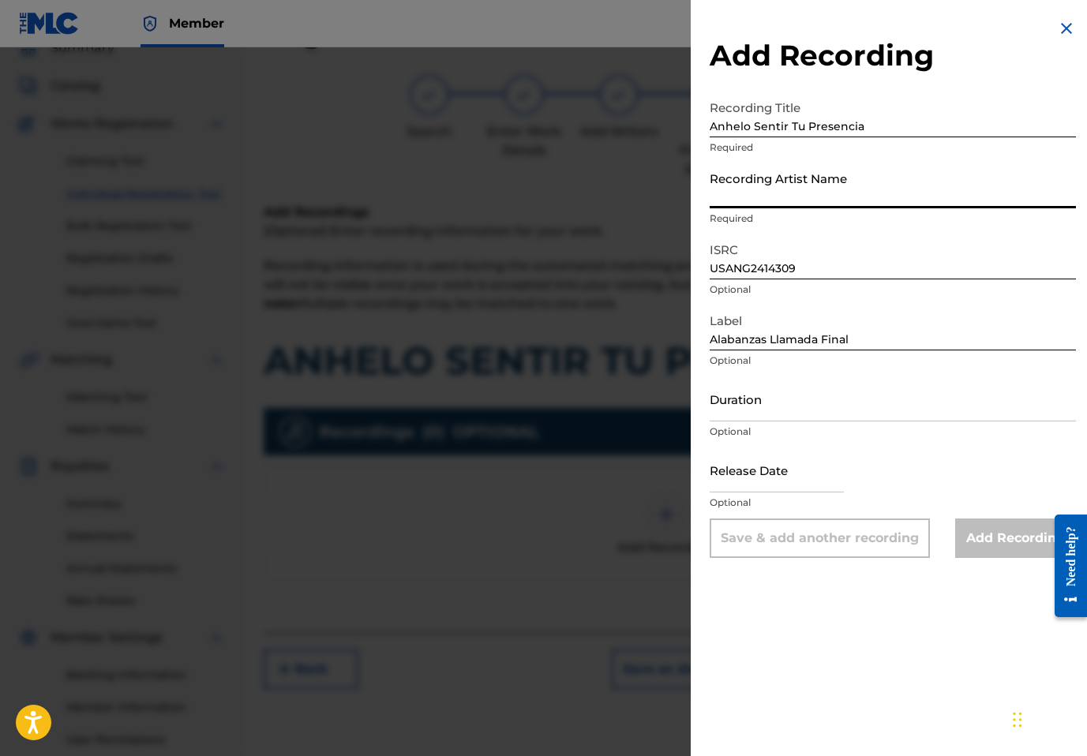
paste input "Llamada Final, Inspiración Worship, Inspiración"
type input "Llamada Final, Inspiración Worship, Inspiración"
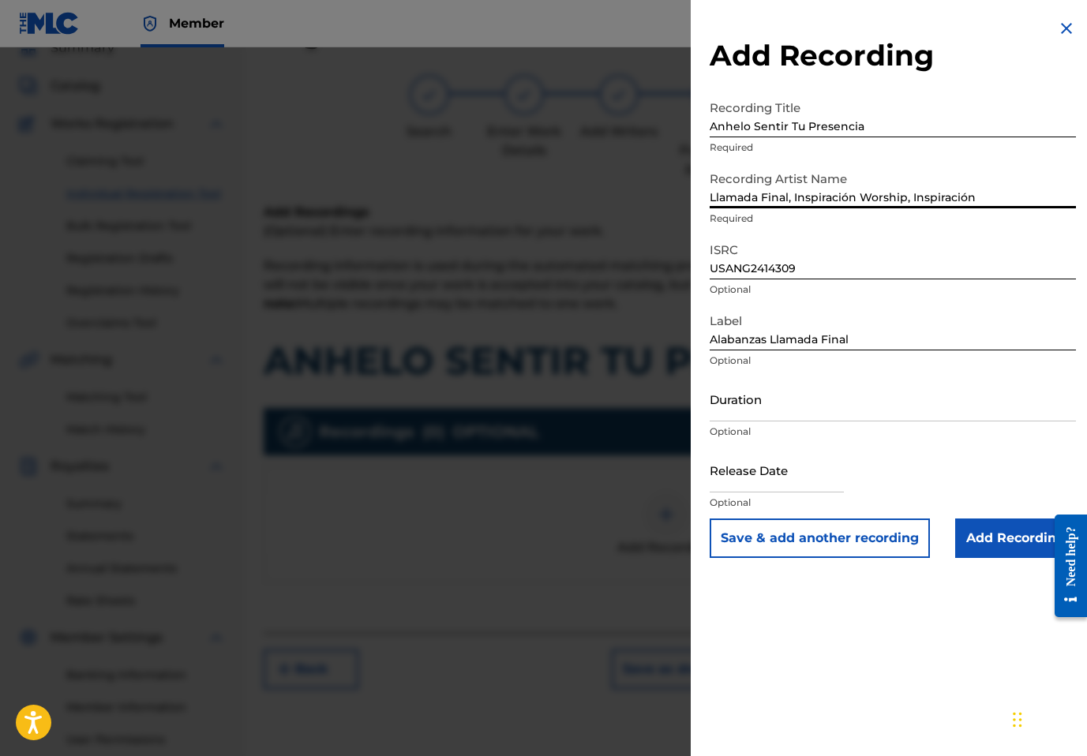
click at [986, 529] on input "Add Recording" at bounding box center [1015, 538] width 121 height 39
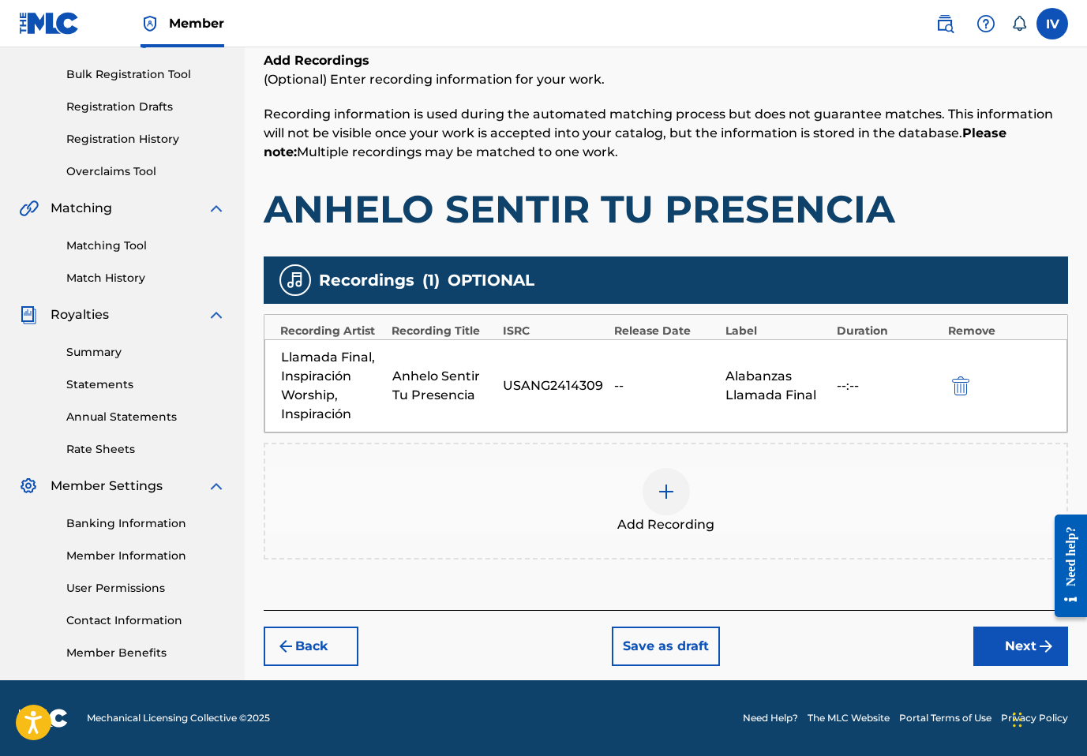
click at [987, 659] on button "Next" at bounding box center [1021, 646] width 95 height 39
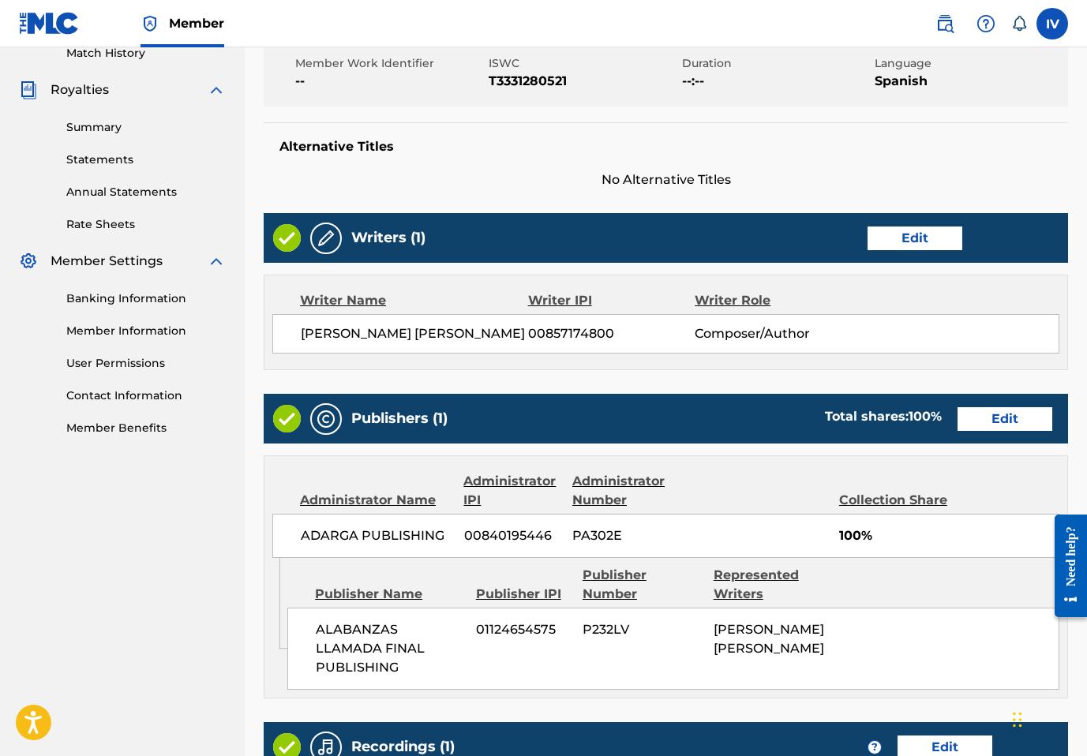
scroll to position [719, 0]
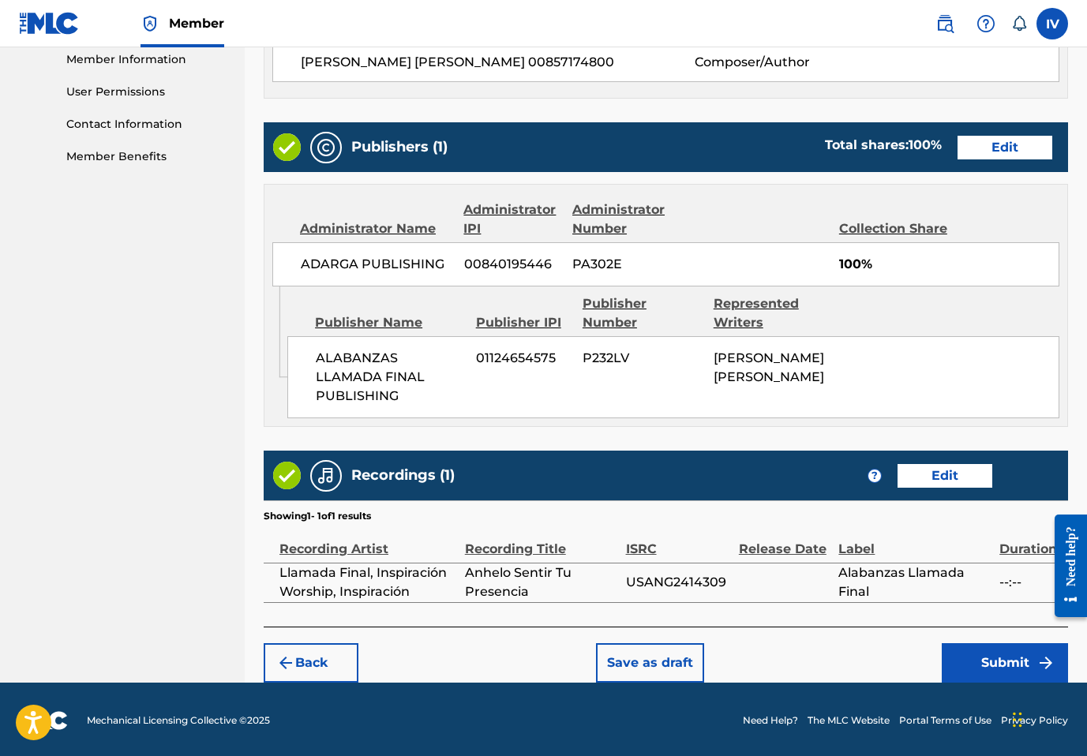
click at [1002, 645] on button "Submit" at bounding box center [1005, 663] width 126 height 39
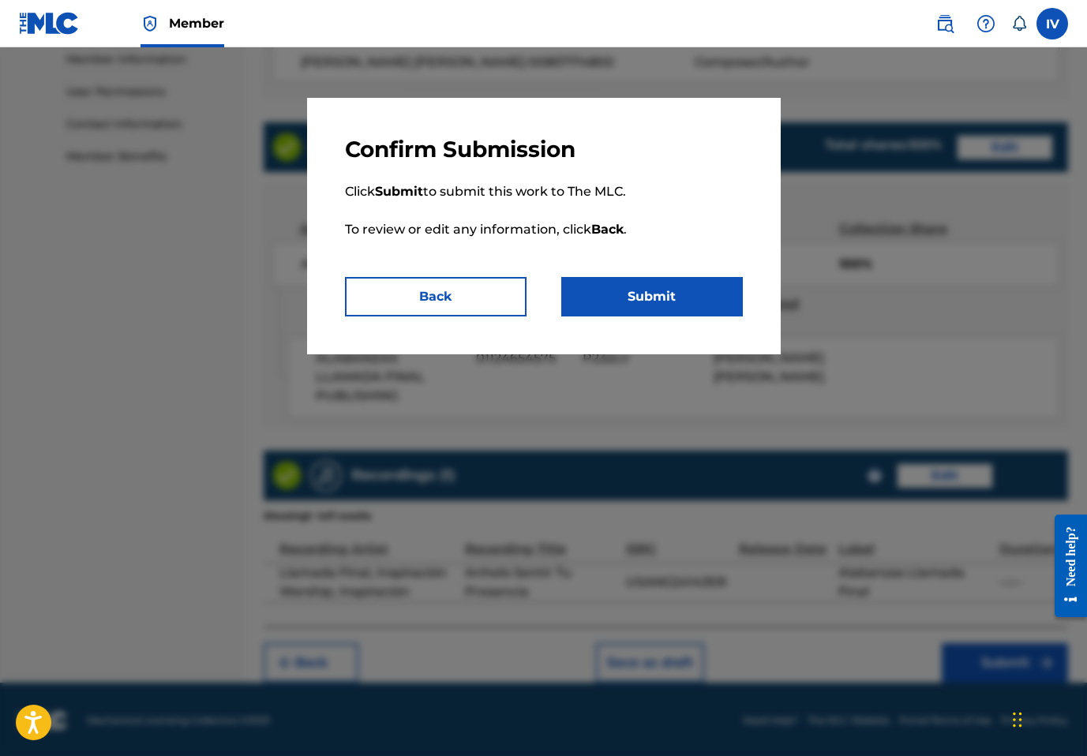
click at [642, 313] on button "Submit" at bounding box center [652, 296] width 182 height 39
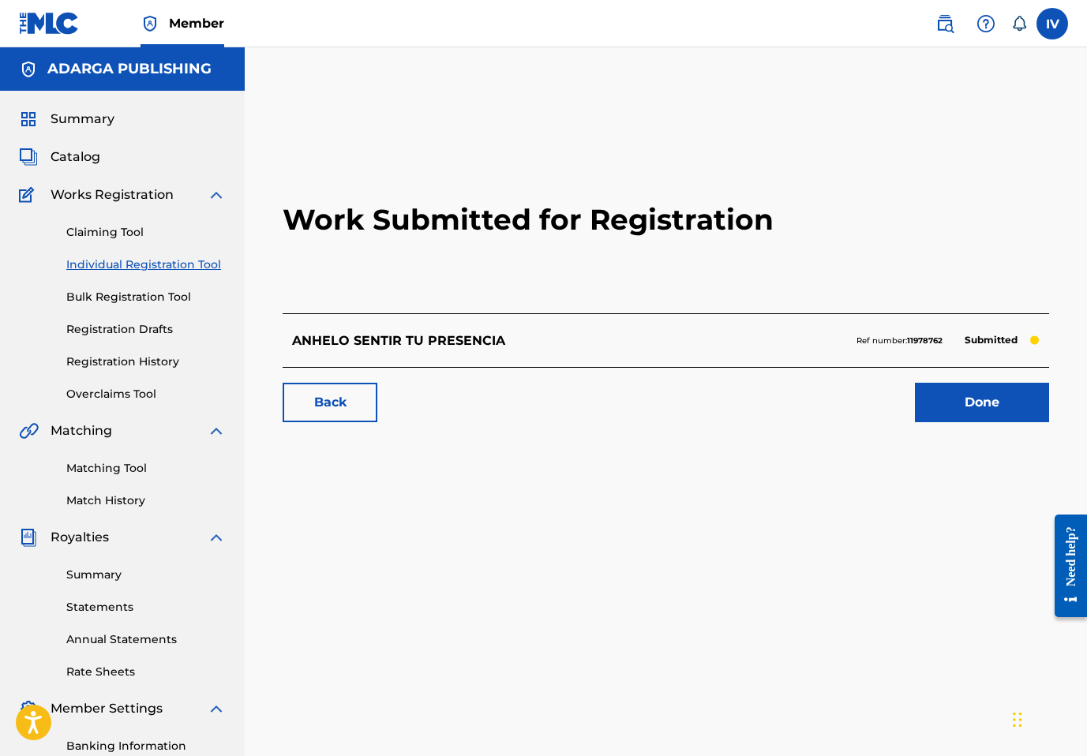
click at [81, 175] on div "Summary Catalog Works Registration Claiming Tool Individual Registration Tool B…" at bounding box center [122, 497] width 245 height 813
click at [75, 161] on span "Catalog" at bounding box center [76, 157] width 50 height 19
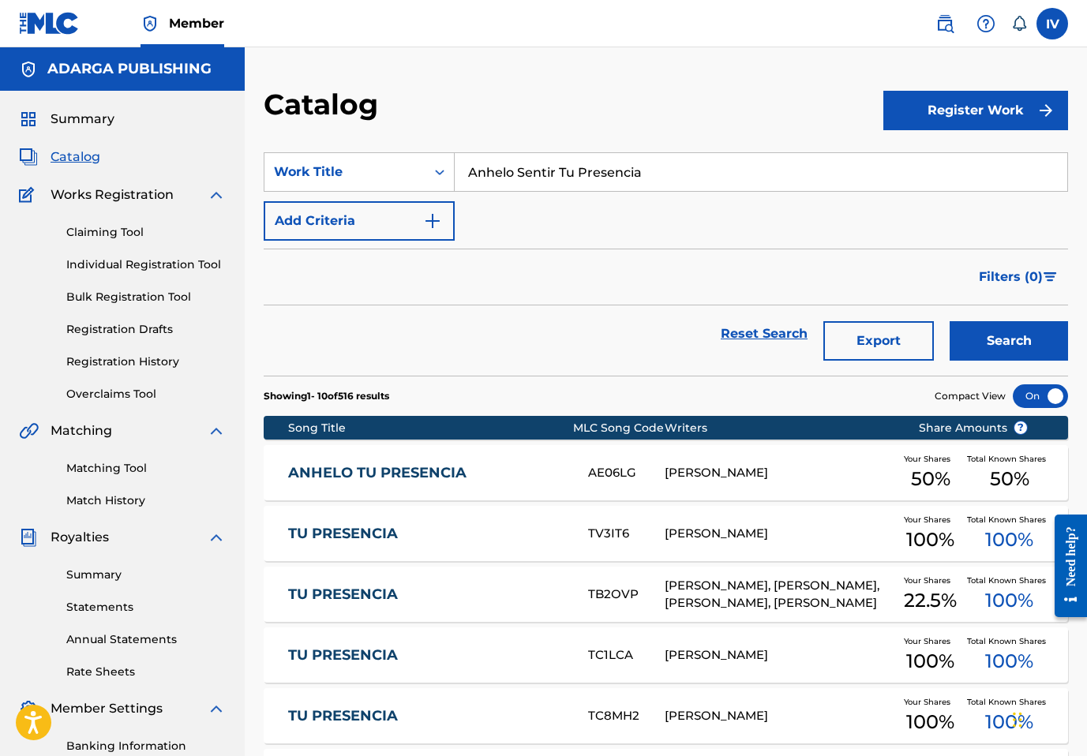
click at [565, 193] on div "SearchWithCriteria458a05a7-5b2b-47fb-9e6a-62fcaaa76c10 Work Title Anhelo Sentir…" at bounding box center [666, 196] width 805 height 88
click at [552, 185] on input "Anhelo Sentir Tu Presencia" at bounding box center [761, 172] width 613 height 38
paste input "Grande"
type input "Grande"
click at [391, 205] on button "Add Criteria" at bounding box center [359, 220] width 191 height 39
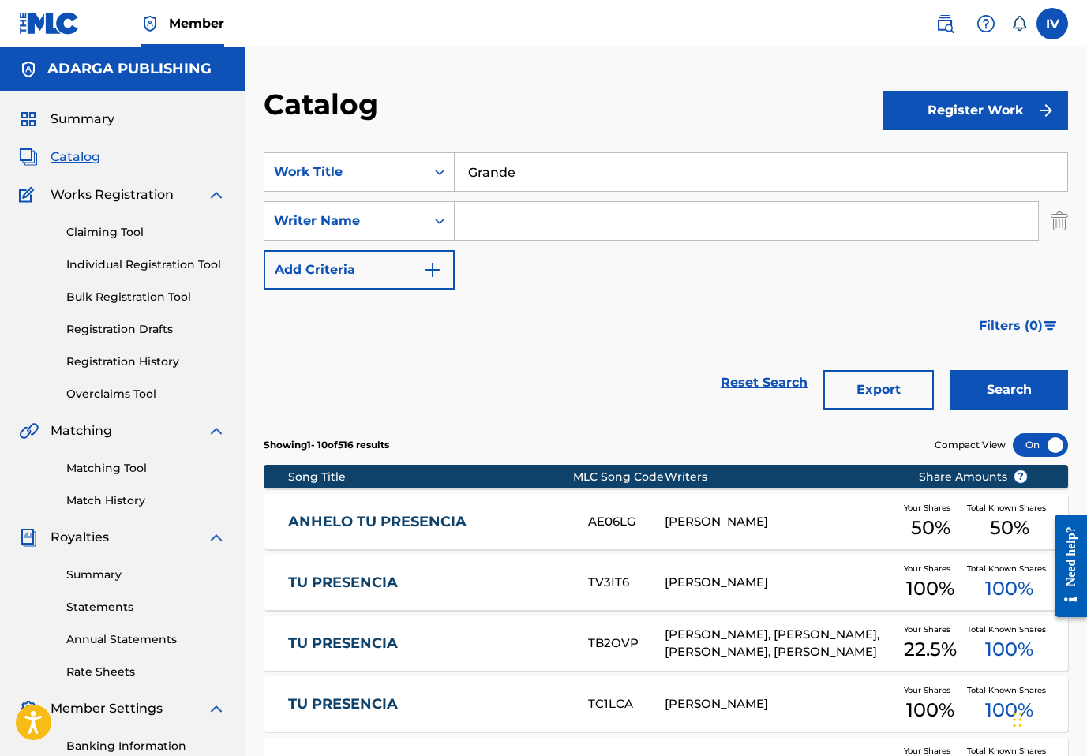
click at [531, 214] on input "Search Form" at bounding box center [747, 221] width 584 height 38
type input "elvy"
click at [950, 370] on button "Search" at bounding box center [1009, 389] width 118 height 39
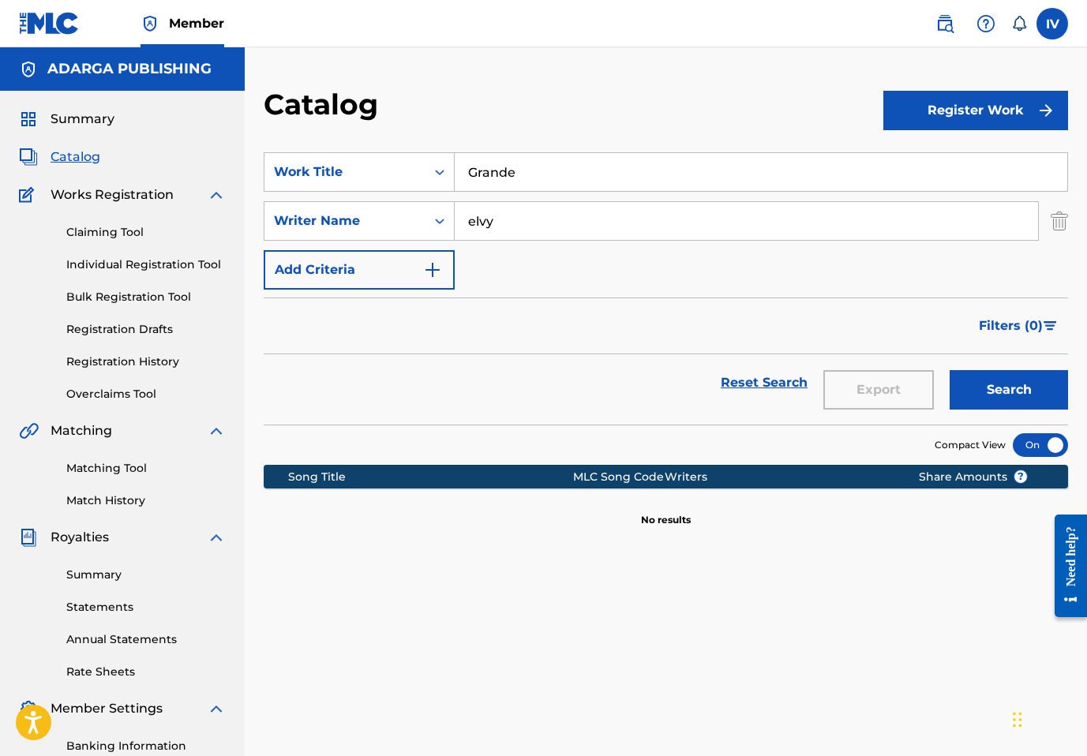
click at [939, 122] on button "Register Work" at bounding box center [976, 110] width 185 height 39
click at [955, 146] on link "Individual" at bounding box center [976, 162] width 185 height 38
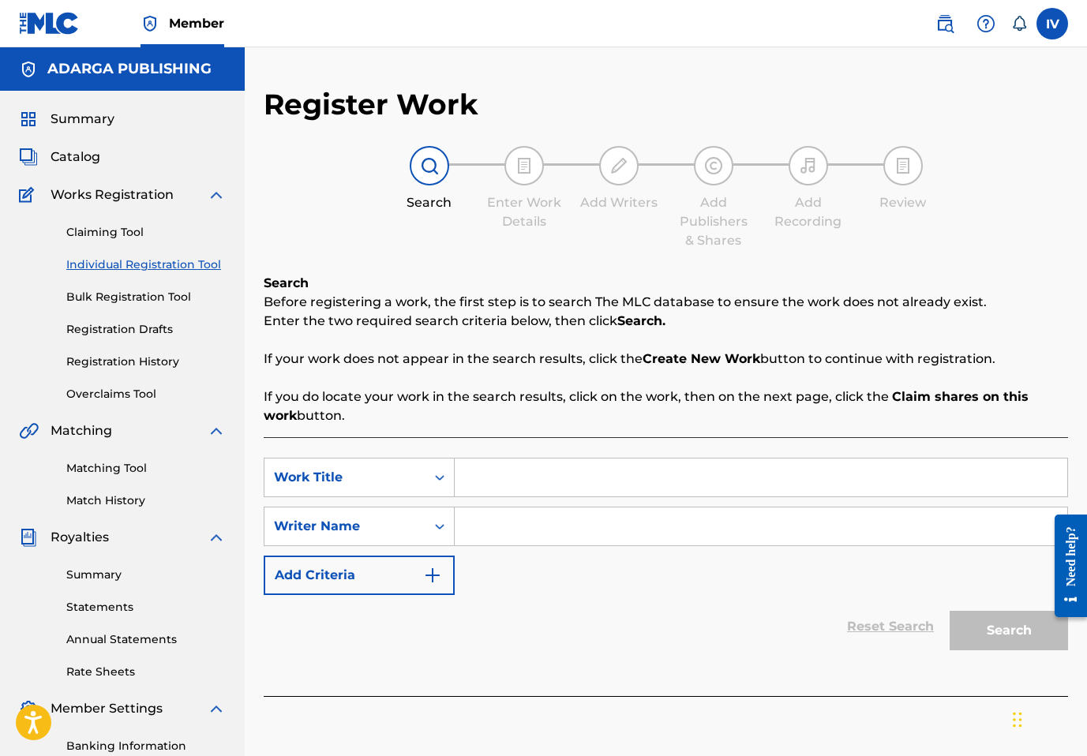
click at [482, 475] on input "Search Form" at bounding box center [761, 478] width 613 height 38
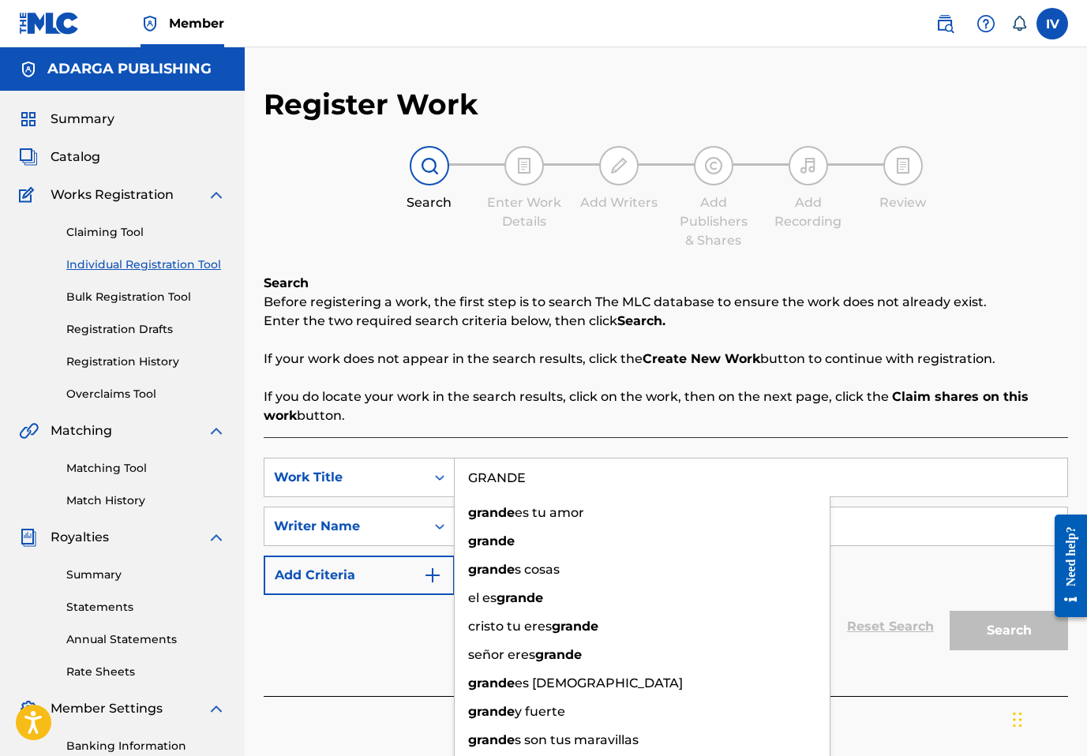
type input "GRANDE"
click at [798, 379] on div "Search Before registering a work, the first step is to search The MLC database …" at bounding box center [666, 350] width 805 height 152
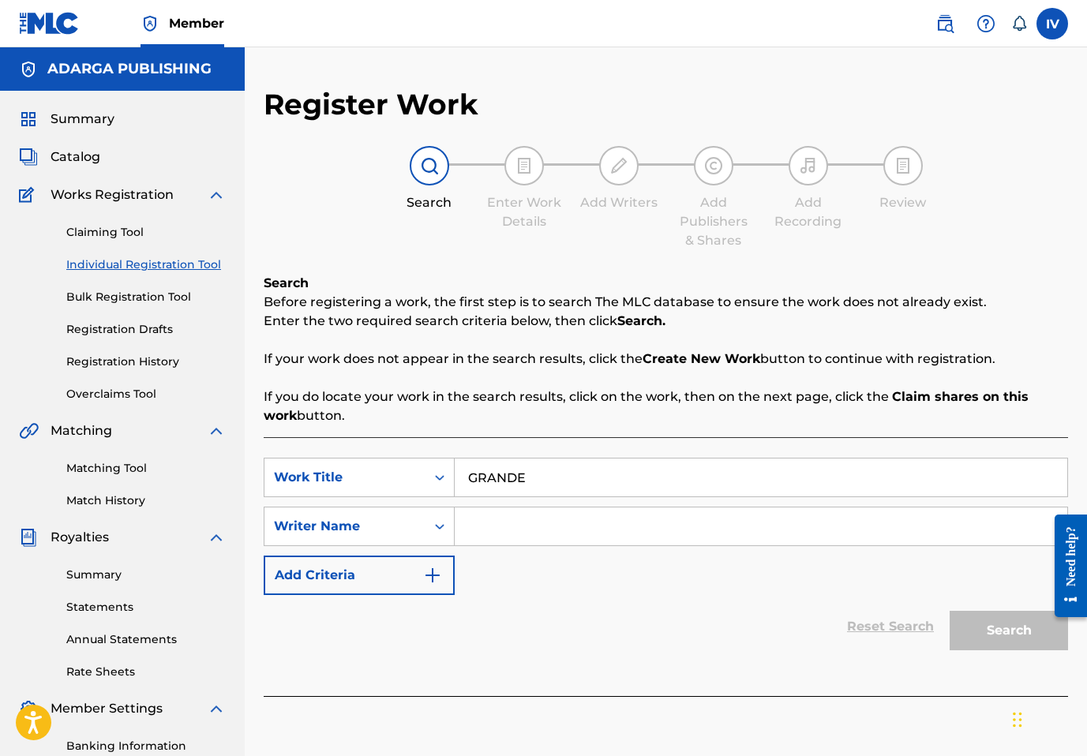
click at [869, 518] on input "Search Form" at bounding box center [761, 527] width 613 height 38
paste input "Elvy Roldan"
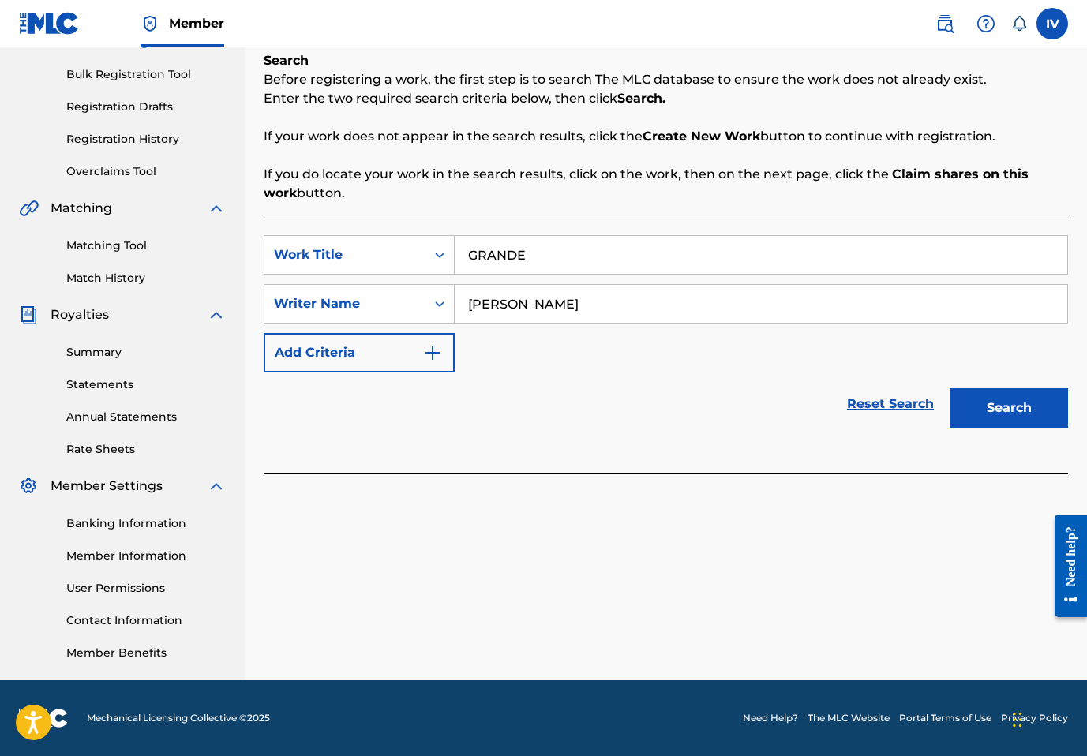
type input "Elvy Roldan"
click at [1009, 429] on div "Search" at bounding box center [1005, 404] width 126 height 63
click at [997, 418] on button "Search" at bounding box center [1009, 407] width 118 height 39
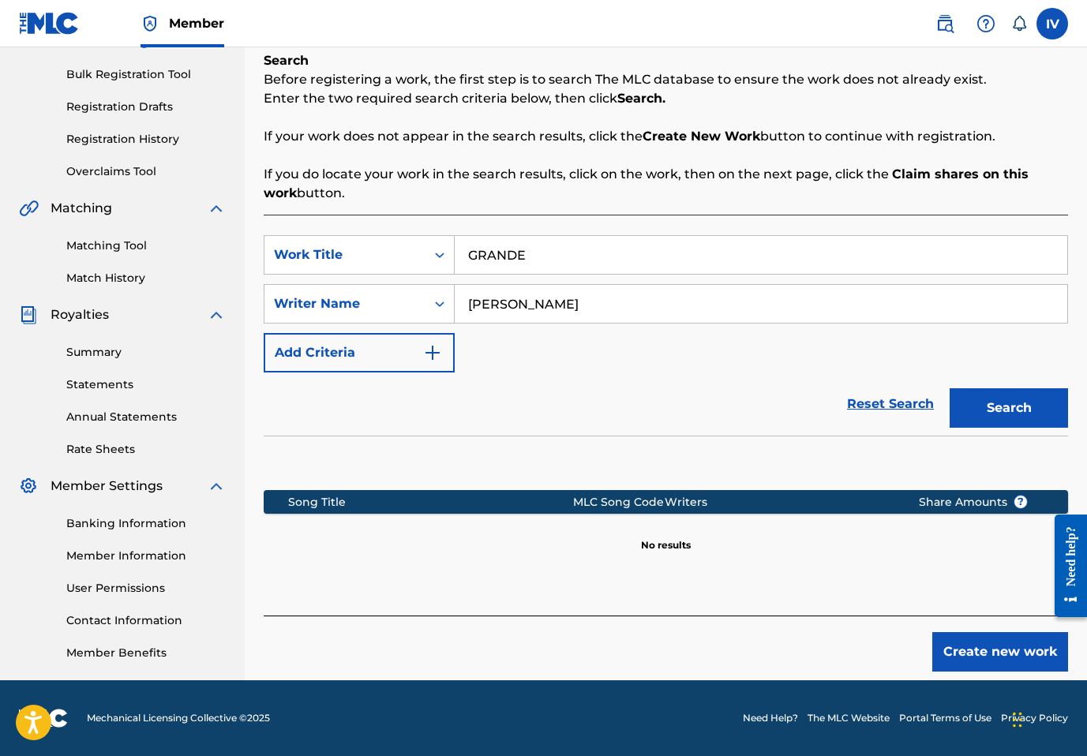
click at [970, 648] on button "Create new work" at bounding box center [1001, 651] width 136 height 39
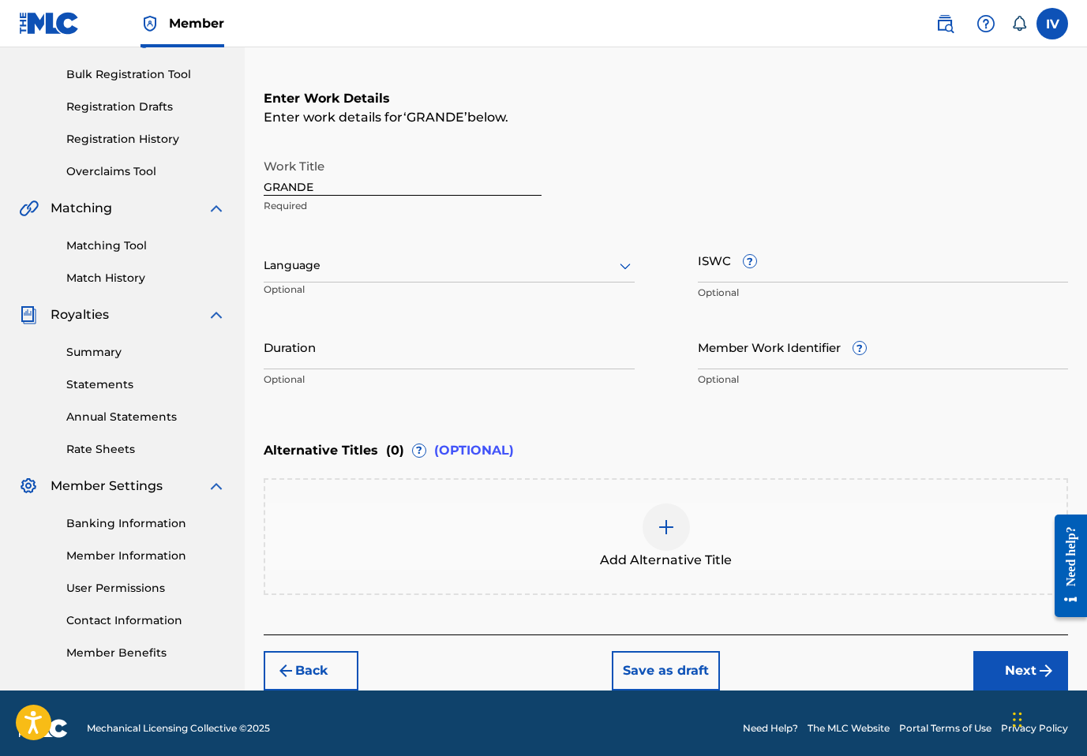
click at [455, 279] on div "Language" at bounding box center [449, 266] width 371 height 33
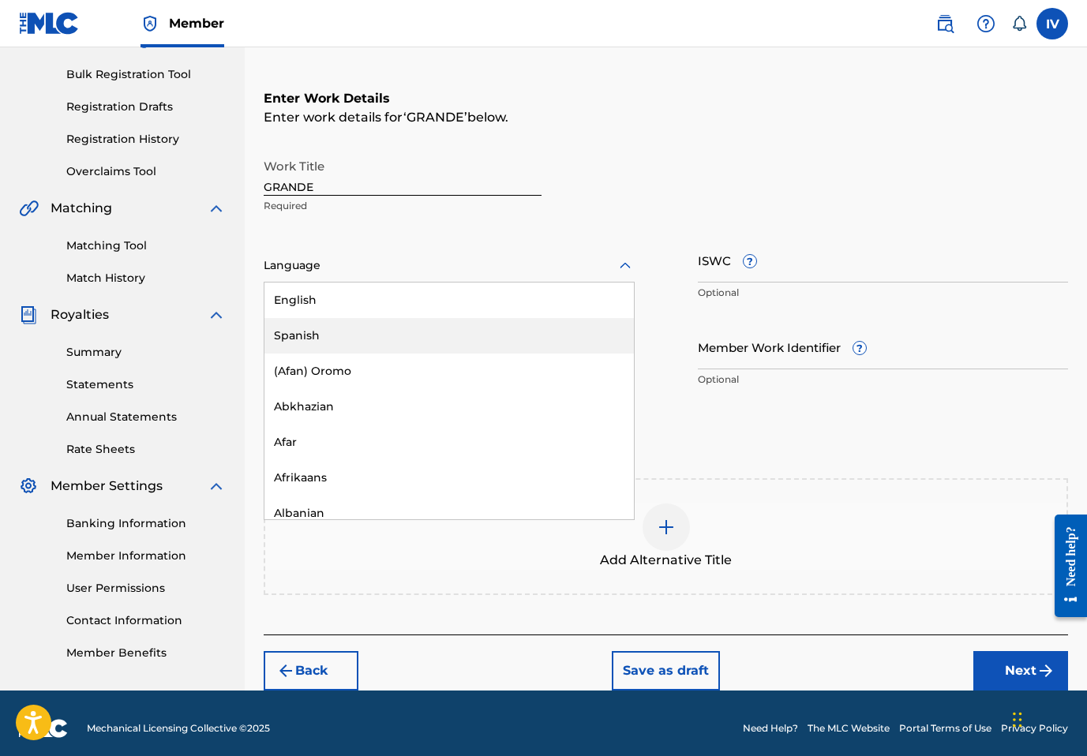
click at [351, 332] on div "Spanish" at bounding box center [450, 336] width 370 height 36
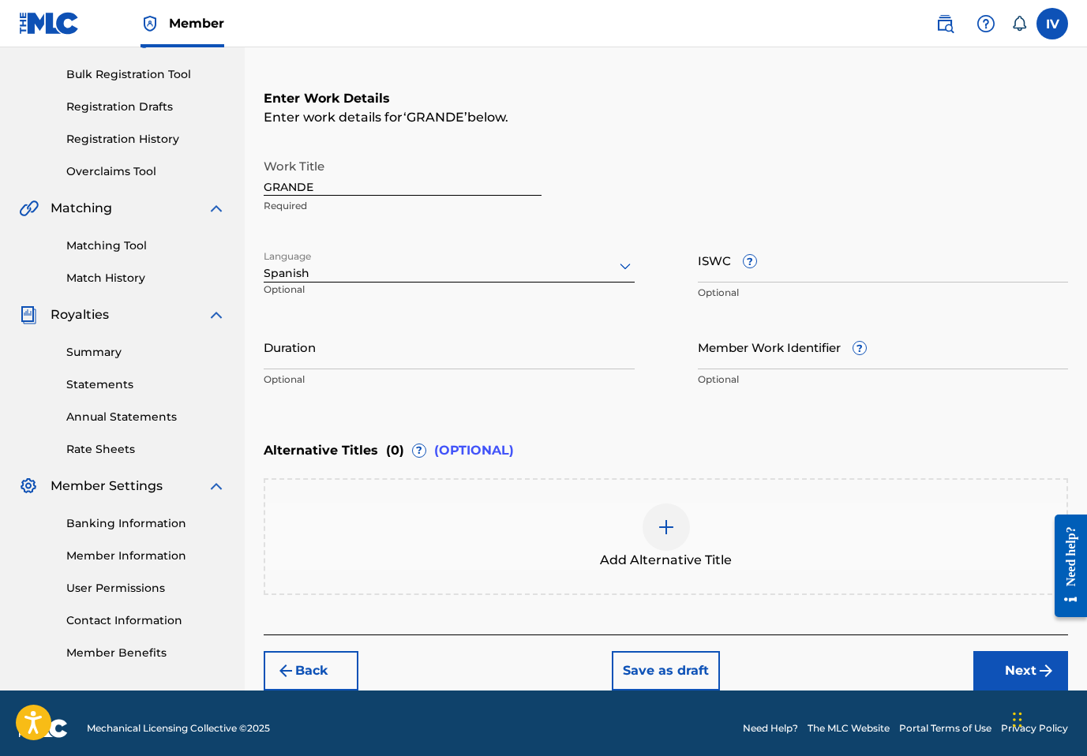
click at [998, 645] on div "Back Save as draft Next" at bounding box center [666, 663] width 805 height 56
click at [1029, 673] on button "Next" at bounding box center [1021, 670] width 95 height 39
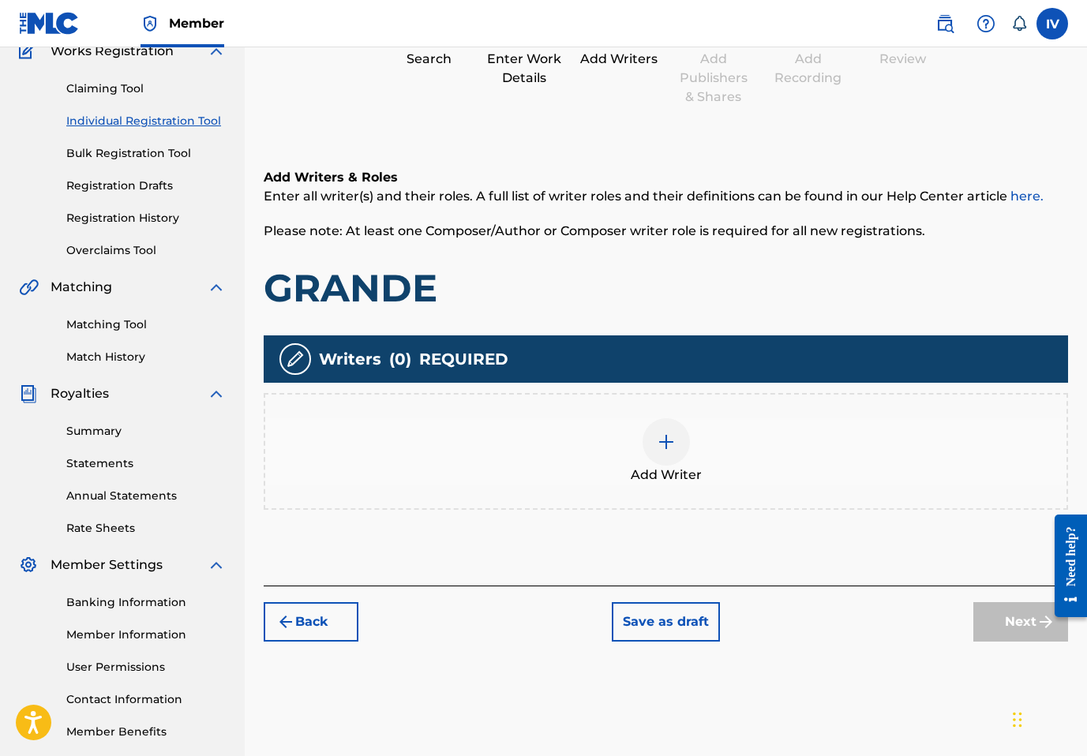
scroll to position [71, 0]
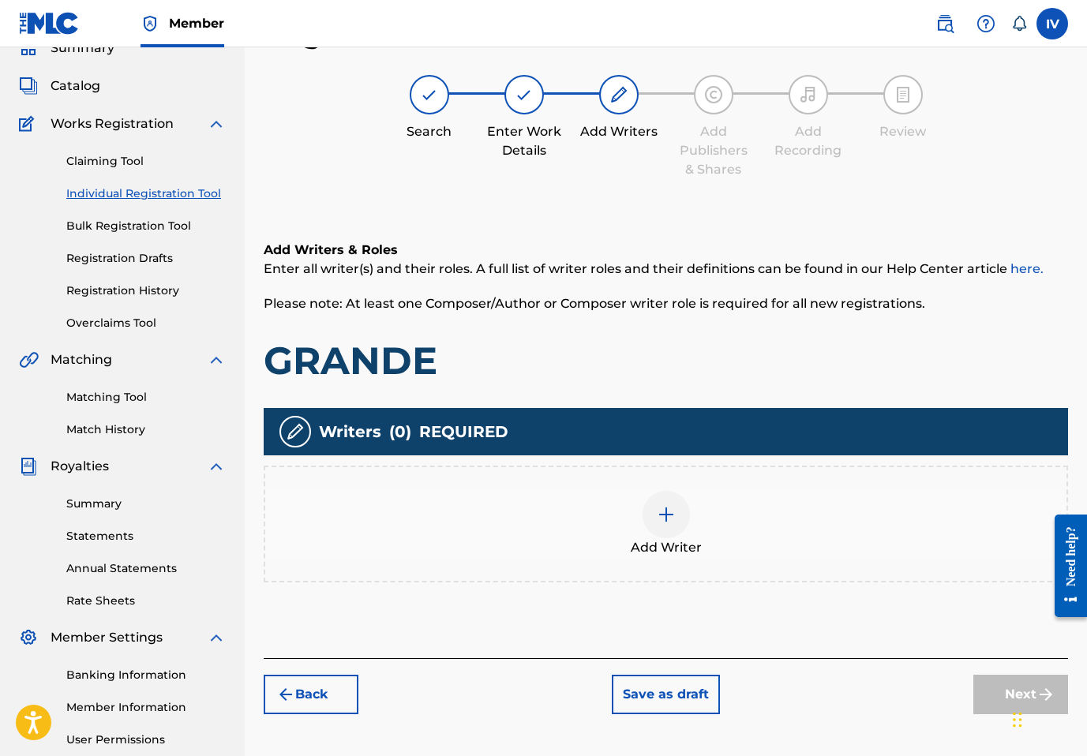
click at [713, 501] on div "Add Writer" at bounding box center [665, 524] width 801 height 66
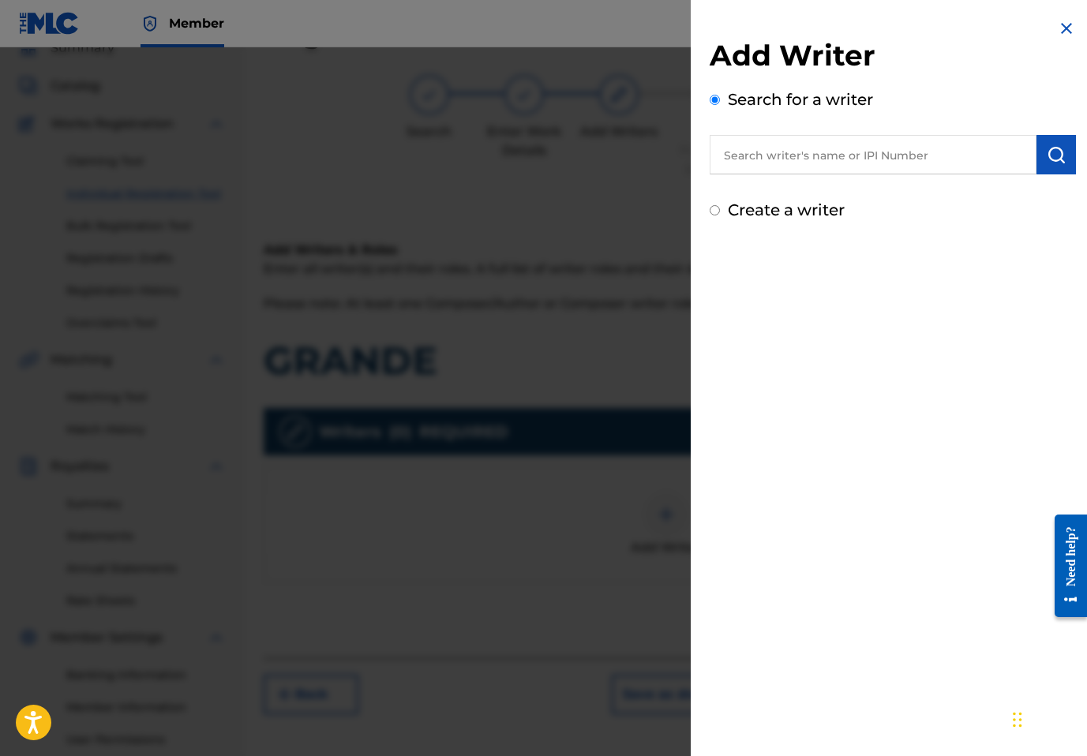
click at [865, 132] on div "Search for a writer" at bounding box center [893, 131] width 366 height 87
click at [833, 143] on input "text" at bounding box center [873, 154] width 327 height 39
paste input "Elvy Roldan"
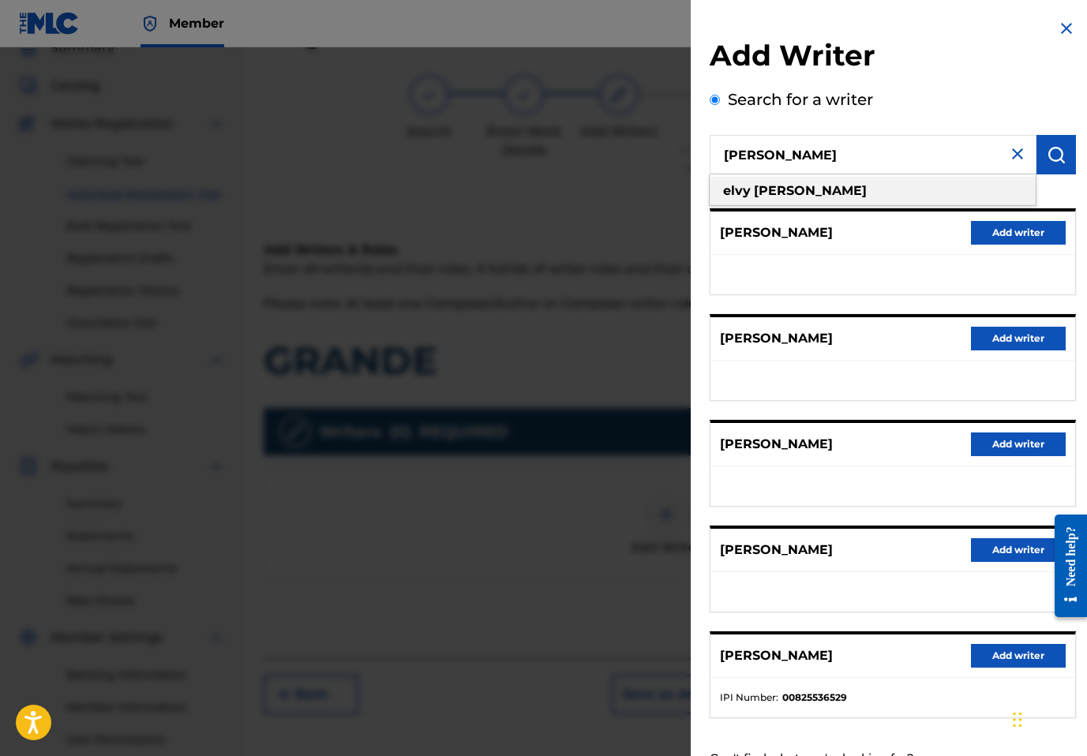
click at [813, 189] on div "elvy roldan" at bounding box center [873, 191] width 326 height 28
type input "elvy roldan"
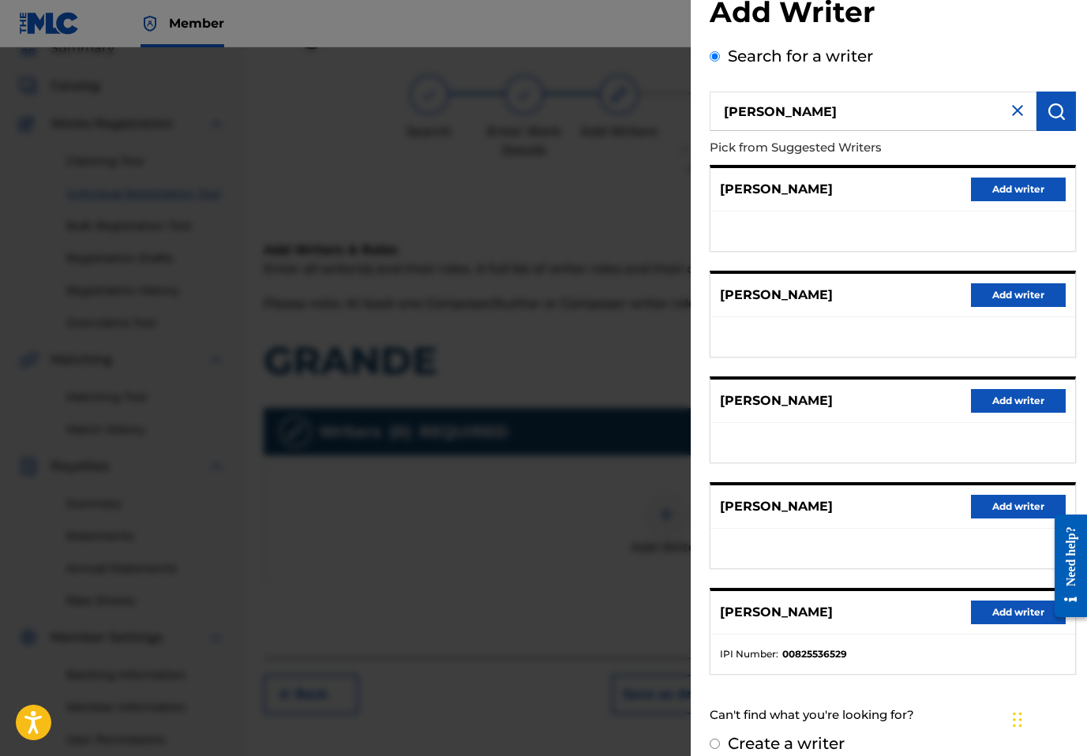
scroll to position [62, 0]
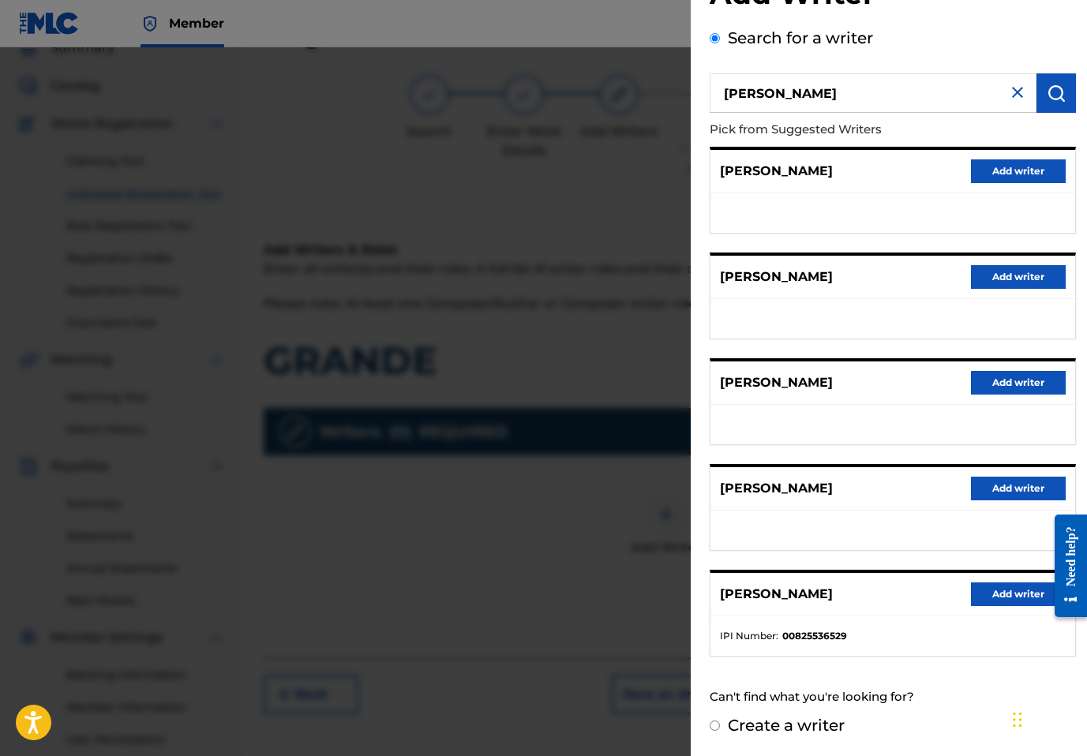
click at [999, 482] on button "Add writer" at bounding box center [1018, 489] width 95 height 24
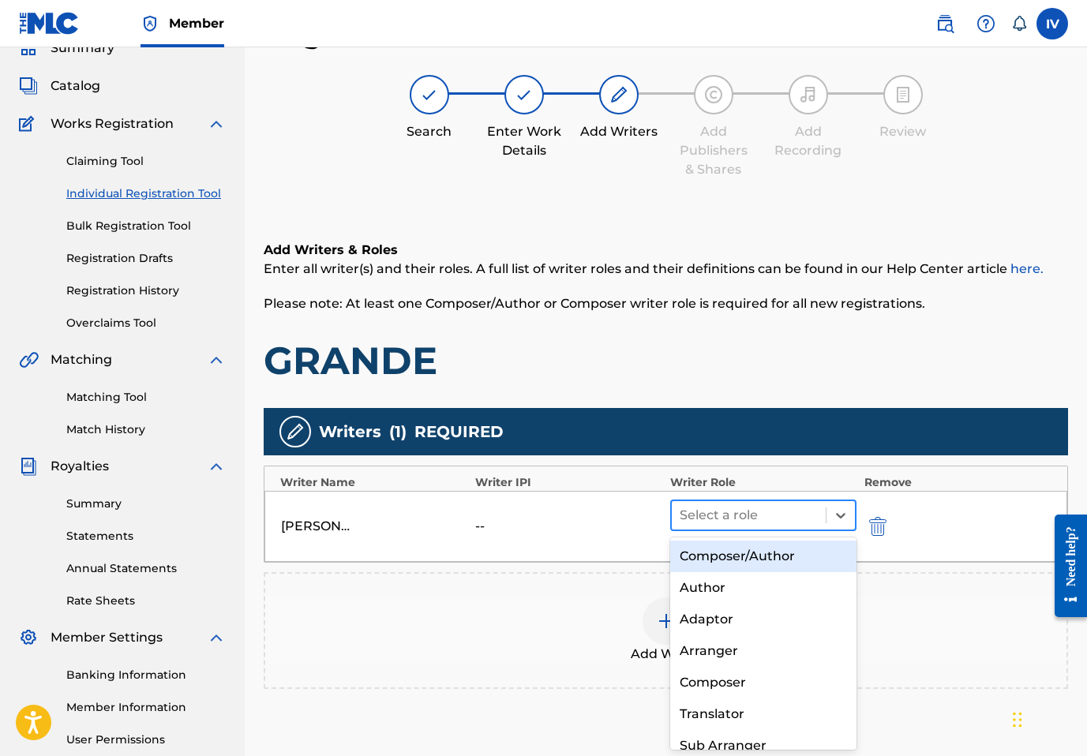
click at [738, 505] on div at bounding box center [749, 516] width 138 height 22
click at [726, 550] on div "Composer/Author" at bounding box center [763, 557] width 186 height 32
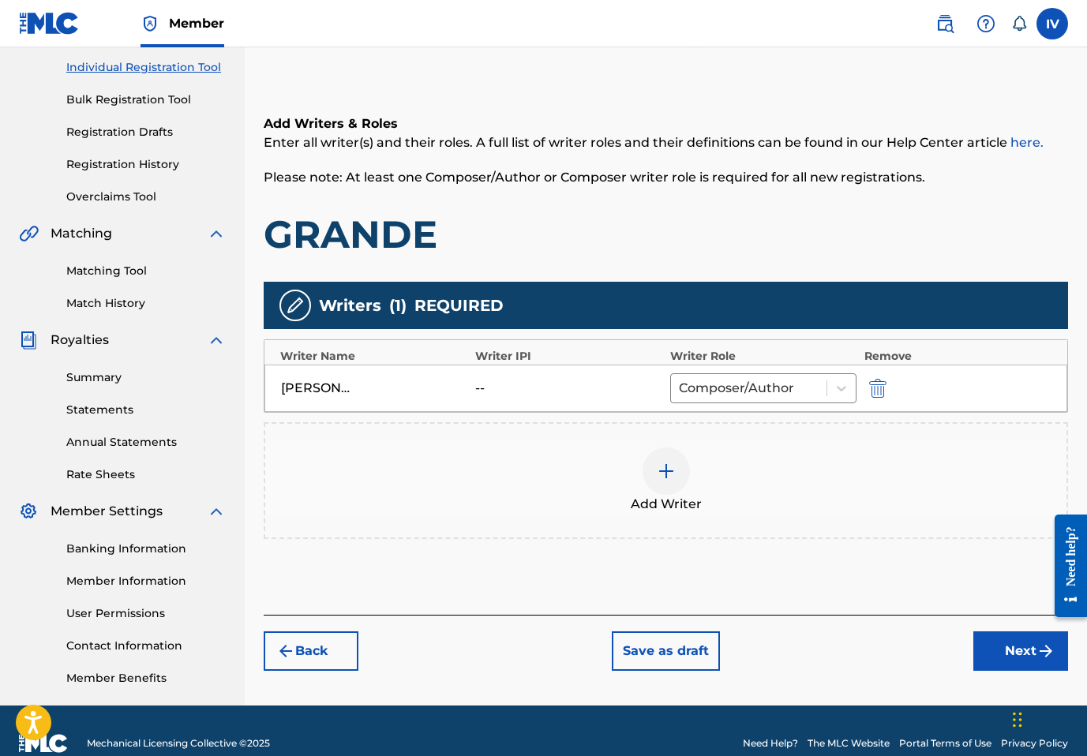
click at [1010, 649] on button "Next" at bounding box center [1021, 651] width 95 height 39
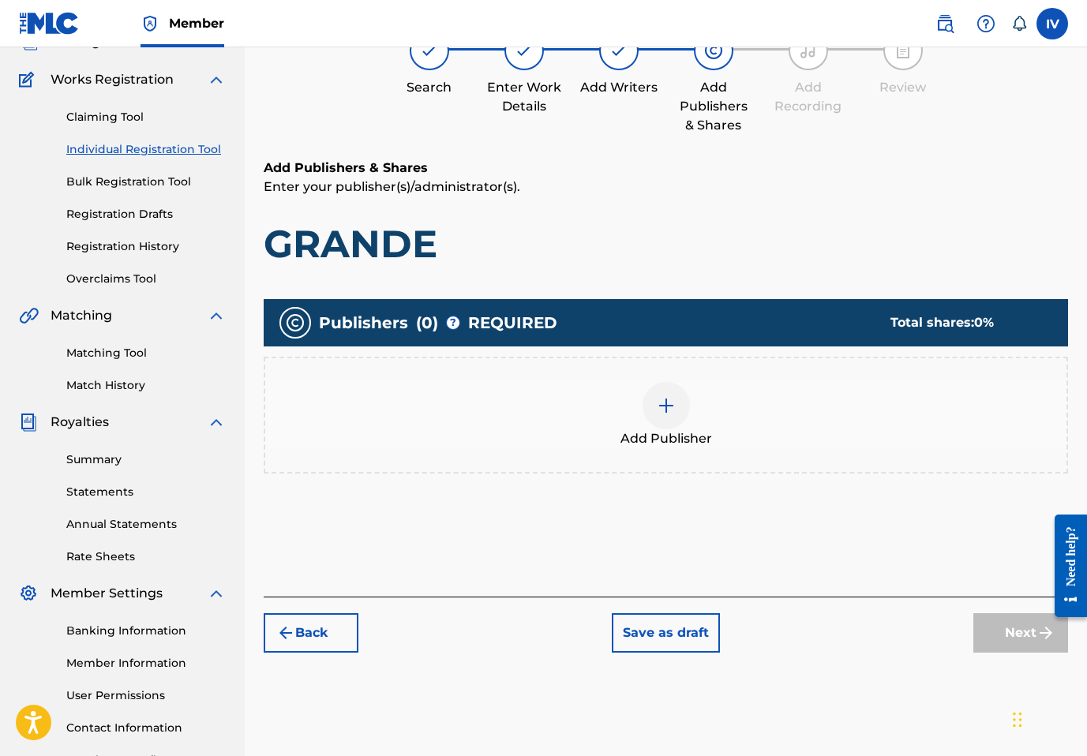
scroll to position [71, 0]
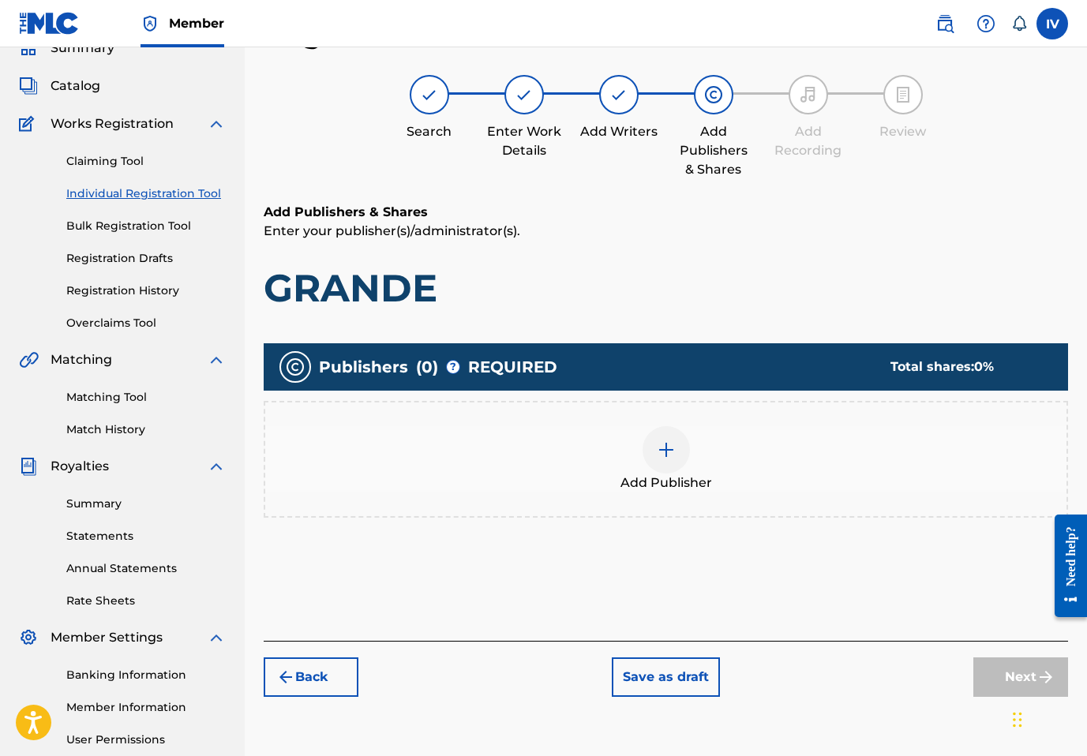
click at [798, 480] on div "Add Publisher" at bounding box center [665, 459] width 801 height 66
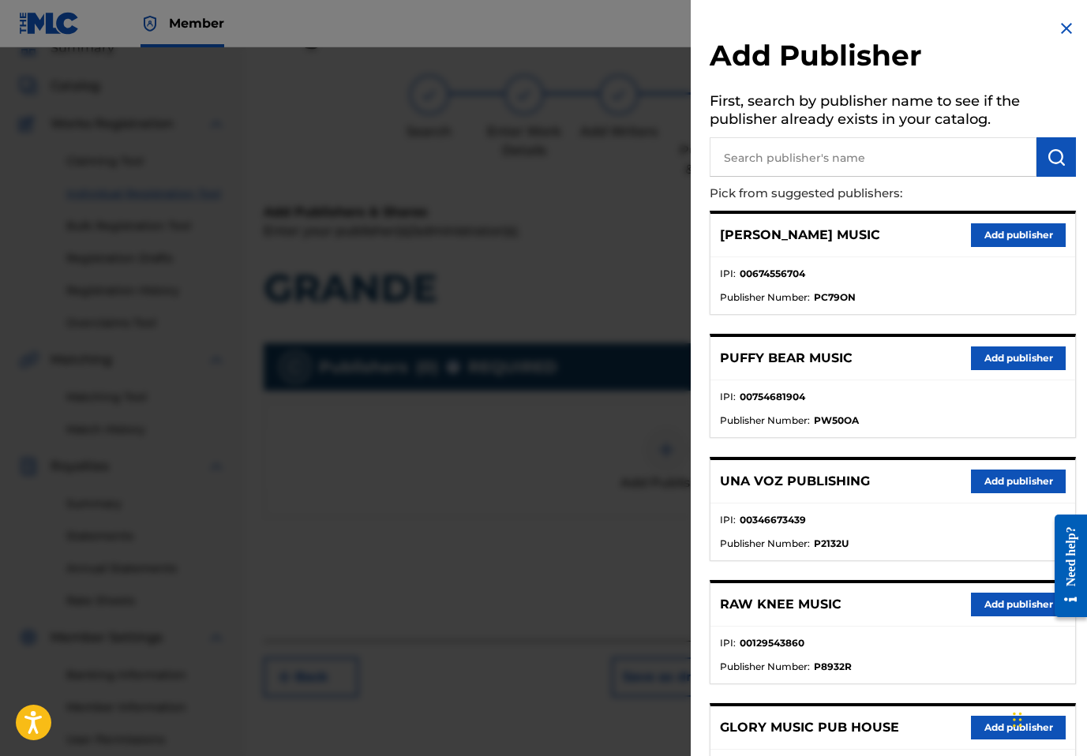
click at [843, 164] on input "text" at bounding box center [873, 156] width 327 height 39
click at [879, 152] on input "text" at bounding box center [873, 156] width 327 height 39
paste input "383186931"
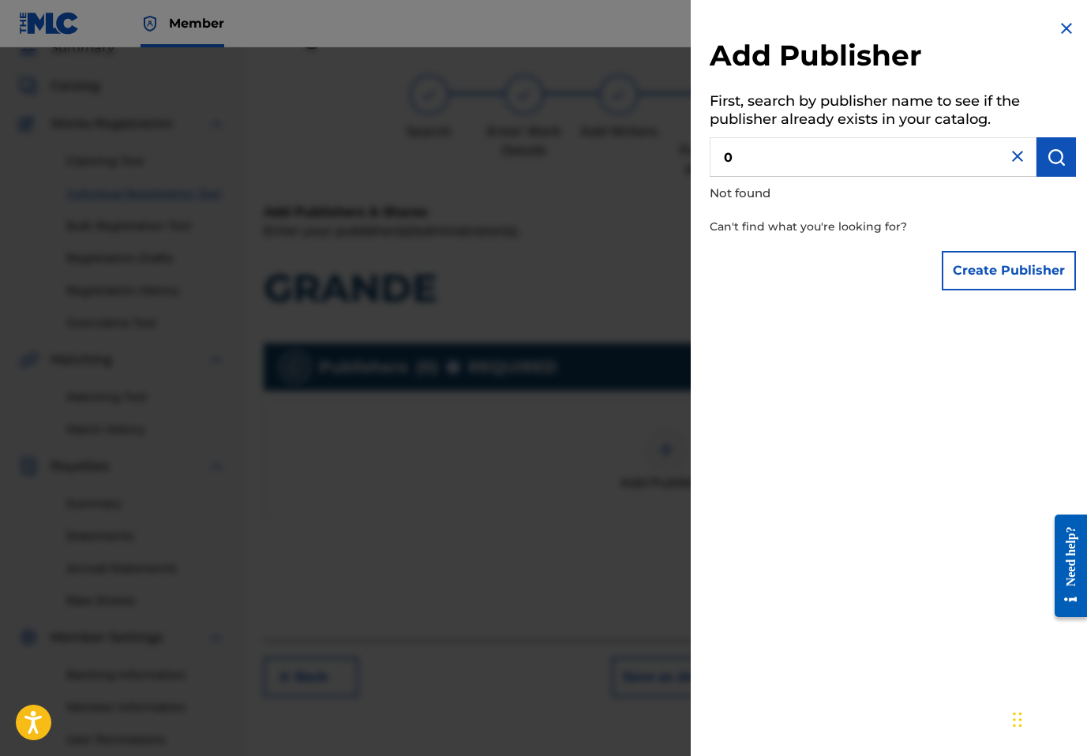
paste input "383186931"
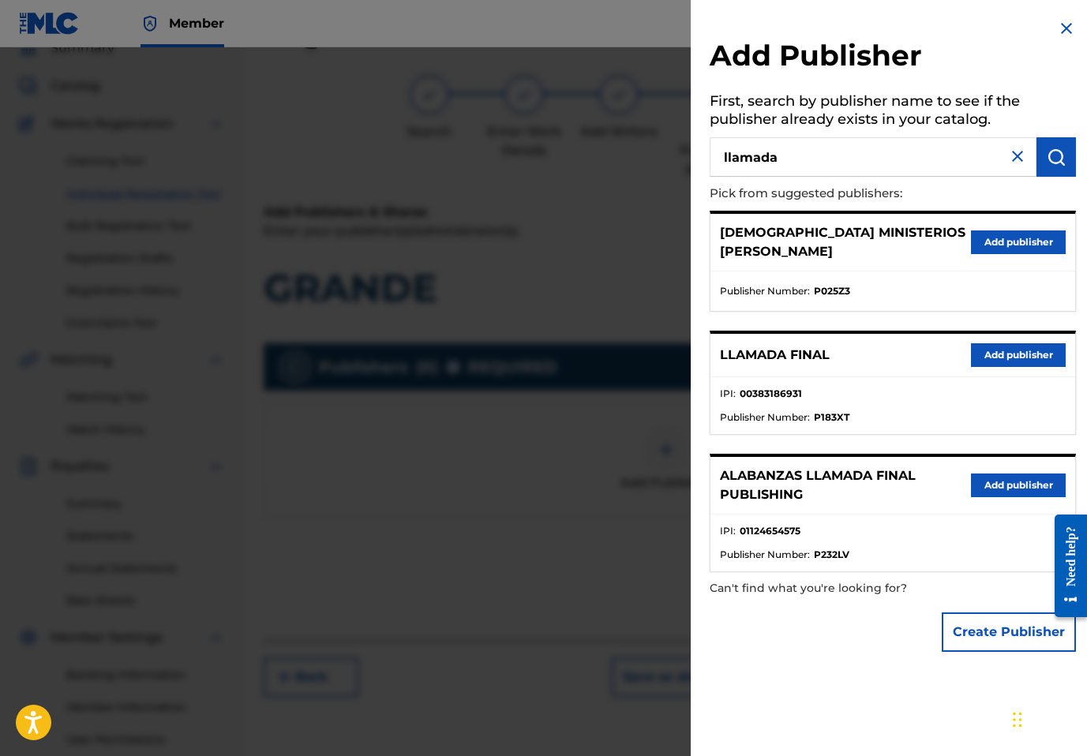
click at [787, 387] on strong "00383186931" at bounding box center [771, 394] width 62 height 14
copy strong "00383186931"
click at [818, 155] on input "llamada" at bounding box center [873, 156] width 327 height 39
paste input "00383186931"
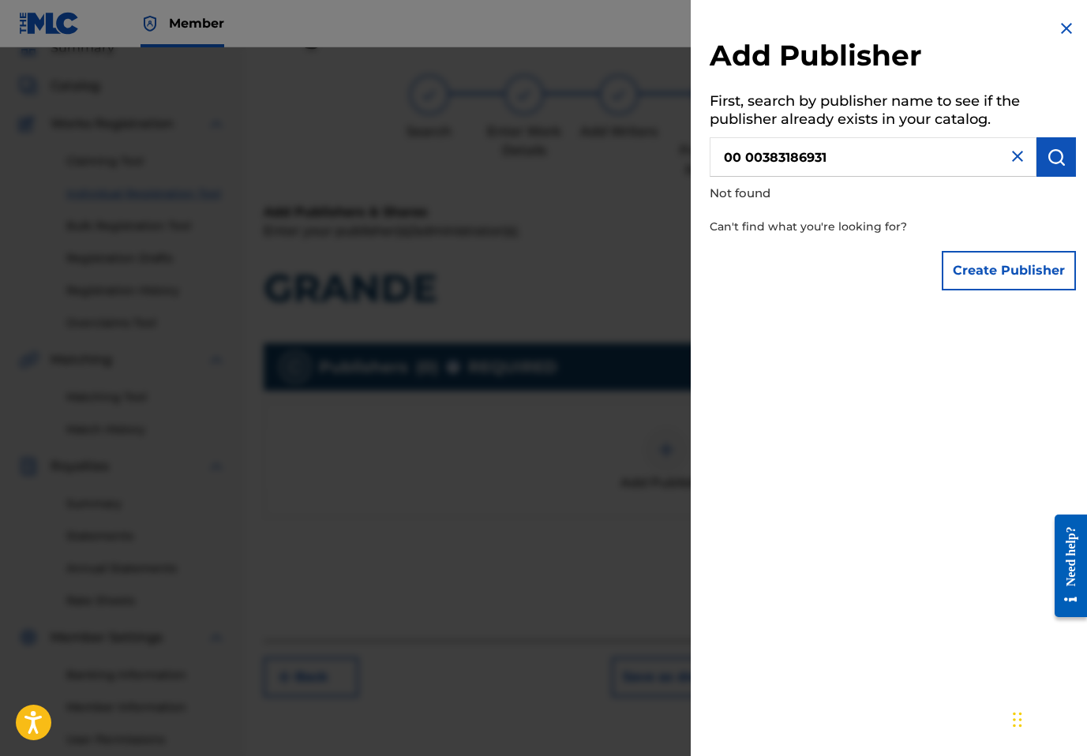
type input "0"
paste input "00383186931"
paste input "text"
type input "llamada"
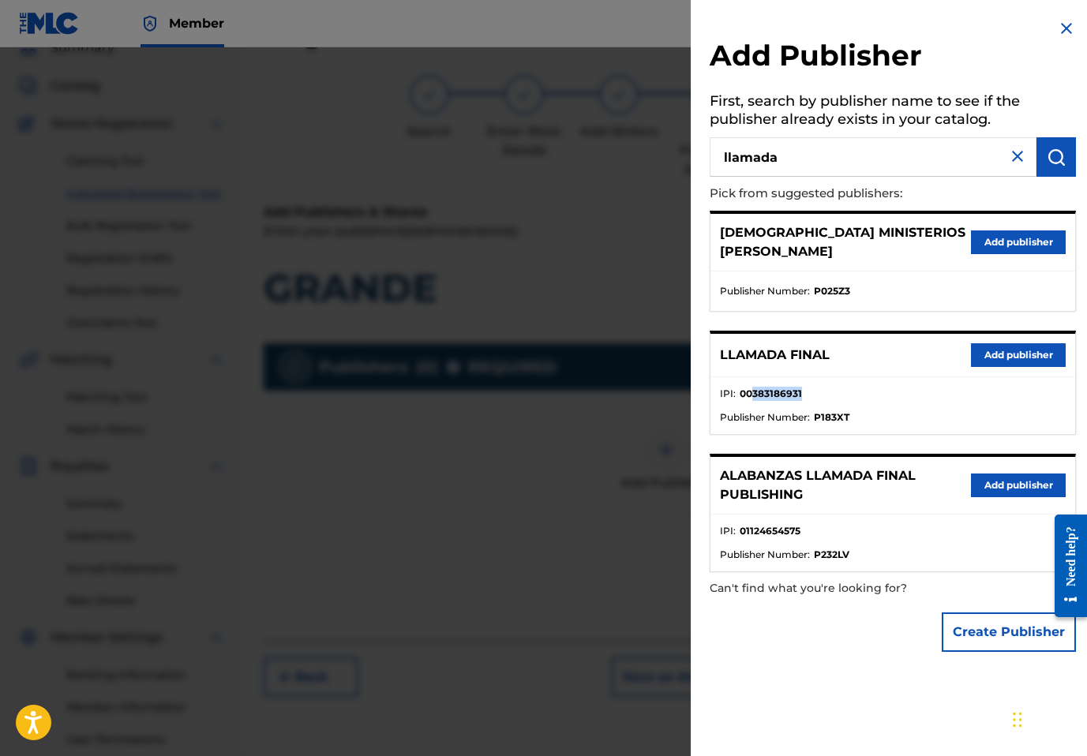
click at [1012, 347] on button "Add publisher" at bounding box center [1018, 355] width 95 height 24
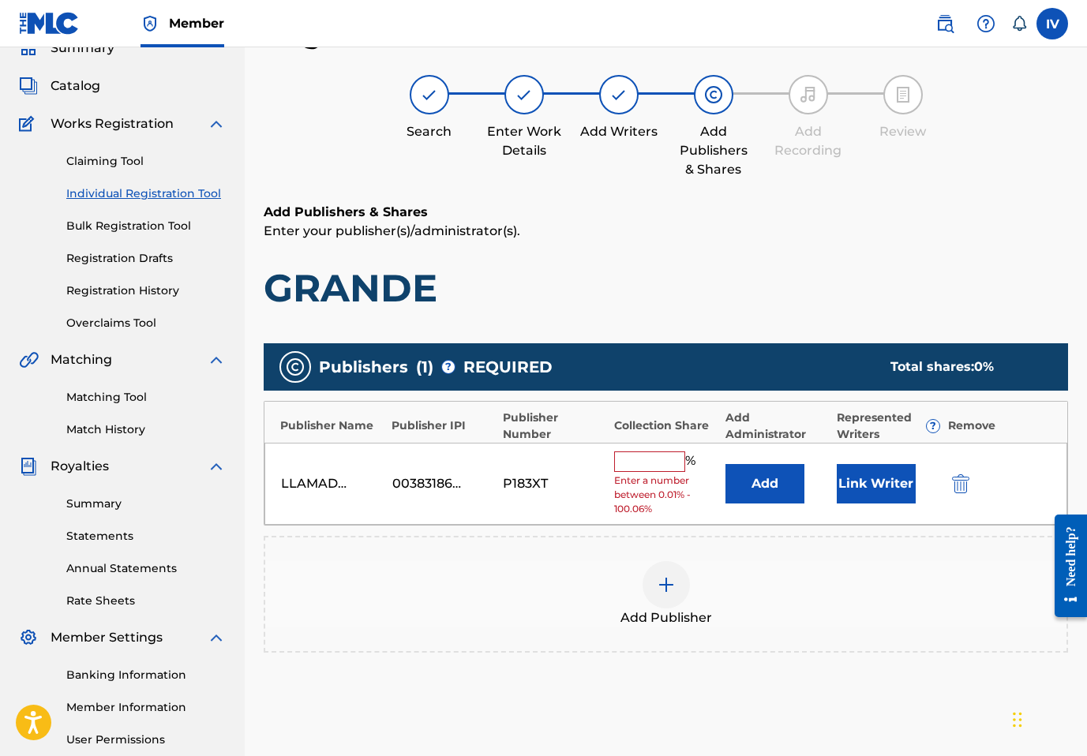
click at [753, 490] on button "Add" at bounding box center [765, 483] width 79 height 39
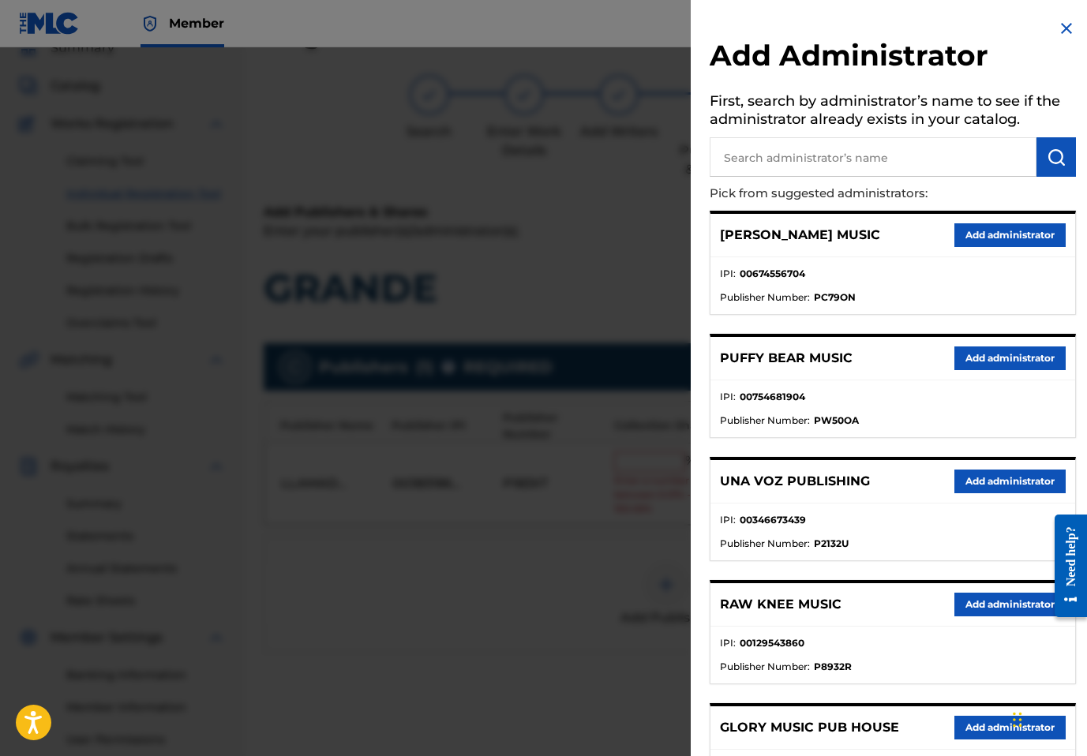
click at [897, 166] on input "text" at bounding box center [873, 156] width 327 height 39
type input "adarga"
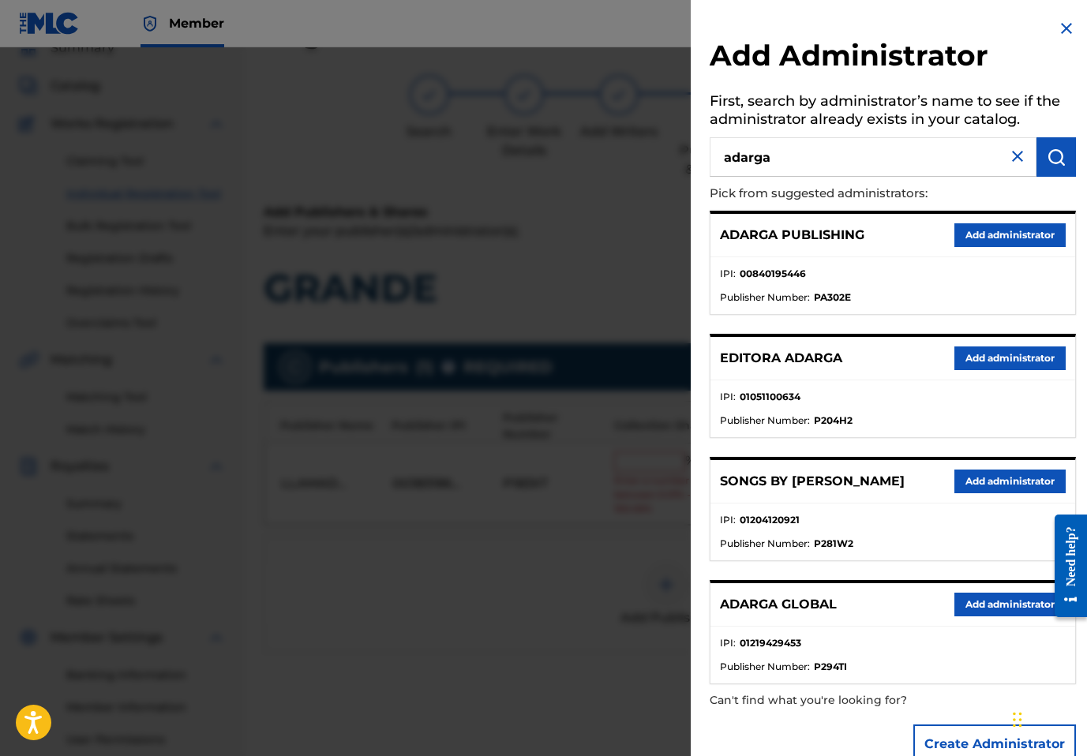
click at [1034, 242] on button "Add administrator" at bounding box center [1010, 235] width 111 height 24
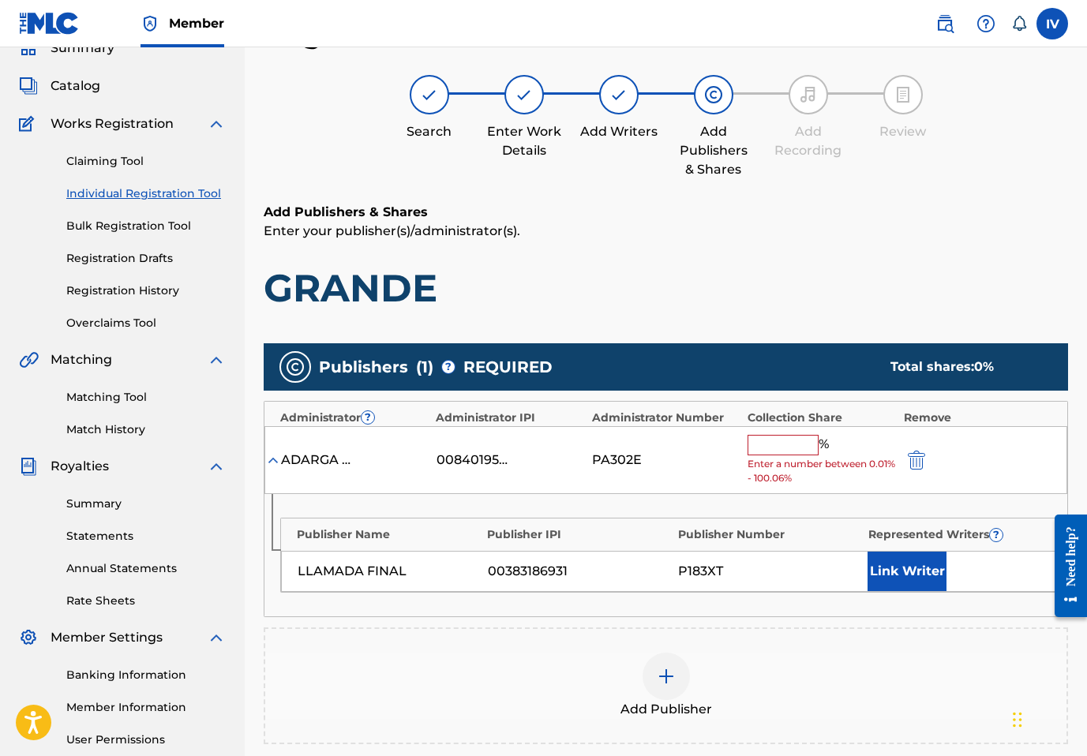
click at [782, 445] on input "text" at bounding box center [783, 445] width 71 height 21
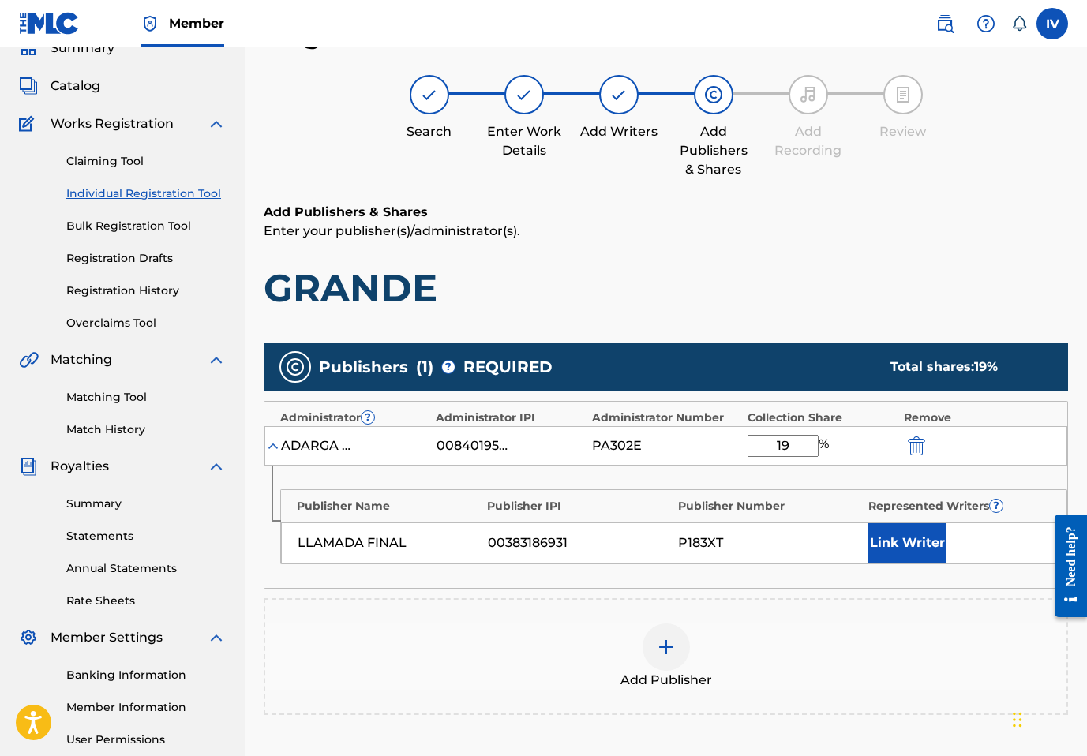
type input "1"
type input "100"
click at [909, 550] on button "Link Writer" at bounding box center [907, 543] width 79 height 39
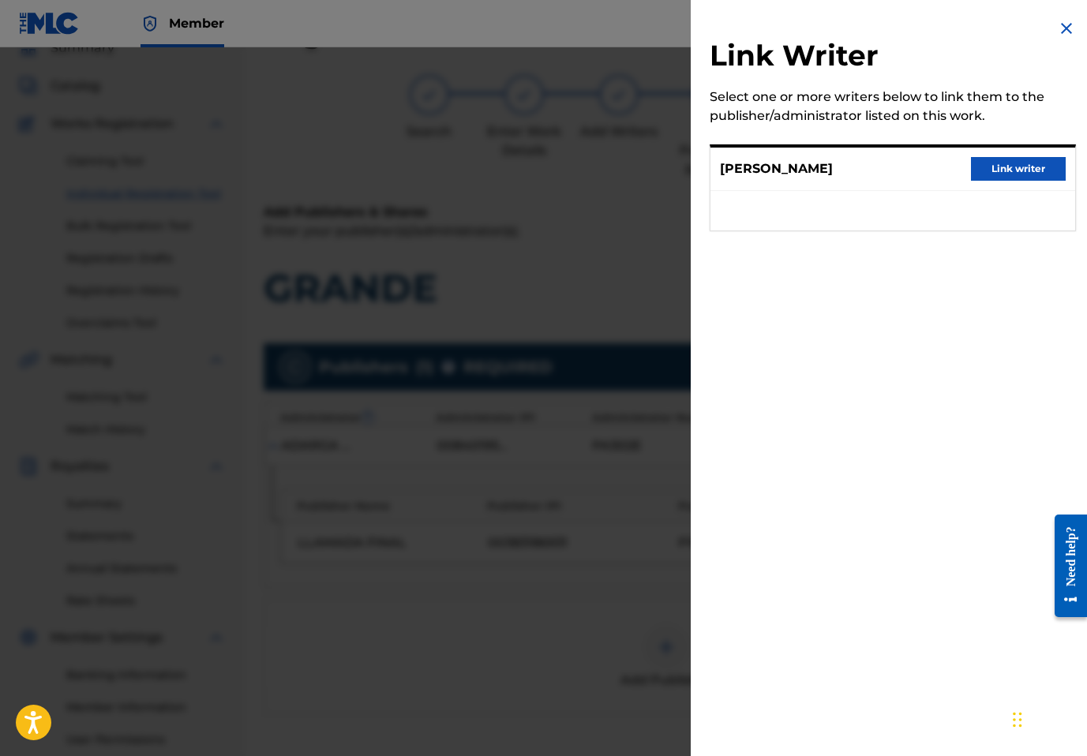
click at [1000, 164] on button "Link writer" at bounding box center [1018, 169] width 95 height 24
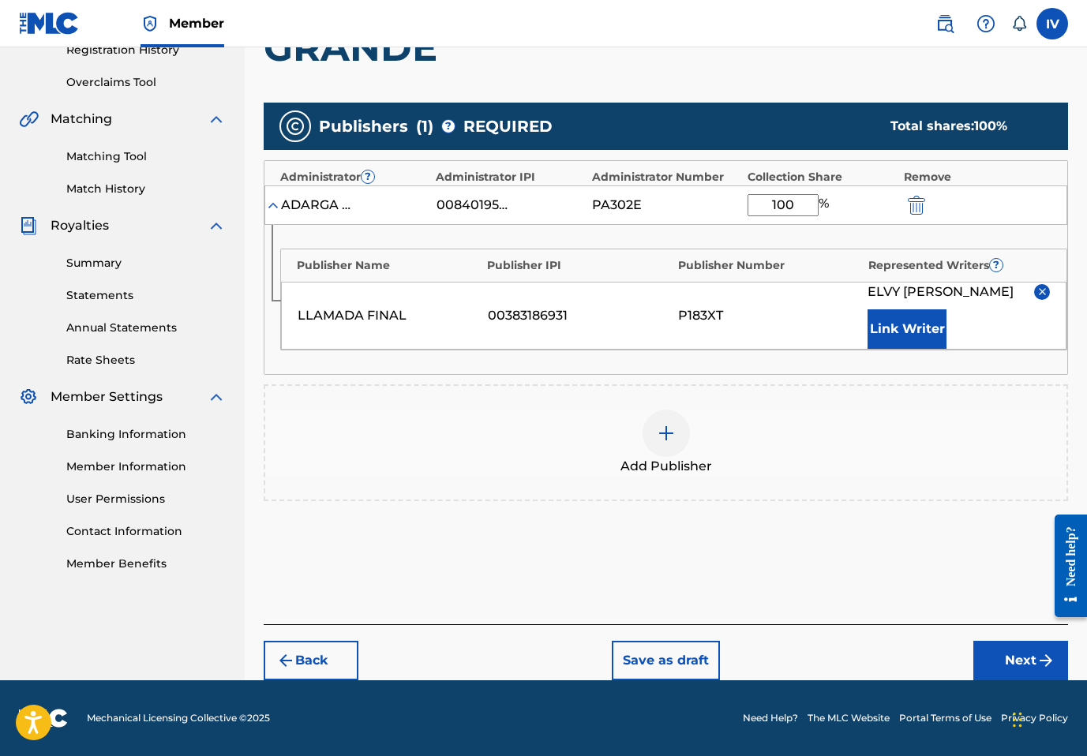
click at [1015, 676] on button "Next" at bounding box center [1021, 660] width 95 height 39
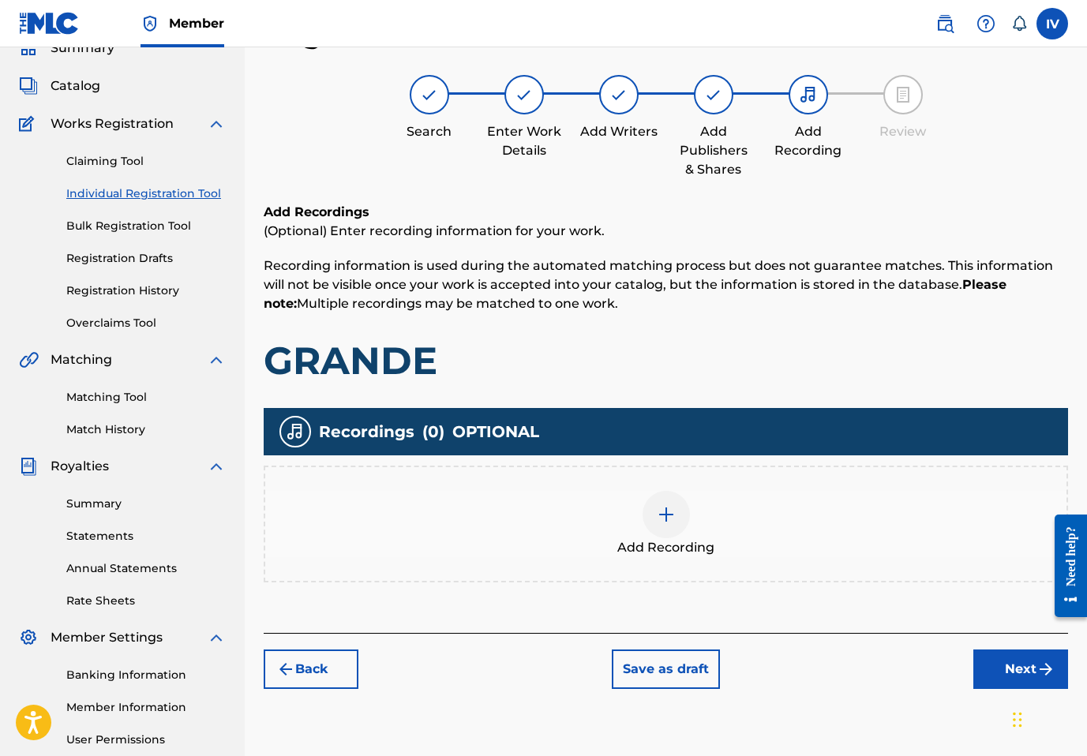
click at [726, 529] on div "Add Recording" at bounding box center [665, 524] width 801 height 66
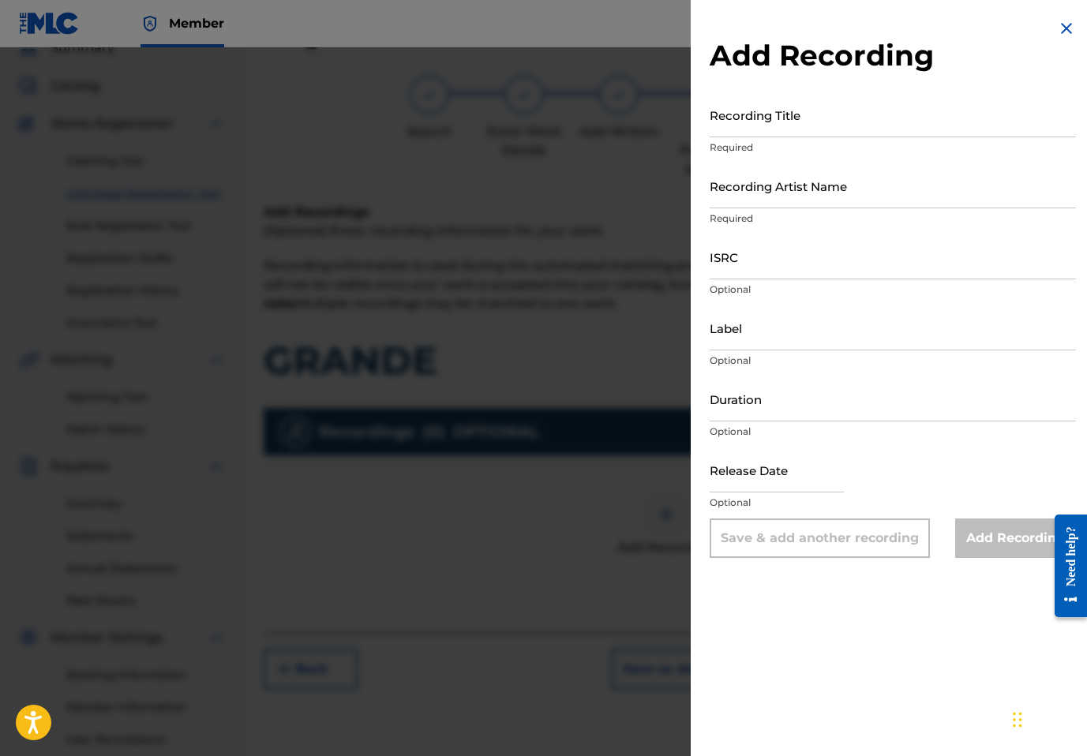
click at [858, 111] on input "Recording Title" at bounding box center [893, 114] width 366 height 45
paste input "Grande Llamada Final, Mujeres De Inspiración, Inspiración Alabanzas Llamada Fin…"
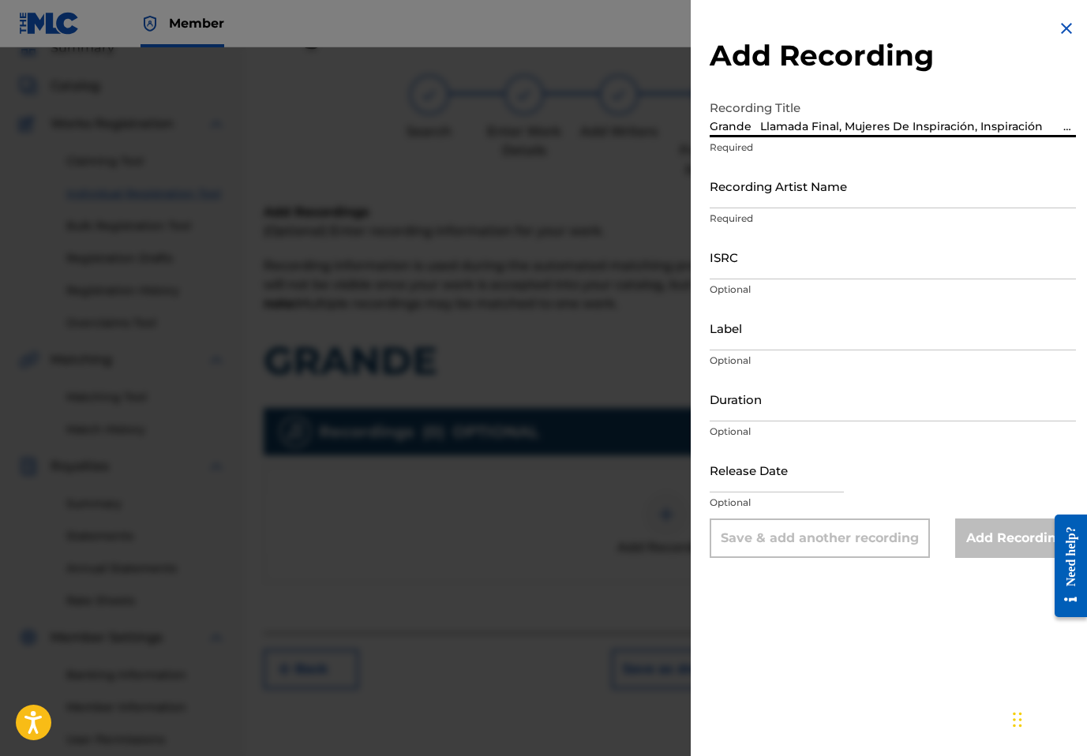
scroll to position [0, 223]
click at [985, 125] on input "Grande Llamada Final, Mujeres De Inspiración, Inspiración Alabanzas Llamada Fin…" at bounding box center [893, 114] width 366 height 45
type input "Grande Llamada Final, Mujeres De Inspiración, Inspiración Alabanzas Llamada Fin…"
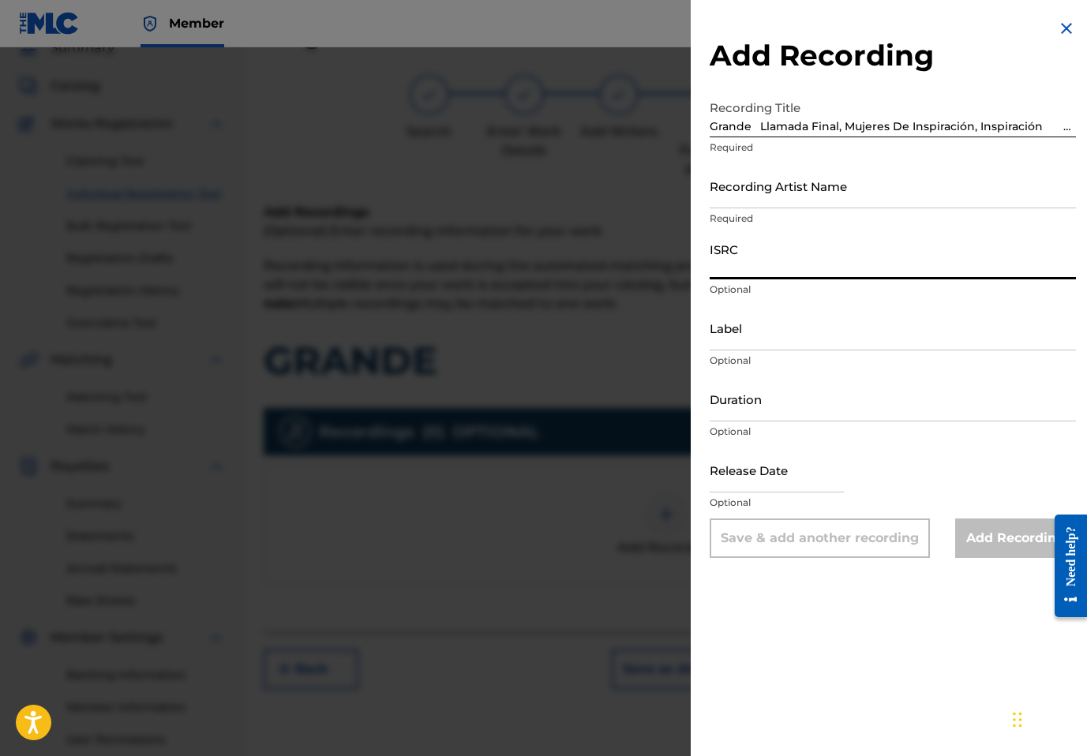
paste input "US3DF2486785"
type input "US3DF2486785"
click at [975, 119] on input "Grande Llamada Final, Mujeres De Inspiración, Inspiración Alabanzas Llamada Fin…" at bounding box center [893, 114] width 366 height 45
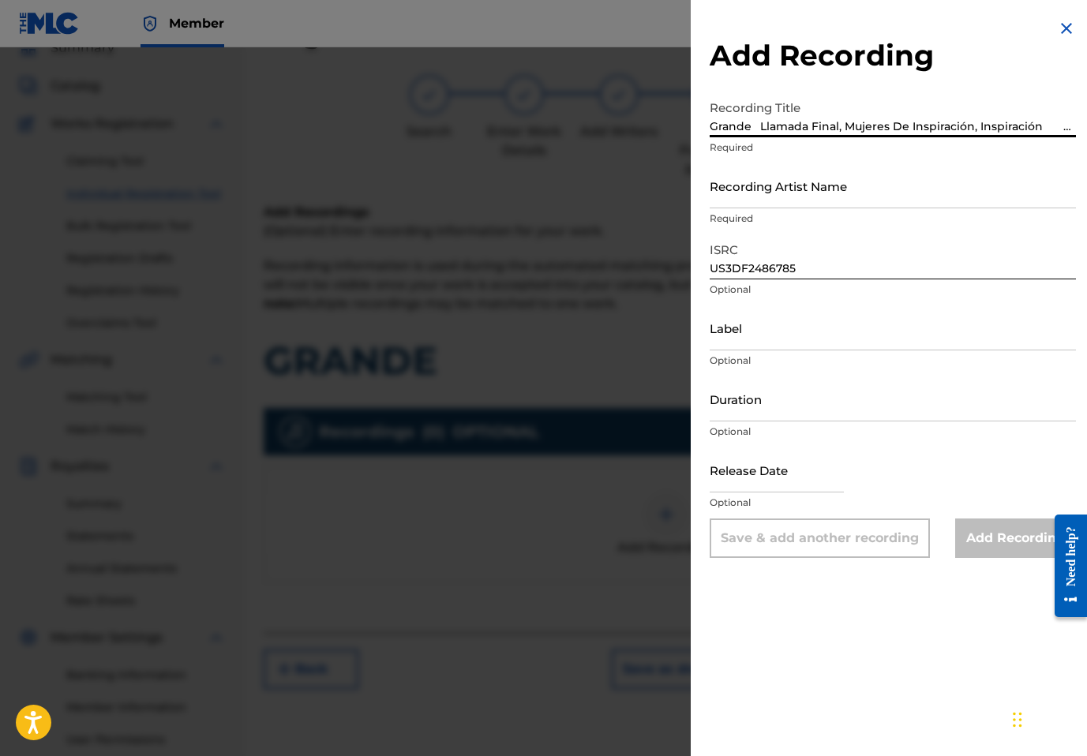
scroll to position [0, 133]
click at [910, 127] on input "Grande Llamada Final, Mujeres De Inspiración, Inspiración Alabanzas Llamada Fin…" at bounding box center [893, 114] width 366 height 45
type input "Grande Llamada Final, Mujeres De Inspiración, Inspiración"
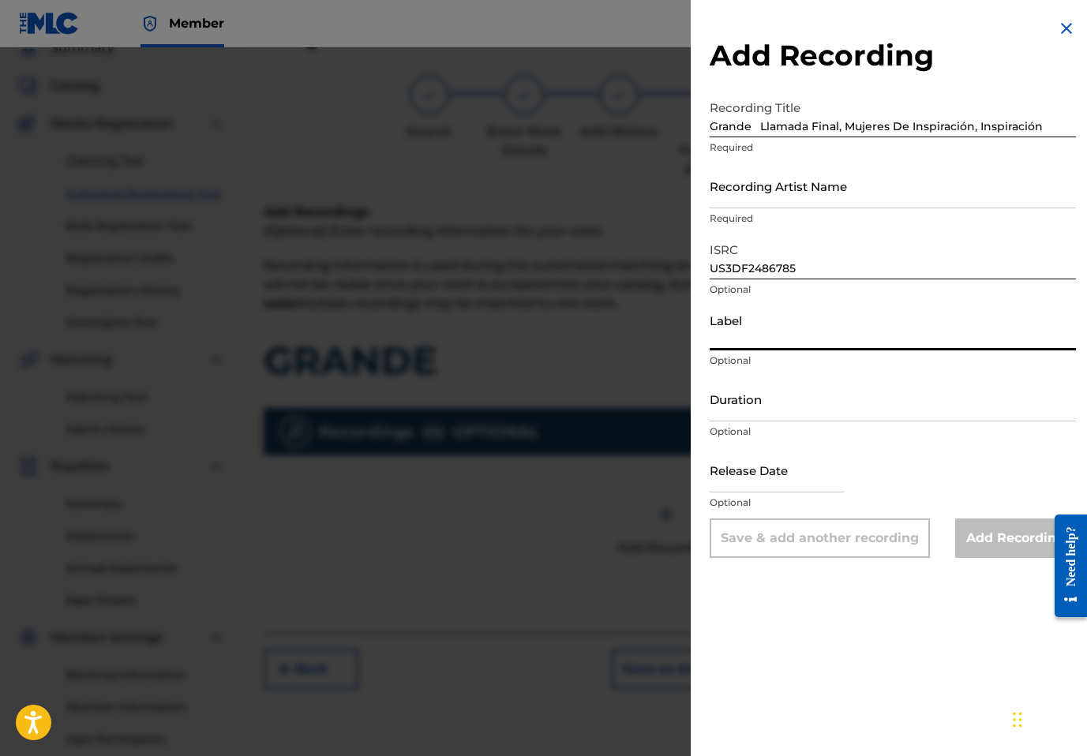
paste input "Alabanzas Llamada Final, Inc"
type input "Alabanzas Llamada Final, Inc"
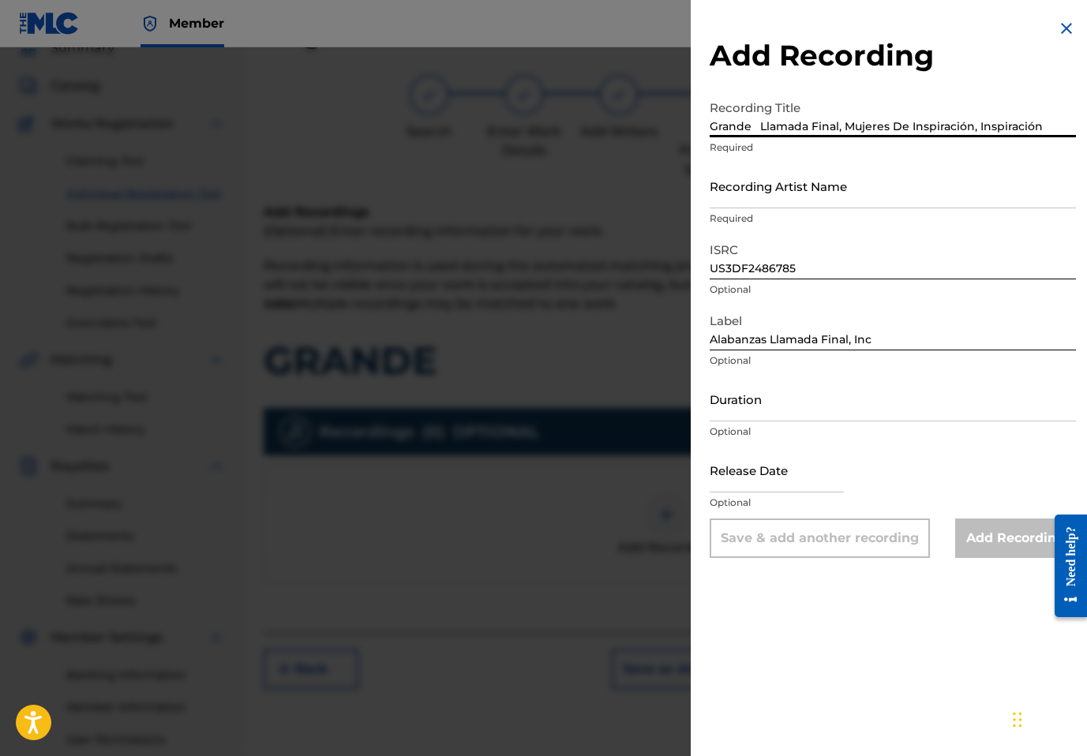
click at [760, 127] on input "Grande Llamada Final, Mujeres De Inspiración, Inspiración" at bounding box center [893, 114] width 366 height 45
type input "Grande"
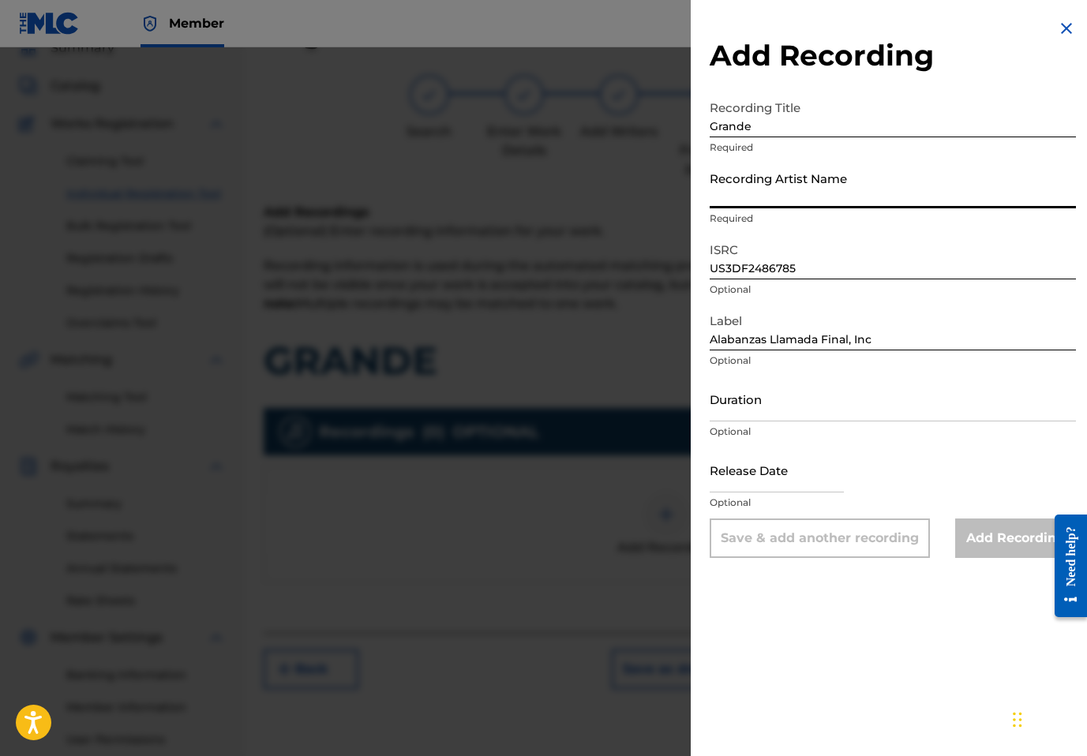
paste input "Llamada Final, Mujeres De Inspiración, Inspiración"
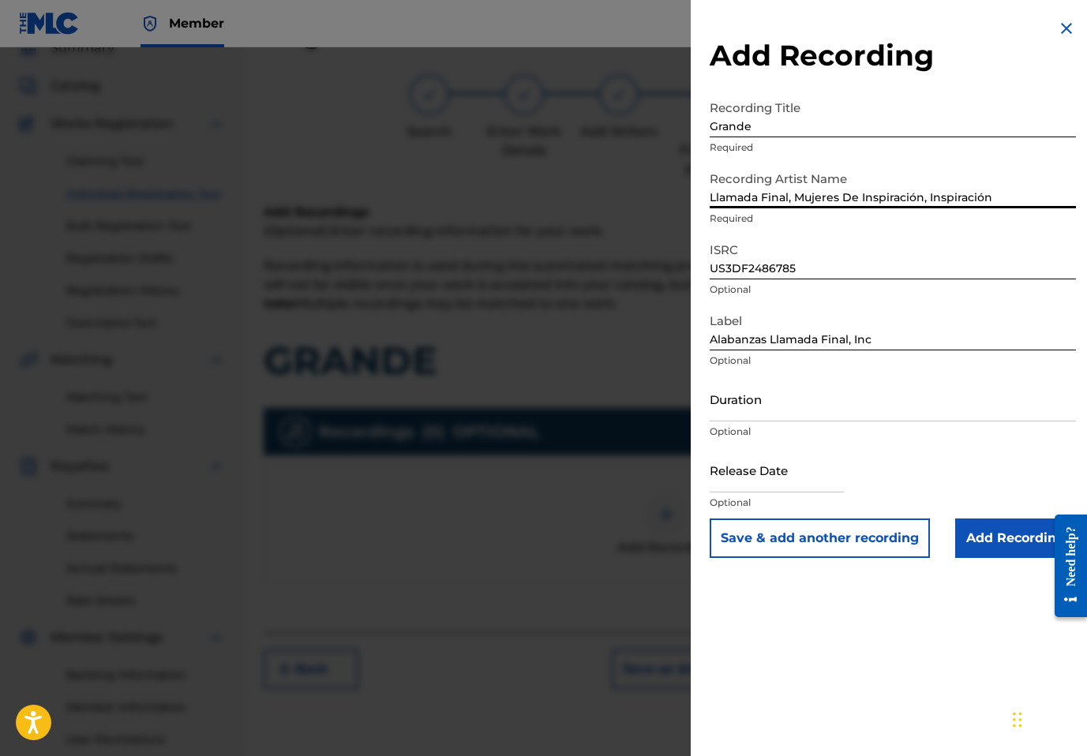
type input "Llamada Final, Mujeres De Inspiración, Inspiración"
click at [1000, 550] on input "Add Recording" at bounding box center [1015, 538] width 121 height 39
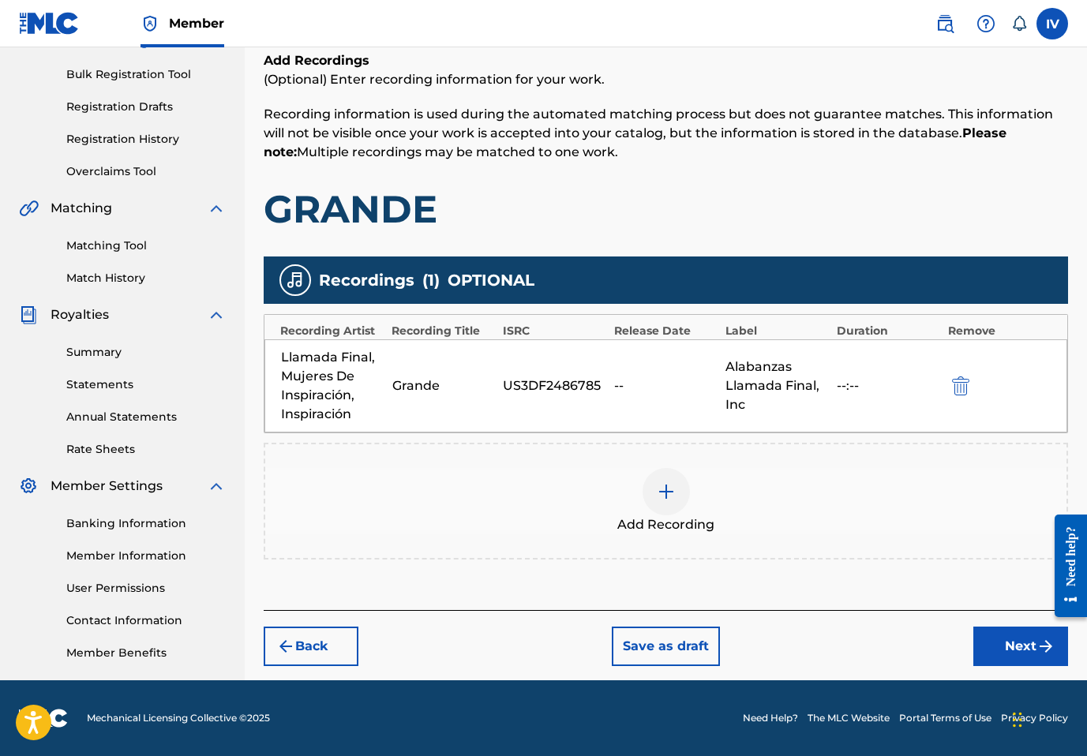
click at [1004, 643] on button "Next" at bounding box center [1021, 646] width 95 height 39
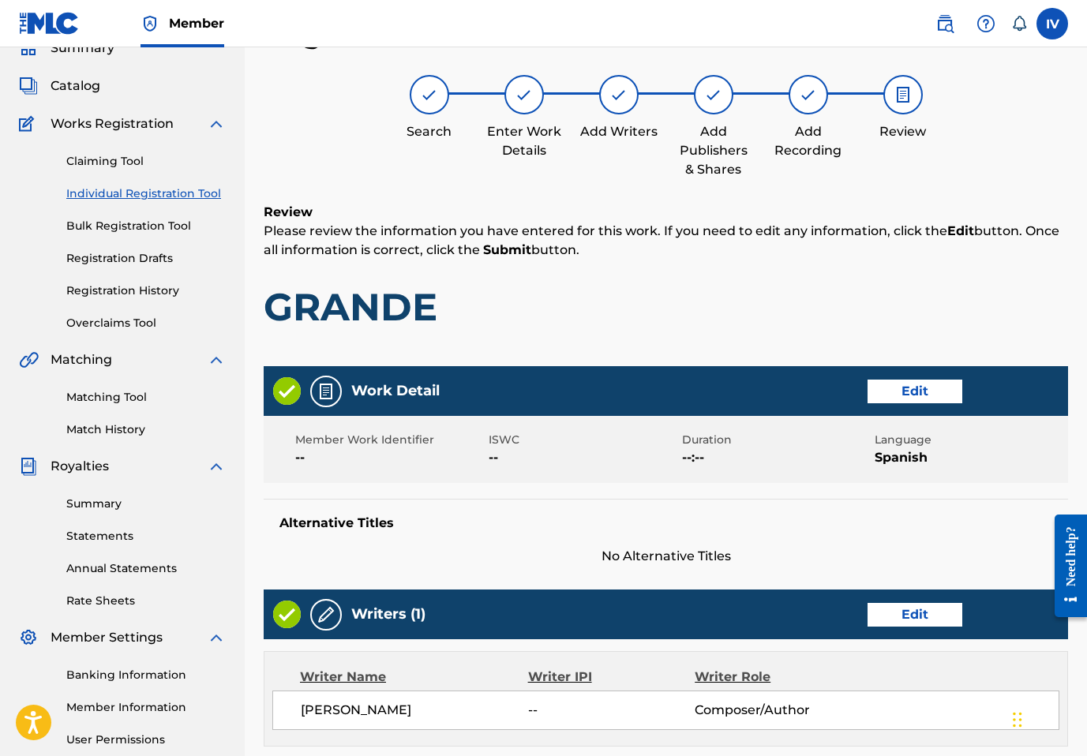
scroll to position [681, 0]
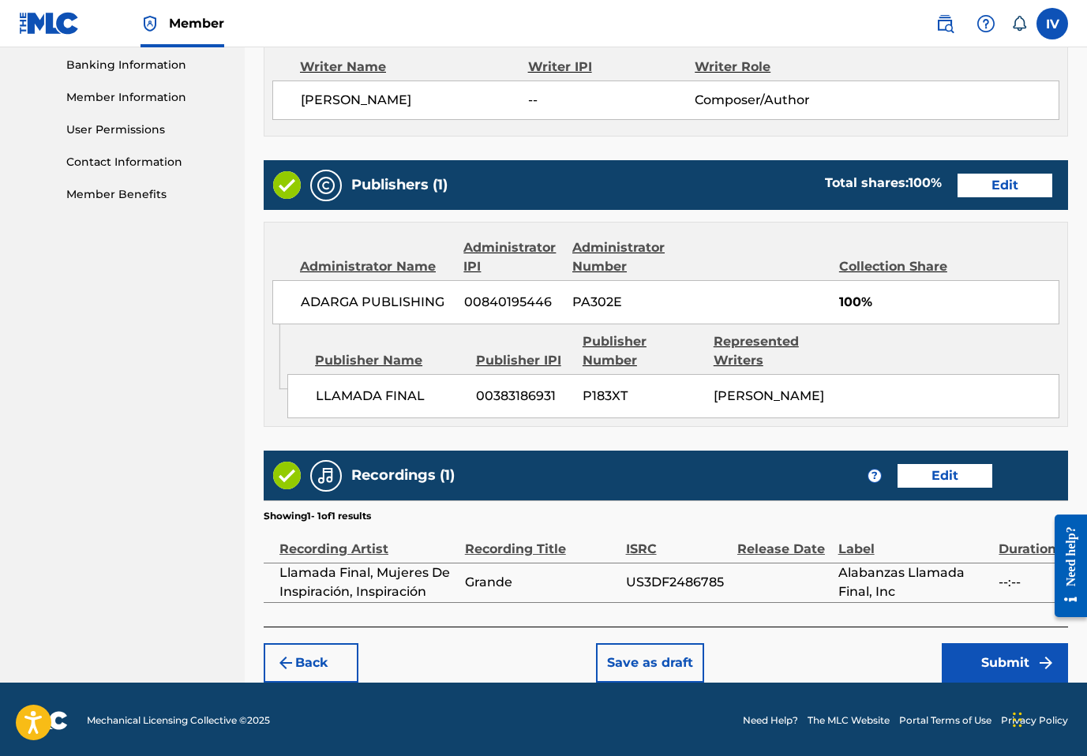
click at [968, 655] on button "Submit" at bounding box center [1005, 663] width 126 height 39
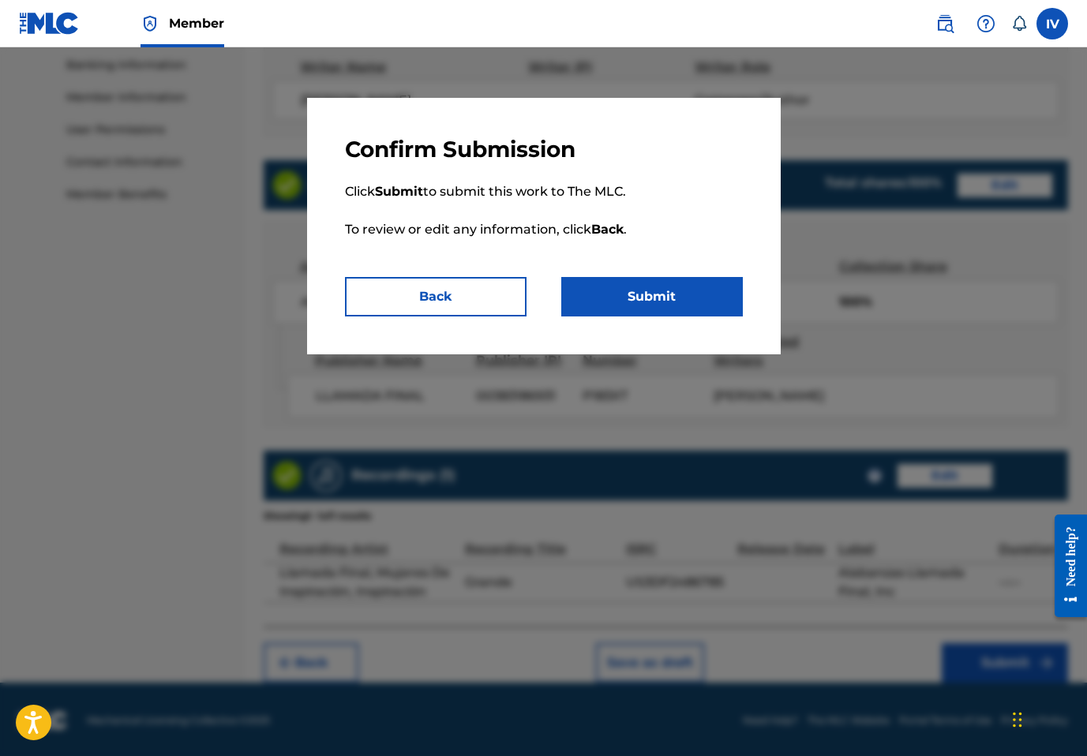
drag, startPoint x: 682, startPoint y: 293, endPoint x: 473, endPoint y: 295, distance: 209.3
click at [473, 295] on div "Back Submit" at bounding box center [544, 296] width 398 height 39
click at [473, 295] on button "Back" at bounding box center [436, 296] width 182 height 39
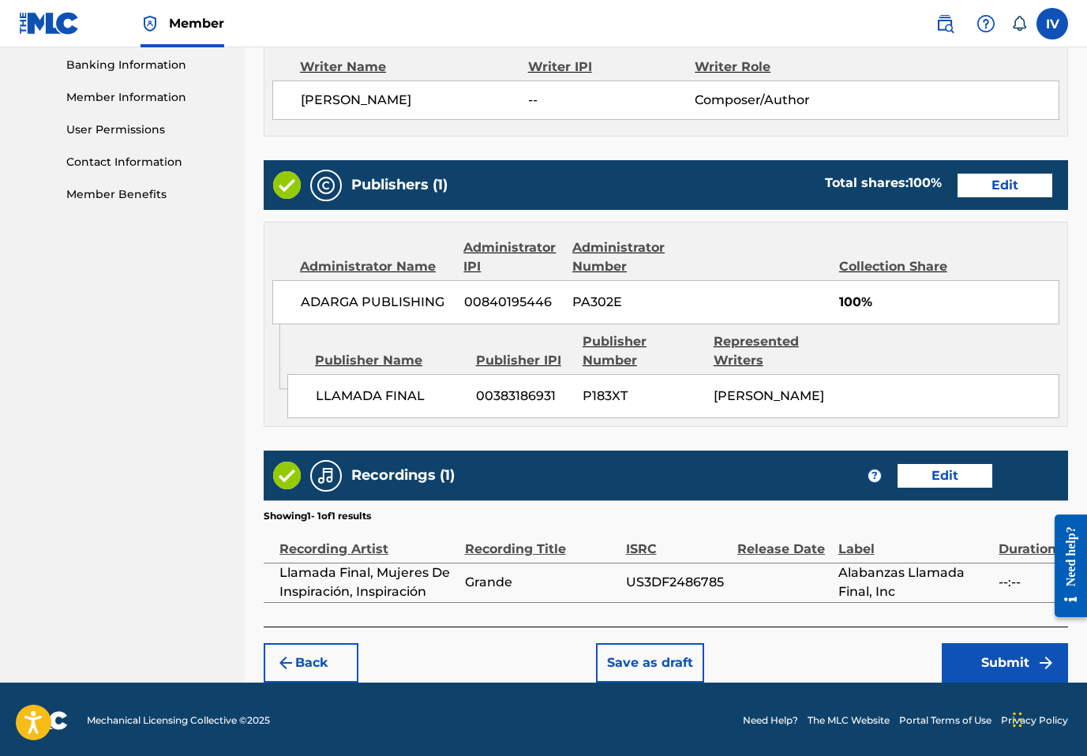
click at [972, 649] on button "Submit" at bounding box center [1005, 663] width 126 height 39
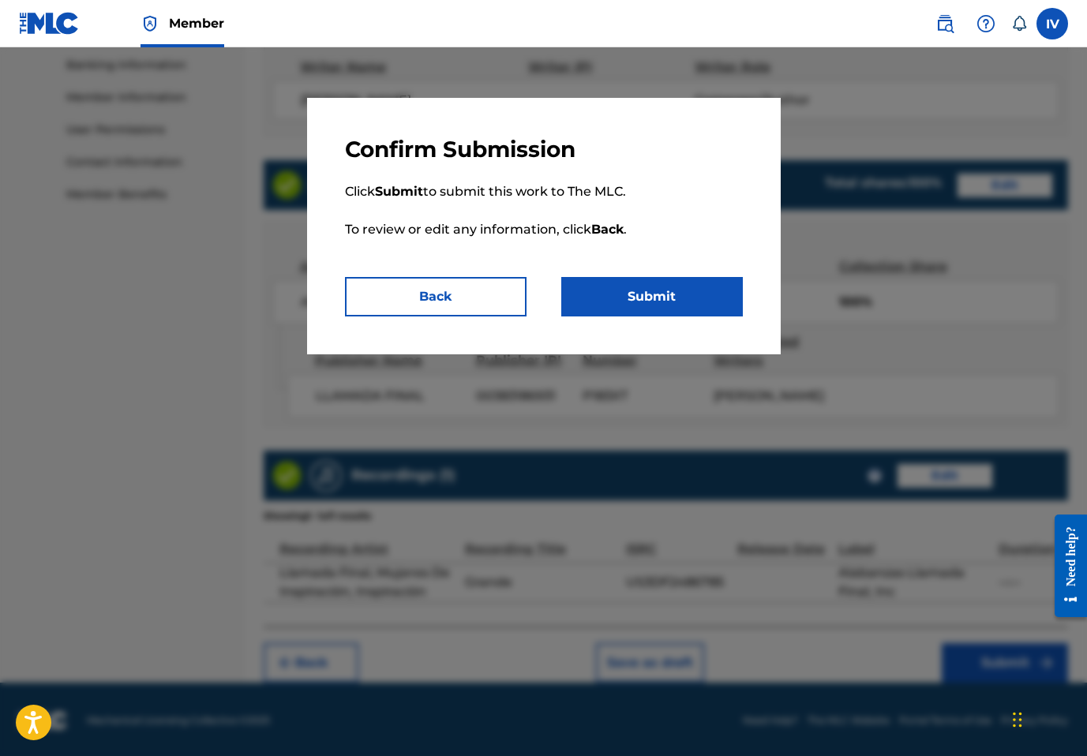
click at [661, 287] on button "Submit" at bounding box center [652, 296] width 182 height 39
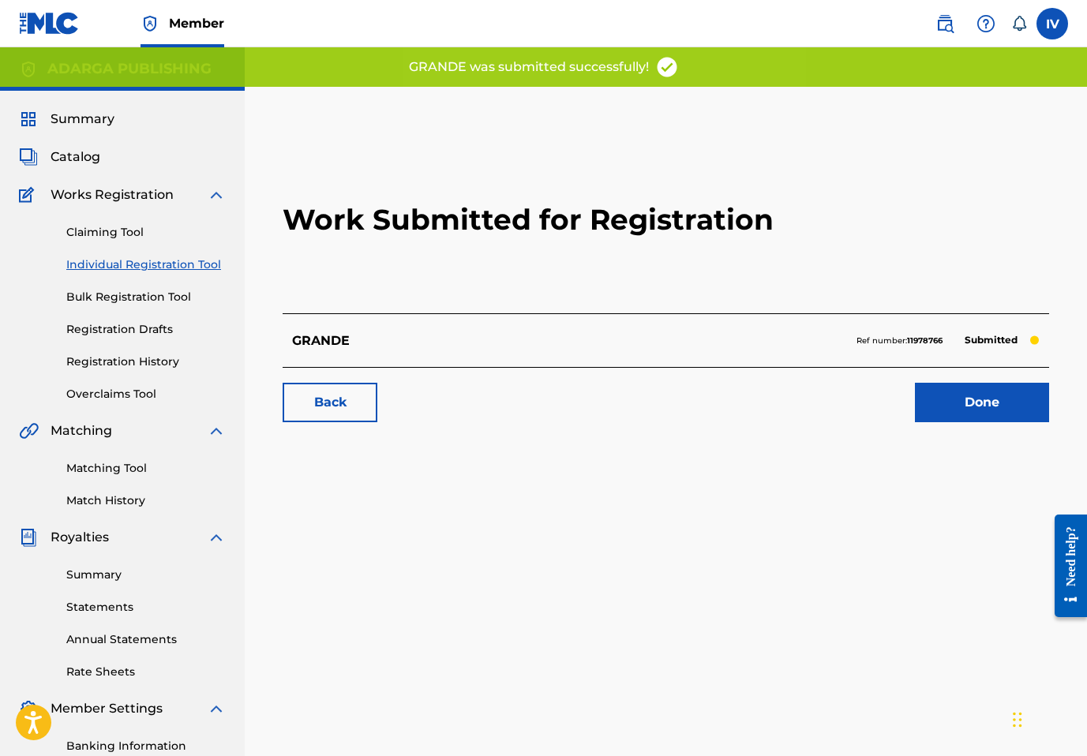
click at [117, 268] on link "Individual Registration Tool" at bounding box center [146, 265] width 160 height 17
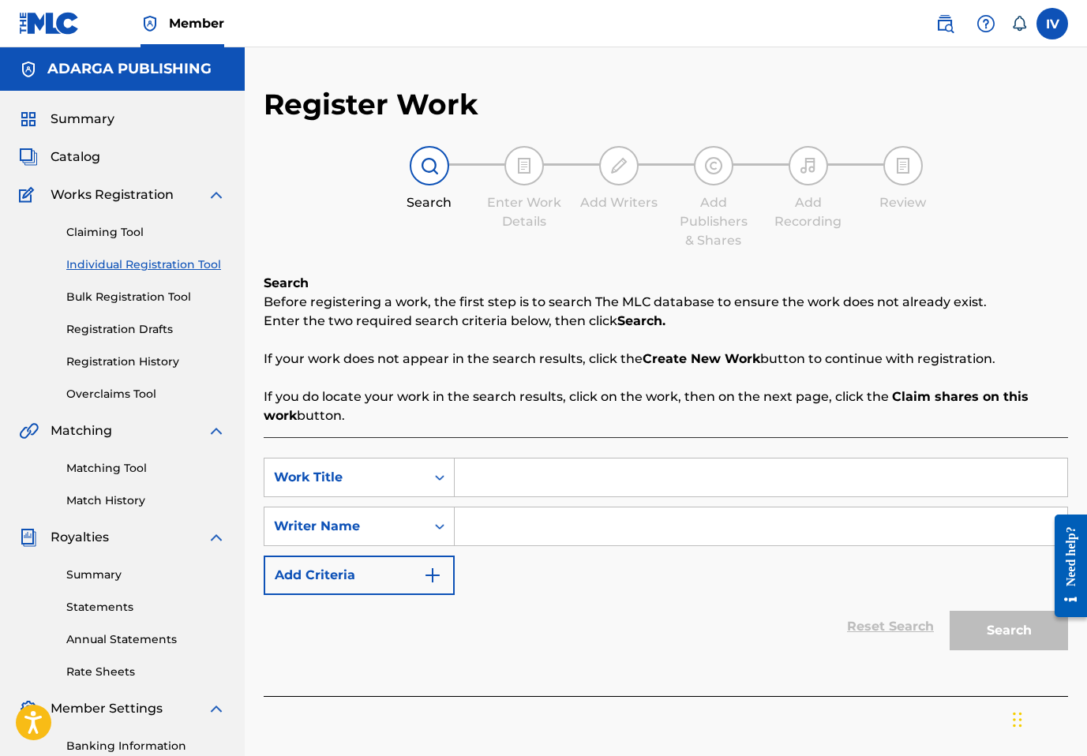
click at [506, 478] on input "Search Form" at bounding box center [761, 478] width 613 height 38
paste input "FORTALEZA MÍA"
type input "FORTALEZA MÍA"
click at [506, 539] on input "Search Form" at bounding box center [761, 527] width 613 height 38
paste input "Ruth Herrera"
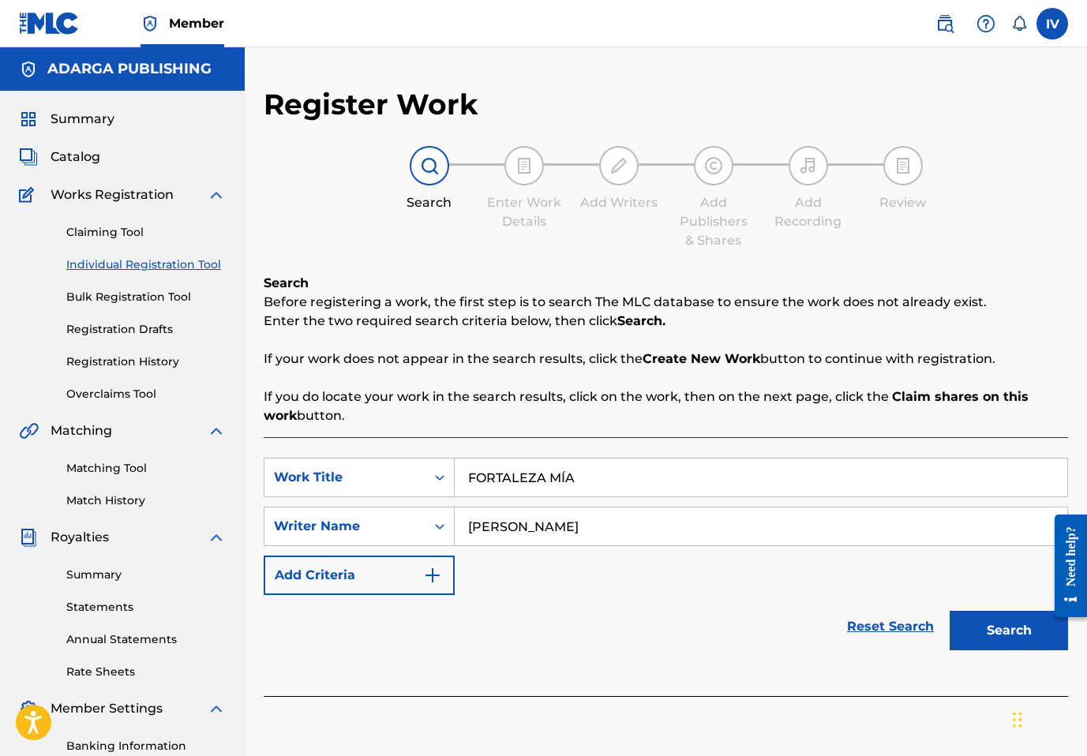
type input "Ruth Herrera"
click at [950, 611] on button "Search" at bounding box center [1009, 630] width 118 height 39
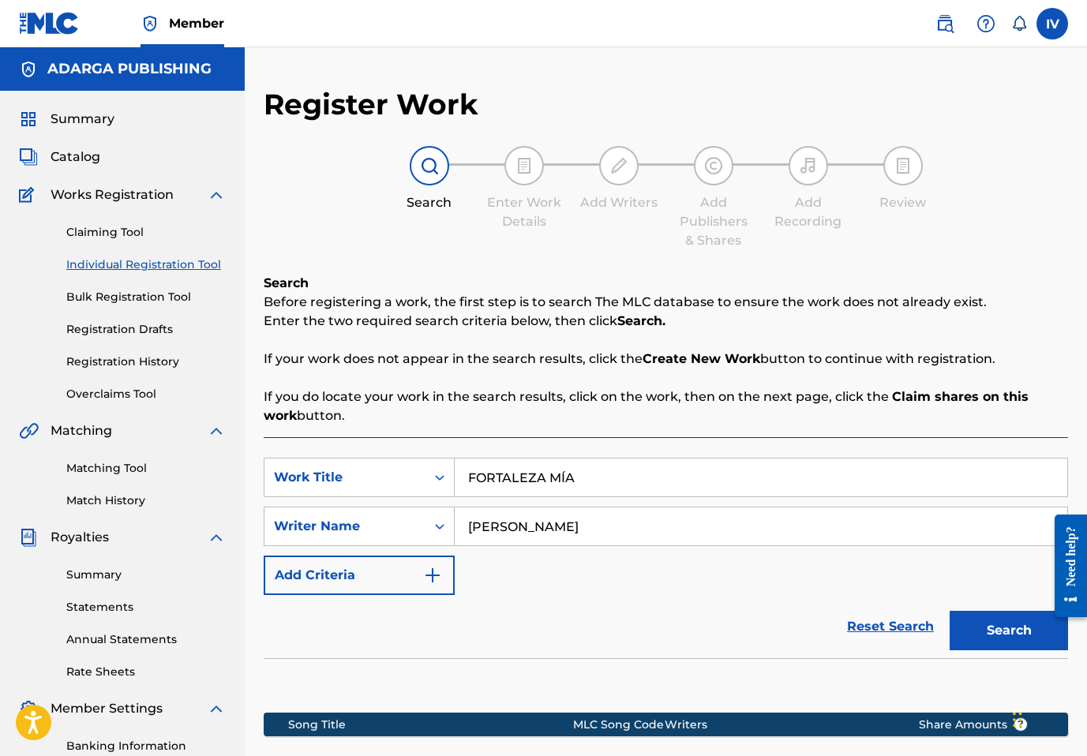
scroll to position [223, 0]
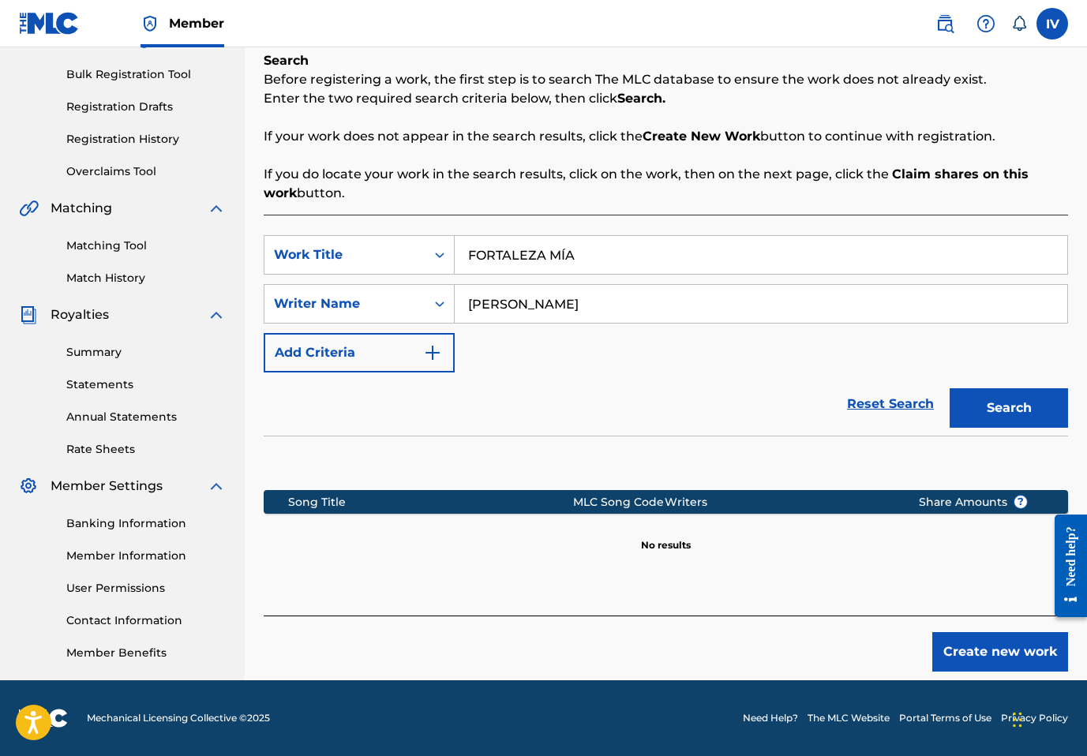
click at [1014, 653] on button "Create new work" at bounding box center [1001, 651] width 136 height 39
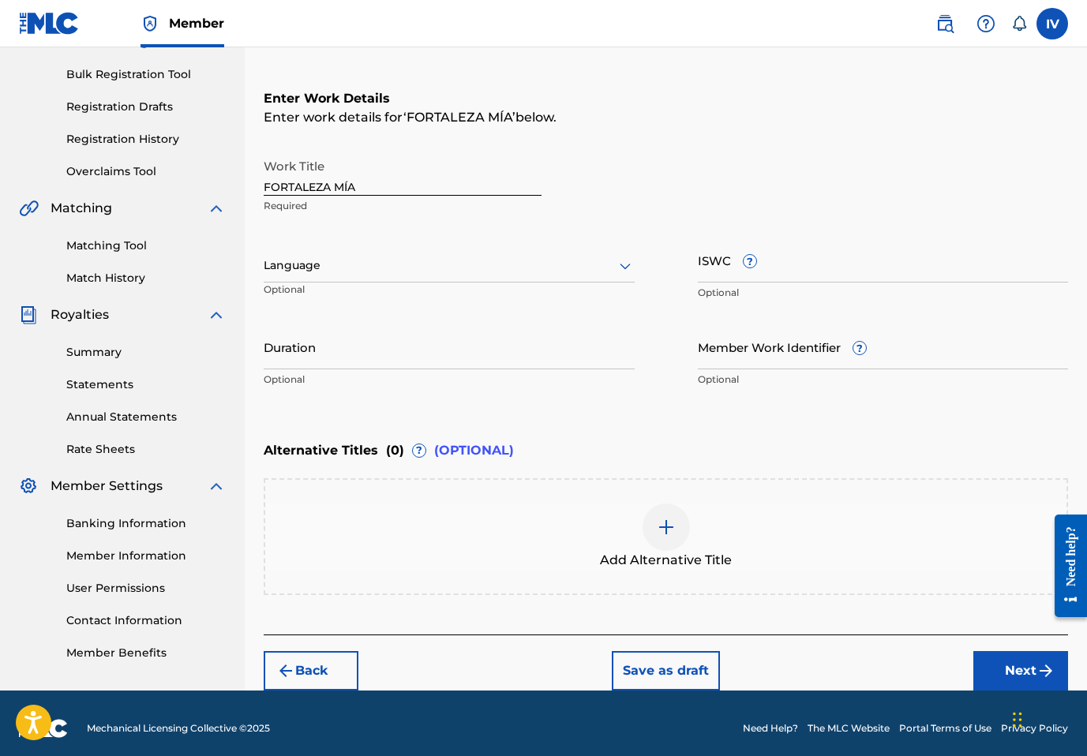
click at [430, 183] on input "FORTALEZA MÍA" at bounding box center [403, 173] width 278 height 45
click at [398, 253] on div "Language" at bounding box center [449, 266] width 371 height 33
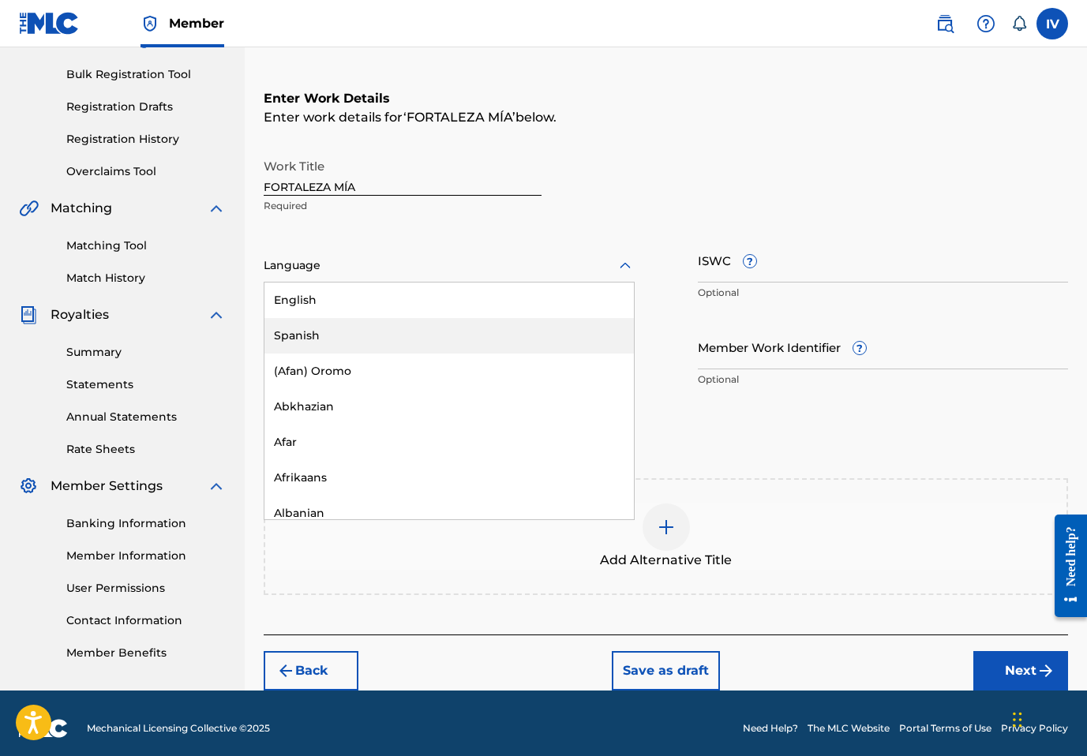
click at [350, 340] on div "Spanish" at bounding box center [450, 336] width 370 height 36
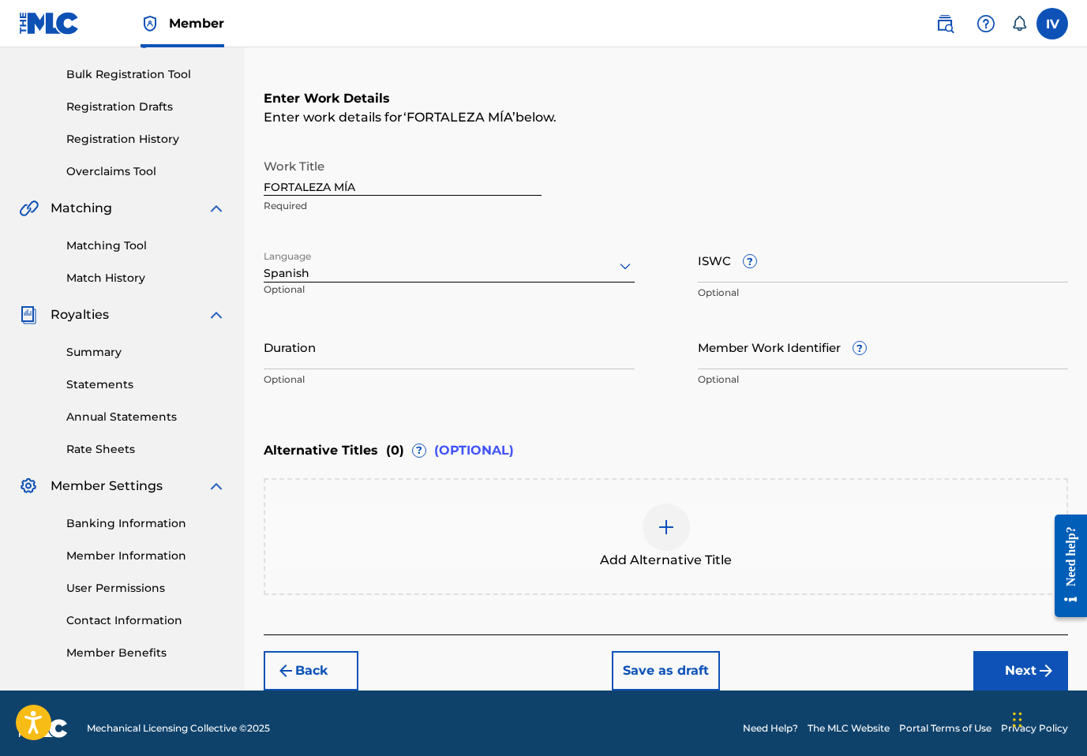
click at [903, 542] on div "Add Alternative Title" at bounding box center [665, 537] width 801 height 66
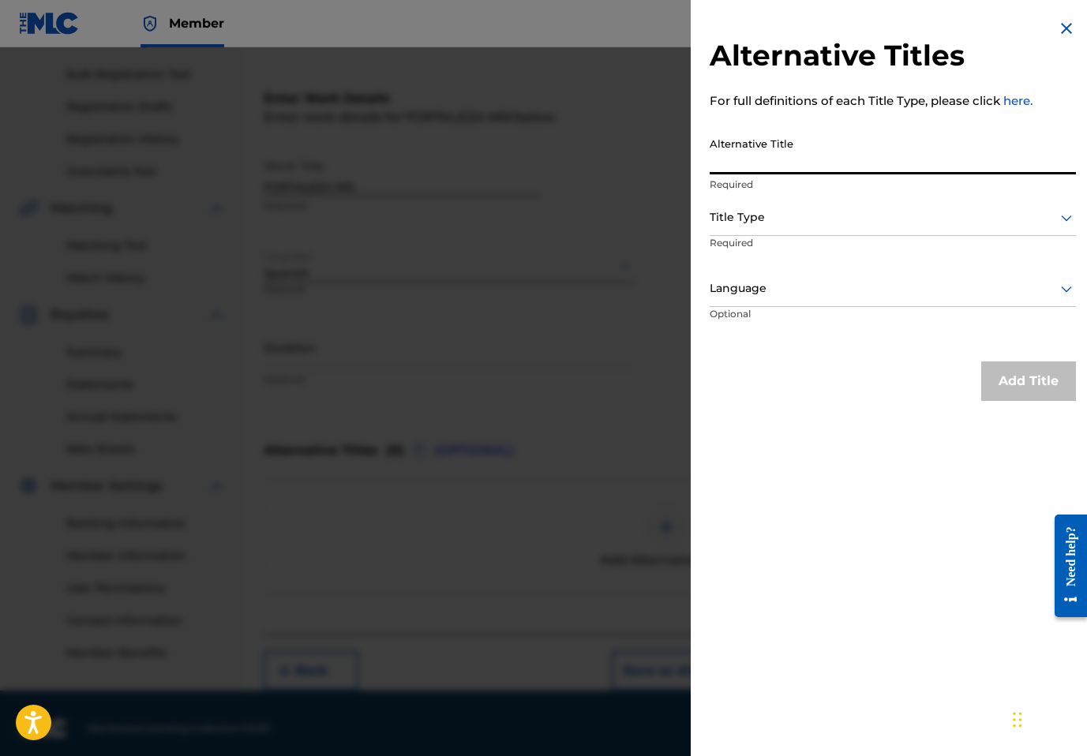
click at [868, 152] on input "Alternative Title" at bounding box center [893, 151] width 366 height 45
paste input "FORTALEZA MÍA"
type input "FORTALEZA MIA"
click at [763, 212] on div at bounding box center [893, 218] width 366 height 20
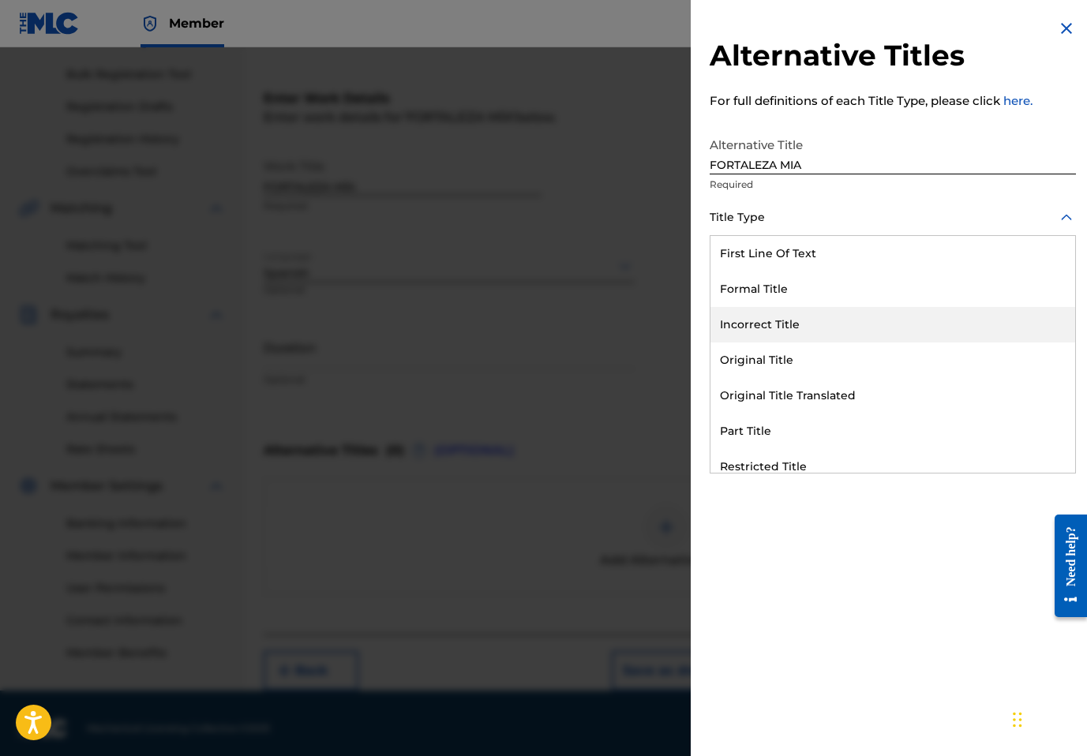
scroll to position [154, 0]
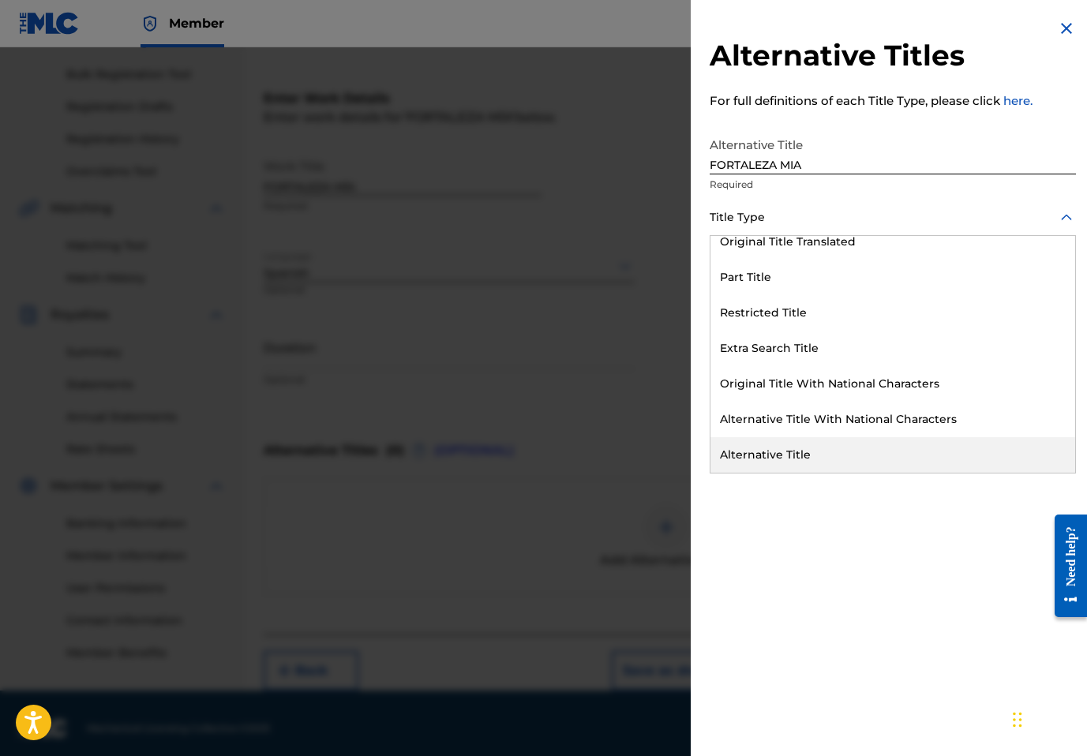
click at [776, 465] on div "Alternative Title" at bounding box center [893, 455] width 365 height 36
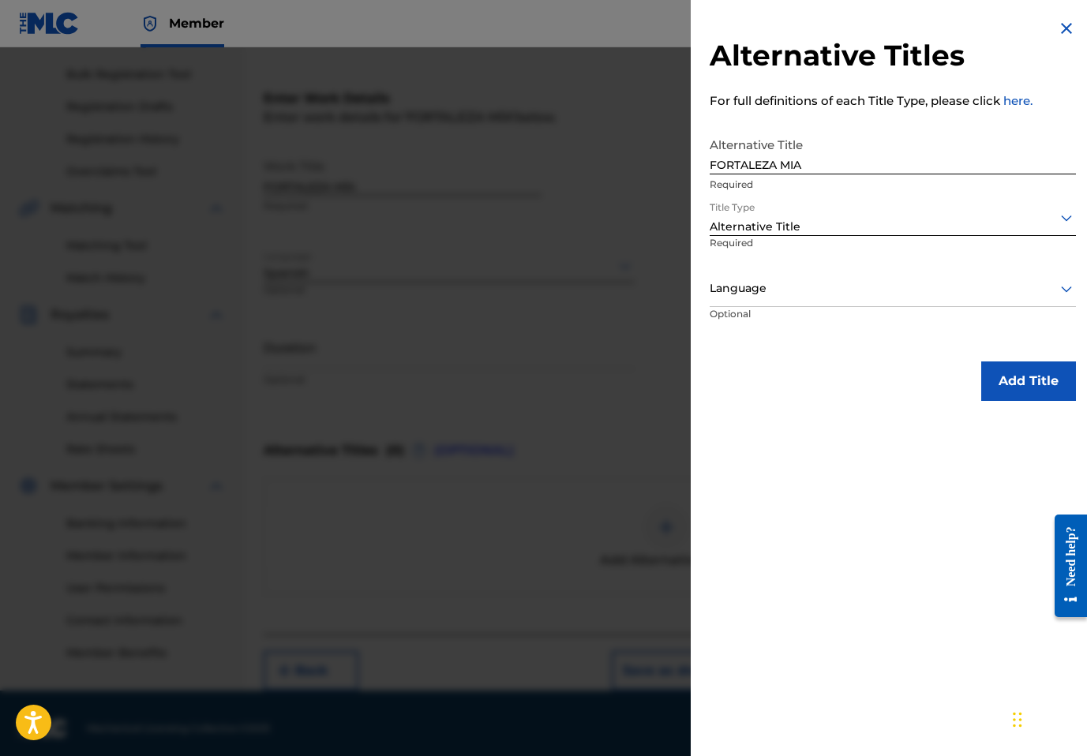
click at [738, 289] on div at bounding box center [893, 289] width 366 height 20
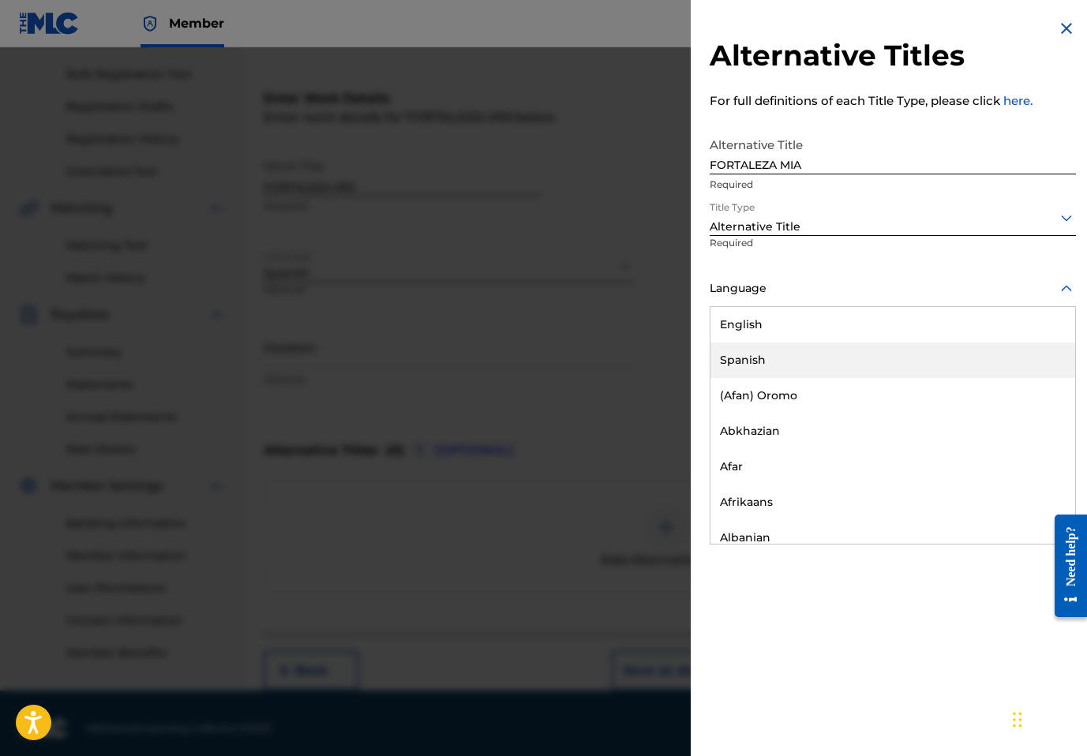
click at [743, 359] on div "Spanish" at bounding box center [893, 361] width 365 height 36
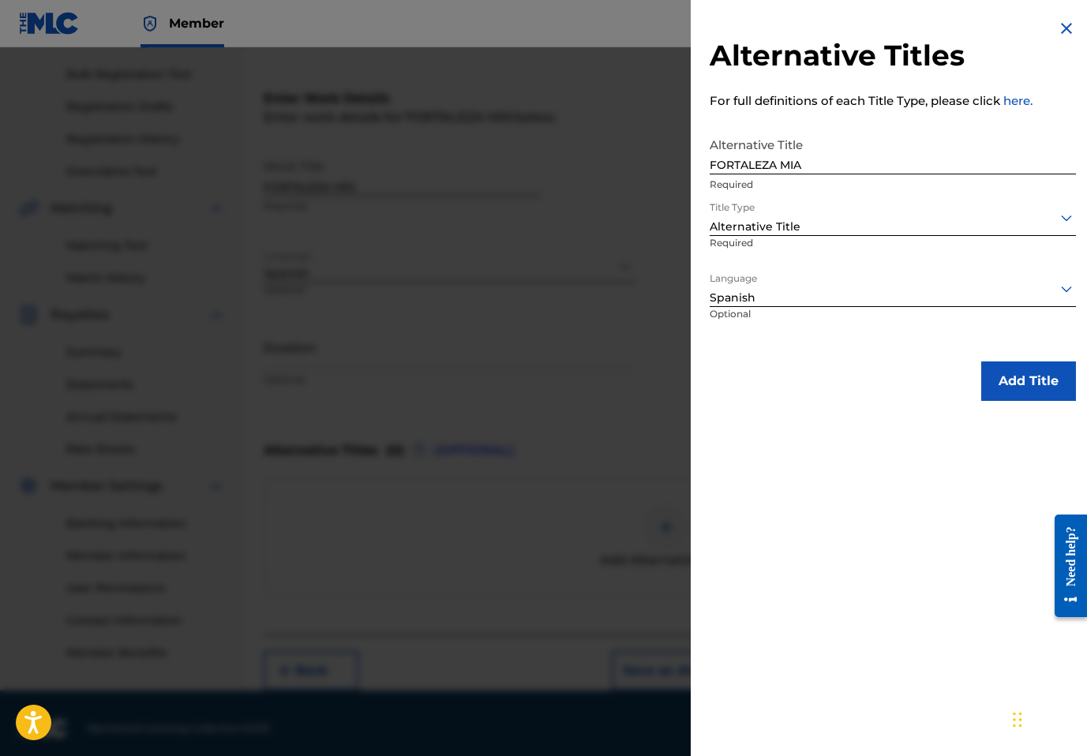
click at [981, 374] on button "Add Title" at bounding box center [1028, 381] width 95 height 39
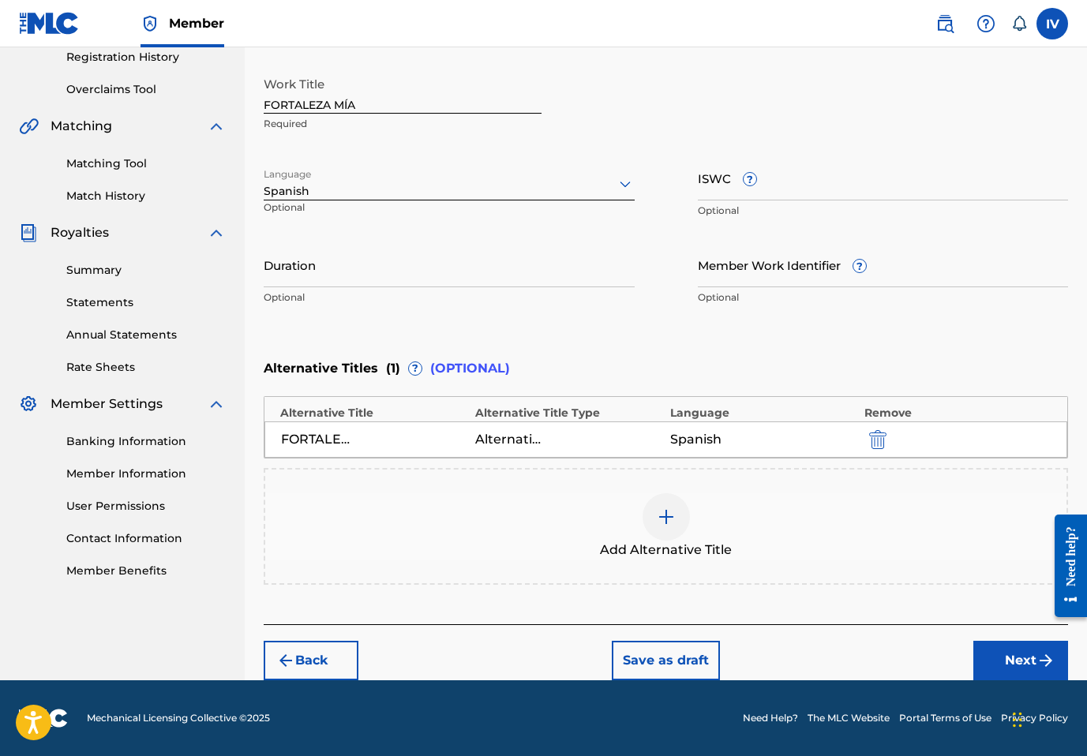
click at [1030, 674] on button "Next" at bounding box center [1021, 660] width 95 height 39
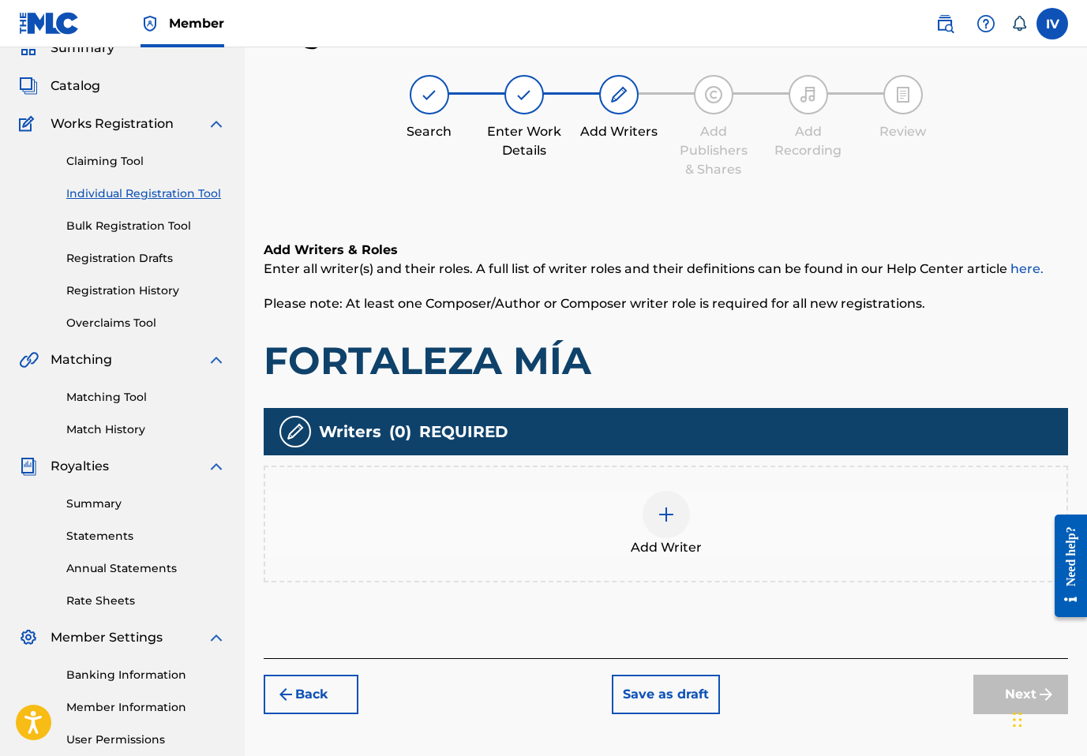
scroll to position [71, 0]
click at [768, 490] on div "Add Writer" at bounding box center [666, 524] width 805 height 117
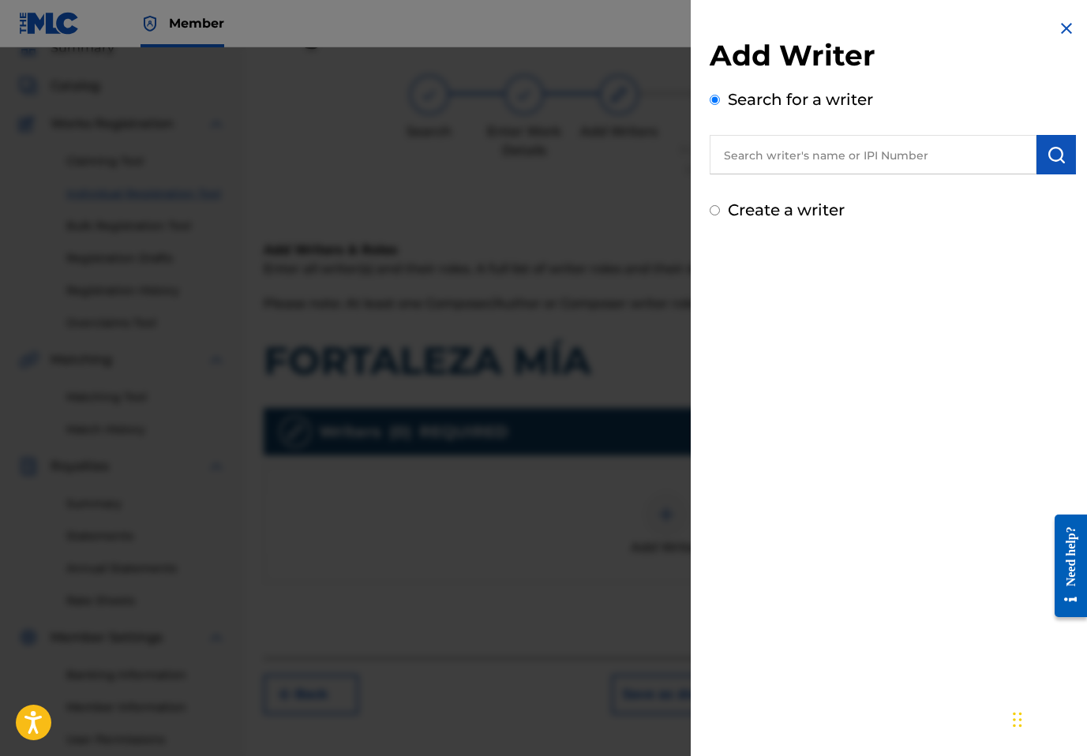
click at [810, 165] on input "text" at bounding box center [873, 154] width 327 height 39
paste input "Ruth Herrera"
type input "Ruth Herrera"
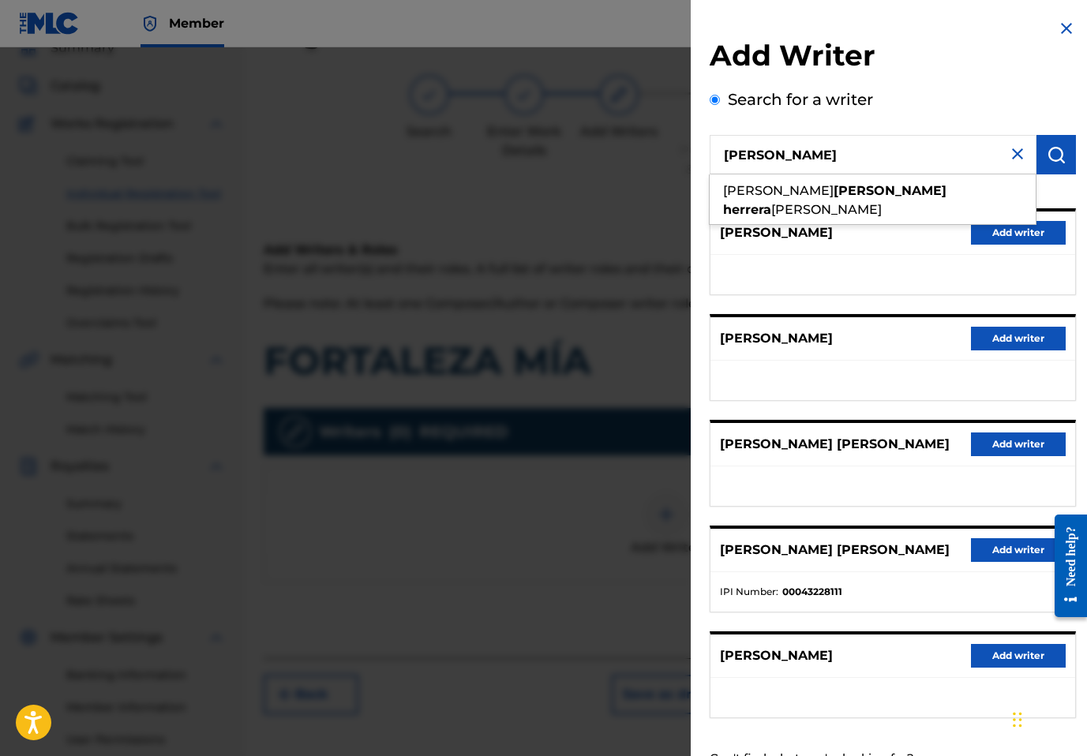
click at [839, 368] on ul at bounding box center [893, 380] width 365 height 39
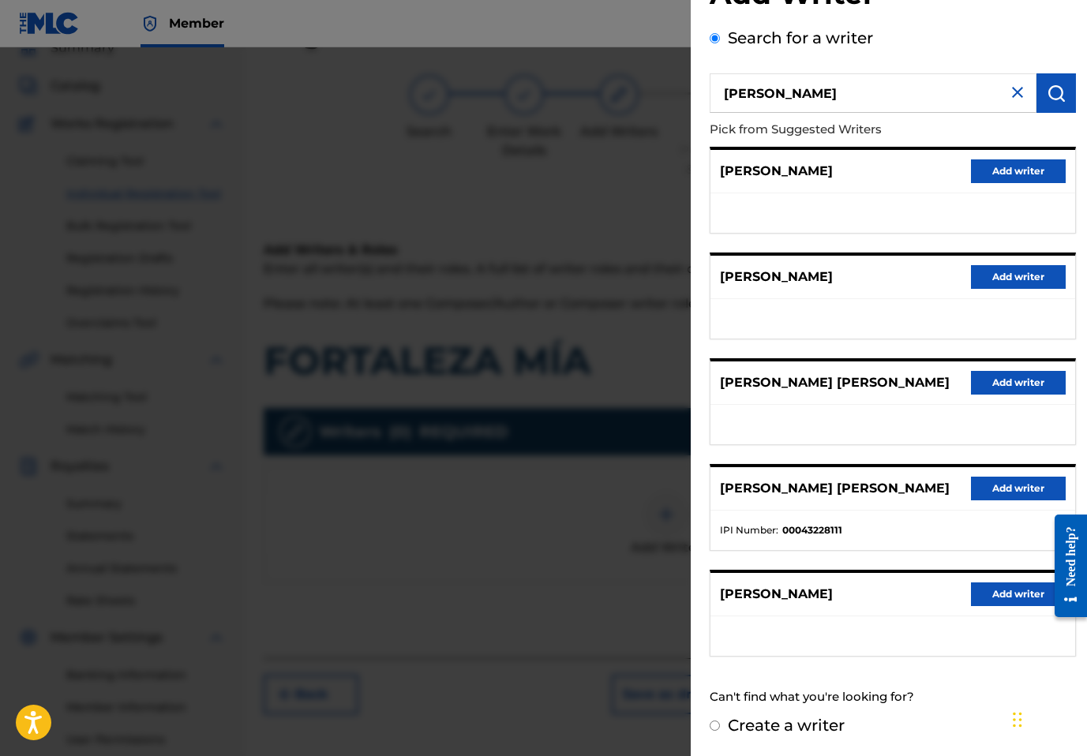
click at [782, 728] on label "Create a writer" at bounding box center [786, 725] width 117 height 19
radio input "true"
click at [720, 728] on input "Create a writer" at bounding box center [715, 726] width 10 height 10
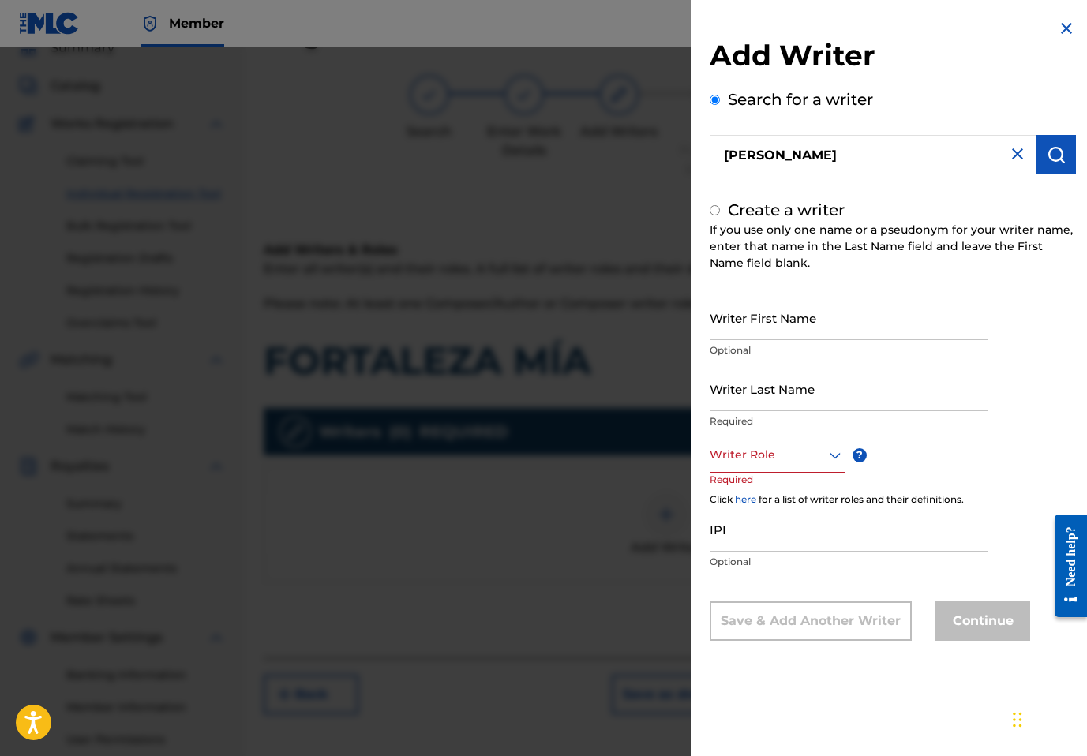
radio input "false"
radio input "true"
click at [761, 331] on input "Writer First Name" at bounding box center [849, 317] width 278 height 45
type input "RUTH"
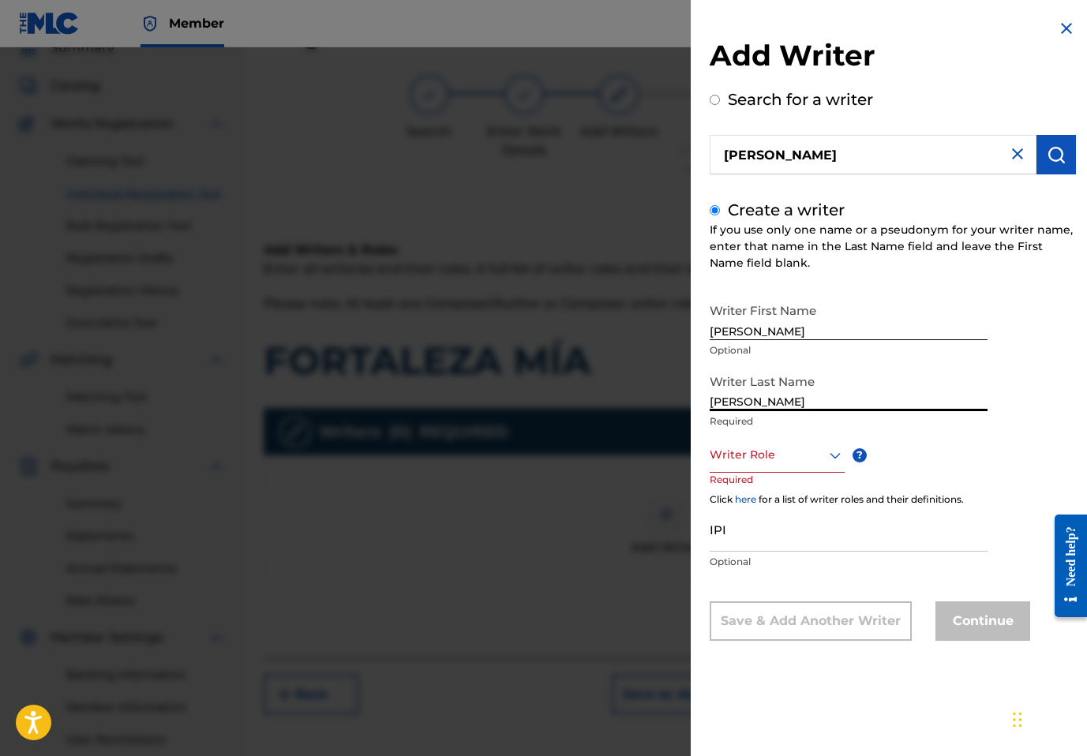
type input "HERRERA"
click at [739, 437] on div "Writer Role" at bounding box center [777, 455] width 135 height 36
click at [739, 443] on div "Writer Role" at bounding box center [777, 455] width 135 height 36
click at [732, 465] on div "Writer Role" at bounding box center [777, 455] width 135 height 36
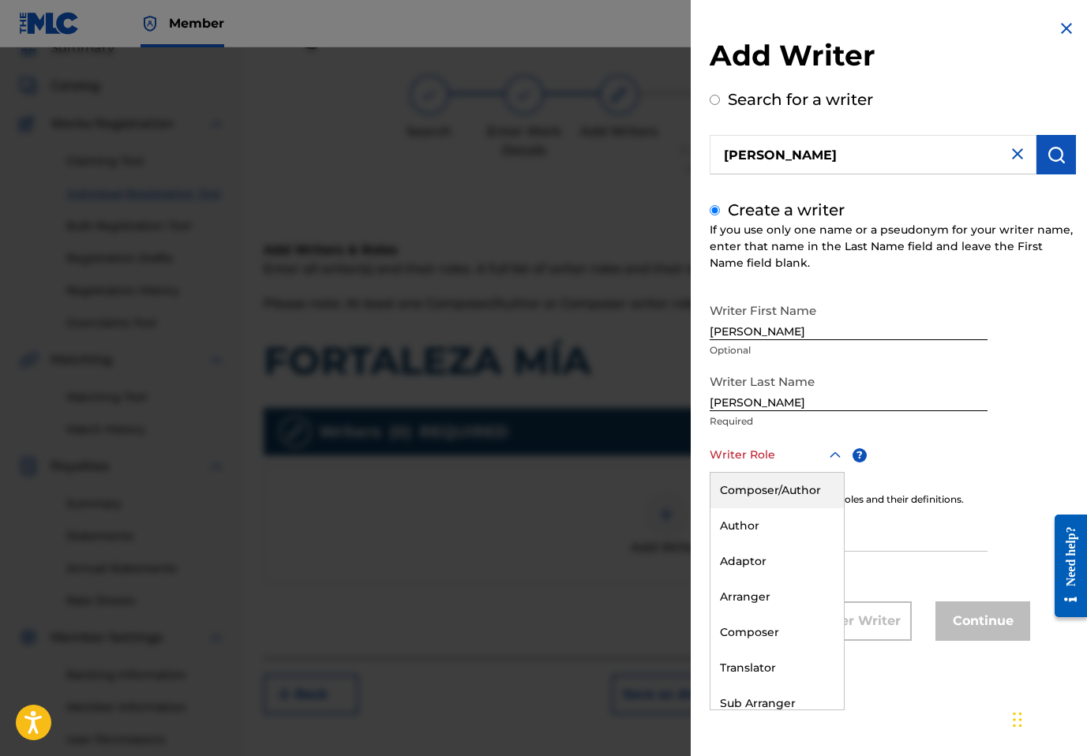
click at [736, 481] on div "Composer/Author" at bounding box center [777, 491] width 133 height 36
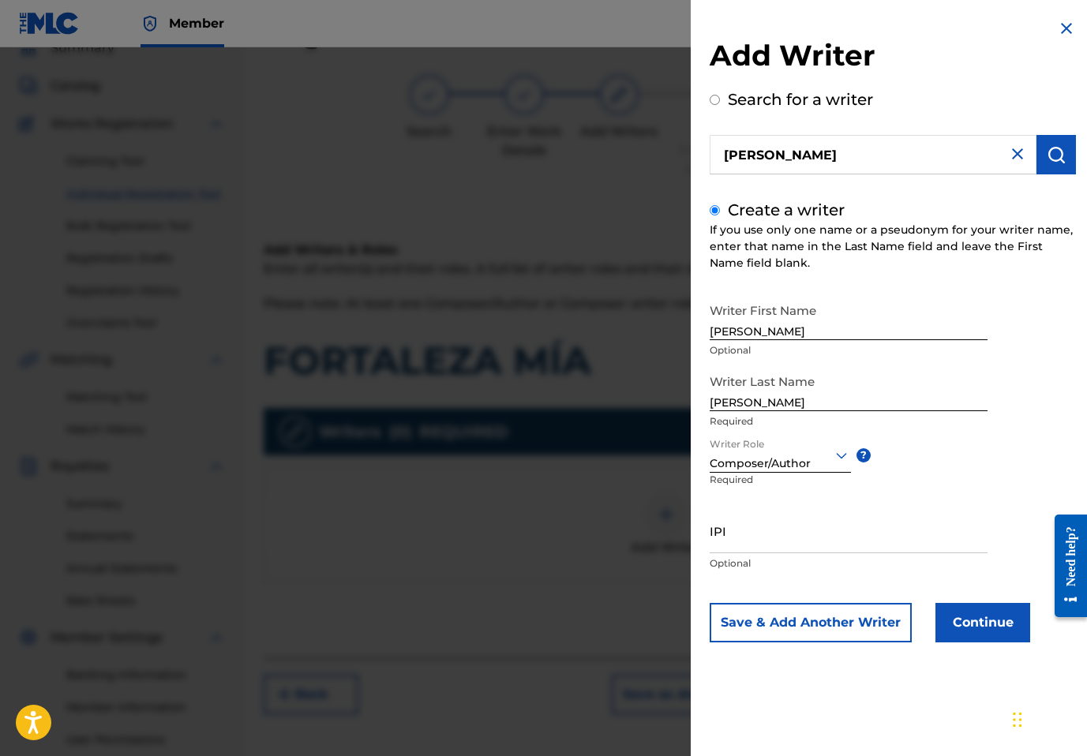
click at [986, 600] on div "Writer First Name RUTH Optional Writer Last Name HERRERA Required Writer Role o…" at bounding box center [893, 468] width 366 height 347
click at [976, 613] on button "Continue" at bounding box center [983, 622] width 95 height 39
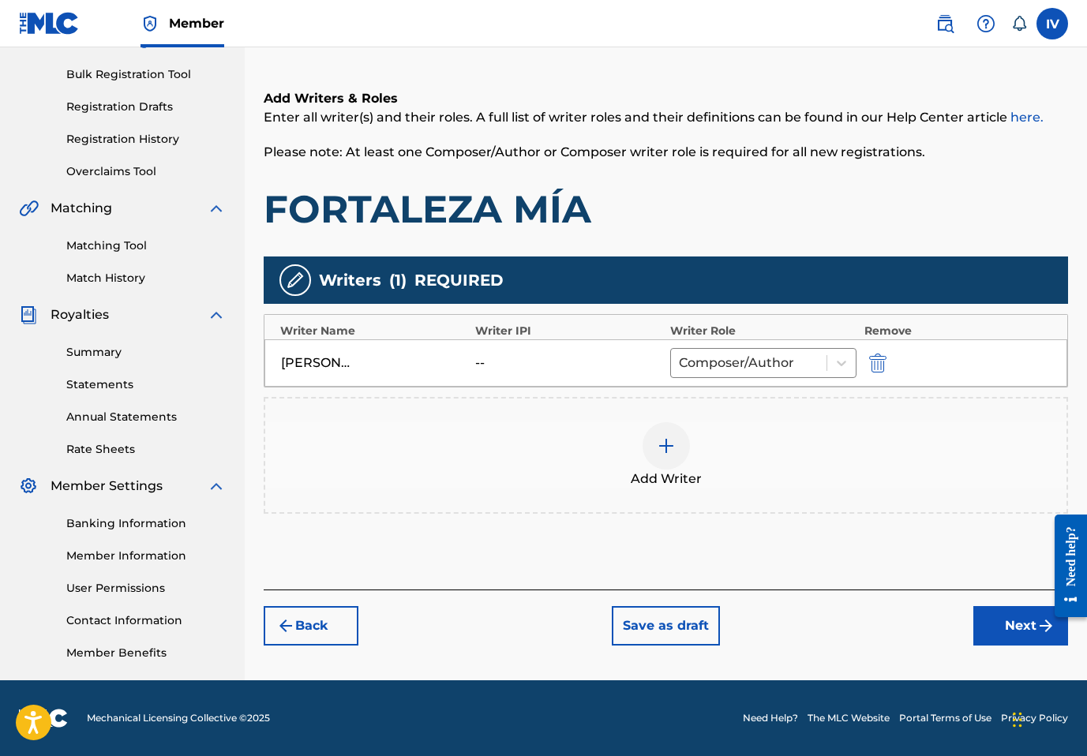
click at [1002, 624] on button "Next" at bounding box center [1021, 625] width 95 height 39
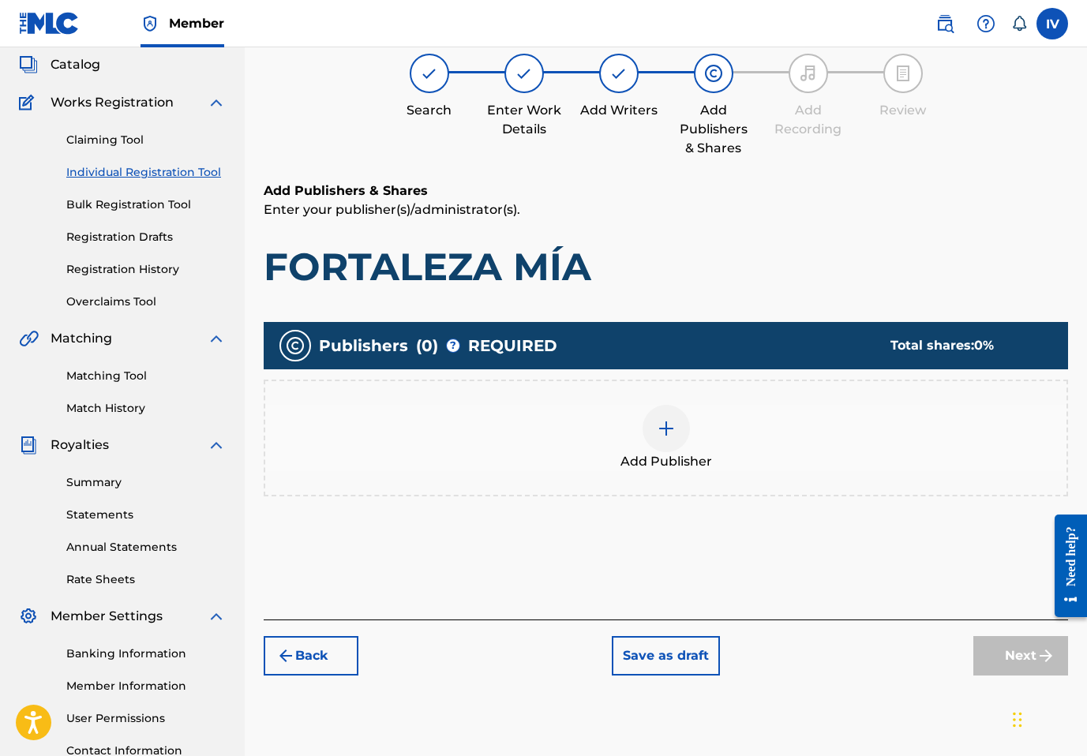
scroll to position [71, 0]
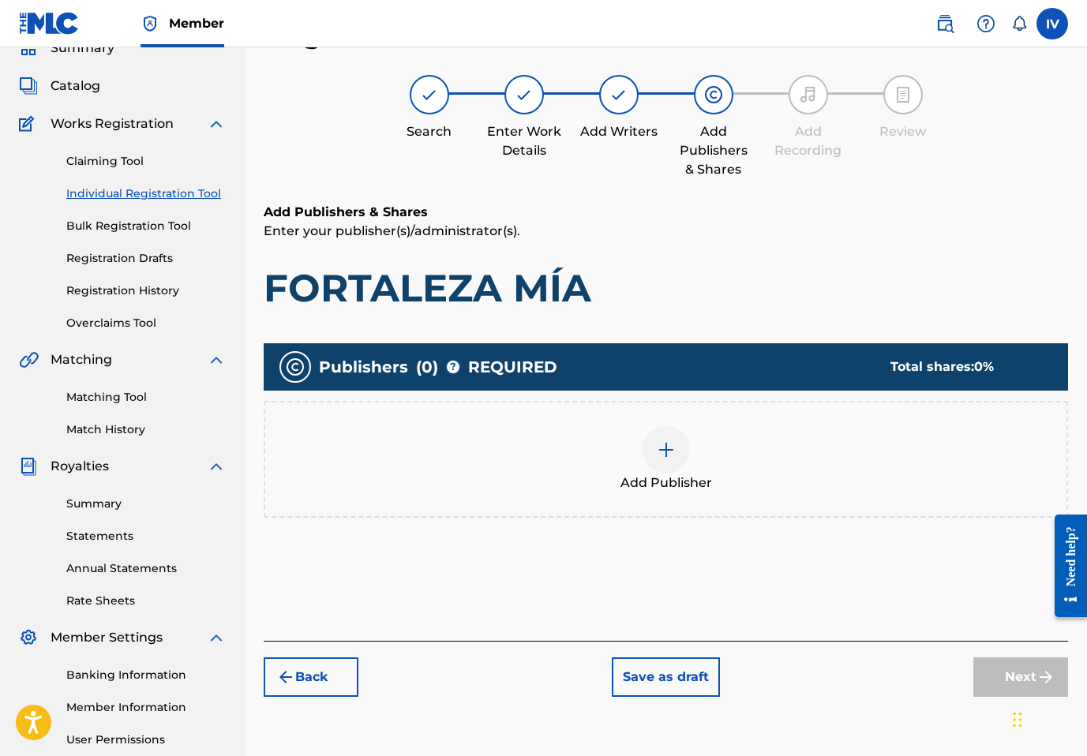
click at [882, 477] on div "Add Publisher" at bounding box center [665, 459] width 801 height 66
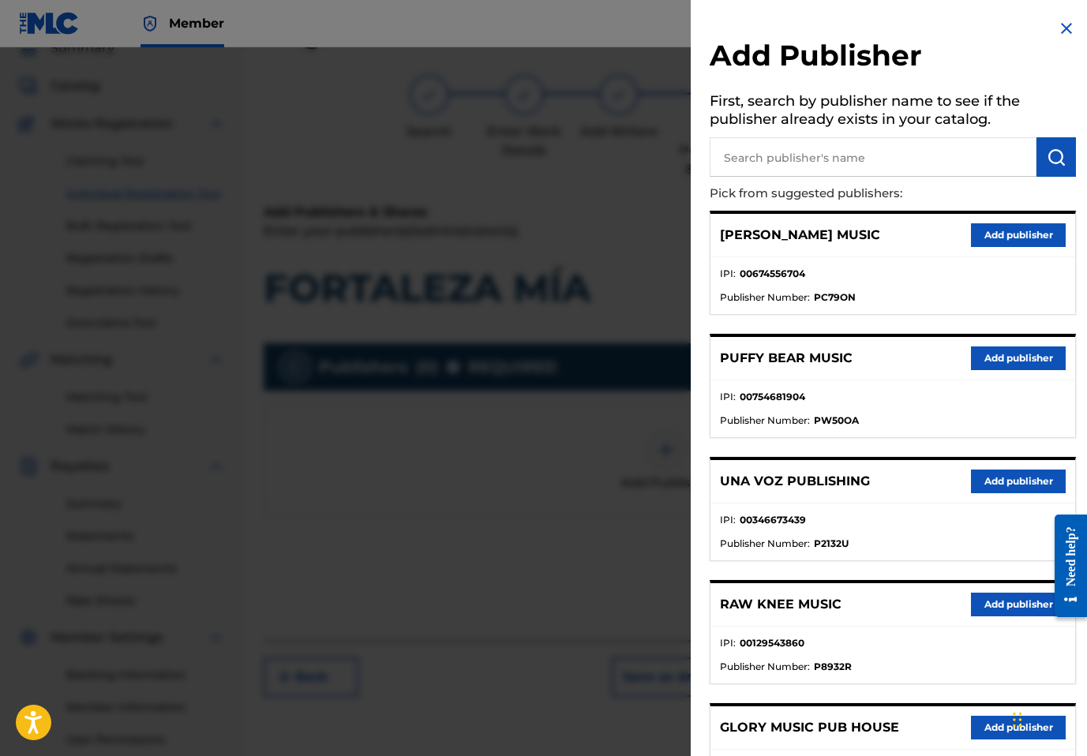
click at [790, 170] on input "text" at bounding box center [873, 156] width 327 height 39
type input "LLAMADA"
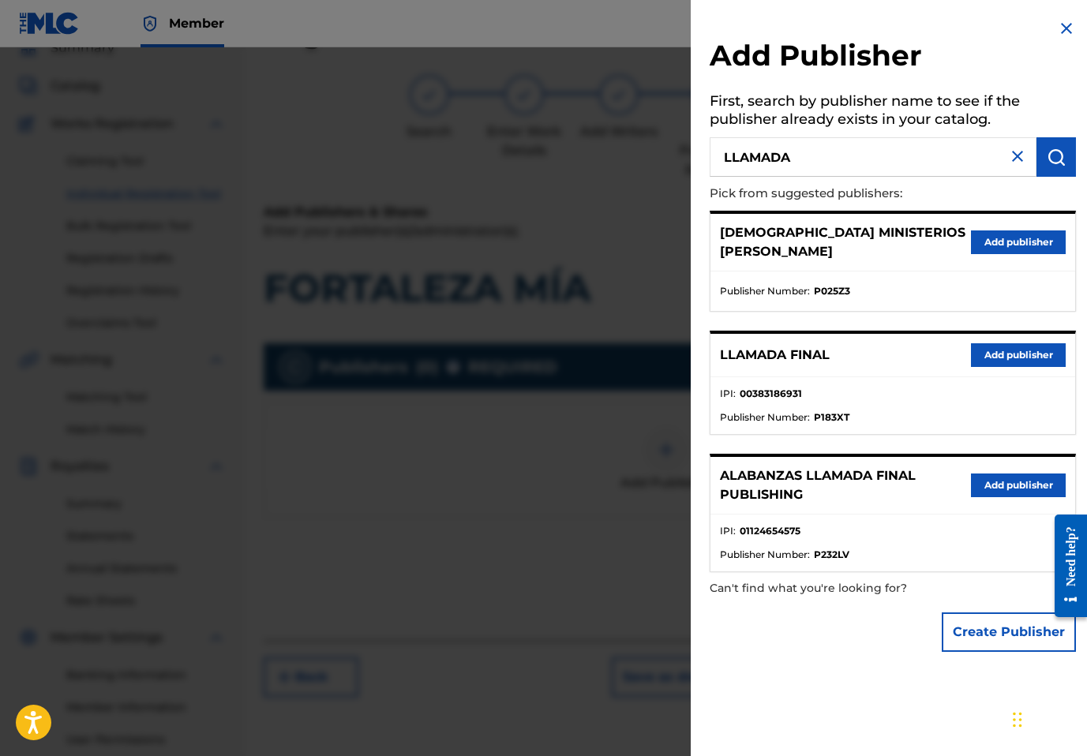
click at [973, 346] on button "Add publisher" at bounding box center [1018, 355] width 95 height 24
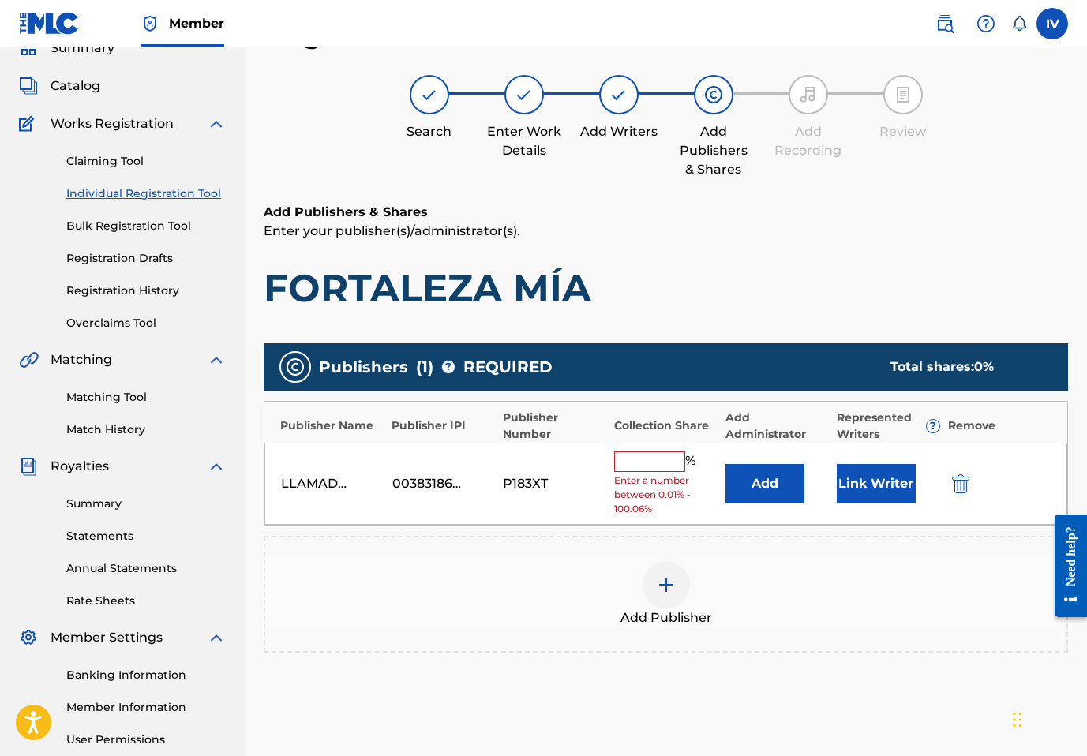
click at [753, 493] on button "Add" at bounding box center [765, 483] width 79 height 39
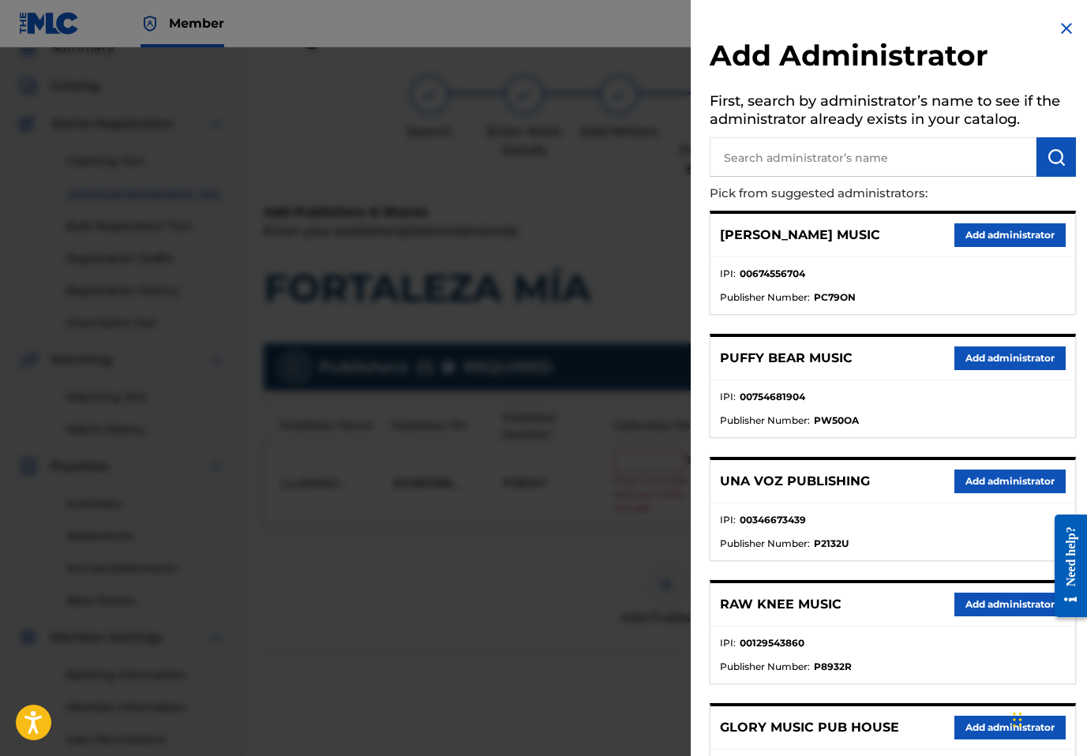
click at [902, 161] on input "text" at bounding box center [873, 156] width 327 height 39
type input "ADARGA"
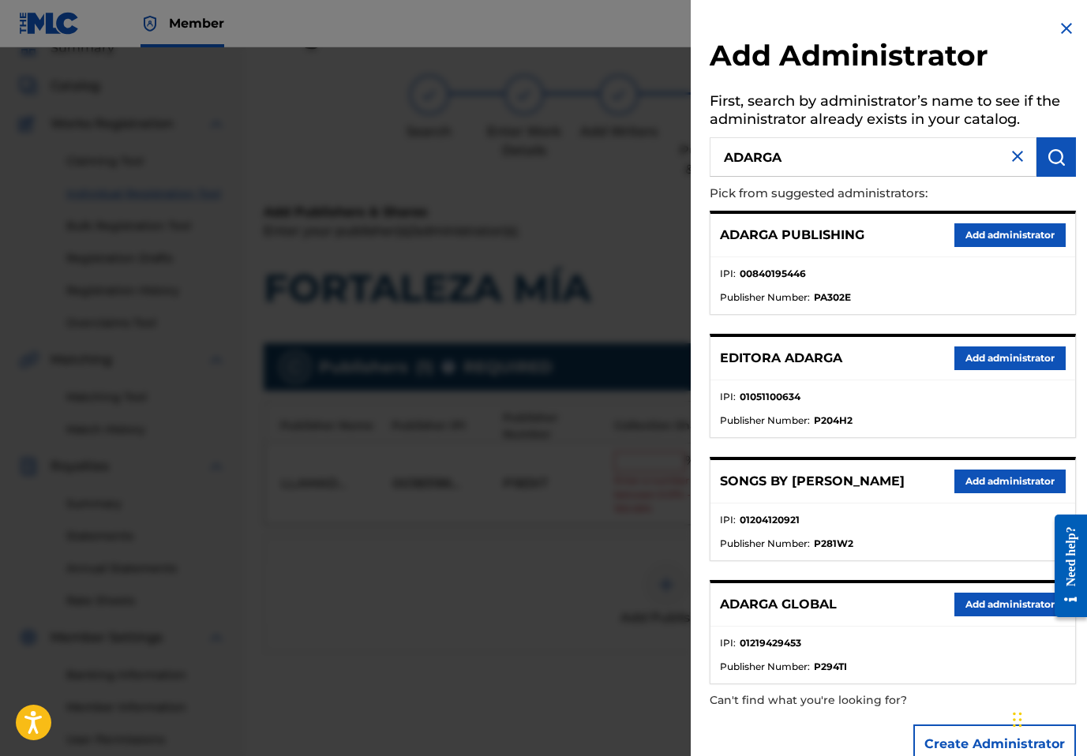
click at [1023, 234] on button "Add administrator" at bounding box center [1010, 235] width 111 height 24
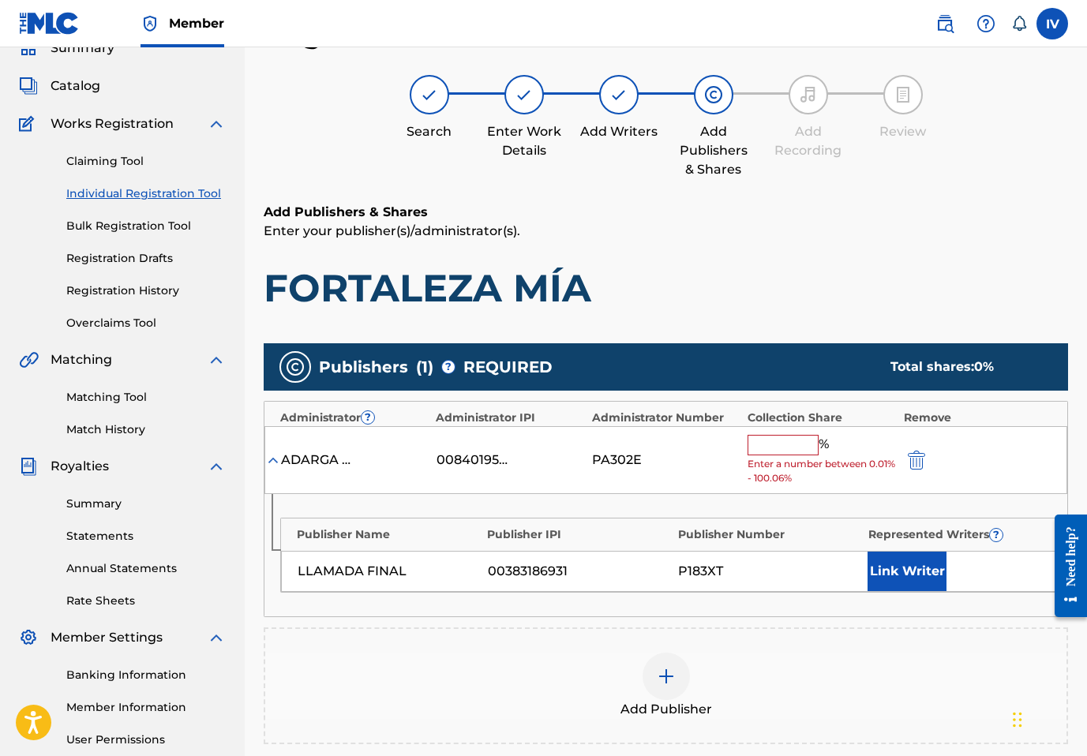
click at [790, 433] on div "ADARGA PUBLISHING 00840195446 PA302E % Enter a number between 0.01% - 100.06%" at bounding box center [666, 460] width 803 height 69
click at [786, 454] on input "text" at bounding box center [783, 445] width 71 height 21
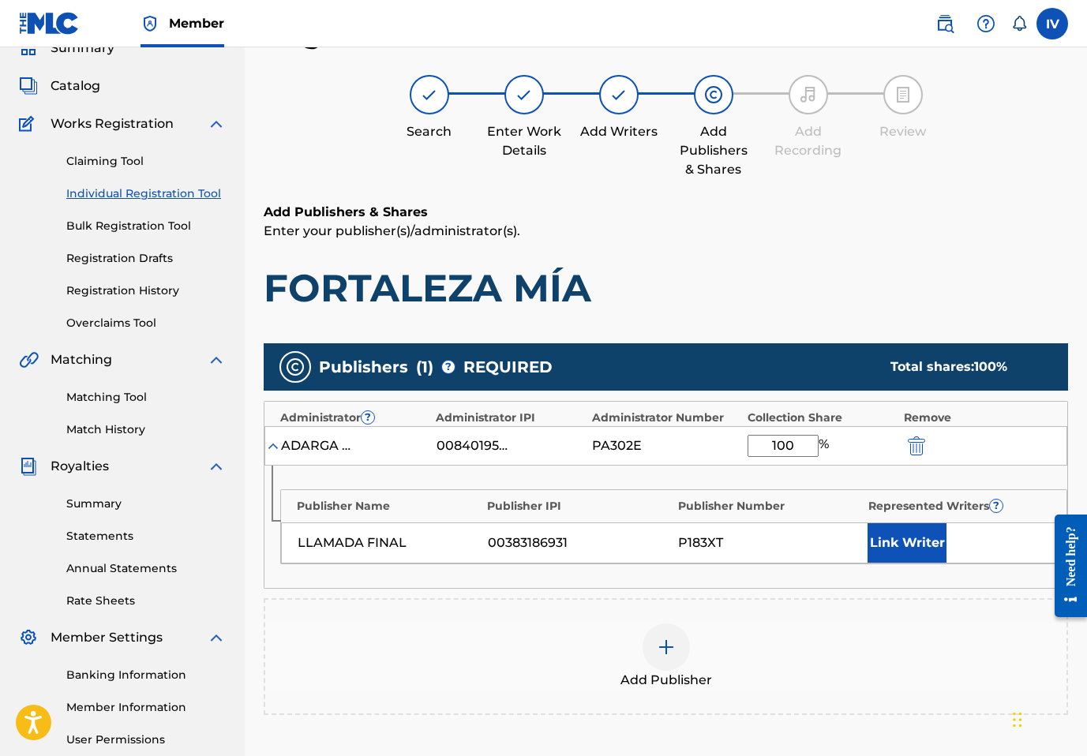
type input "100"
click at [882, 547] on button "Link Writer" at bounding box center [907, 543] width 79 height 39
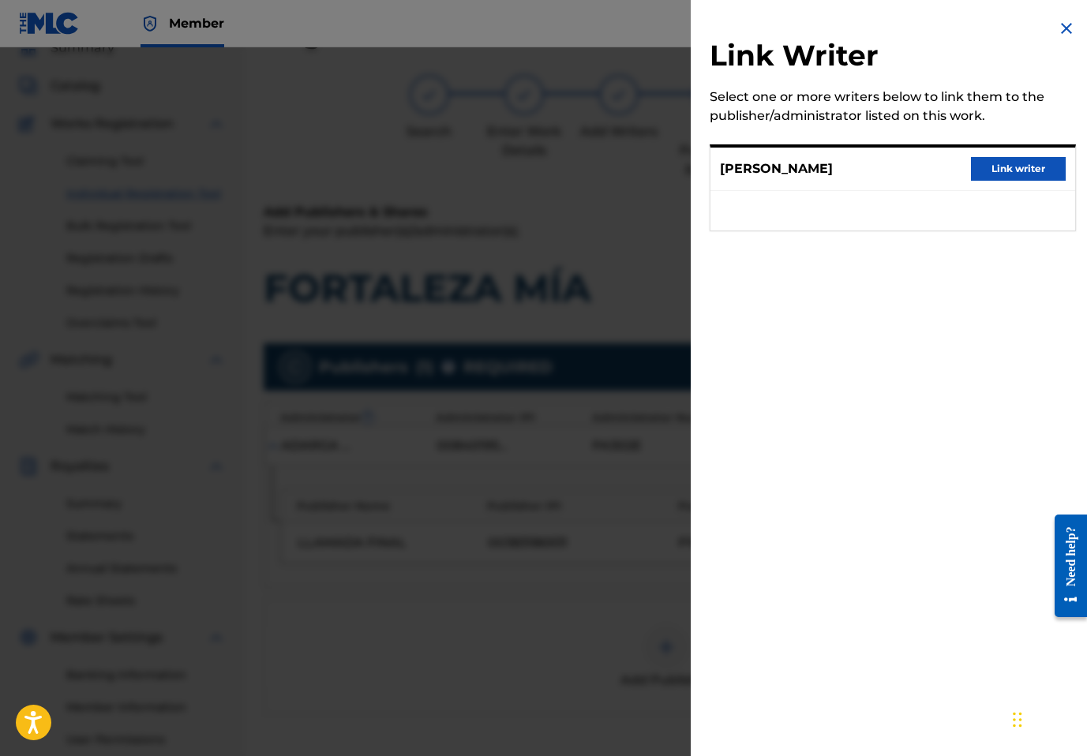
click at [996, 170] on button "Link writer" at bounding box center [1018, 169] width 95 height 24
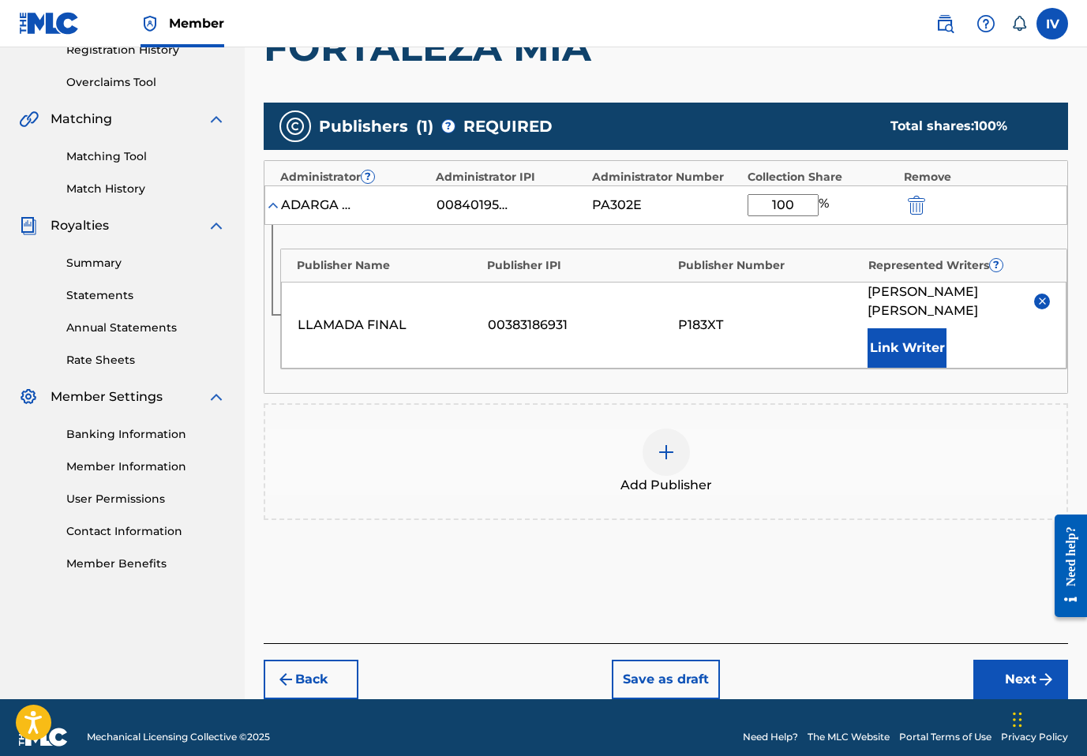
click at [1019, 660] on button "Next" at bounding box center [1021, 679] width 95 height 39
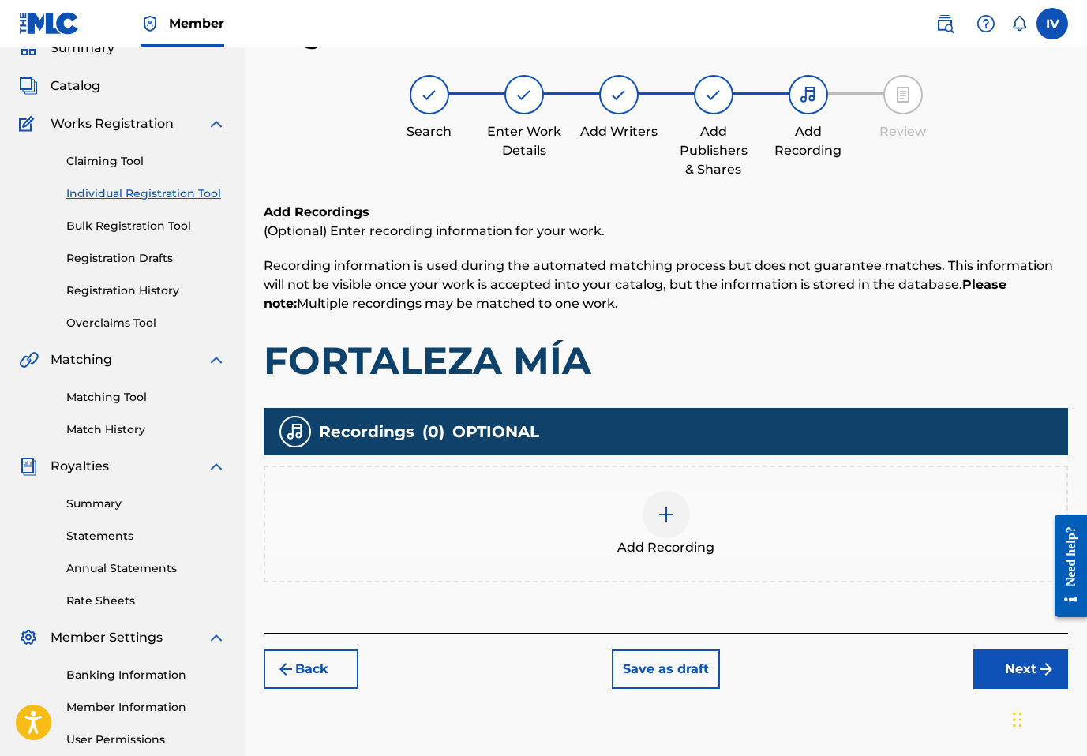
click at [816, 492] on div "Add Recording" at bounding box center [665, 524] width 801 height 66
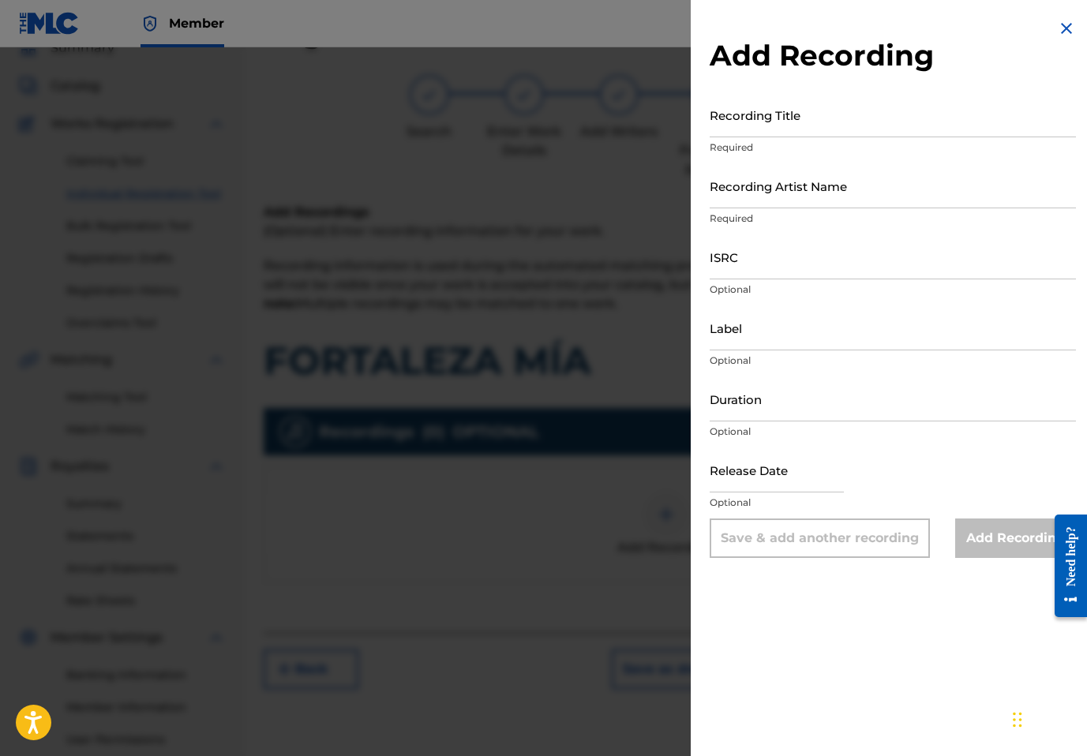
click at [903, 137] on div "Recording Title Required" at bounding box center [893, 127] width 366 height 71
click at [915, 124] on input "Recording Title" at bounding box center [893, 114] width 366 height 45
paste input "Fortaleza Mía Llamada Final, Mujeres De Inspiración, Inspiración Alabanzas Llam…"
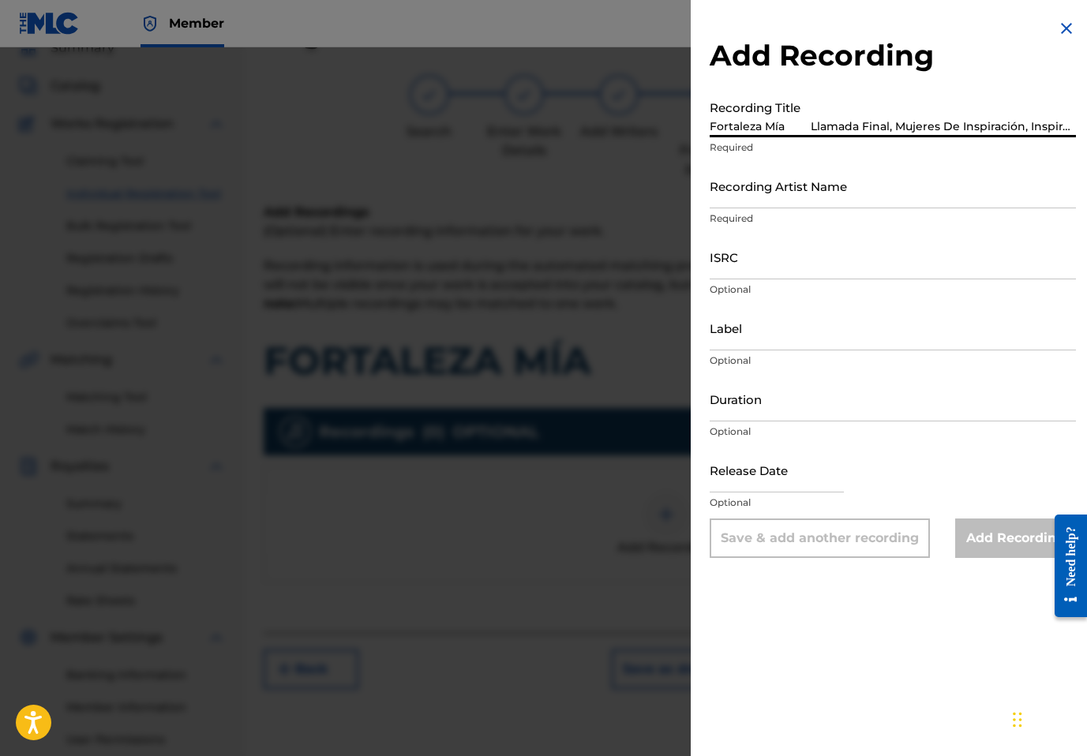
scroll to position [0, 271]
click at [988, 127] on input "Fortaleza Mía Llamada Final, Mujeres De Inspiración, Inspiración Alabanzas Llam…" at bounding box center [893, 114] width 366 height 45
type input "Fortaleza Mía Llamada Final, Mujeres De Inspiración, Inspiración Alabanzas Llam…"
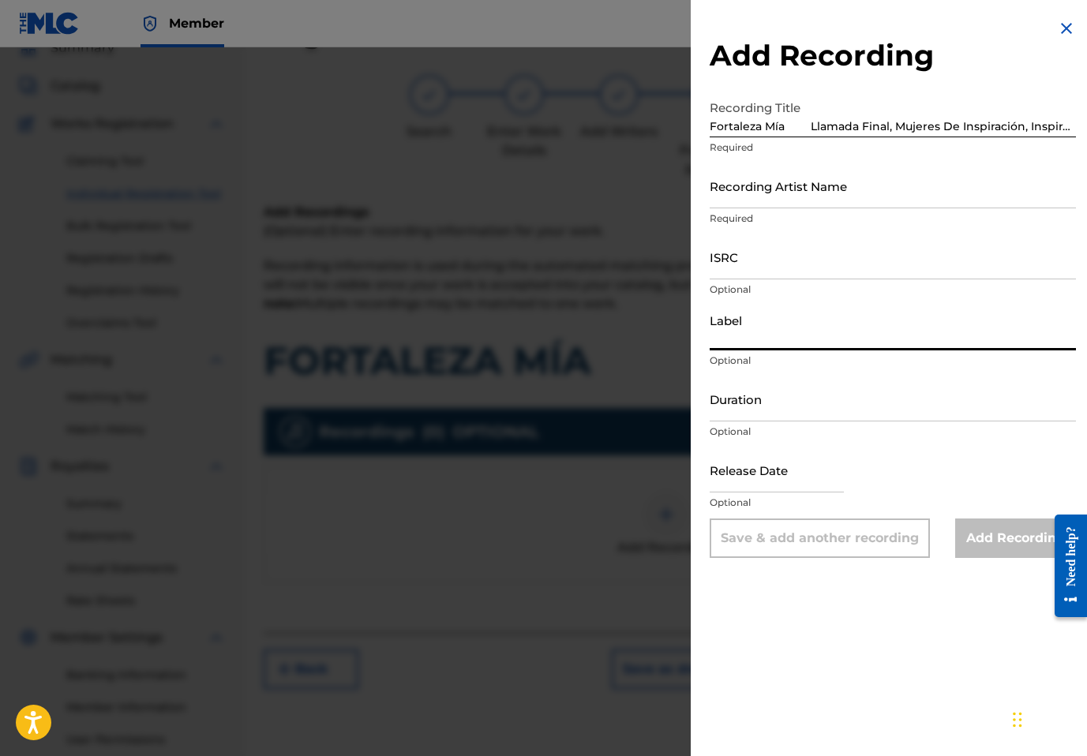
drag, startPoint x: 824, startPoint y: 250, endPoint x: 975, endPoint y: 156, distance: 177.3
click at [824, 250] on input "ISRC" at bounding box center [893, 257] width 366 height 45
paste input "US3DF2486786"
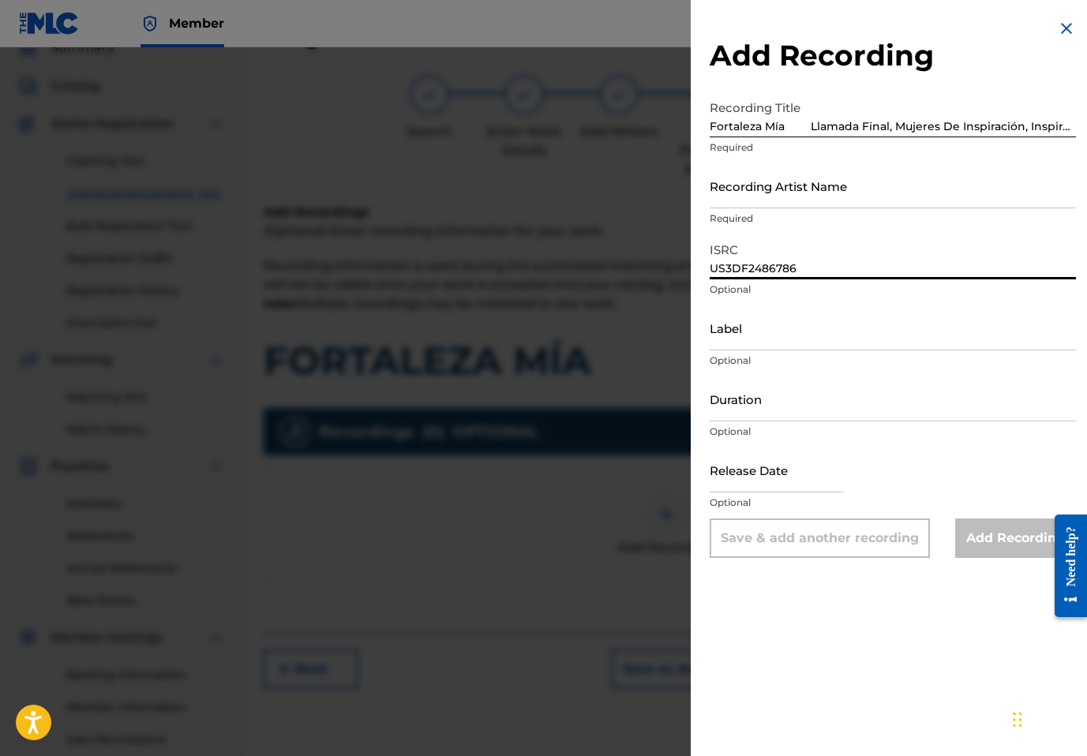
type input "US3DF2486786"
click at [985, 133] on input "Fortaleza Mía Llamada Final, Mujeres De Inspiración, Inspiración Alabanzas Llam…" at bounding box center [893, 114] width 366 height 45
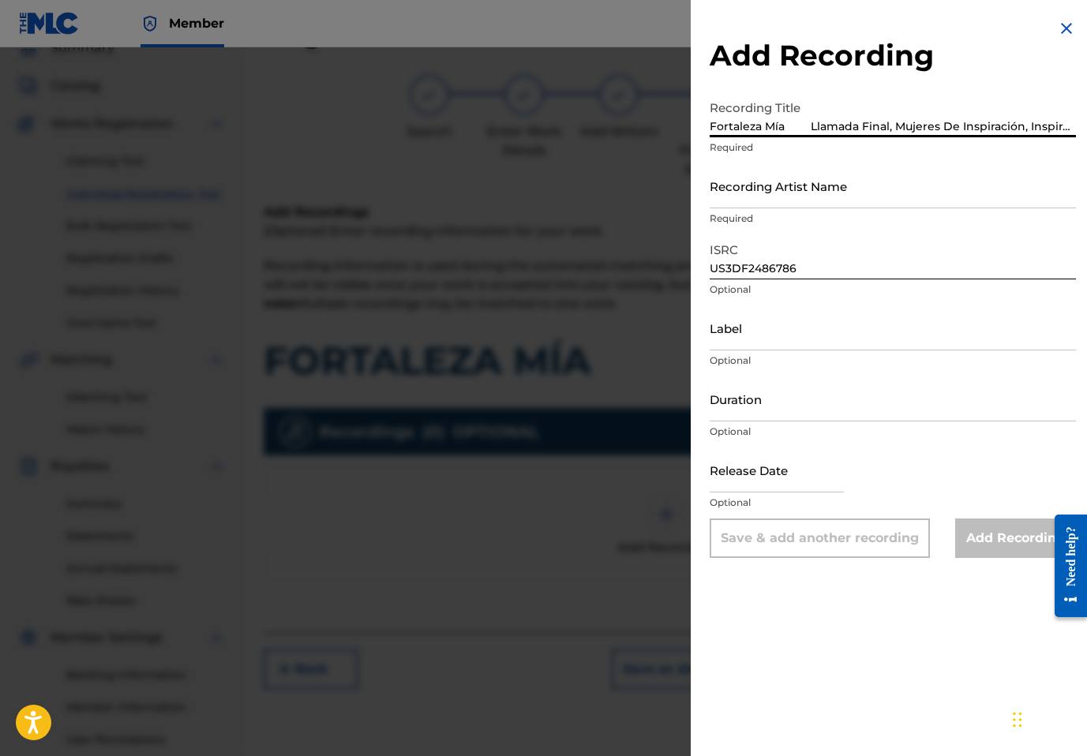
scroll to position [0, 181]
click at [906, 128] on input "Fortaleza Mía Llamada Final, Mujeres De Inspiración, Inspiración Alabanzas Llam…" at bounding box center [893, 114] width 366 height 45
type input "Fortaleza Mía Llamada Final, Mujeres De Inspiración, Inspiración"
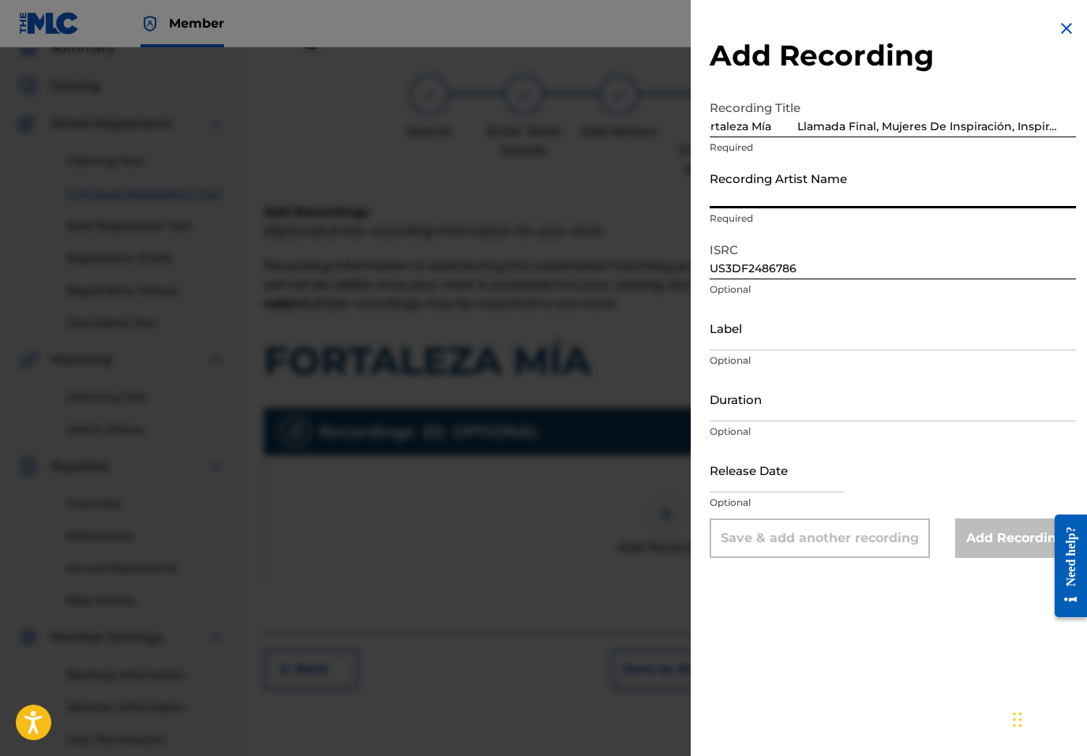
scroll to position [0, 0]
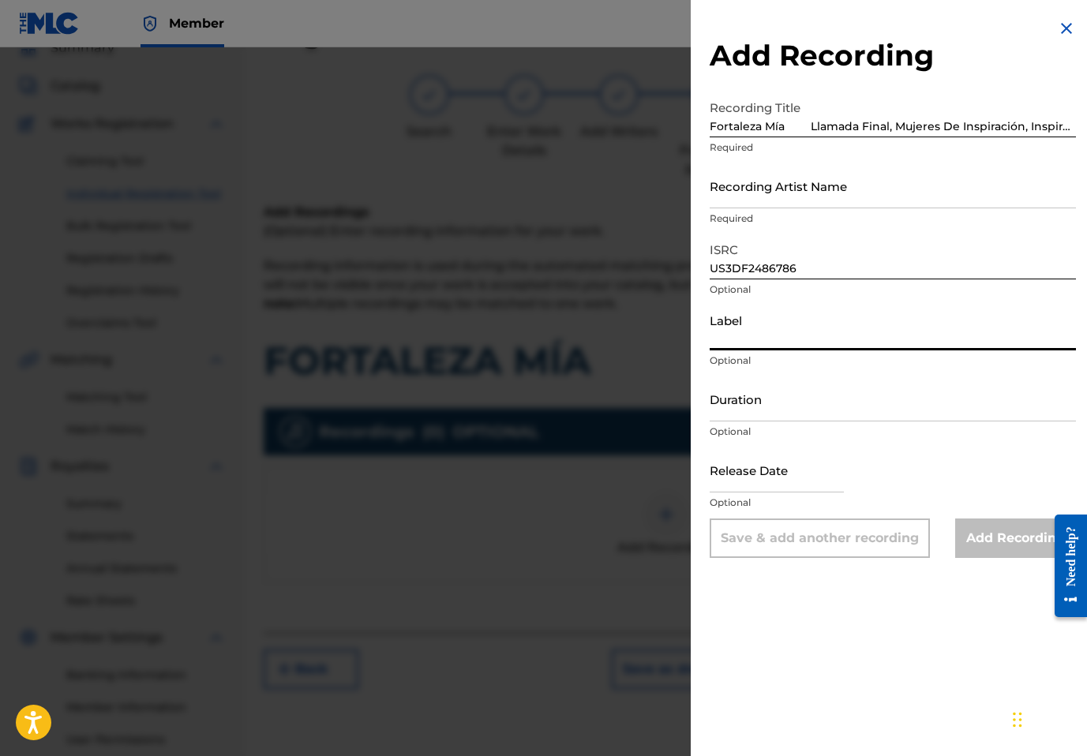
paste input "Alabanzas Llamada Final, Inc"
type input "Alabanzas Llamada Final, Inc"
click at [803, 125] on input "Fortaleza Mía Llamada Final, Mujeres De Inspiración, Inspiración" at bounding box center [893, 114] width 366 height 45
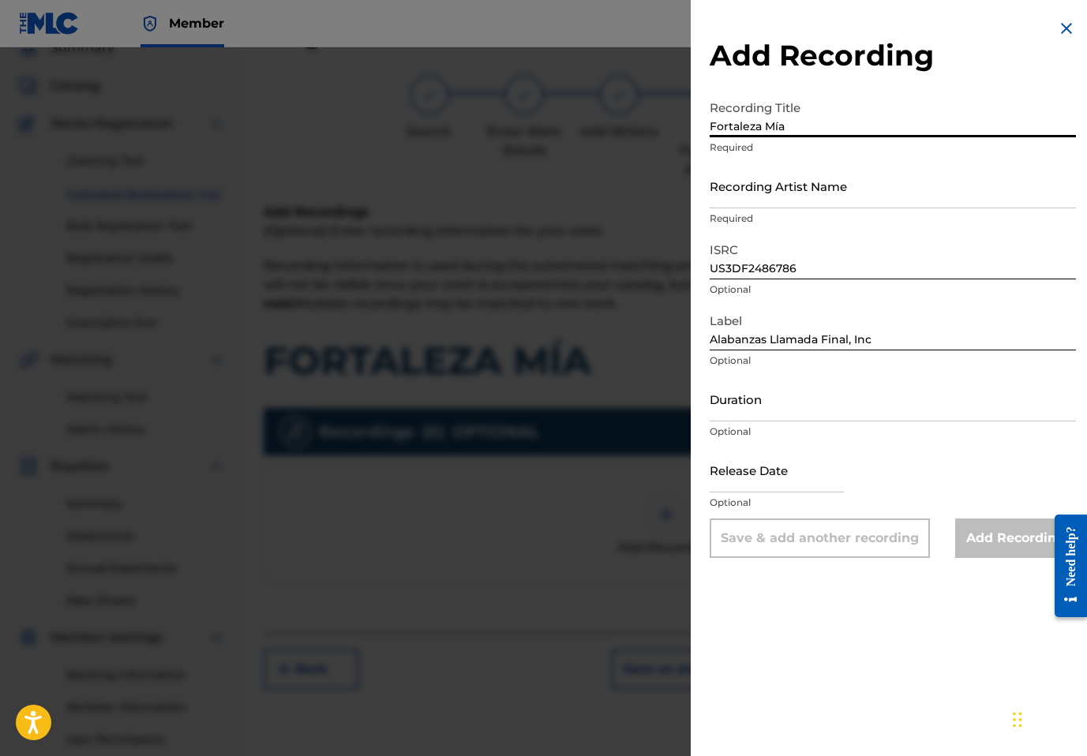
type input "Fortaleza Mía"
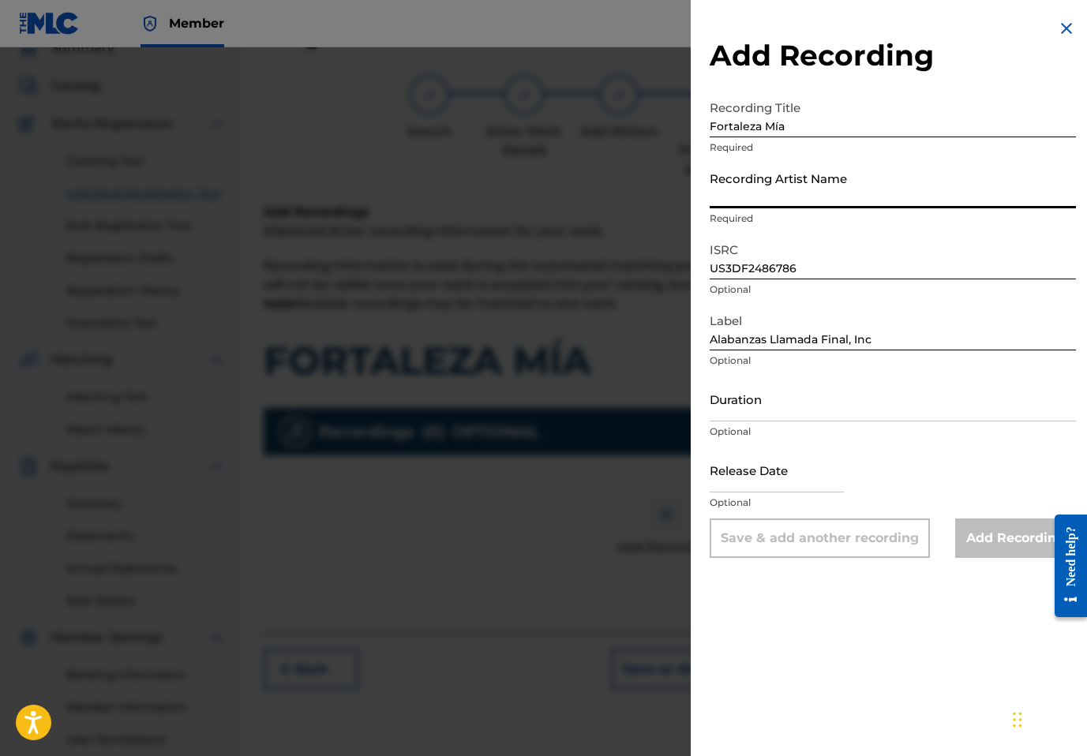
paste input "Llamada Final, Mujeres De Inspiración, Inspiración"
type input "Llamada Final, Mujeres De Inspiración, Inspiración"
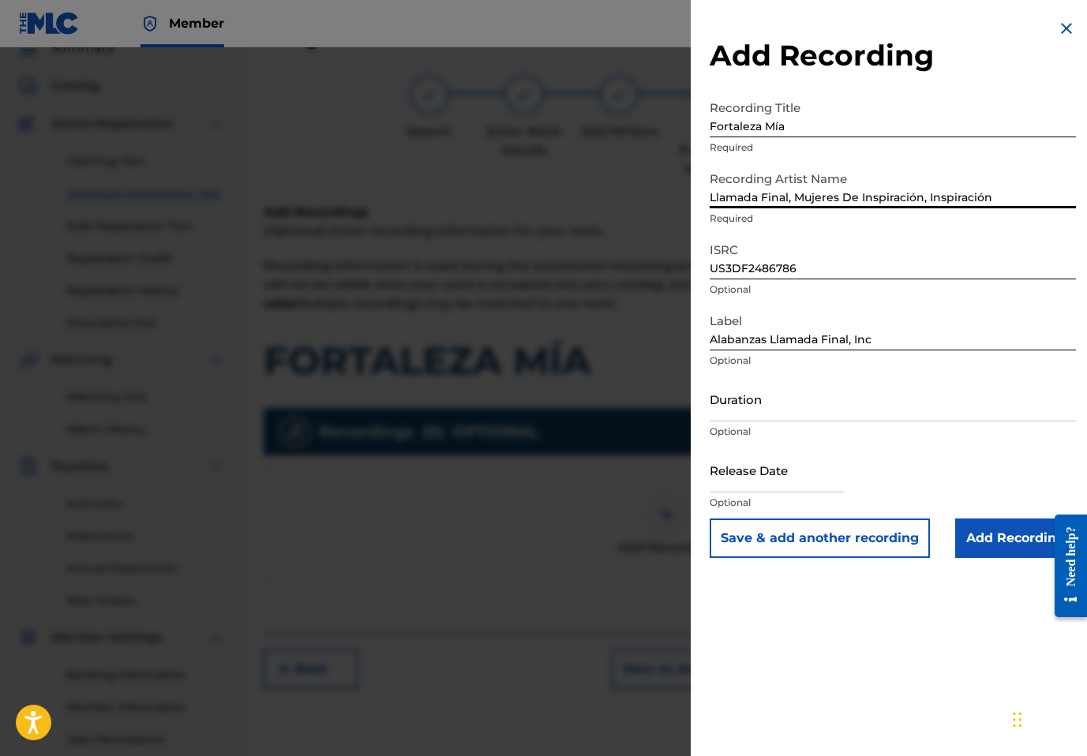
click at [984, 559] on div "Add Recording Recording Title Fortaleza Mía Required Recording Artist Name Llam…" at bounding box center [893, 288] width 404 height 577
click at [972, 548] on input "Add Recording" at bounding box center [1015, 538] width 121 height 39
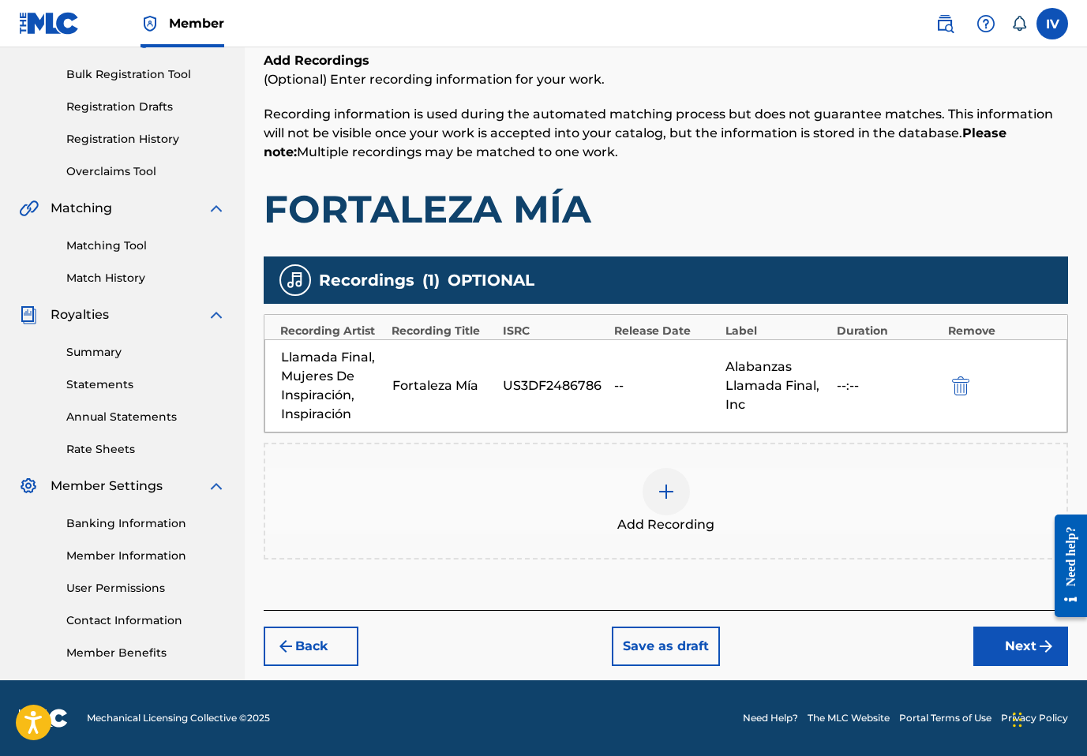
click at [1003, 647] on button "Next" at bounding box center [1021, 646] width 95 height 39
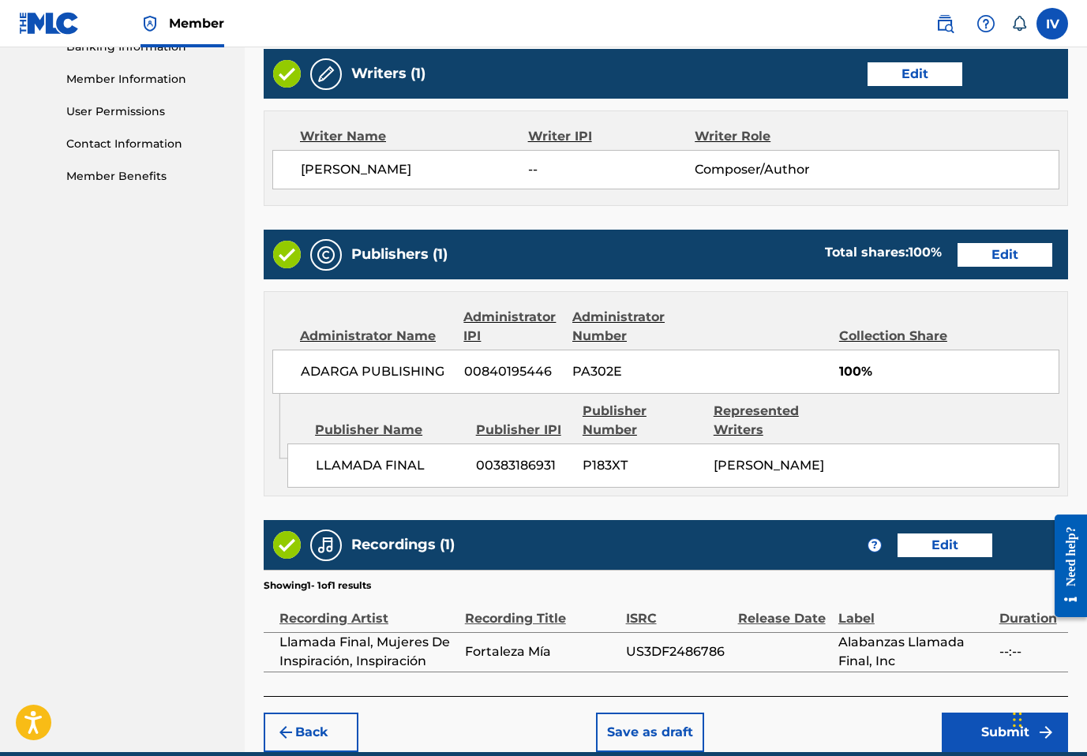
scroll to position [753, 0]
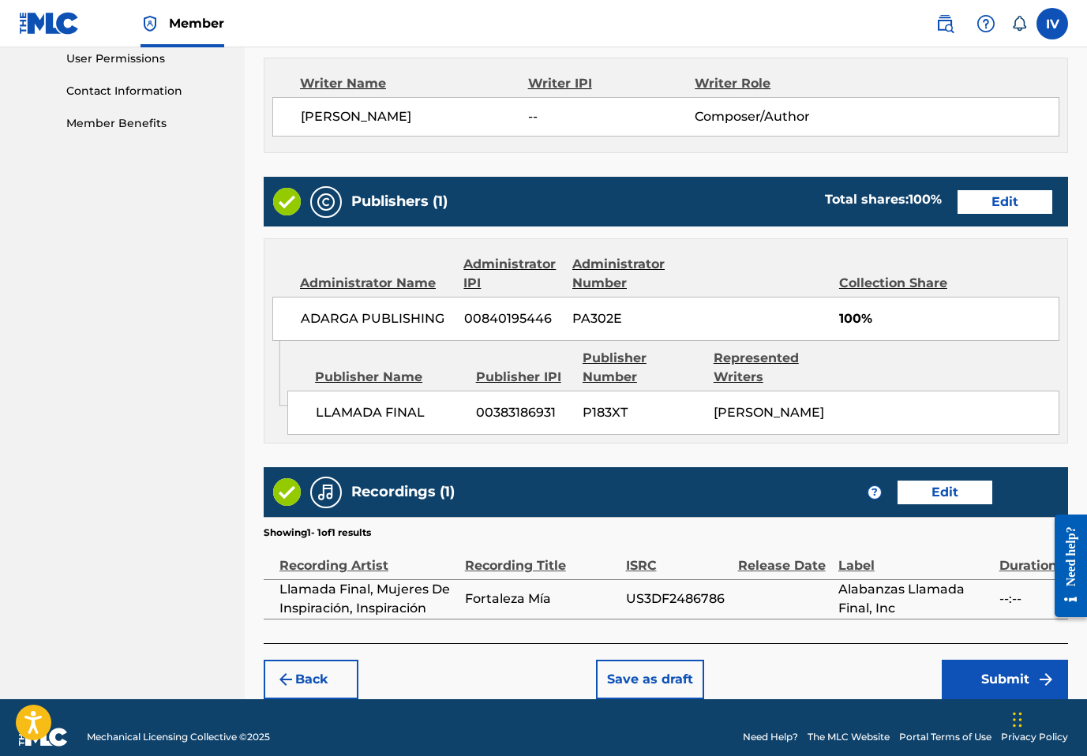
click at [985, 660] on button "Submit" at bounding box center [1005, 679] width 126 height 39
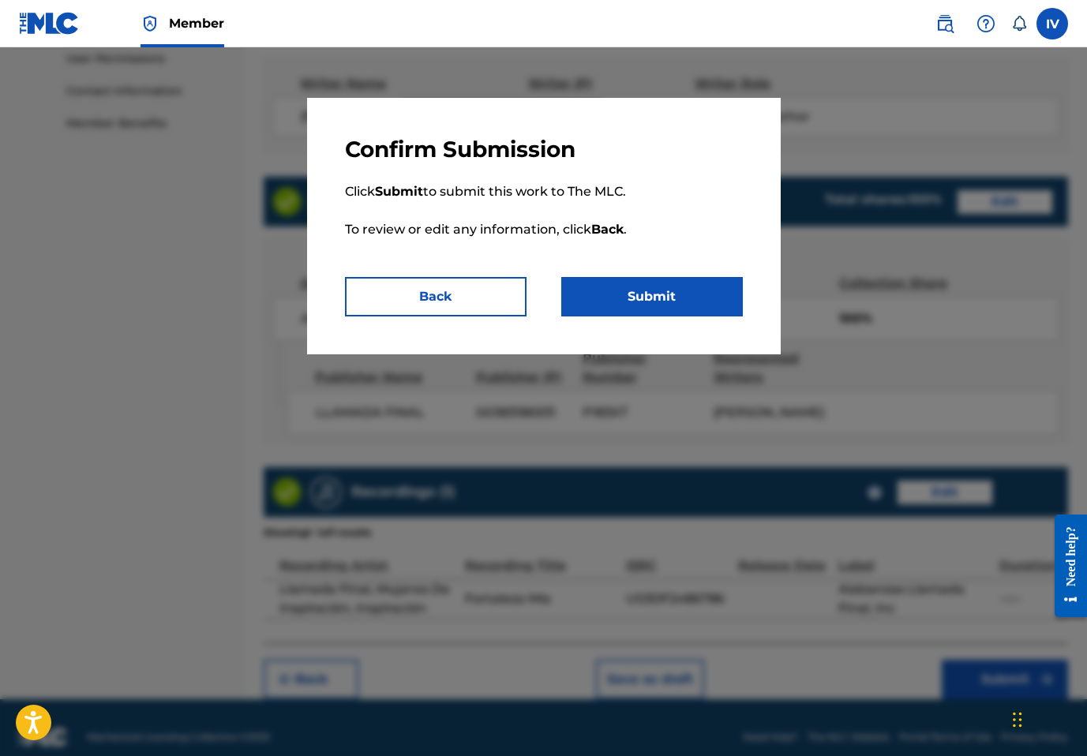
click at [613, 283] on button "Submit" at bounding box center [652, 296] width 182 height 39
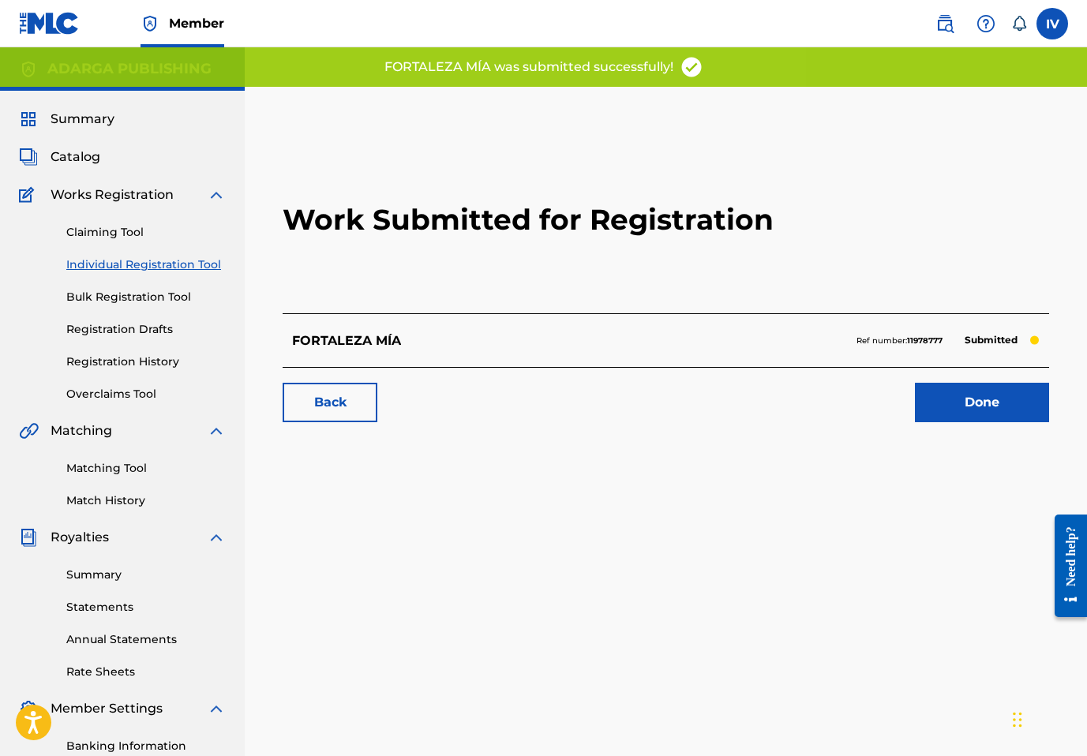
click at [882, 227] on h2 "Work Submitted for Registration" at bounding box center [666, 219] width 767 height 187
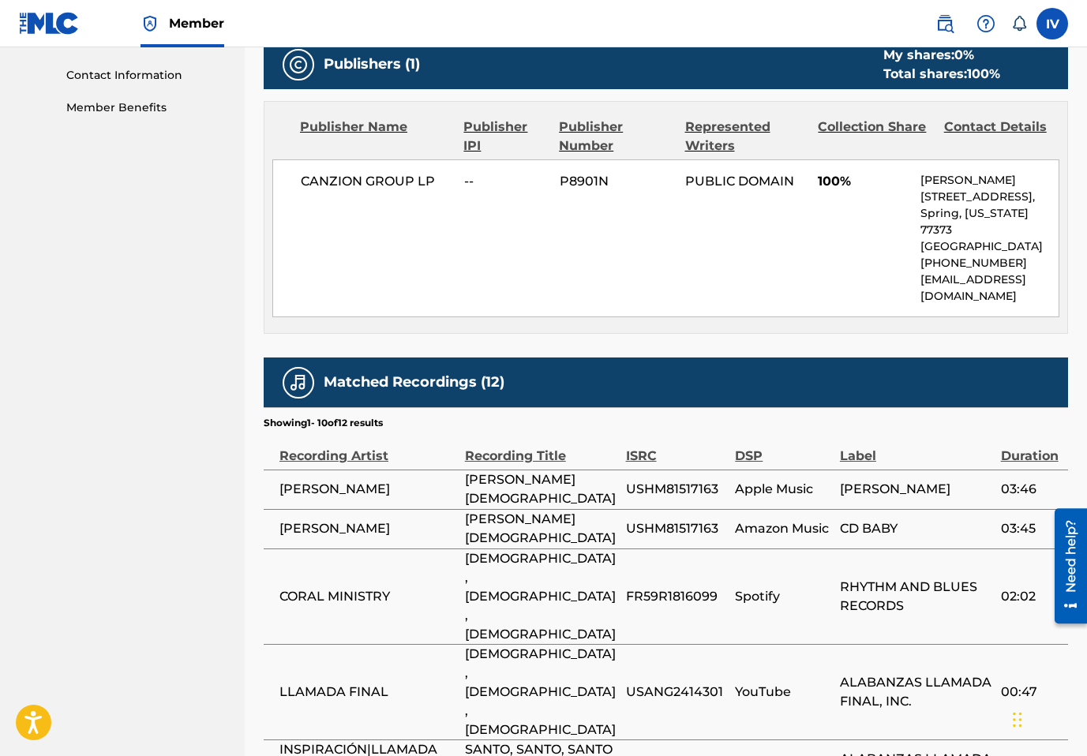
scroll to position [771, 0]
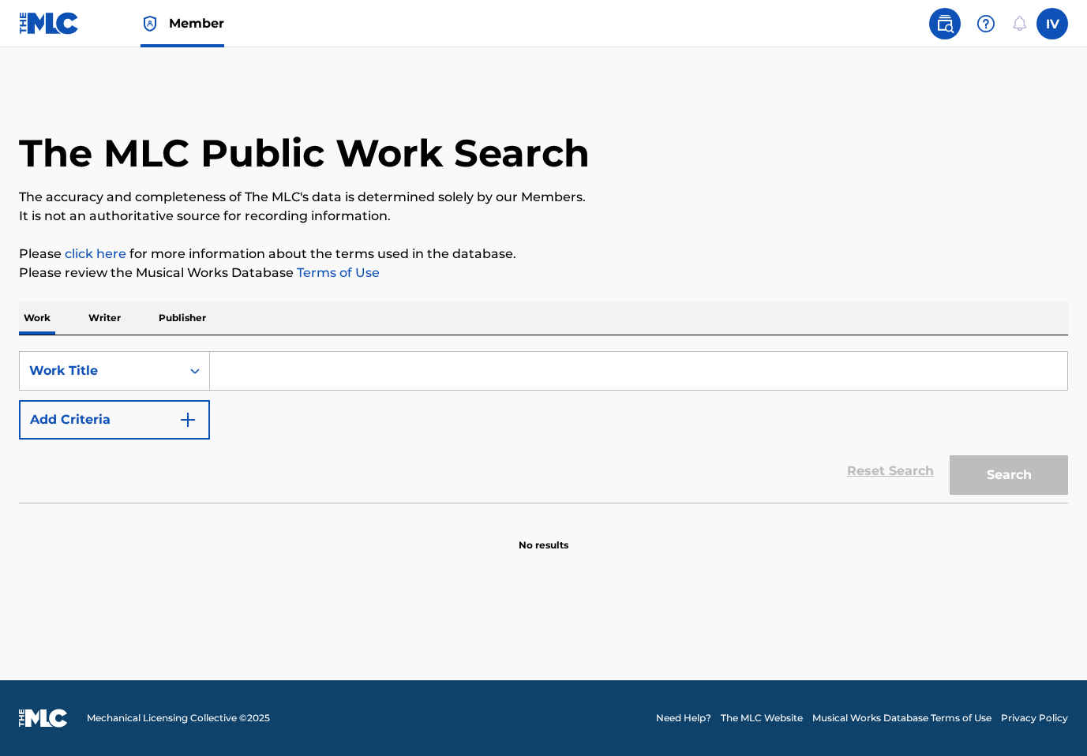
click at [302, 386] on input "Search Form" at bounding box center [639, 371] width 858 height 38
paste input "[DEMOGRAPHIC_DATA] ESTÁ AQUÍ"
type input "[DEMOGRAPHIC_DATA] ESTÁ AQUÍ"
click at [950, 456] on button "Search" at bounding box center [1009, 475] width 118 height 39
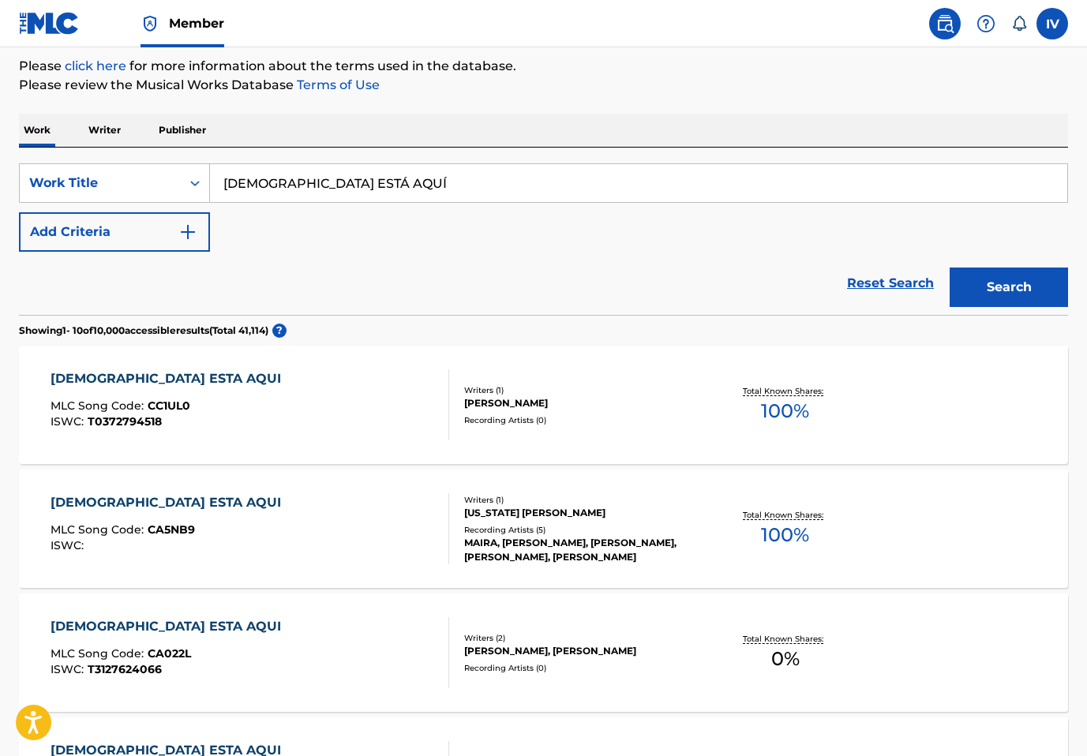
scroll to position [197, 0]
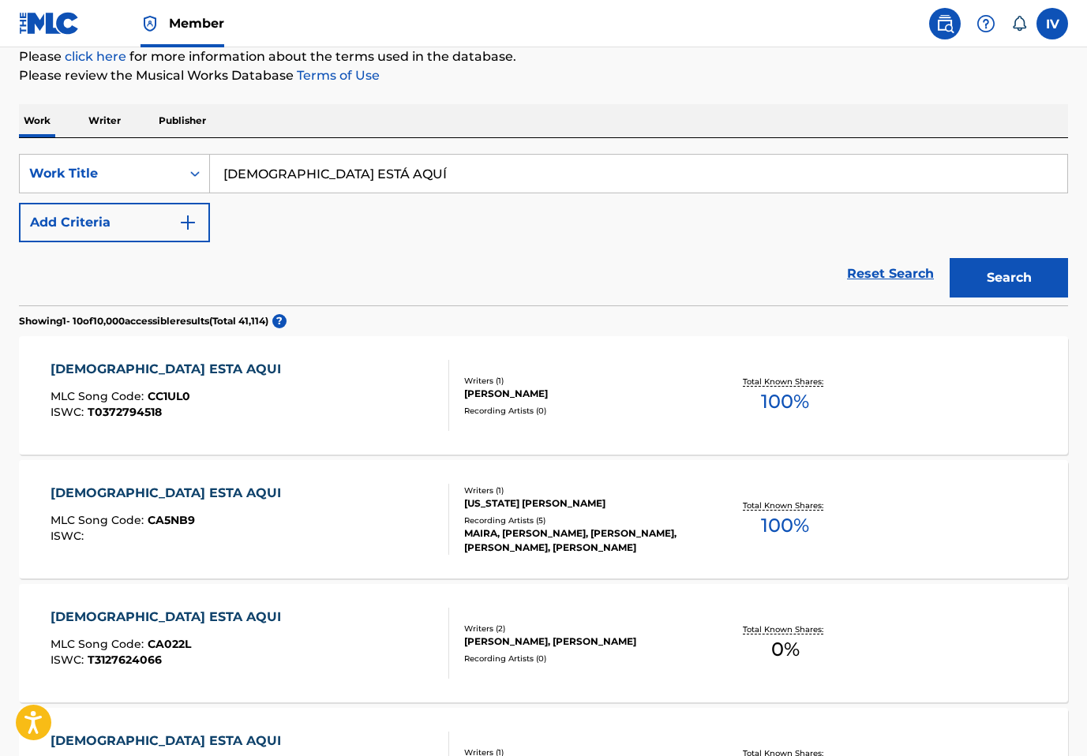
click at [175, 373] on div "[DEMOGRAPHIC_DATA] ESTA AQUI" at bounding box center [170, 369] width 238 height 19
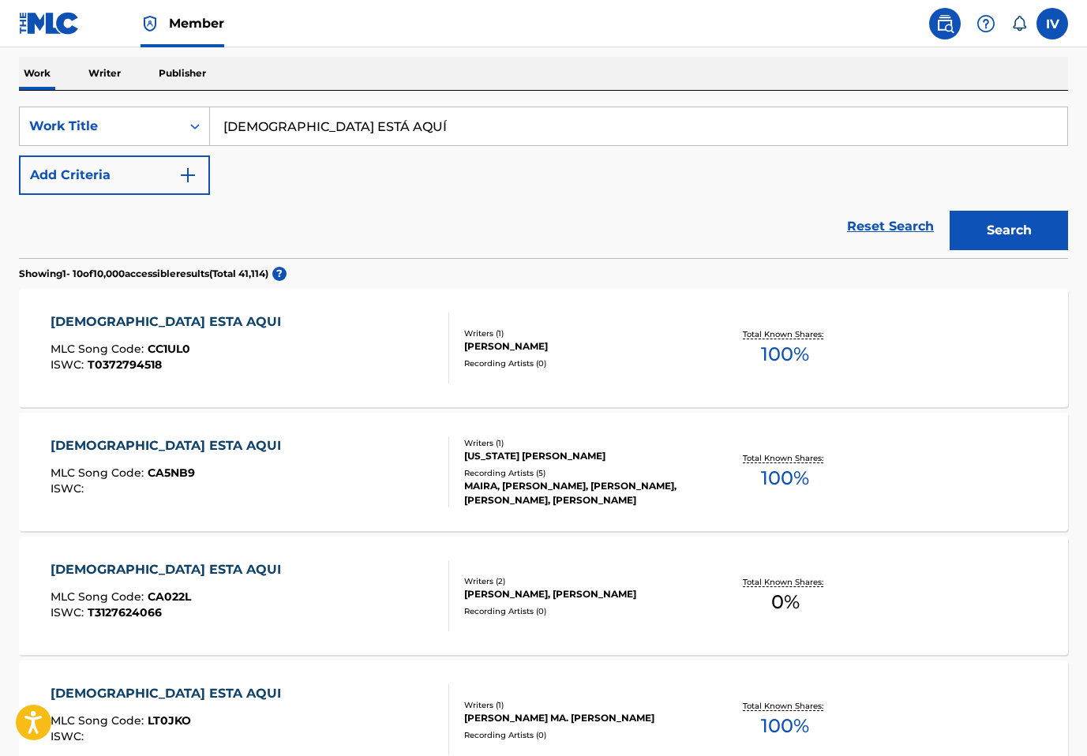
scroll to position [248, 0]
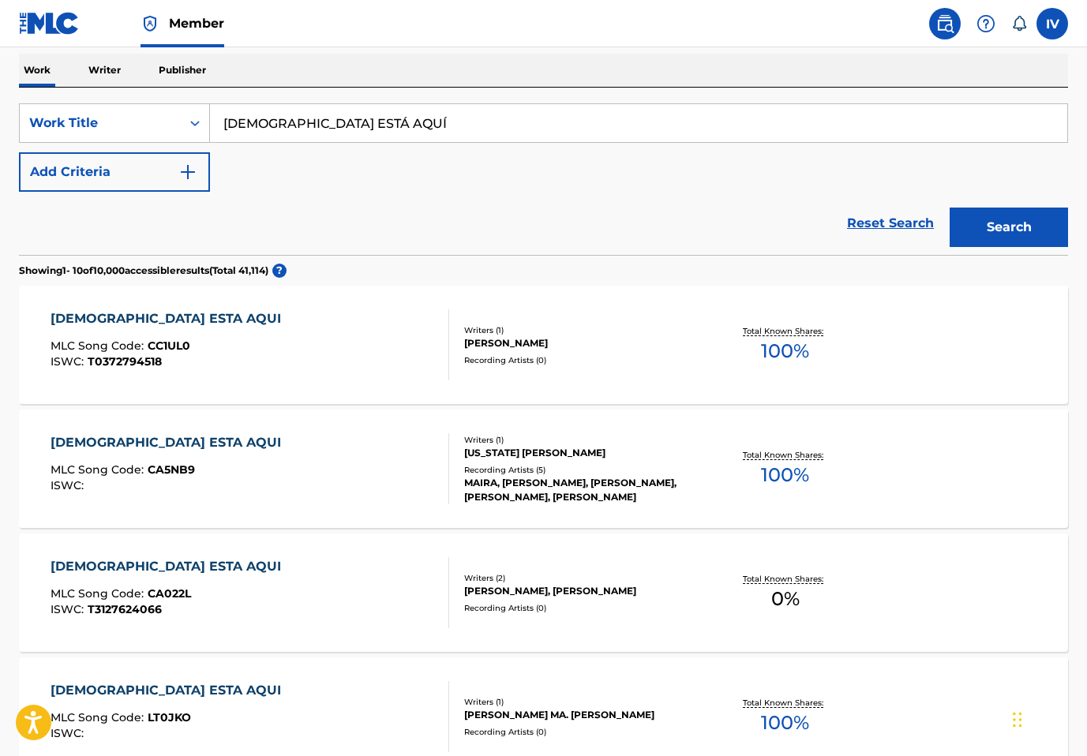
click at [163, 441] on div "[DEMOGRAPHIC_DATA] ESTA AQUI" at bounding box center [170, 443] width 238 height 19
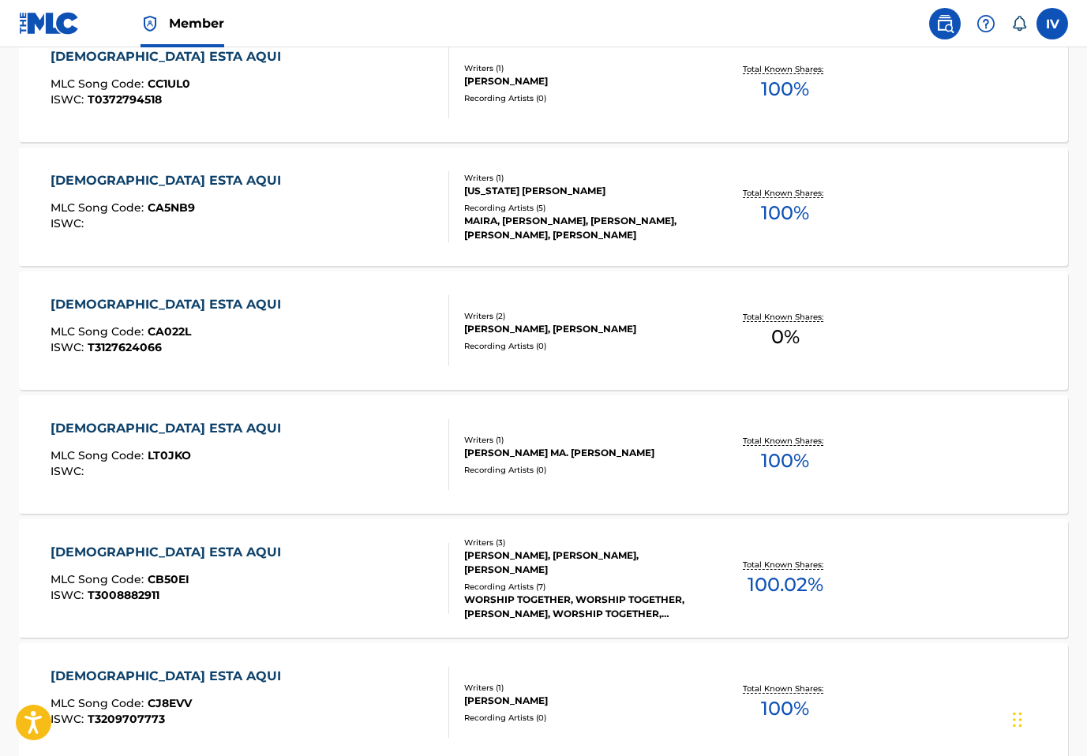
scroll to position [513, 0]
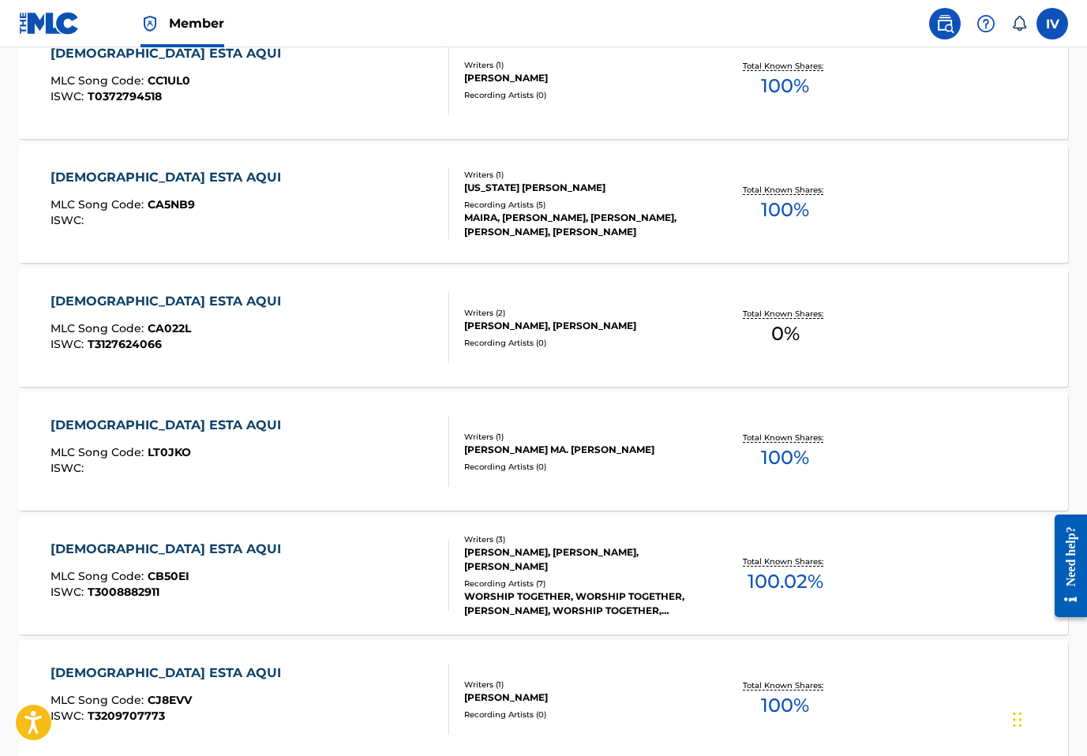
click at [172, 293] on div "[DEMOGRAPHIC_DATA] ESTA AQUI" at bounding box center [170, 301] width 238 height 19
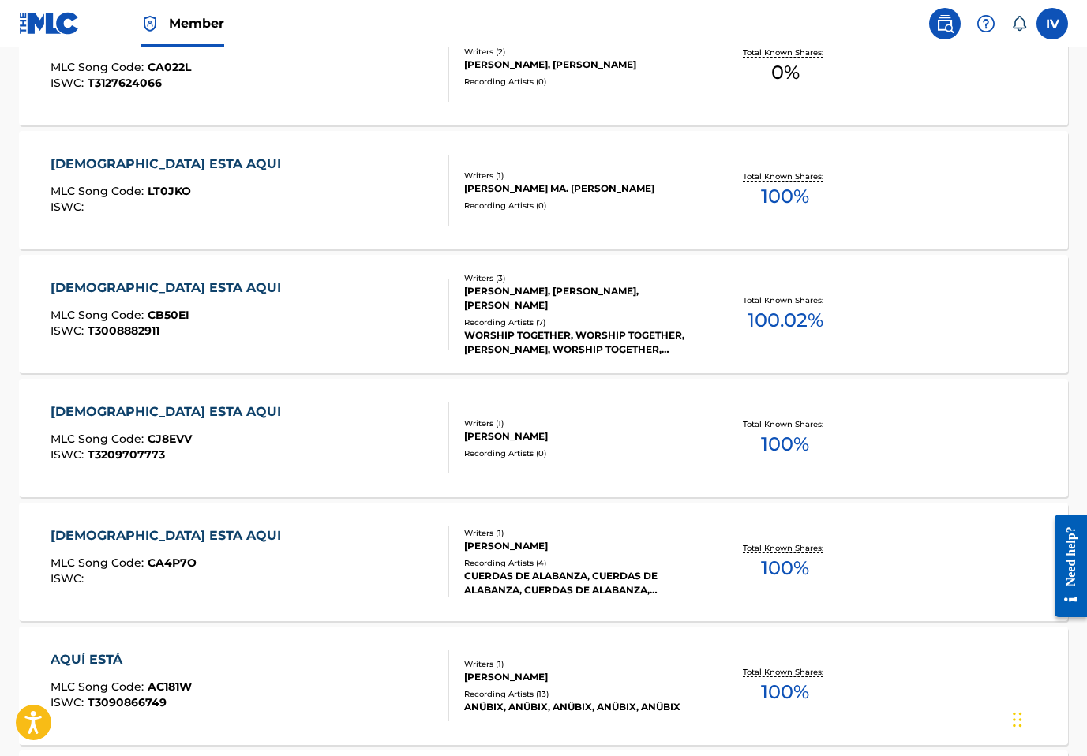
scroll to position [775, 0]
click at [156, 291] on div "[DEMOGRAPHIC_DATA] ESTA AQUI" at bounding box center [170, 287] width 238 height 19
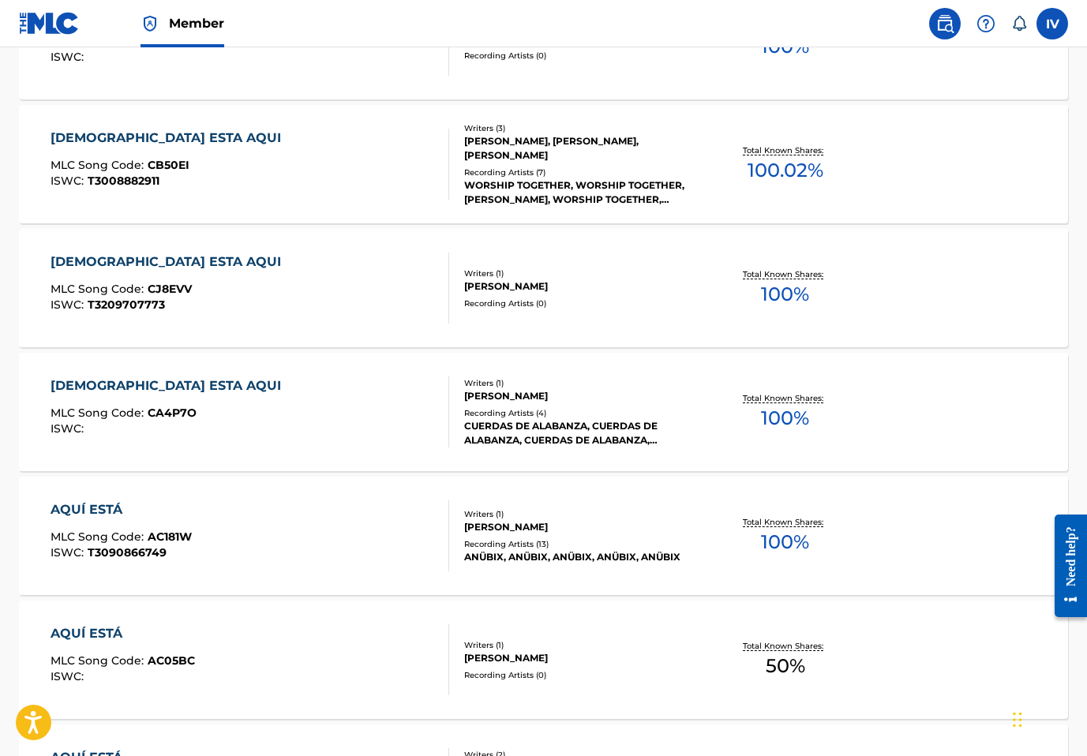
scroll to position [937, 0]
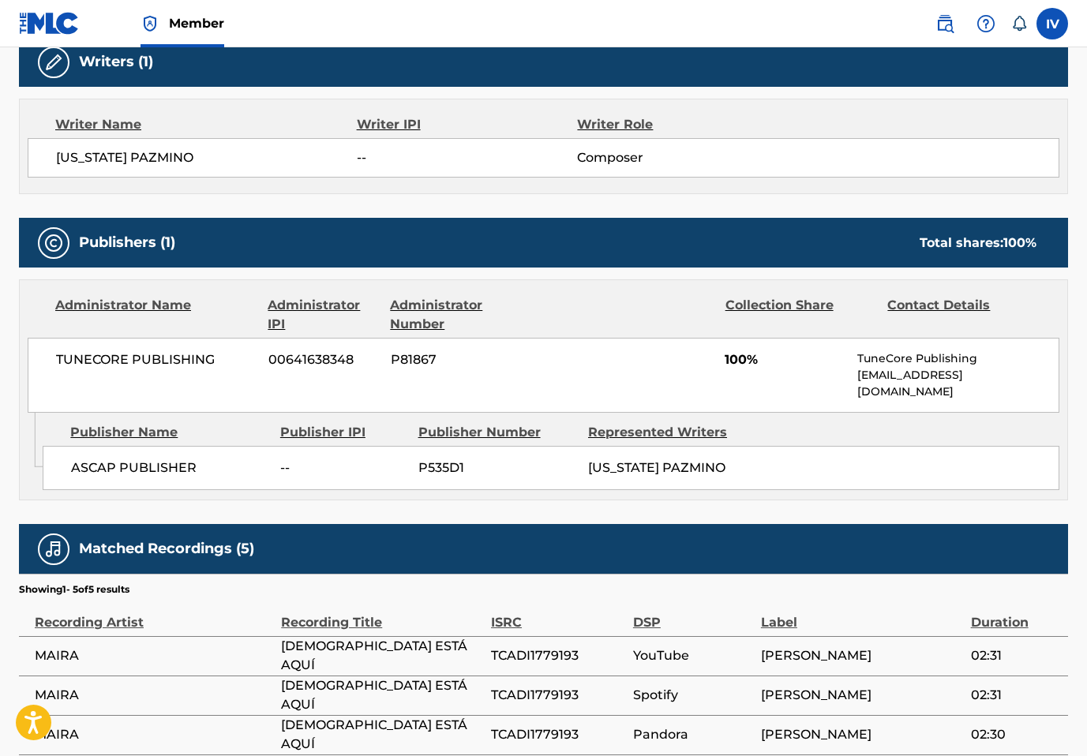
scroll to position [692, 0]
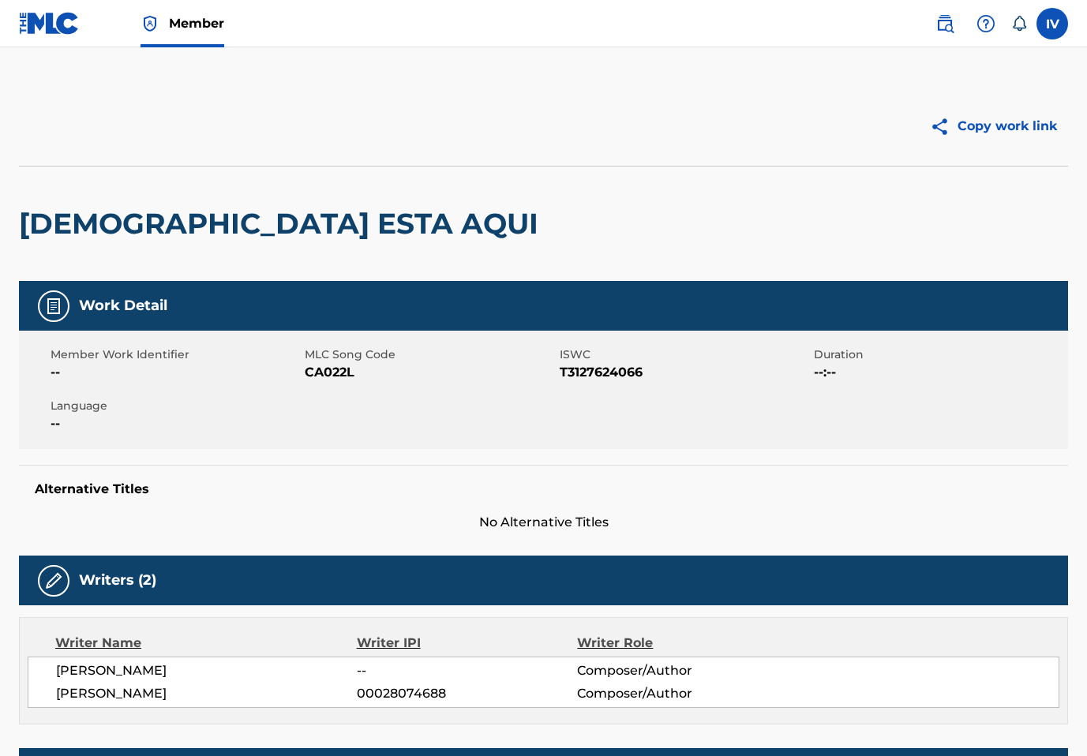
scroll to position [315, 0]
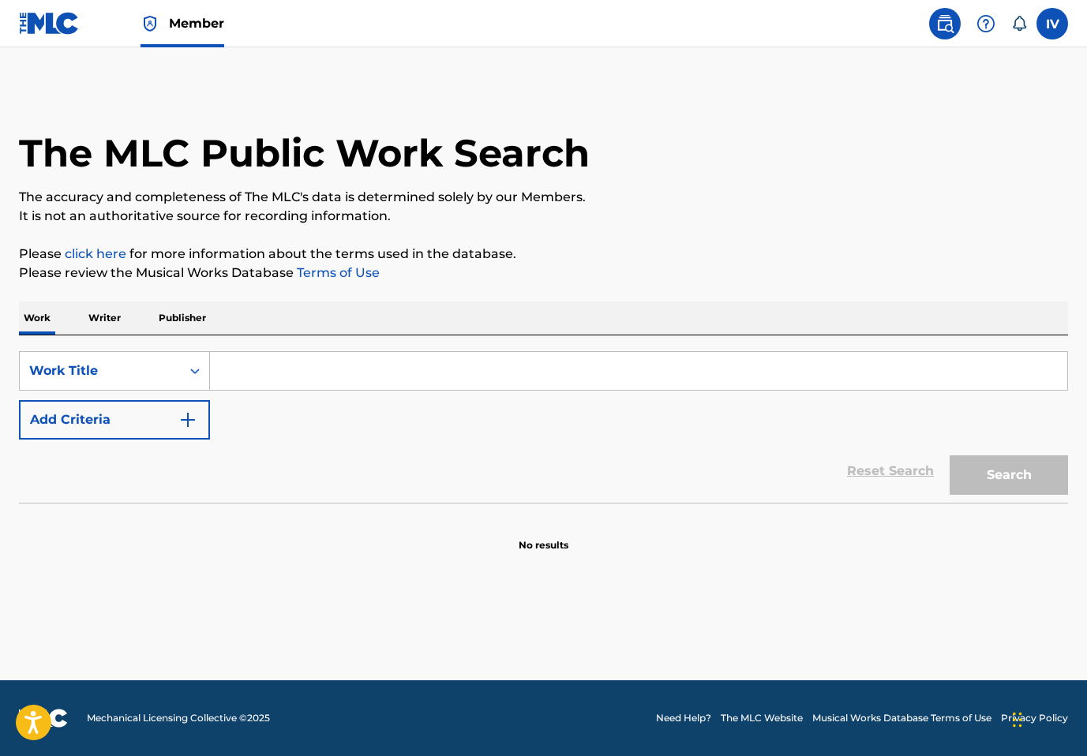
click at [340, 354] on input "Search Form" at bounding box center [639, 371] width 858 height 38
paste input "ANHELO SENTIR TU PRESENCIA"
type input "ANHELO SENTIR TU PRESENCIA"
click at [950, 456] on button "Search" at bounding box center [1009, 475] width 118 height 39
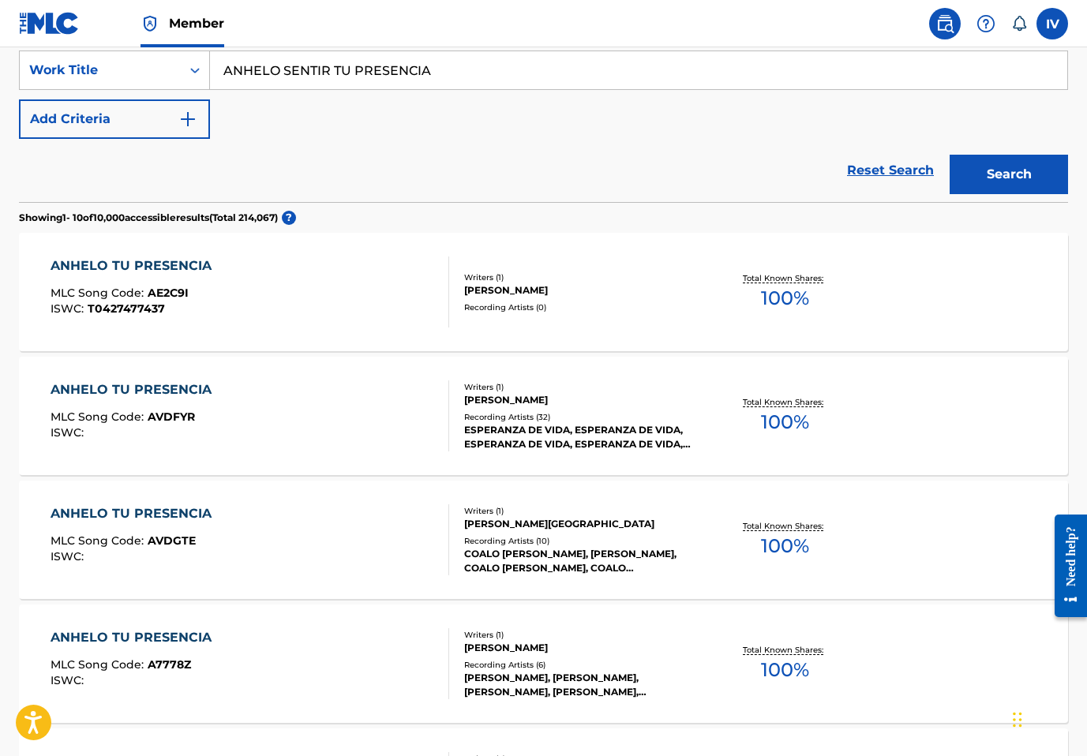
scroll to position [306, 0]
